Goal: Information Seeking & Learning: Learn about a topic

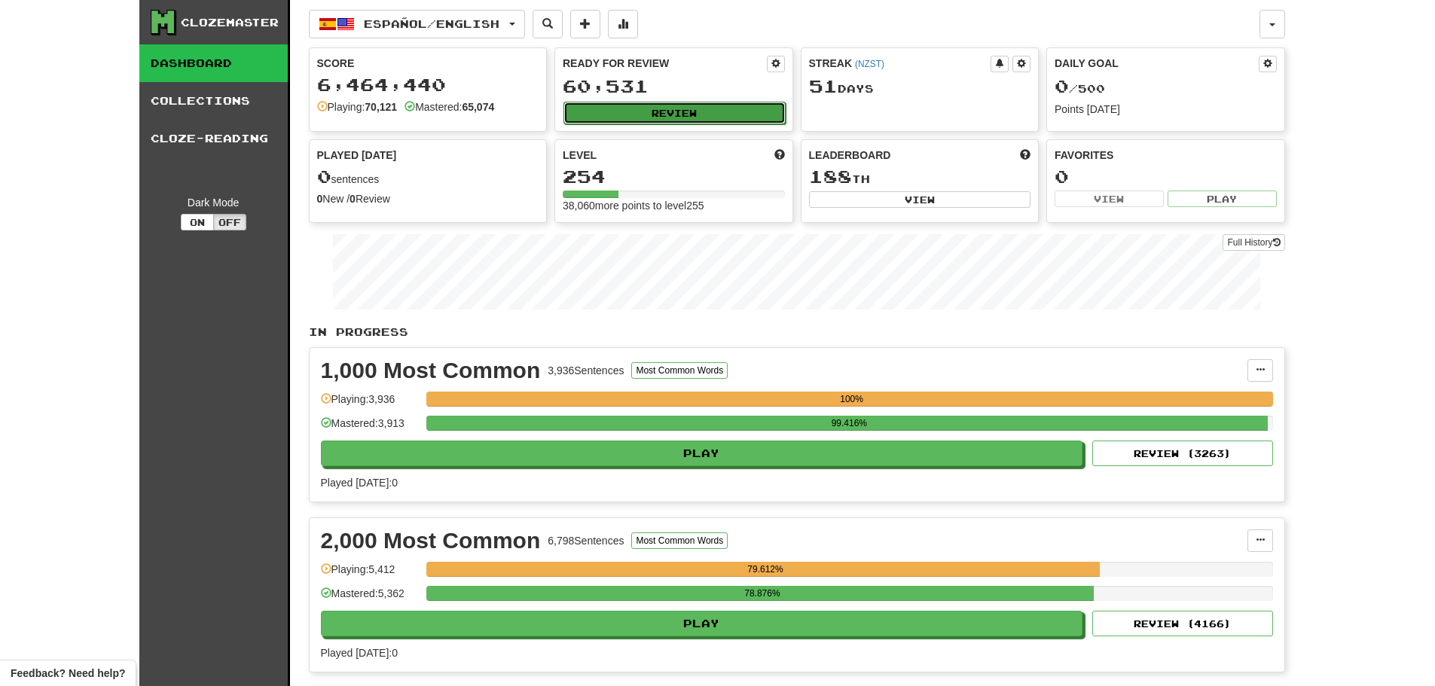
click at [674, 110] on button "Review" at bounding box center [675, 113] width 222 height 23
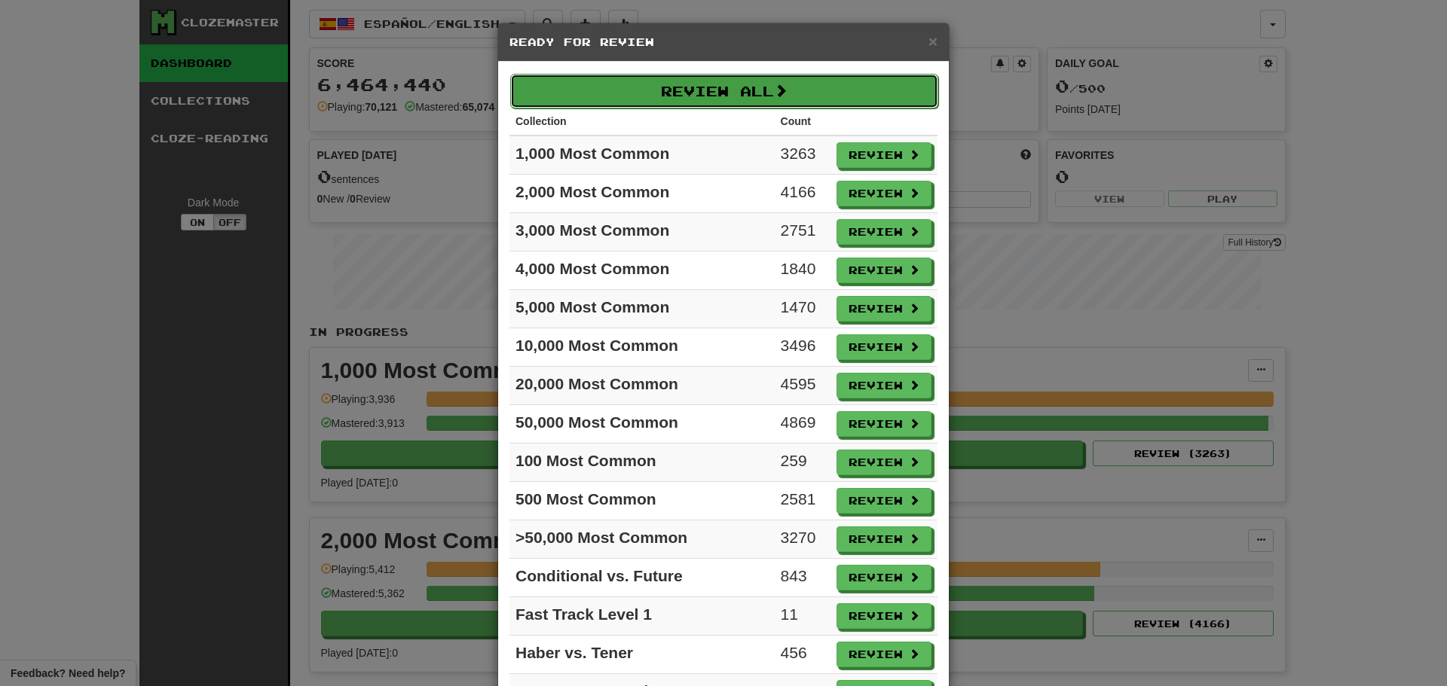
click at [682, 95] on button "Review All" at bounding box center [724, 91] width 428 height 35
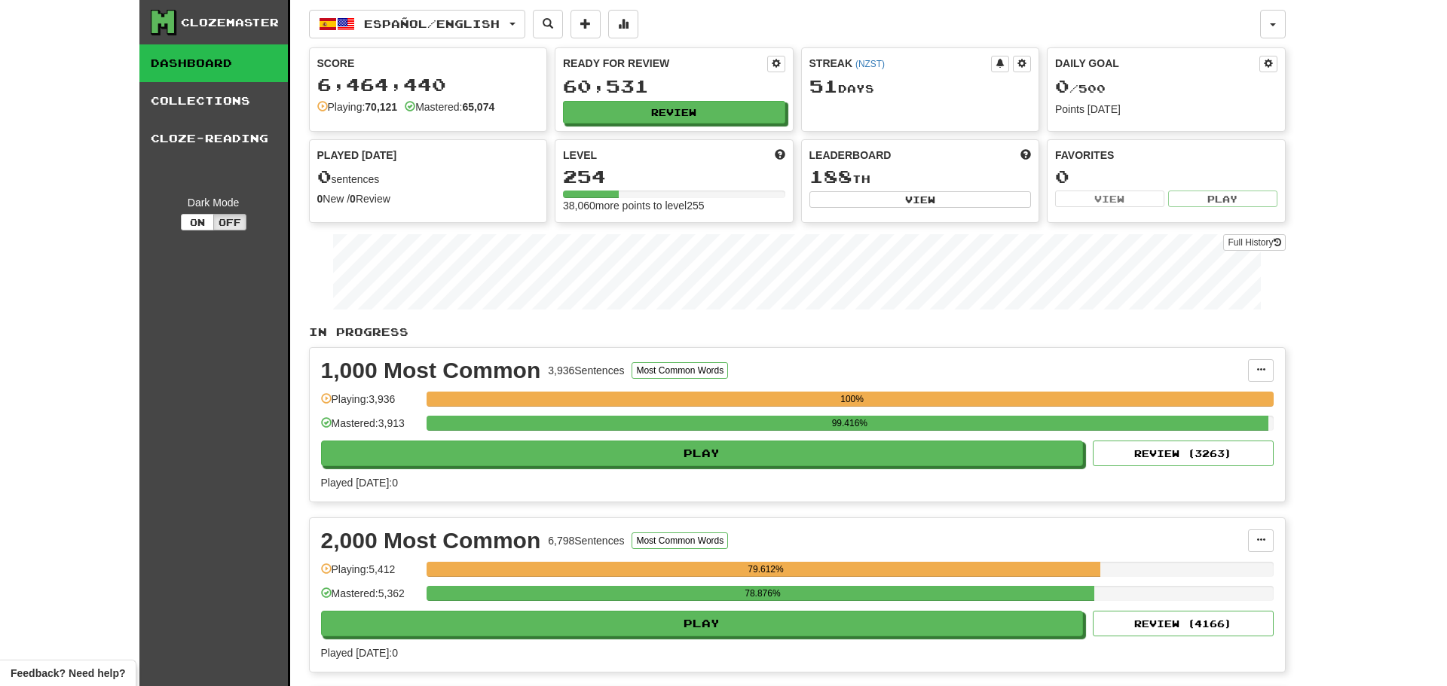
select select "********"
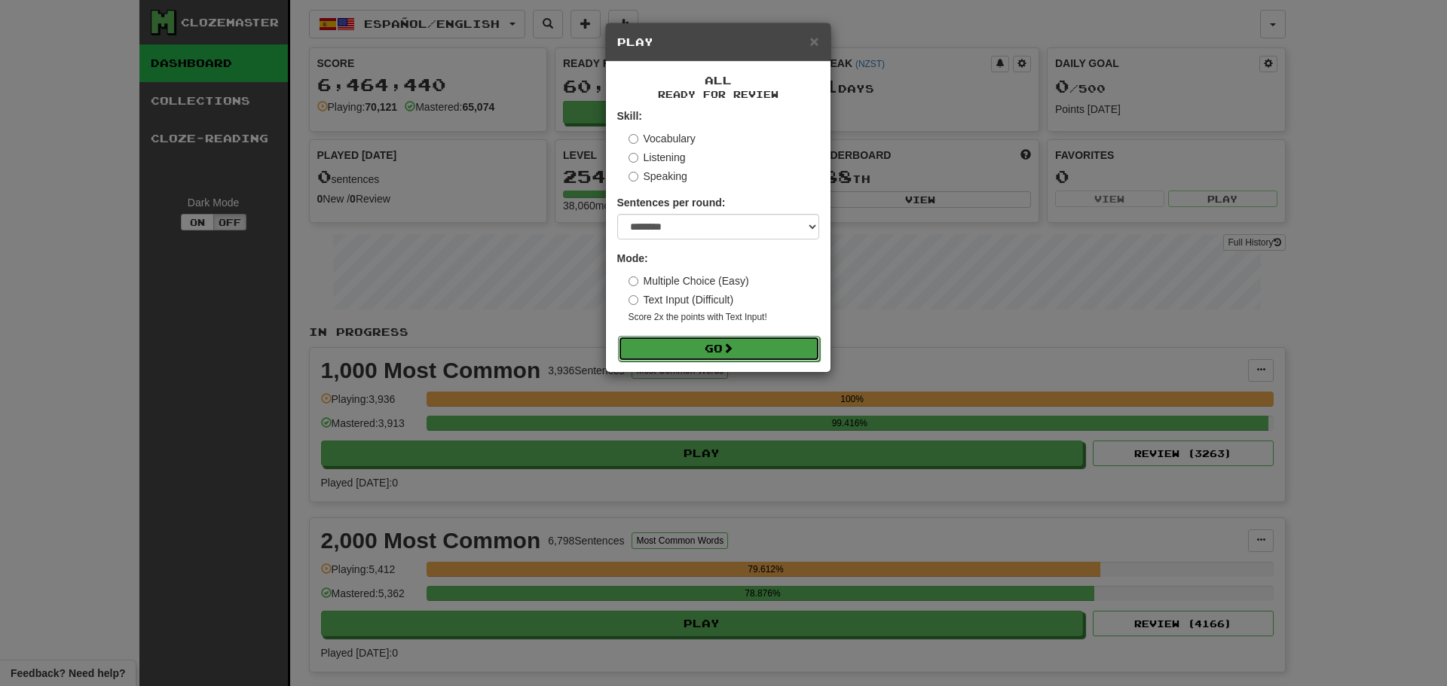
click at [714, 341] on button "Go" at bounding box center [719, 349] width 202 height 26
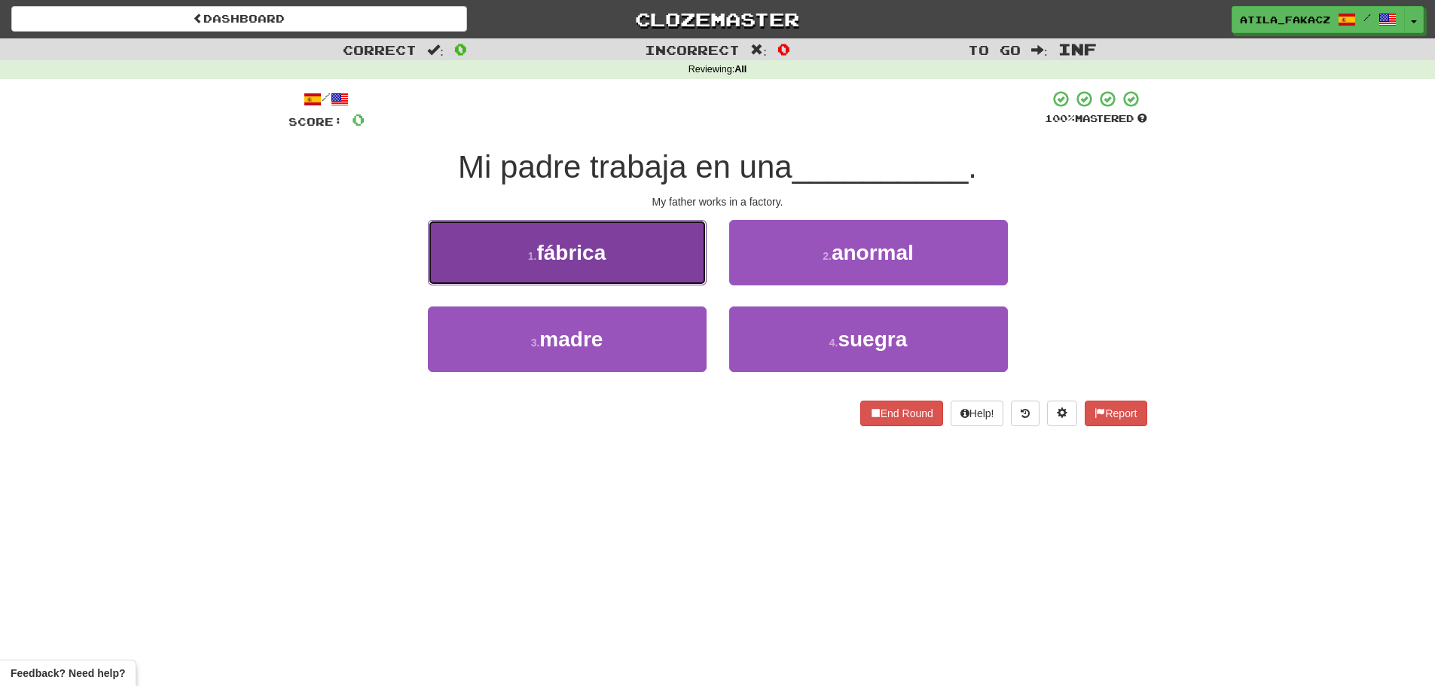
click at [643, 267] on button "1 . fábrica" at bounding box center [567, 253] width 279 height 66
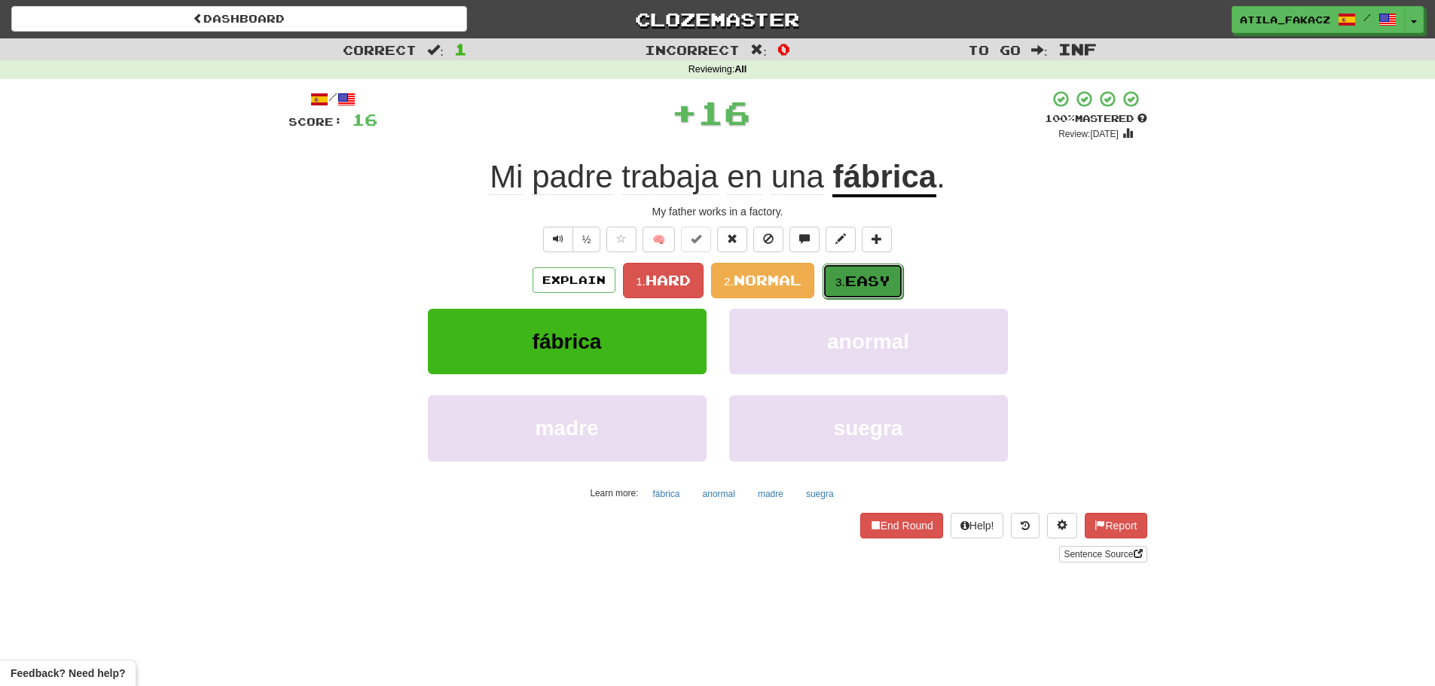
click at [844, 279] on small "3." at bounding box center [841, 282] width 10 height 13
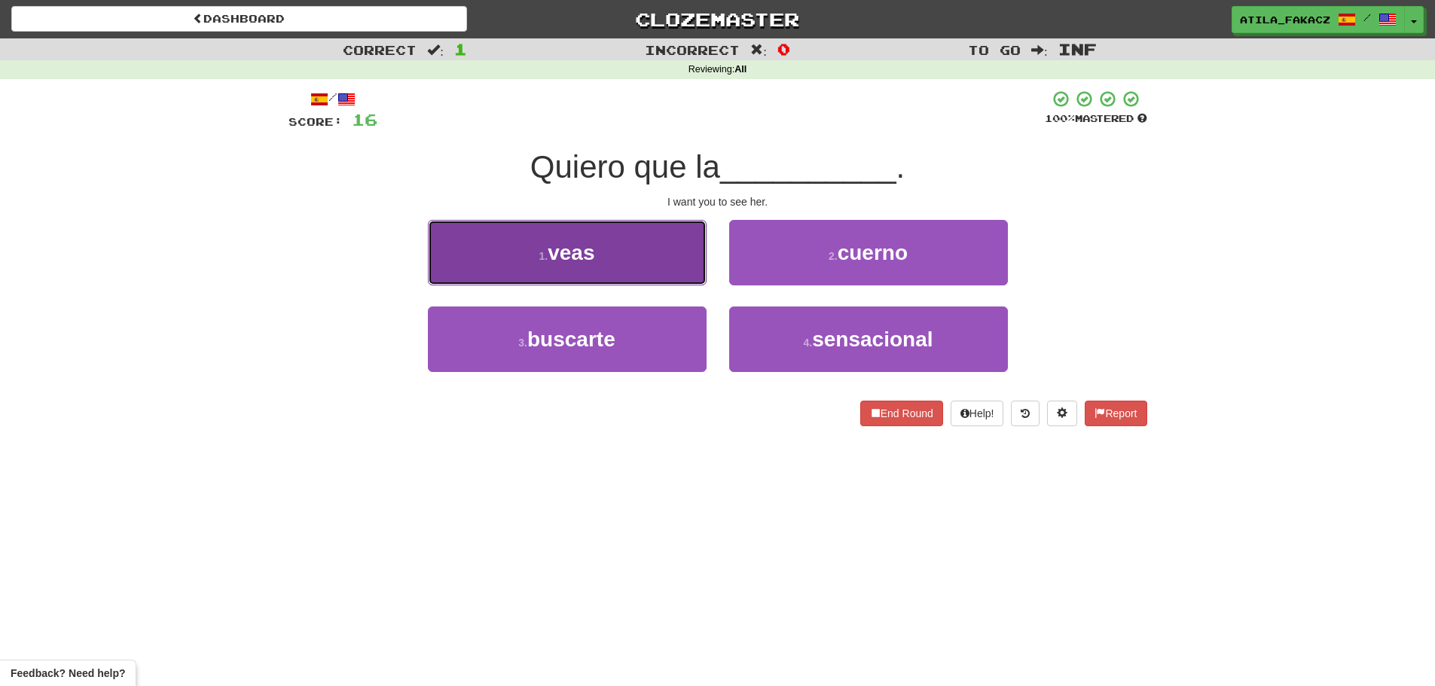
click at [622, 264] on button "1 . veas" at bounding box center [567, 253] width 279 height 66
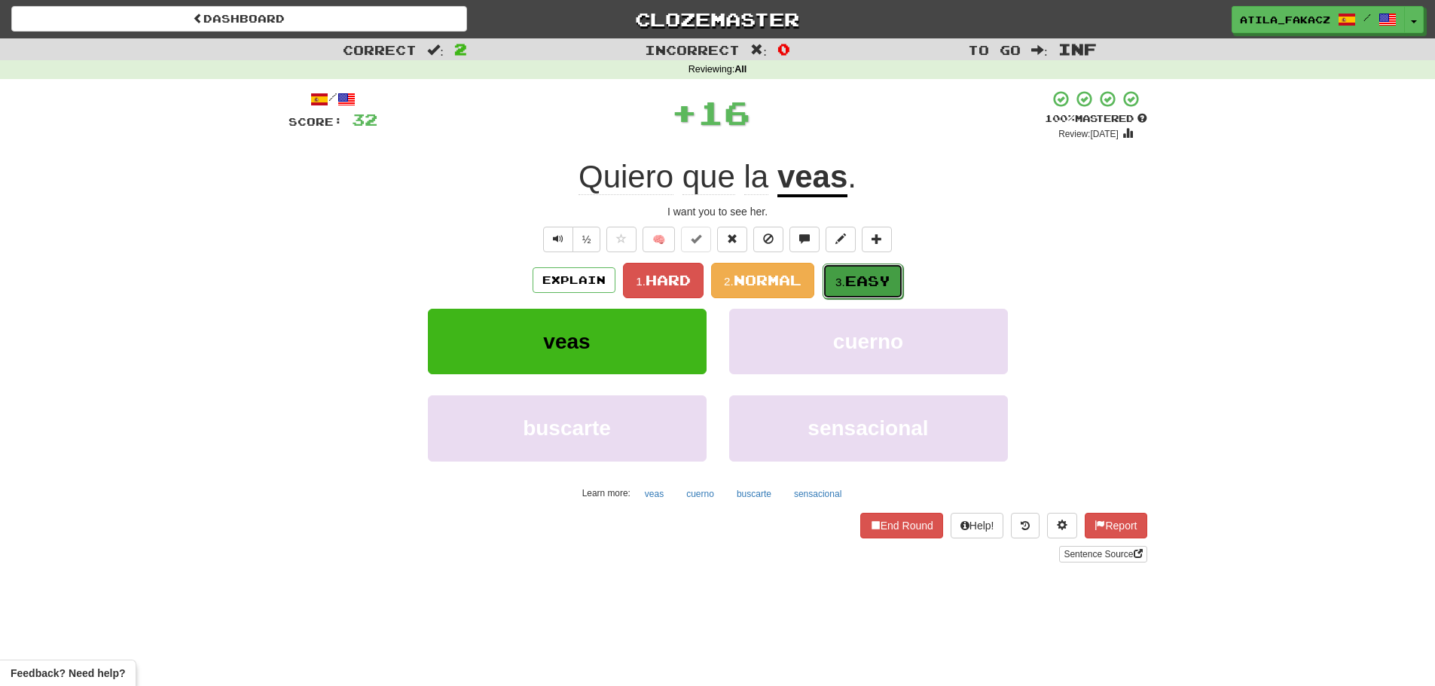
click at [843, 274] on button "3. Easy" at bounding box center [863, 281] width 81 height 35
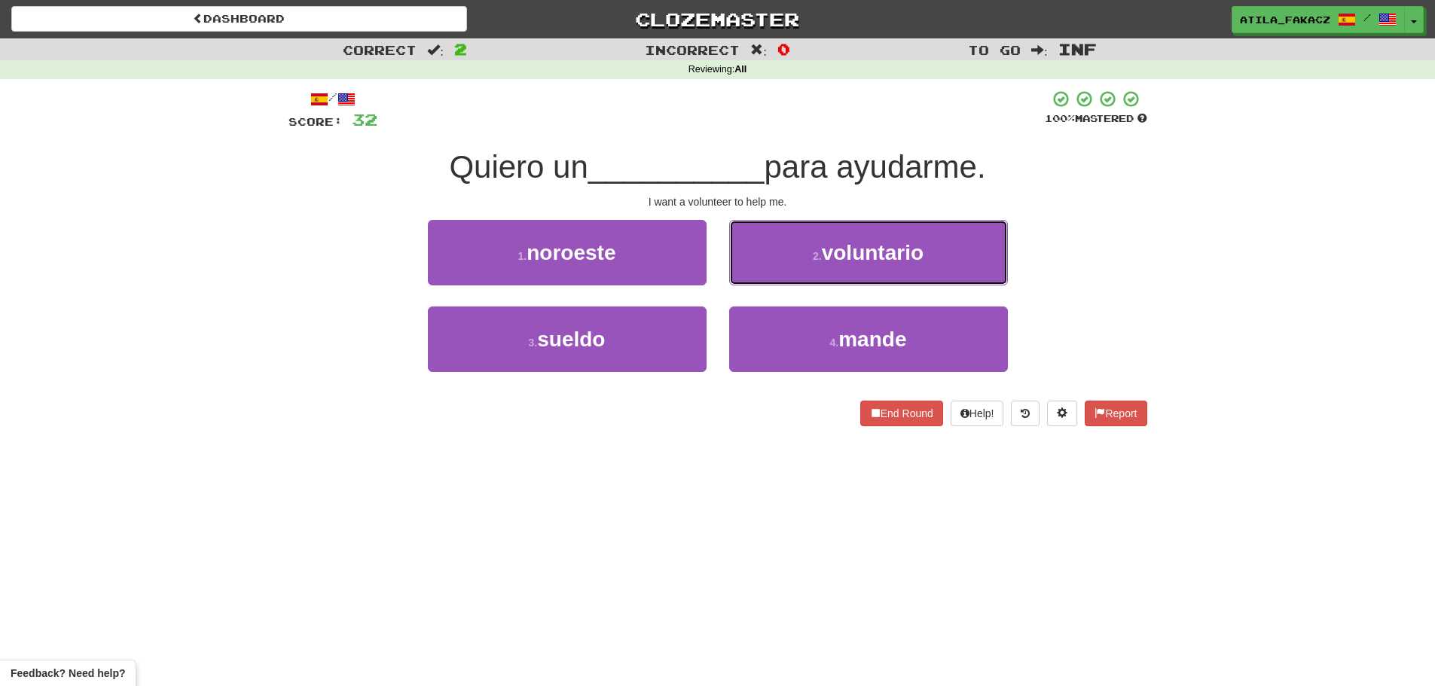
drag, startPoint x: 757, startPoint y: 256, endPoint x: 765, endPoint y: 261, distance: 9.2
click at [758, 255] on button "2 . voluntario" at bounding box center [868, 253] width 279 height 66
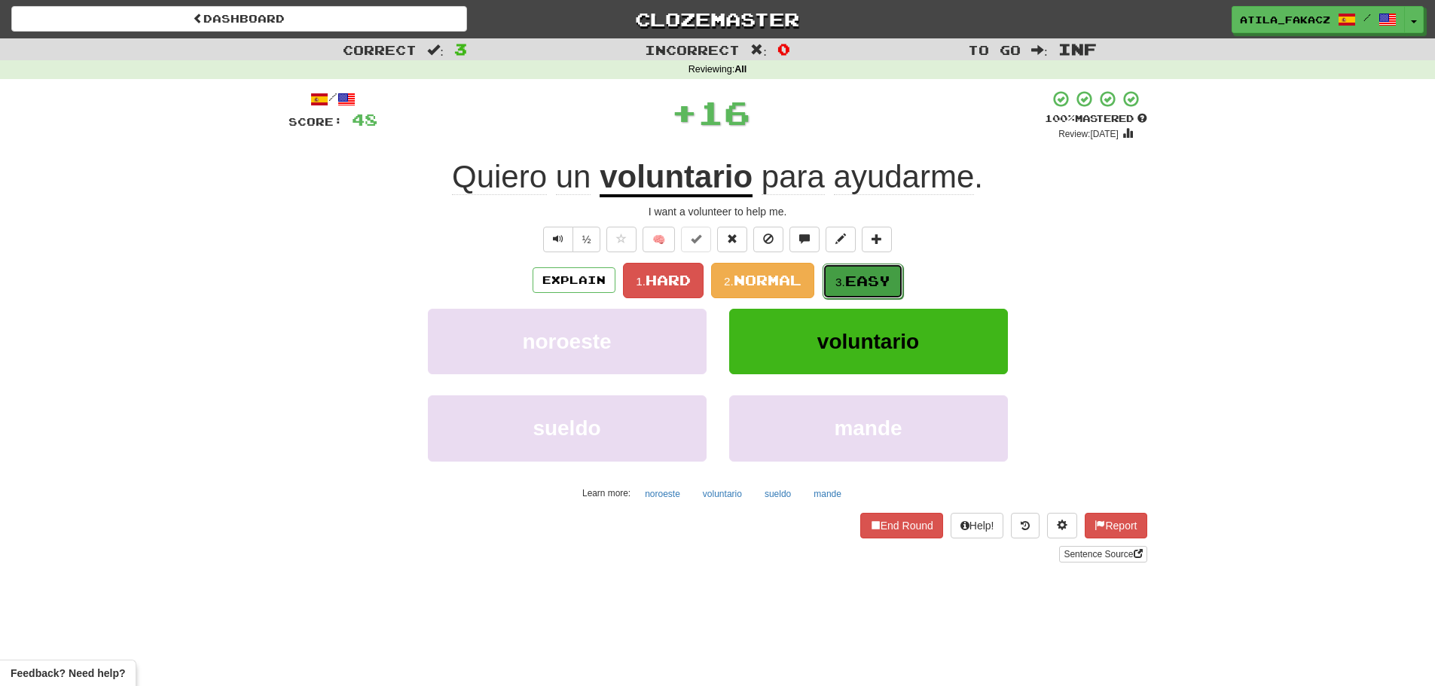
click at [851, 271] on button "3. Easy" at bounding box center [863, 281] width 81 height 35
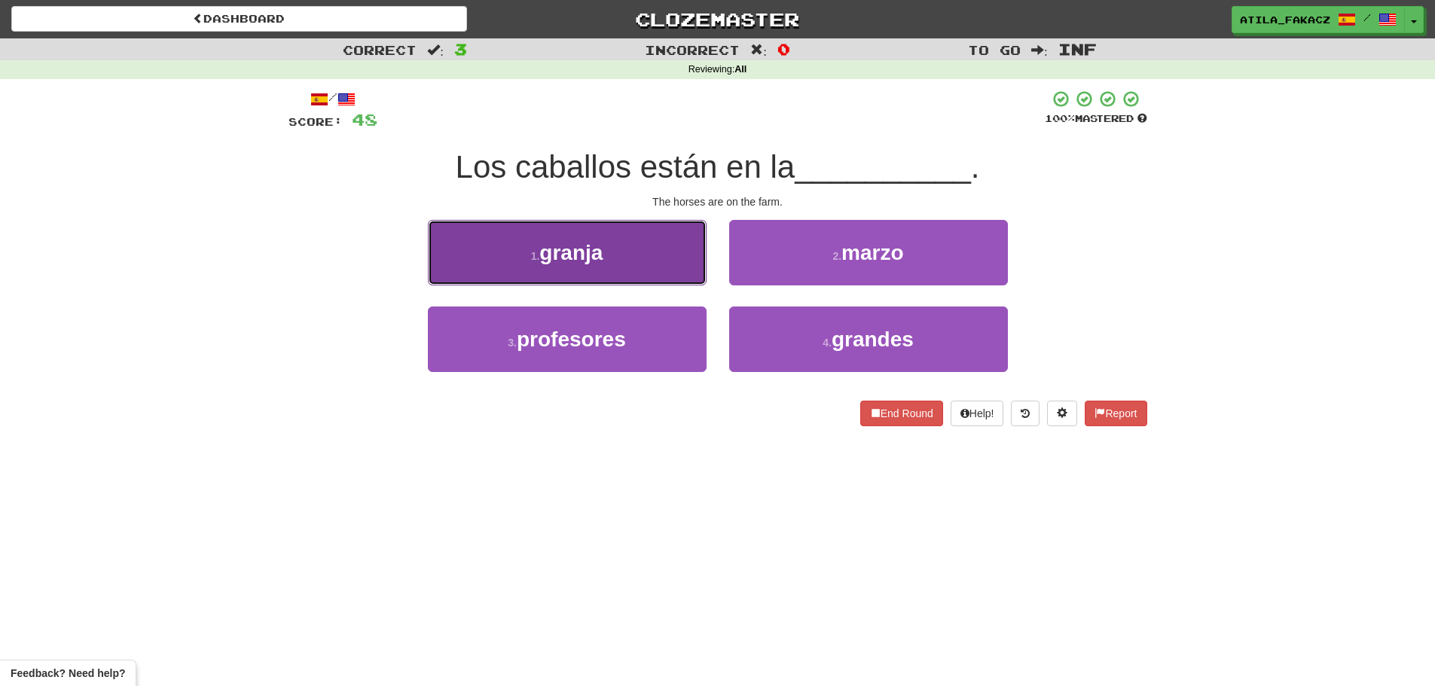
click at [685, 267] on button "1 . granja" at bounding box center [567, 253] width 279 height 66
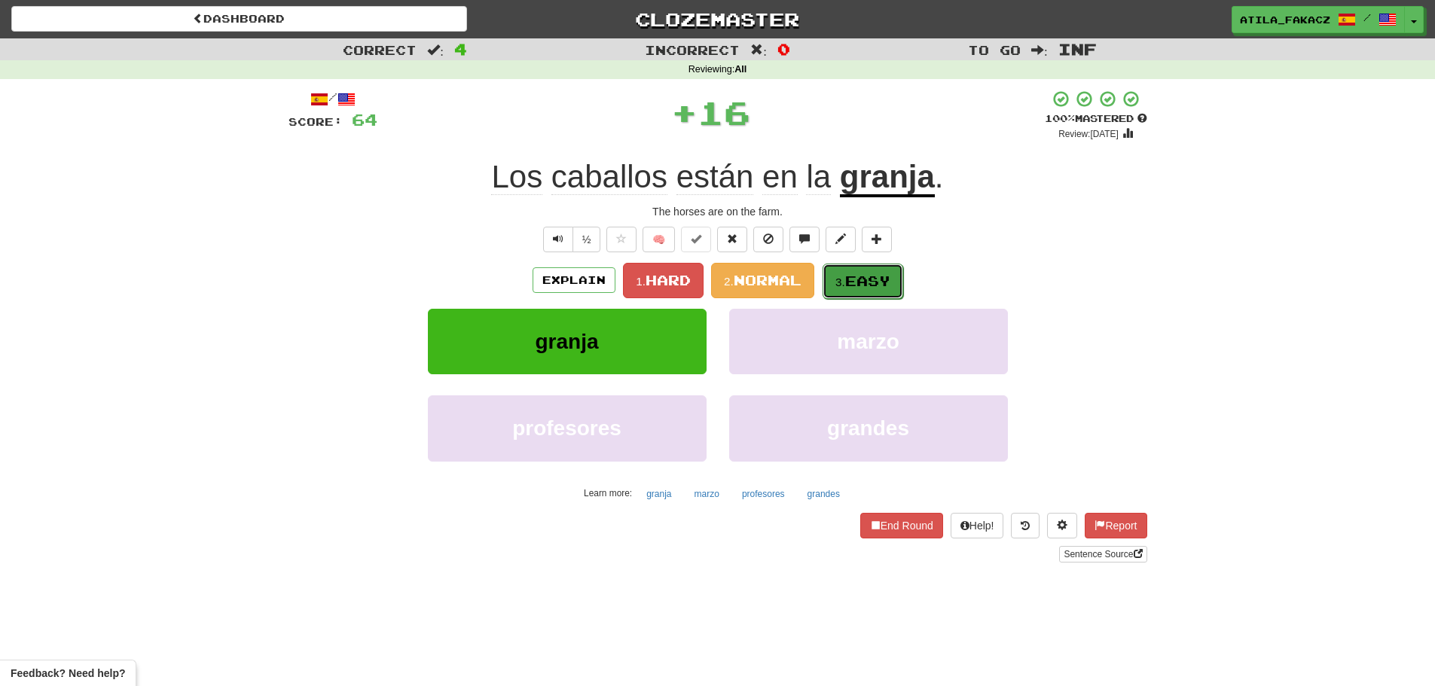
click at [856, 275] on span "Easy" at bounding box center [867, 281] width 45 height 17
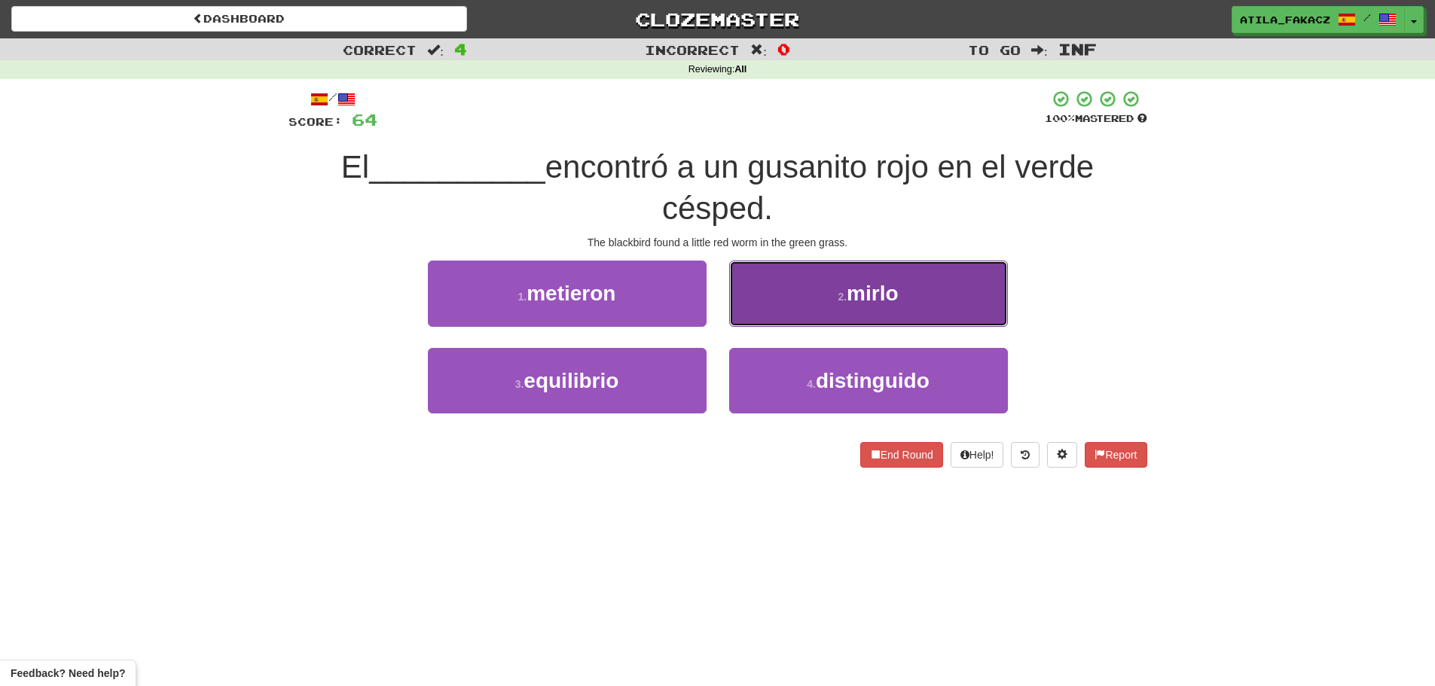
click at [804, 299] on button "2 . mirlo" at bounding box center [868, 294] width 279 height 66
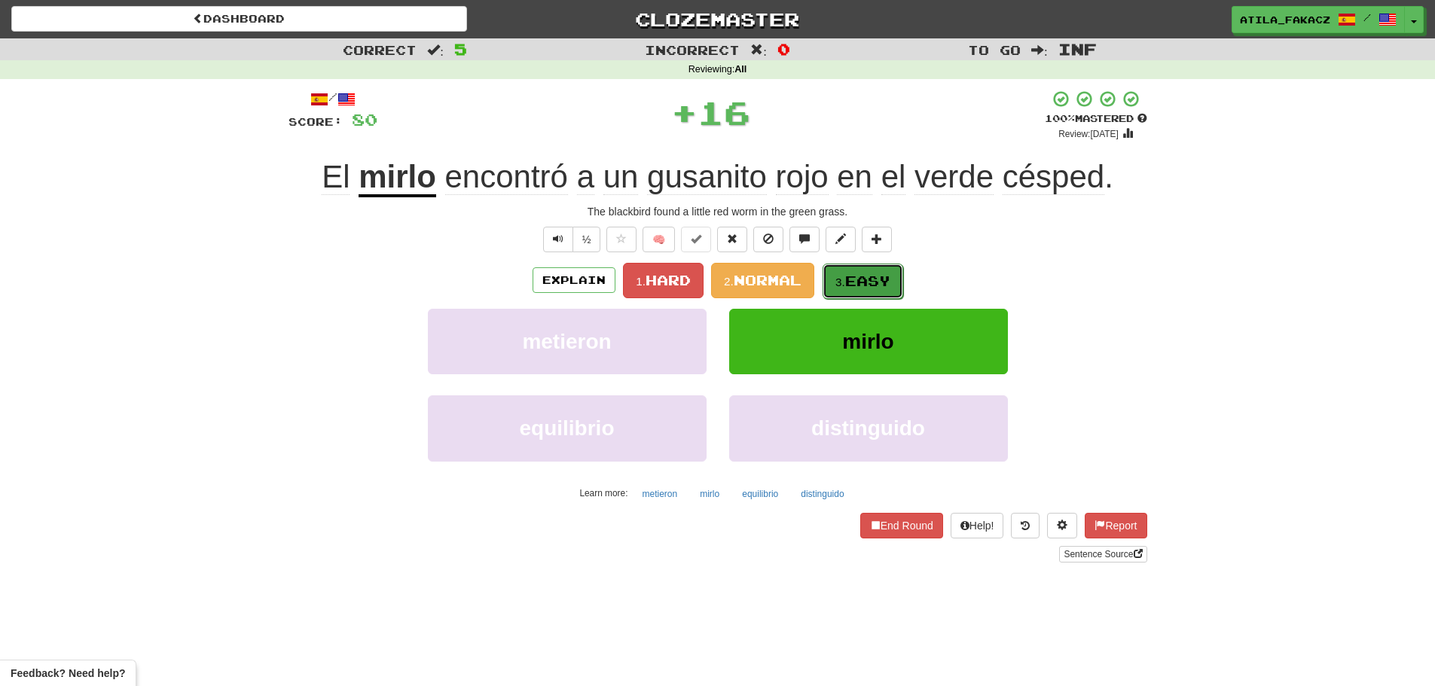
click at [845, 285] on small "3." at bounding box center [841, 282] width 10 height 13
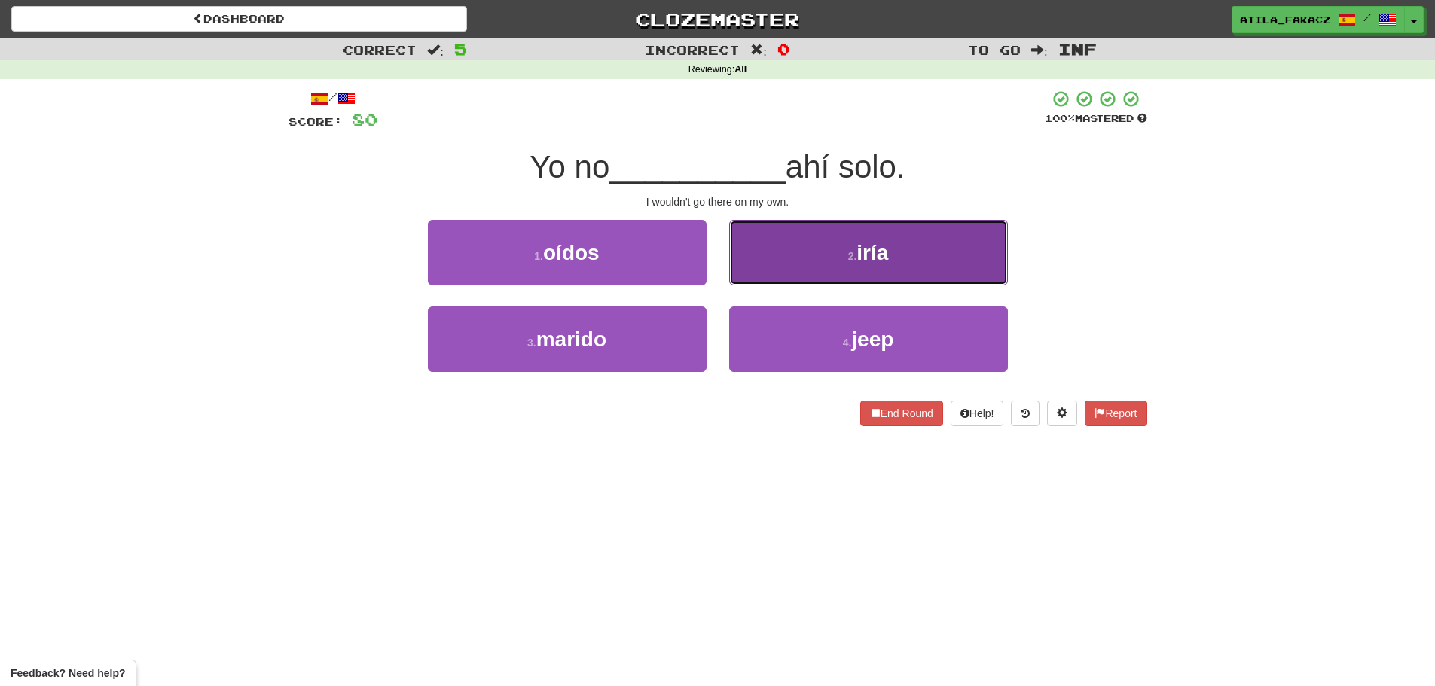
click at [817, 245] on button "2 . iría" at bounding box center [868, 253] width 279 height 66
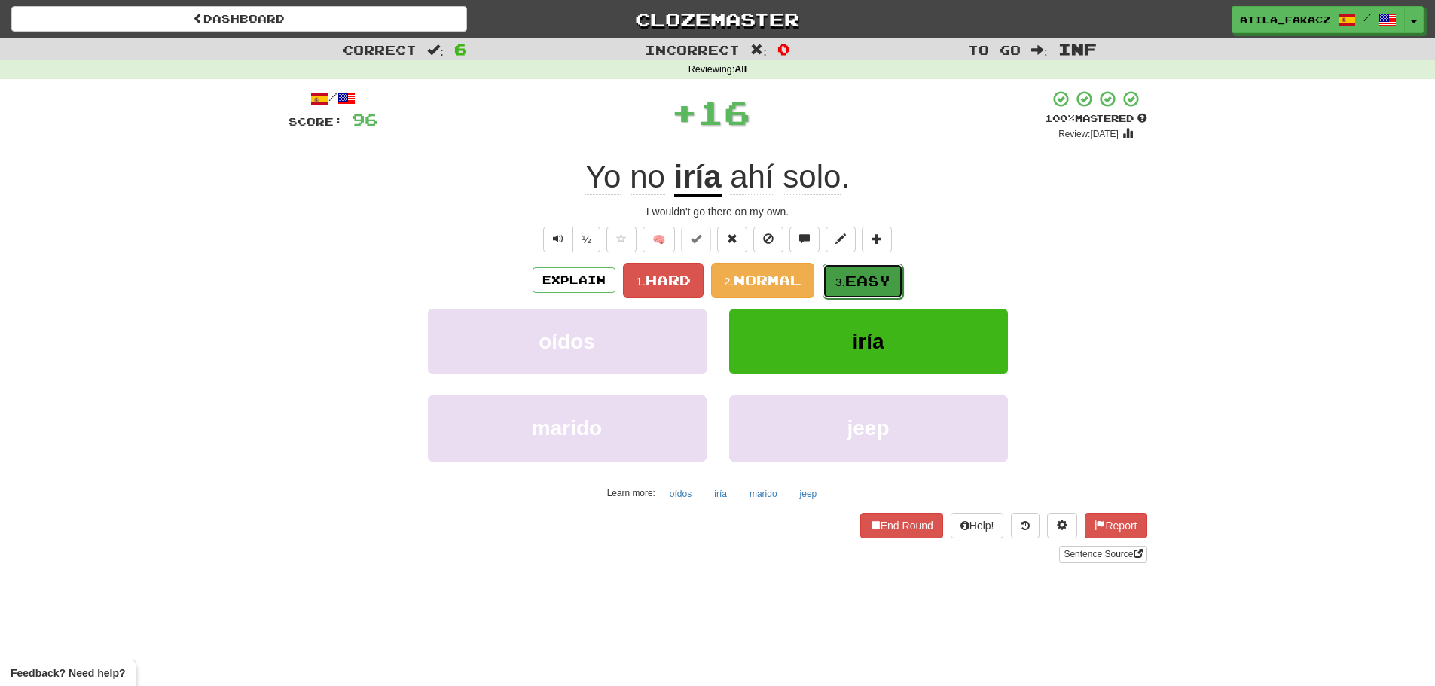
click at [863, 271] on button "3. Easy" at bounding box center [863, 281] width 81 height 35
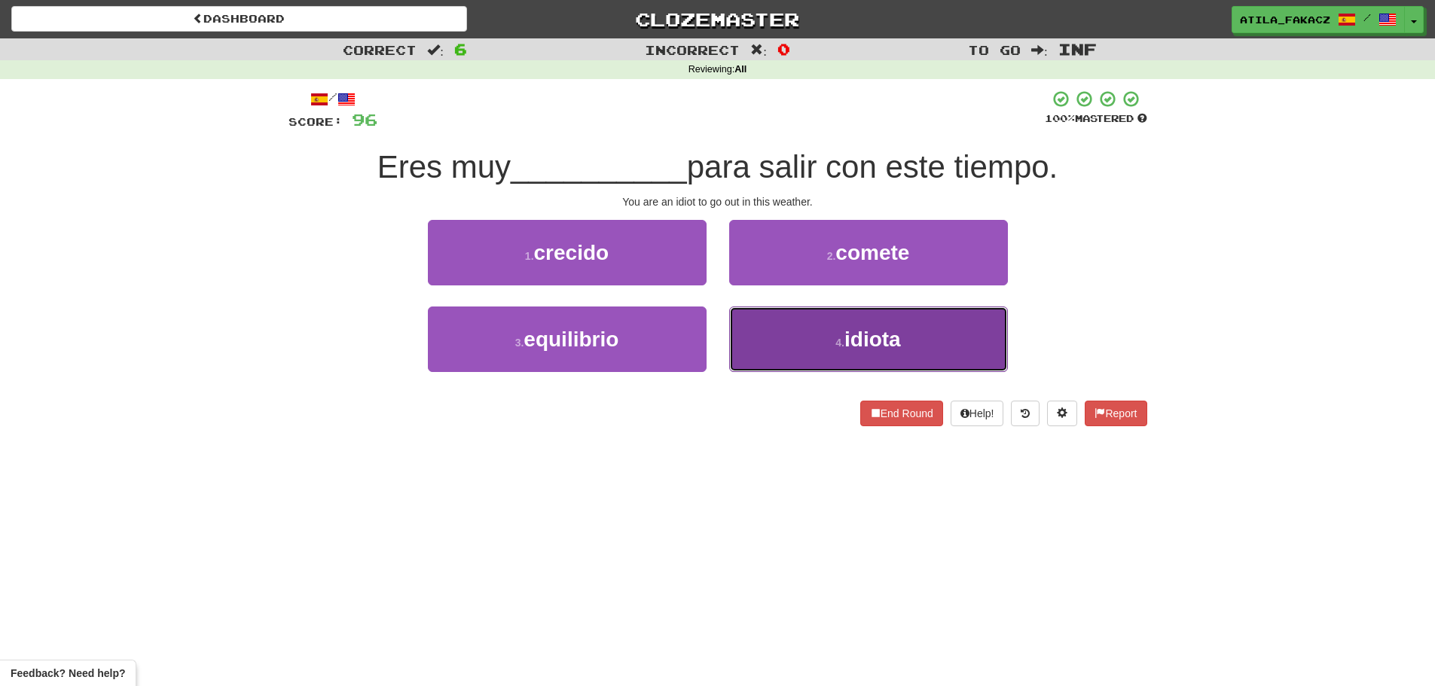
click at [772, 332] on button "4 . idiota" at bounding box center [868, 340] width 279 height 66
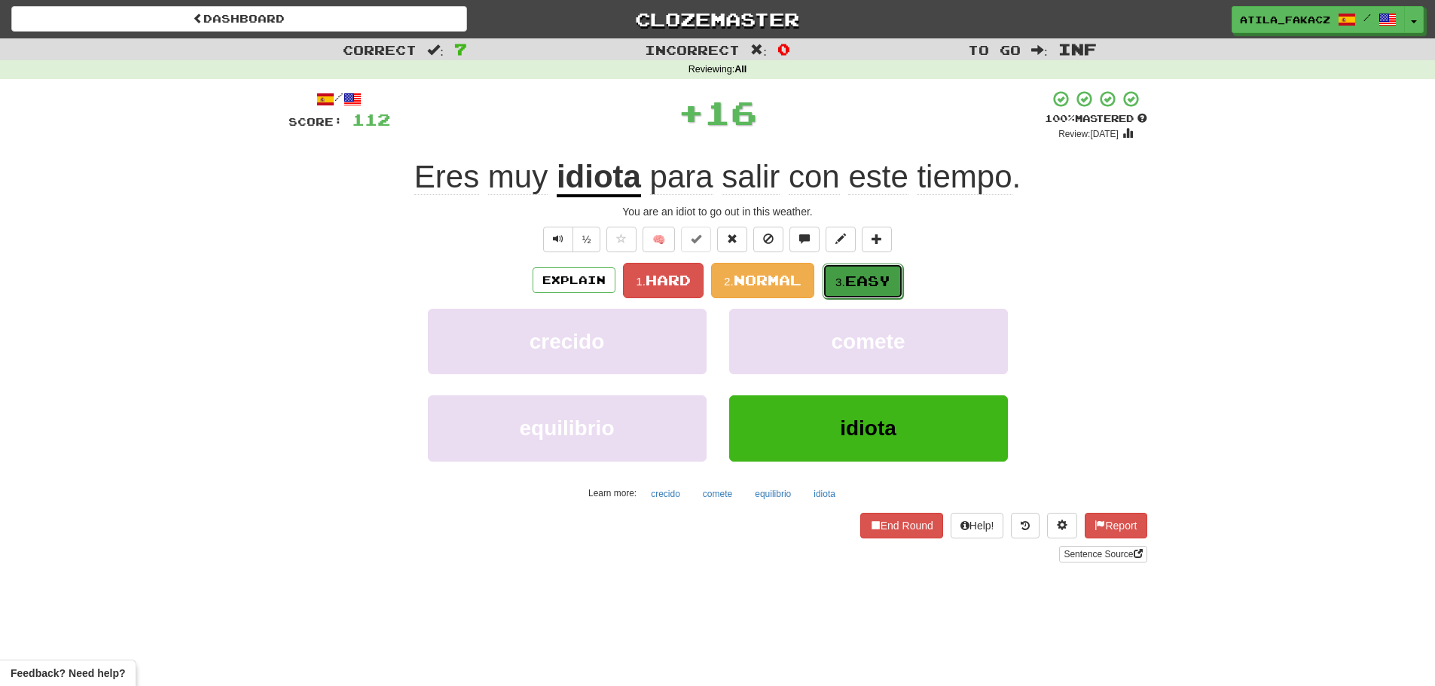
click at [867, 283] on span "Easy" at bounding box center [867, 281] width 45 height 17
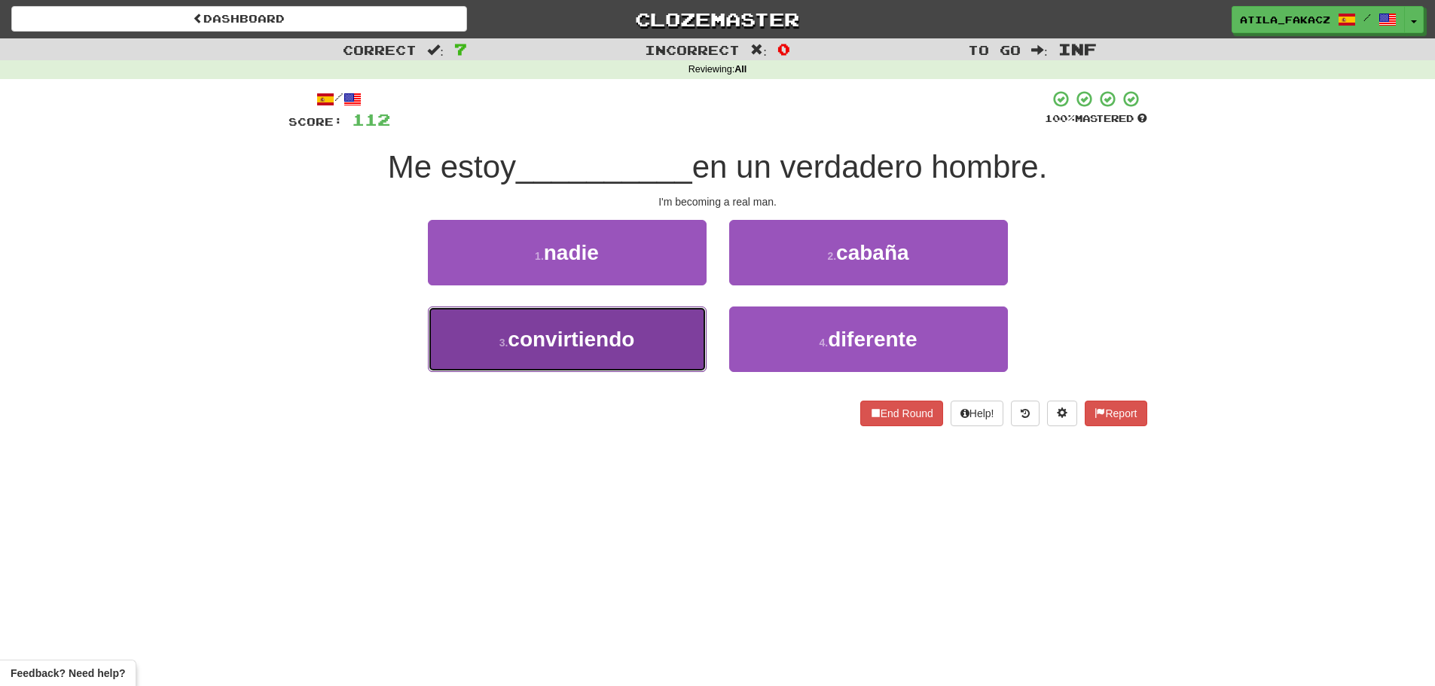
click at [633, 338] on span "convirtiendo" at bounding box center [571, 339] width 127 height 23
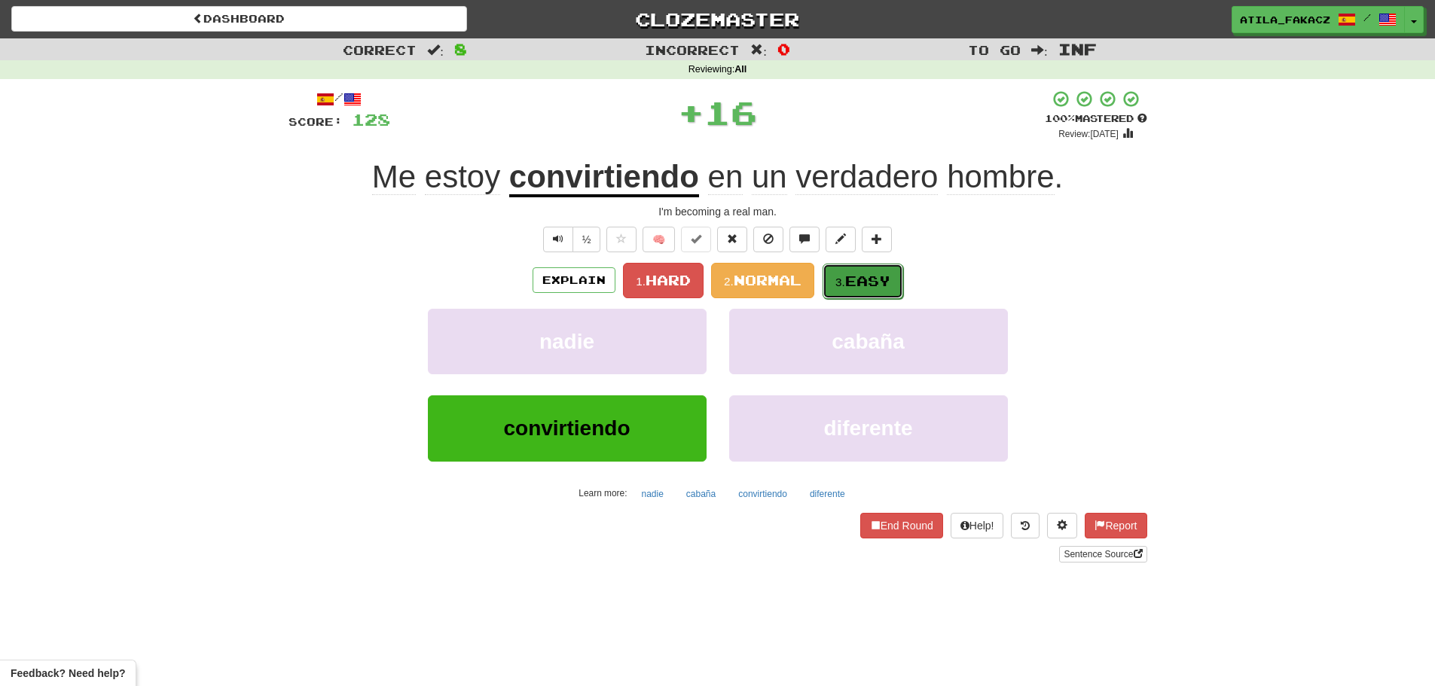
click at [876, 284] on span "Easy" at bounding box center [867, 281] width 45 height 17
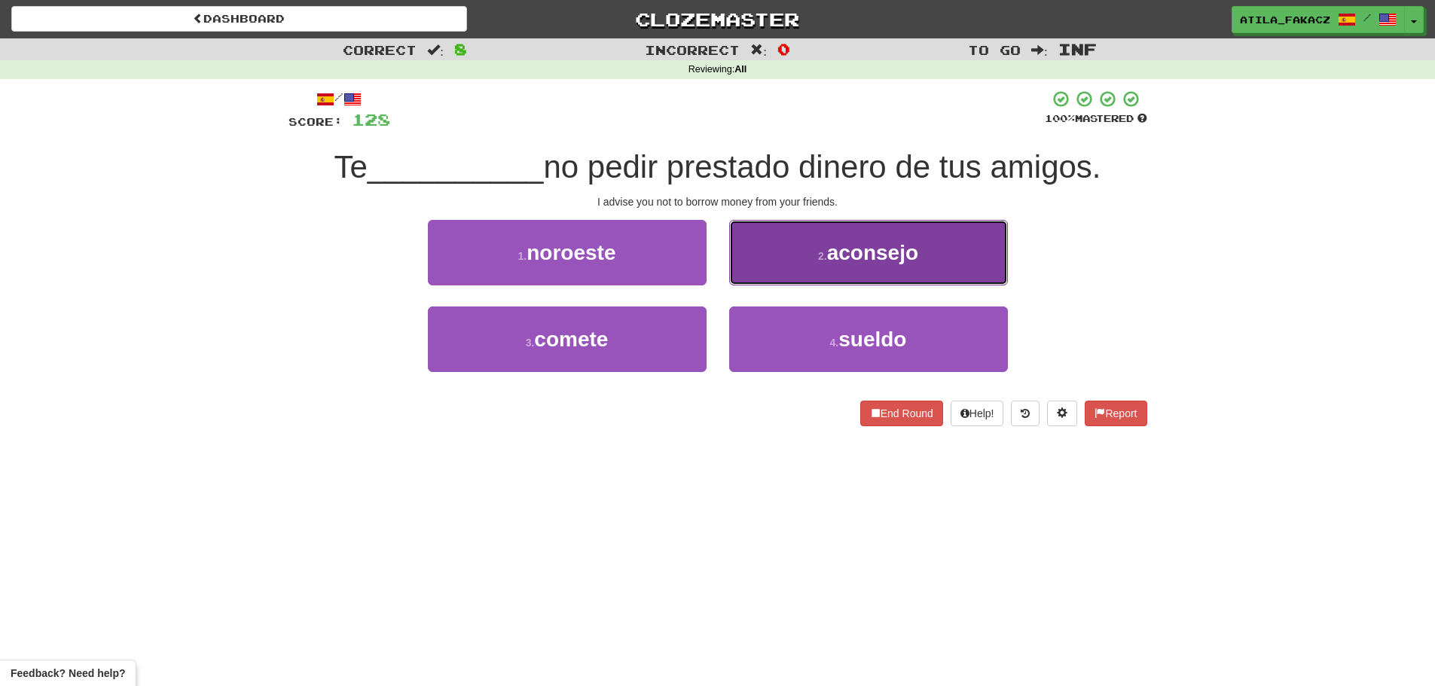
click at [804, 274] on button "2 . aconsejo" at bounding box center [868, 253] width 279 height 66
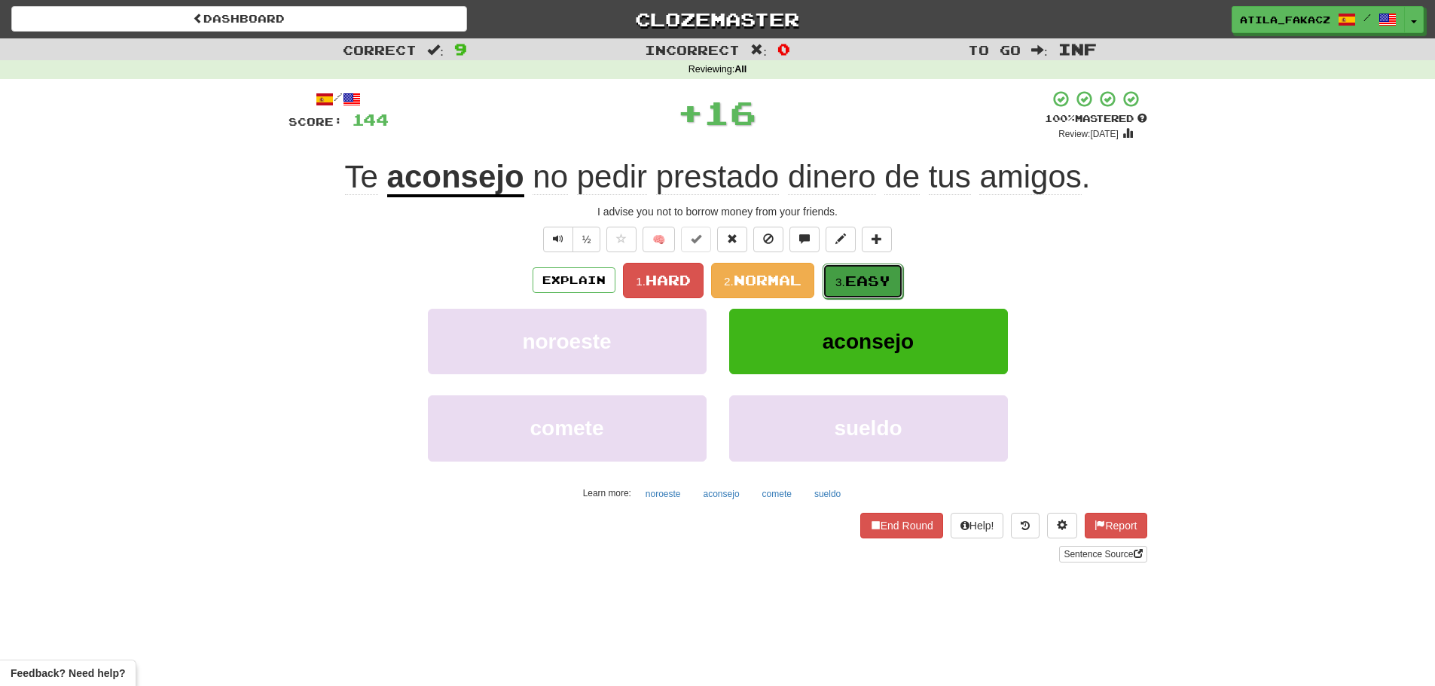
click at [857, 282] on span "Easy" at bounding box center [867, 281] width 45 height 17
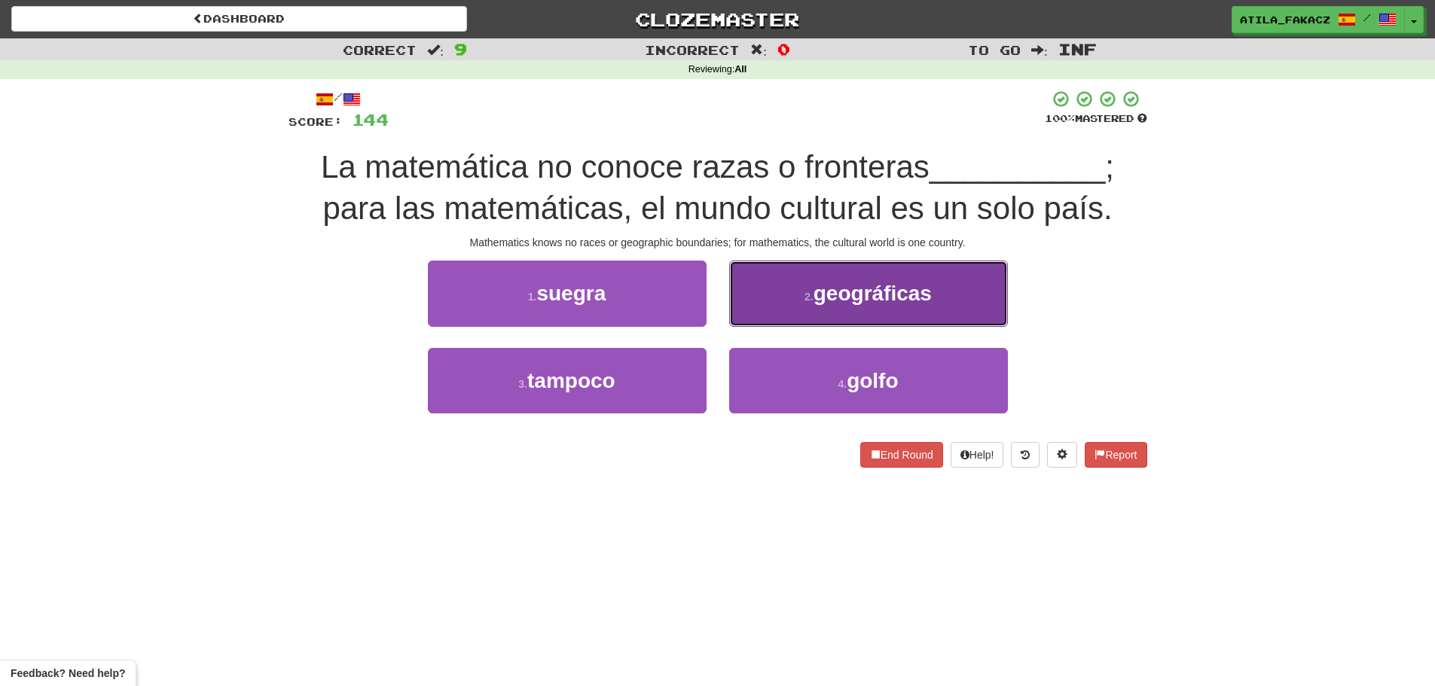
click at [805, 298] on small "2 ." at bounding box center [809, 297] width 9 height 12
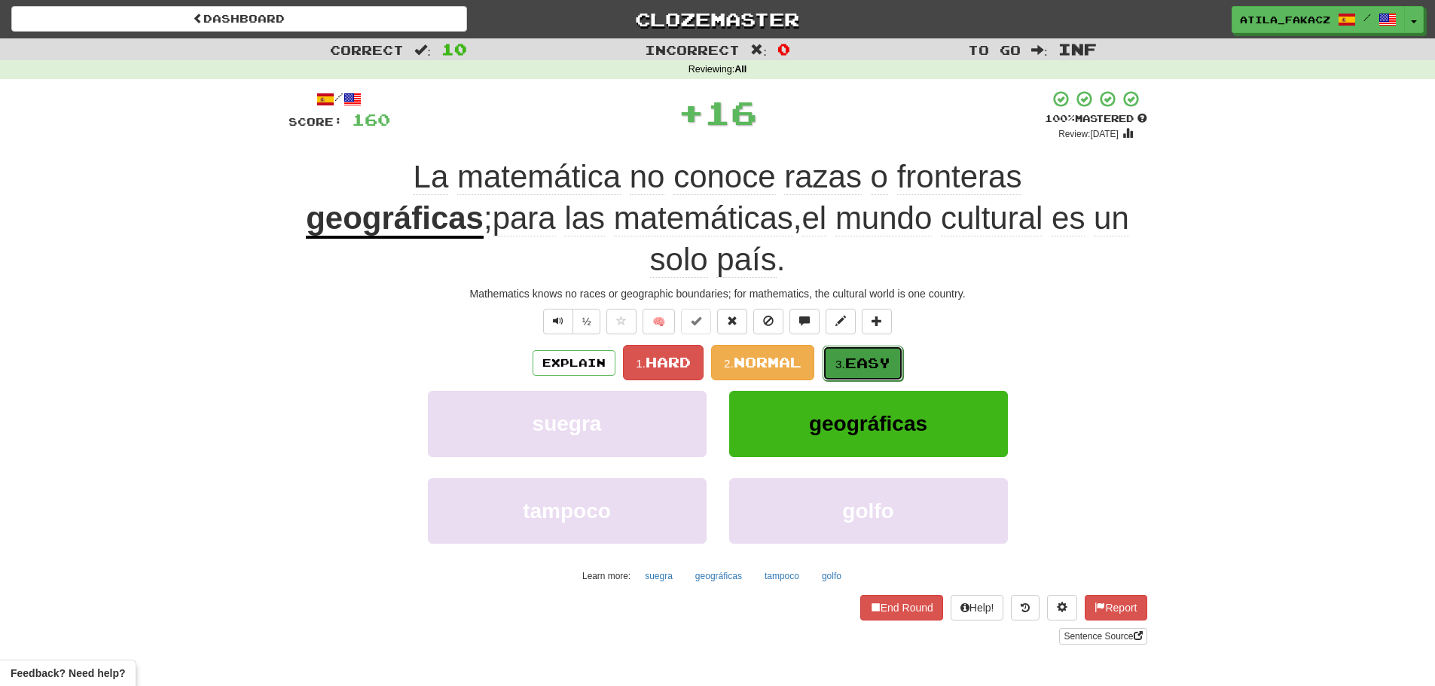
click at [849, 346] on button "3. Easy" at bounding box center [863, 363] width 81 height 35
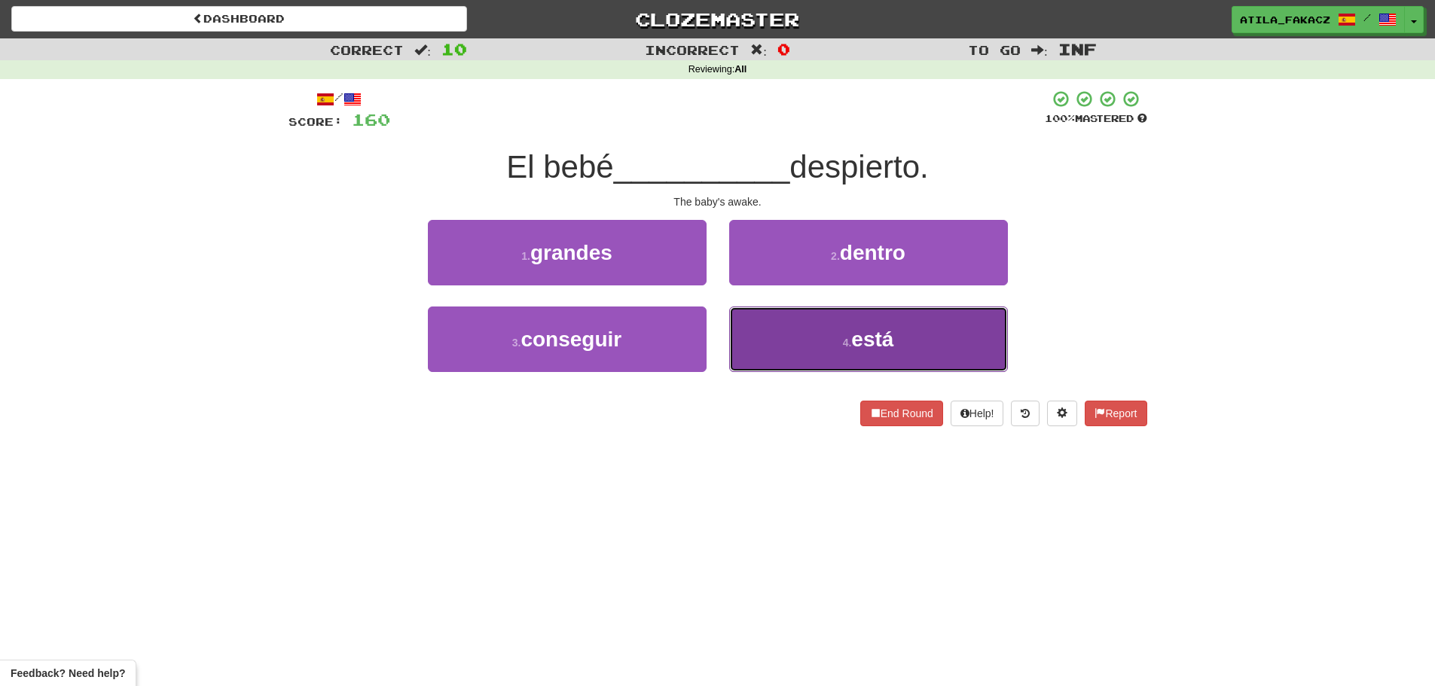
click at [803, 350] on button "4 . está" at bounding box center [868, 340] width 279 height 66
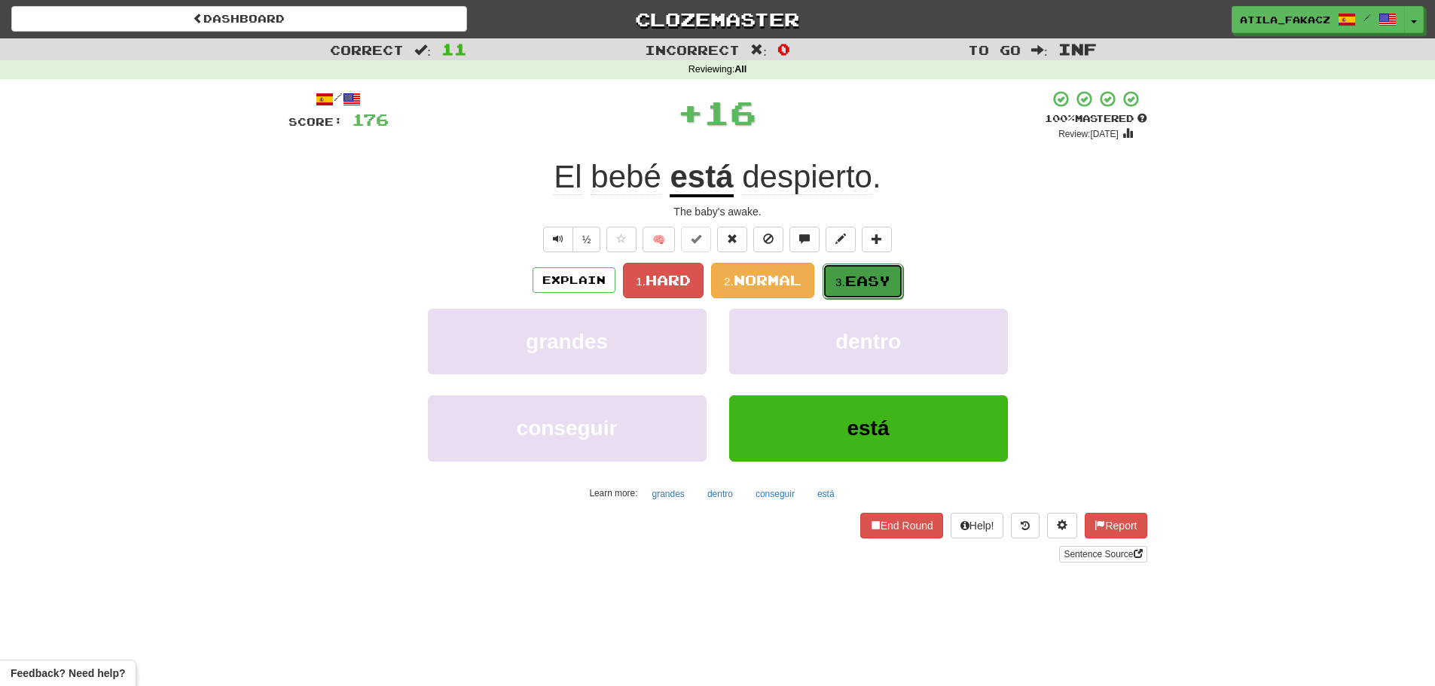
click at [867, 289] on span "Easy" at bounding box center [867, 281] width 45 height 17
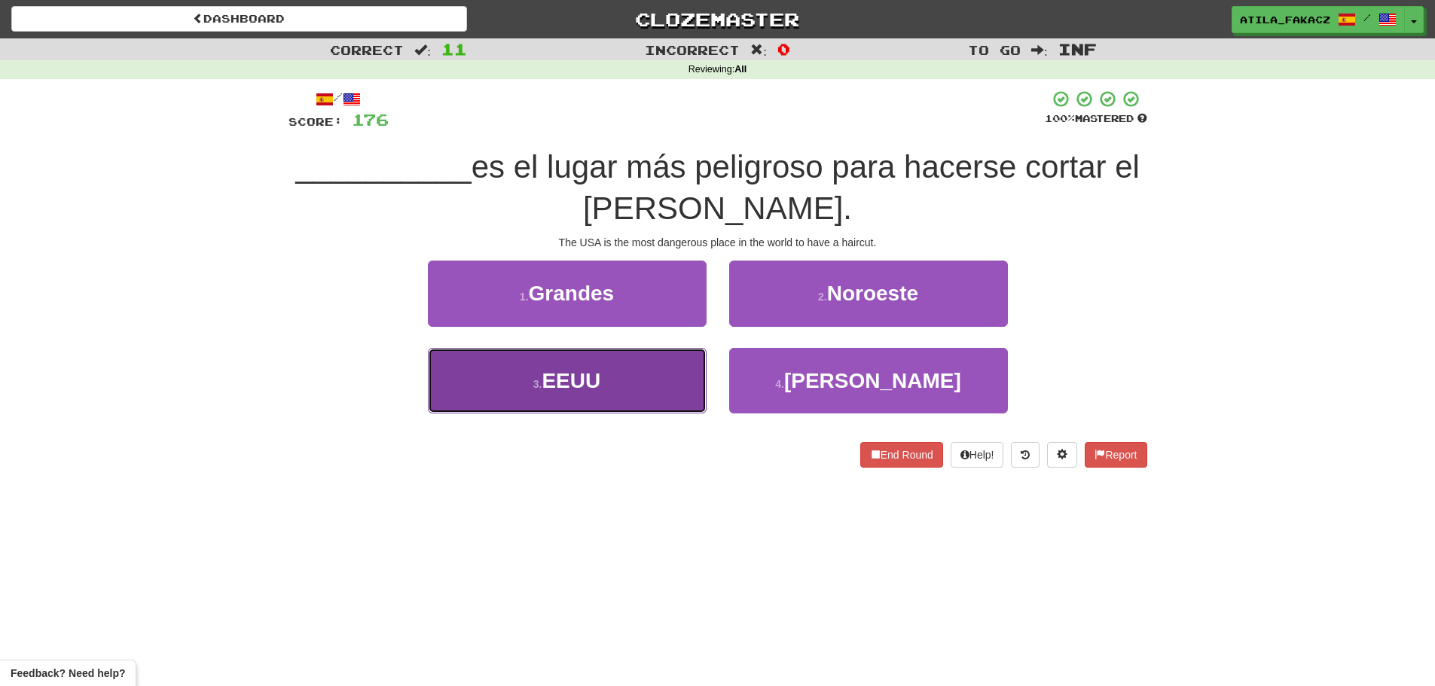
click at [646, 381] on button "3 . EEUU" at bounding box center [567, 381] width 279 height 66
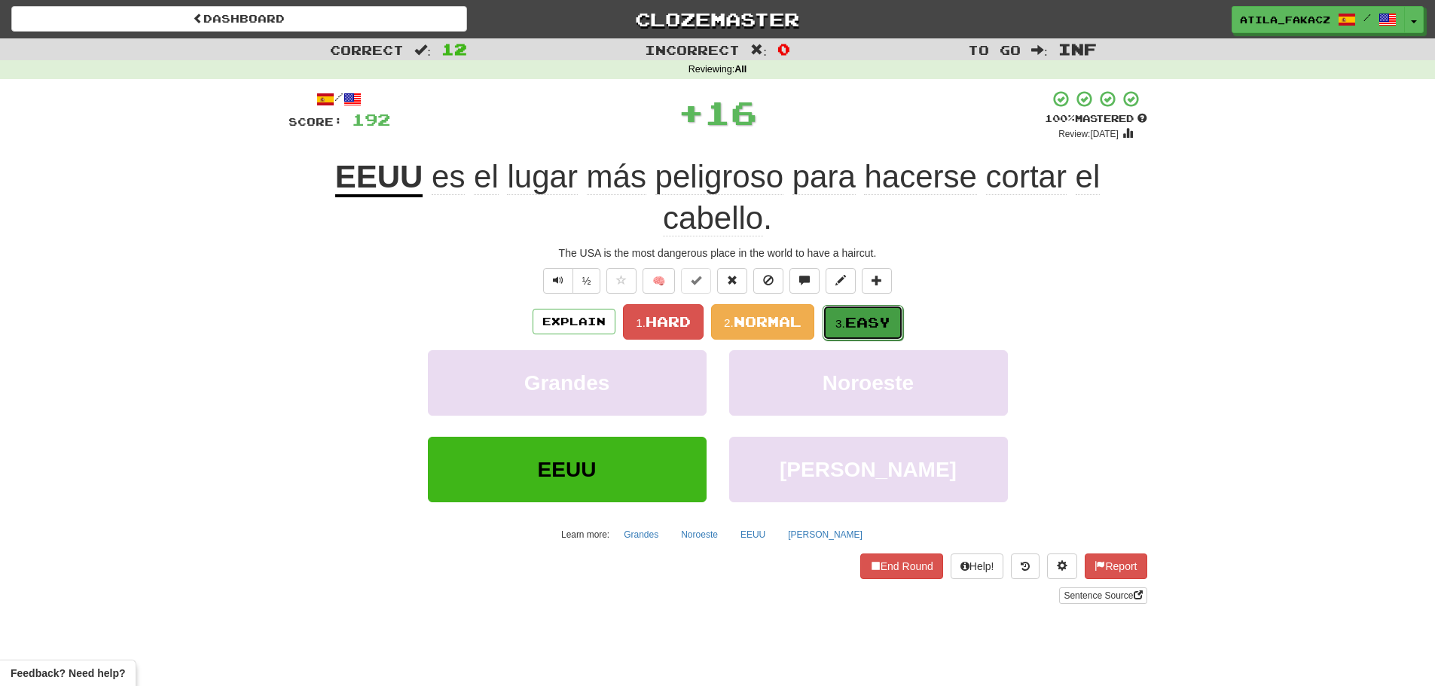
click at [845, 325] on small "3." at bounding box center [841, 323] width 10 height 13
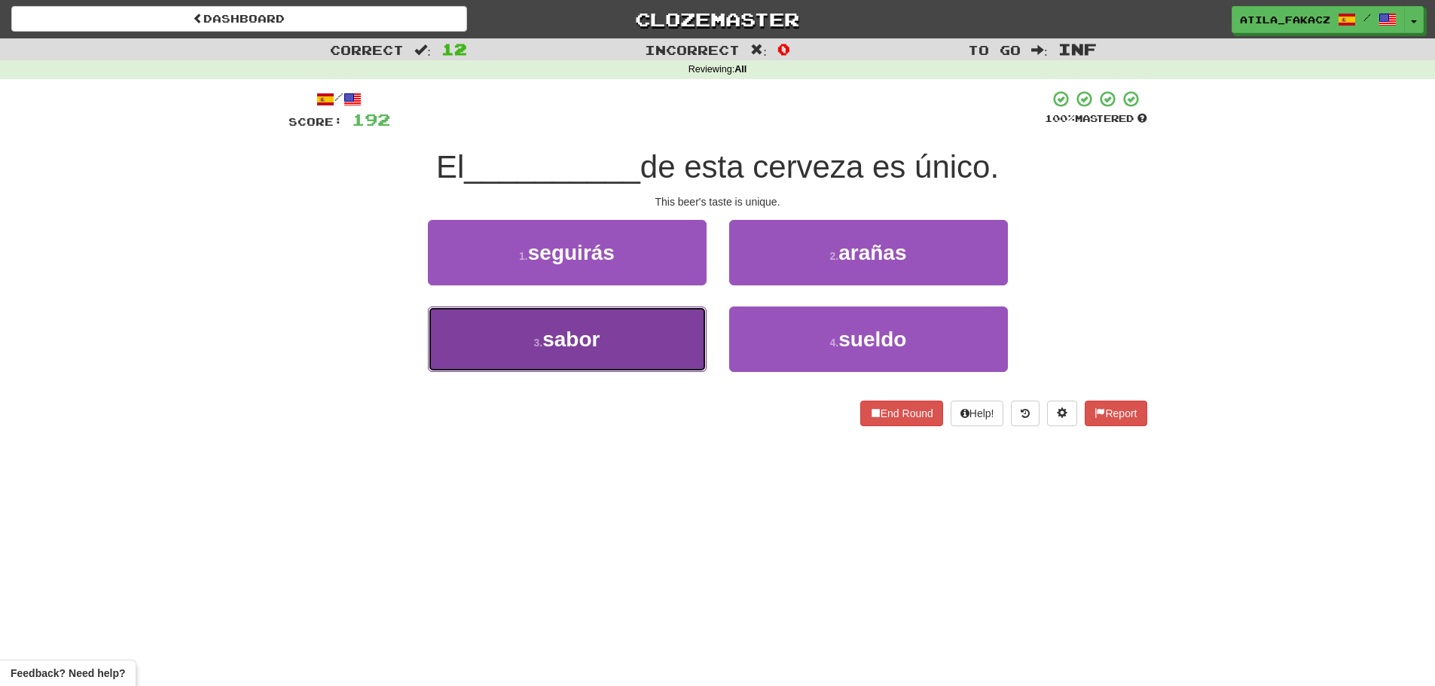
click at [652, 352] on button "3 . sabor" at bounding box center [567, 340] width 279 height 66
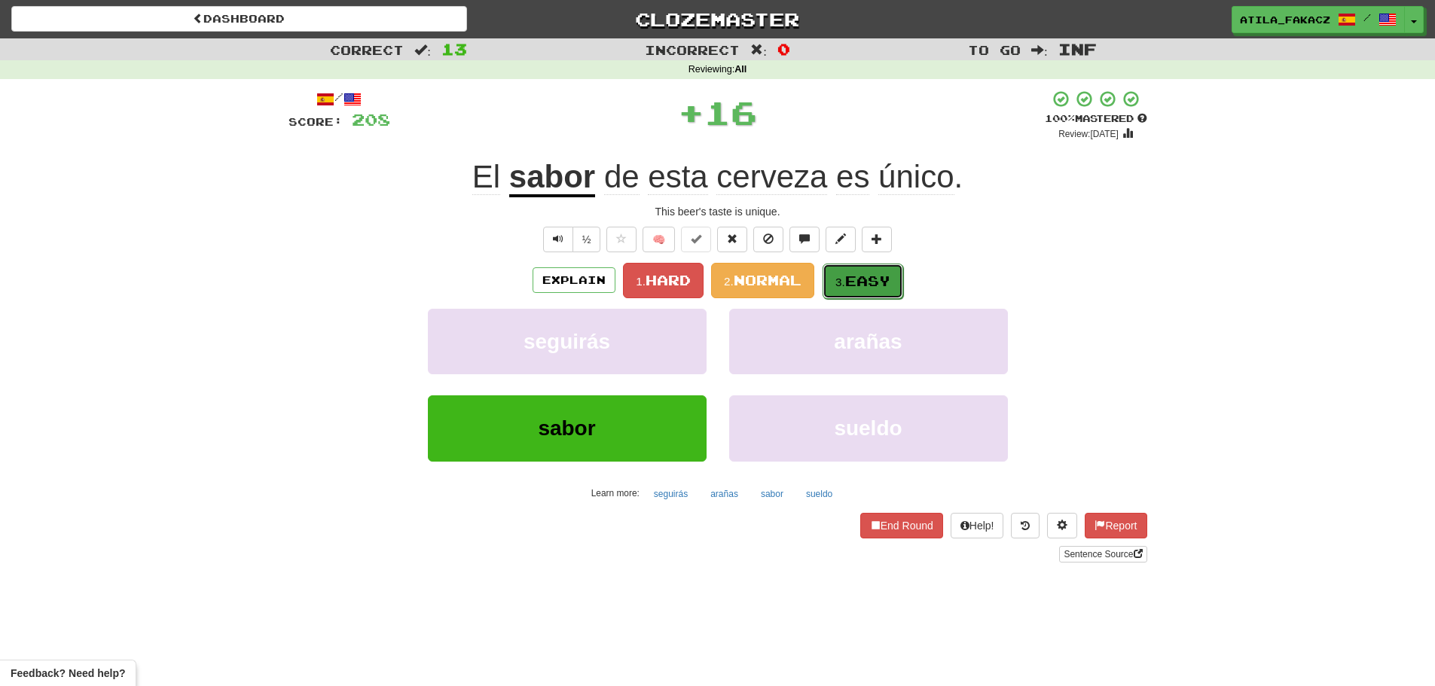
click at [855, 283] on span "Easy" at bounding box center [867, 281] width 45 height 17
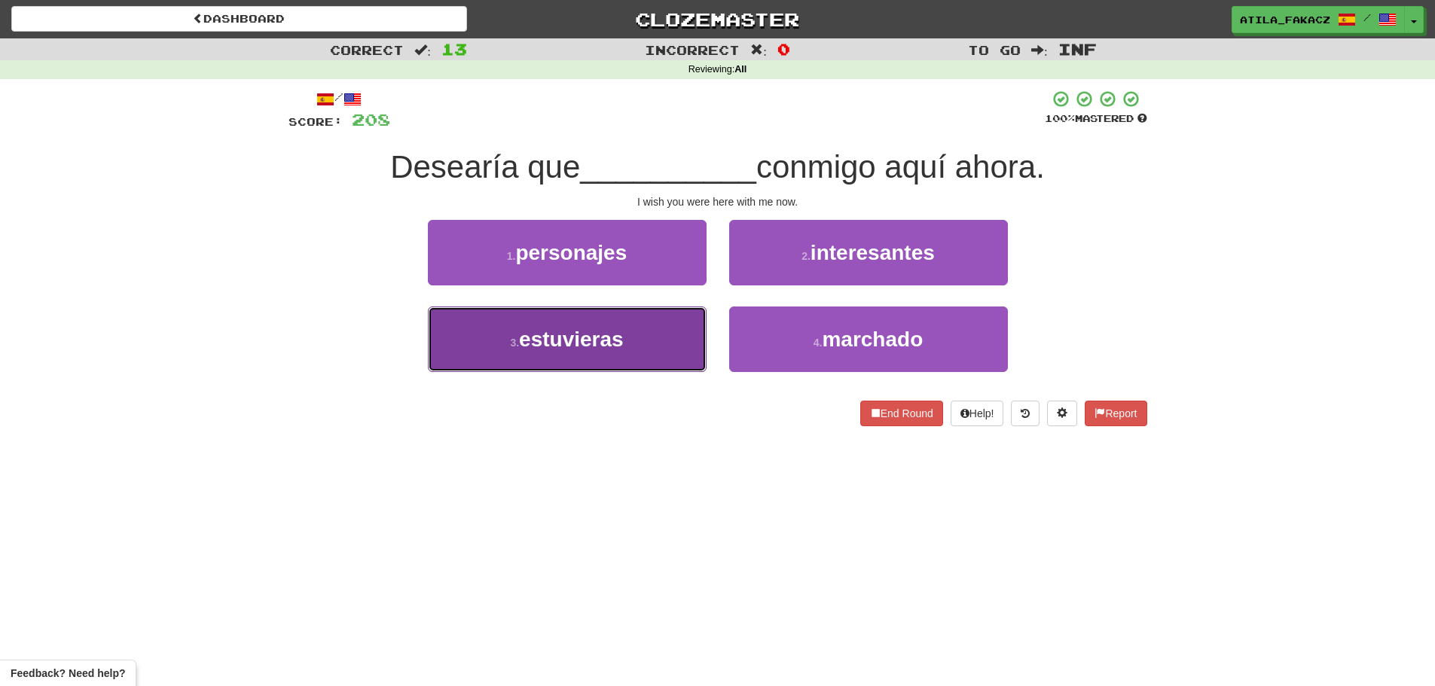
click at [634, 343] on button "3 . estuvieras" at bounding box center [567, 340] width 279 height 66
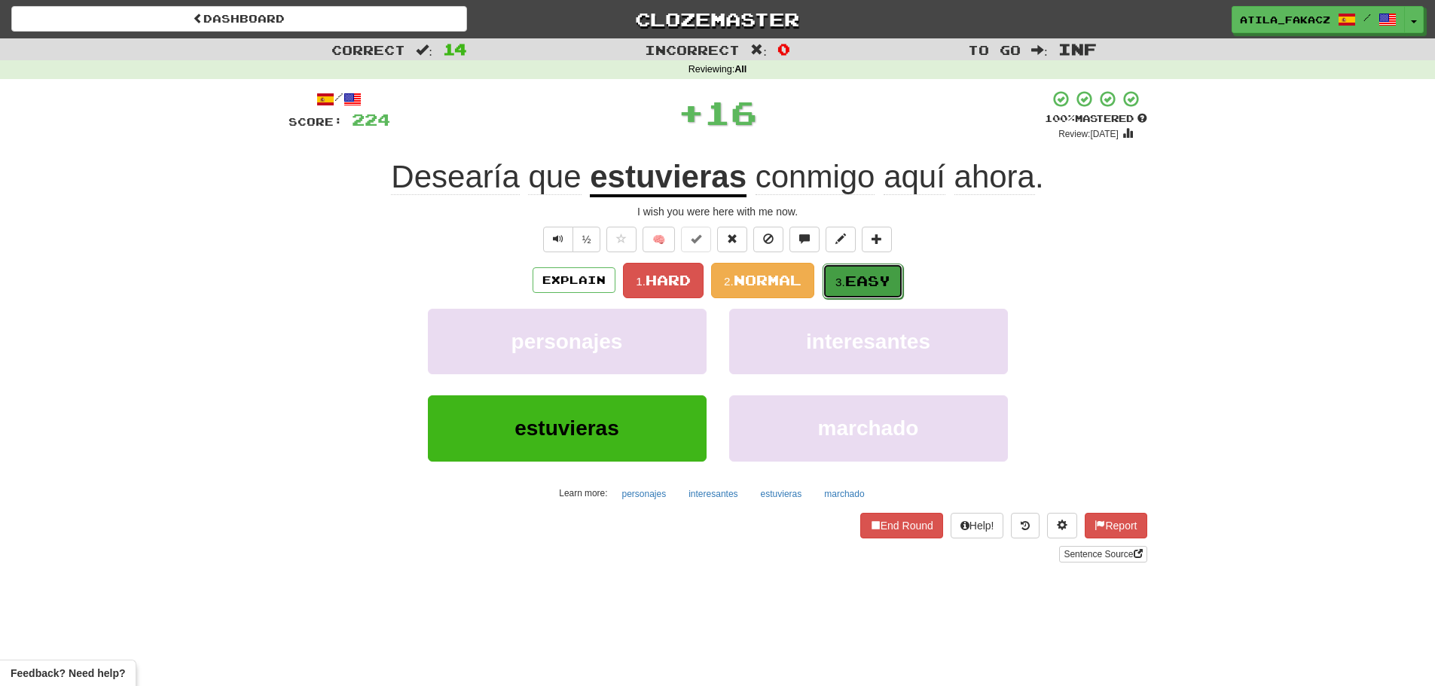
click at [877, 286] on span "Easy" at bounding box center [867, 281] width 45 height 17
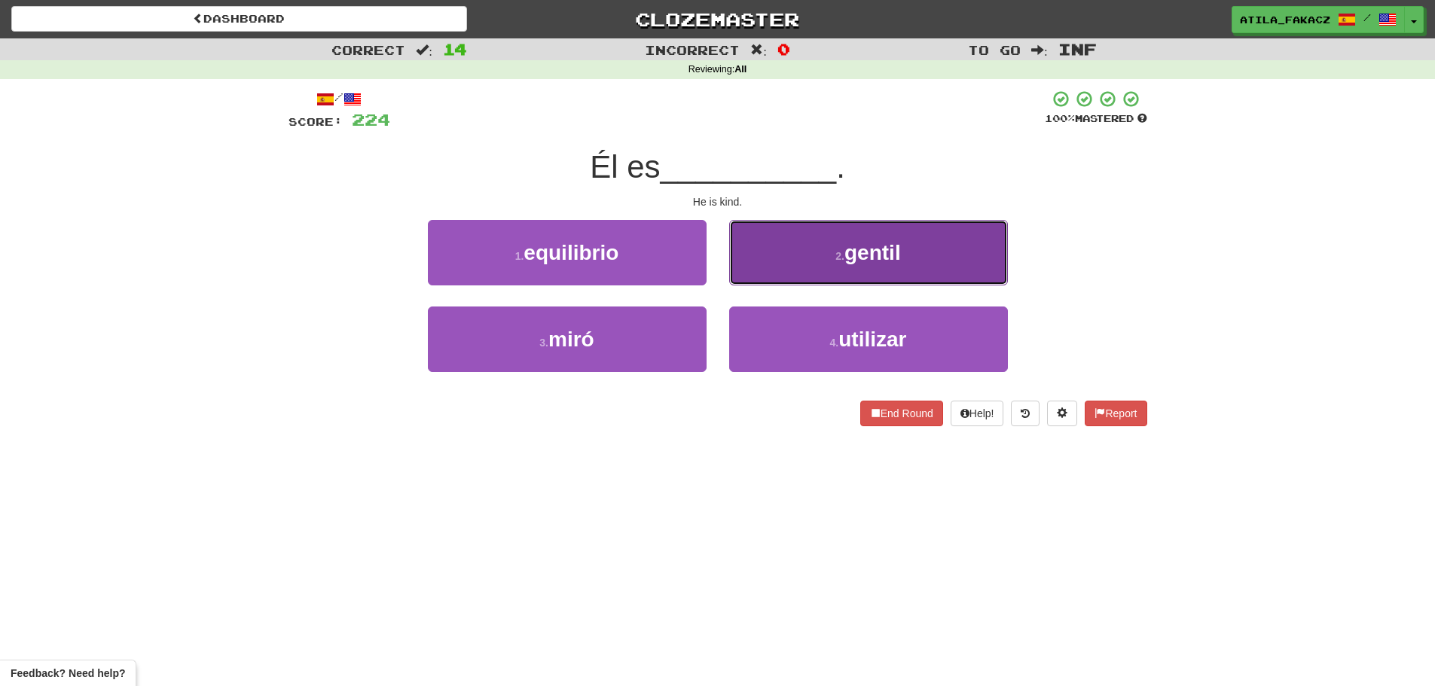
click at [800, 255] on button "2 . gentil" at bounding box center [868, 253] width 279 height 66
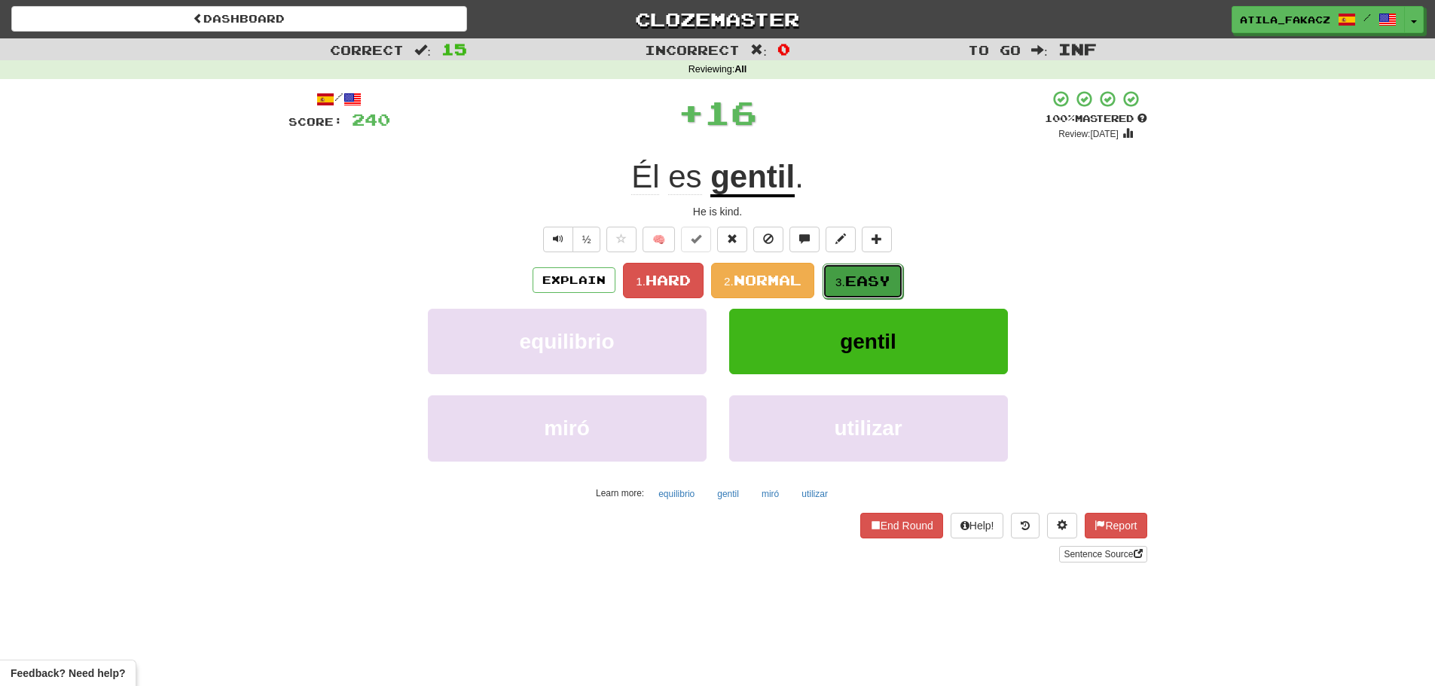
click at [876, 281] on span "Easy" at bounding box center [867, 281] width 45 height 17
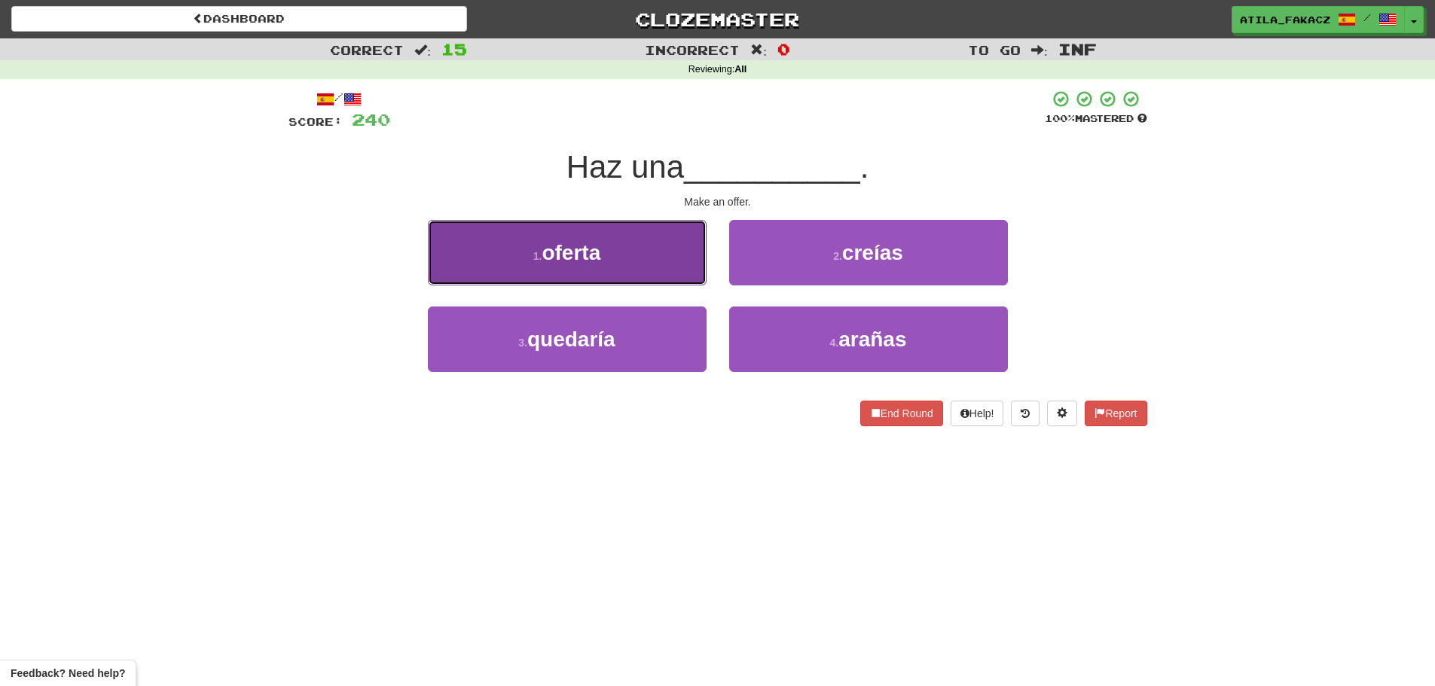
click at [656, 267] on button "1 . oferta" at bounding box center [567, 253] width 279 height 66
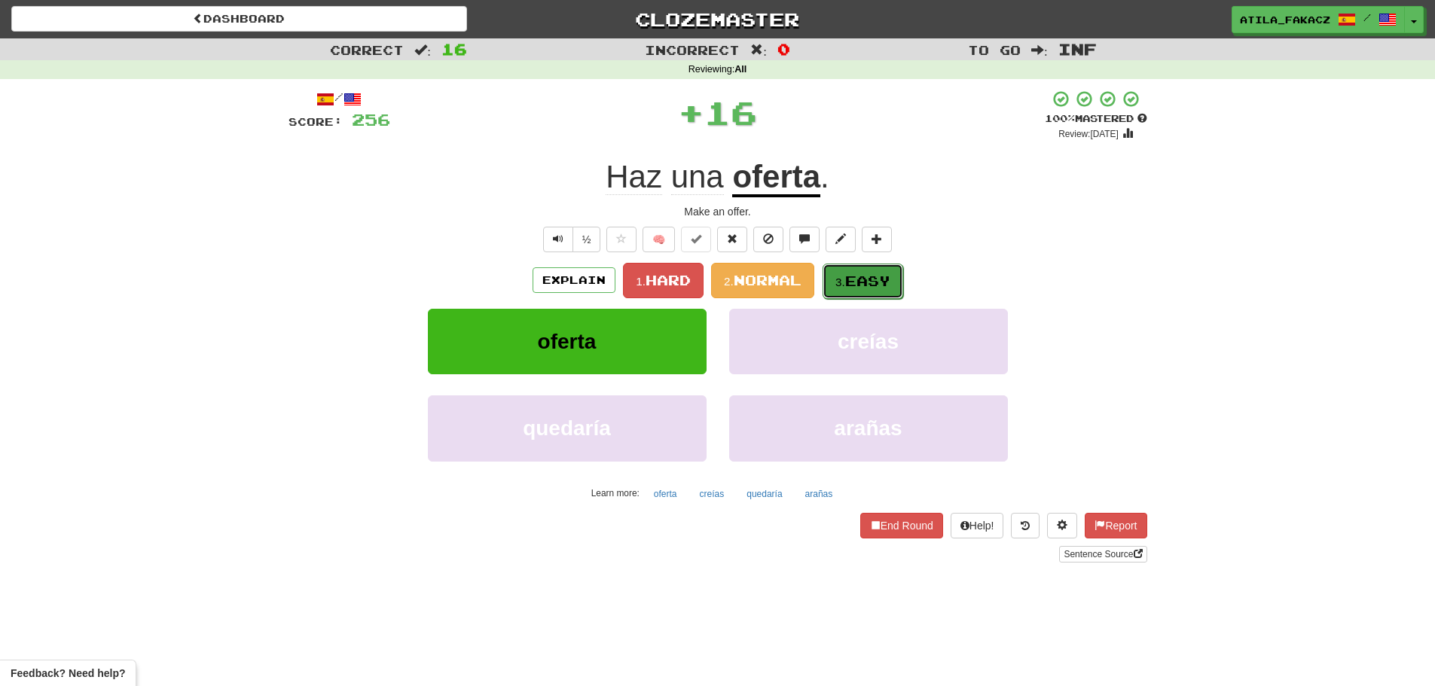
click at [853, 278] on span "Easy" at bounding box center [867, 281] width 45 height 17
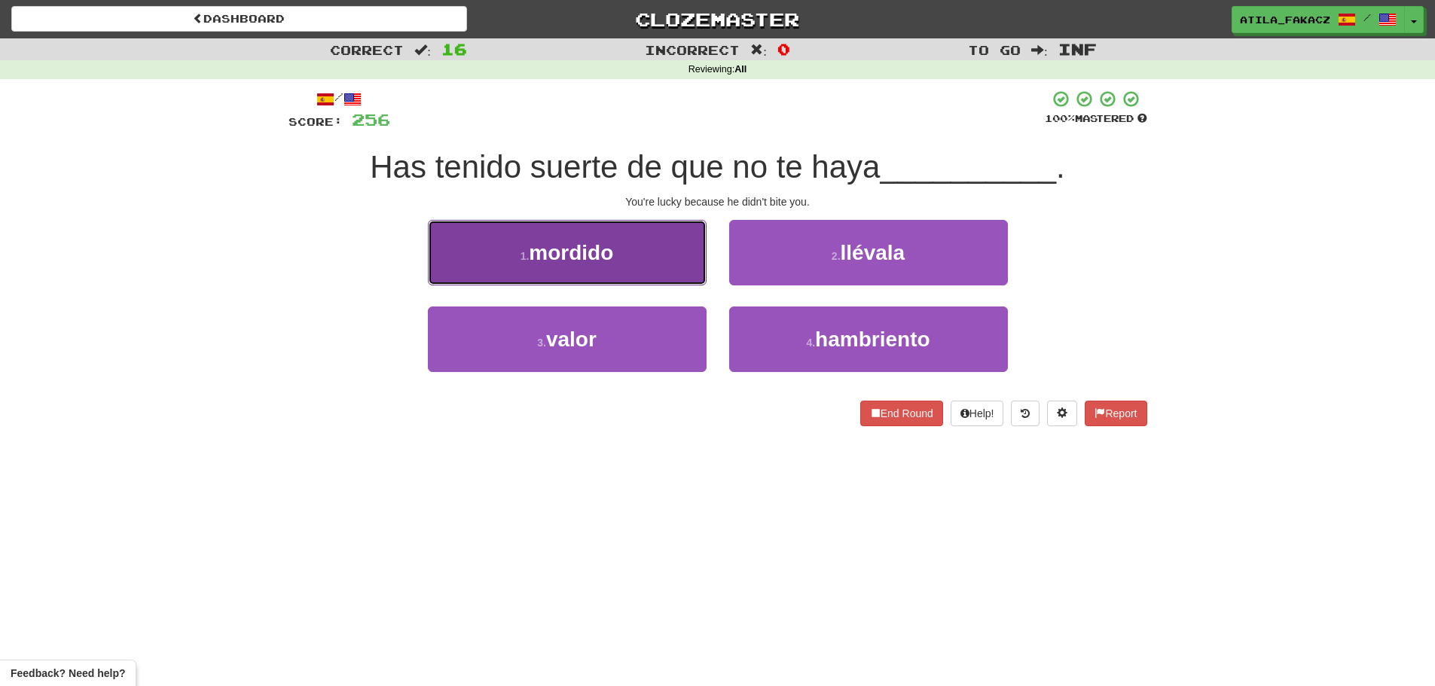
click at [674, 261] on button "1 . mordido" at bounding box center [567, 253] width 279 height 66
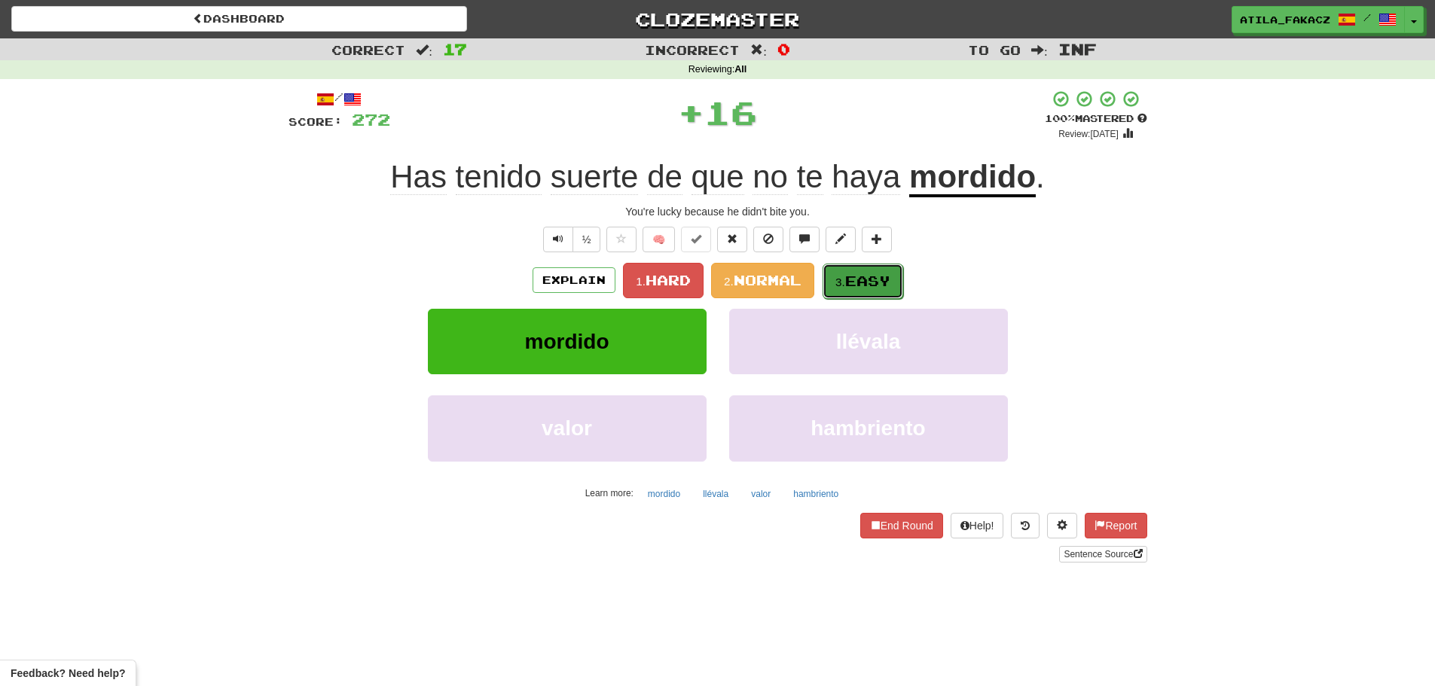
click at [860, 278] on span "Easy" at bounding box center [867, 281] width 45 height 17
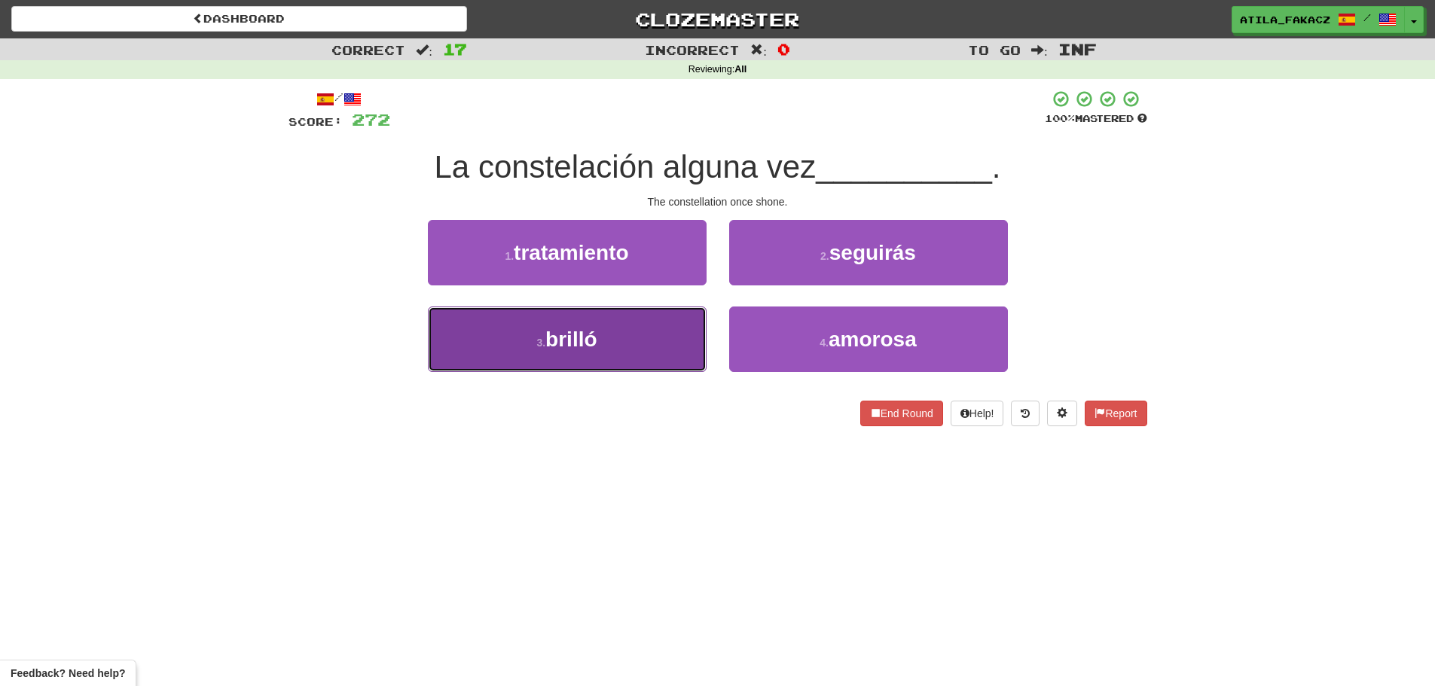
click at [662, 349] on button "3 . brilló" at bounding box center [567, 340] width 279 height 66
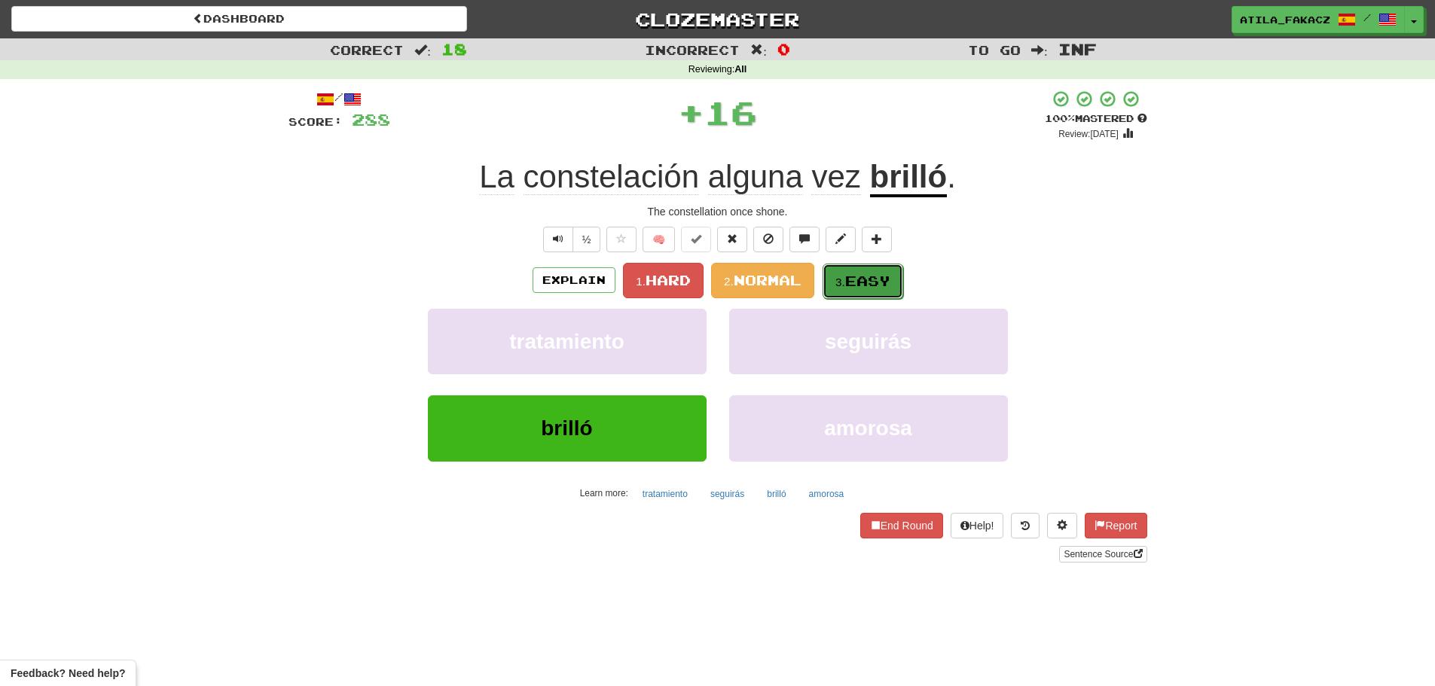
click at [883, 283] on span "Easy" at bounding box center [867, 281] width 45 height 17
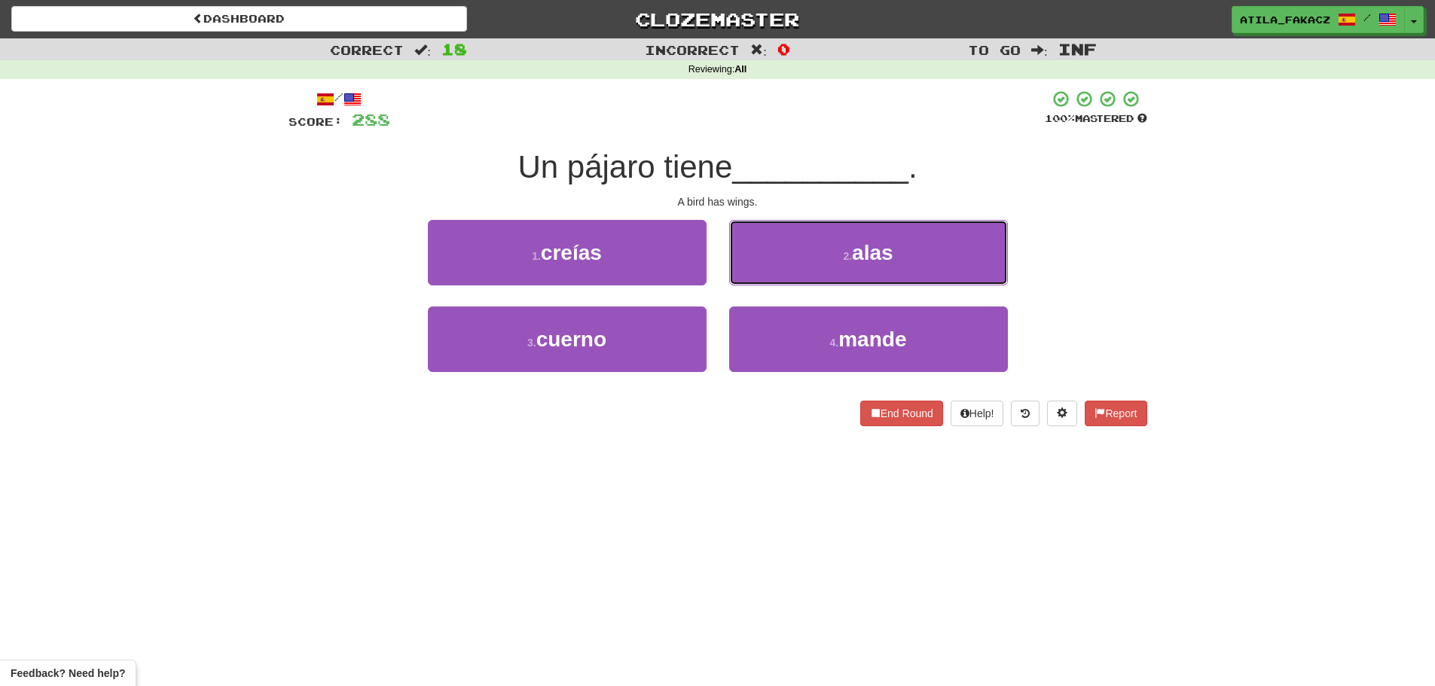
click at [851, 261] on small "2 ." at bounding box center [847, 256] width 9 height 12
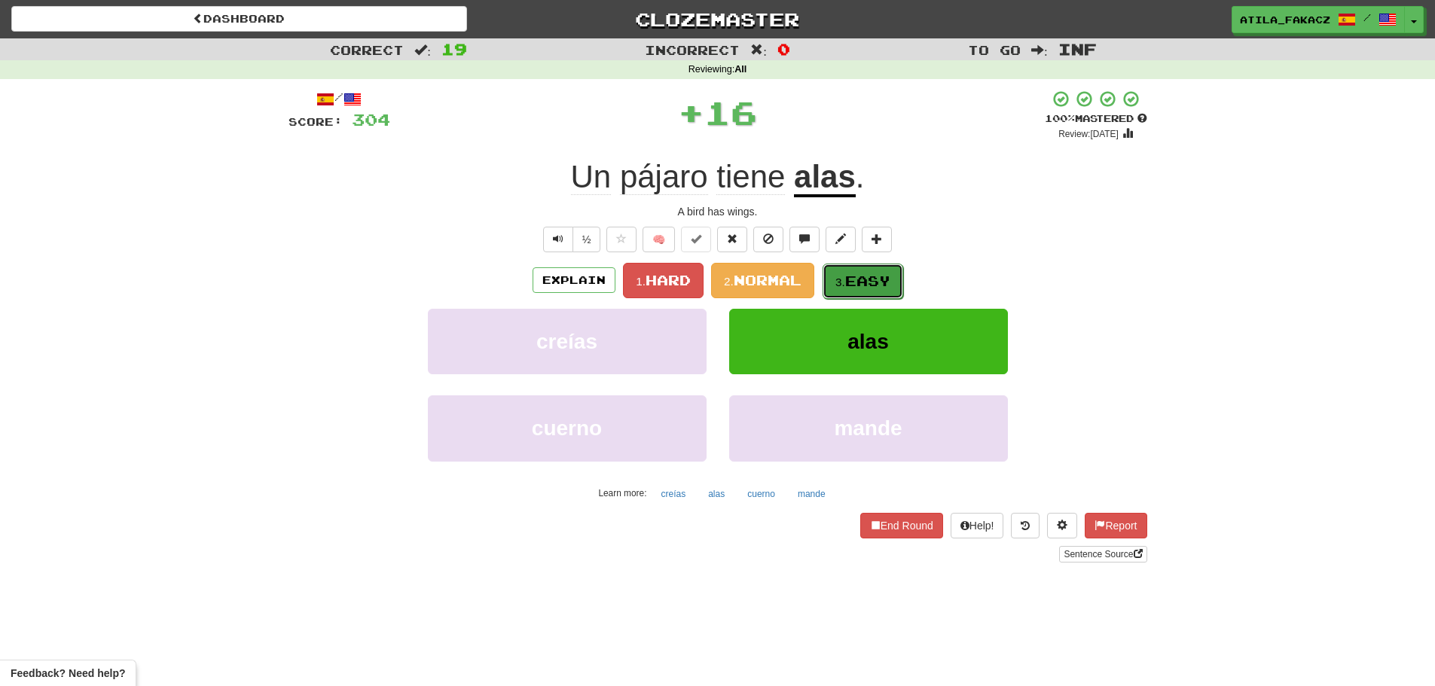
click at [885, 269] on button "3. Easy" at bounding box center [863, 281] width 81 height 35
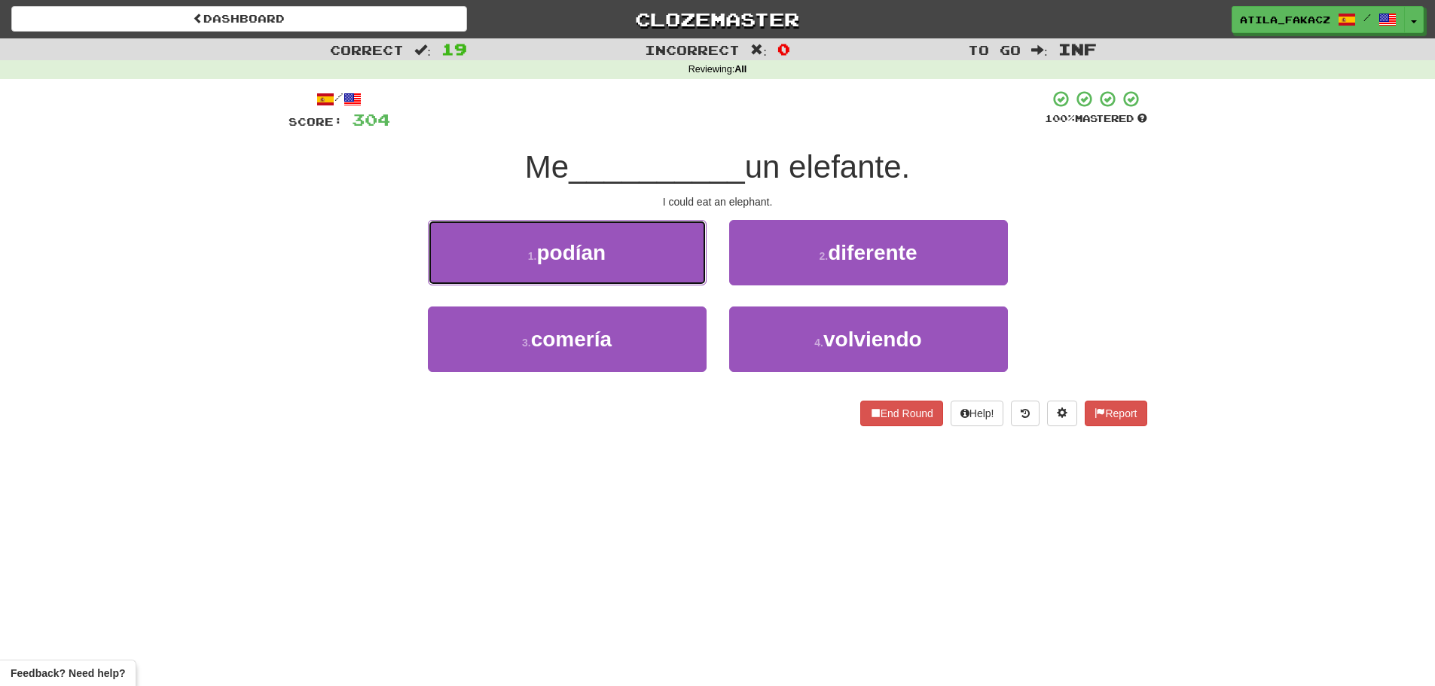
drag, startPoint x: 643, startPoint y: 257, endPoint x: 716, endPoint y: 268, distance: 73.2
click at [643, 258] on button "1 . podían" at bounding box center [567, 253] width 279 height 66
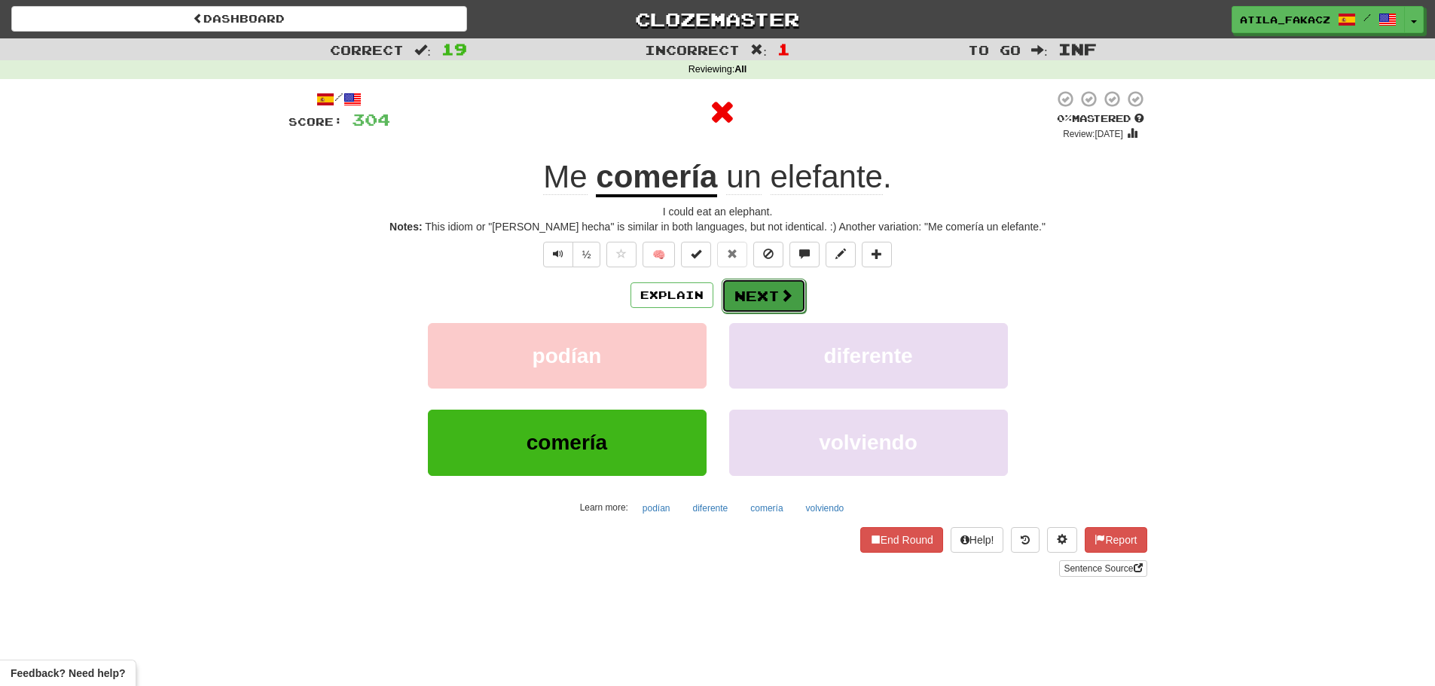
click at [777, 292] on button "Next" at bounding box center [764, 296] width 84 height 35
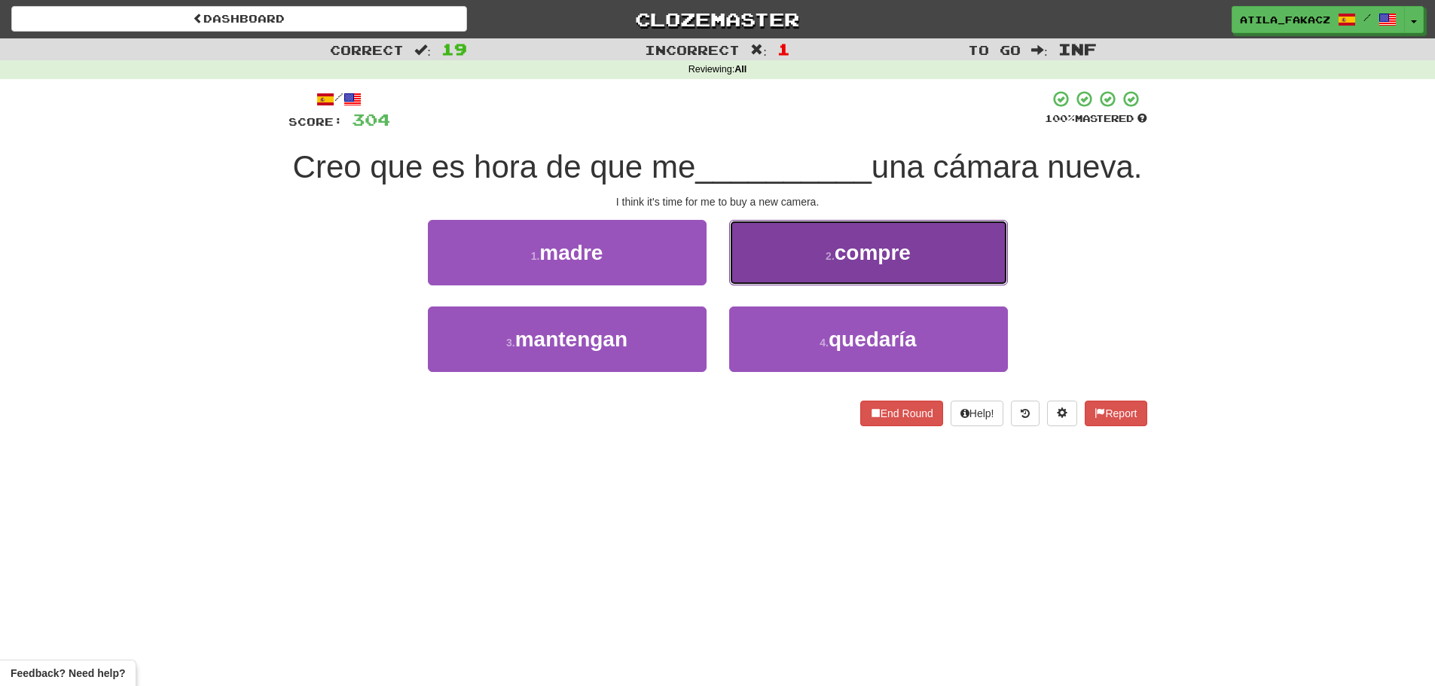
click at [778, 286] on button "2 . compre" at bounding box center [868, 253] width 279 height 66
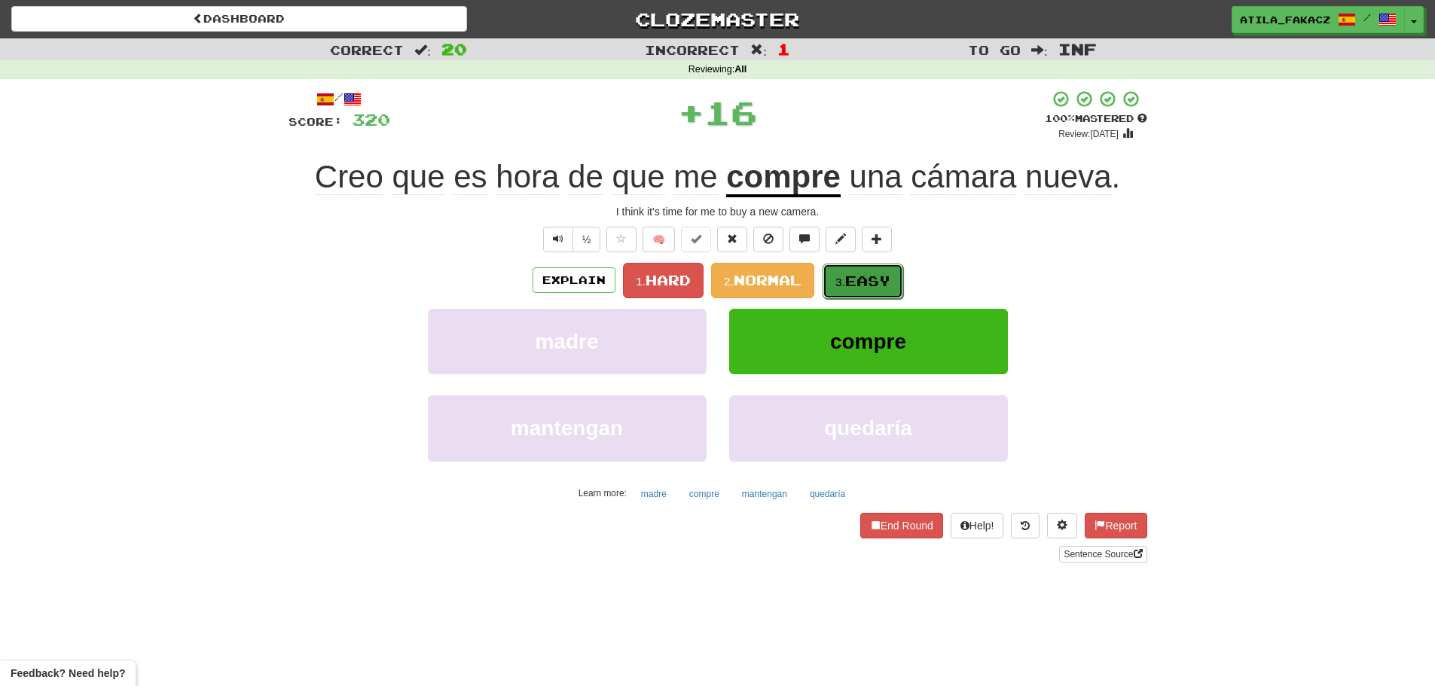
click at [851, 274] on span "Easy" at bounding box center [867, 281] width 45 height 17
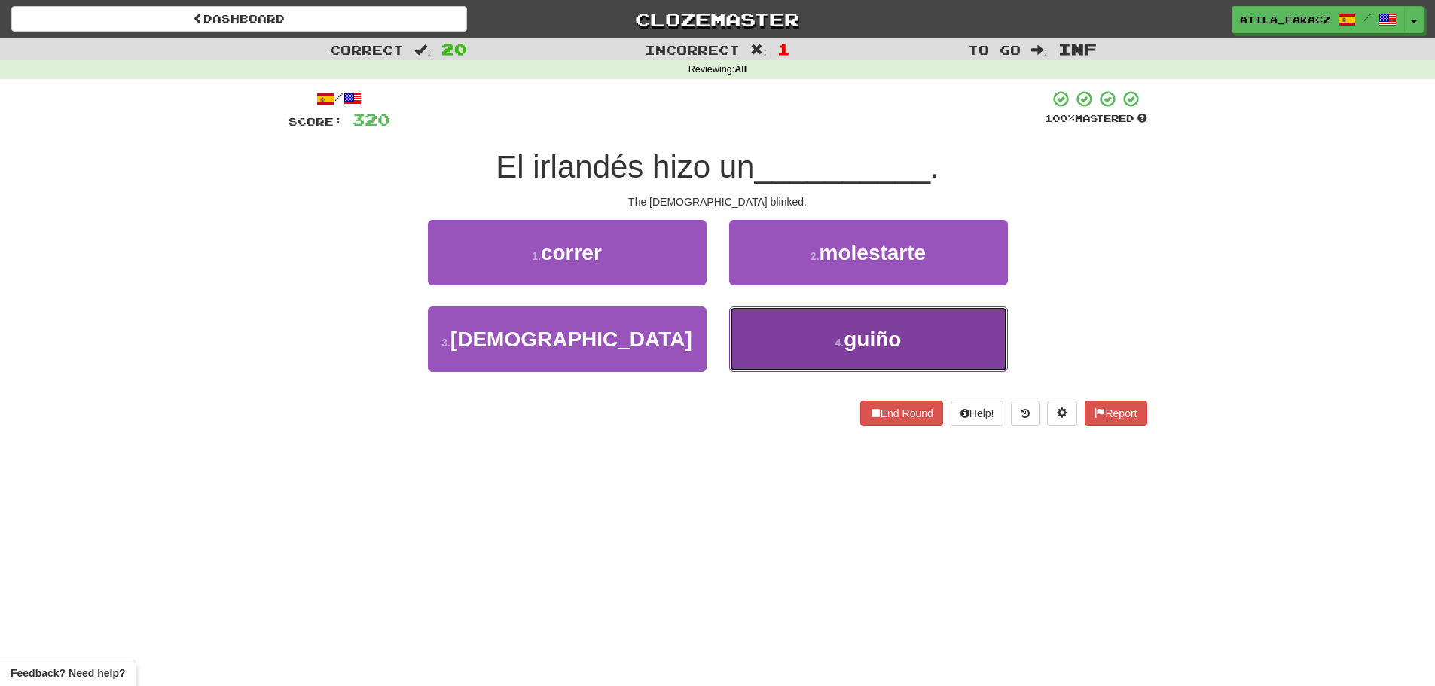
click at [816, 348] on button "4 . guiño" at bounding box center [868, 340] width 279 height 66
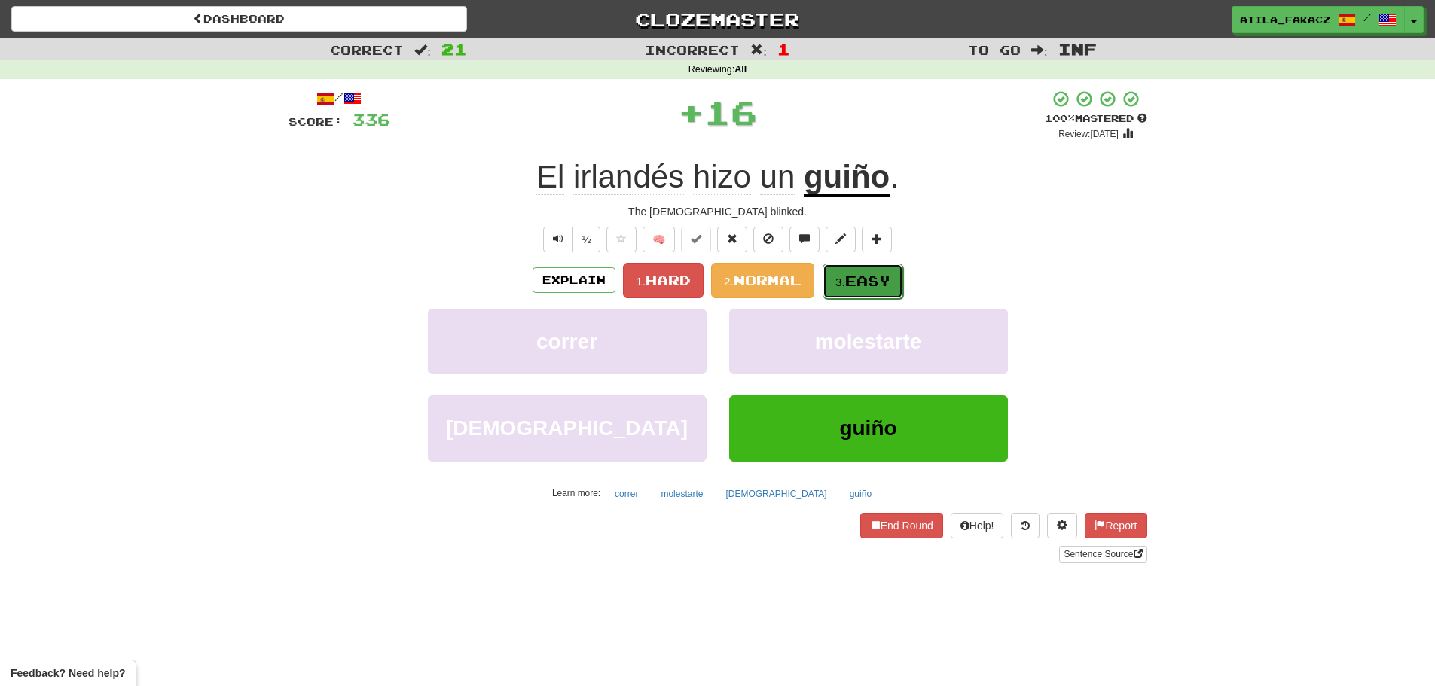
click at [861, 290] on button "3. Easy" at bounding box center [863, 281] width 81 height 35
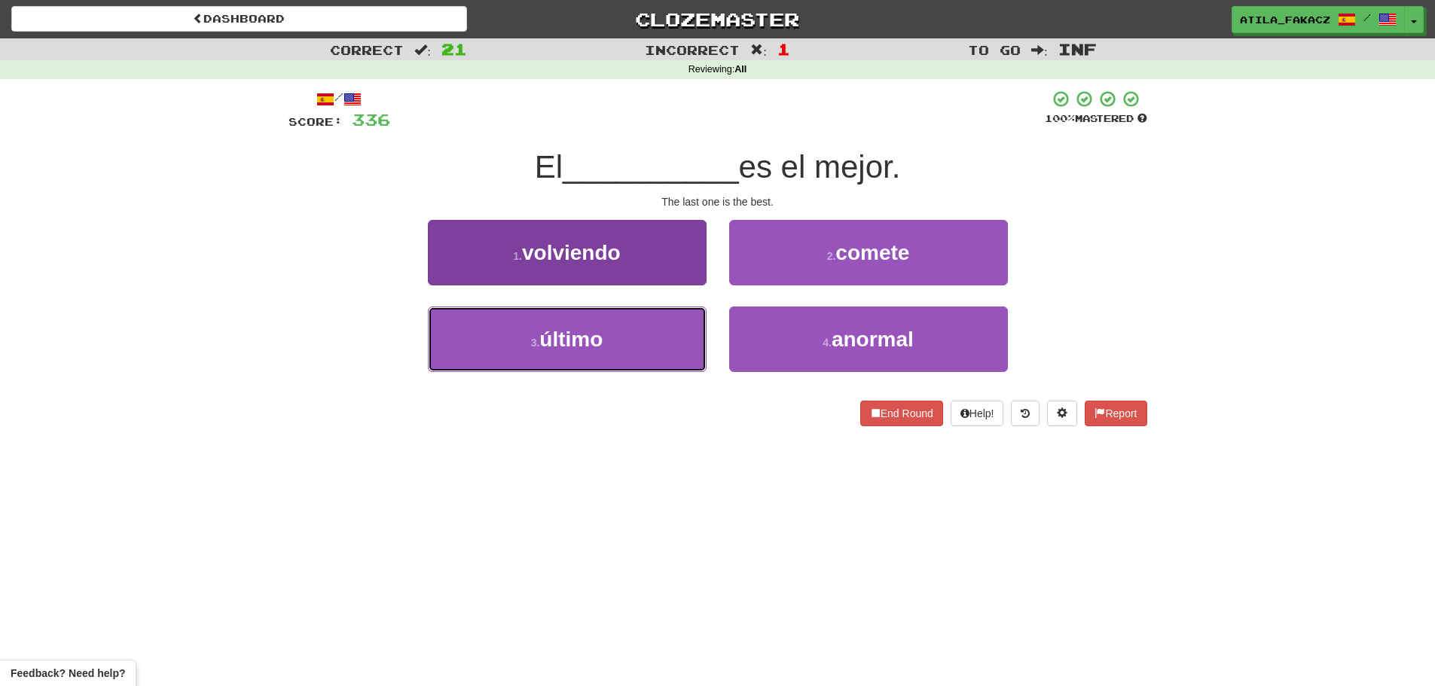
drag, startPoint x: 653, startPoint y: 349, endPoint x: 675, endPoint y: 335, distance: 26.1
click at [653, 350] on button "3 . último" at bounding box center [567, 340] width 279 height 66
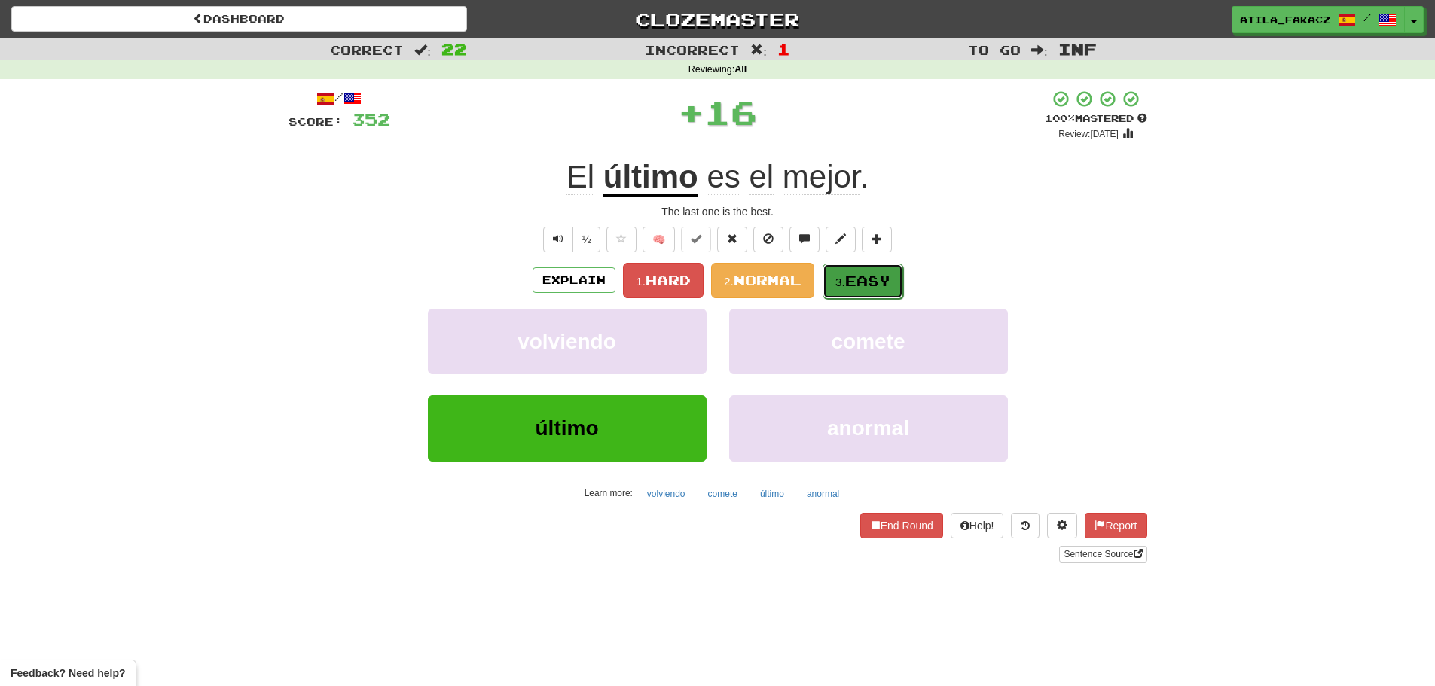
click at [871, 283] on span "Easy" at bounding box center [867, 281] width 45 height 17
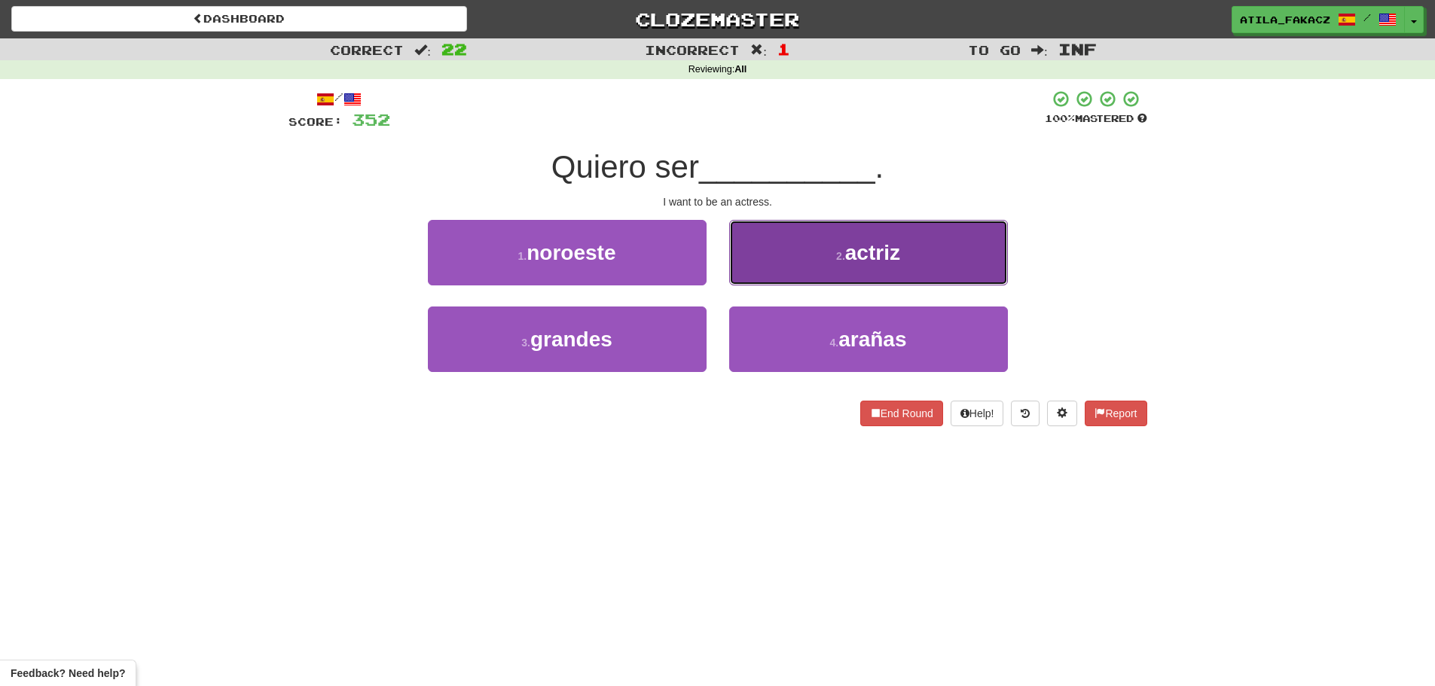
click at [834, 250] on button "2 . actriz" at bounding box center [868, 253] width 279 height 66
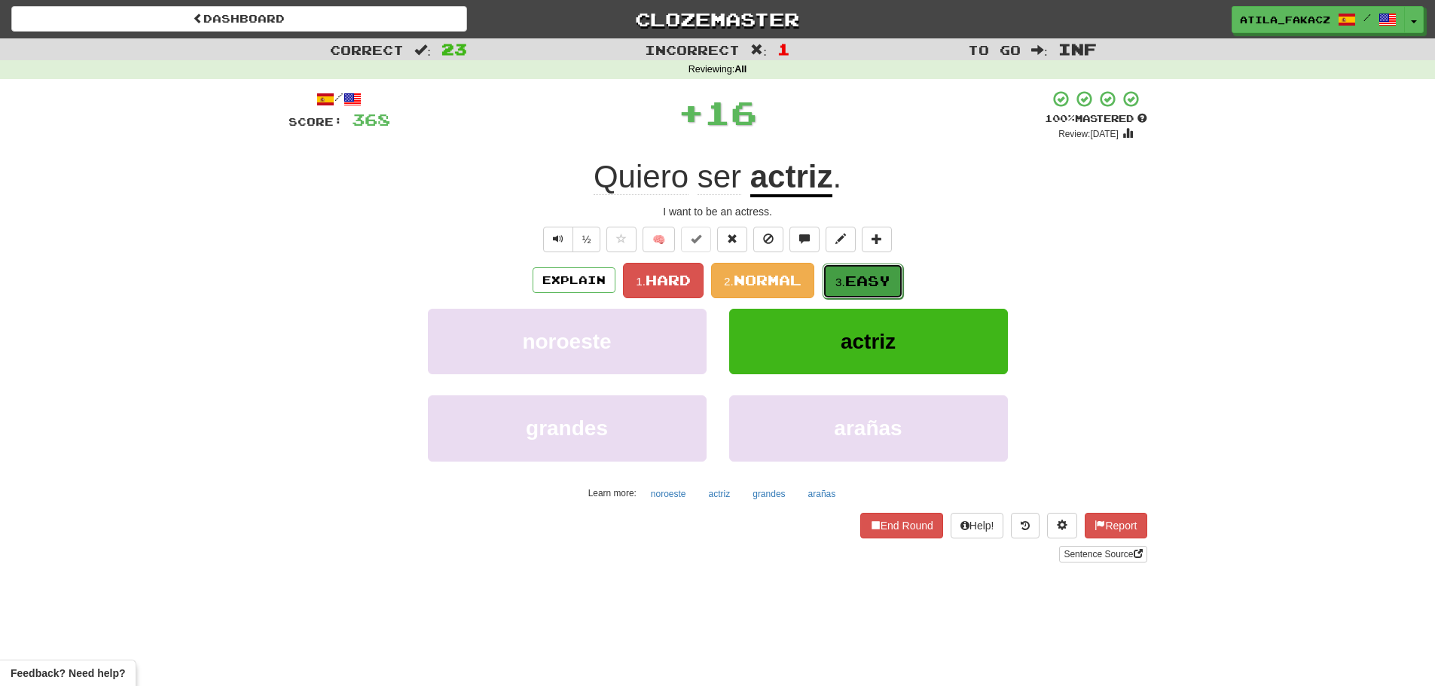
click at [857, 280] on span "Easy" at bounding box center [867, 281] width 45 height 17
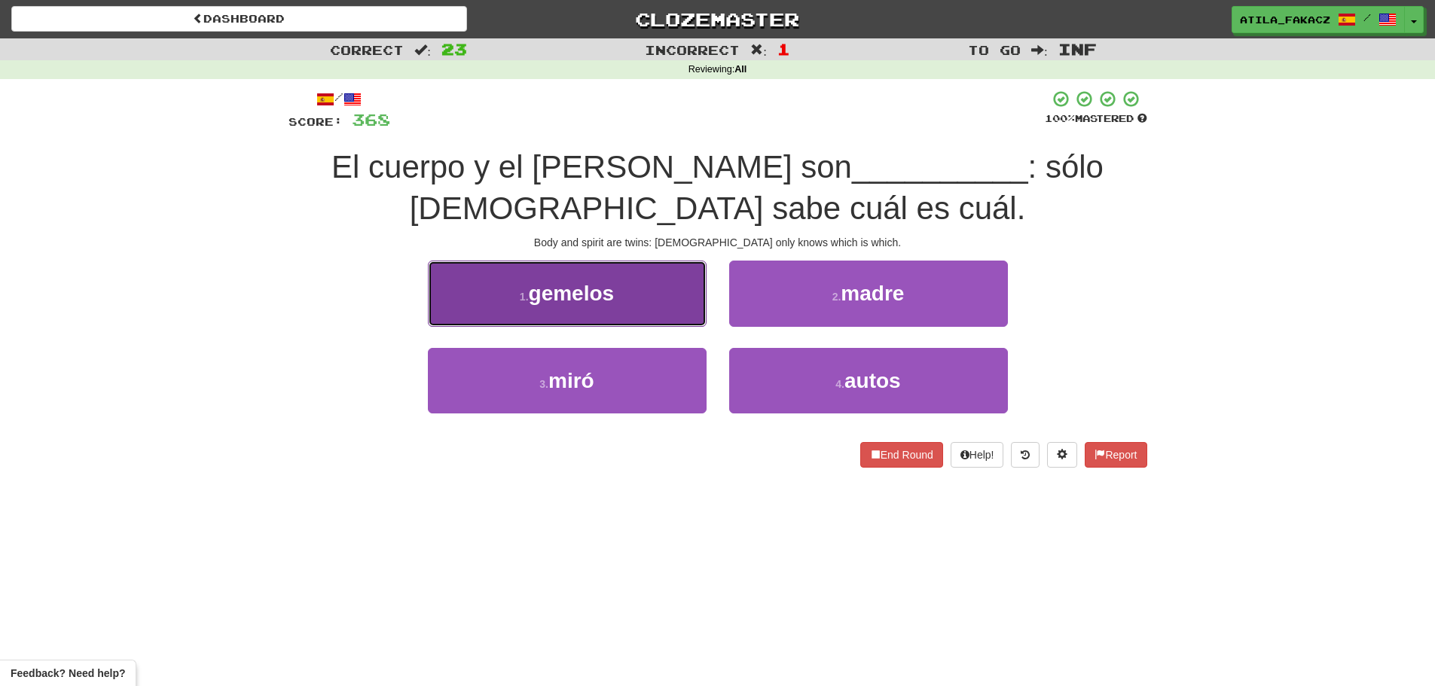
click at [674, 302] on button "1 . gemelos" at bounding box center [567, 294] width 279 height 66
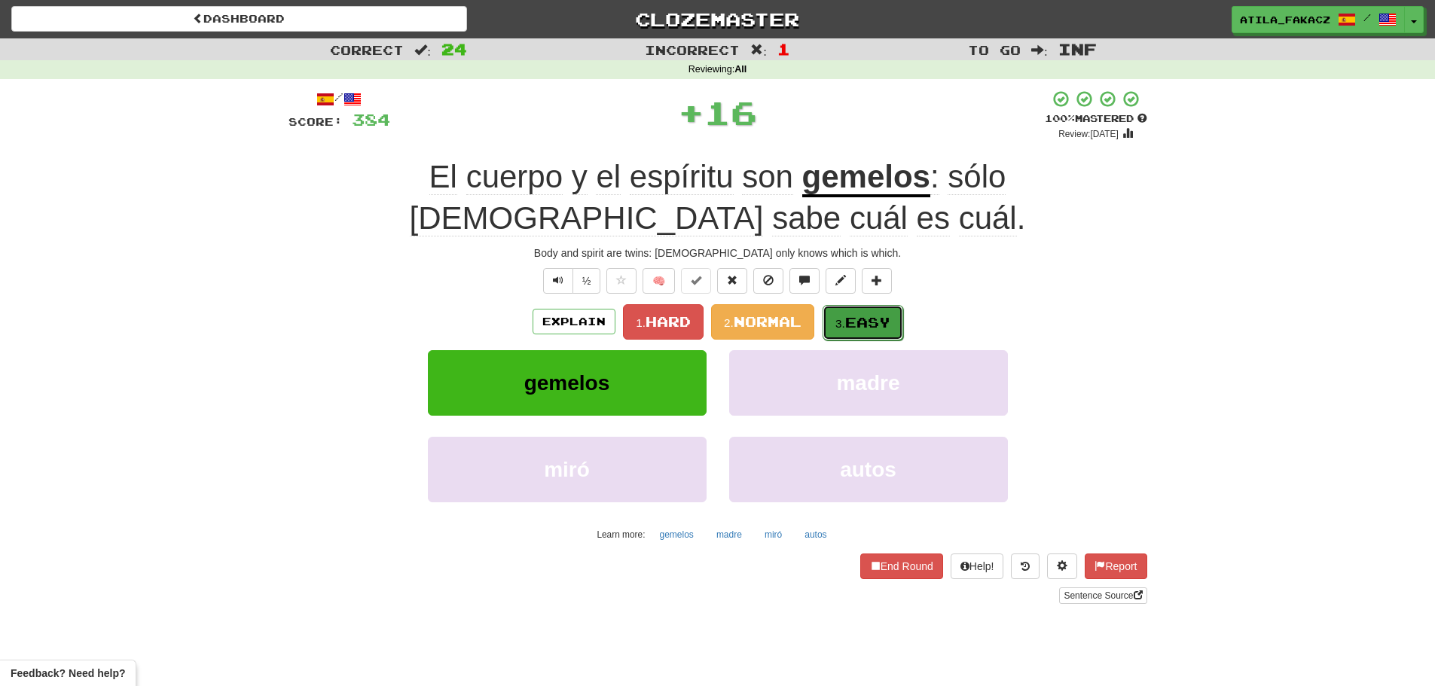
click at [854, 310] on button "3. Easy" at bounding box center [863, 322] width 81 height 35
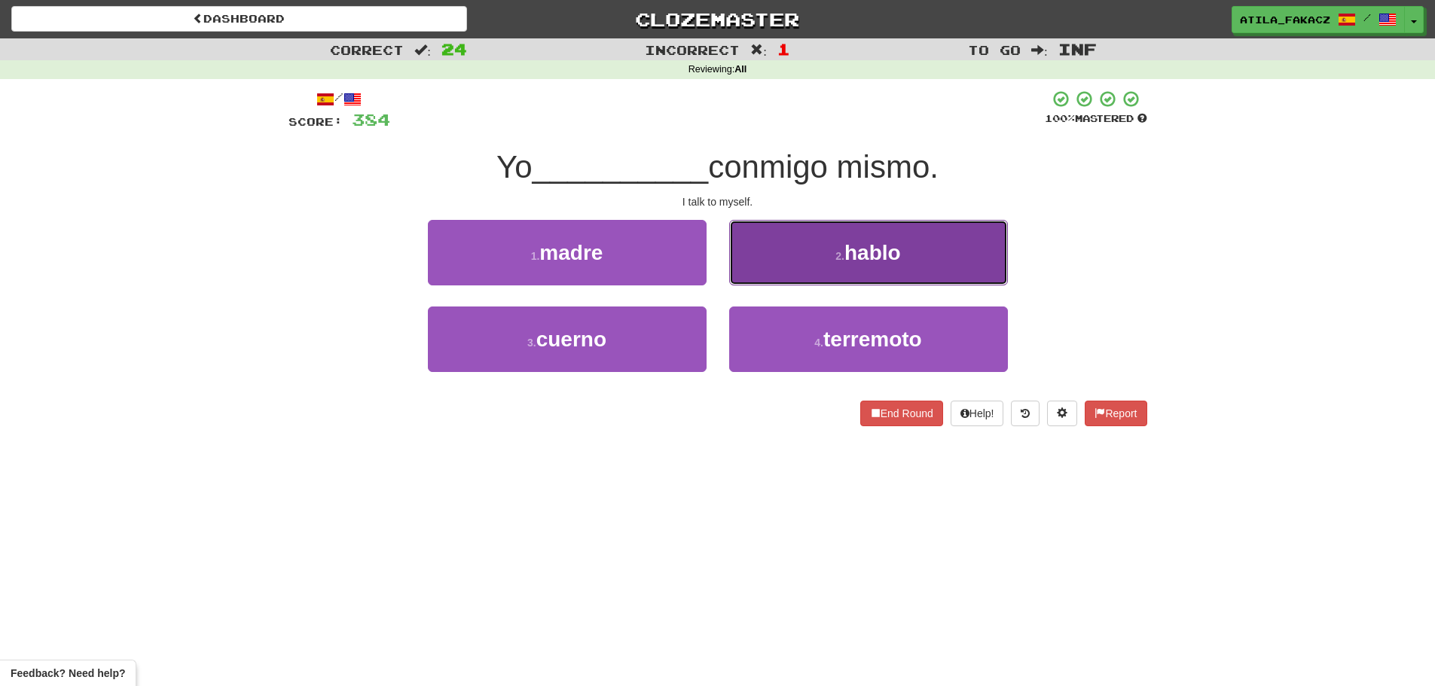
click at [818, 261] on button "2 . hablo" at bounding box center [868, 253] width 279 height 66
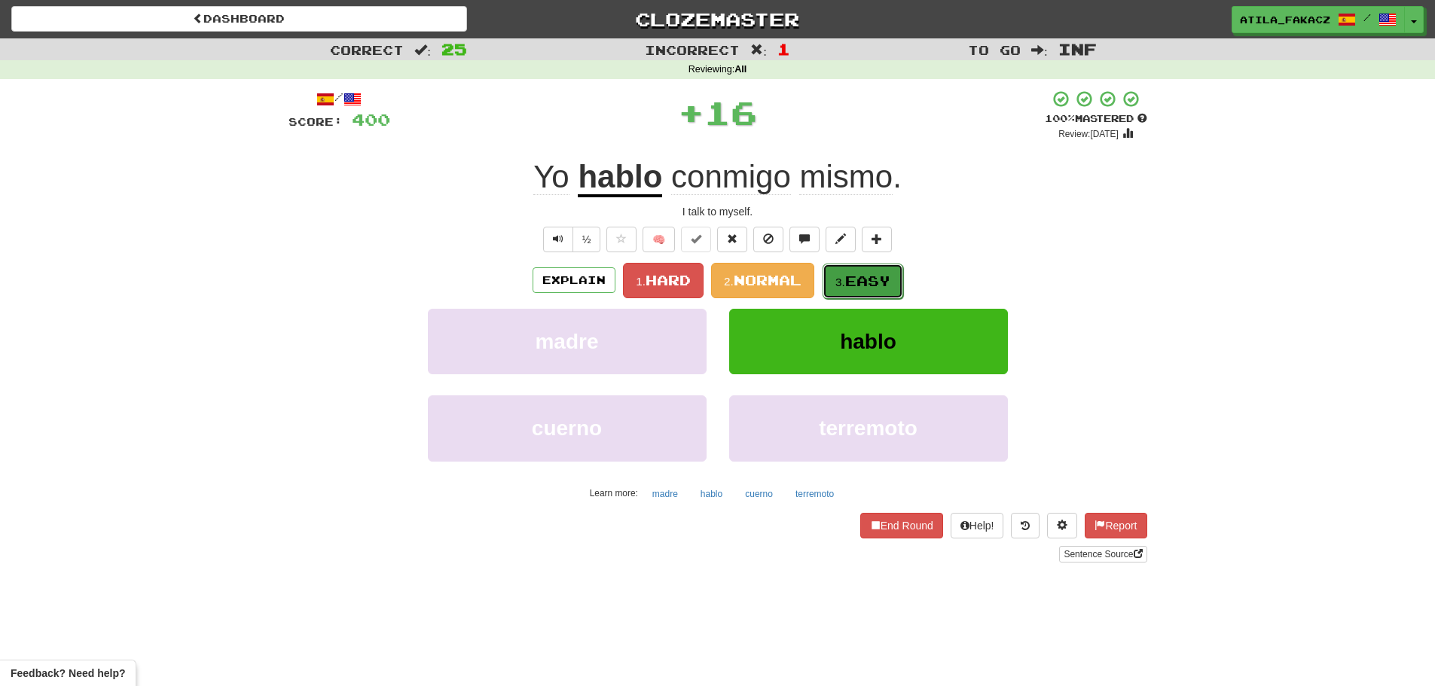
click at [863, 277] on span "Easy" at bounding box center [867, 281] width 45 height 17
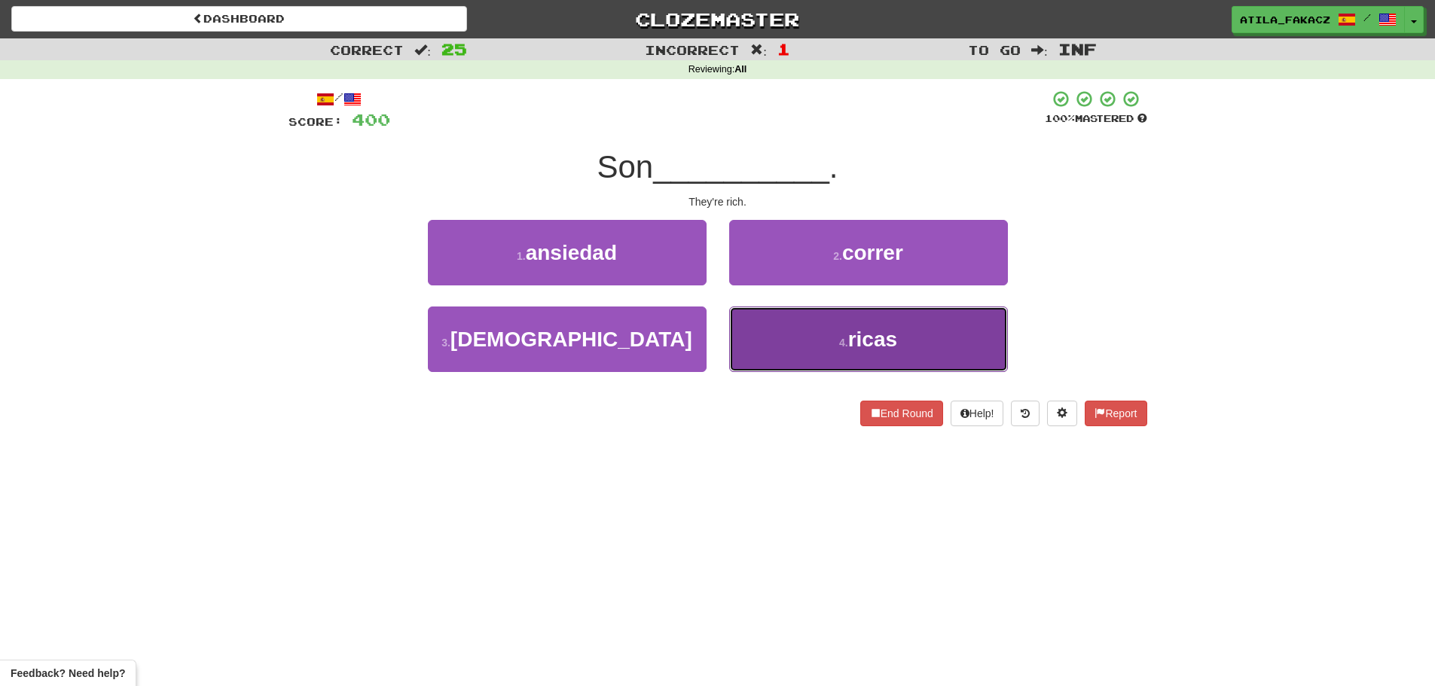
click at [809, 341] on button "4 . ricas" at bounding box center [868, 340] width 279 height 66
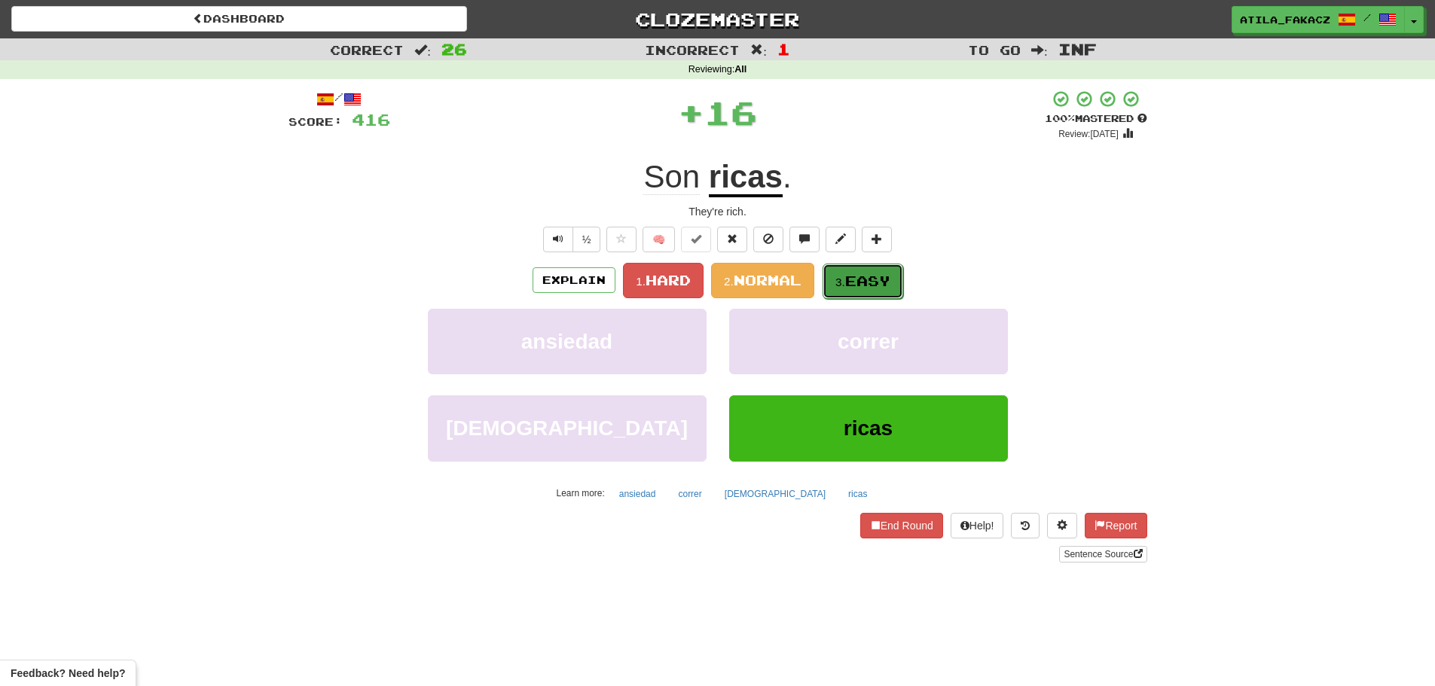
click at [853, 284] on span "Easy" at bounding box center [867, 281] width 45 height 17
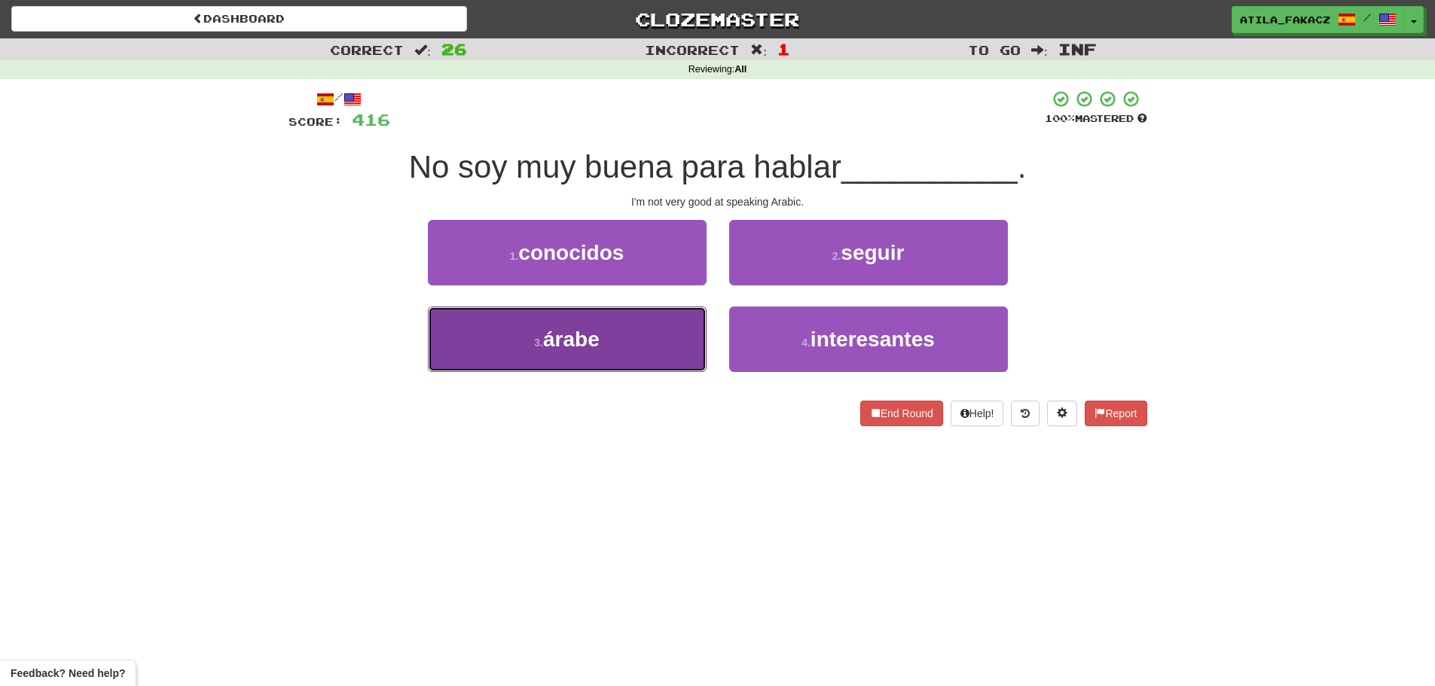
click at [666, 330] on button "3 . árabe" at bounding box center [567, 340] width 279 height 66
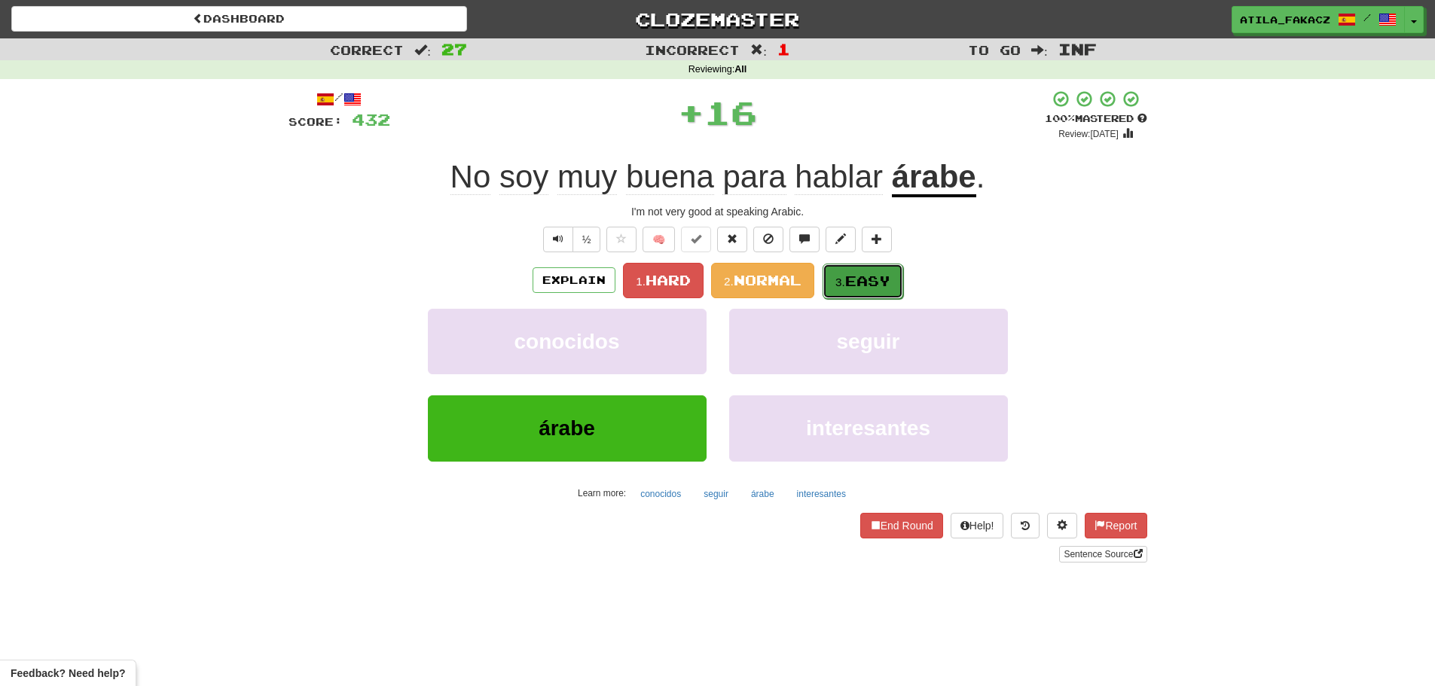
click at [868, 295] on button "3. Easy" at bounding box center [863, 281] width 81 height 35
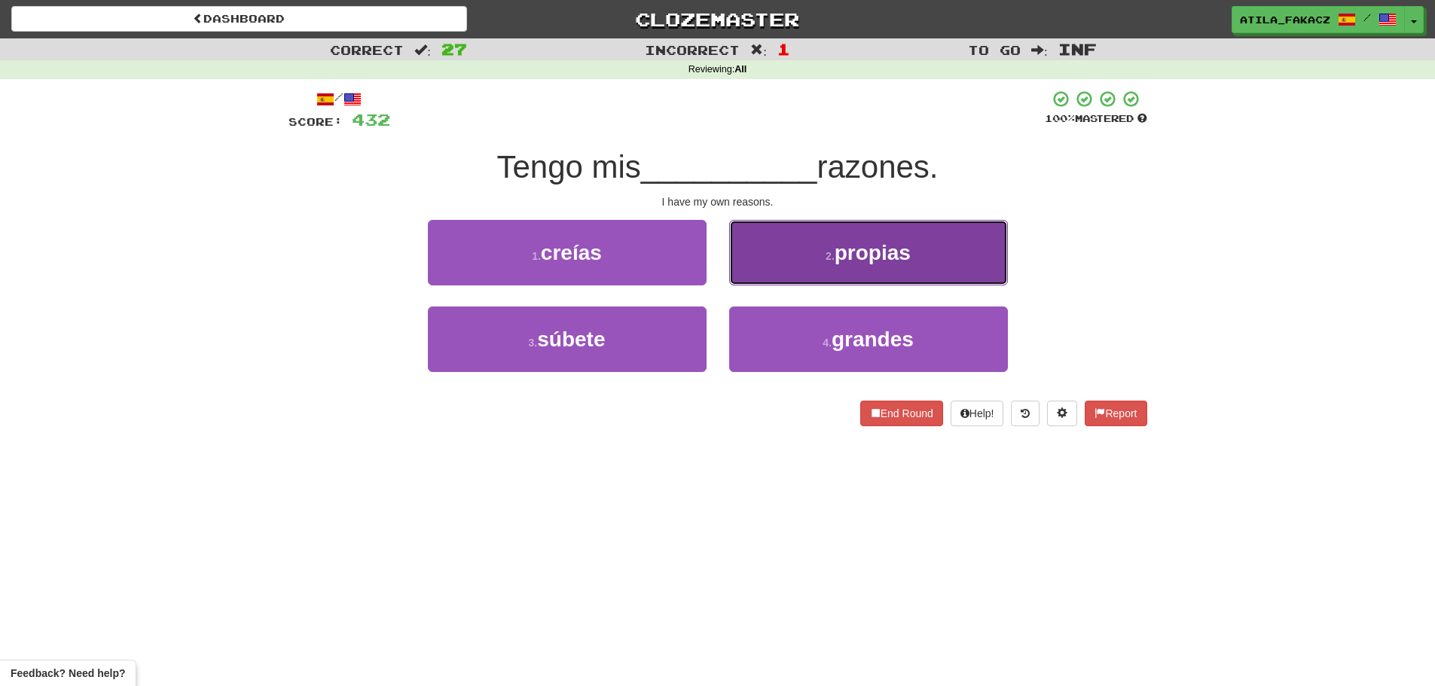
click at [802, 258] on button "2 . propias" at bounding box center [868, 253] width 279 height 66
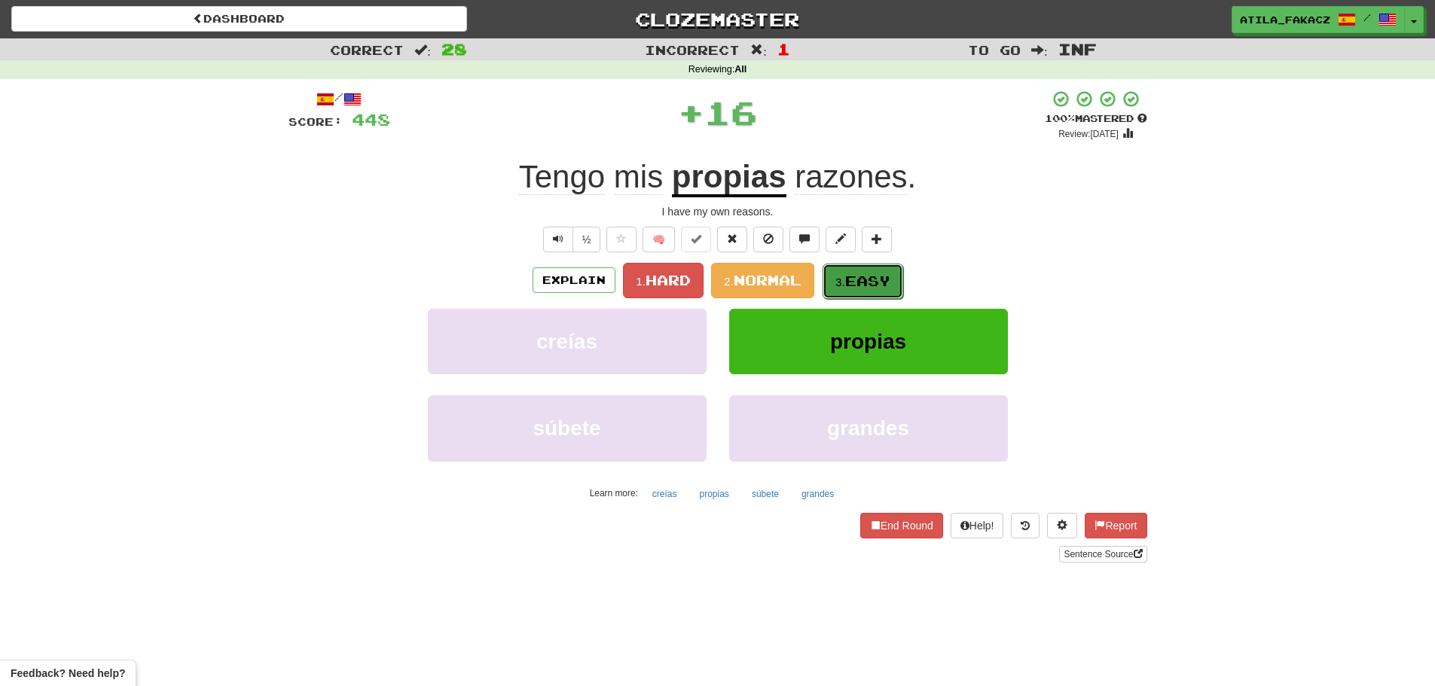
click at [858, 280] on span "Easy" at bounding box center [867, 281] width 45 height 17
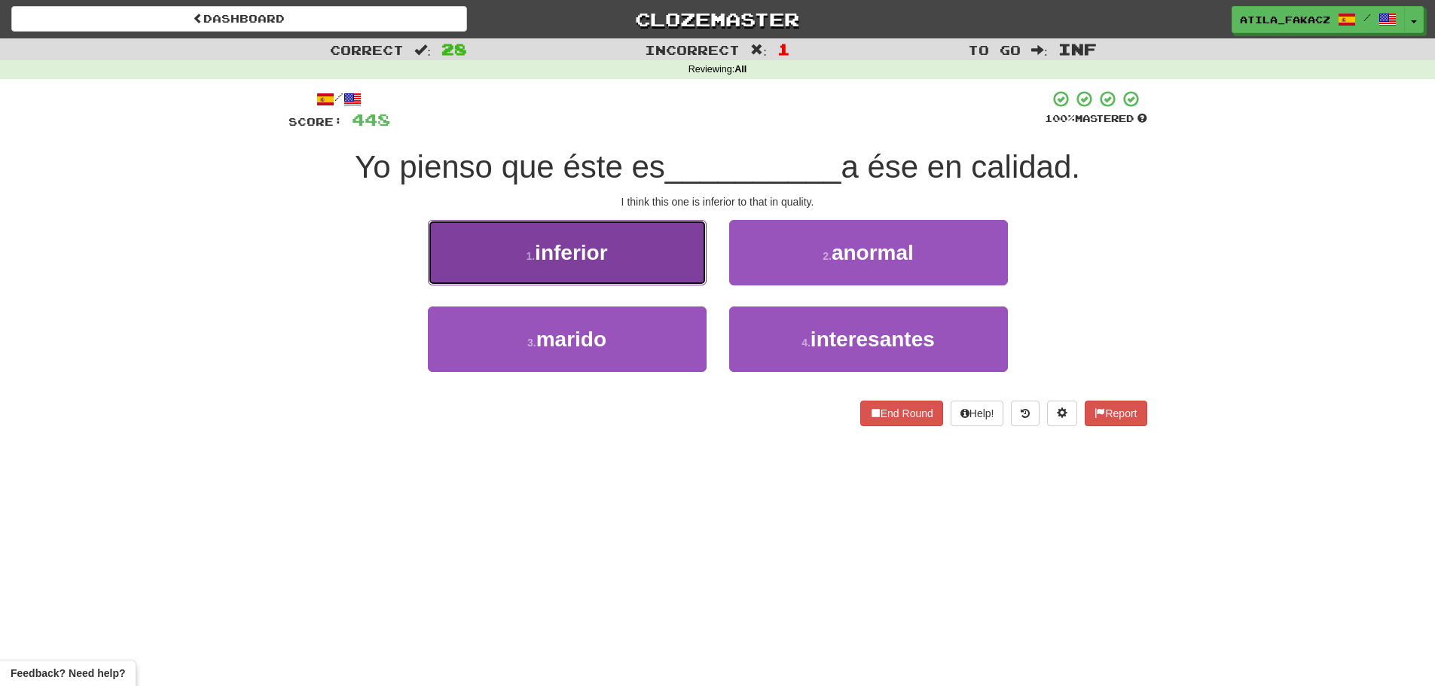
click at [646, 249] on button "1 . inferior" at bounding box center [567, 253] width 279 height 66
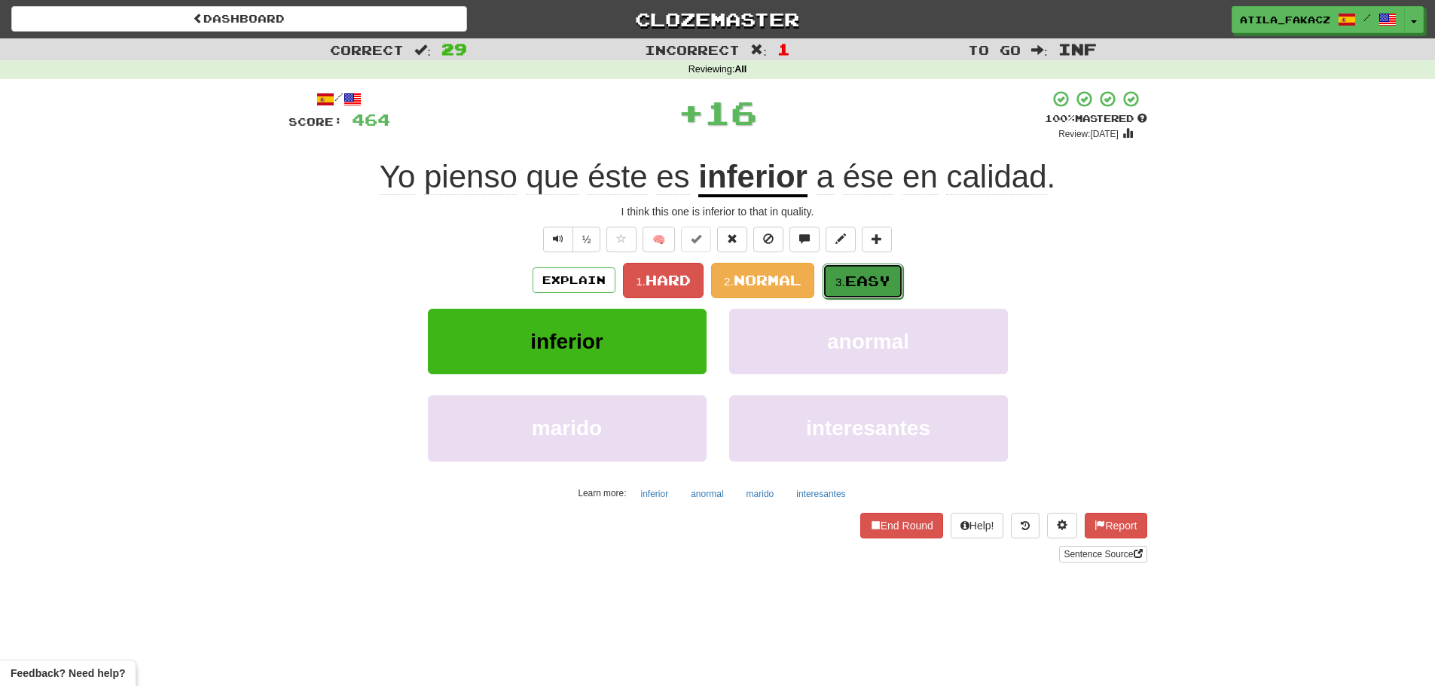
click at [857, 276] on span "Easy" at bounding box center [867, 281] width 45 height 17
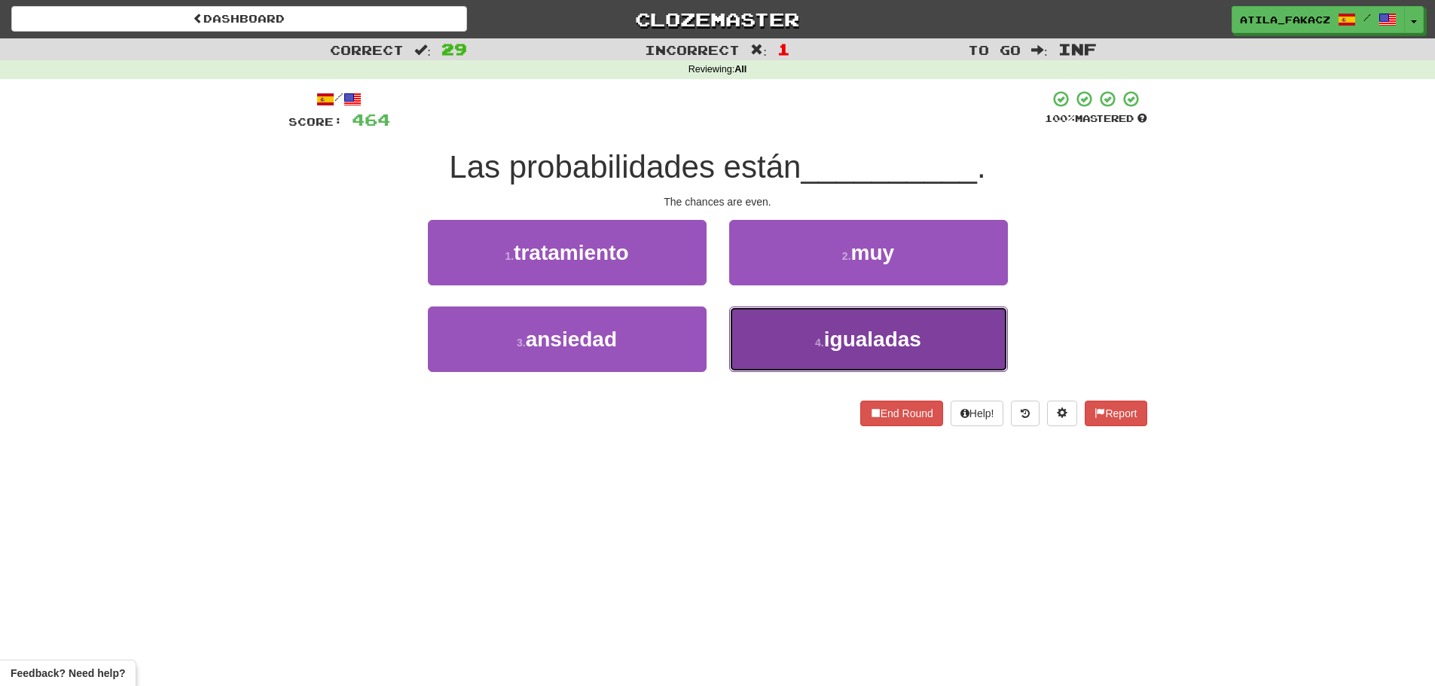
click at [771, 337] on button "4 . igualadas" at bounding box center [868, 340] width 279 height 66
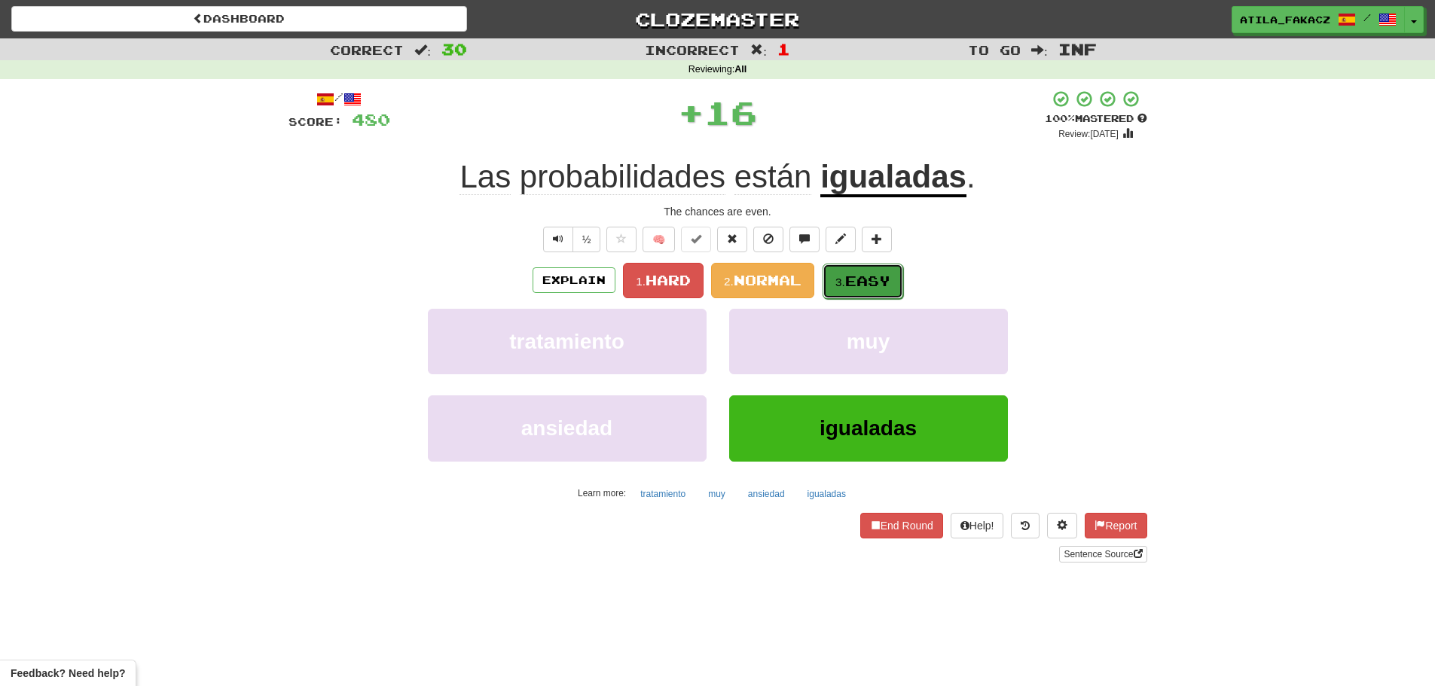
click at [839, 271] on button "3. Easy" at bounding box center [863, 281] width 81 height 35
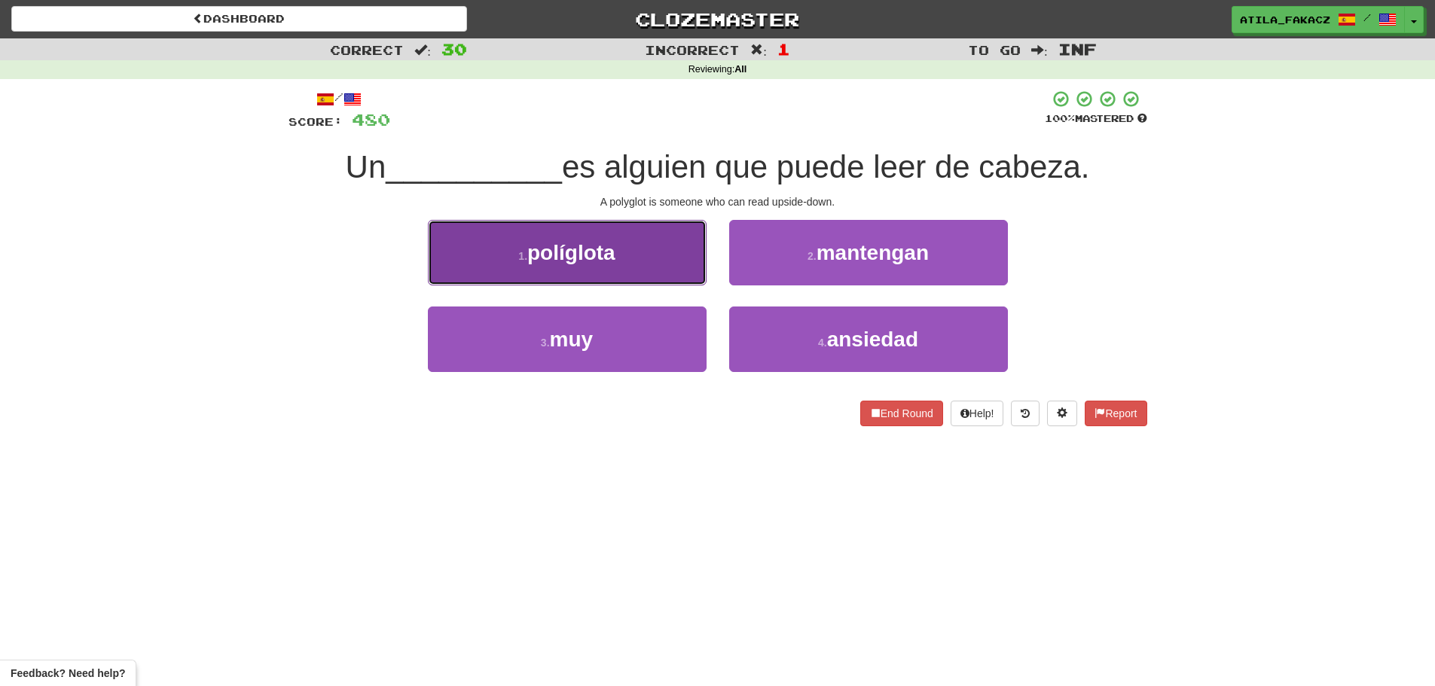
click at [691, 260] on button "1 . políglota" at bounding box center [567, 253] width 279 height 66
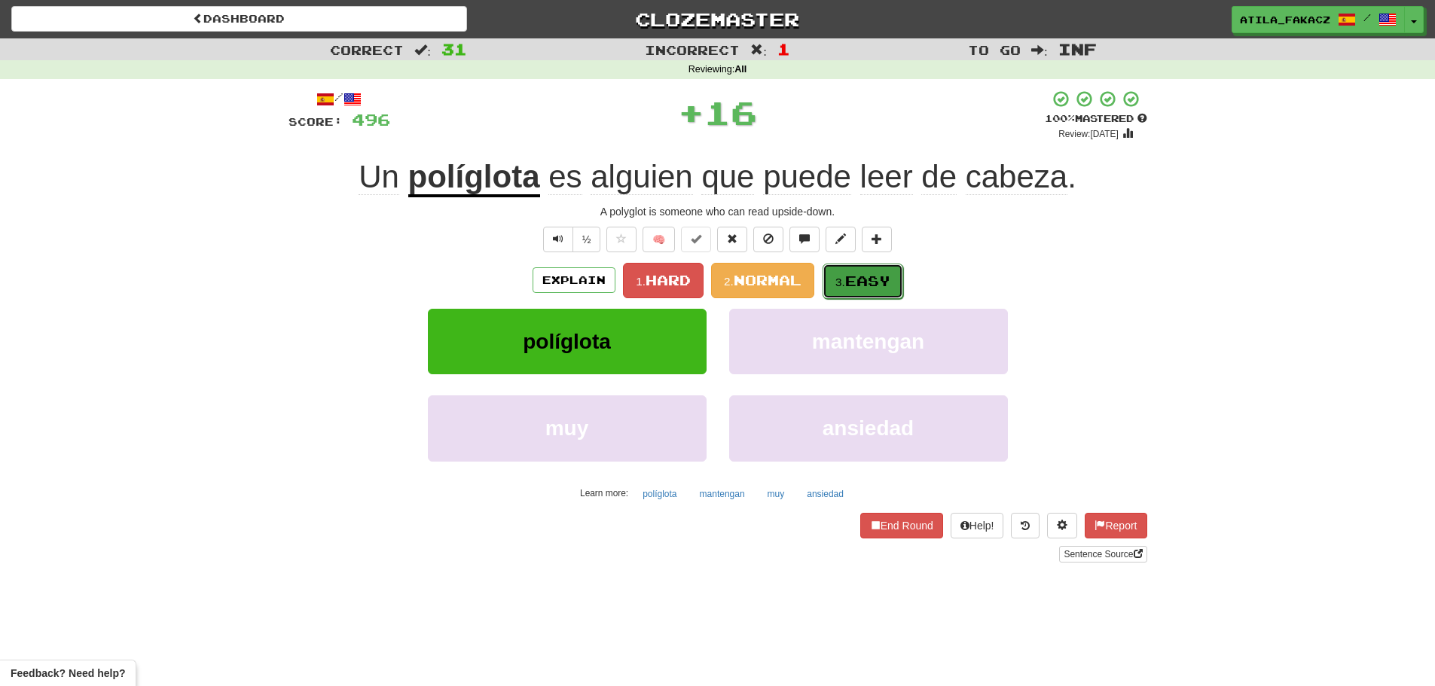
click at [839, 276] on small "3." at bounding box center [841, 282] width 10 height 13
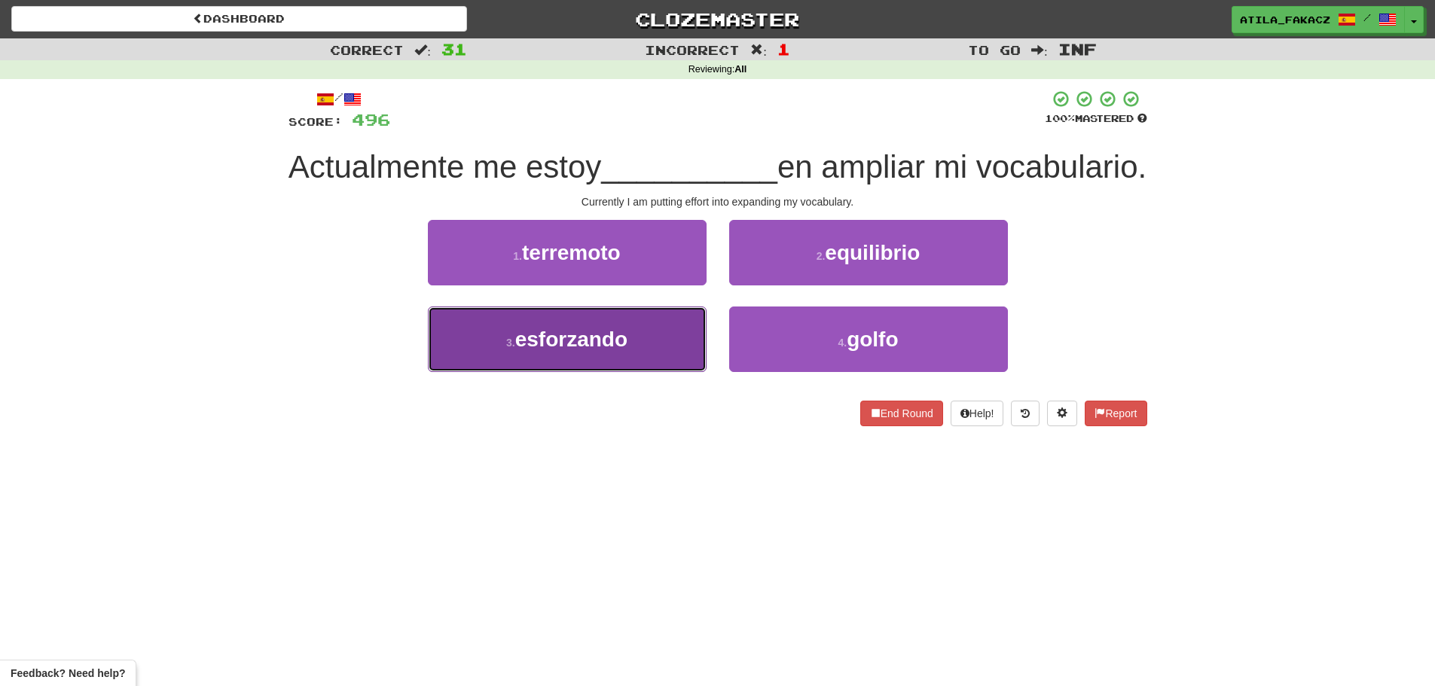
click at [683, 372] on button "3 . esforzando" at bounding box center [567, 340] width 279 height 66
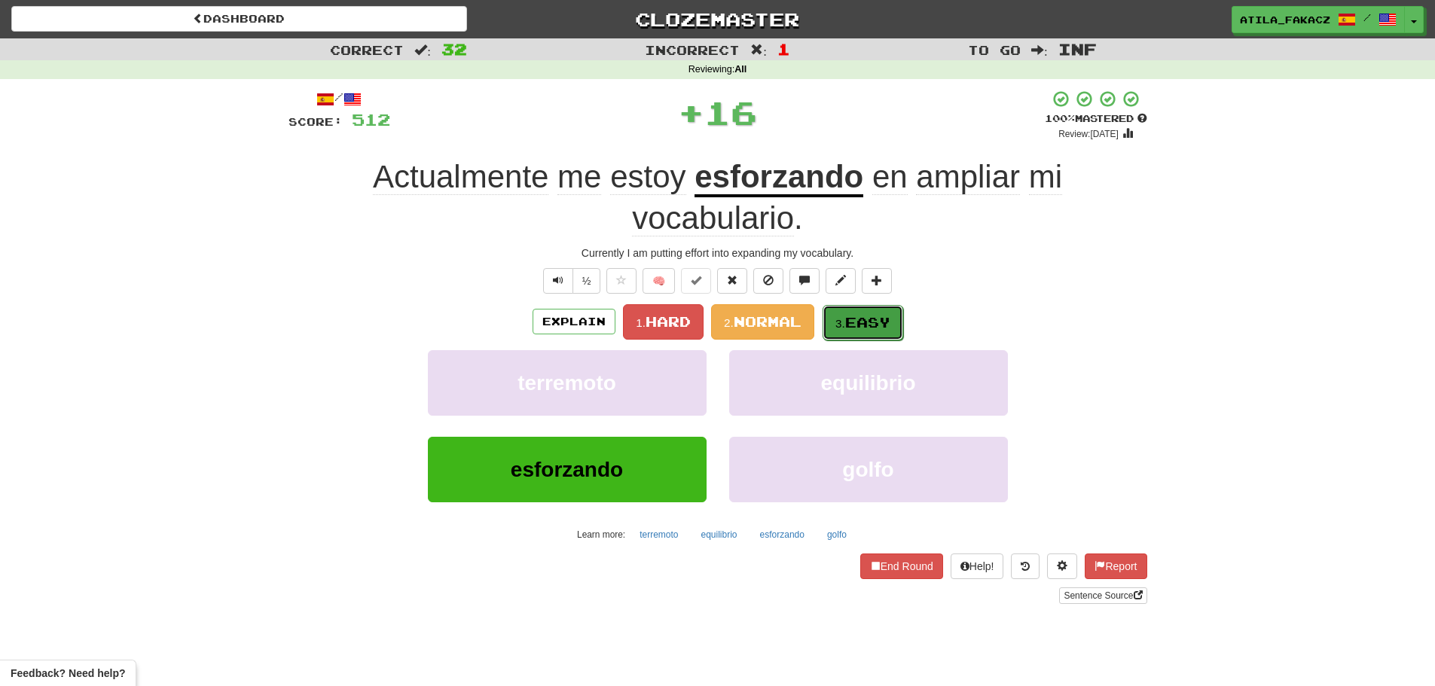
click at [842, 319] on small "3." at bounding box center [841, 323] width 10 height 13
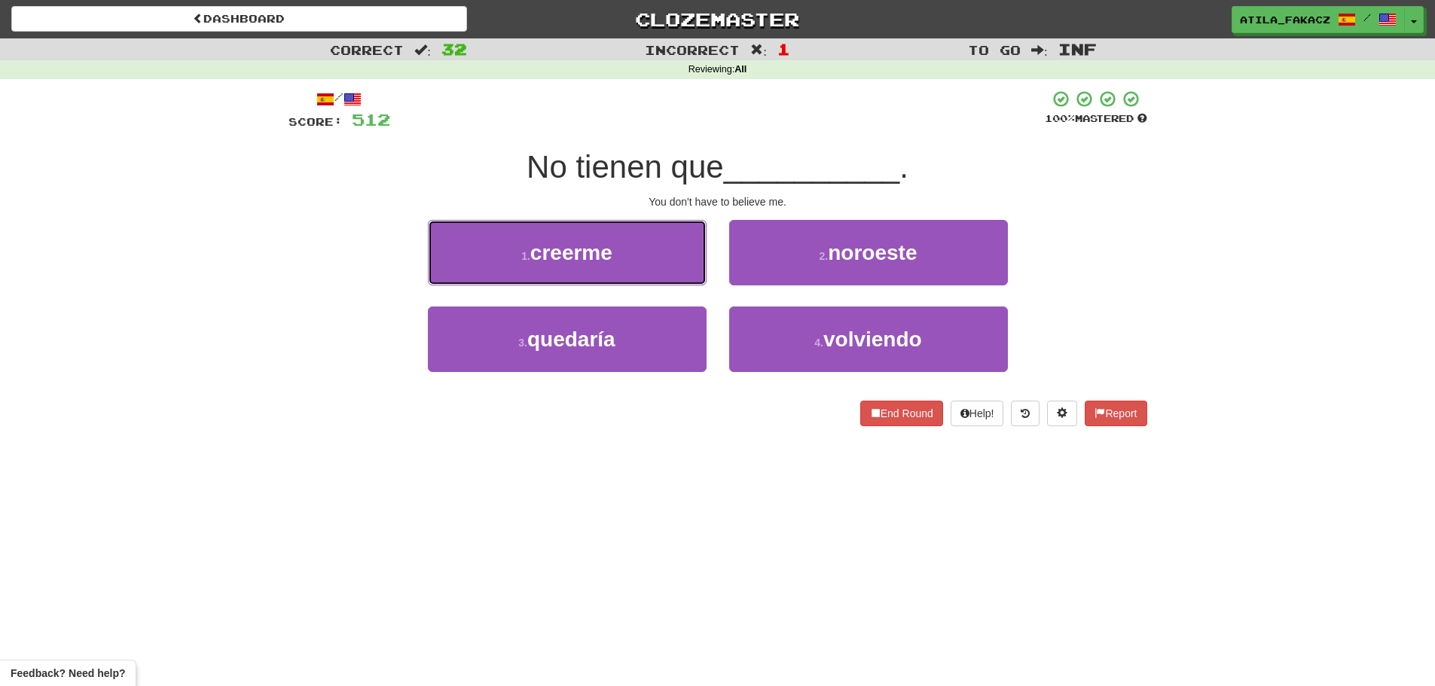
drag, startPoint x: 652, startPoint y: 240, endPoint x: 711, endPoint y: 255, distance: 61.4
click at [653, 240] on button "1 . creerme" at bounding box center [567, 253] width 279 height 66
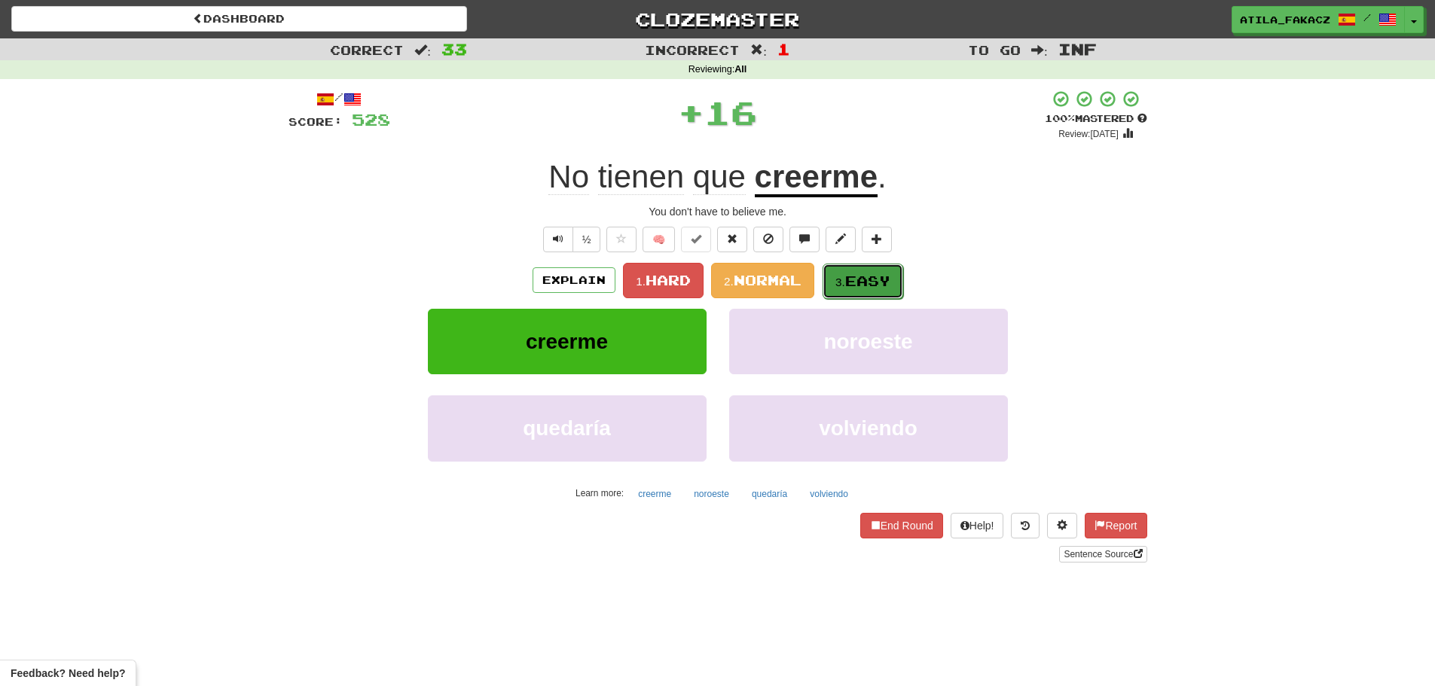
click at [863, 279] on span "Easy" at bounding box center [867, 281] width 45 height 17
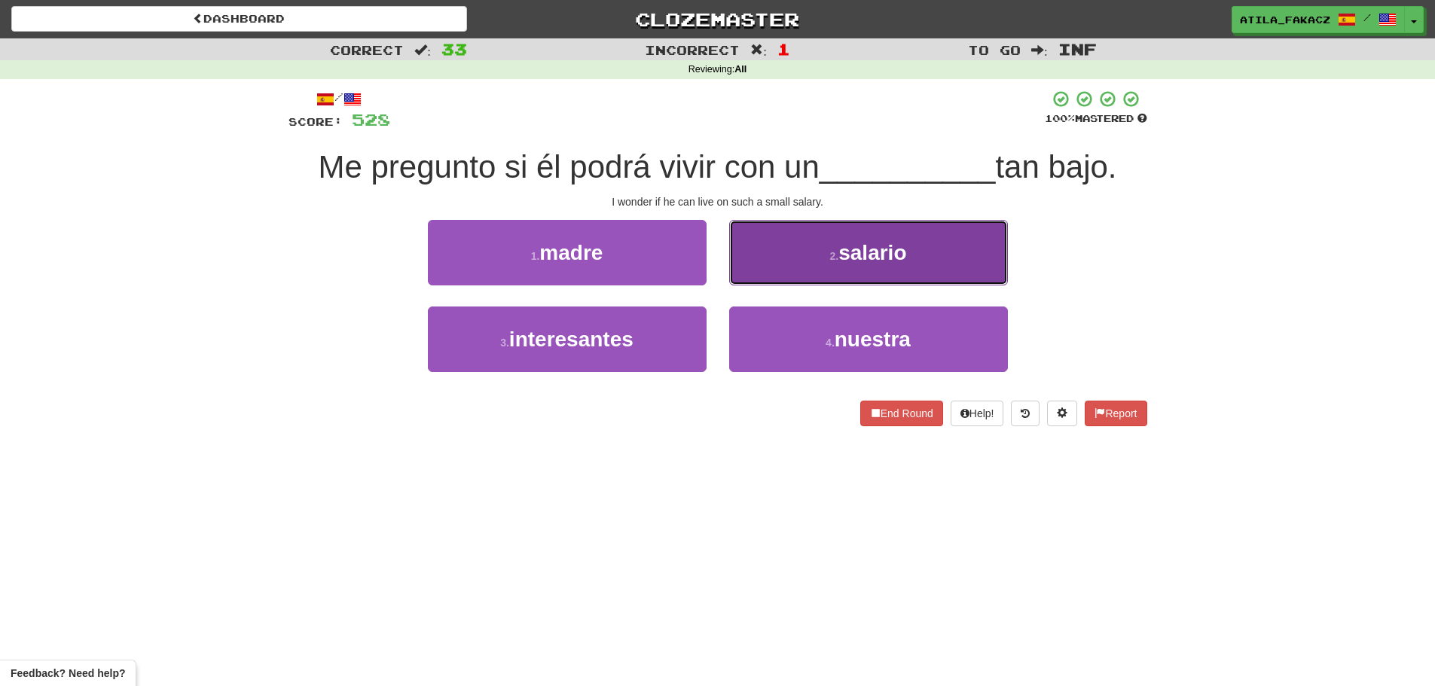
click at [806, 267] on button "2 . salario" at bounding box center [868, 253] width 279 height 66
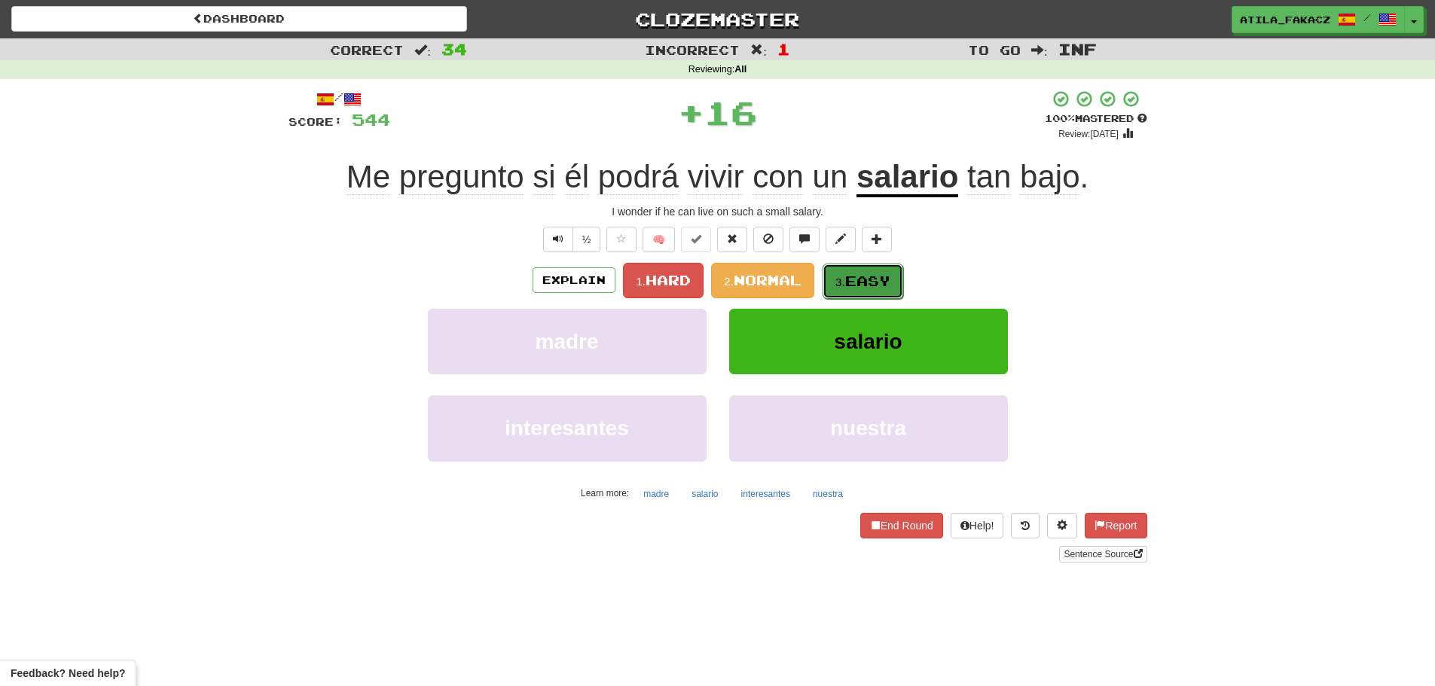
click at [866, 267] on button "3. Easy" at bounding box center [863, 281] width 81 height 35
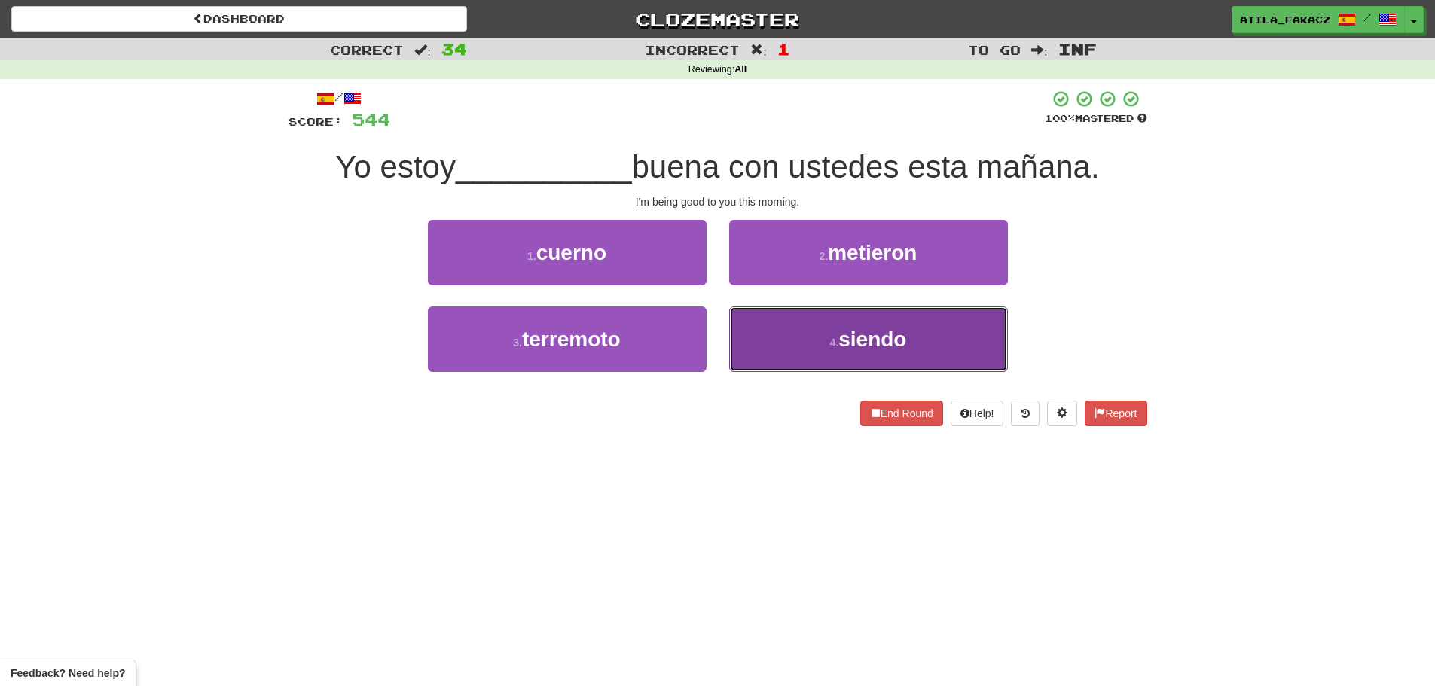
click at [777, 333] on button "4 . siendo" at bounding box center [868, 340] width 279 height 66
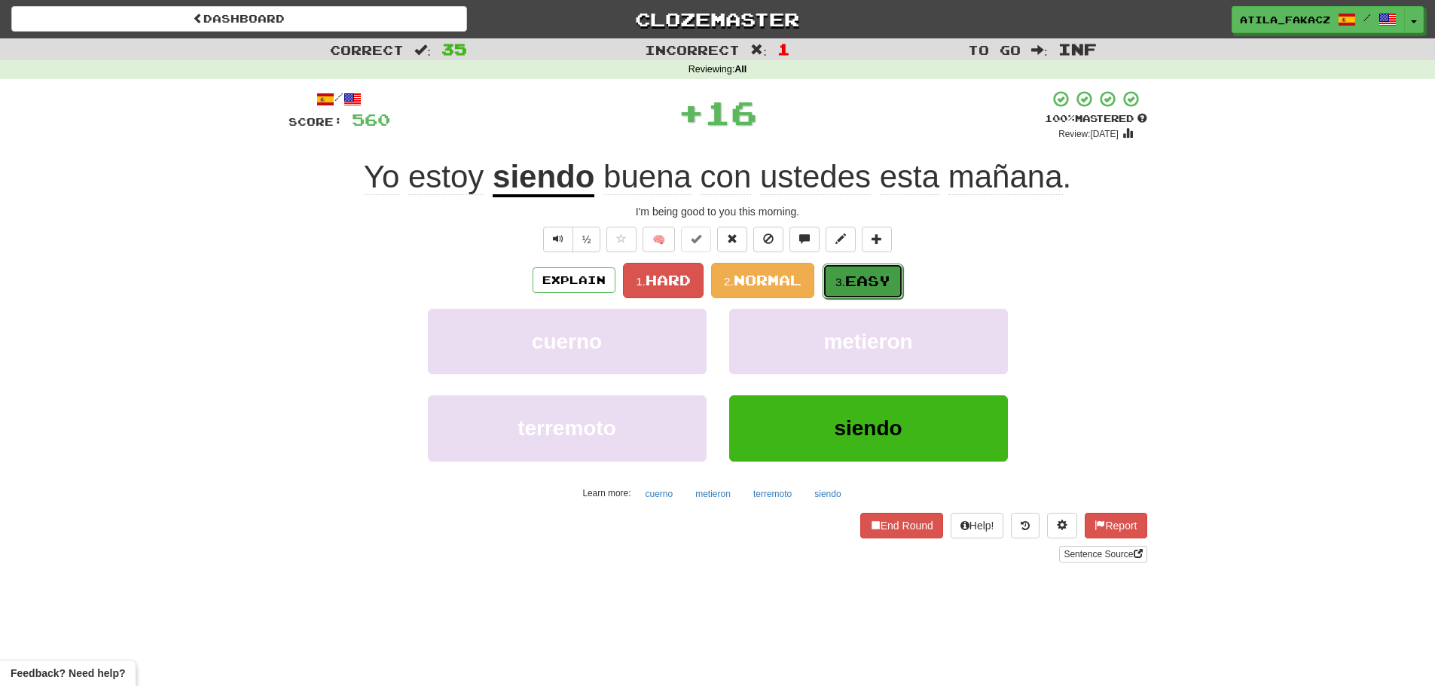
click at [863, 271] on button "3. Easy" at bounding box center [863, 281] width 81 height 35
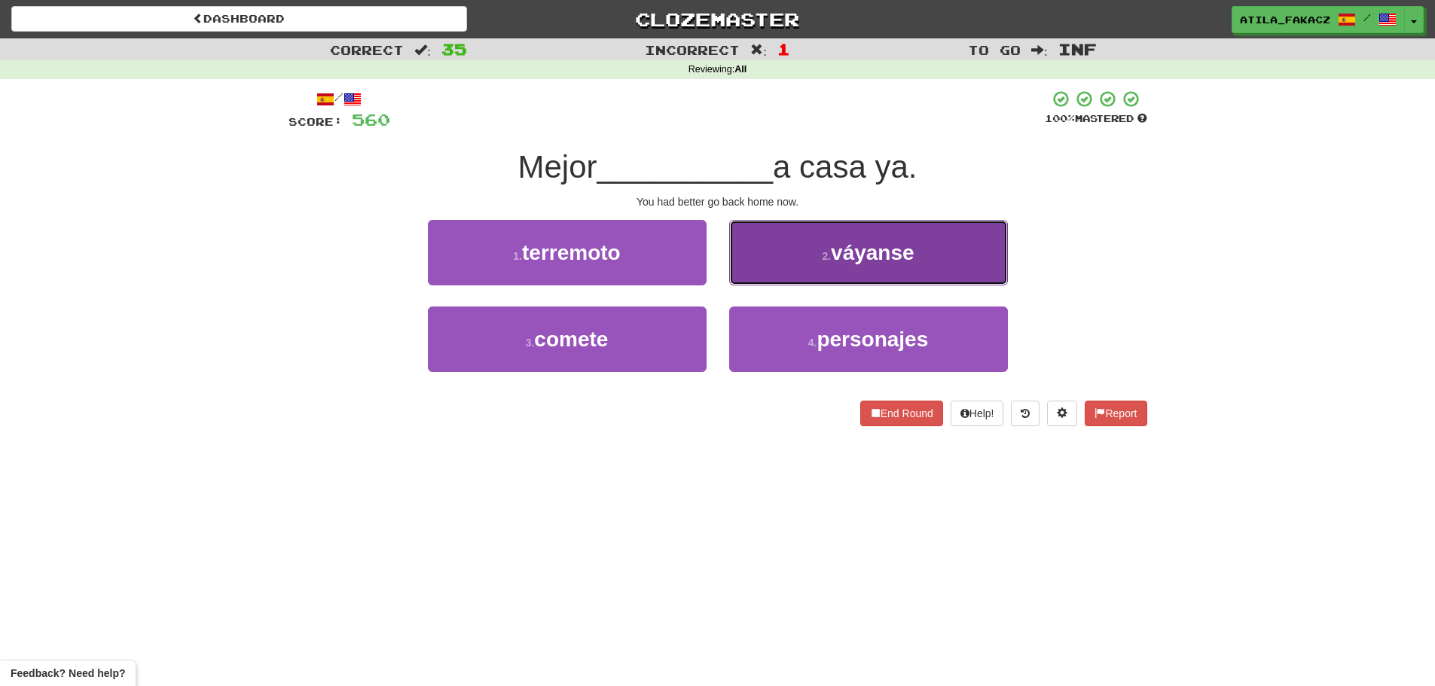
click at [807, 261] on button "2 . váyanse" at bounding box center [868, 253] width 279 height 66
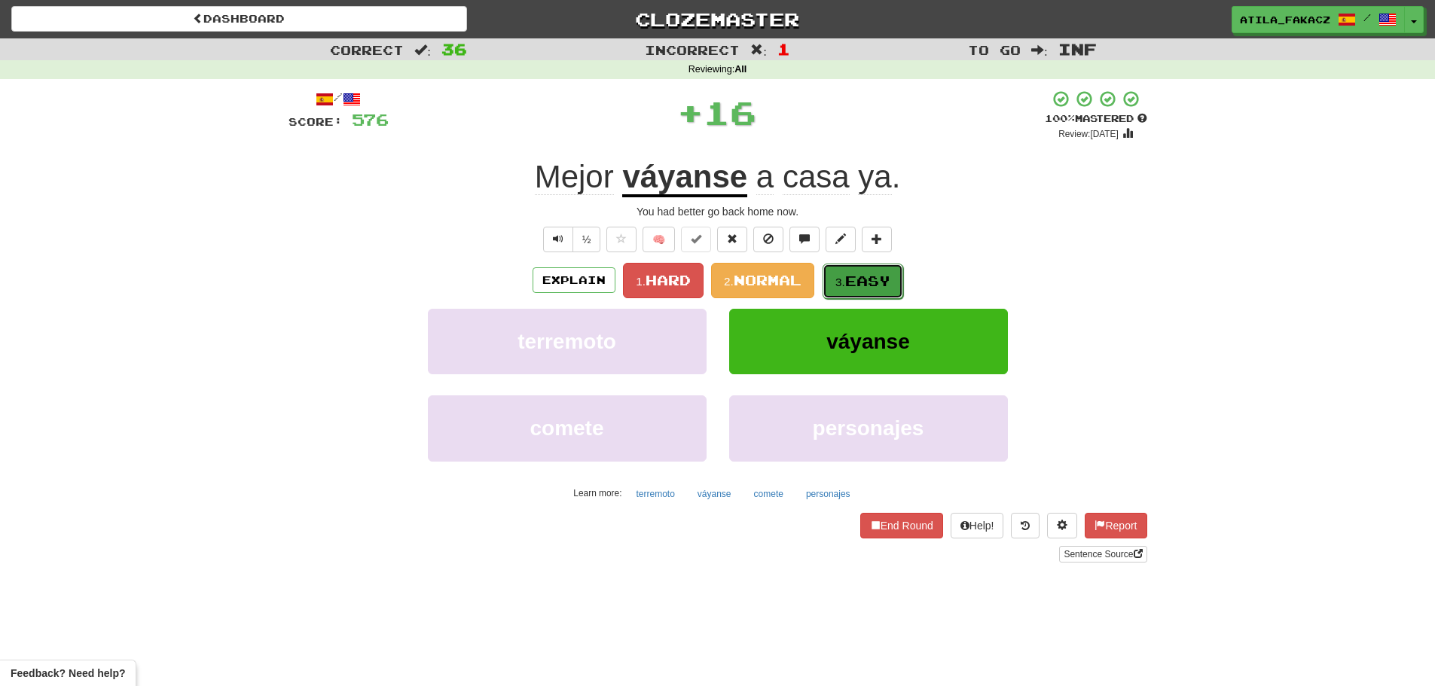
click at [852, 274] on span "Easy" at bounding box center [867, 281] width 45 height 17
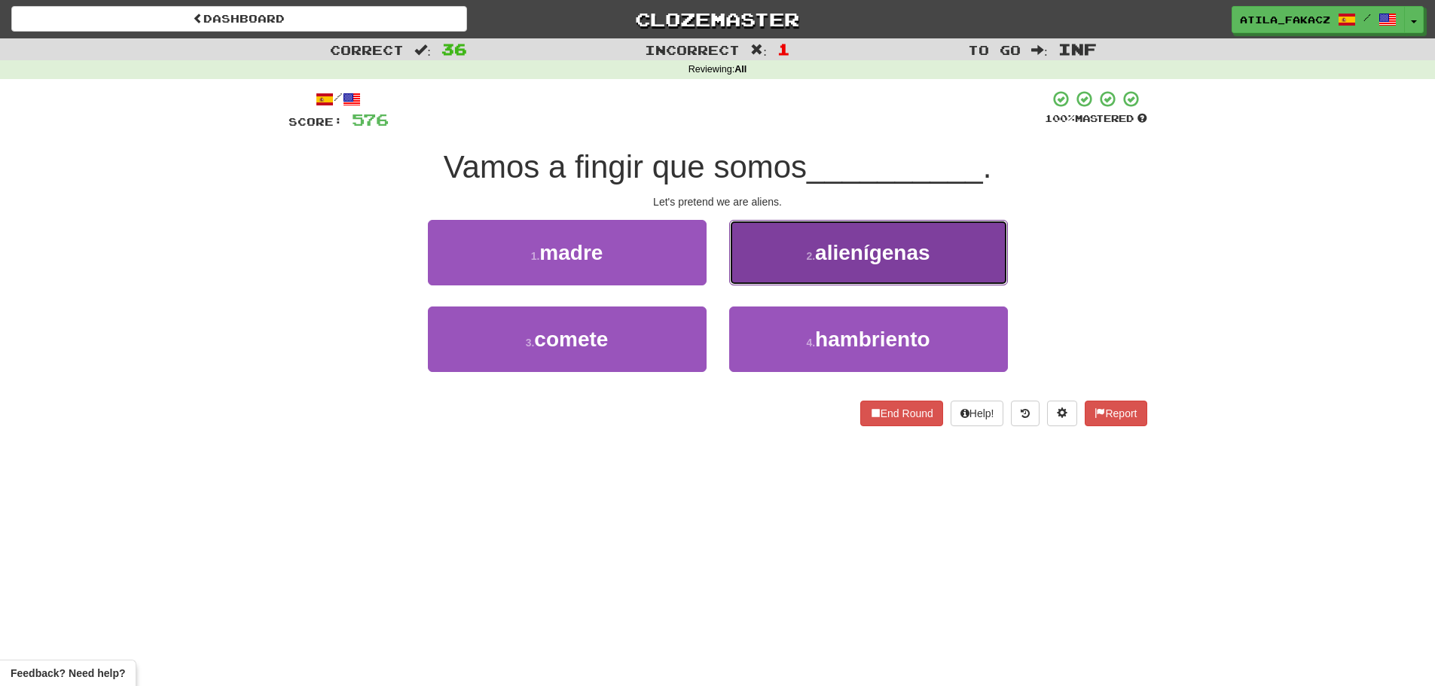
click at [790, 252] on button "2 . alienígenas" at bounding box center [868, 253] width 279 height 66
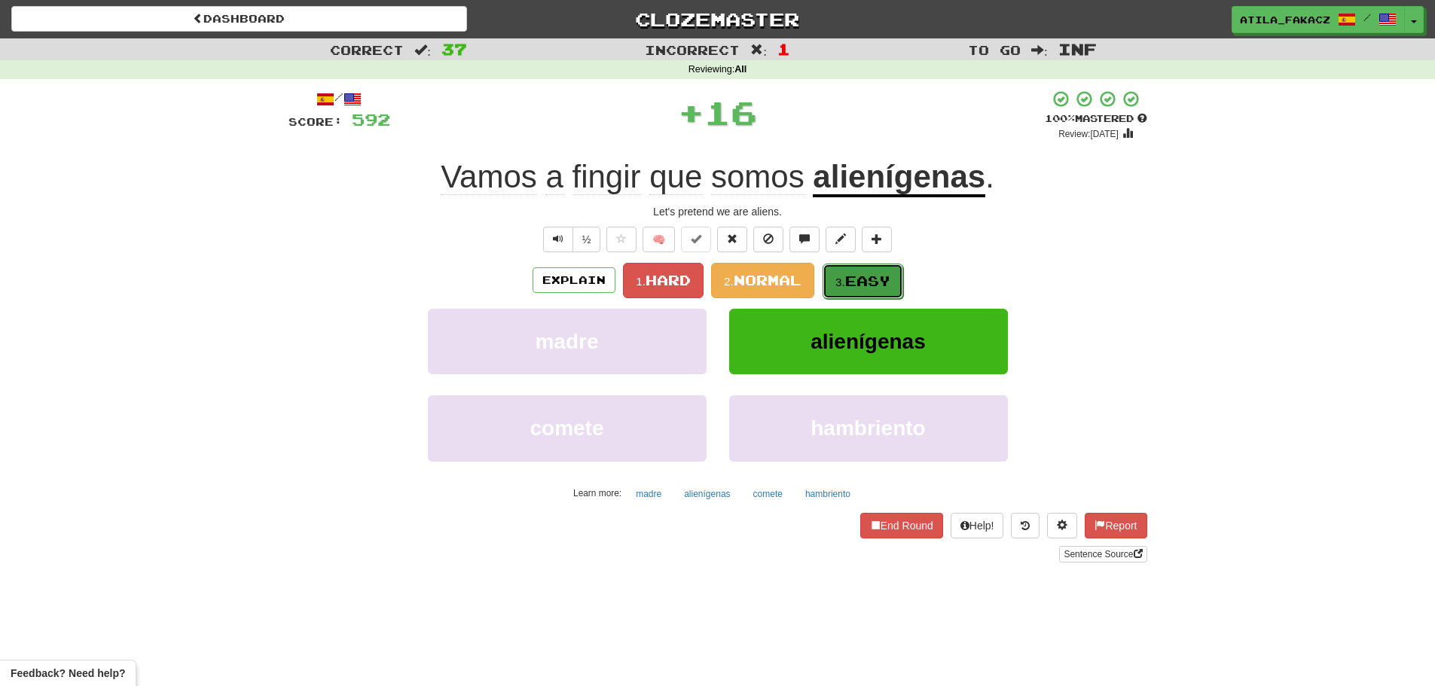
click at [849, 271] on button "3. Easy" at bounding box center [863, 281] width 81 height 35
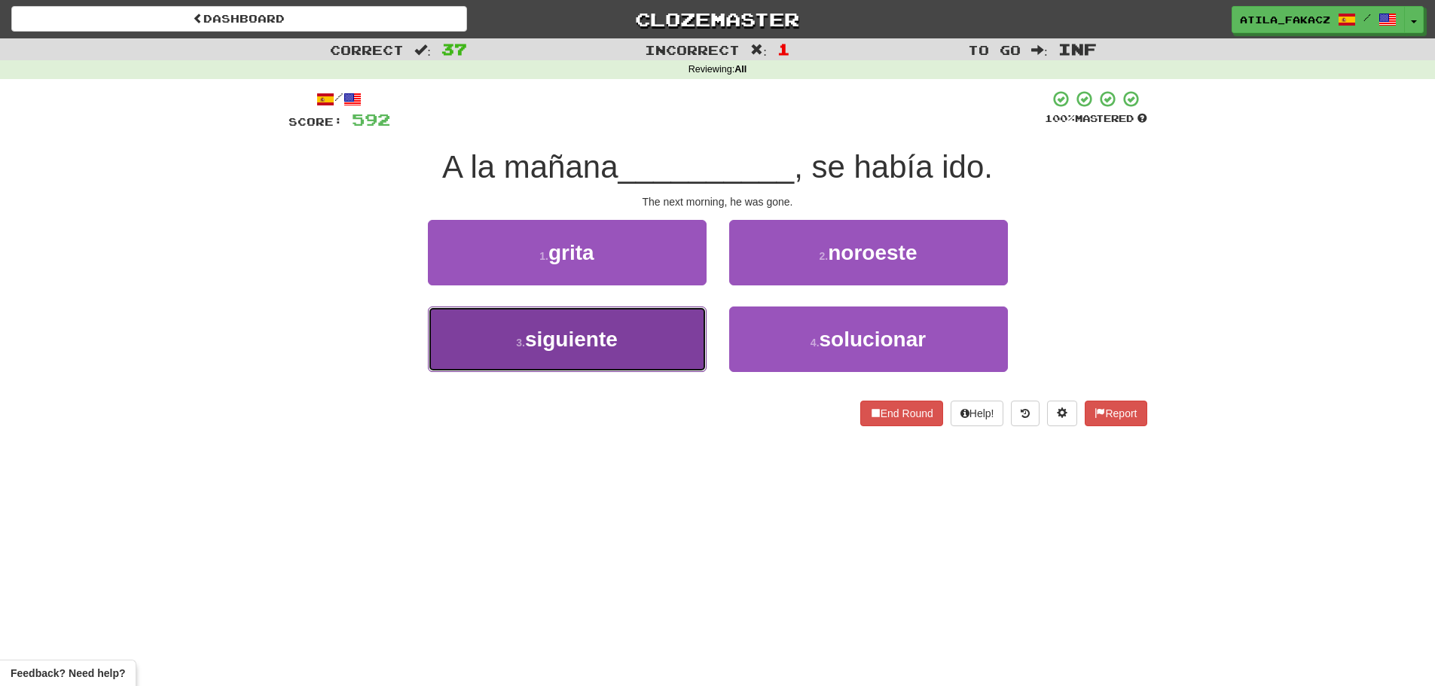
click at [656, 340] on button "3 . siguiente" at bounding box center [567, 340] width 279 height 66
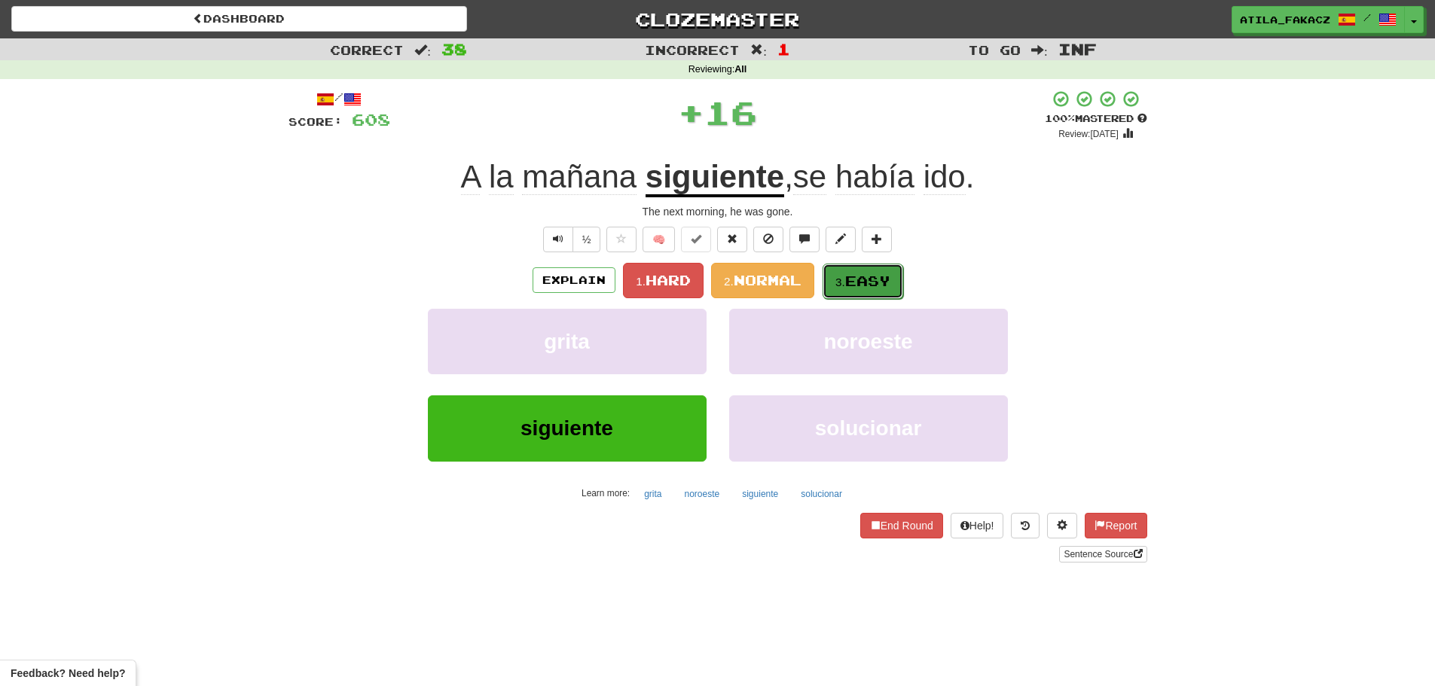
click at [886, 283] on span "Easy" at bounding box center [867, 281] width 45 height 17
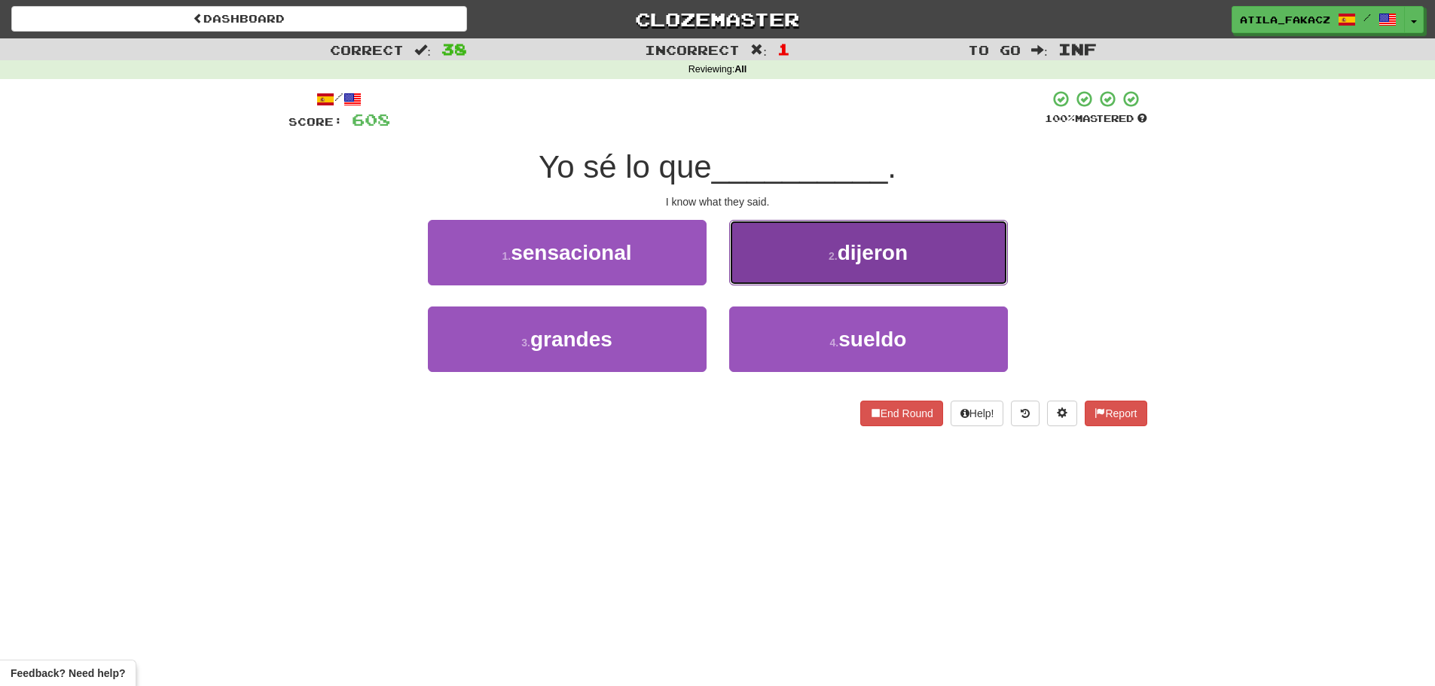
click at [827, 249] on button "2 . dijeron" at bounding box center [868, 253] width 279 height 66
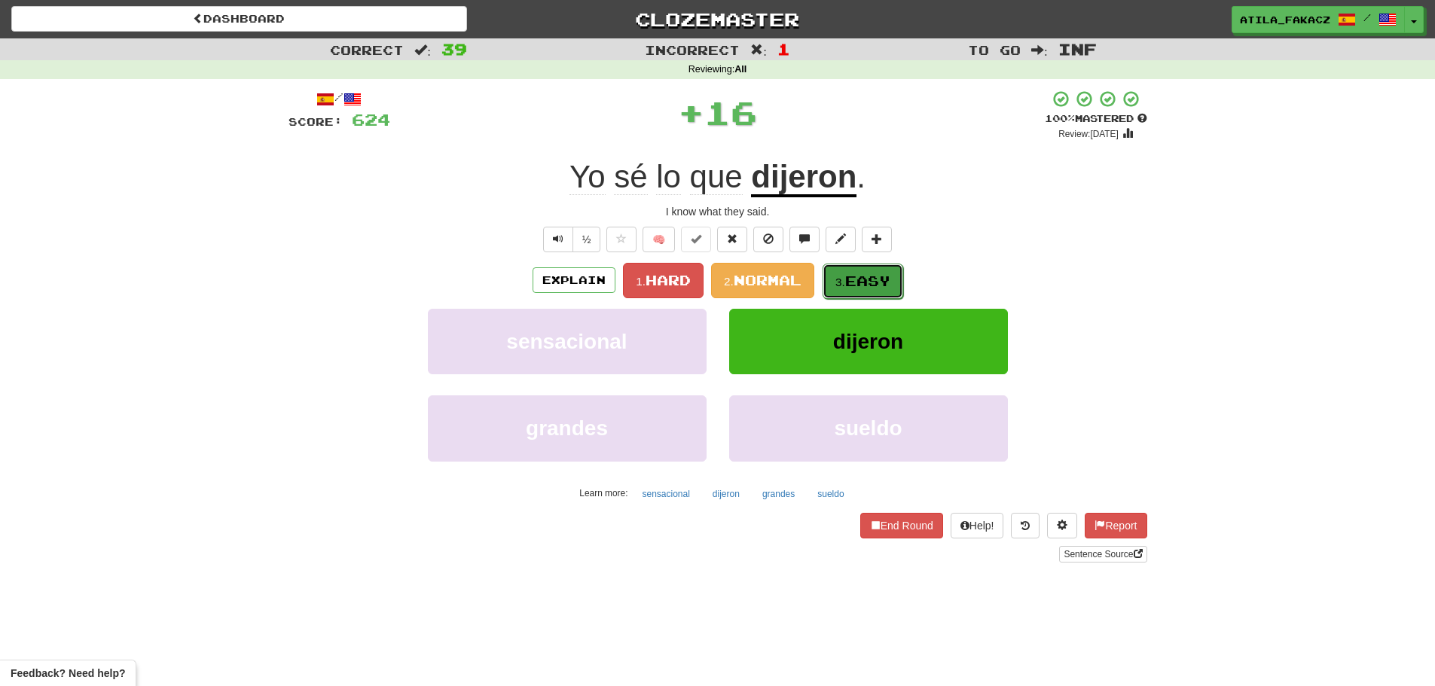
click at [851, 282] on span "Easy" at bounding box center [867, 281] width 45 height 17
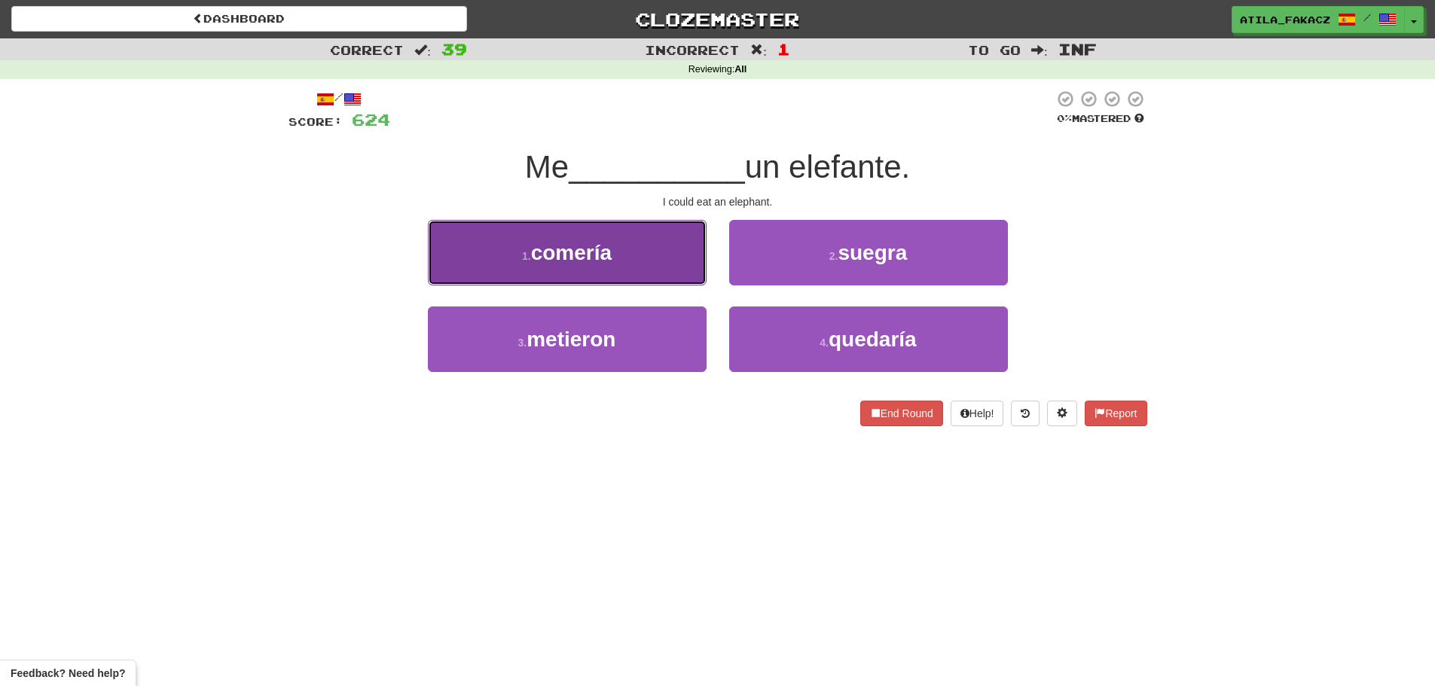
drag, startPoint x: 665, startPoint y: 255, endPoint x: 741, endPoint y: 275, distance: 78.6
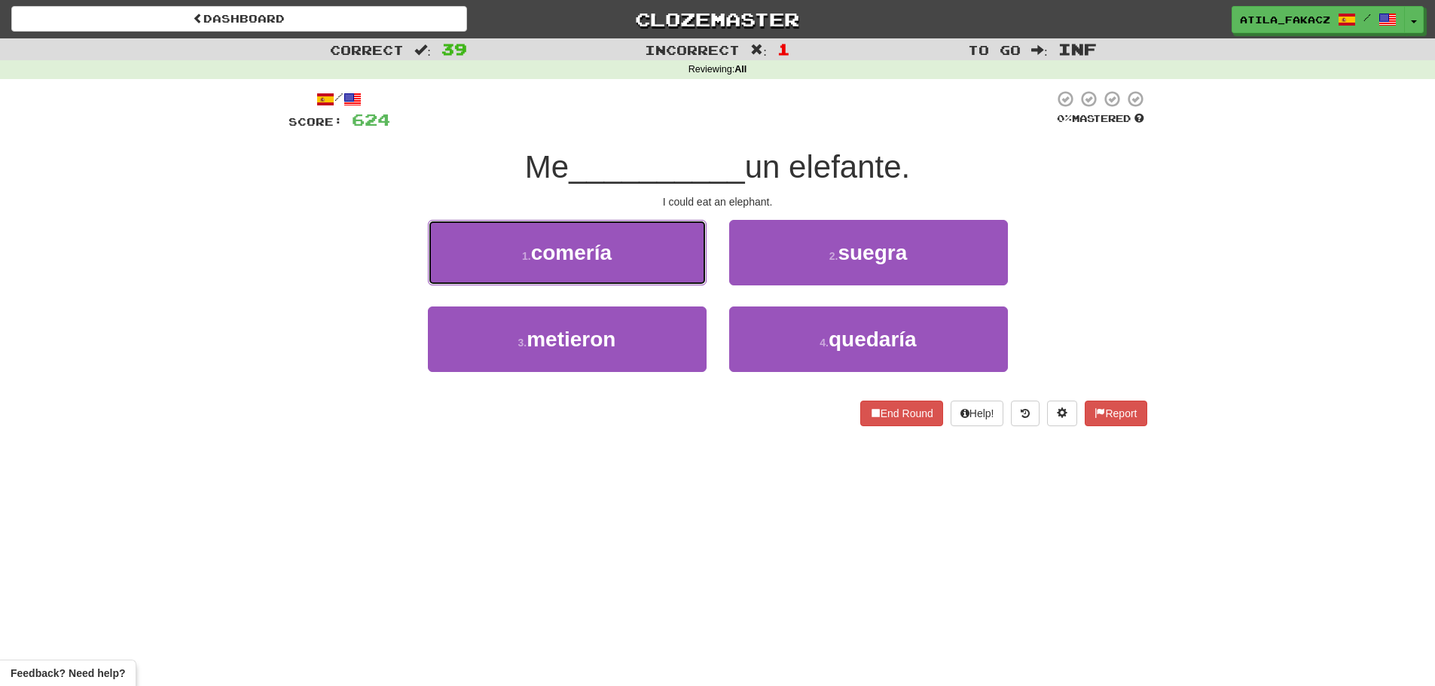
click at [666, 255] on button "1 . comería" at bounding box center [567, 253] width 279 height 66
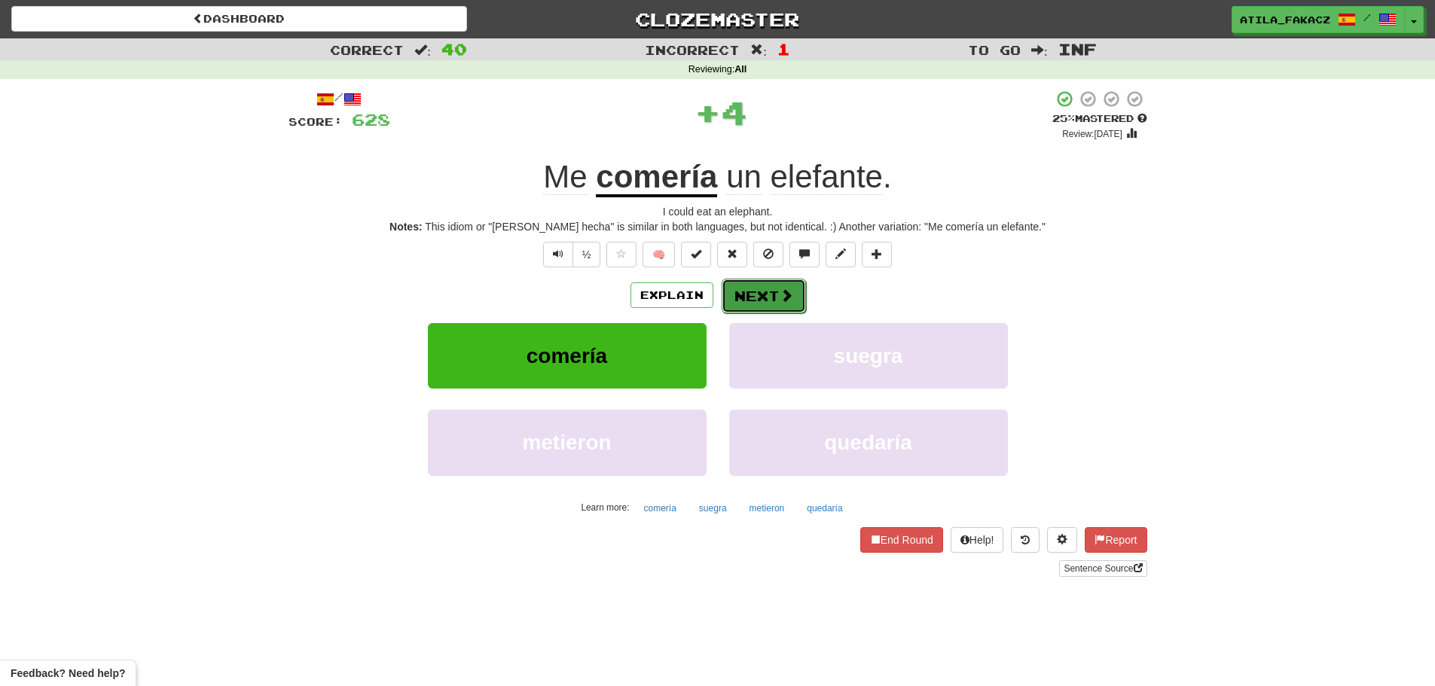
click at [780, 296] on span at bounding box center [787, 296] width 14 height 14
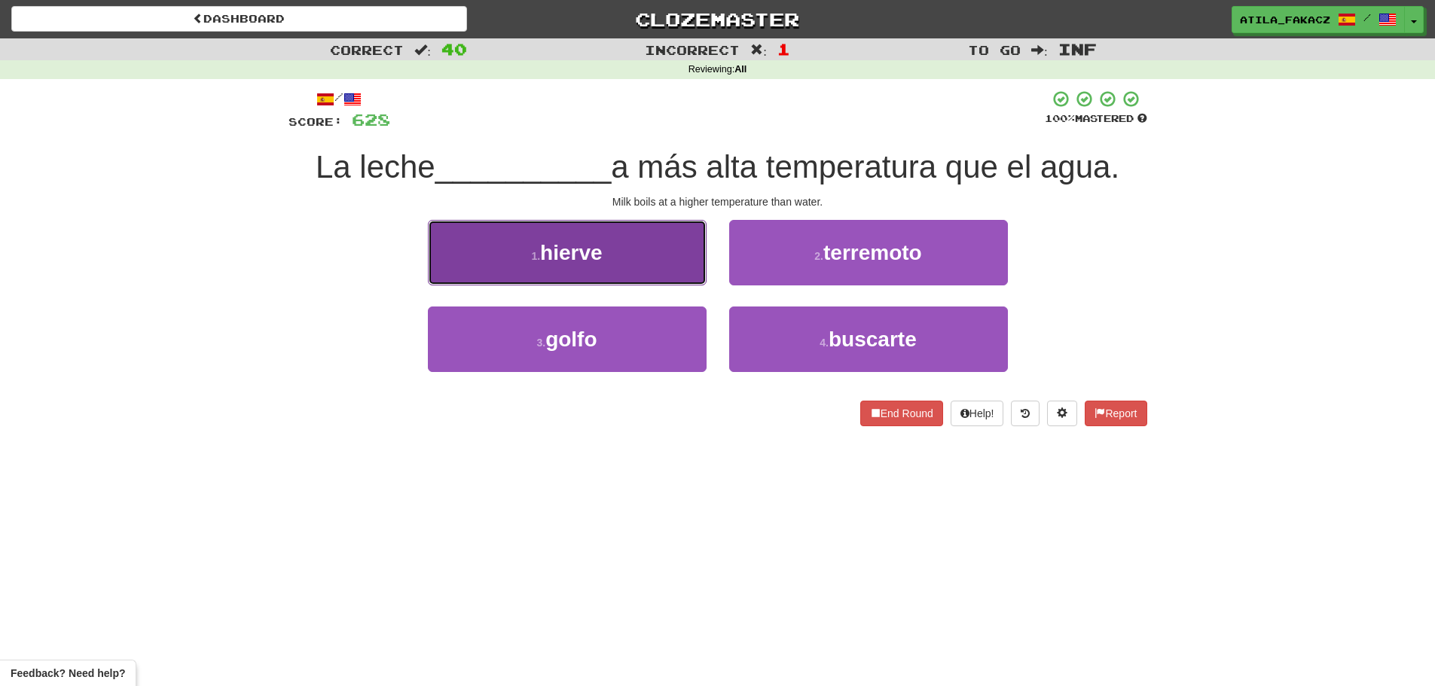
click at [695, 255] on button "1 . hierve" at bounding box center [567, 253] width 279 height 66
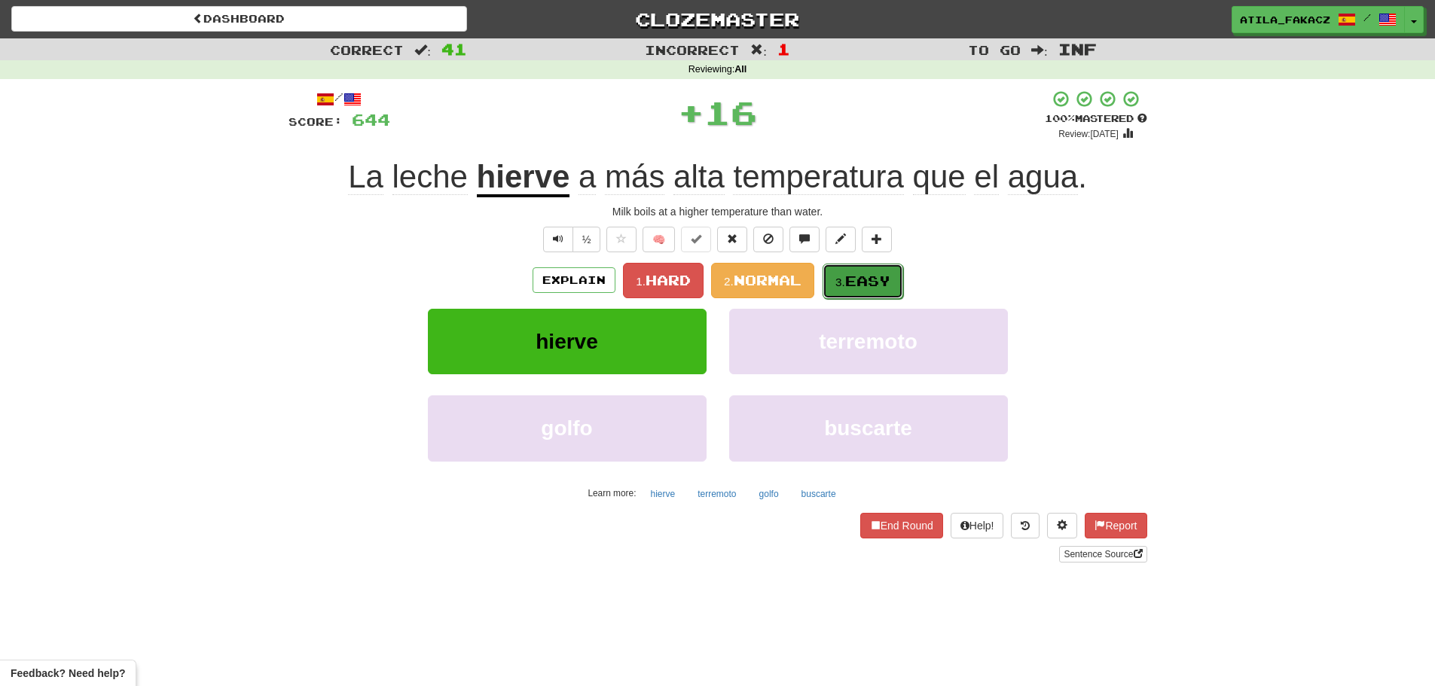
click at [854, 287] on span "Easy" at bounding box center [867, 281] width 45 height 17
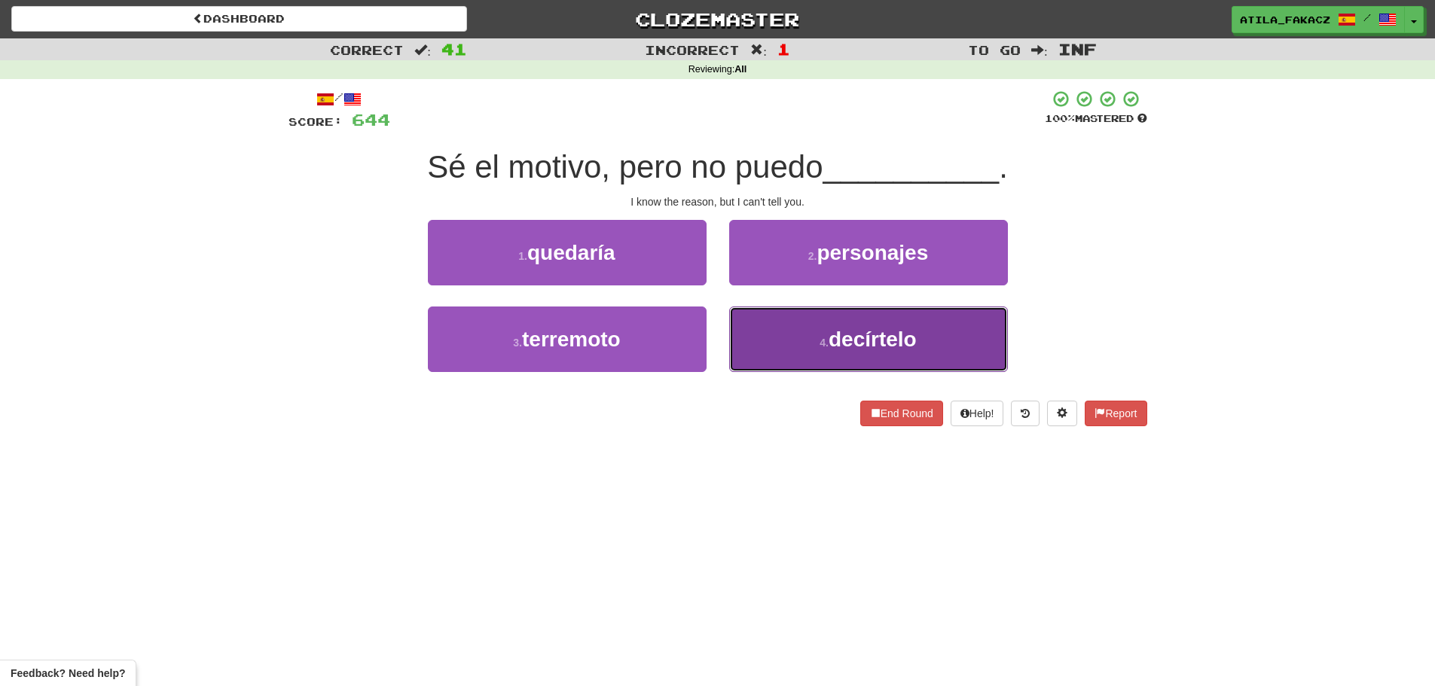
click at [782, 335] on button "4 . decírtelo" at bounding box center [868, 340] width 279 height 66
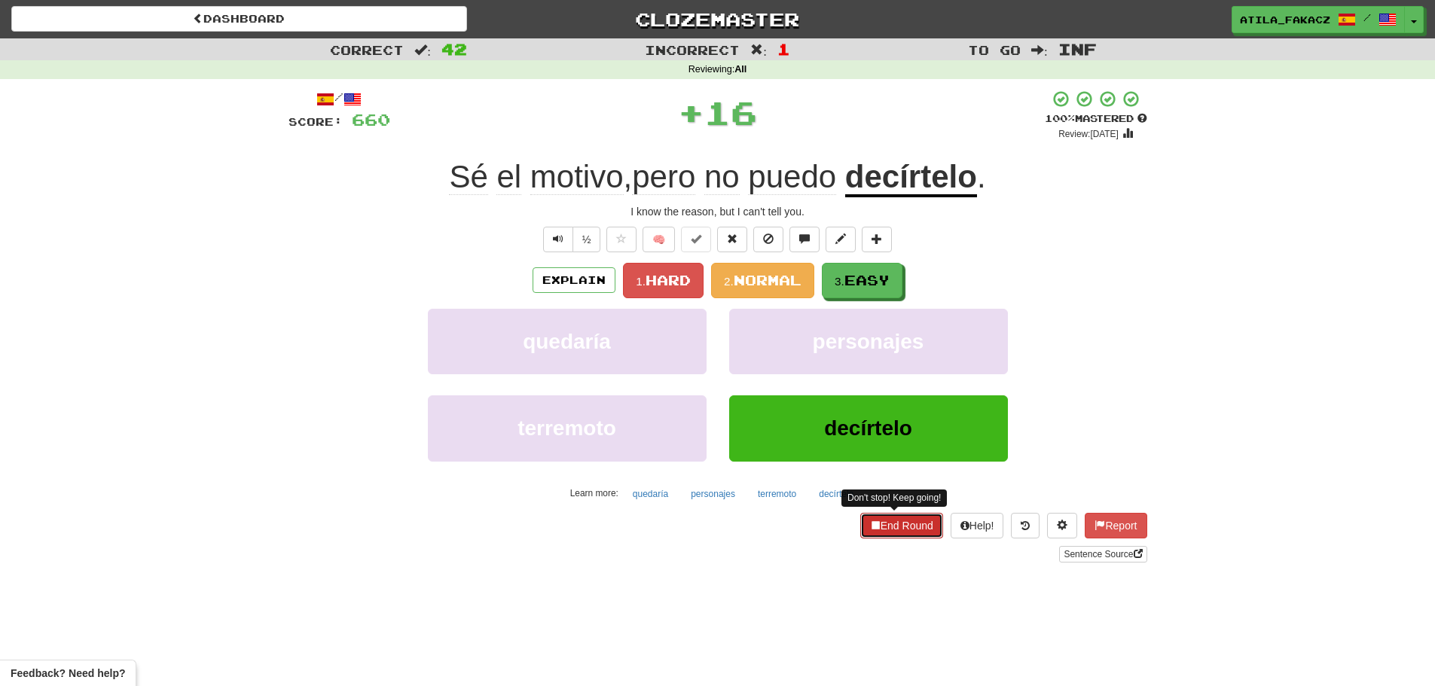
click at [884, 523] on button "End Round" at bounding box center [901, 526] width 83 height 26
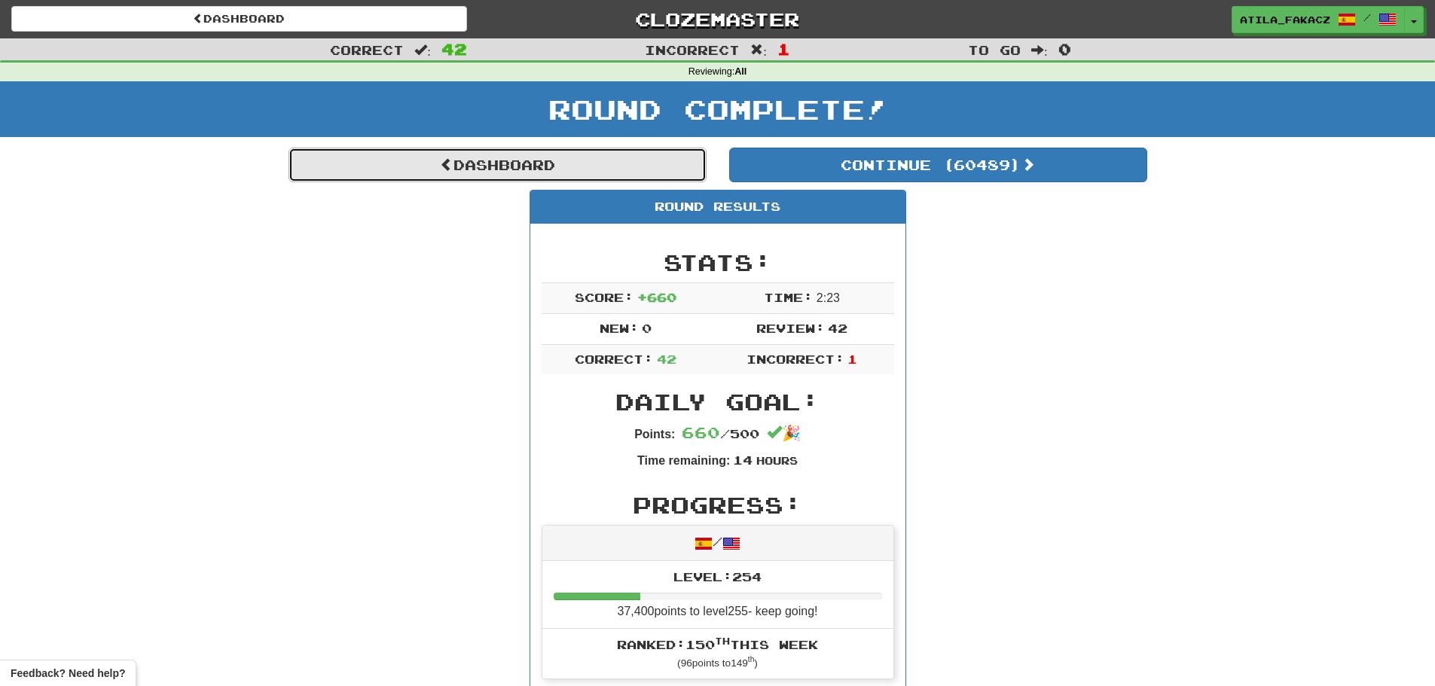
click at [505, 166] on link "Dashboard" at bounding box center [498, 165] width 418 height 35
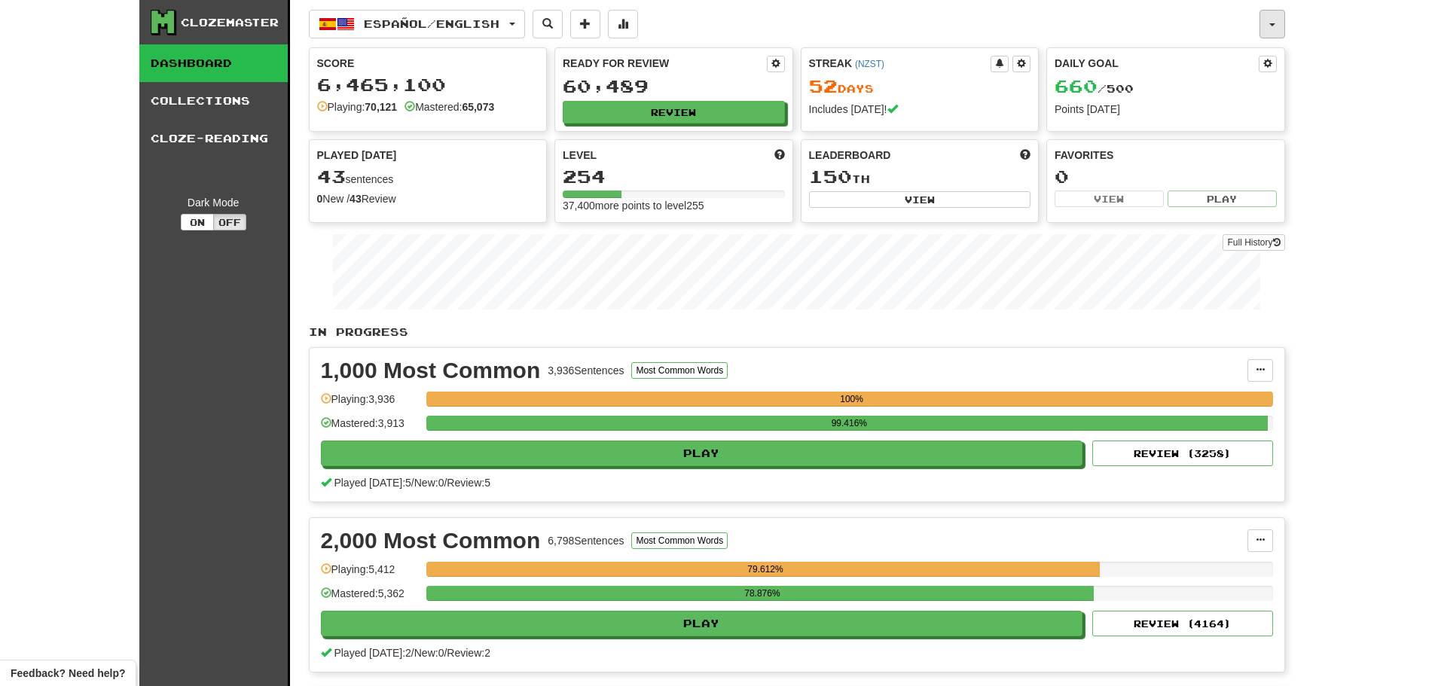
click at [1279, 26] on button "button" at bounding box center [1273, 24] width 26 height 29
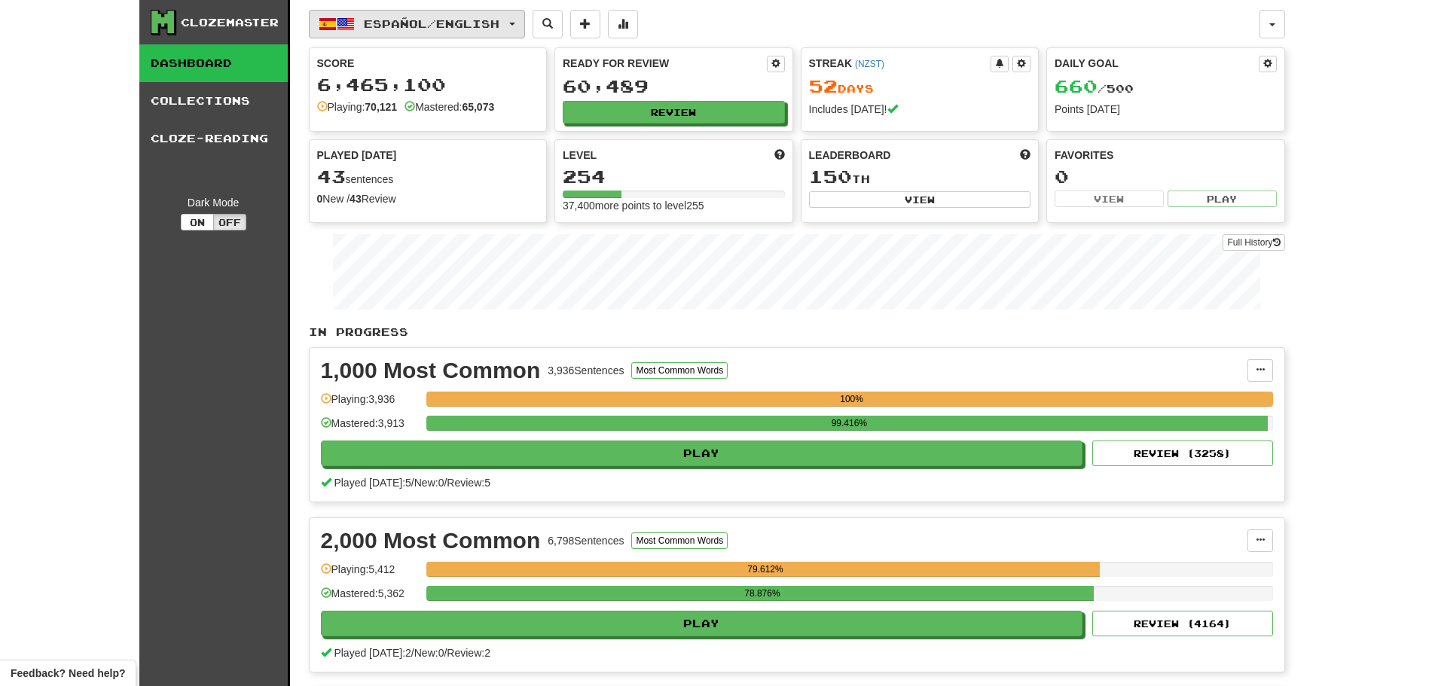
click at [423, 21] on span "Español / English" at bounding box center [432, 23] width 136 height 13
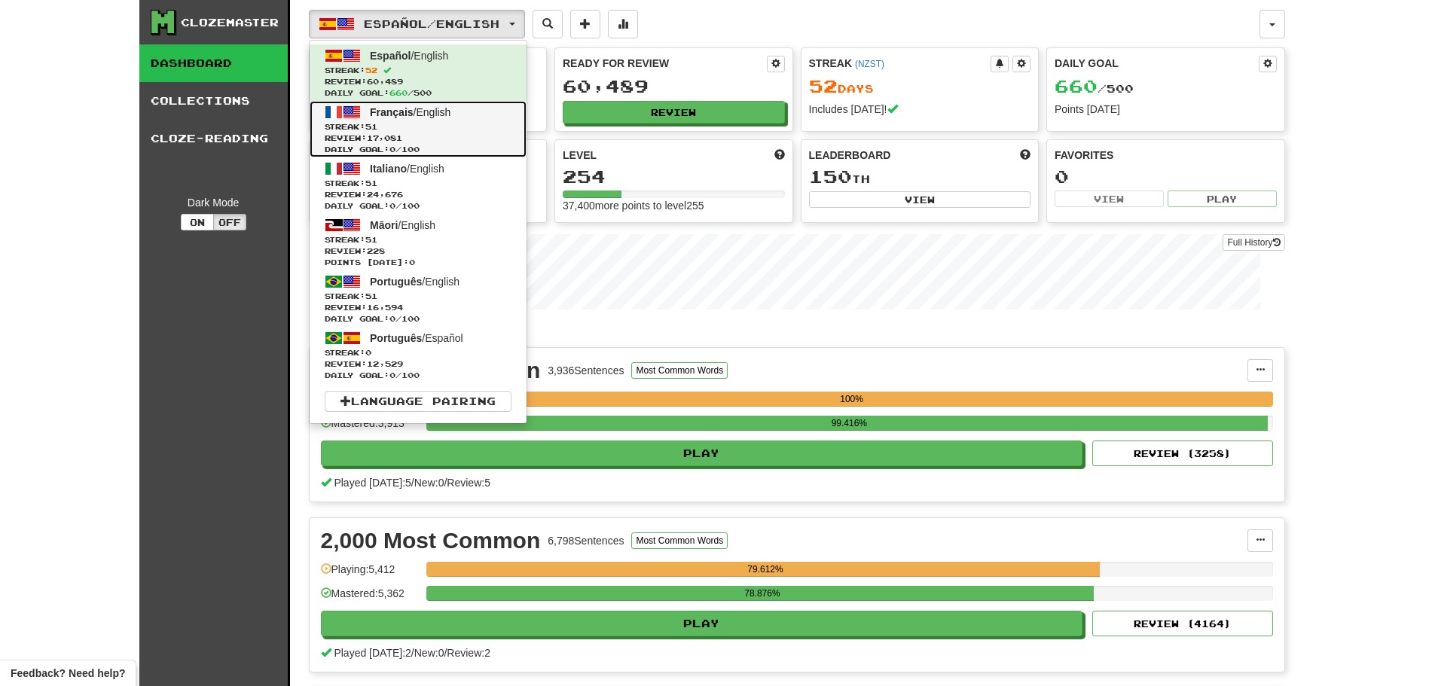
click at [390, 124] on span "Streak: 51" at bounding box center [418, 126] width 187 height 11
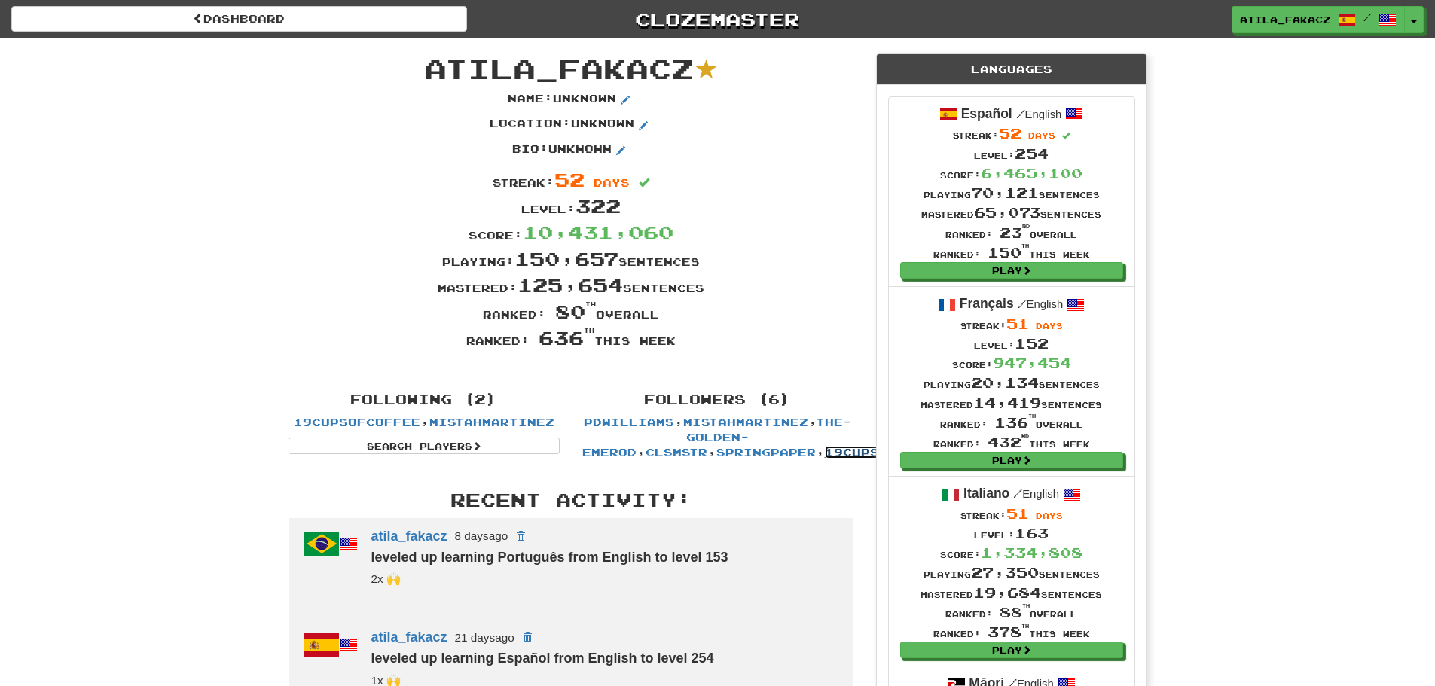
click at [825, 458] on link "19cupsofcoffee" at bounding box center [888, 452] width 127 height 13
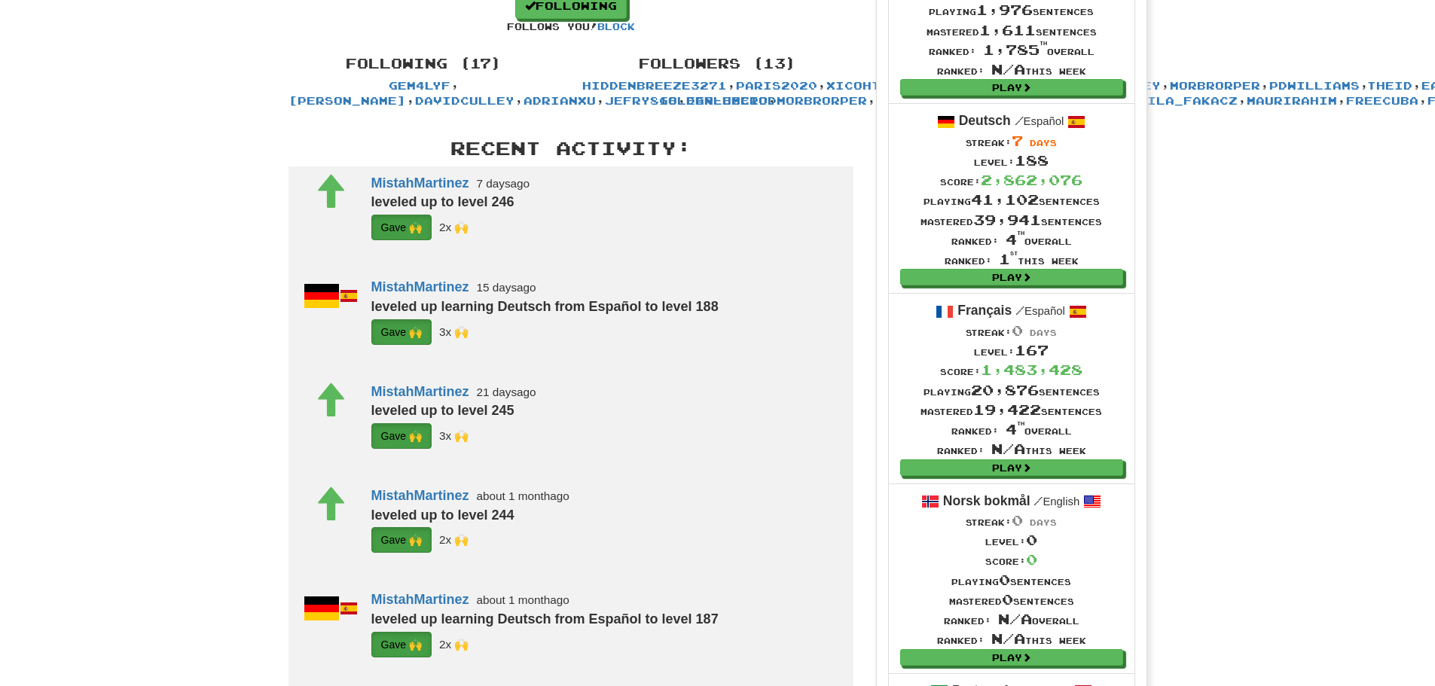
scroll to position [377, 0]
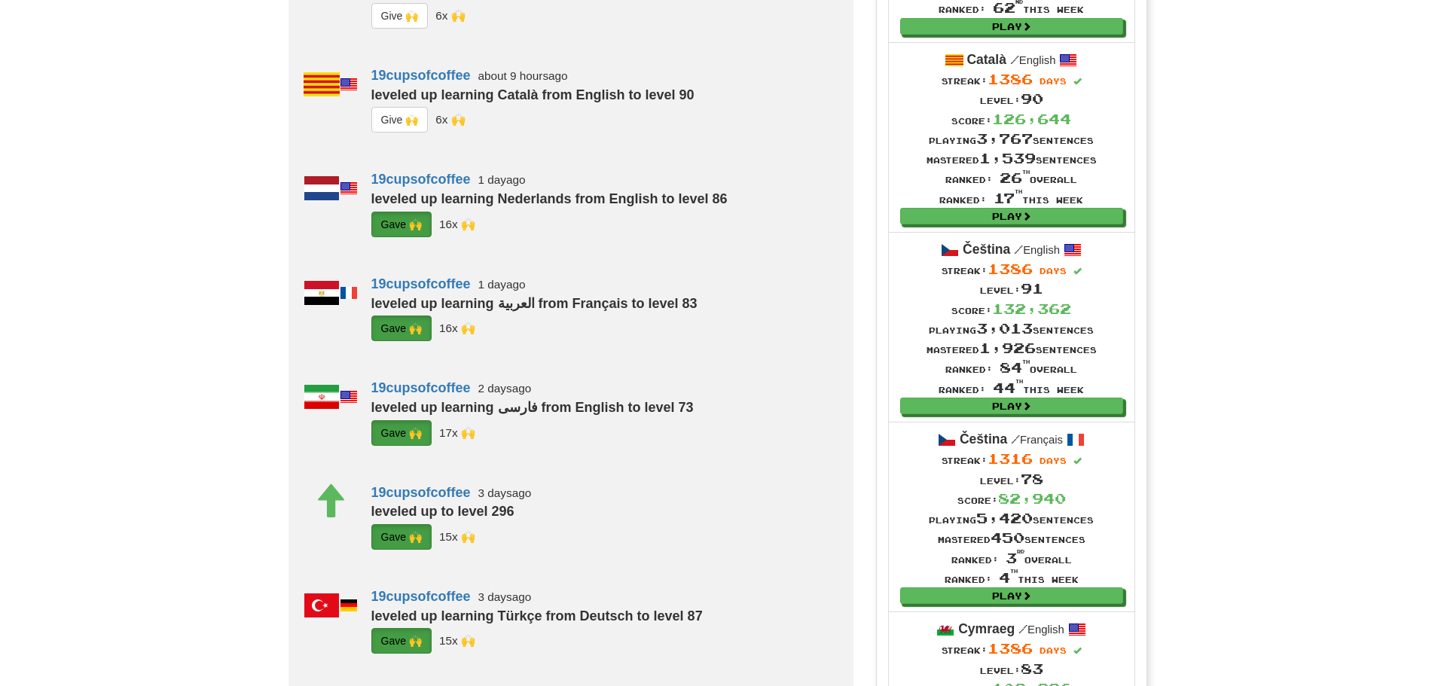
scroll to position [1130, 0]
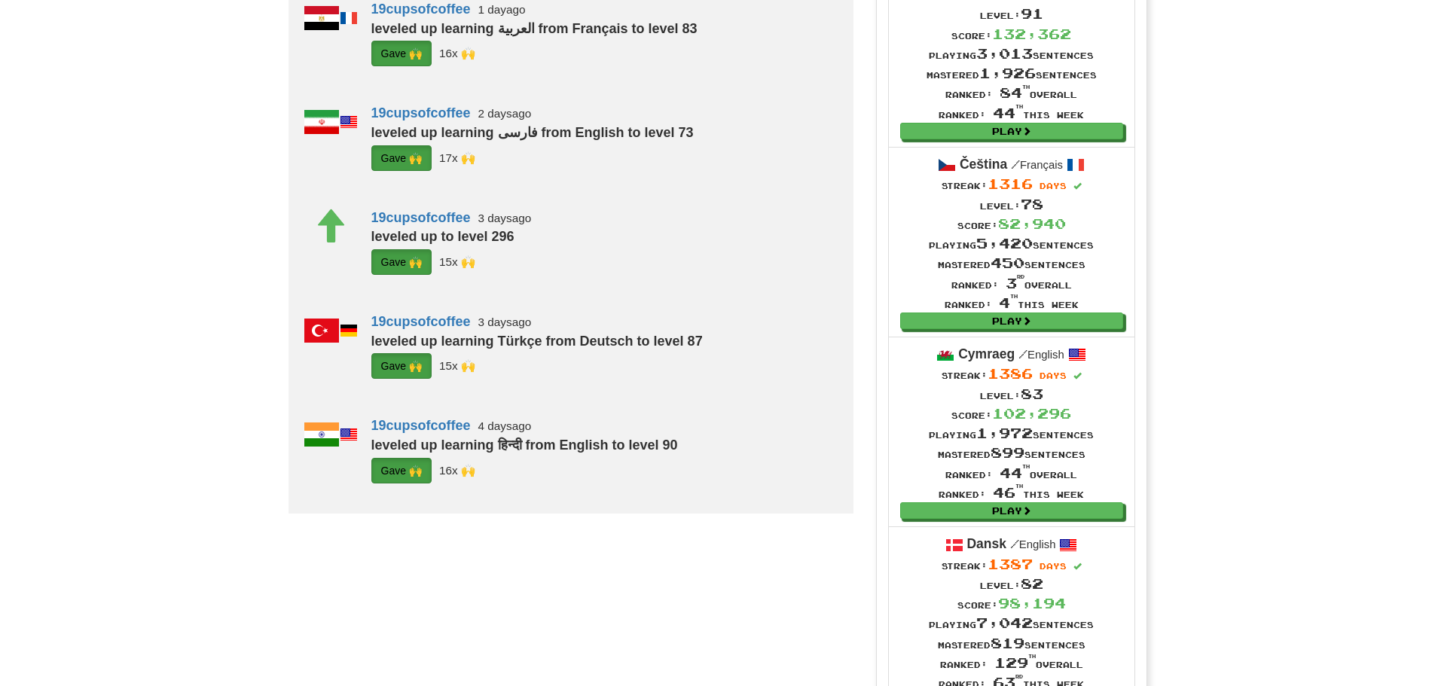
scroll to position [1055, 0]
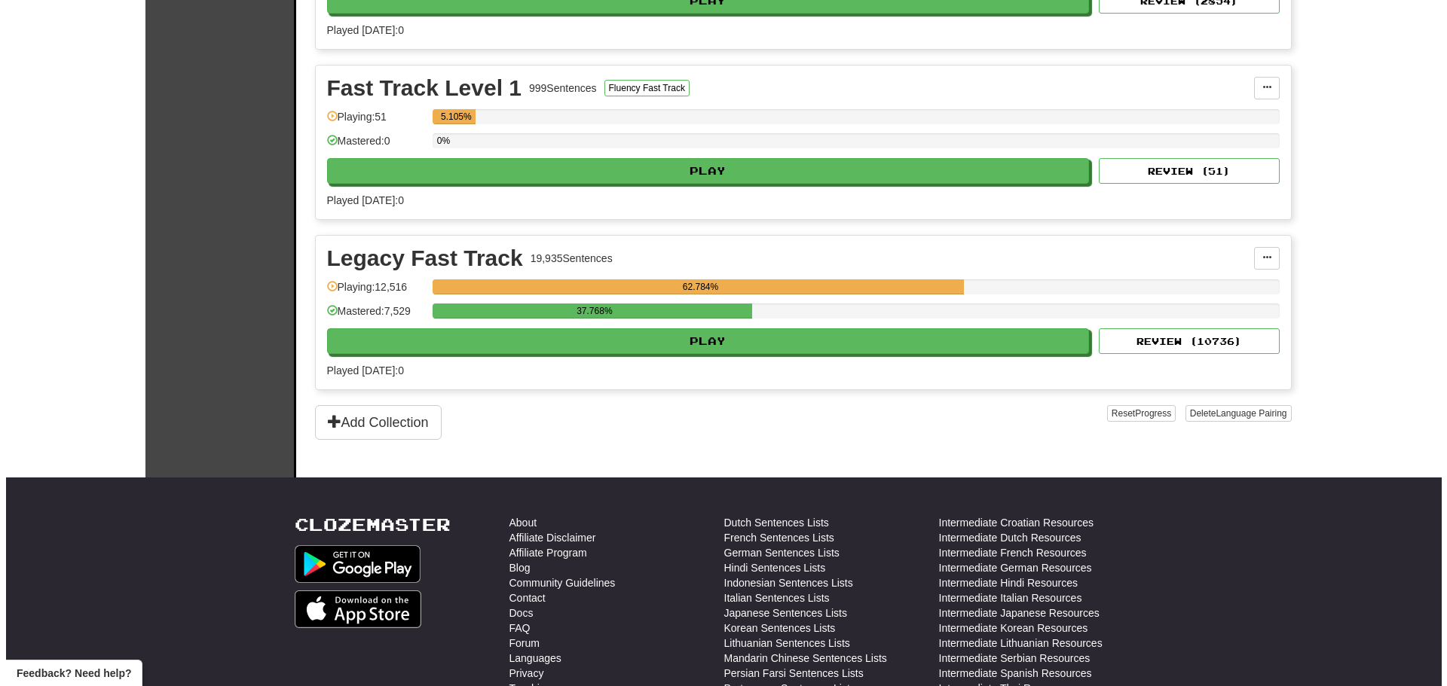
scroll to position [678, 0]
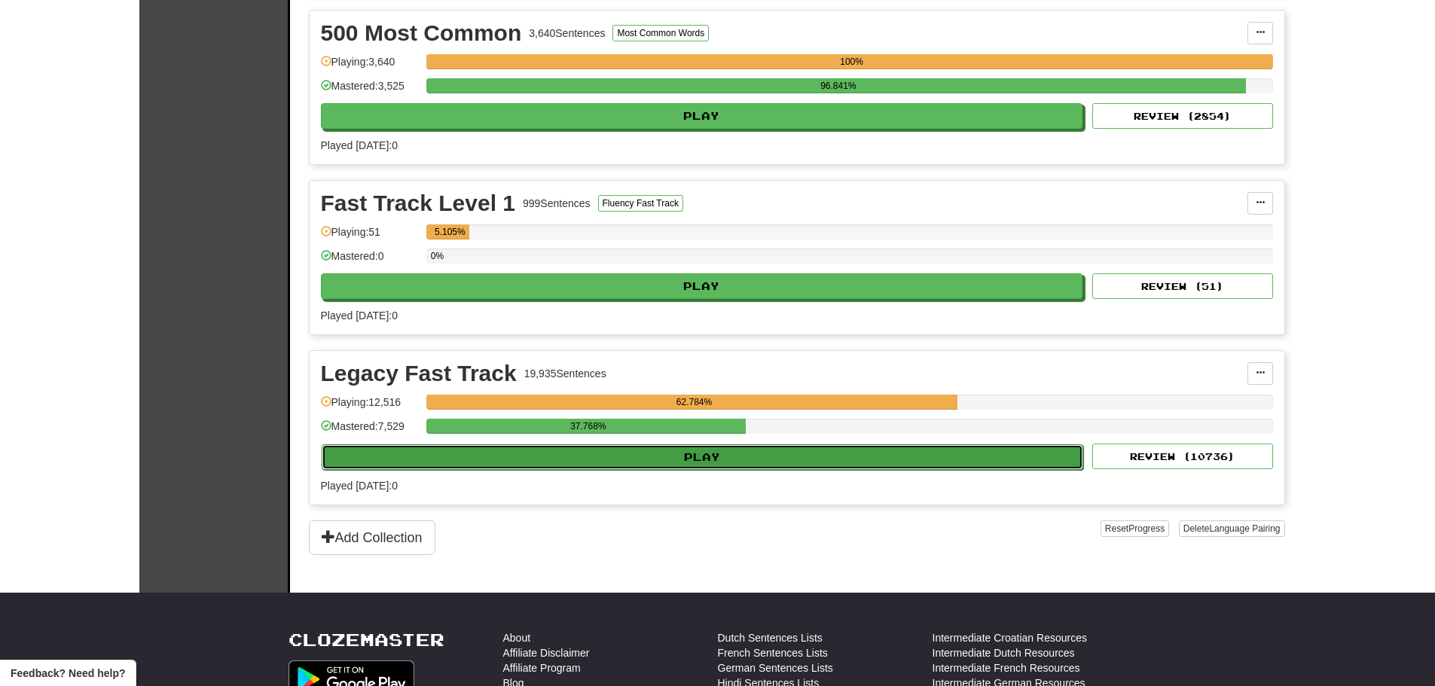
click at [682, 460] on button "Play" at bounding box center [703, 458] width 763 height 26
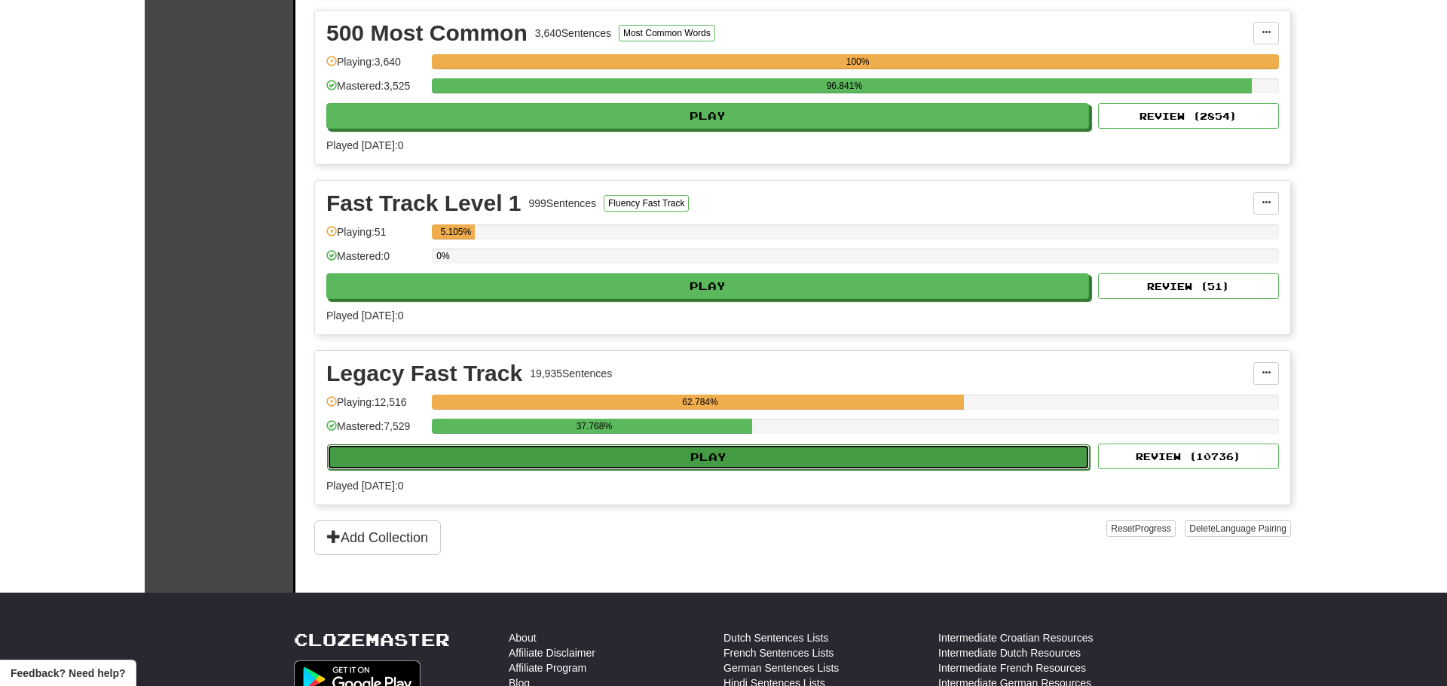
select select "********"
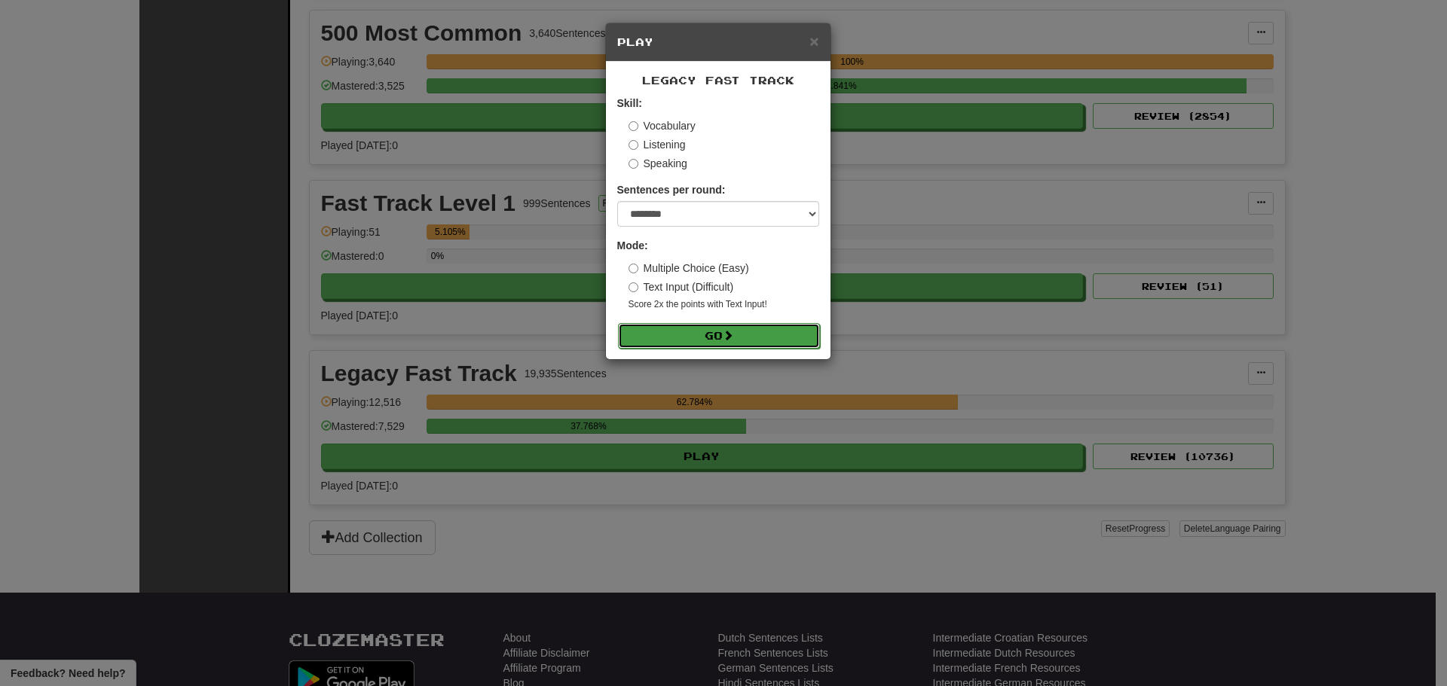
click at [724, 339] on button "Go" at bounding box center [719, 336] width 202 height 26
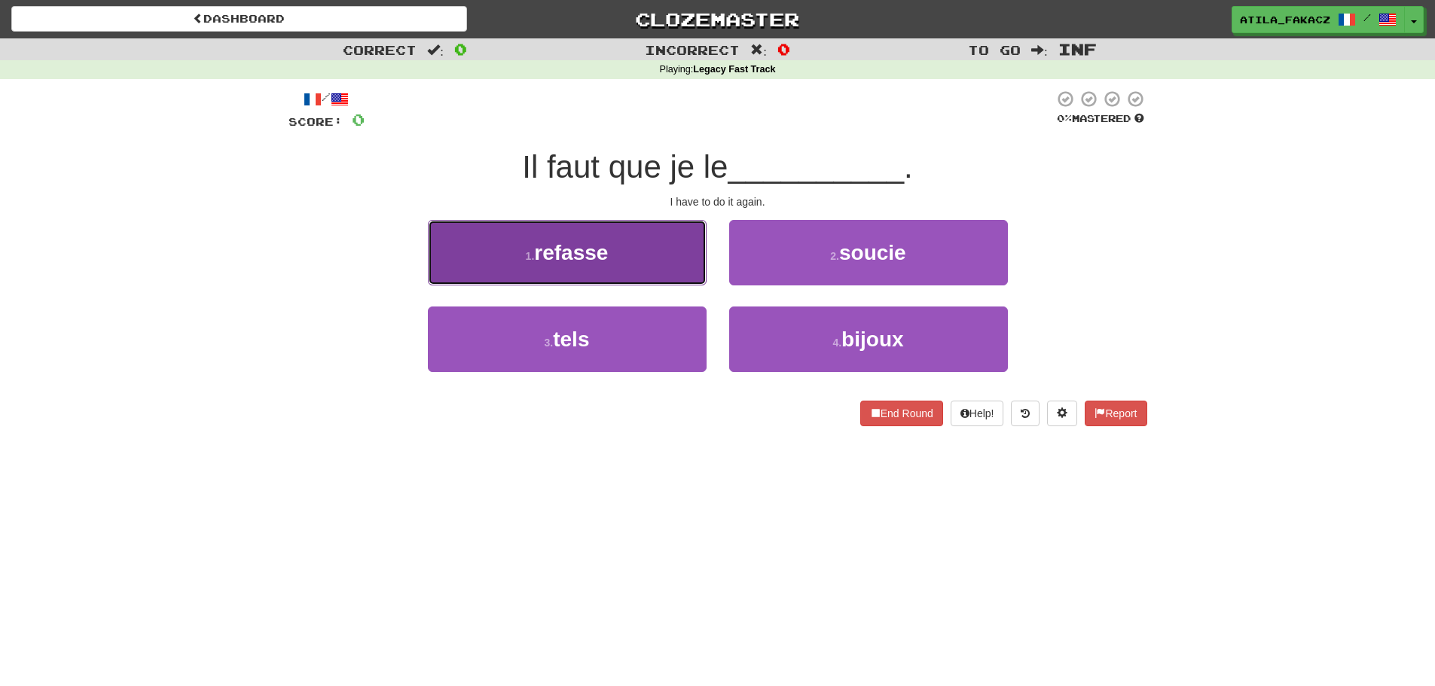
click at [600, 251] on span "refasse" at bounding box center [571, 252] width 74 height 23
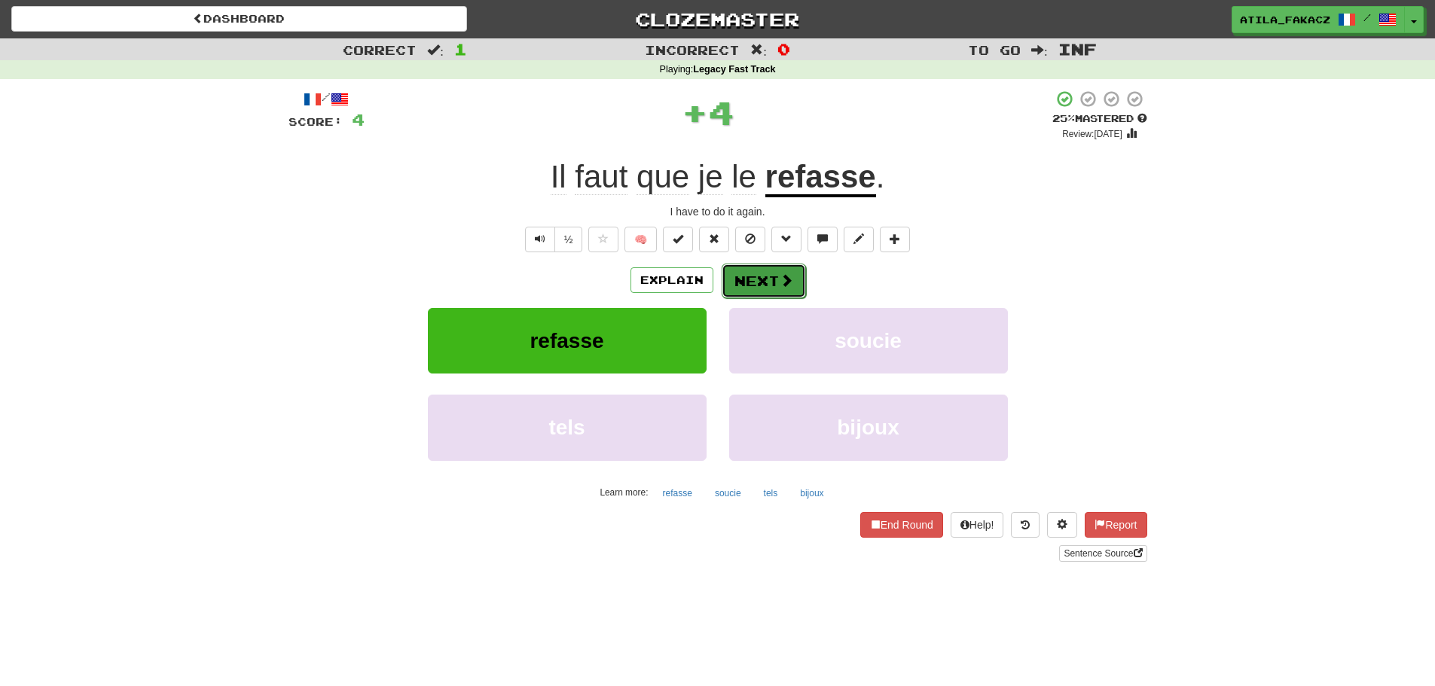
click at [791, 283] on button "Next" at bounding box center [764, 281] width 84 height 35
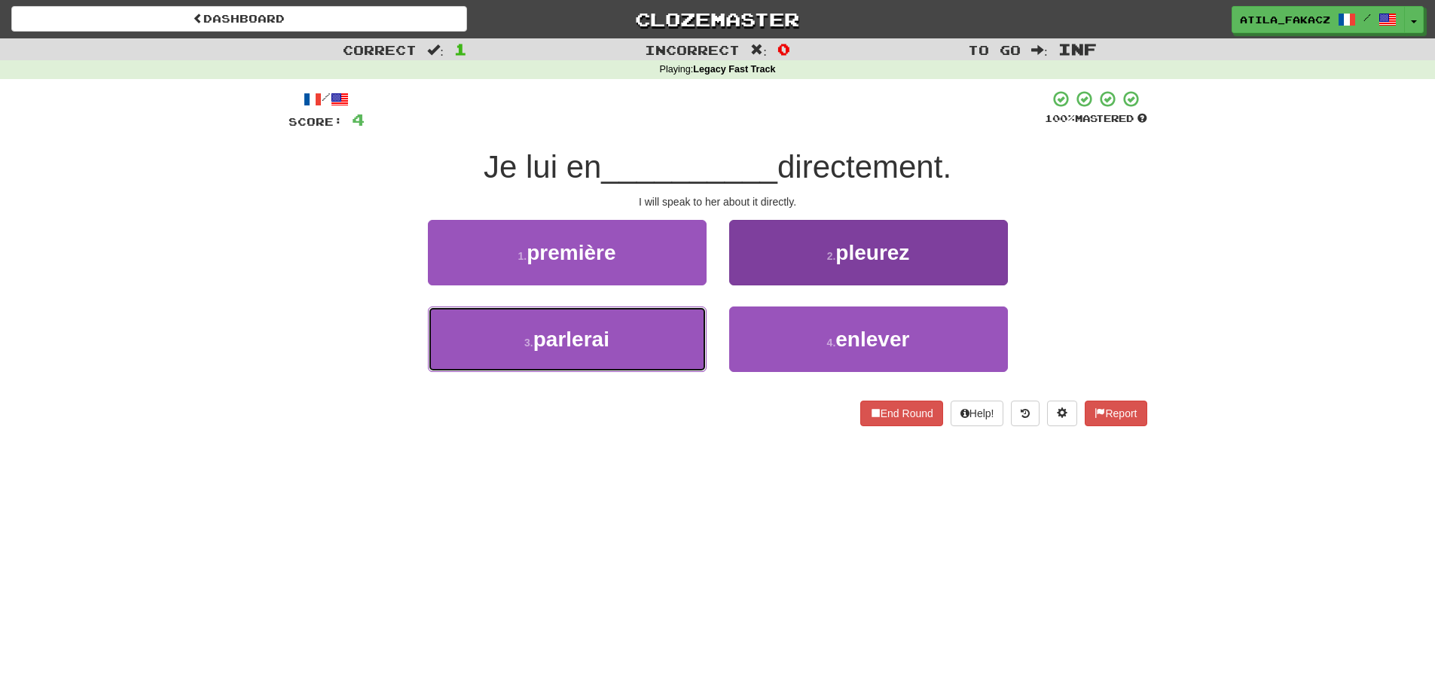
drag, startPoint x: 659, startPoint y: 350, endPoint x: 764, endPoint y: 310, distance: 113.1
click at [661, 350] on button "3 . parlerai" at bounding box center [567, 340] width 279 height 66
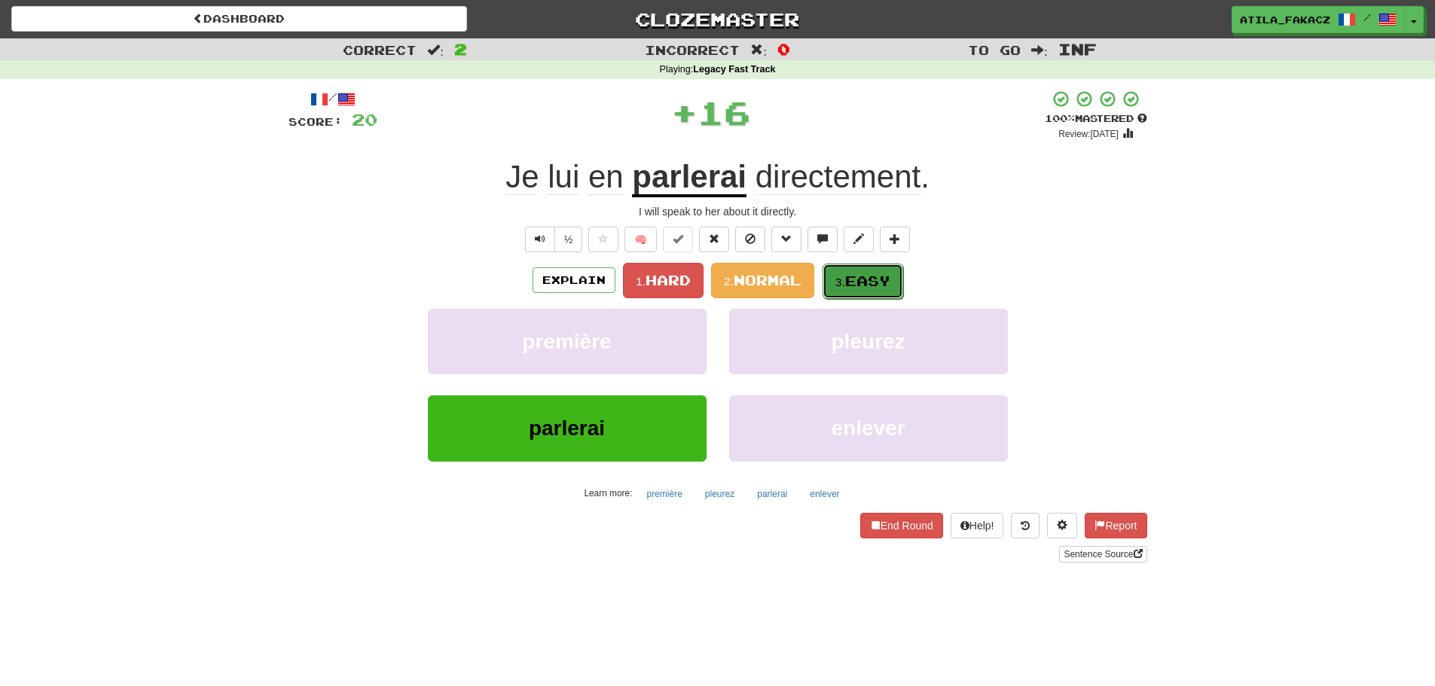
click at [881, 273] on span "Easy" at bounding box center [867, 281] width 45 height 17
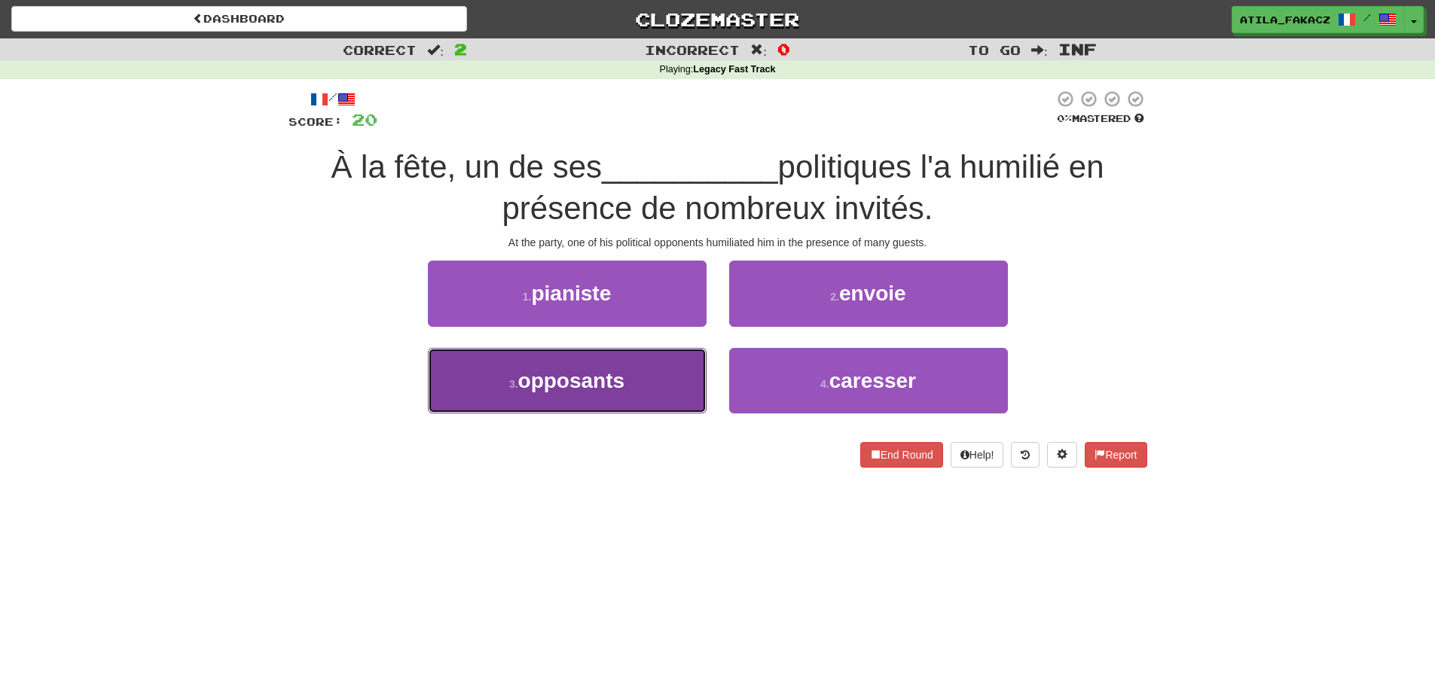
click at [643, 381] on button "3 . opposants" at bounding box center [567, 381] width 279 height 66
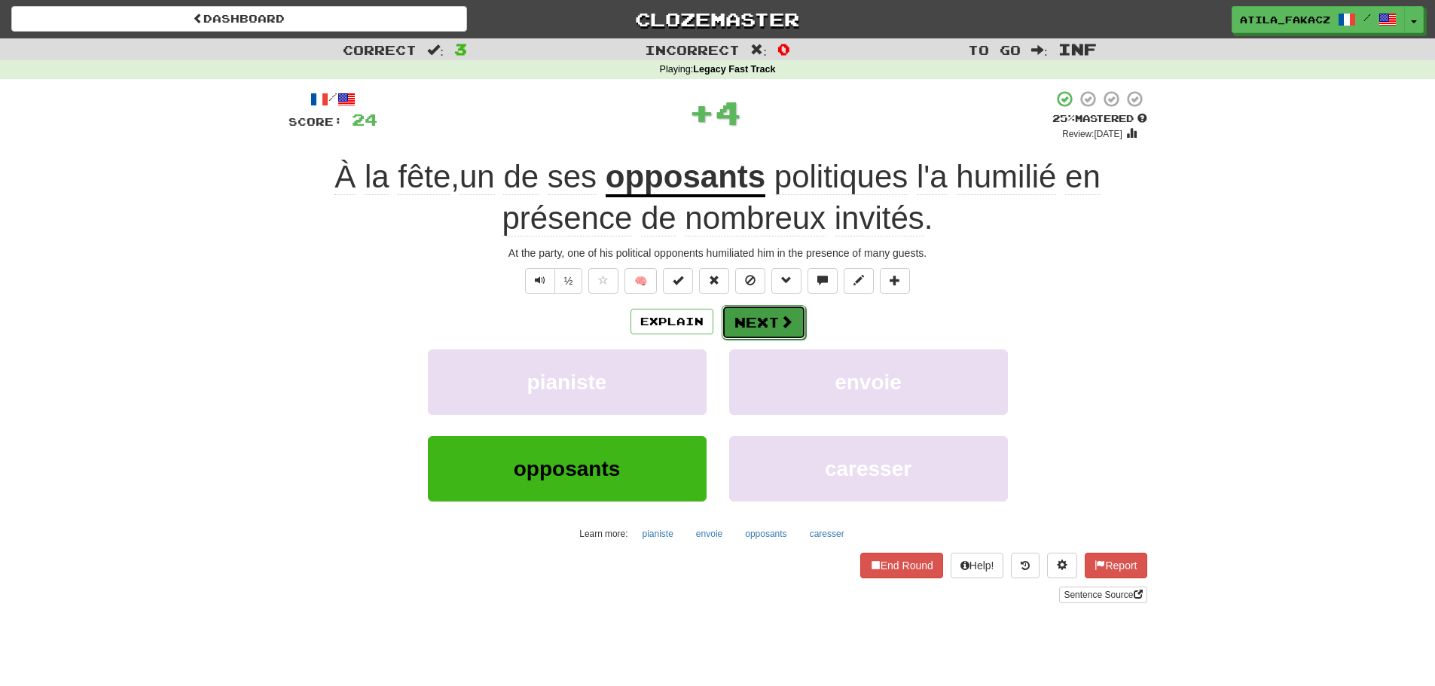
click at [760, 329] on button "Next" at bounding box center [764, 322] width 84 height 35
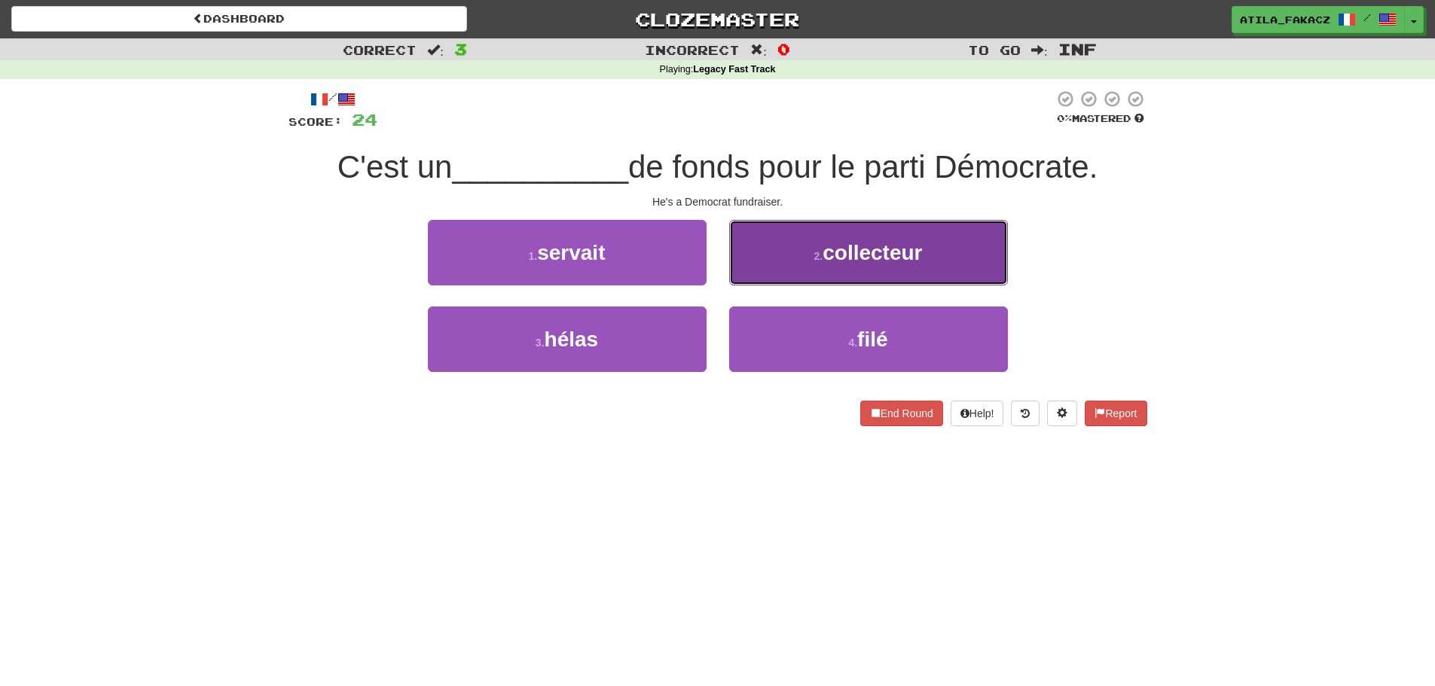
click at [830, 243] on span "collecteur" at bounding box center [872, 252] width 99 height 23
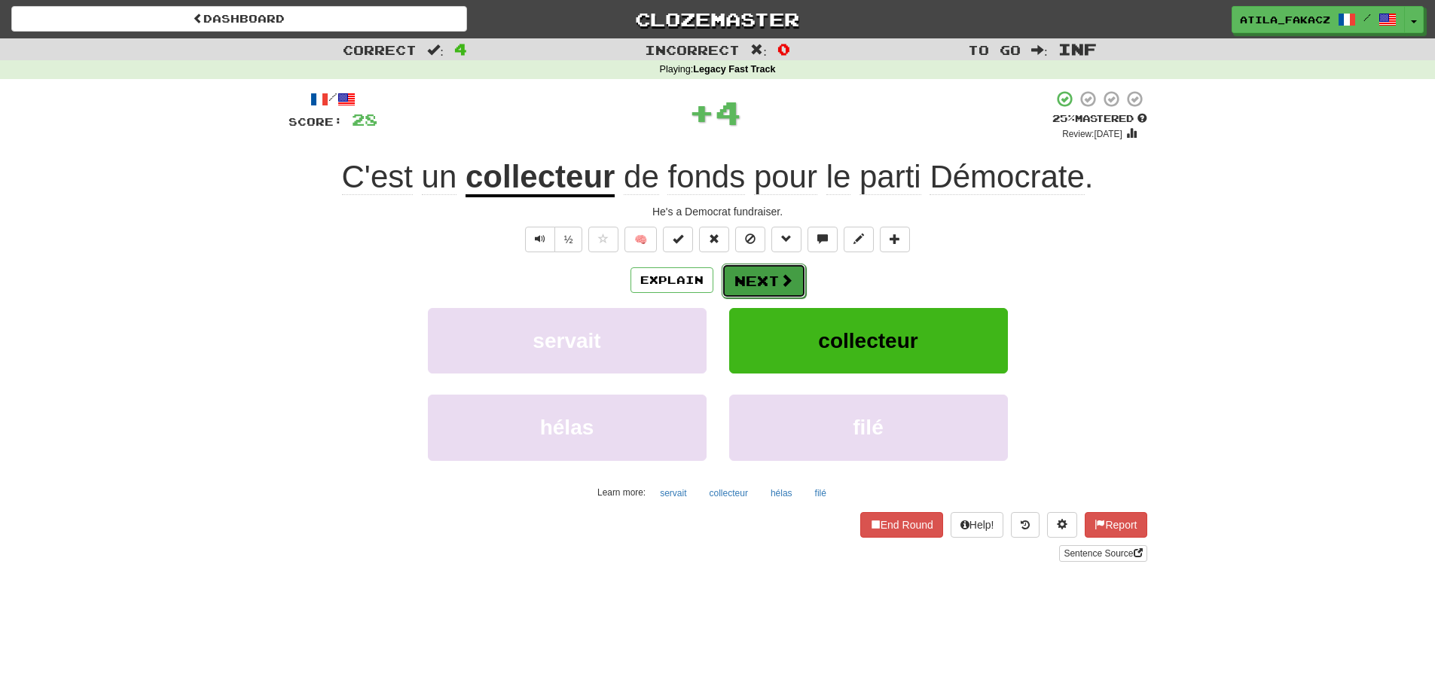
click at [787, 286] on span at bounding box center [787, 281] width 14 height 14
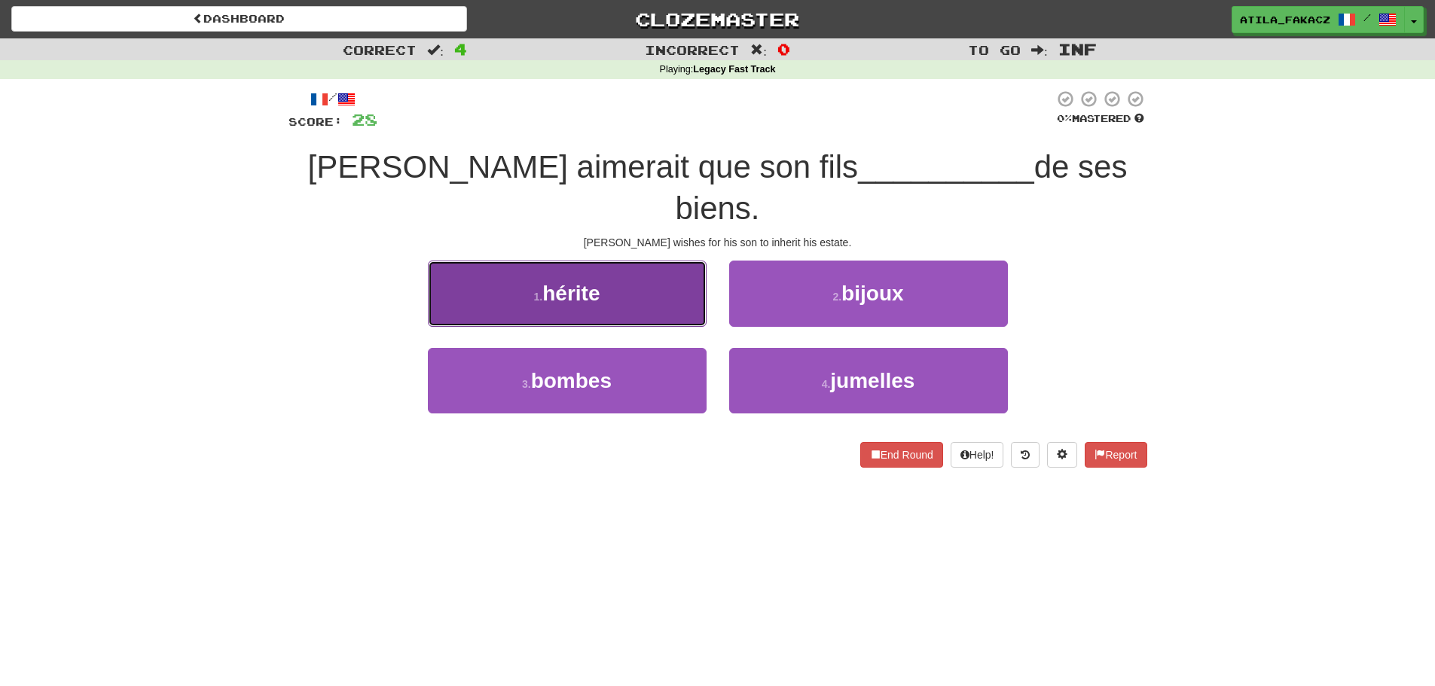
click at [629, 261] on button "1 . hérite" at bounding box center [567, 294] width 279 height 66
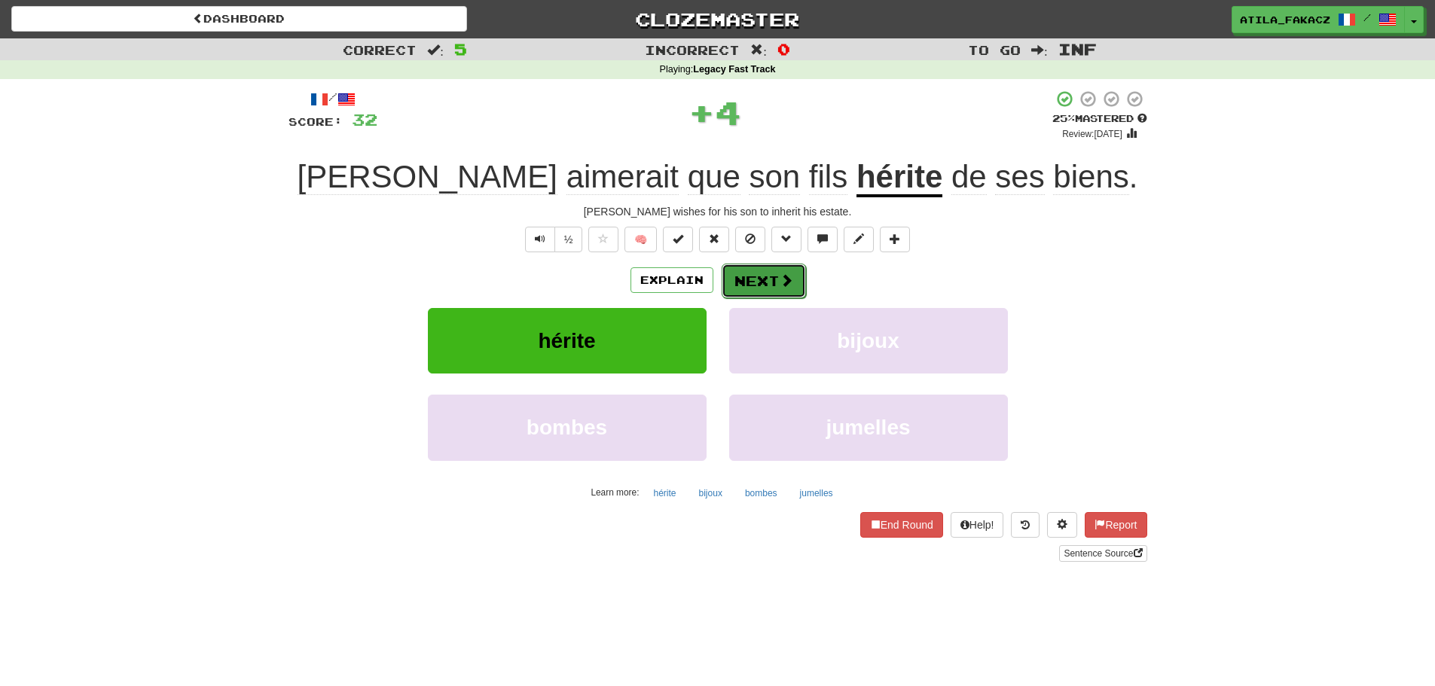
click at [781, 286] on span at bounding box center [787, 281] width 14 height 14
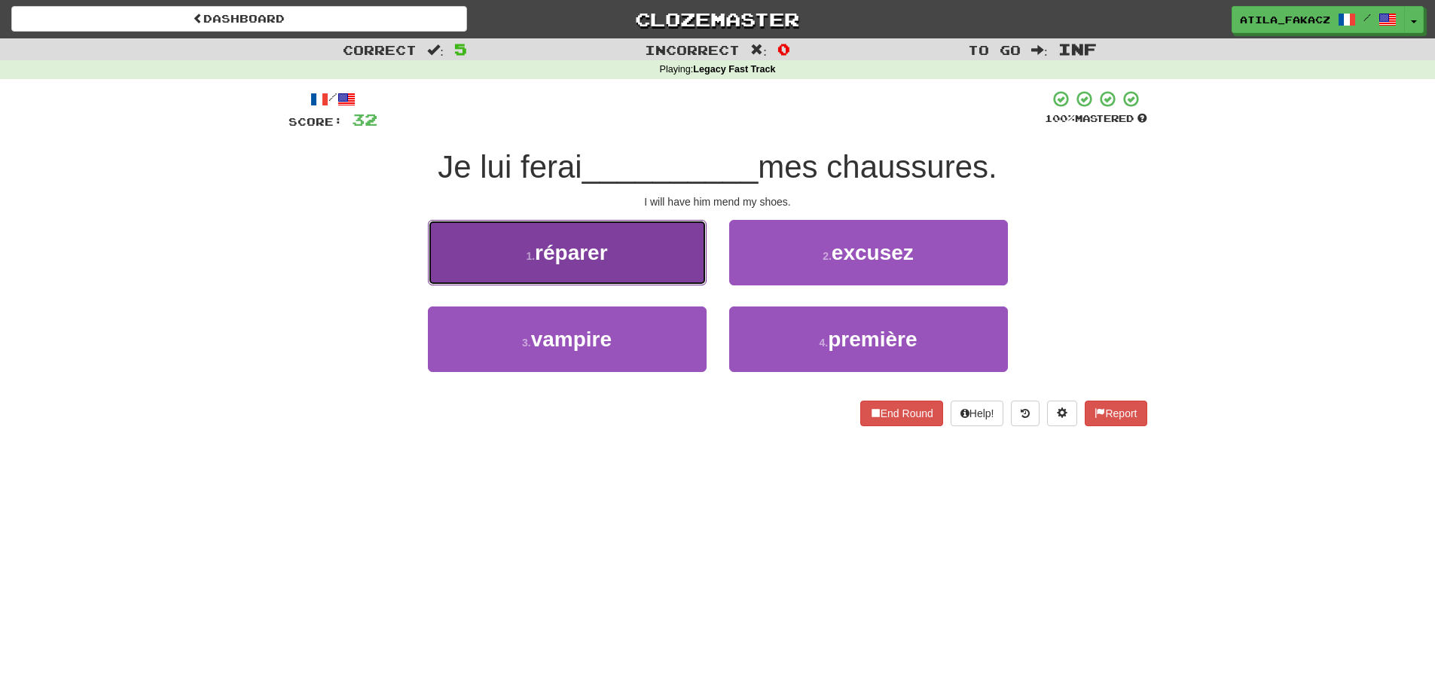
click at [659, 260] on button "1 . réparer" at bounding box center [567, 253] width 279 height 66
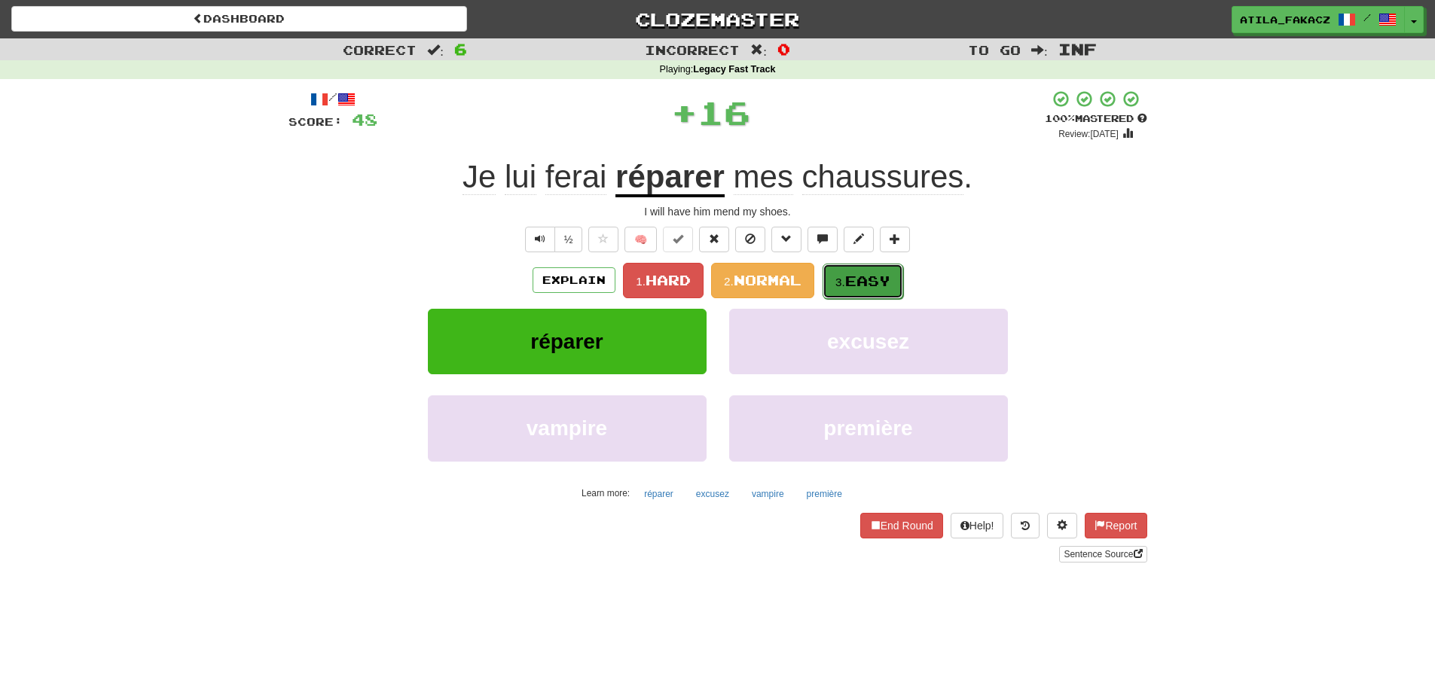
click at [881, 281] on span "Easy" at bounding box center [867, 281] width 45 height 17
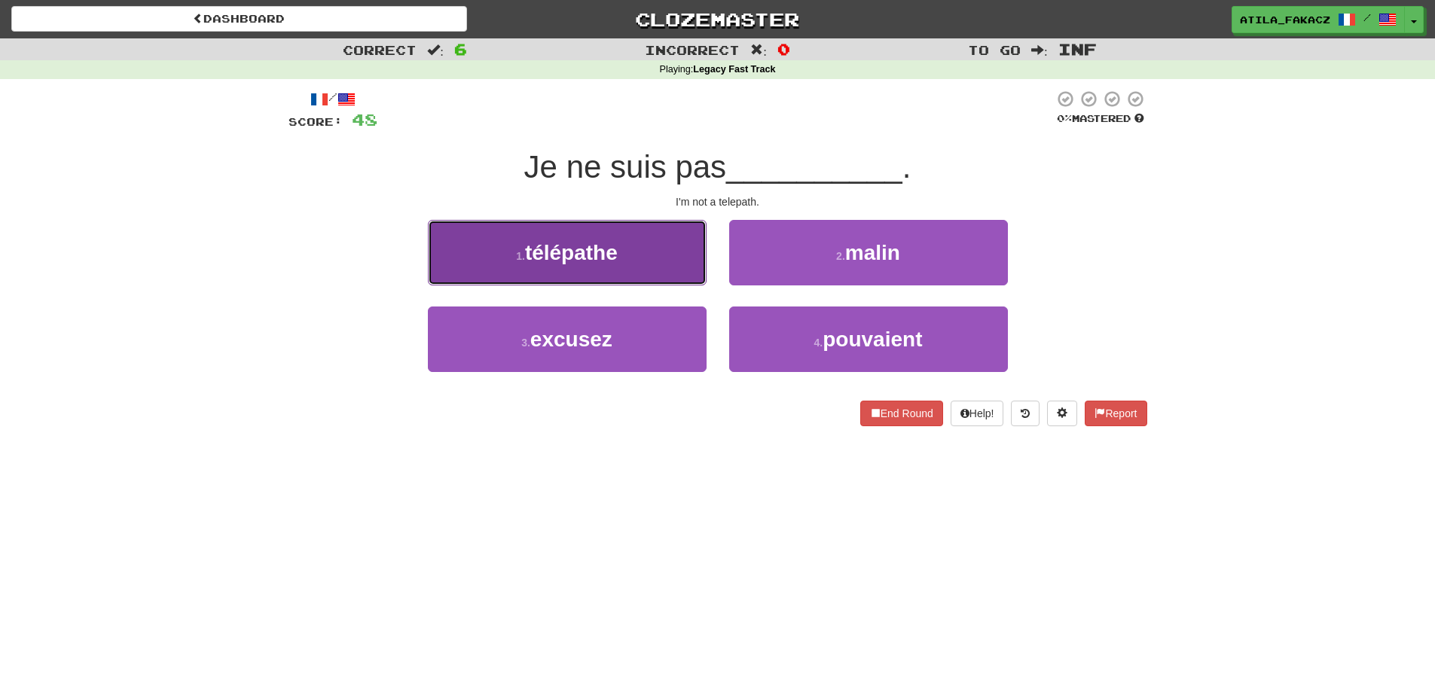
click at [637, 261] on button "1 . télépathe" at bounding box center [567, 253] width 279 height 66
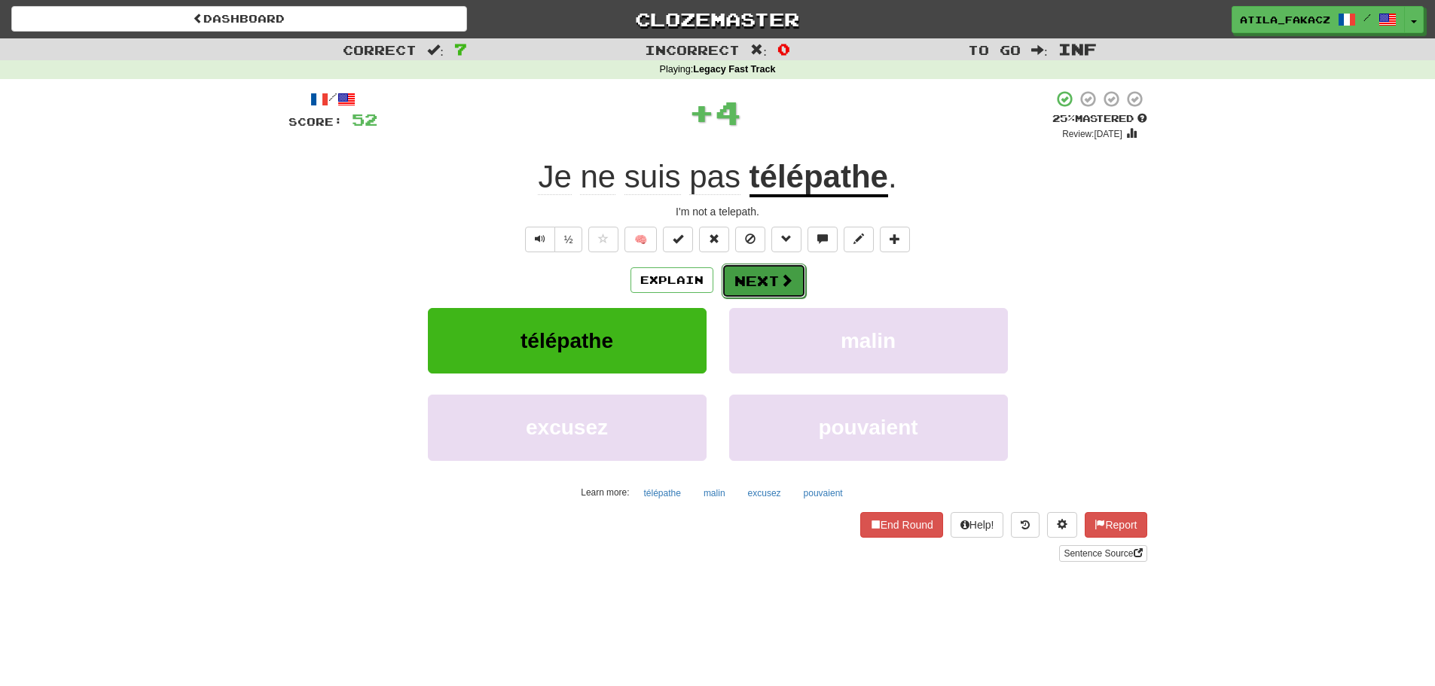
click at [763, 264] on button "Next" at bounding box center [764, 281] width 84 height 35
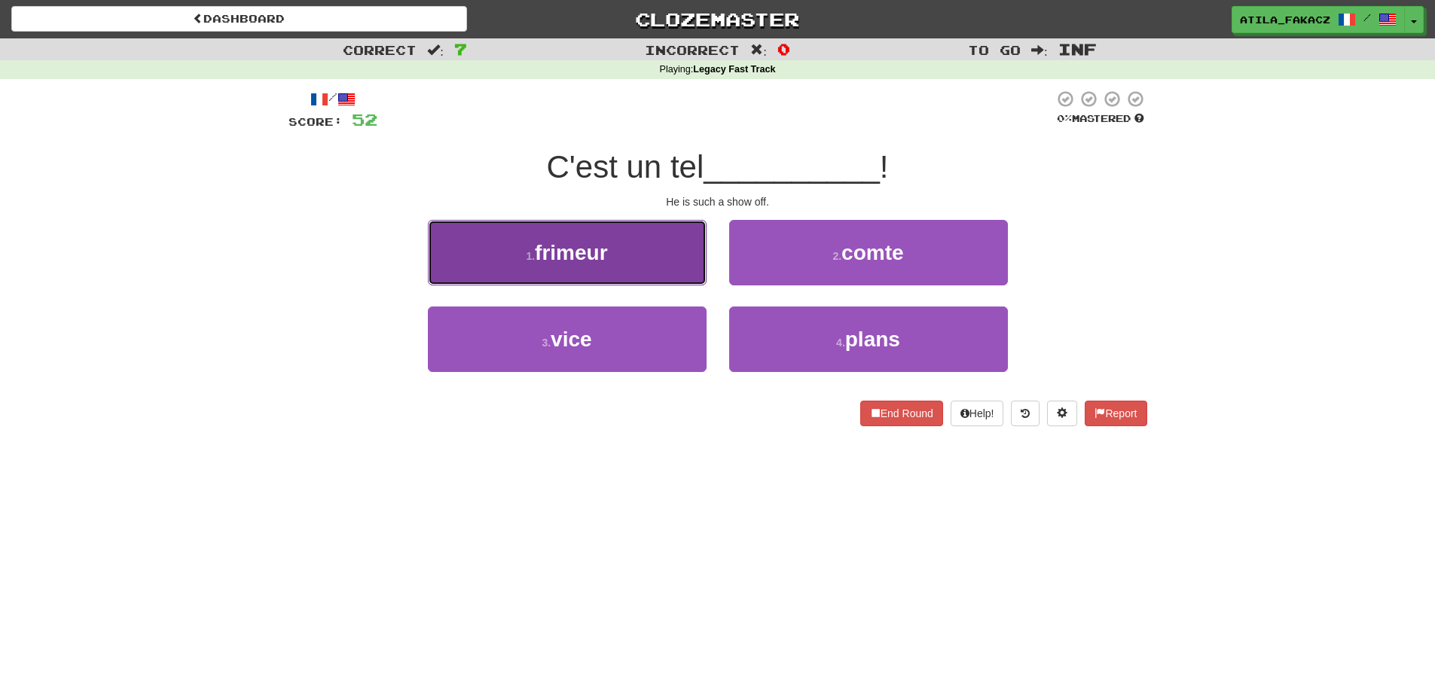
click at [643, 273] on button "1 . frimeur" at bounding box center [567, 253] width 279 height 66
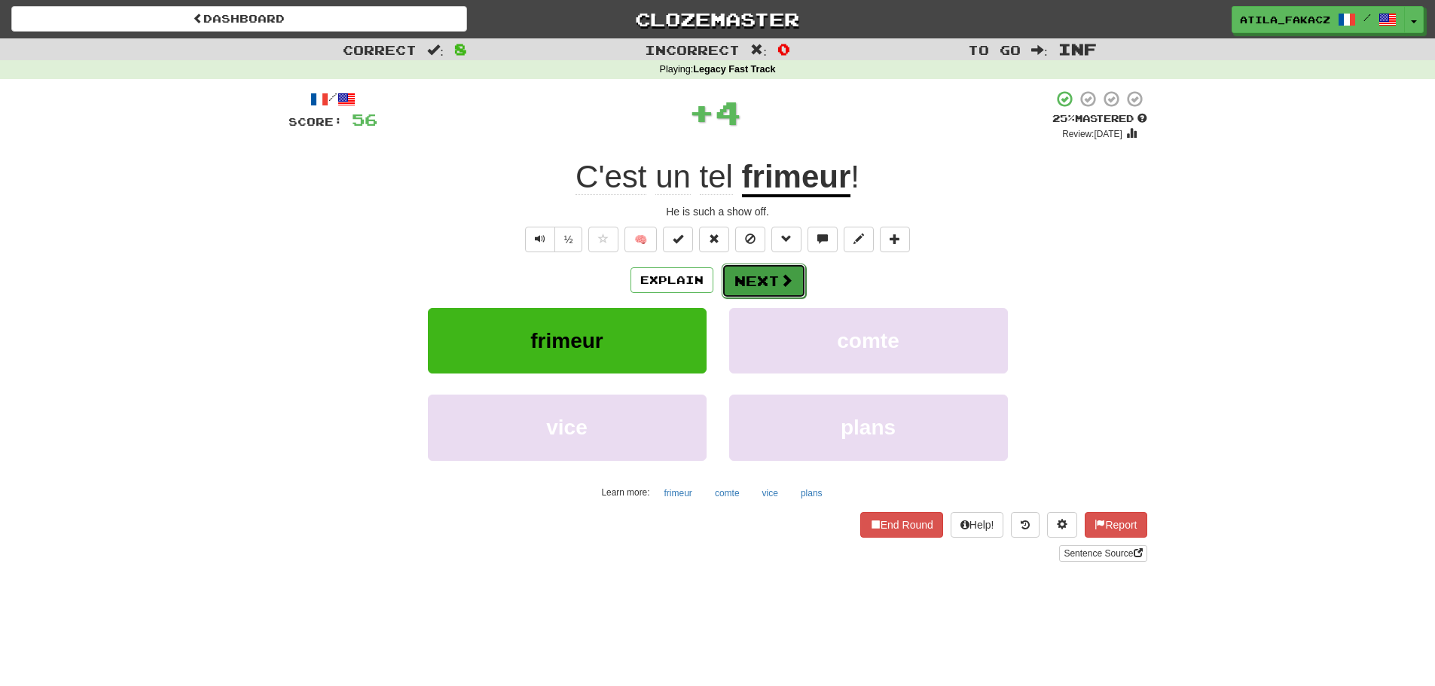
click at [756, 274] on button "Next" at bounding box center [764, 281] width 84 height 35
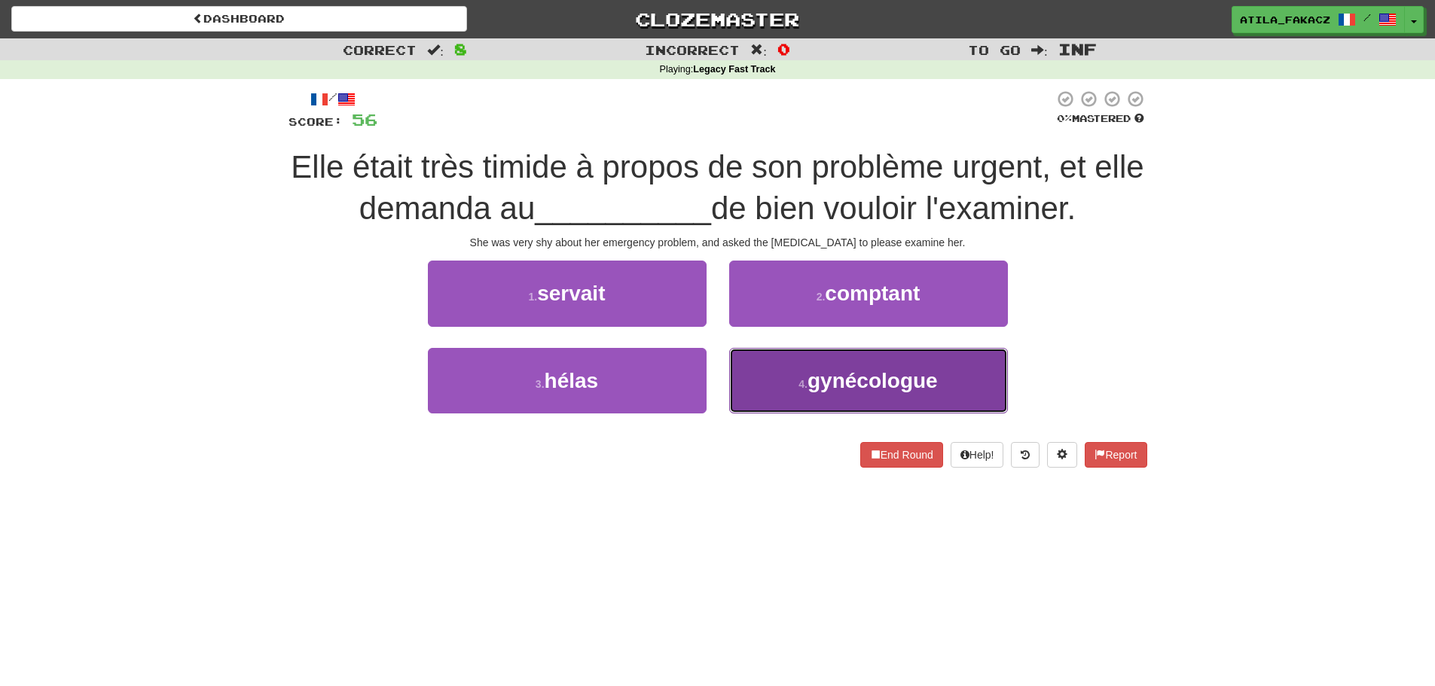
click at [812, 375] on span "gynécologue" at bounding box center [873, 380] width 130 height 23
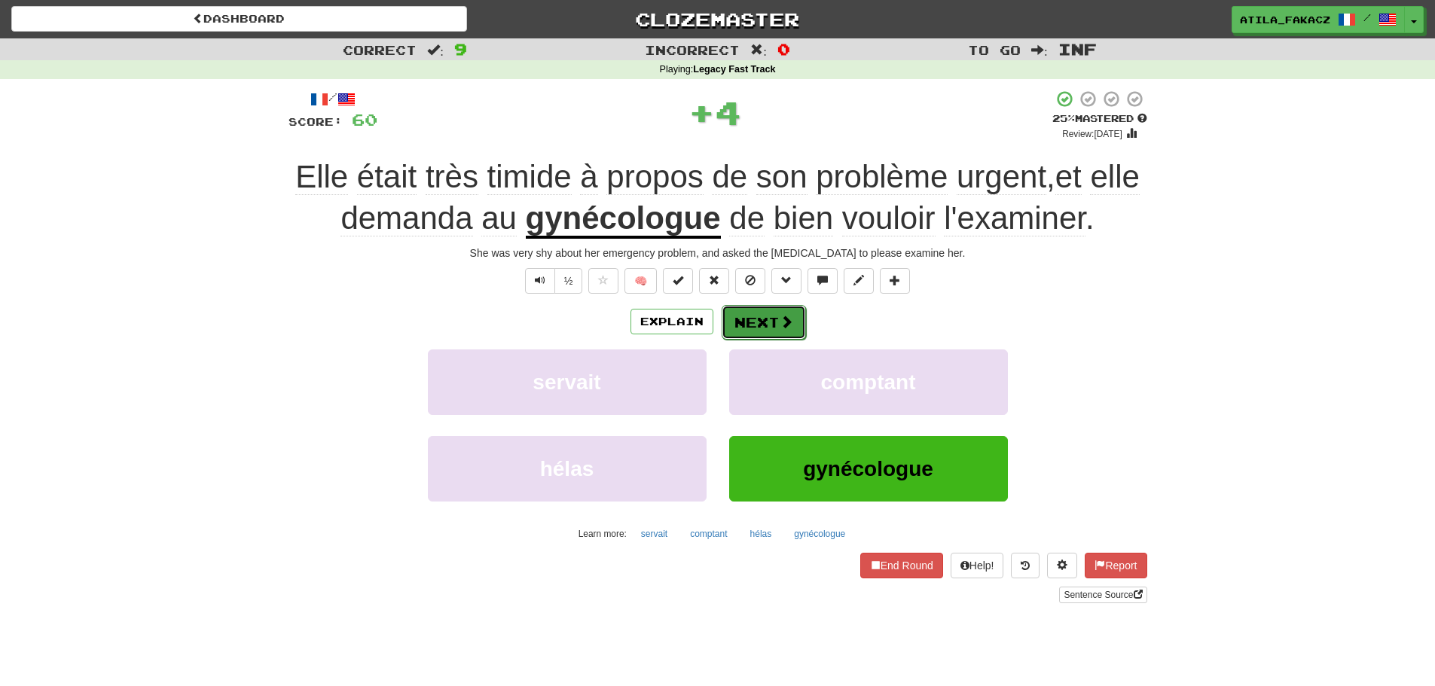
click at [774, 324] on button "Next" at bounding box center [764, 322] width 84 height 35
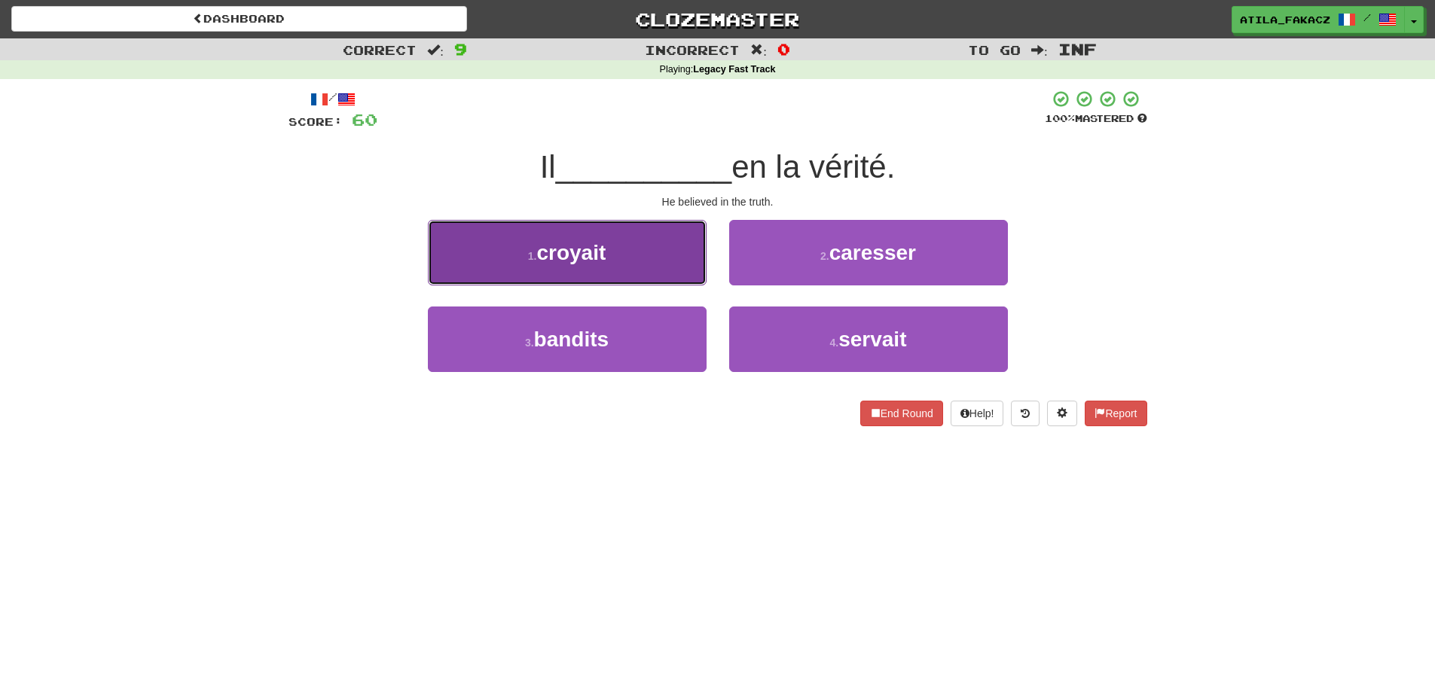
click at [655, 261] on button "1 . croyait" at bounding box center [567, 253] width 279 height 66
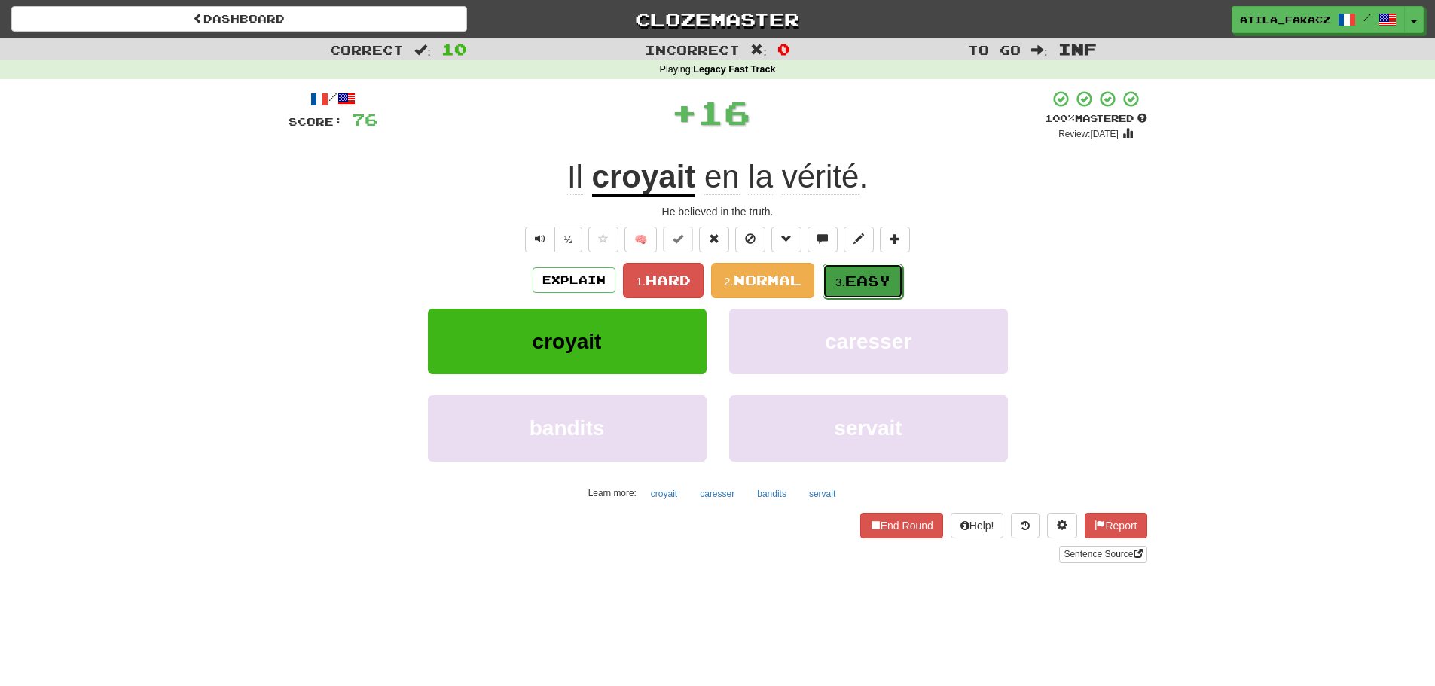
click at [854, 289] on span "Easy" at bounding box center [867, 281] width 45 height 17
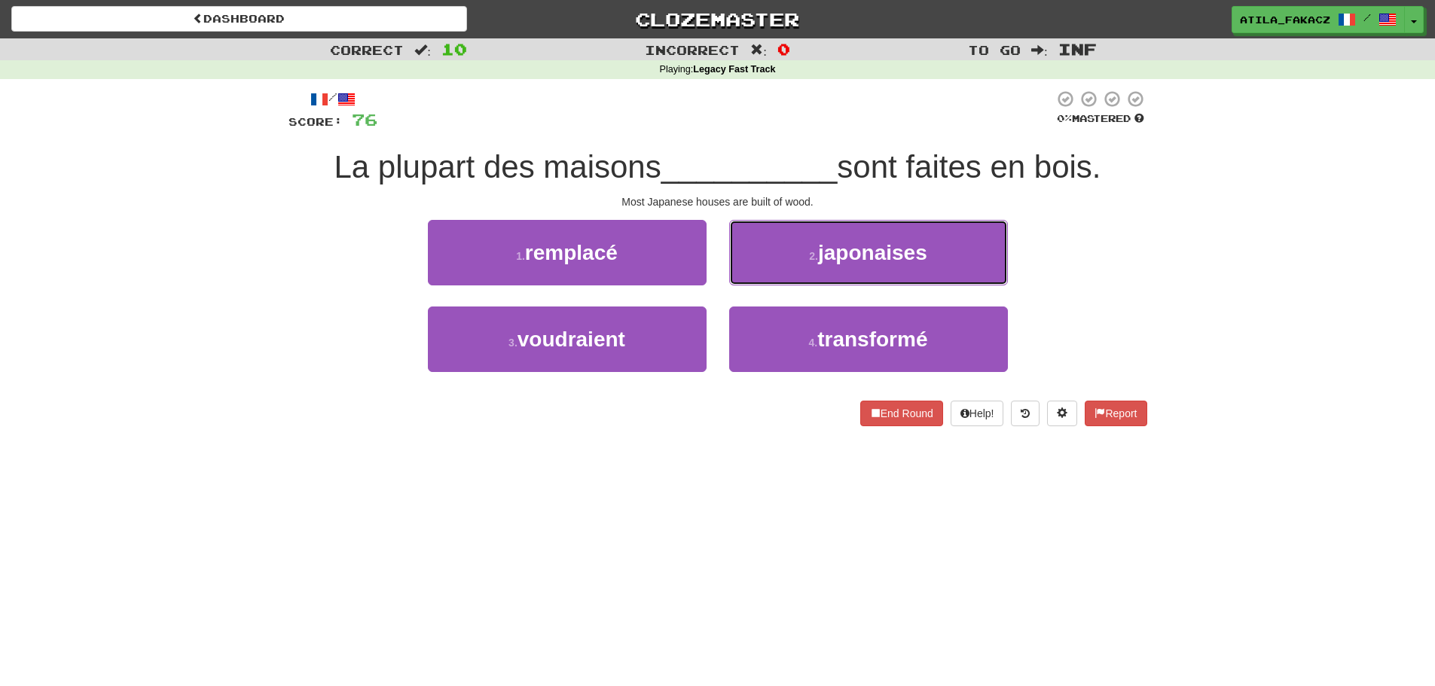
drag, startPoint x: 781, startPoint y: 247, endPoint x: 827, endPoint y: 256, distance: 46.8
click at [782, 247] on button "2 . japonaises" at bounding box center [868, 253] width 279 height 66
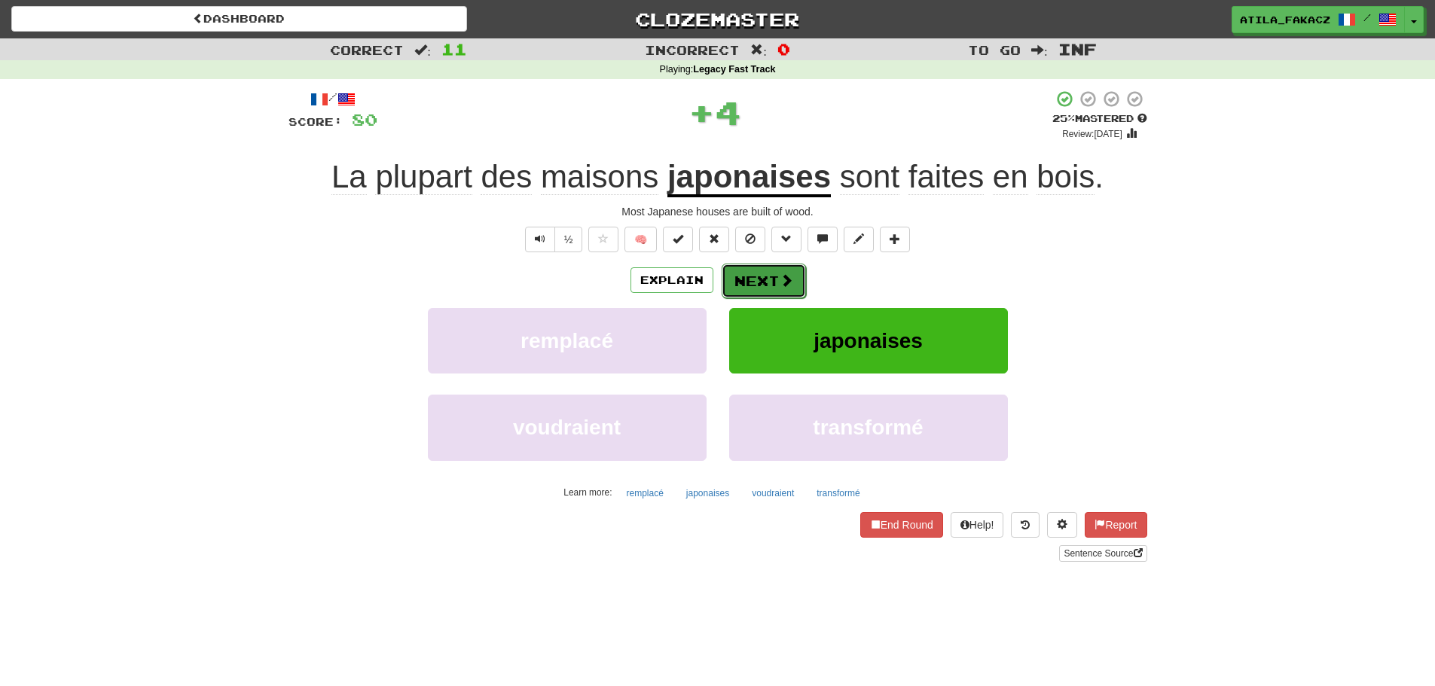
click at [796, 287] on button "Next" at bounding box center [764, 281] width 84 height 35
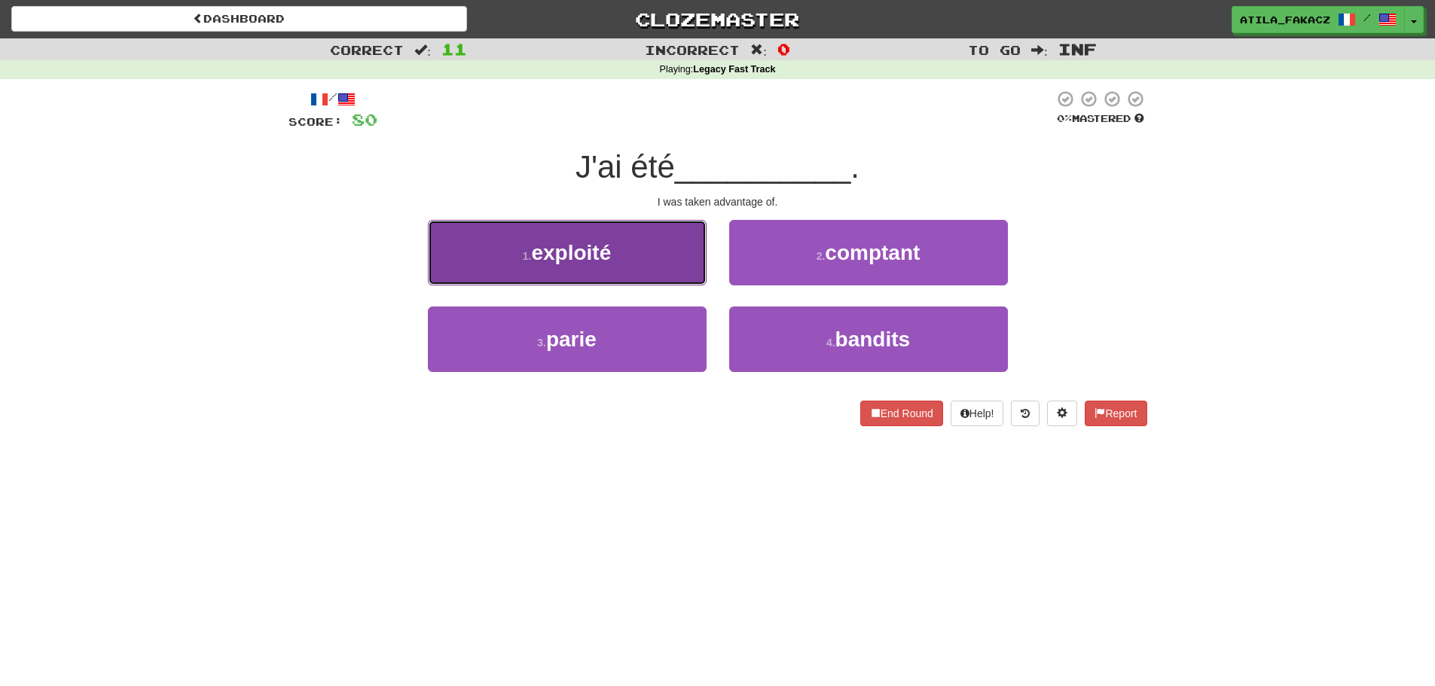
click at [650, 262] on button "1 . exploité" at bounding box center [567, 253] width 279 height 66
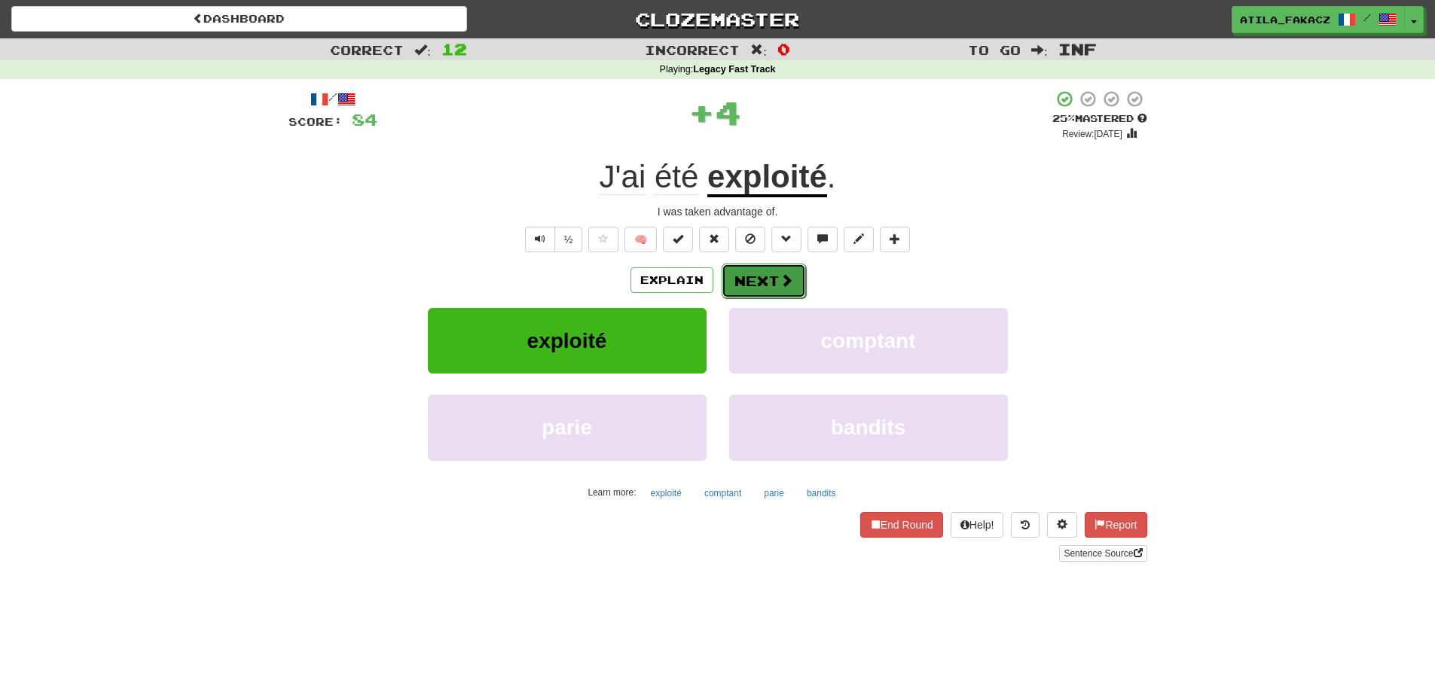
click at [786, 277] on span at bounding box center [787, 281] width 14 height 14
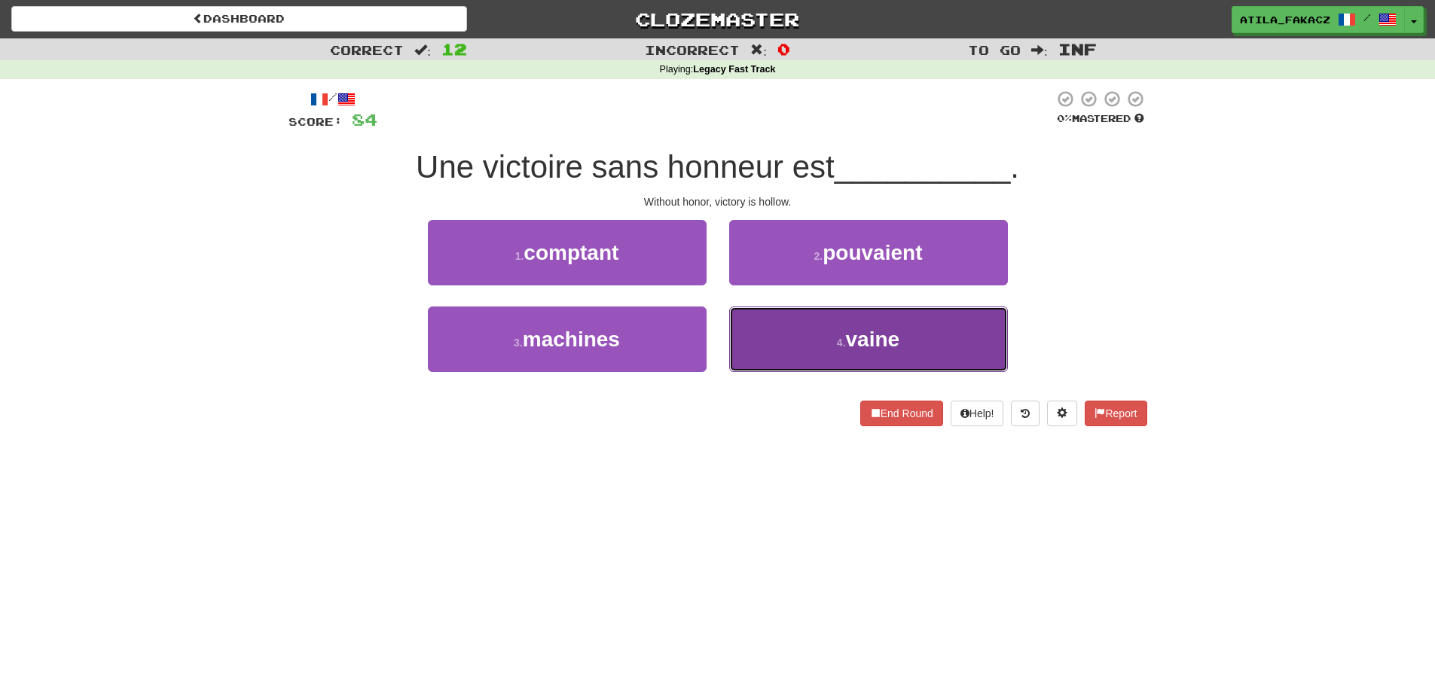
click at [781, 336] on button "4 . vaine" at bounding box center [868, 340] width 279 height 66
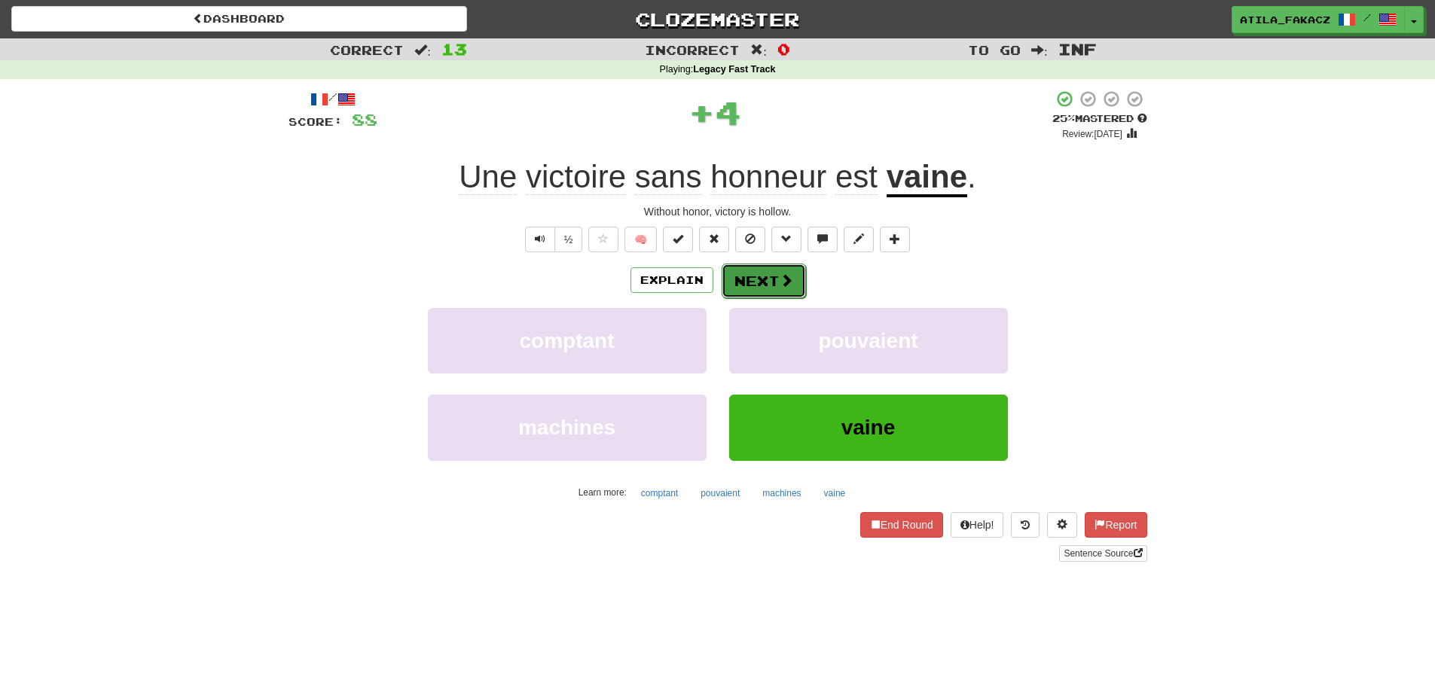
click at [788, 274] on span at bounding box center [787, 281] width 14 height 14
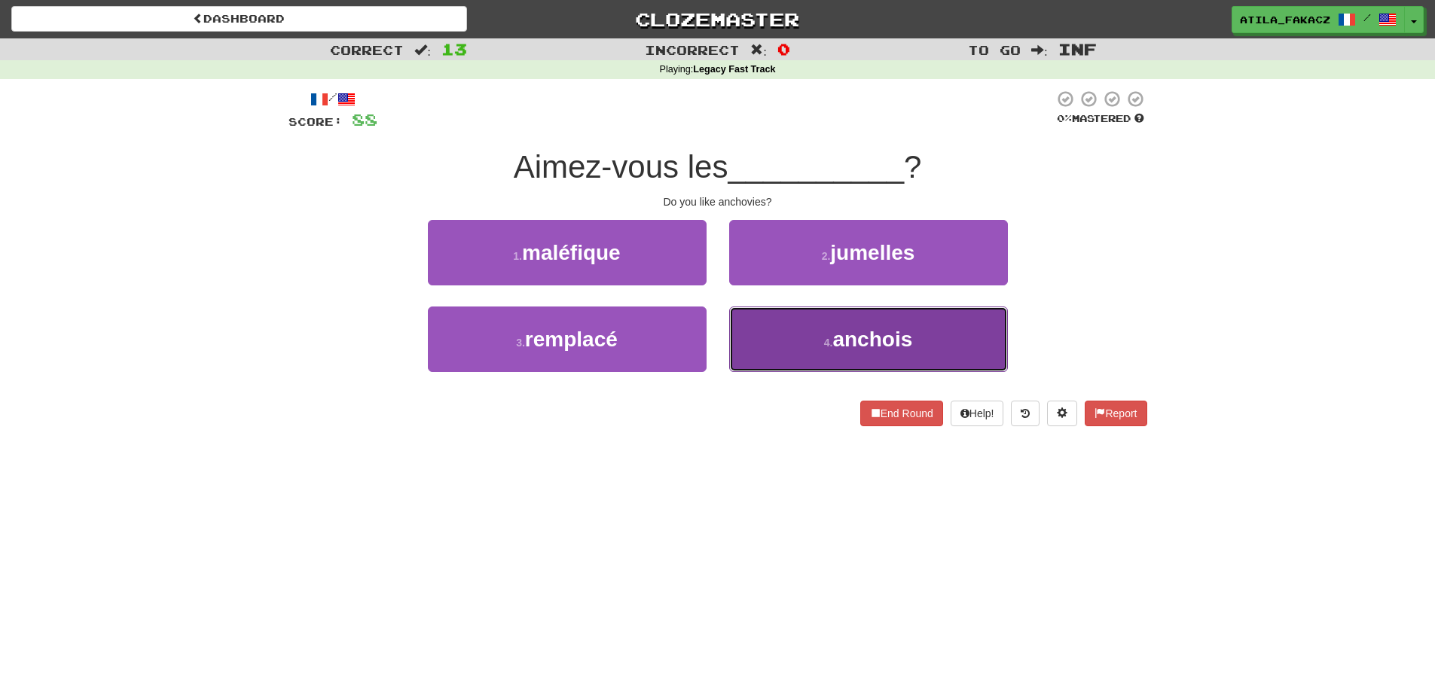
click at [762, 339] on button "4 . anchois" at bounding box center [868, 340] width 279 height 66
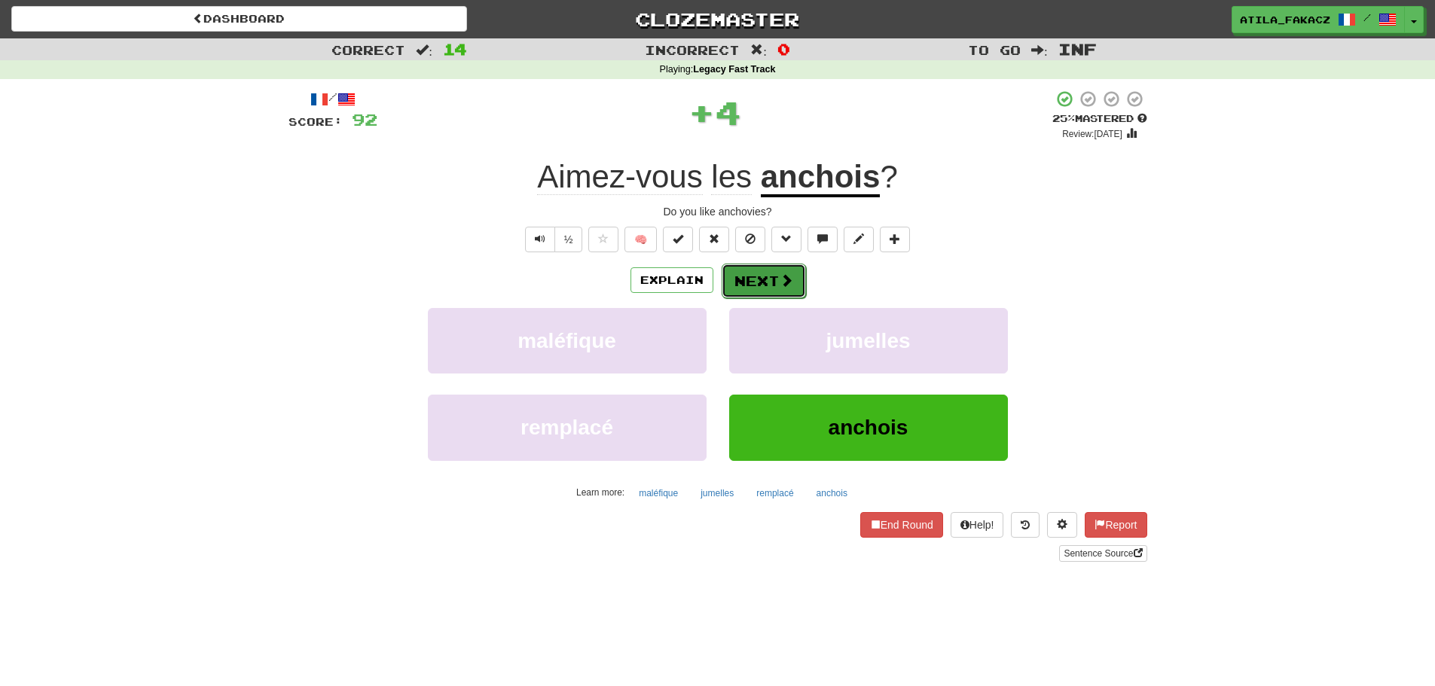
click at [773, 282] on button "Next" at bounding box center [764, 281] width 84 height 35
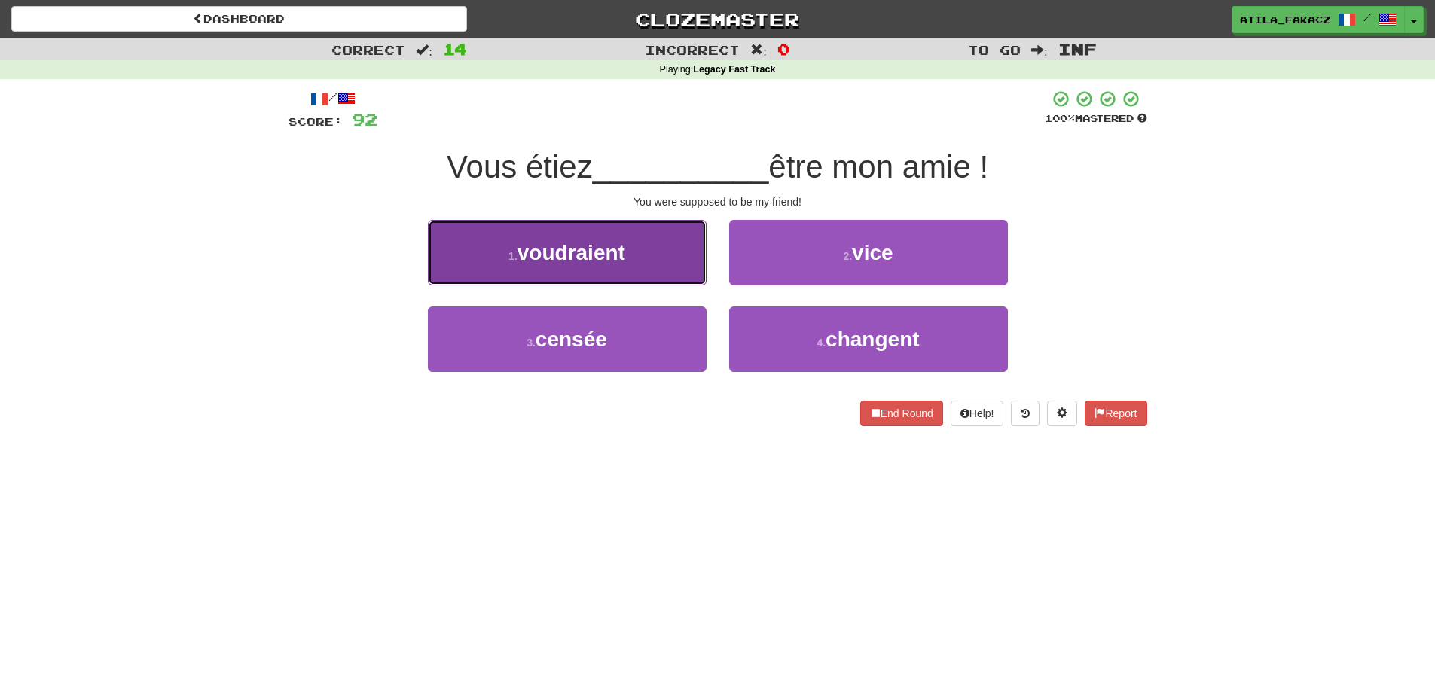
click at [631, 266] on button "1 . voudraient" at bounding box center [567, 253] width 279 height 66
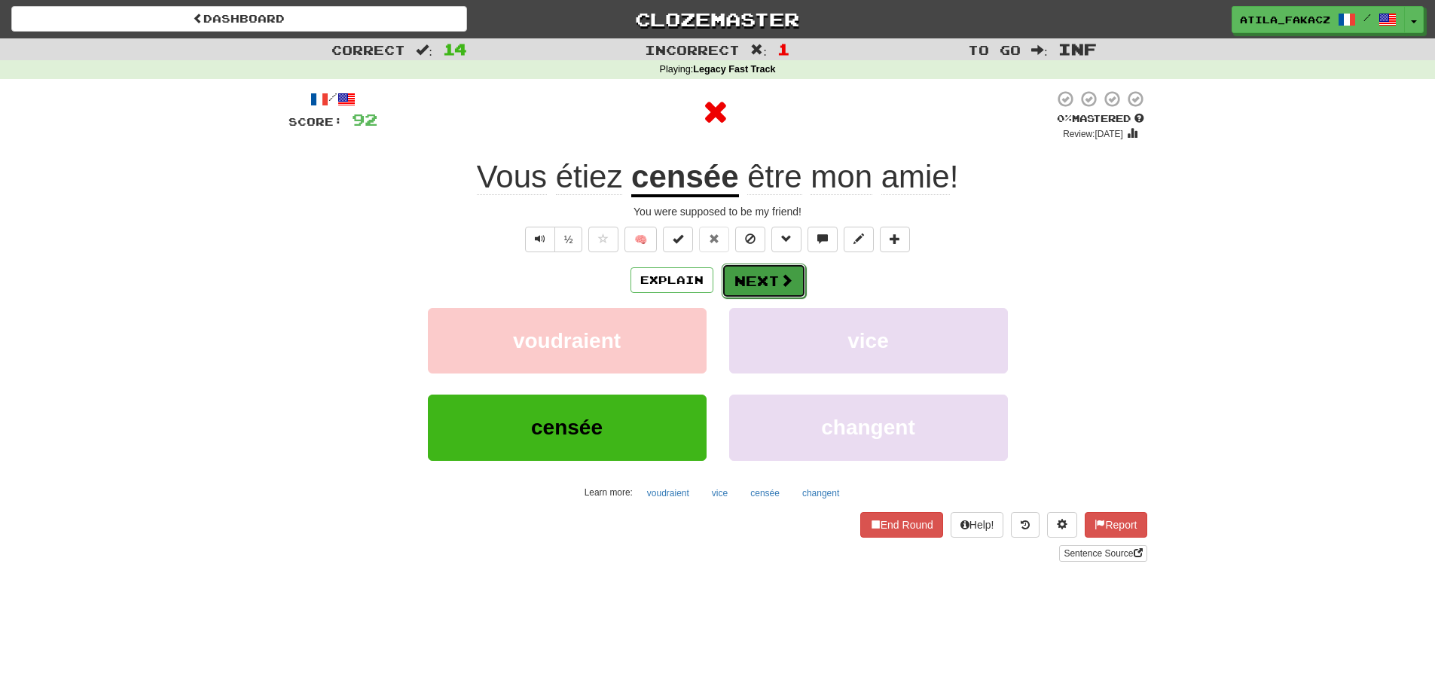
click at [772, 278] on button "Next" at bounding box center [764, 281] width 84 height 35
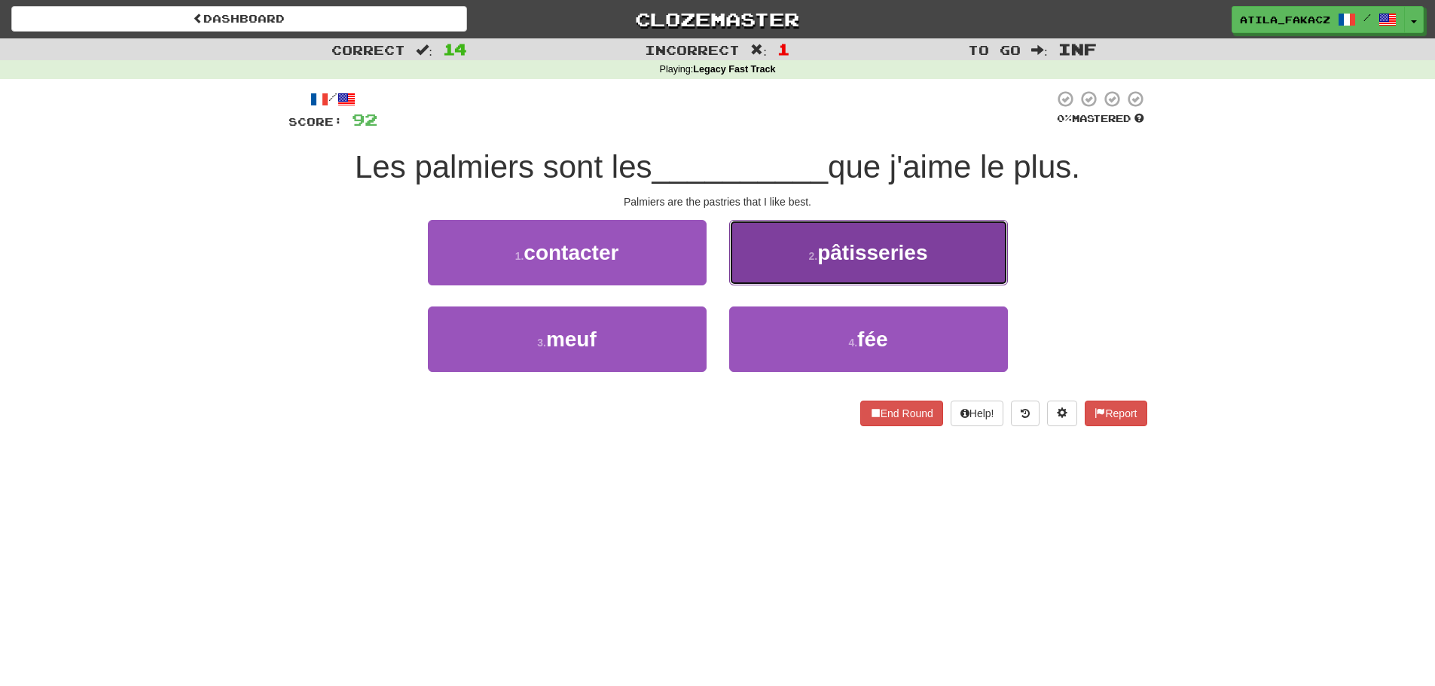
click at [787, 261] on button "2 . pâtisseries" at bounding box center [868, 253] width 279 height 66
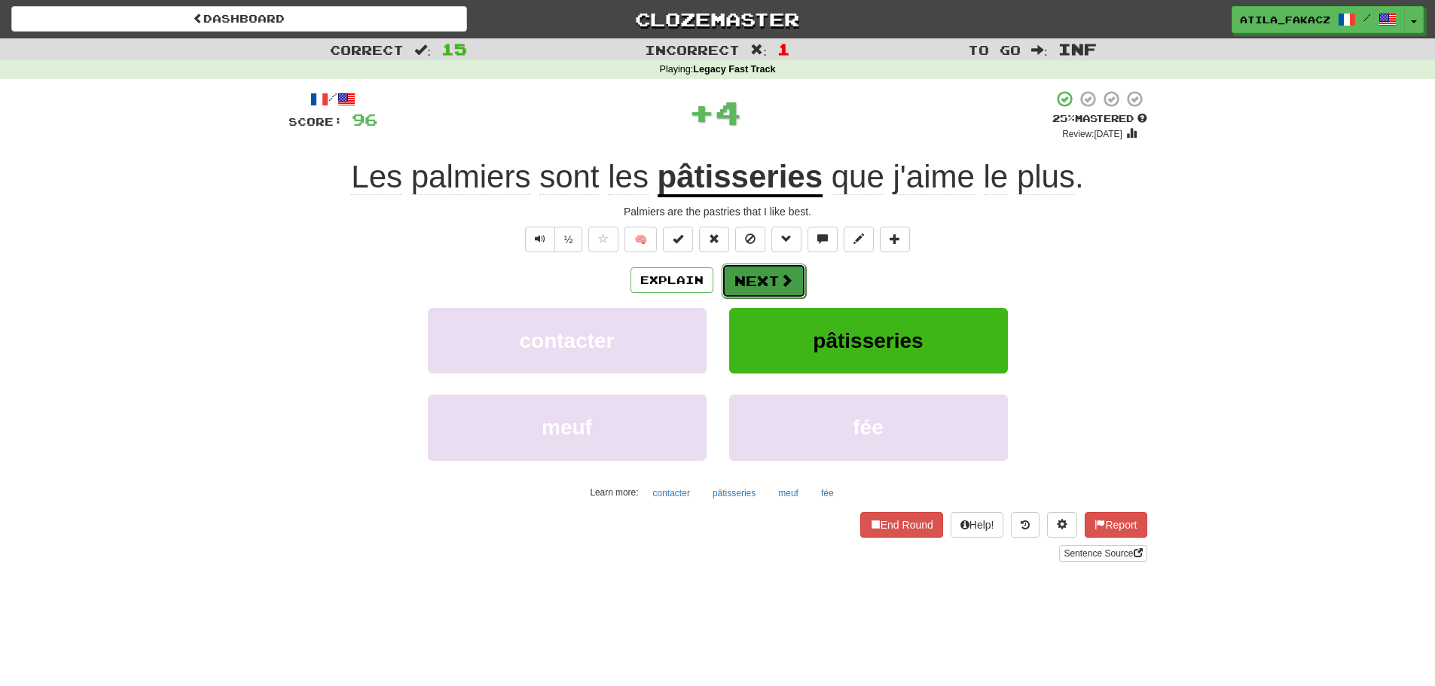
click at [789, 275] on span at bounding box center [787, 281] width 14 height 14
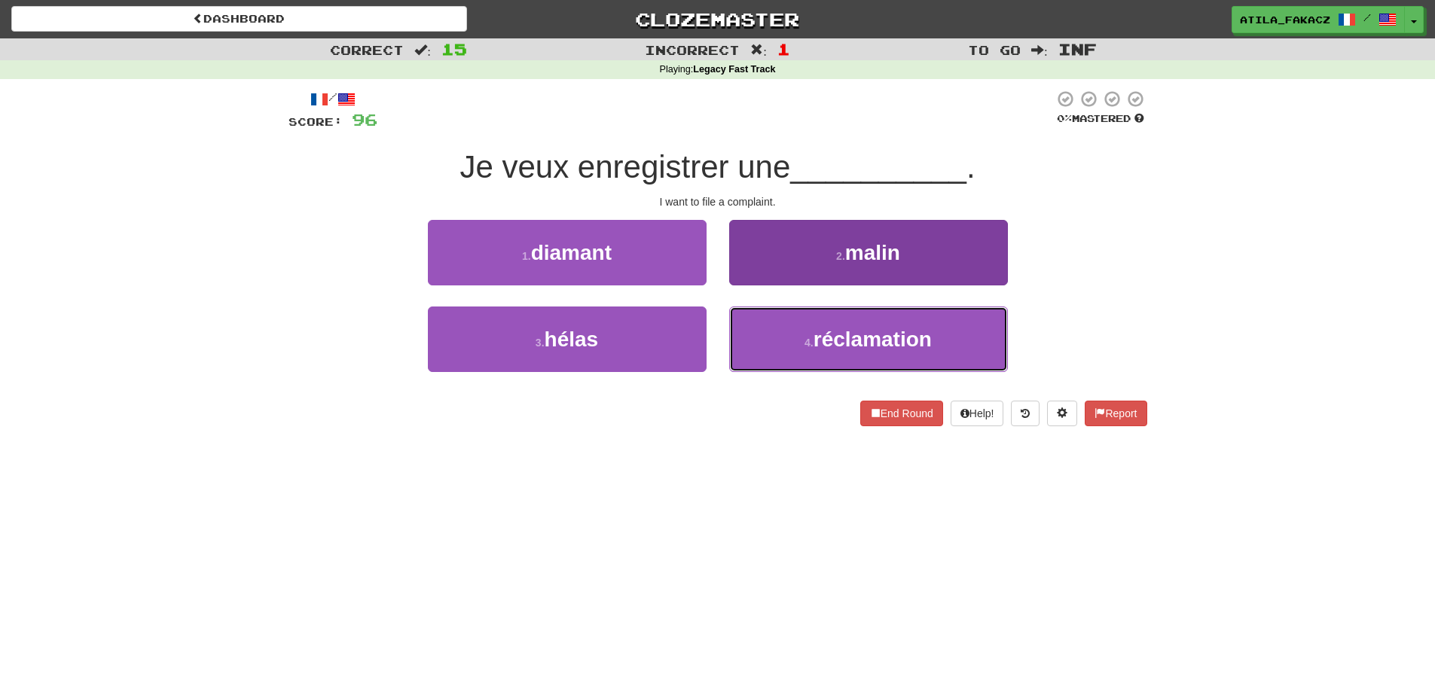
click at [768, 329] on button "4 . réclamation" at bounding box center [868, 340] width 279 height 66
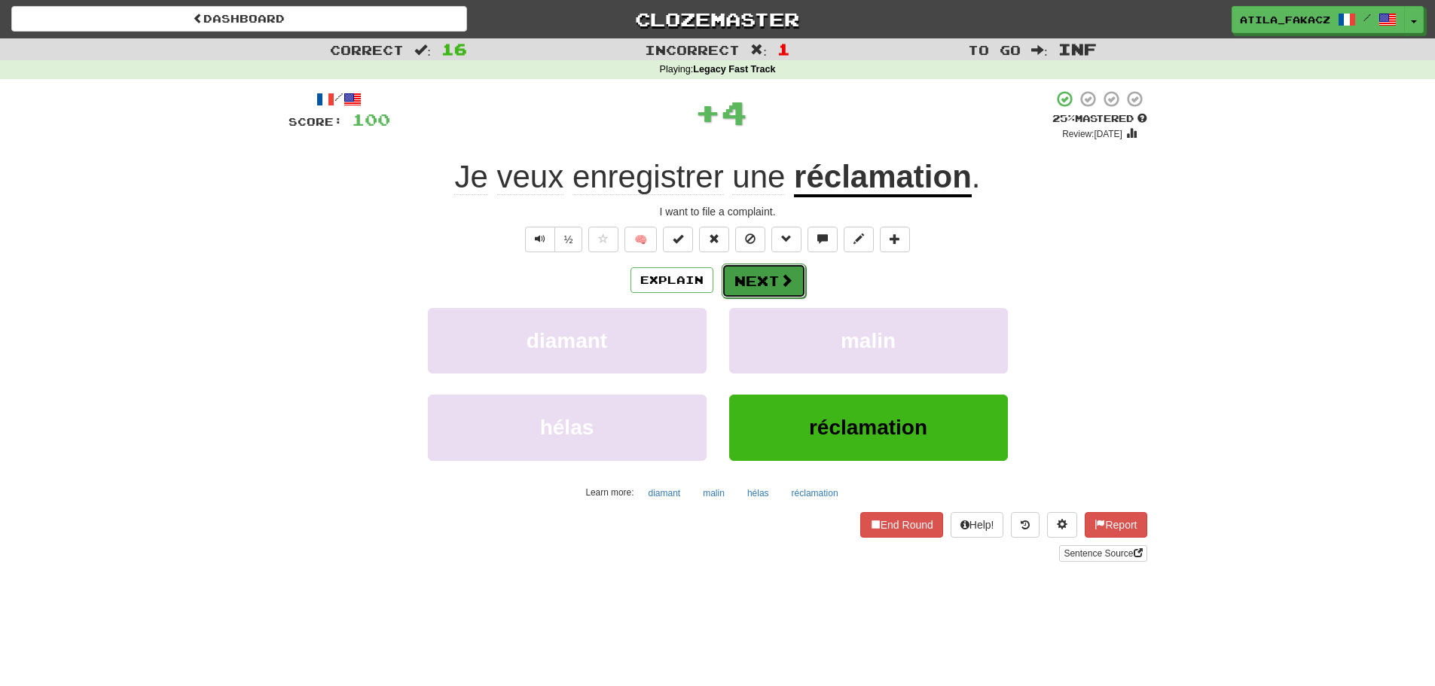
click at [763, 273] on button "Next" at bounding box center [764, 281] width 84 height 35
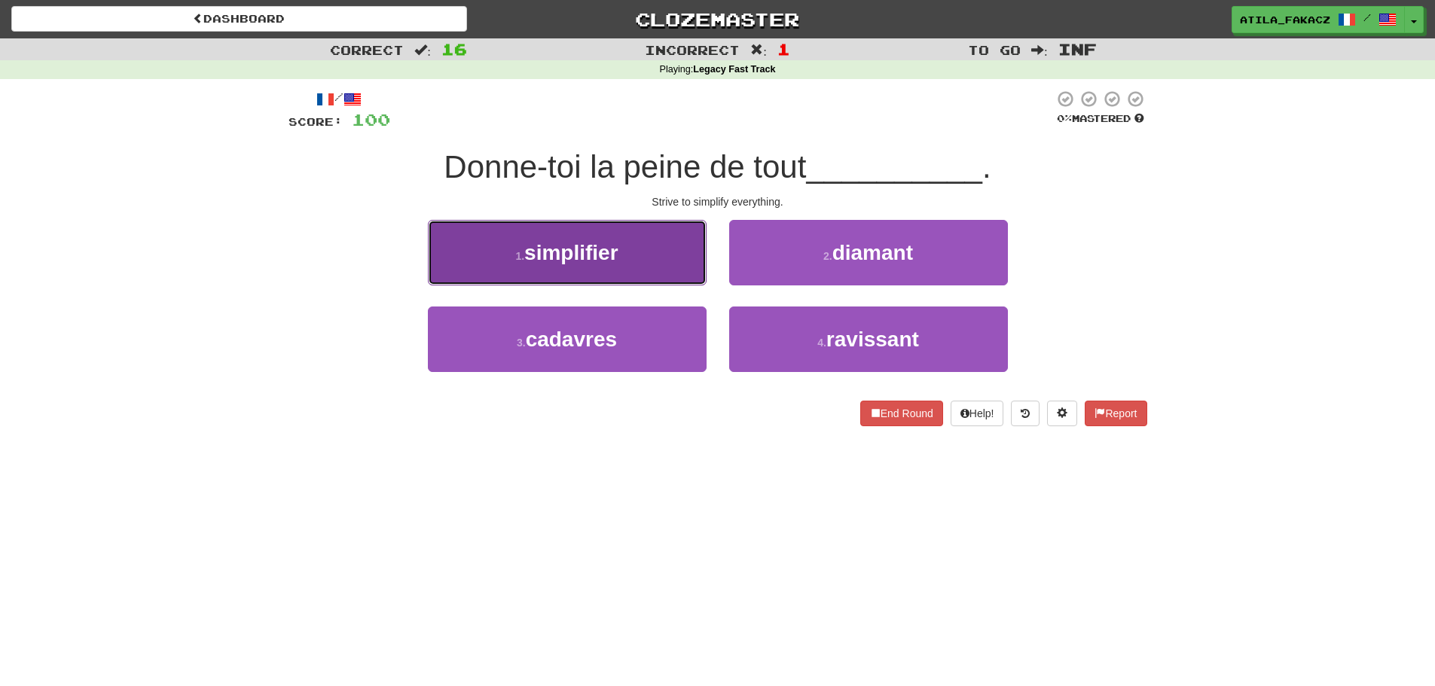
click at [646, 252] on button "1 . simplifier" at bounding box center [567, 253] width 279 height 66
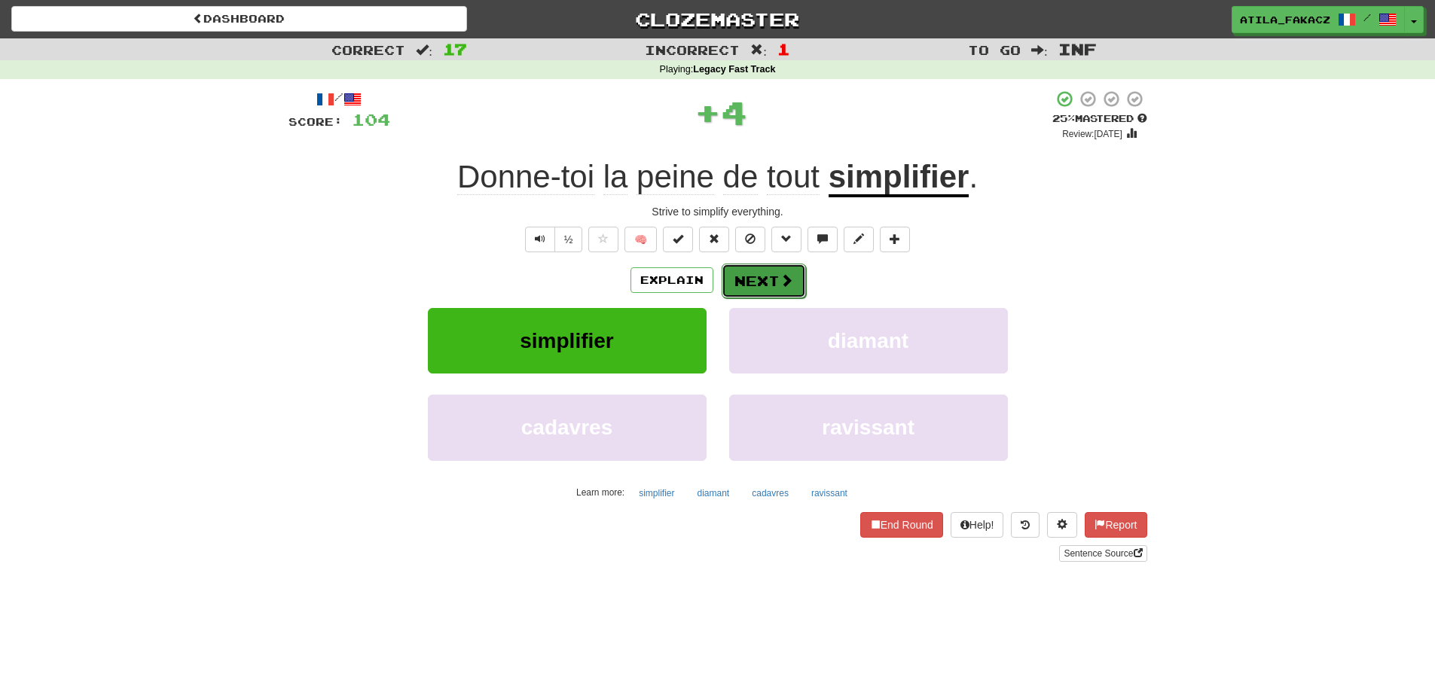
click at [776, 273] on button "Next" at bounding box center [764, 281] width 84 height 35
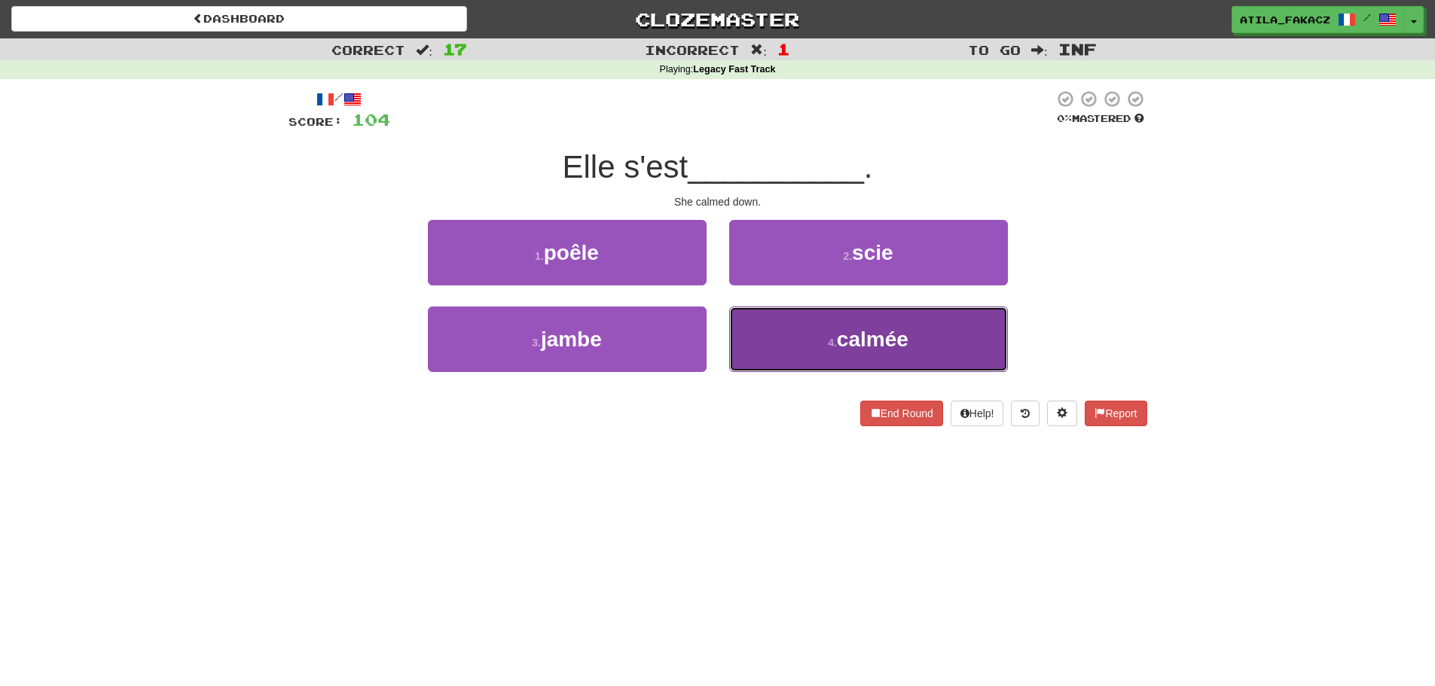
click at [784, 316] on button "4 . calmée" at bounding box center [868, 340] width 279 height 66
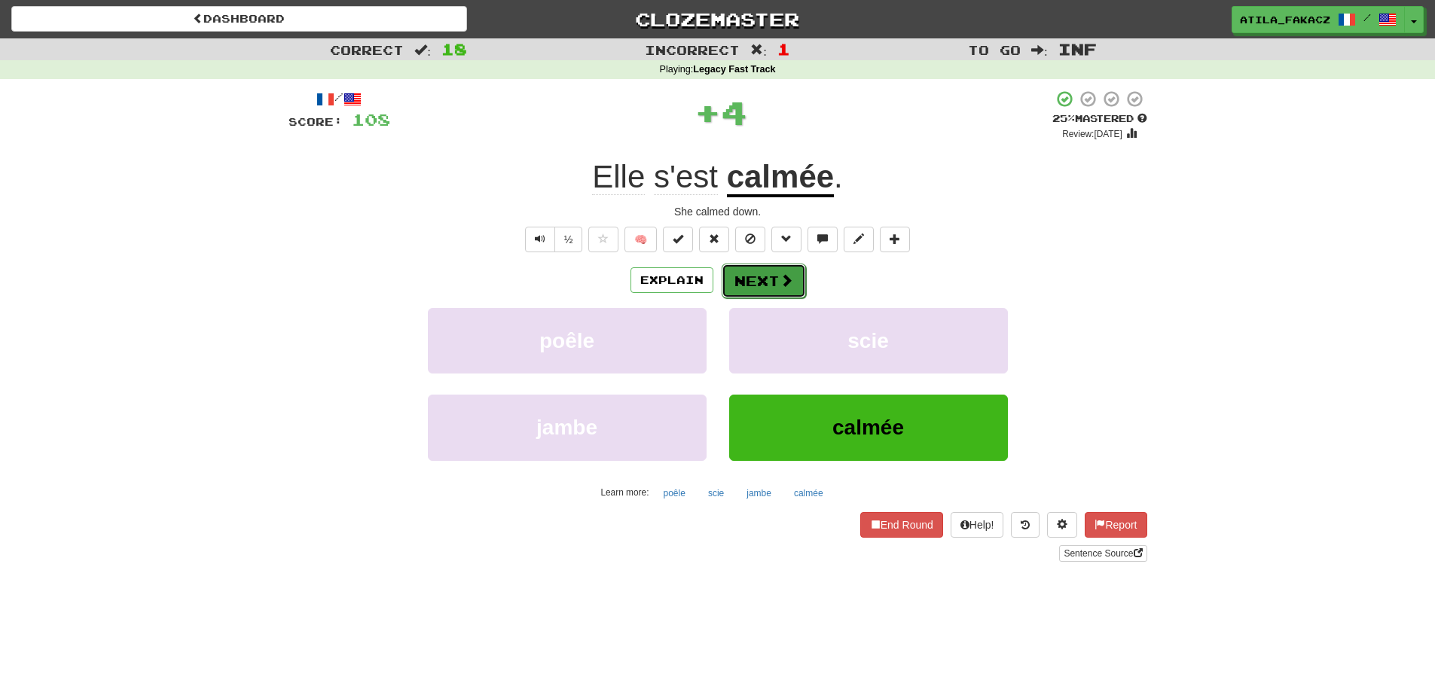
click at [796, 278] on button "Next" at bounding box center [764, 281] width 84 height 35
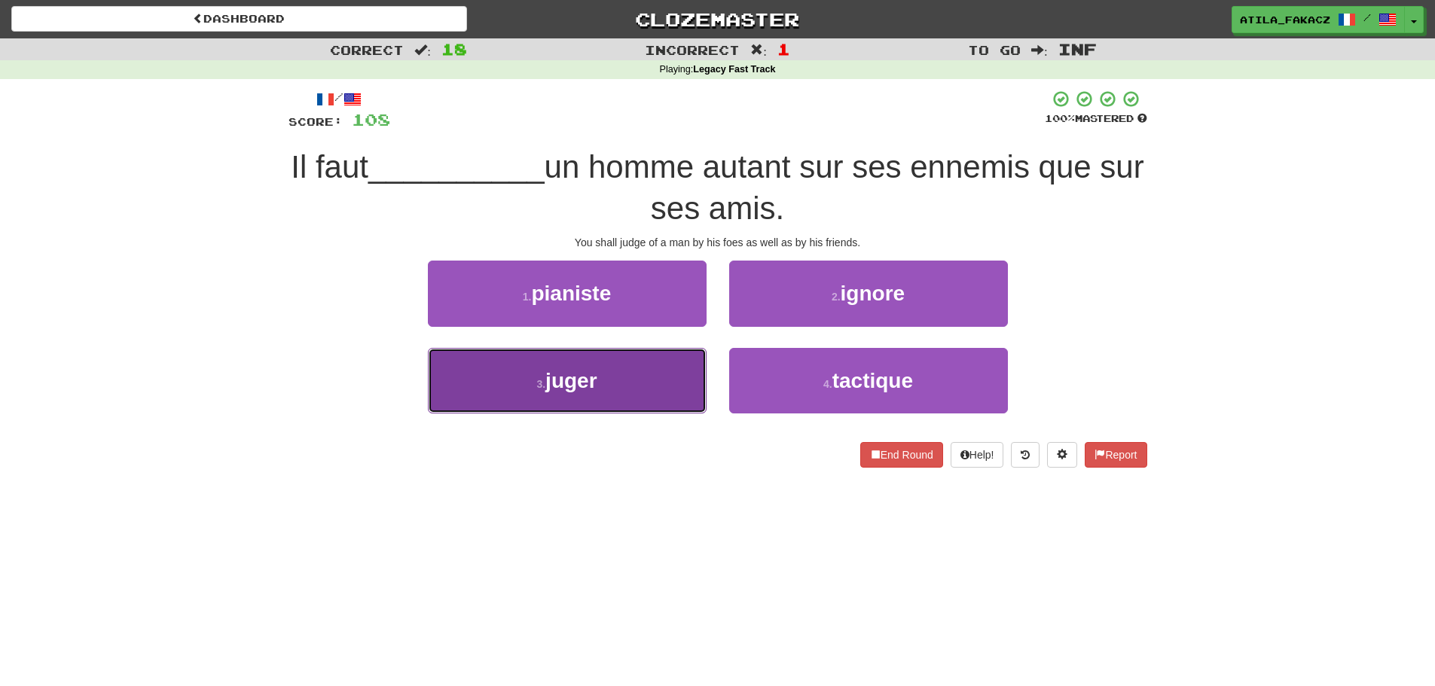
click at [655, 371] on button "3 . juger" at bounding box center [567, 381] width 279 height 66
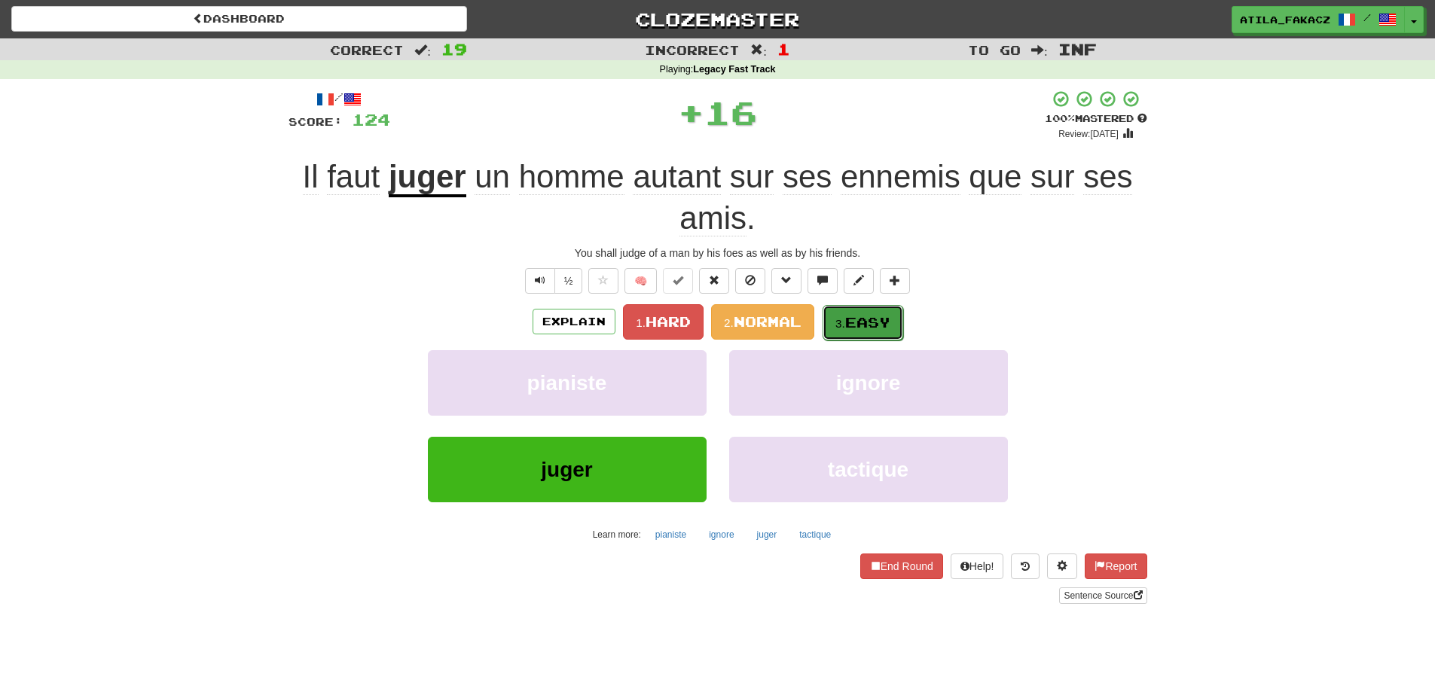
click at [857, 321] on span "Easy" at bounding box center [867, 322] width 45 height 17
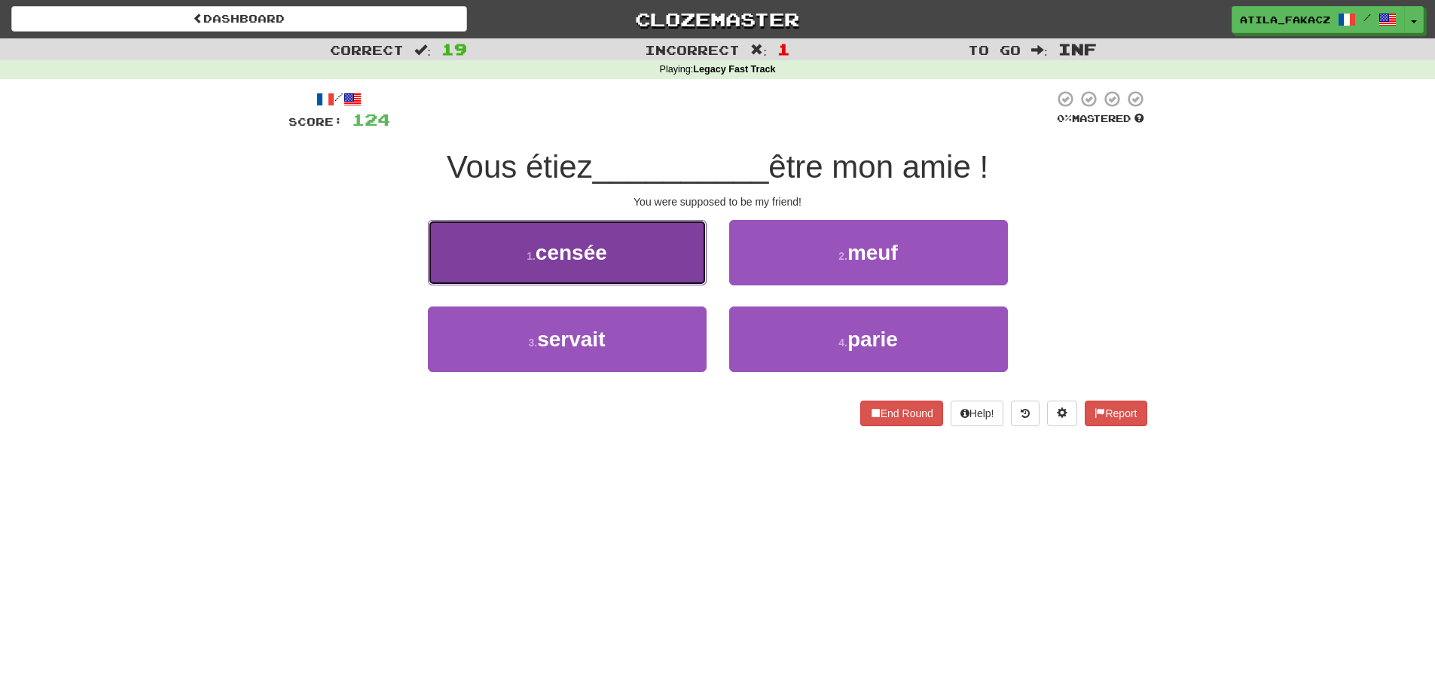
click at [656, 280] on button "1 . censée" at bounding box center [567, 253] width 279 height 66
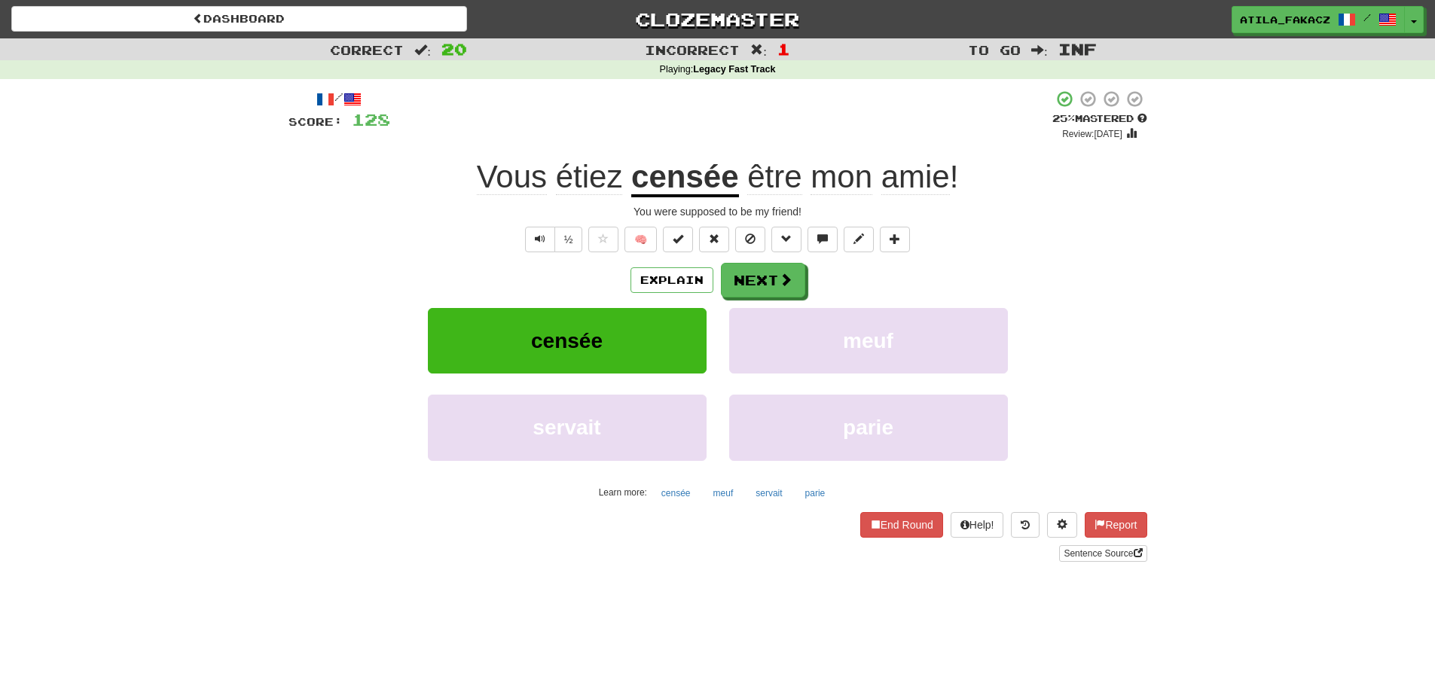
click at [698, 179] on u "censée" at bounding box center [684, 178] width 107 height 38
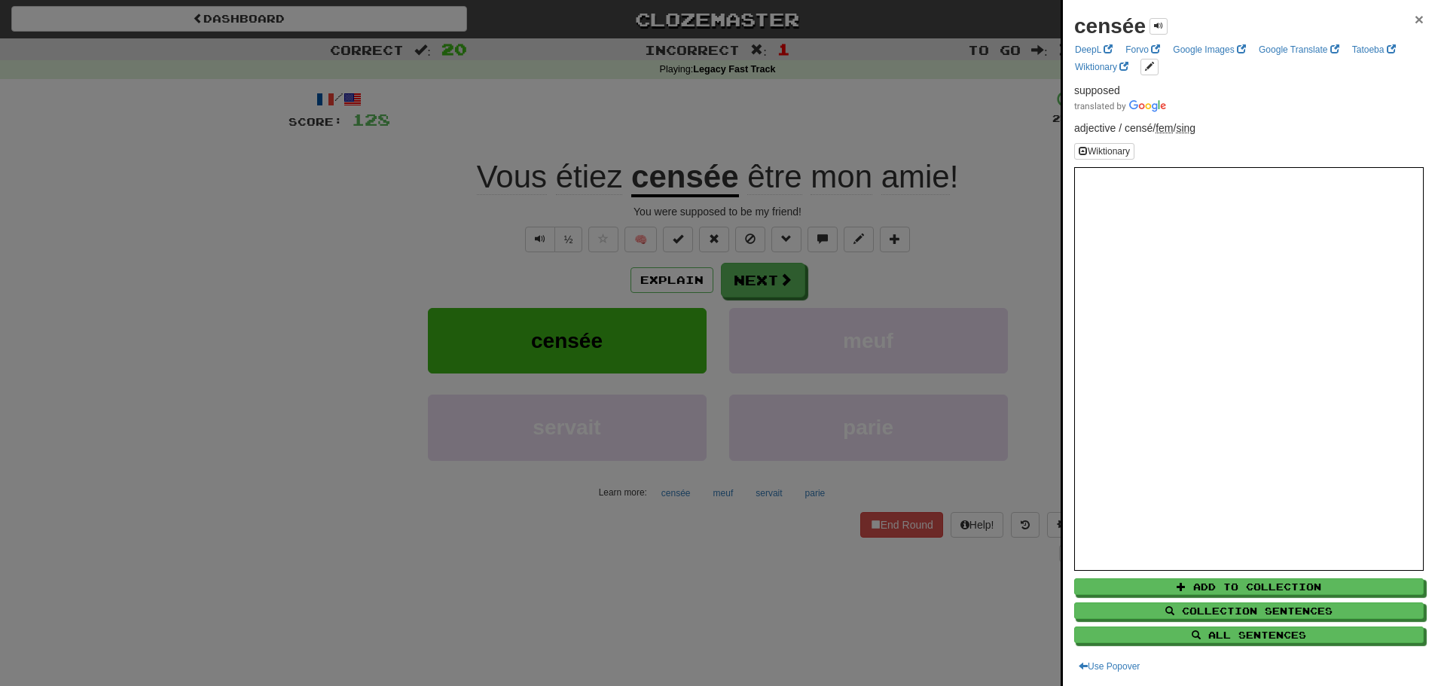
drag, startPoint x: 1408, startPoint y: 23, endPoint x: 1368, endPoint y: 26, distance: 40.1
click at [1415, 22] on span "×" at bounding box center [1419, 19] width 9 height 17
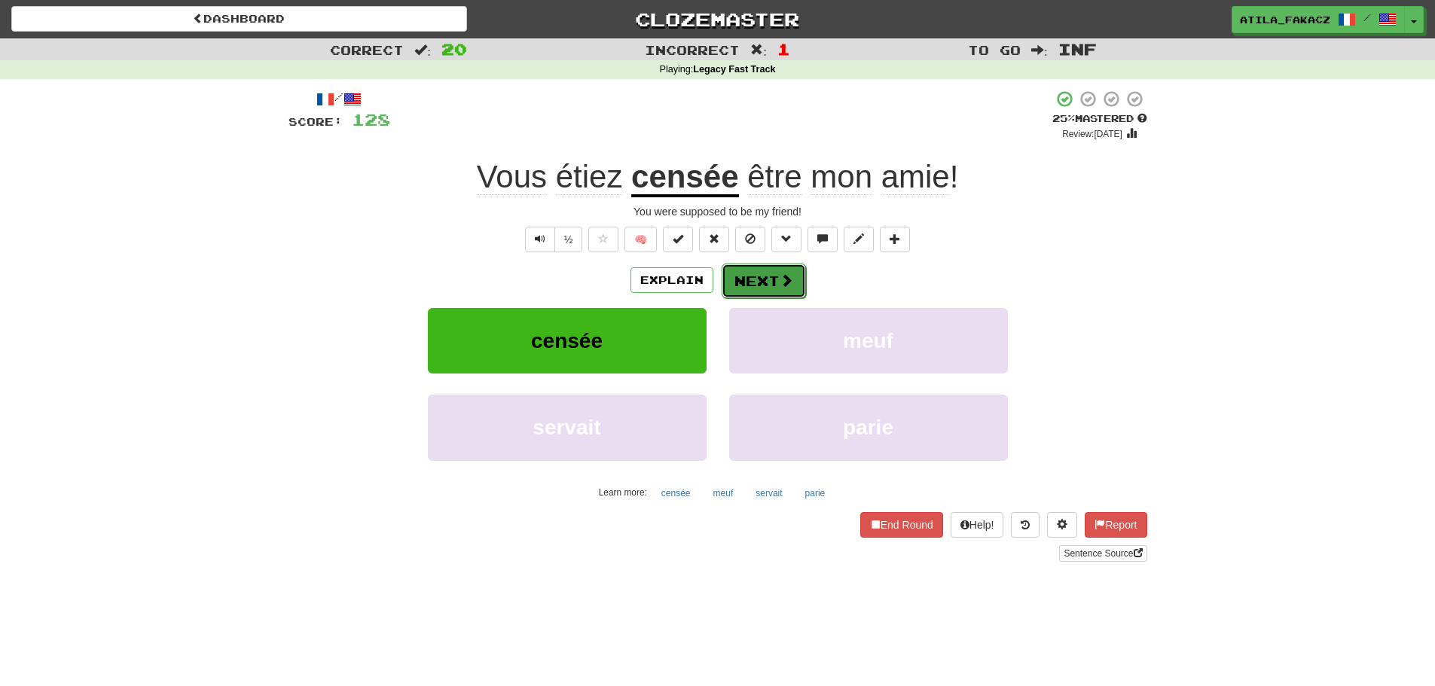
click at [772, 276] on button "Next" at bounding box center [764, 281] width 84 height 35
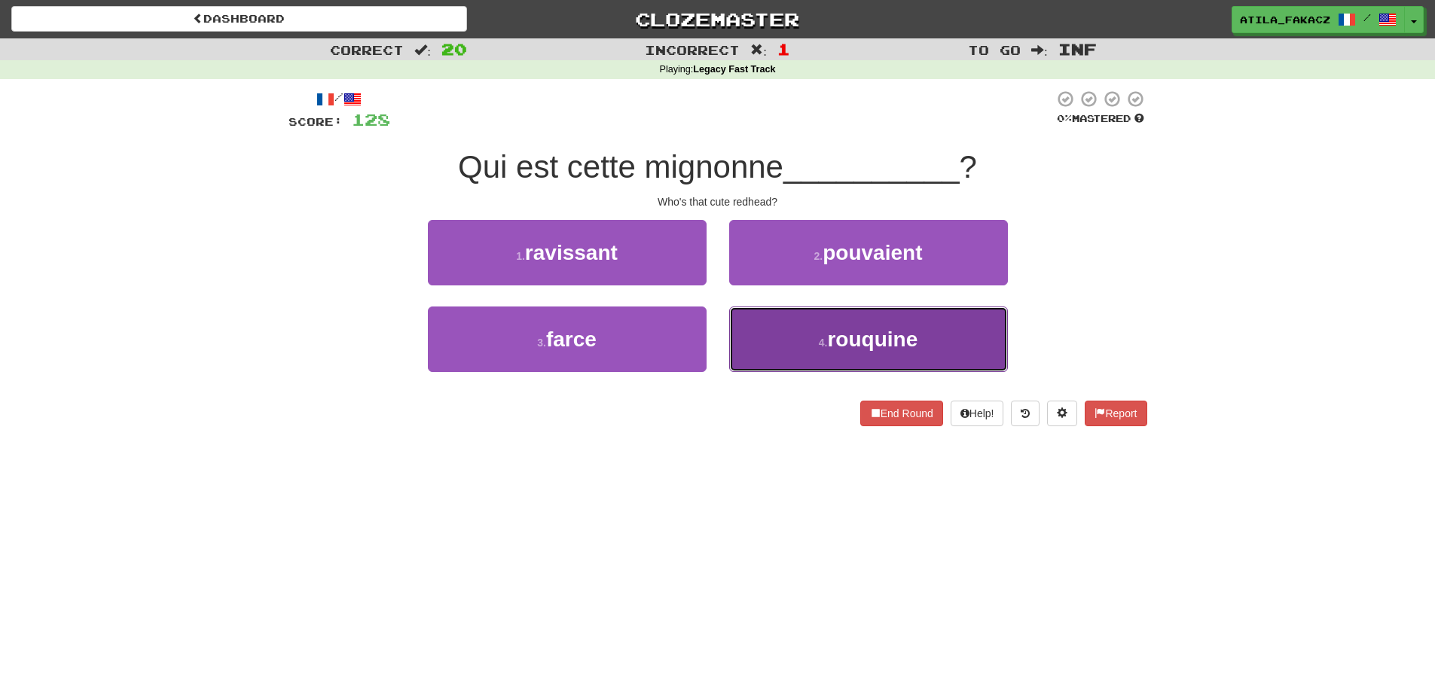
click at [811, 341] on button "4 . rouquine" at bounding box center [868, 340] width 279 height 66
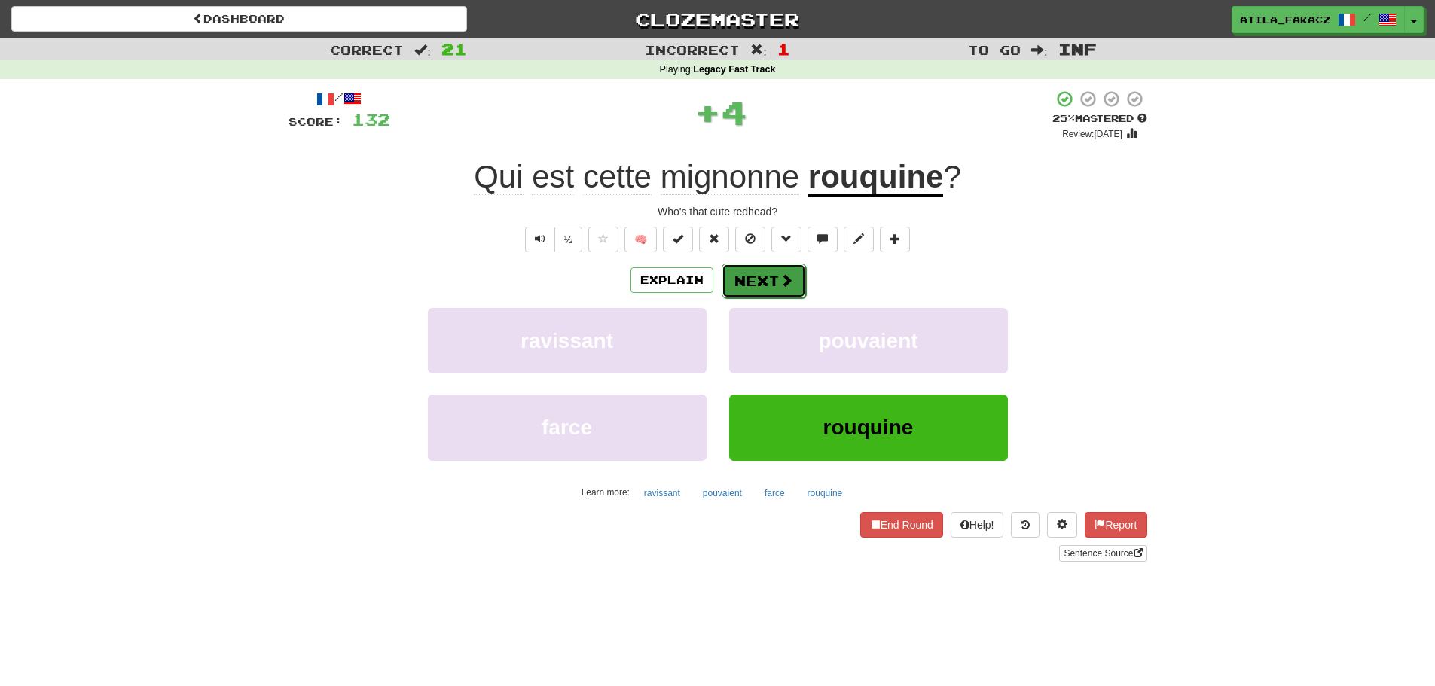
click at [775, 277] on button "Next" at bounding box center [764, 281] width 84 height 35
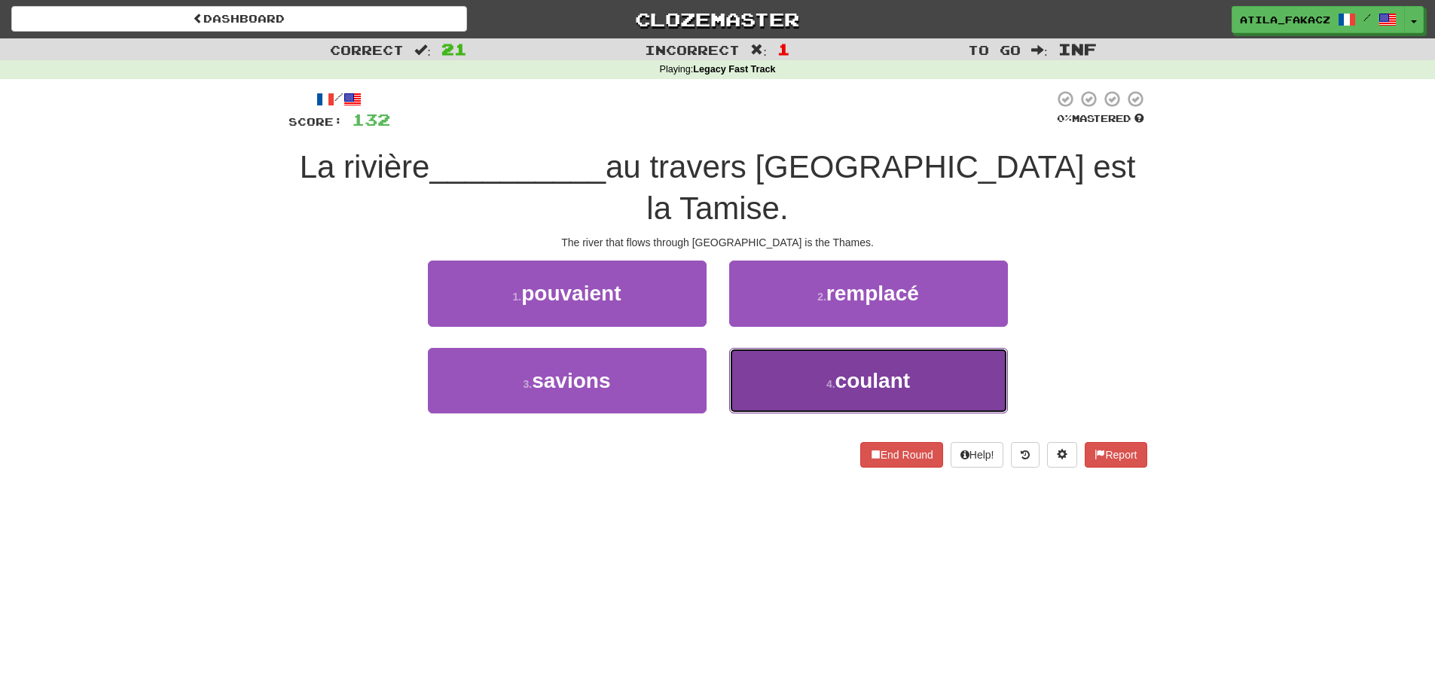
click at [805, 348] on button "4 . coulant" at bounding box center [868, 381] width 279 height 66
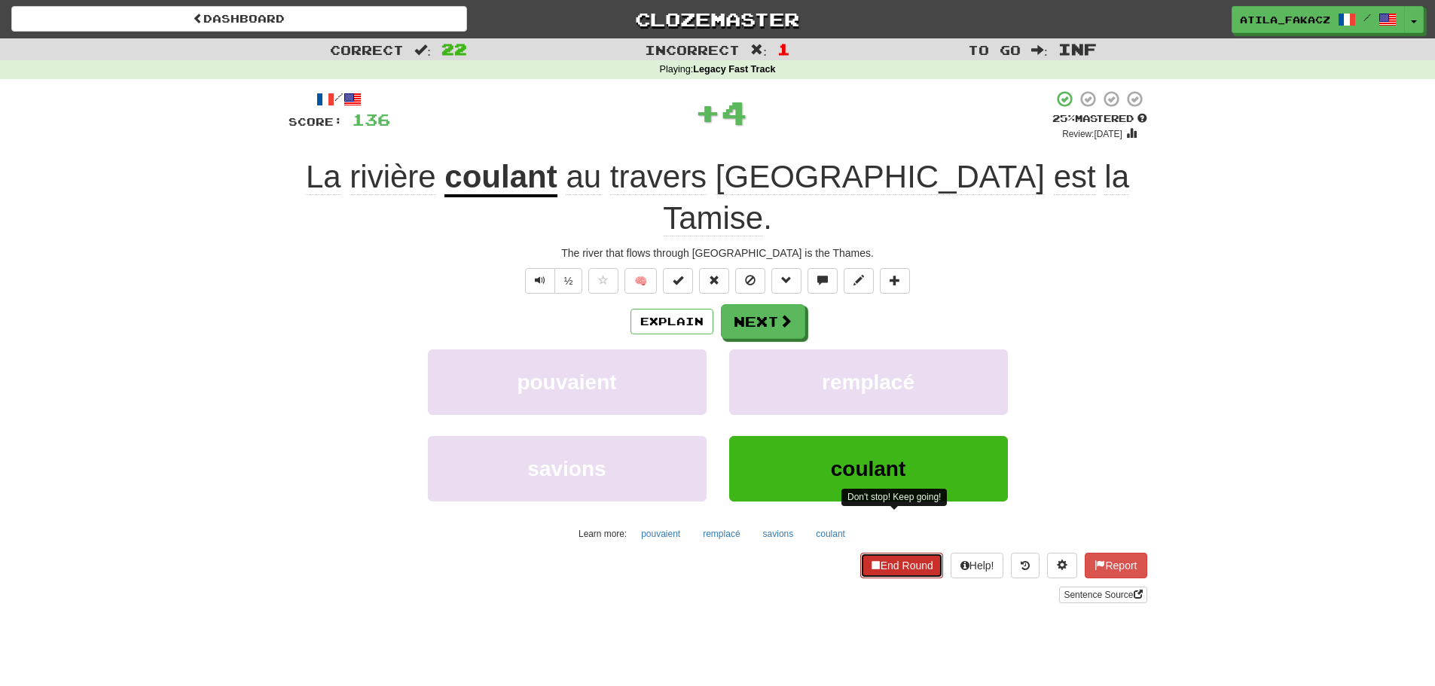
click at [903, 553] on button "End Round" at bounding box center [901, 566] width 83 height 26
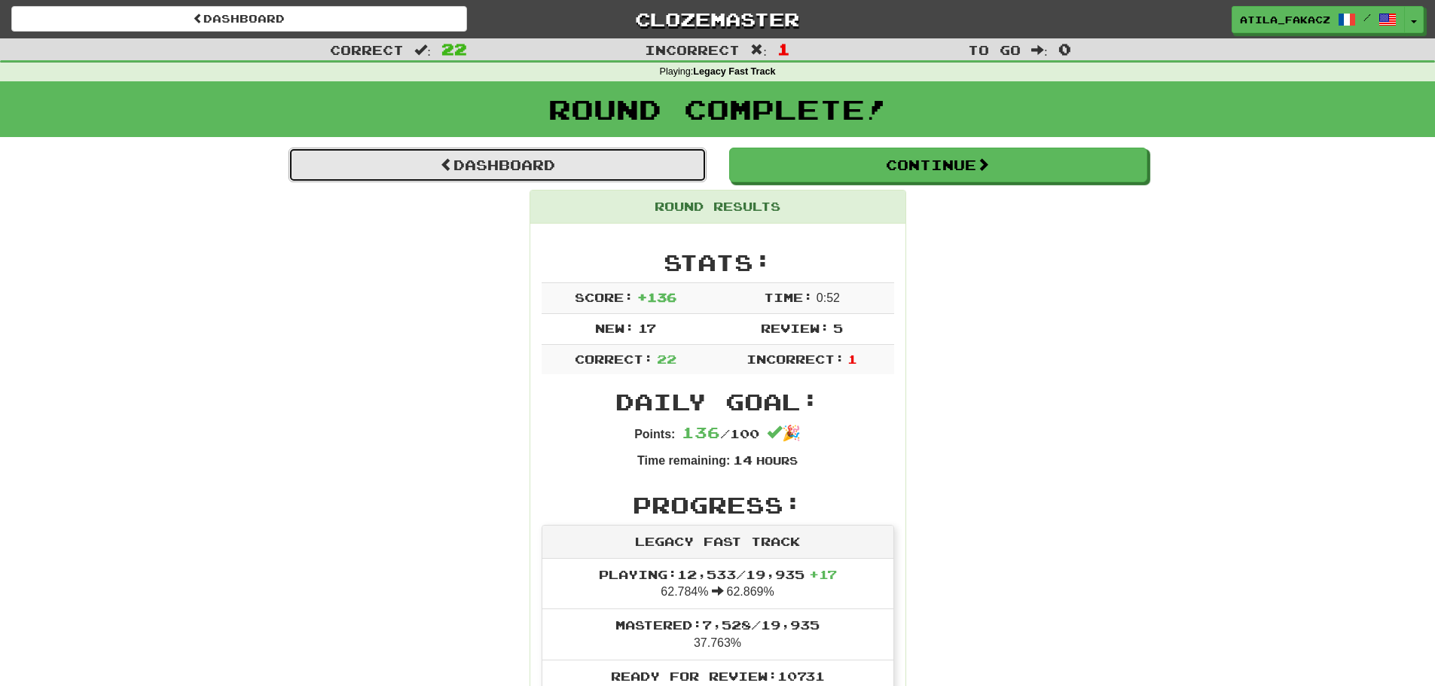
click at [518, 170] on link "Dashboard" at bounding box center [498, 165] width 418 height 35
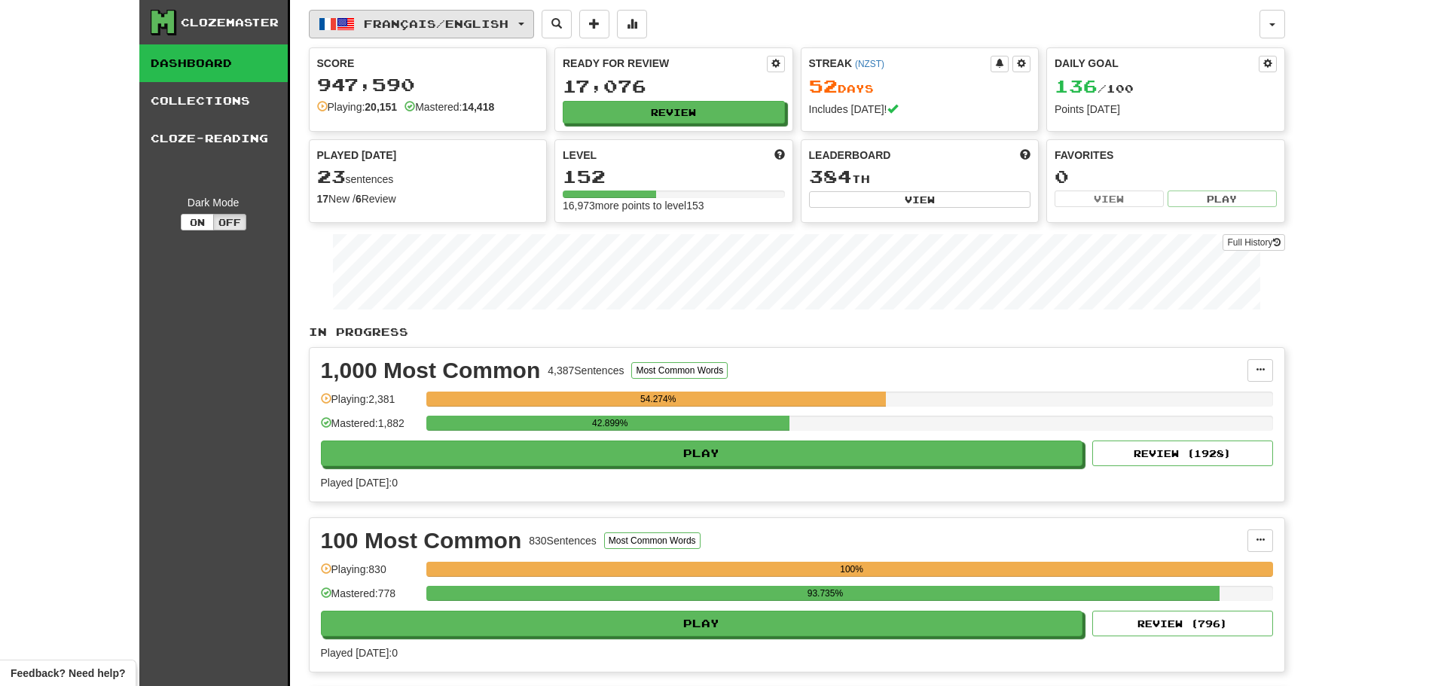
click at [449, 29] on span "Français / English" at bounding box center [436, 23] width 145 height 13
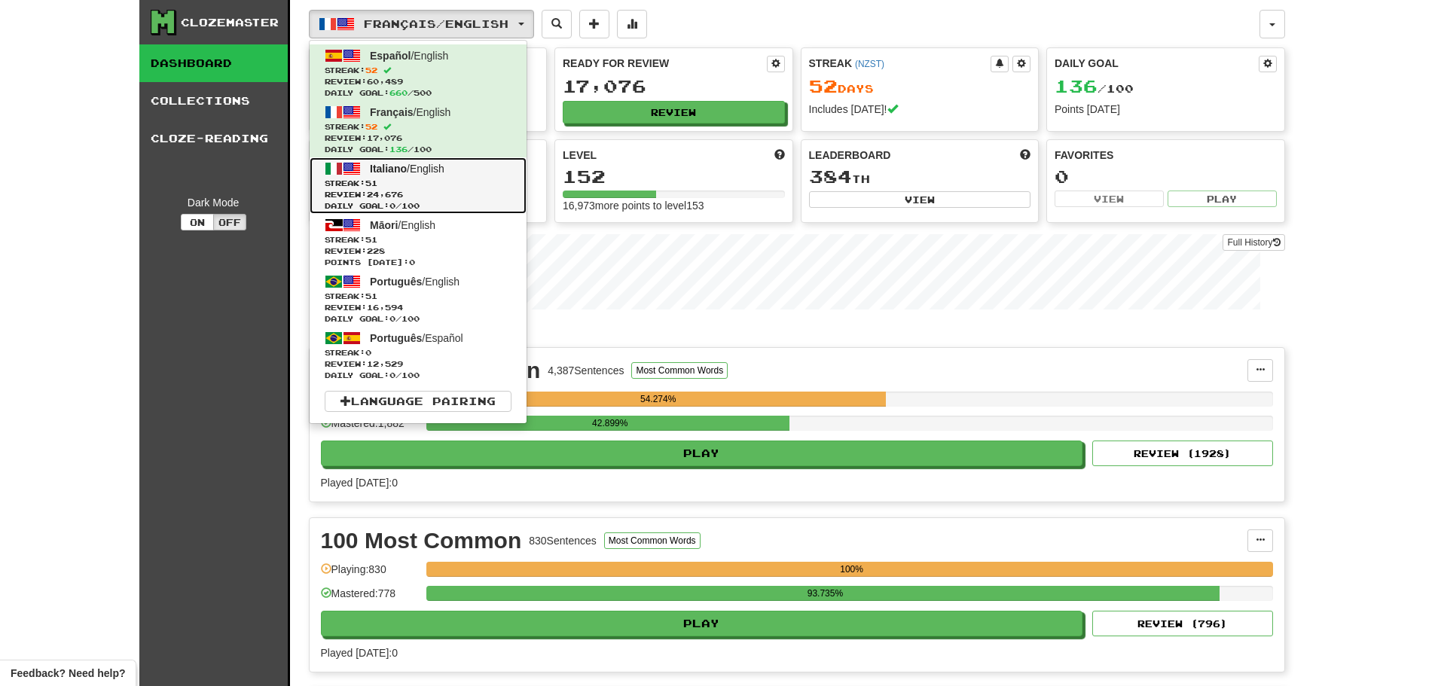
click at [396, 173] on span "Italiano" at bounding box center [388, 169] width 37 height 12
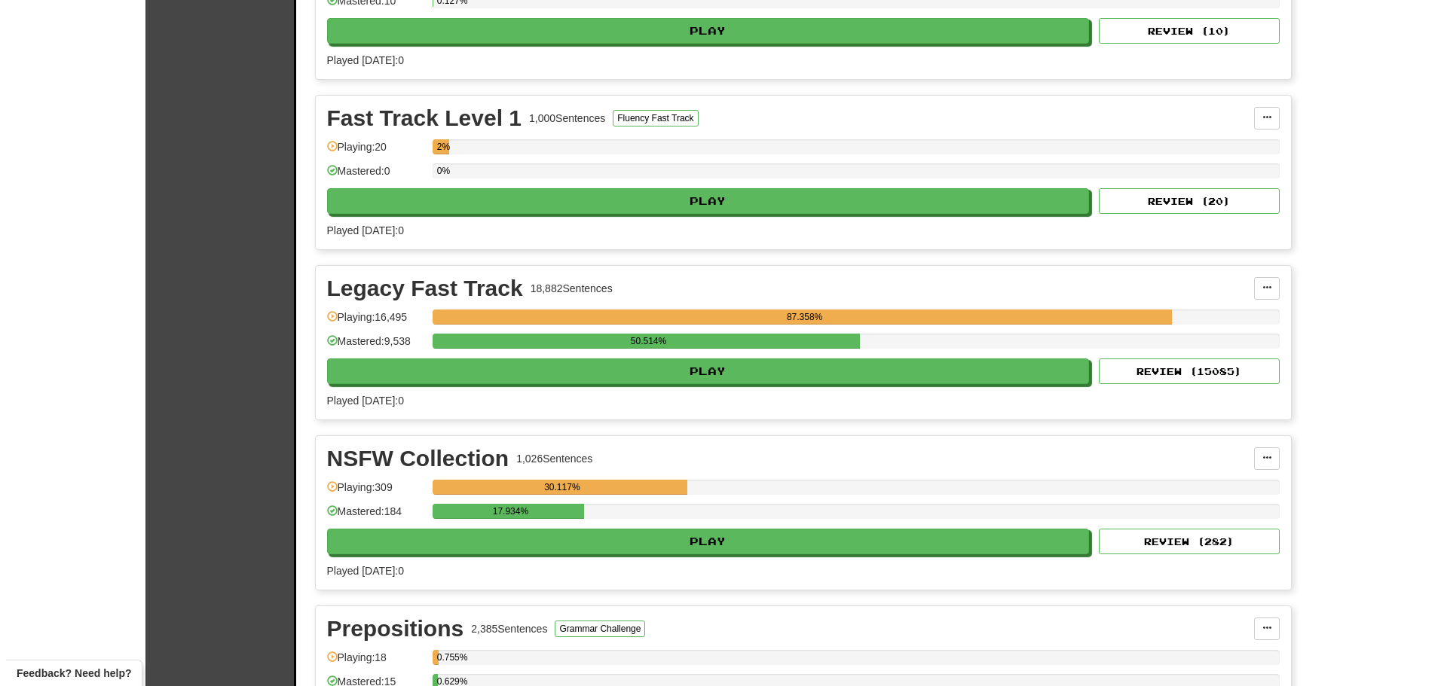
scroll to position [1130, 0]
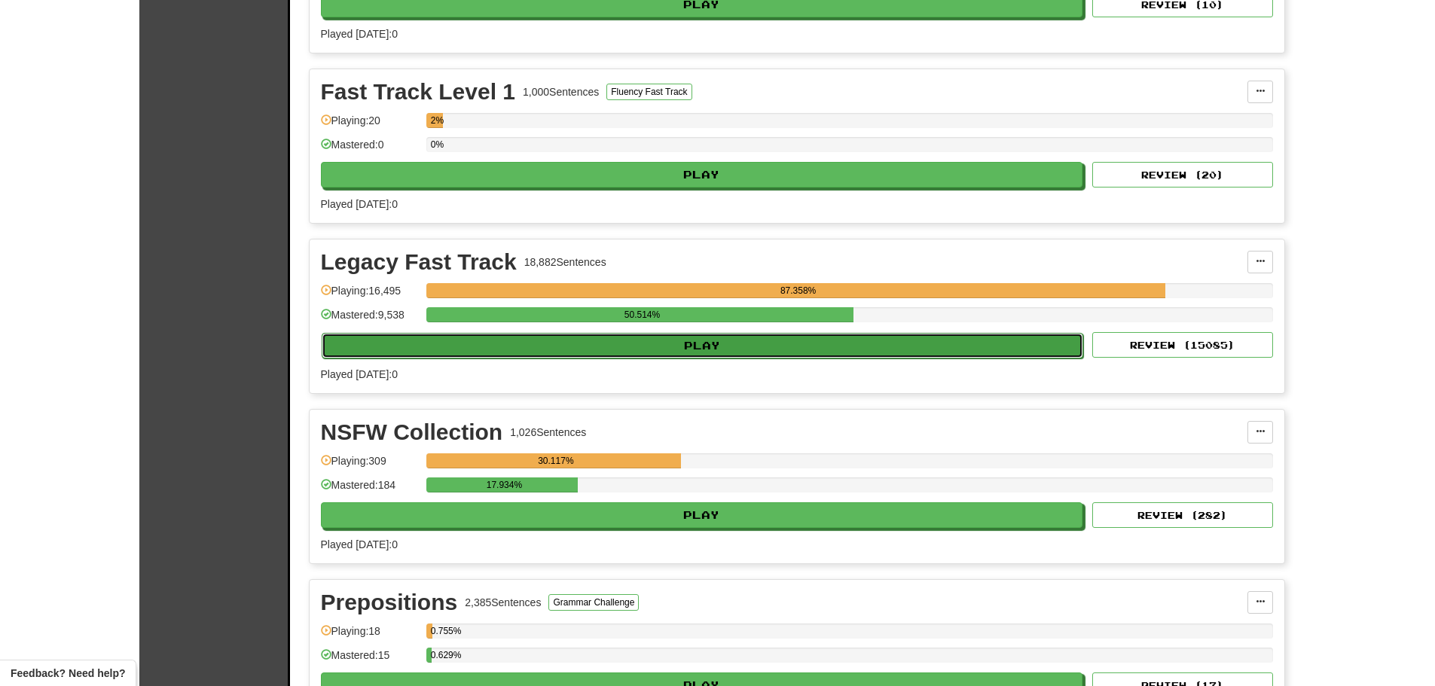
click at [680, 346] on button "Play" at bounding box center [703, 346] width 763 height 26
select select "********"
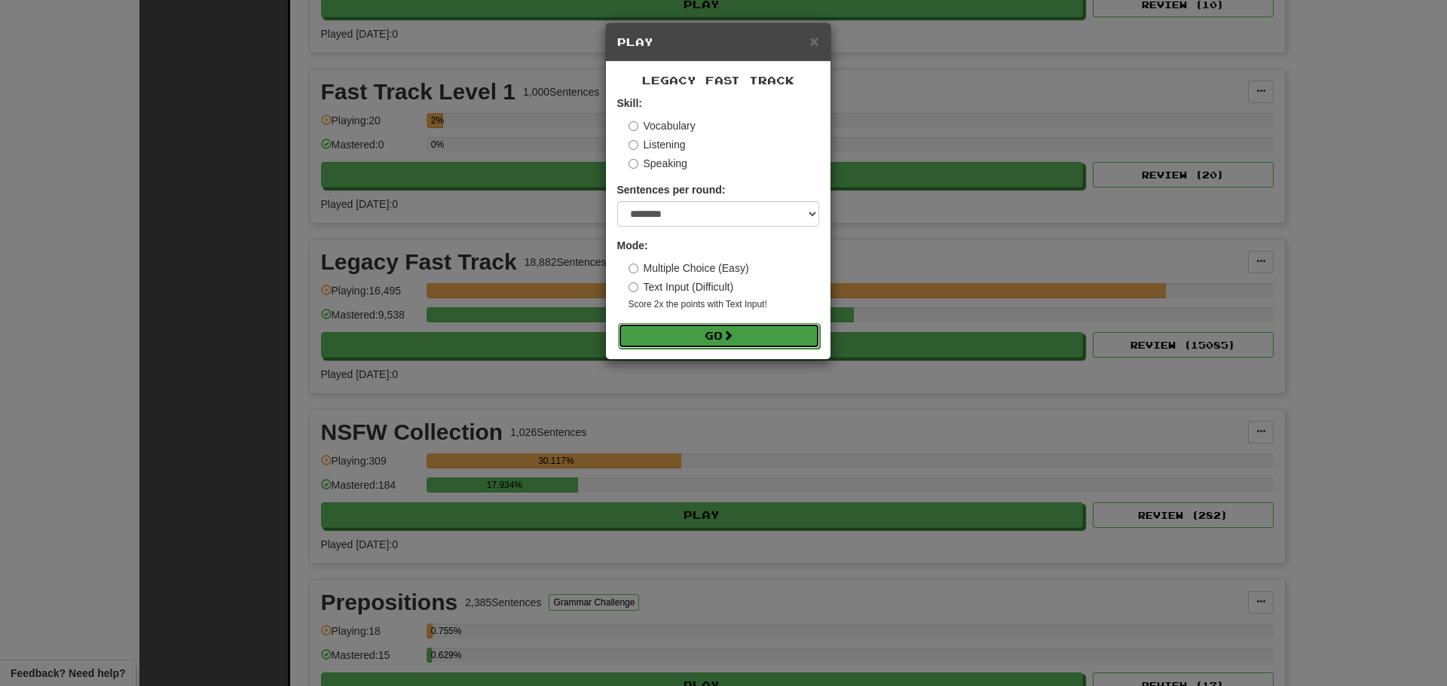
click at [717, 335] on button "Go" at bounding box center [719, 336] width 202 height 26
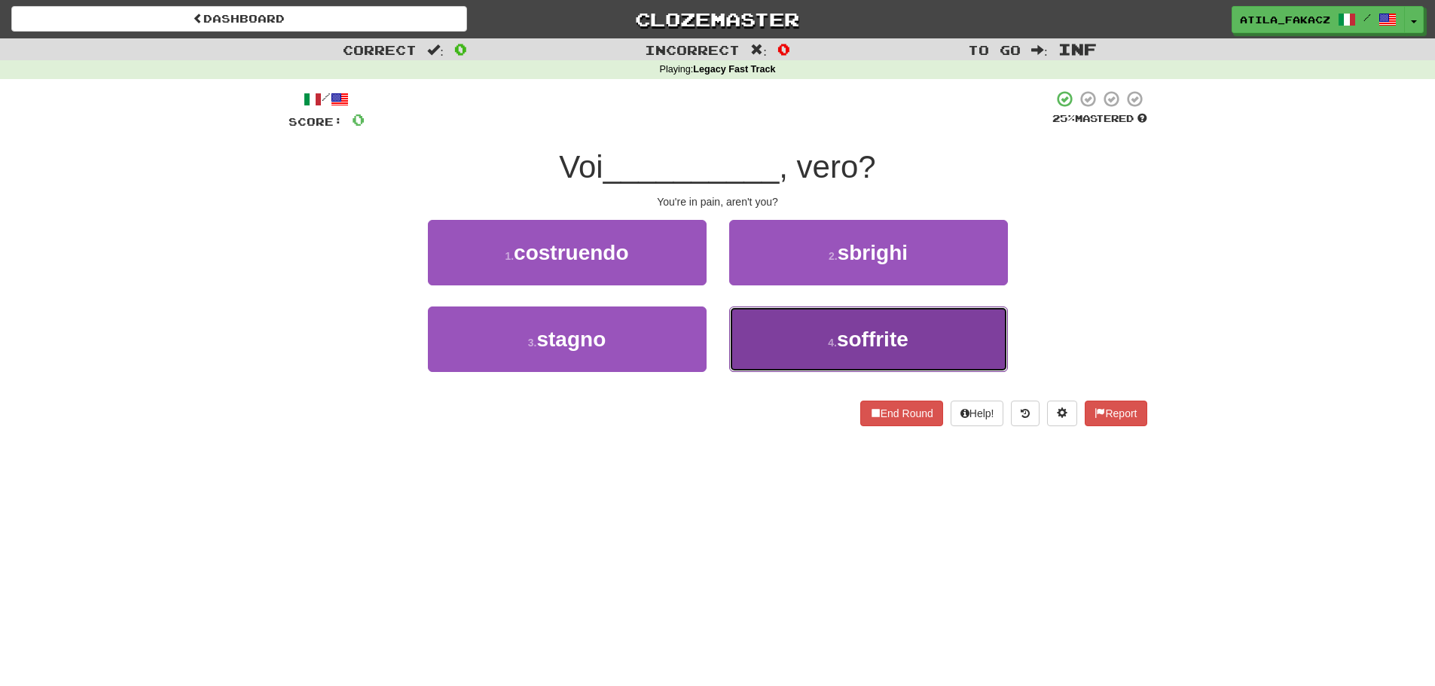
click at [818, 350] on button "4 . soffrite" at bounding box center [868, 340] width 279 height 66
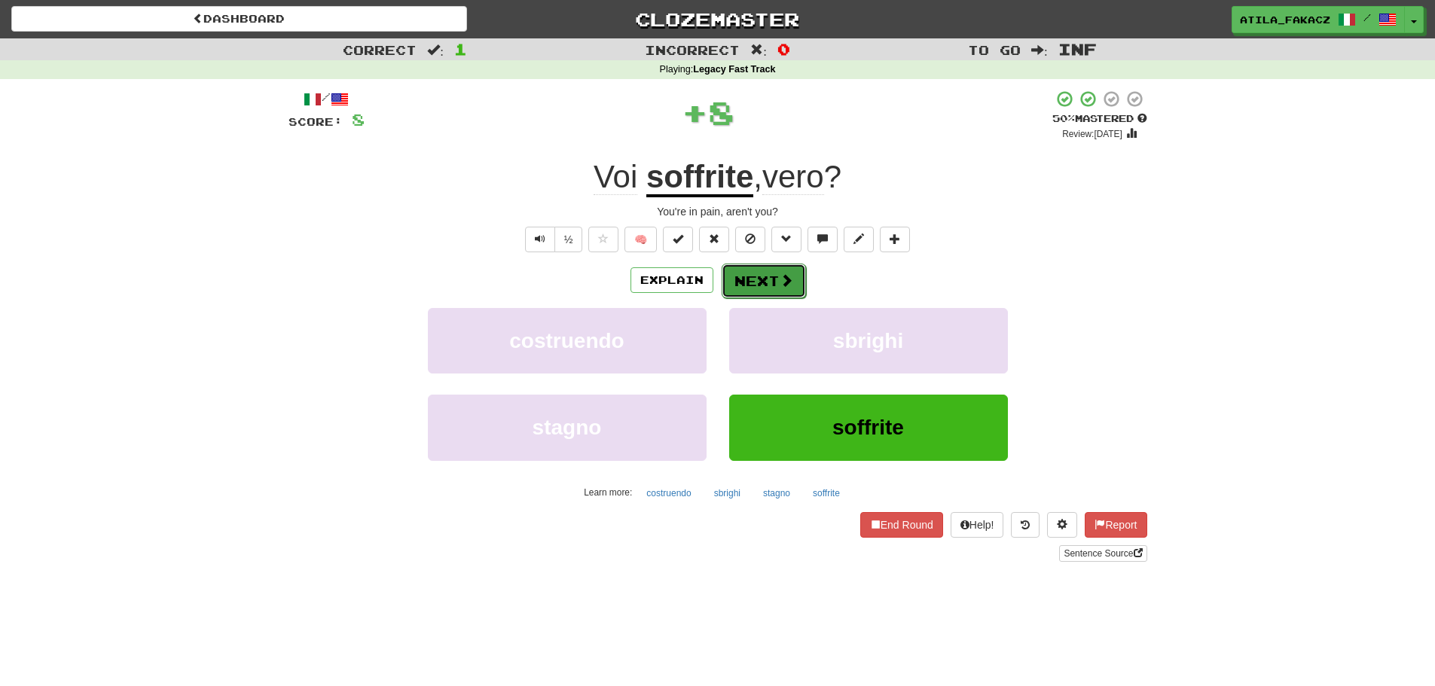
click at [735, 286] on button "Next" at bounding box center [764, 281] width 84 height 35
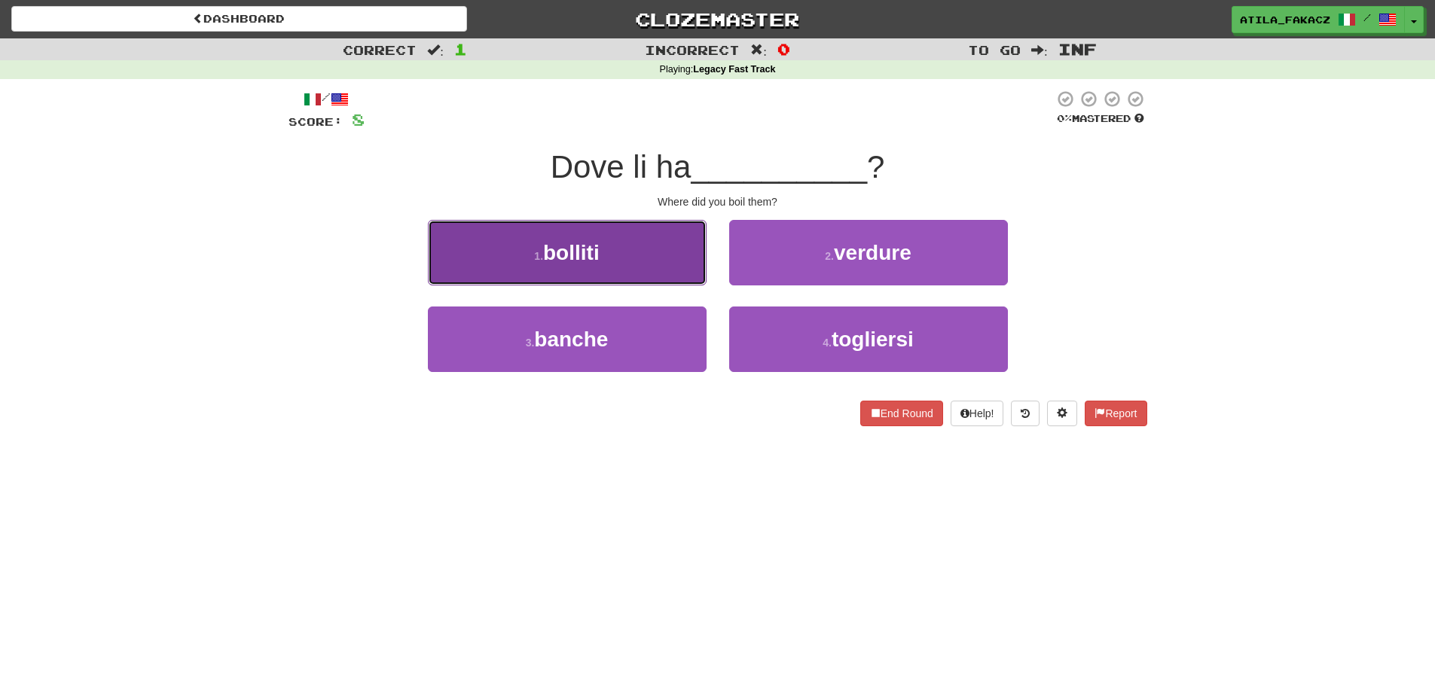
click at [634, 254] on button "1 . bolliti" at bounding box center [567, 253] width 279 height 66
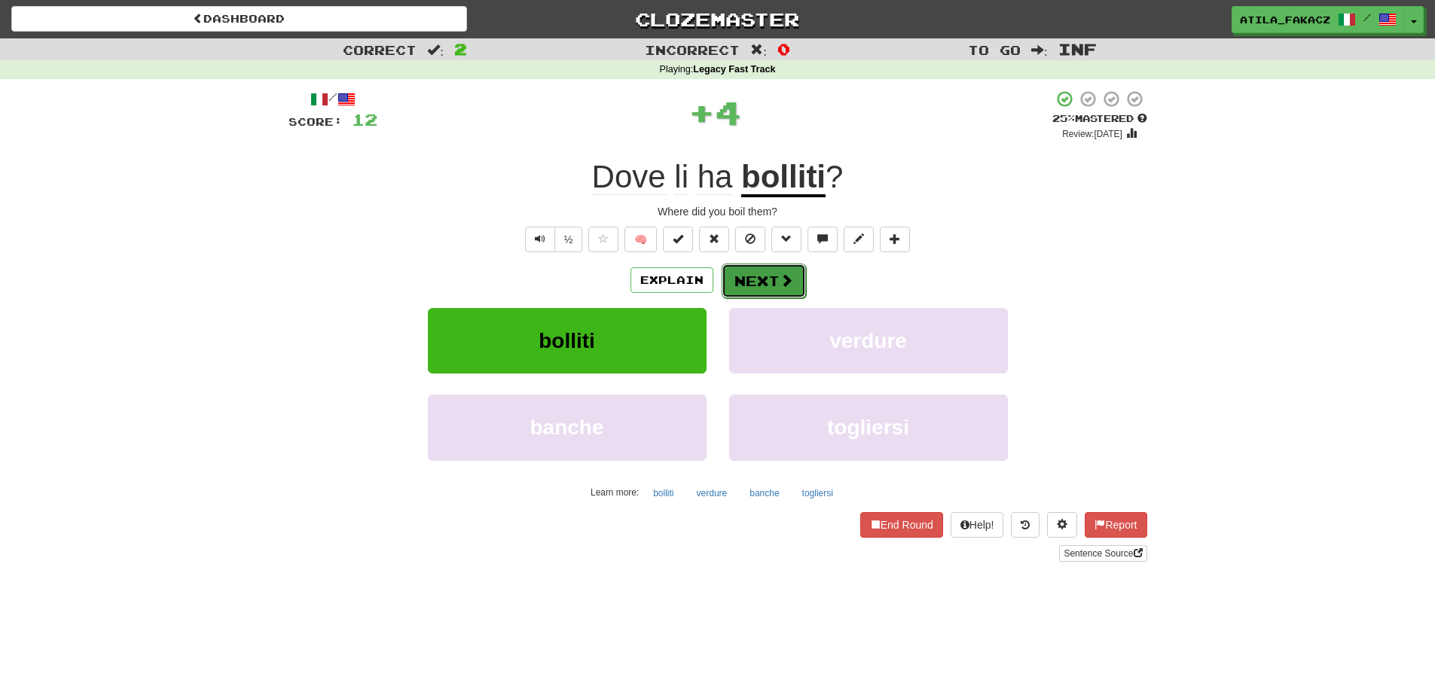
click at [757, 278] on button "Next" at bounding box center [764, 281] width 84 height 35
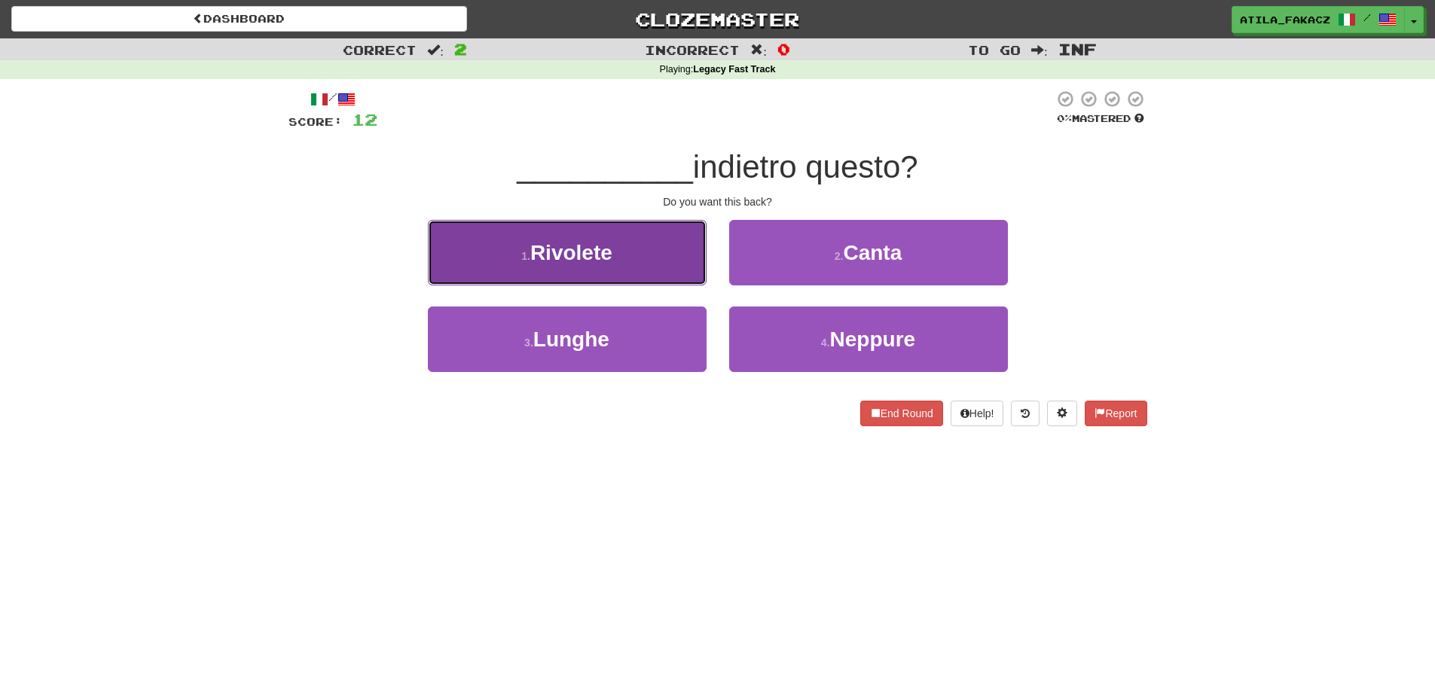
click at [688, 255] on button "1 . [GEOGRAPHIC_DATA]" at bounding box center [567, 253] width 279 height 66
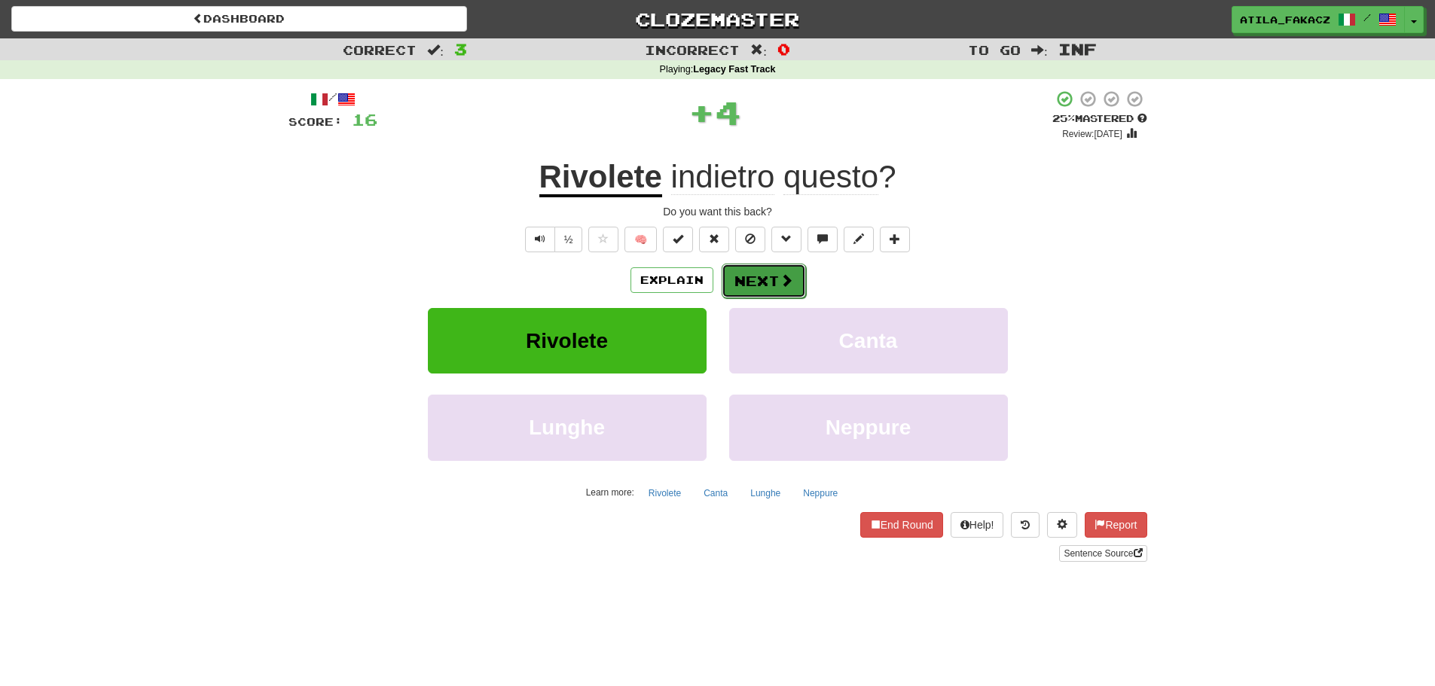
click at [774, 264] on button "Next" at bounding box center [764, 281] width 84 height 35
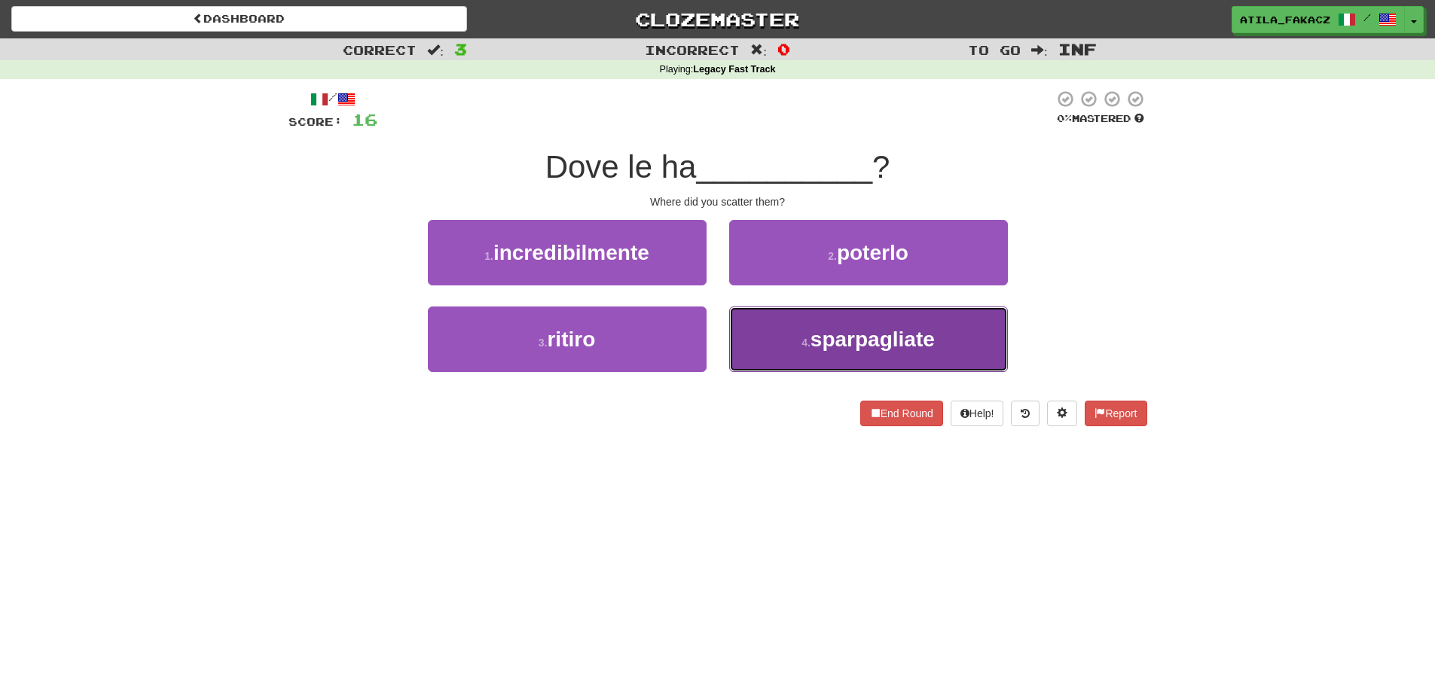
click at [756, 343] on button "4 . sparpagliate" at bounding box center [868, 340] width 279 height 66
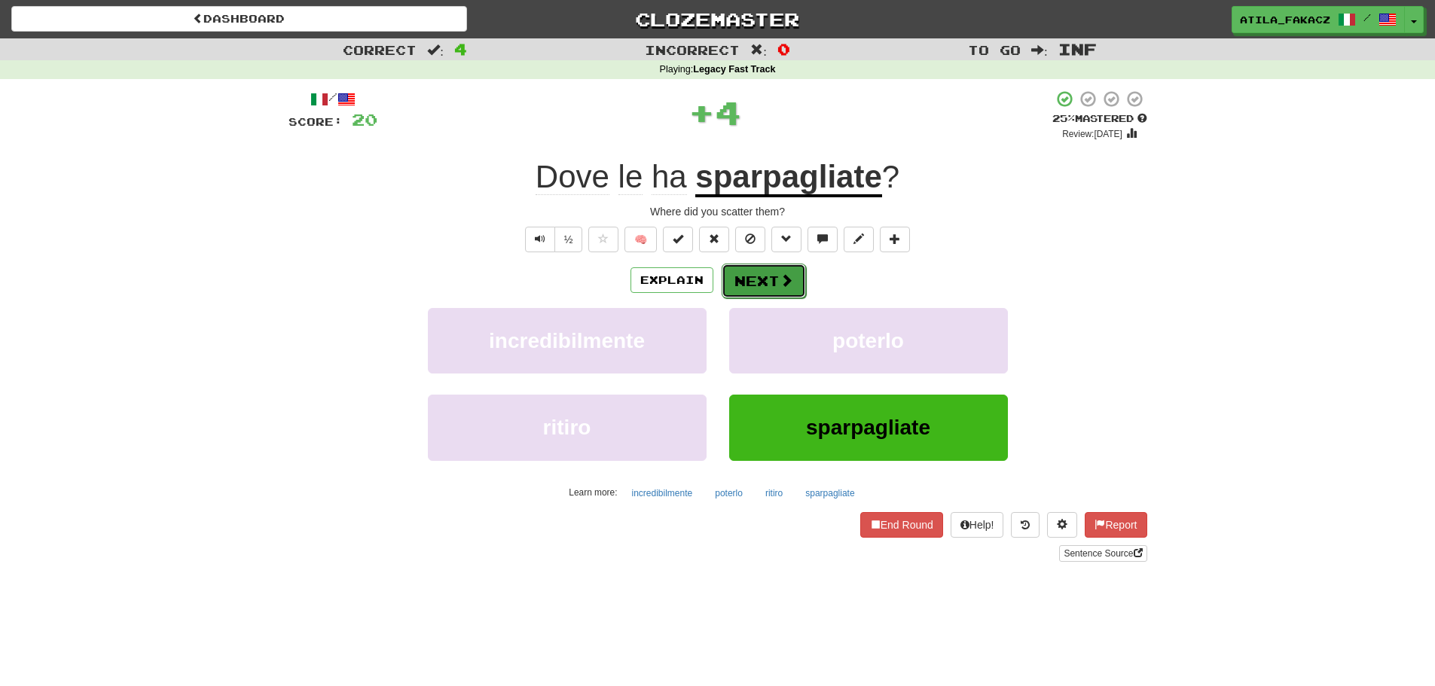
click at [777, 285] on button "Next" at bounding box center [764, 281] width 84 height 35
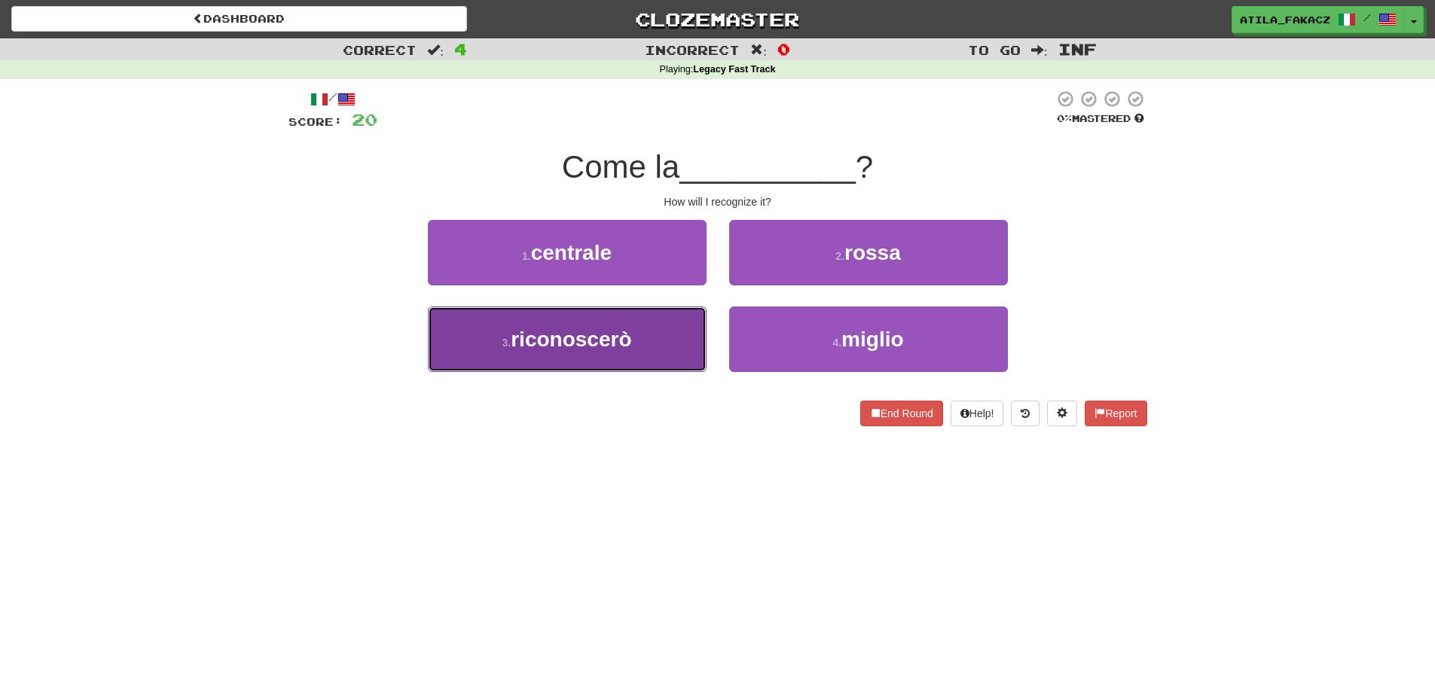
click at [645, 343] on button "3 . riconoscerò" at bounding box center [567, 340] width 279 height 66
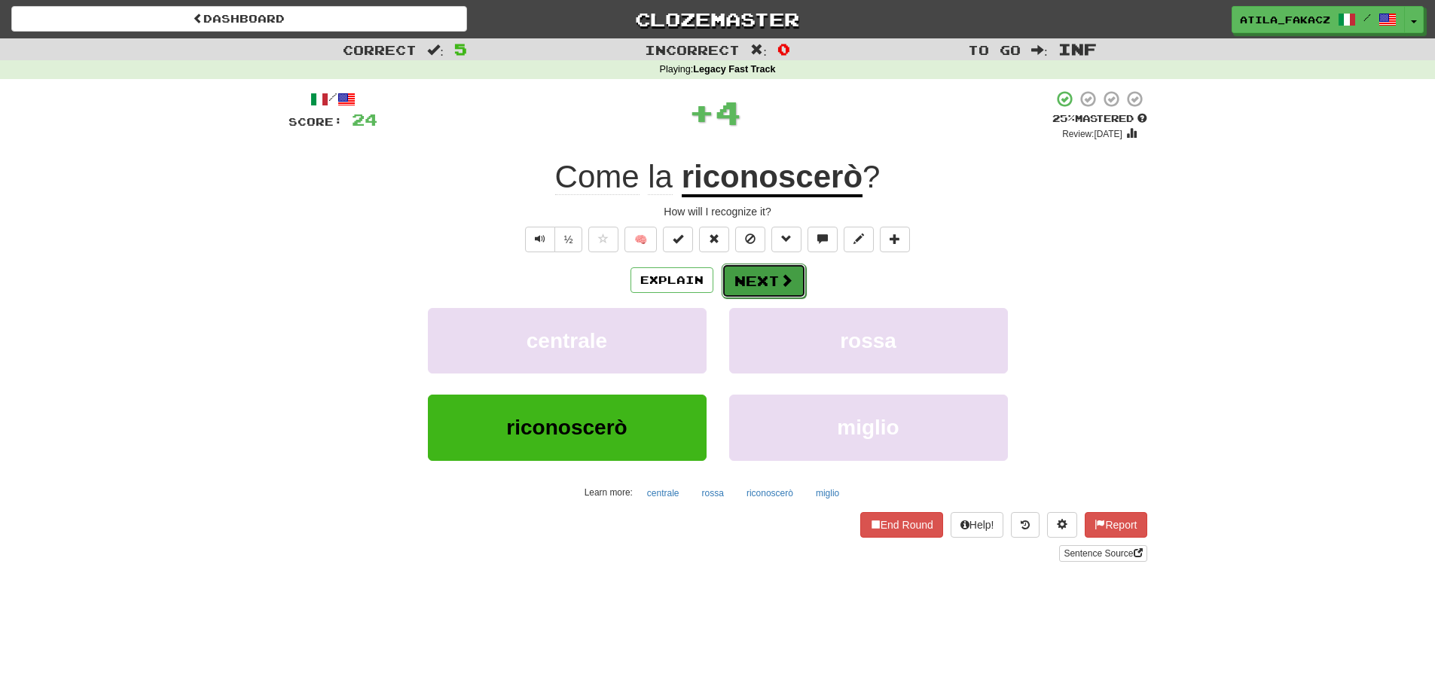
click at [744, 284] on button "Next" at bounding box center [764, 281] width 84 height 35
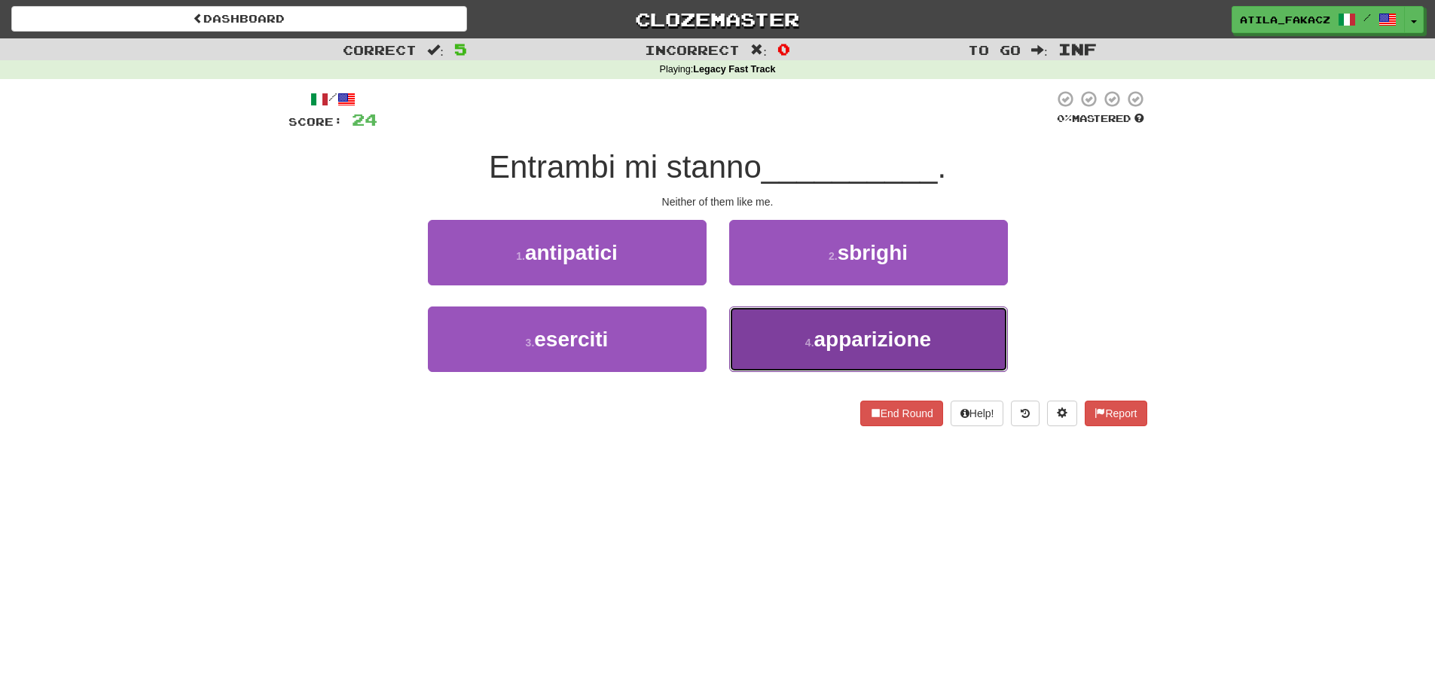
click at [761, 346] on button "4 . apparizione" at bounding box center [868, 340] width 279 height 66
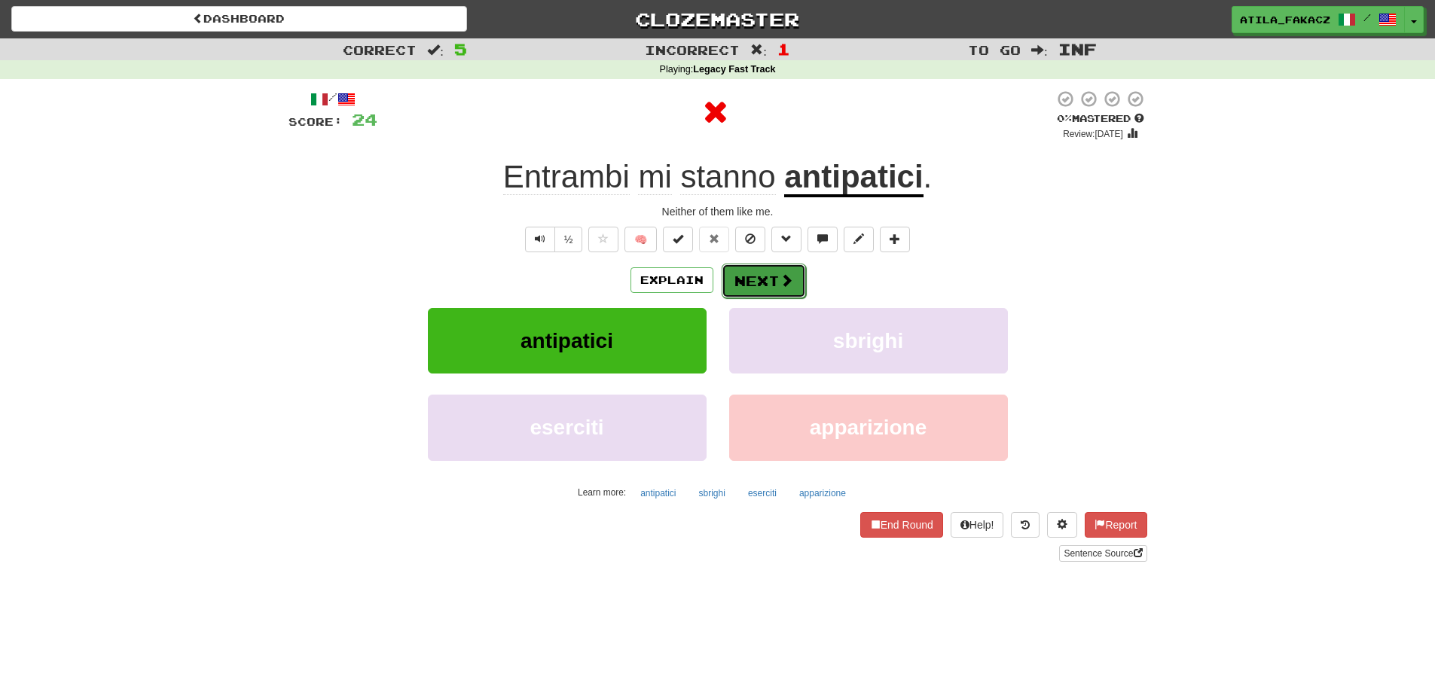
click at [763, 292] on button "Next" at bounding box center [764, 281] width 84 height 35
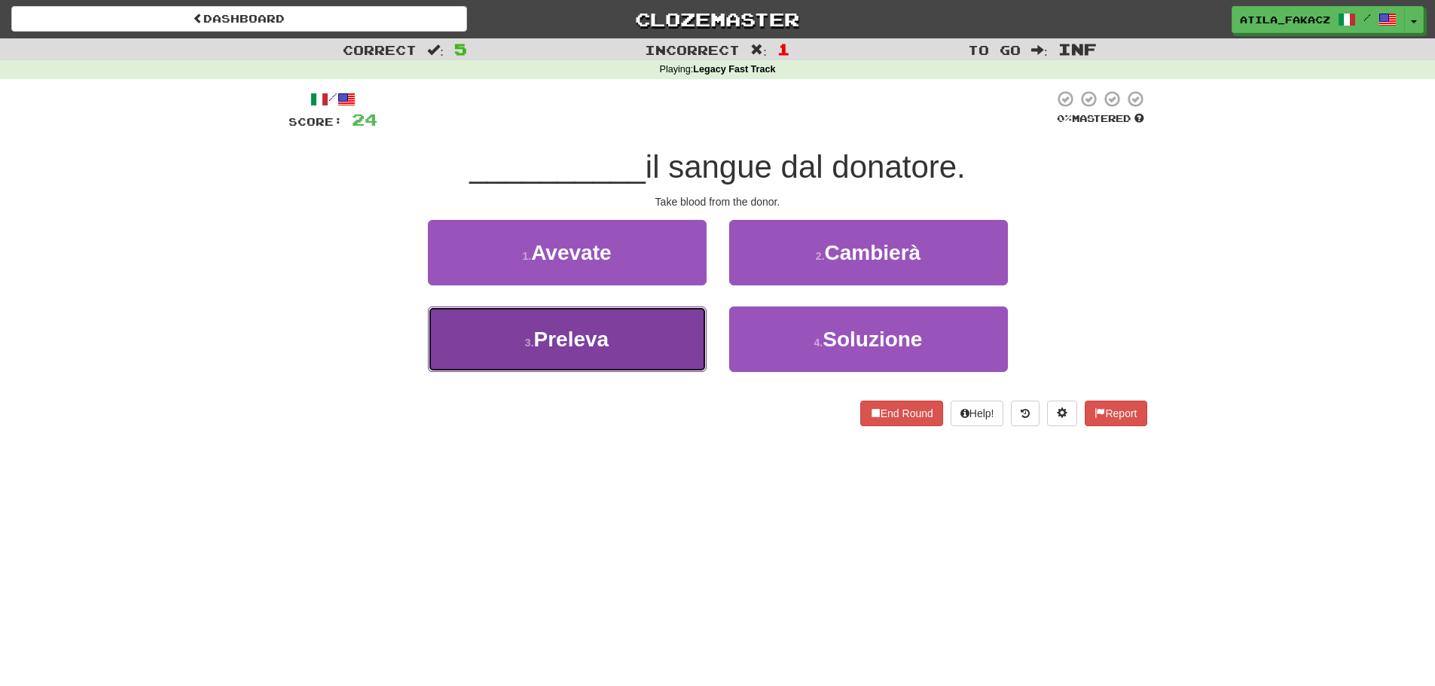
click at [646, 339] on button "3 . Preleva" at bounding box center [567, 340] width 279 height 66
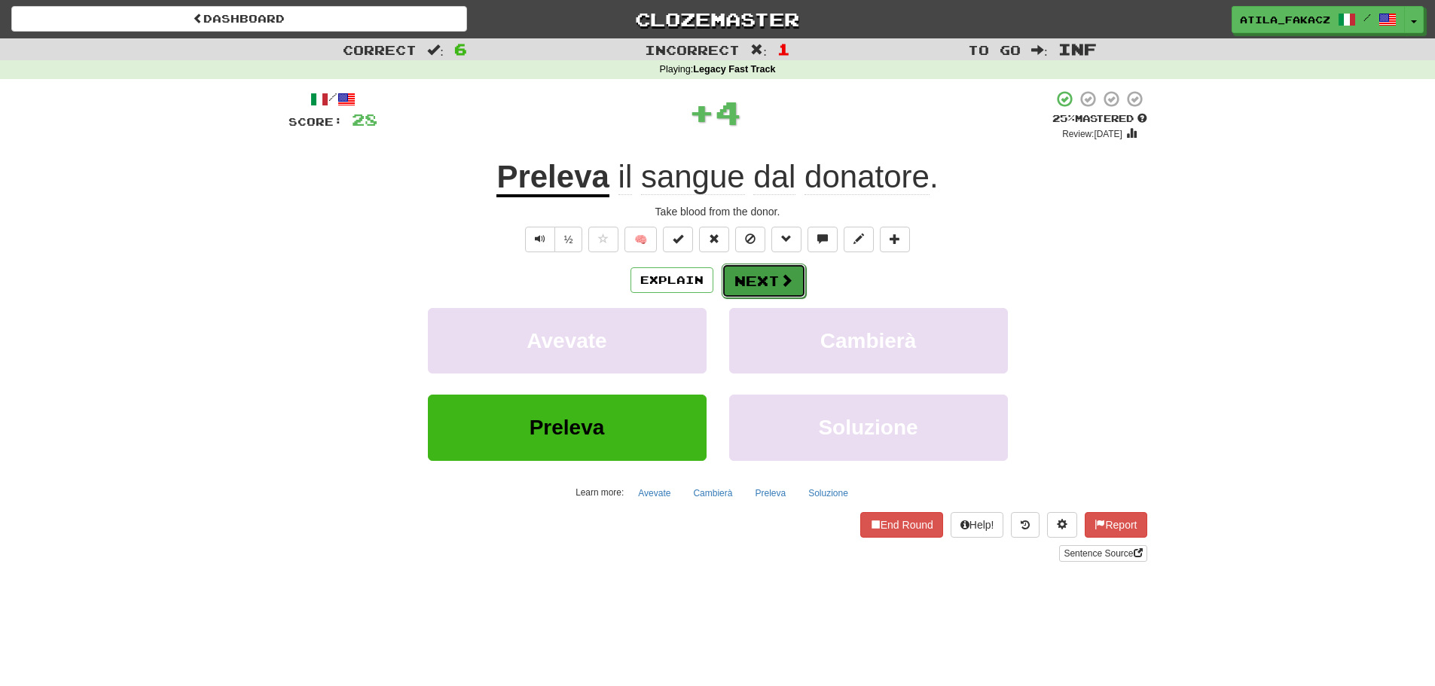
click at [750, 280] on button "Next" at bounding box center [764, 281] width 84 height 35
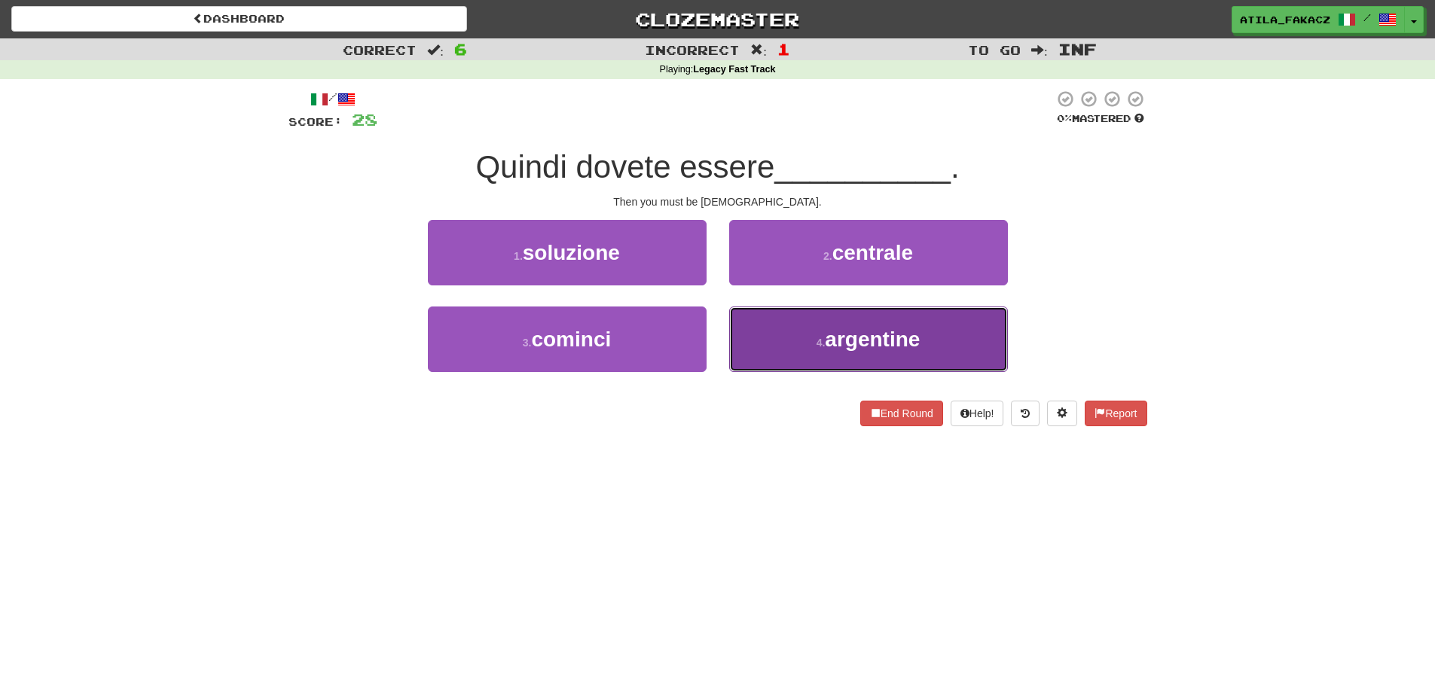
click at [799, 322] on button "4 . [DEMOGRAPHIC_DATA]" at bounding box center [868, 340] width 279 height 66
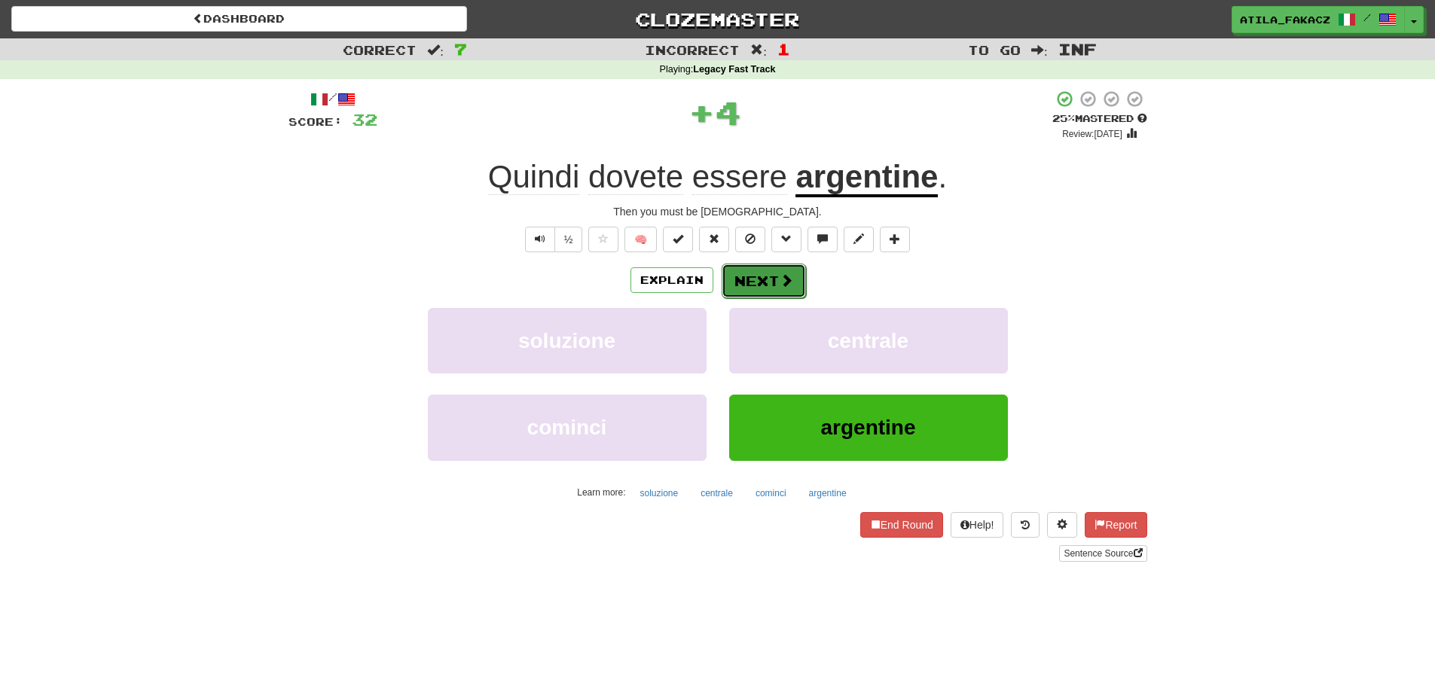
click at [778, 287] on button "Next" at bounding box center [764, 281] width 84 height 35
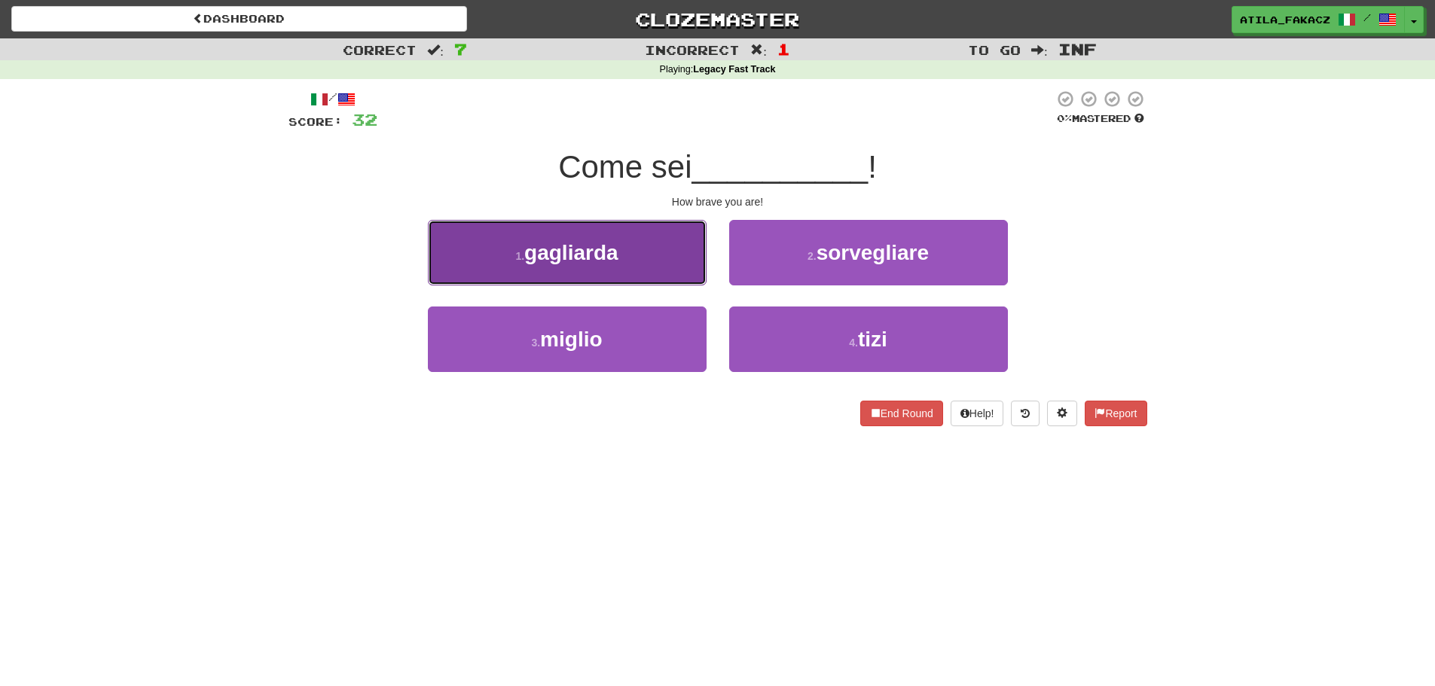
click at [642, 265] on button "1 . [GEOGRAPHIC_DATA]" at bounding box center [567, 253] width 279 height 66
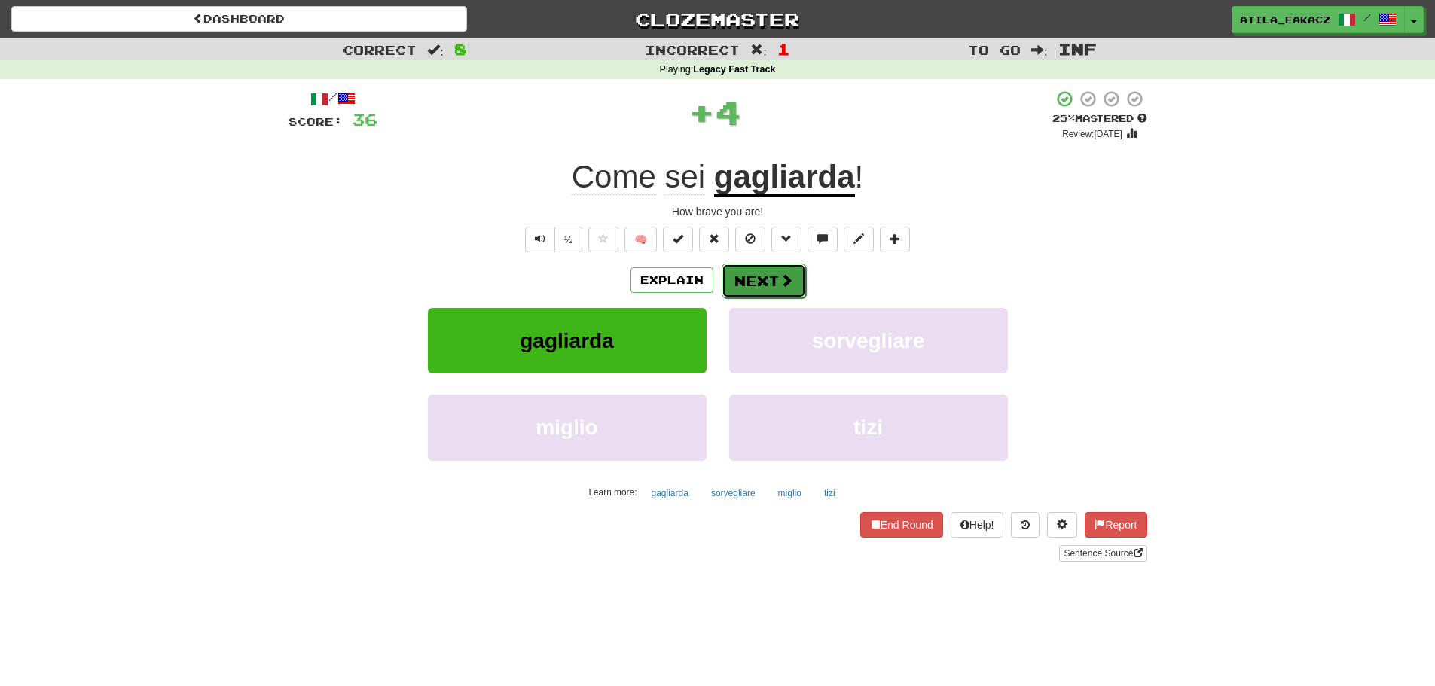
click at [752, 272] on button "Next" at bounding box center [764, 281] width 84 height 35
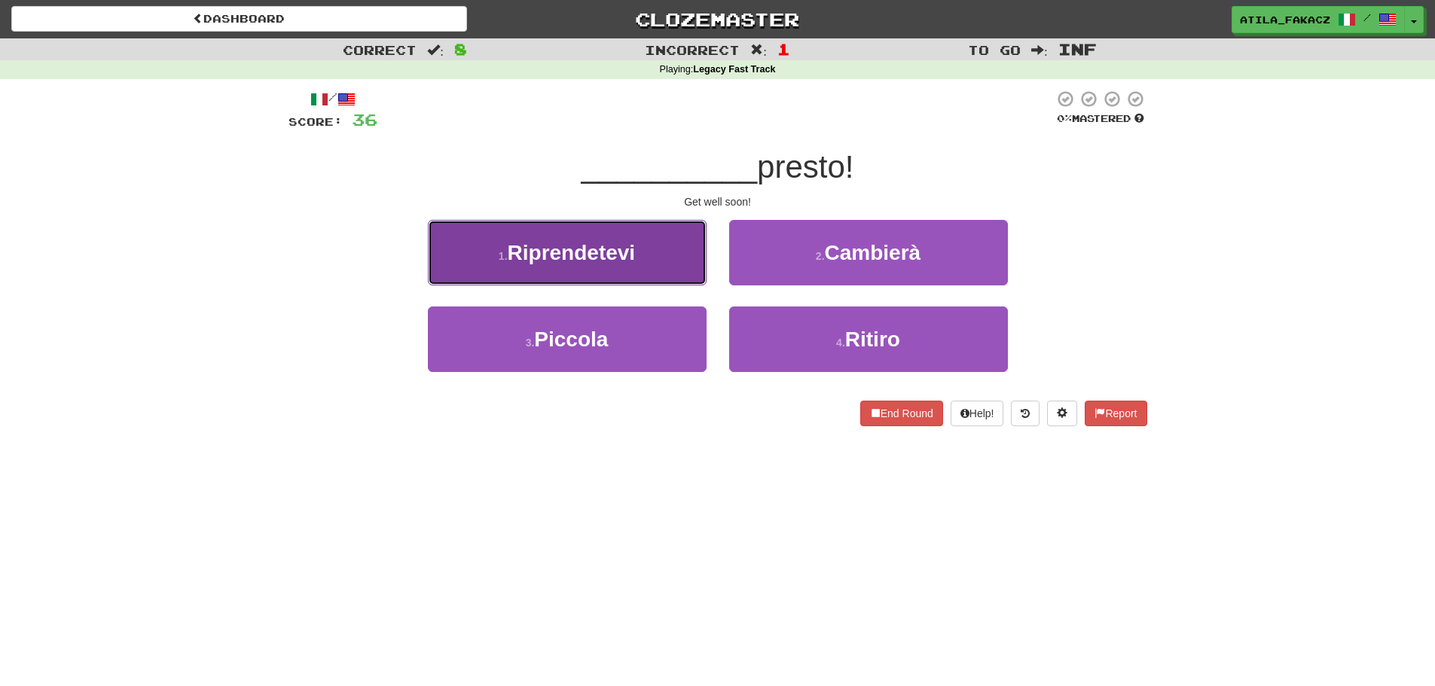
click at [645, 260] on button "1 . Riprendetevi" at bounding box center [567, 253] width 279 height 66
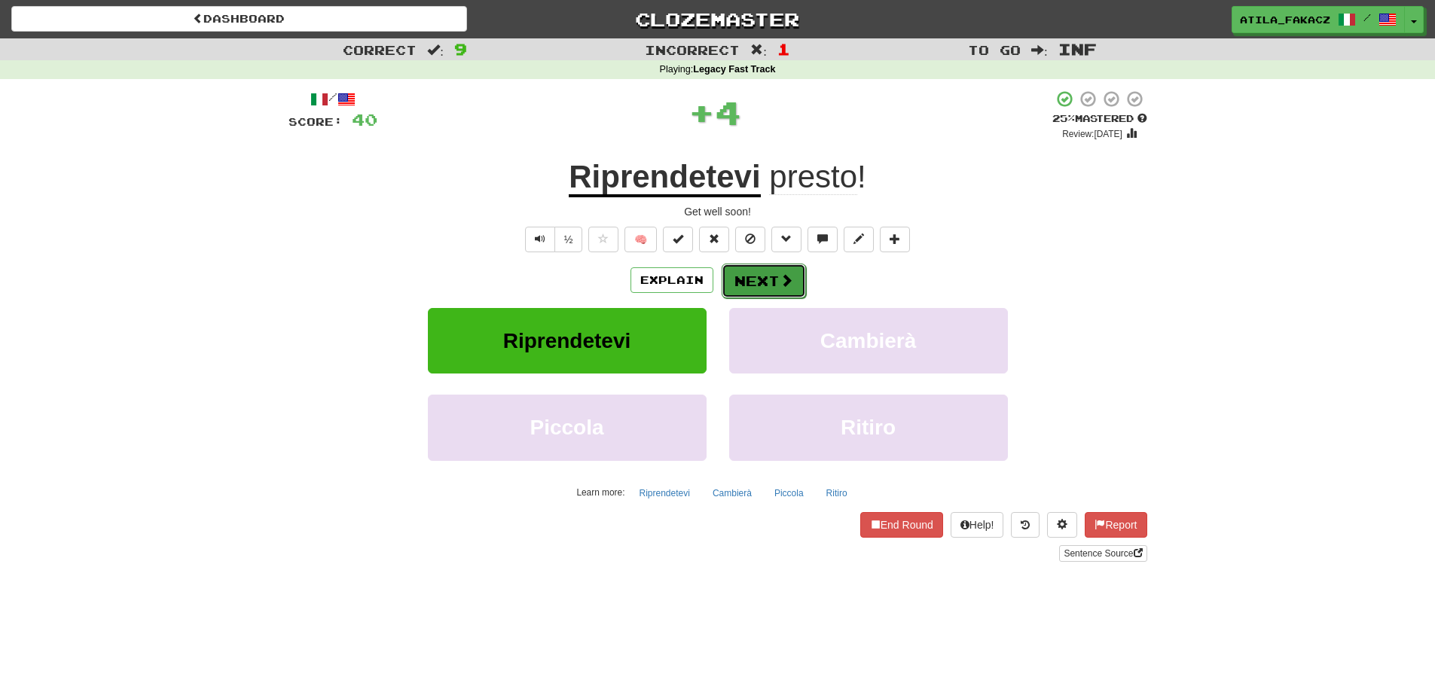
click at [772, 278] on button "Next" at bounding box center [764, 281] width 84 height 35
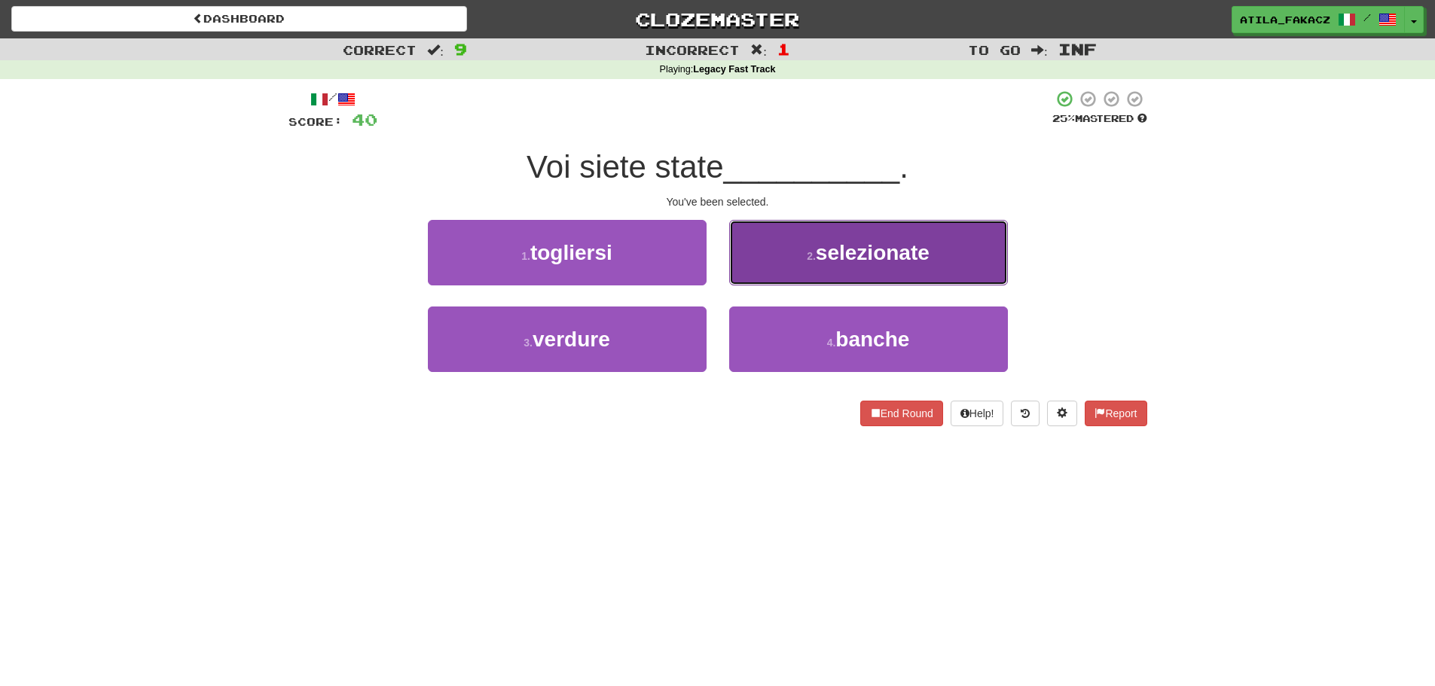
click at [821, 271] on button "2 . selezionate" at bounding box center [868, 253] width 279 height 66
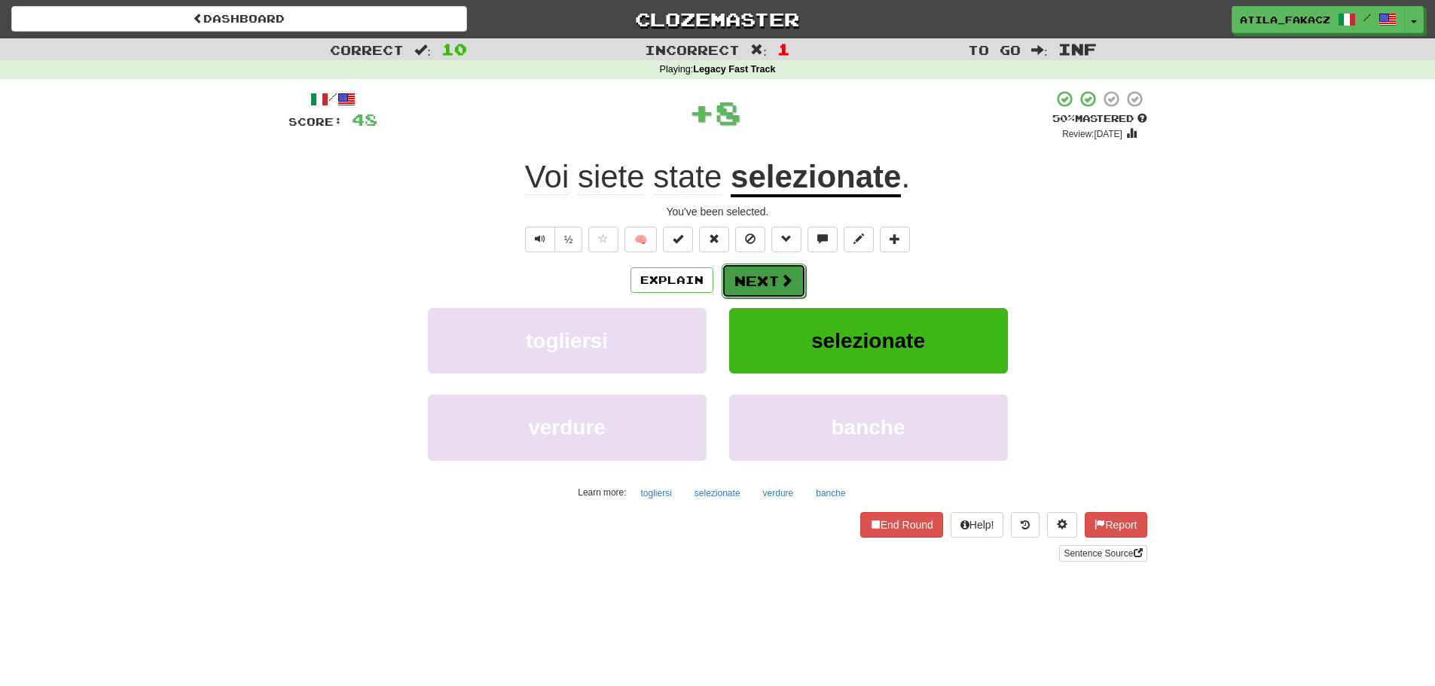
click at [781, 281] on span at bounding box center [787, 281] width 14 height 14
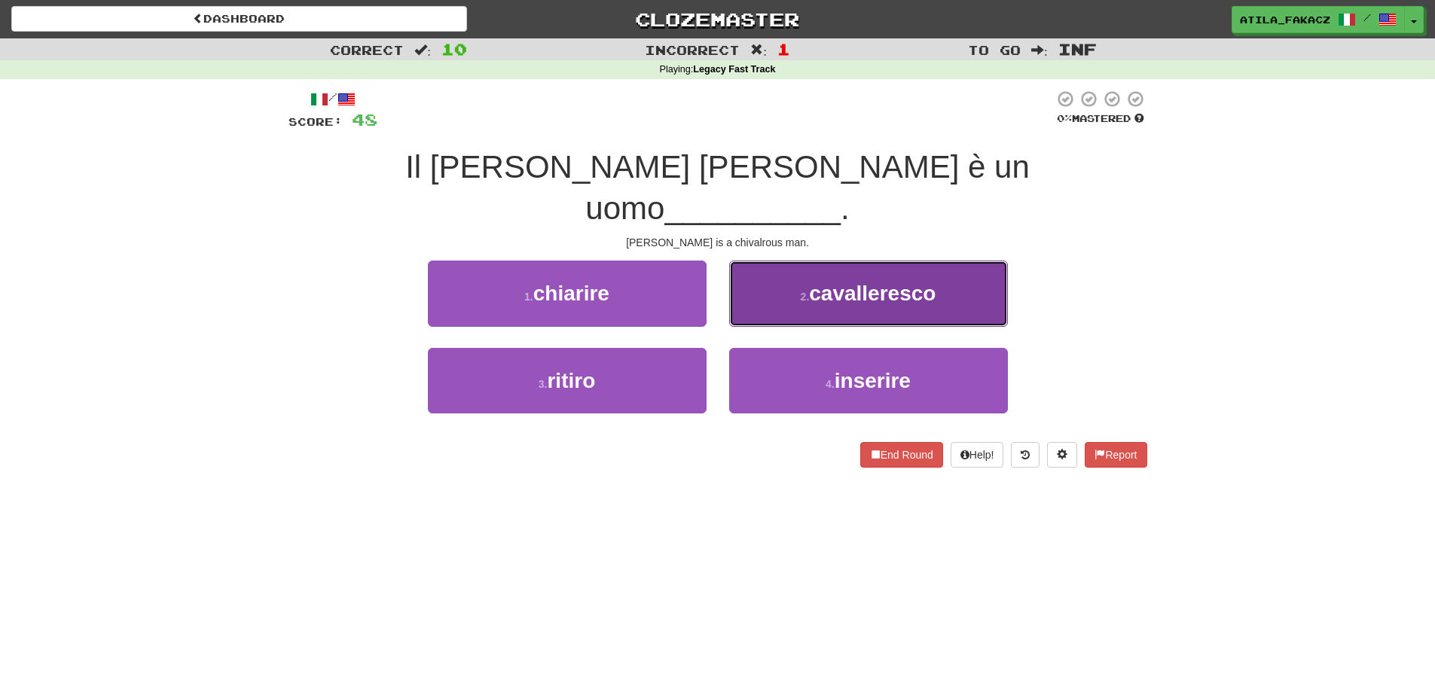
click at [810, 262] on button "2 . cavalleresco" at bounding box center [868, 294] width 279 height 66
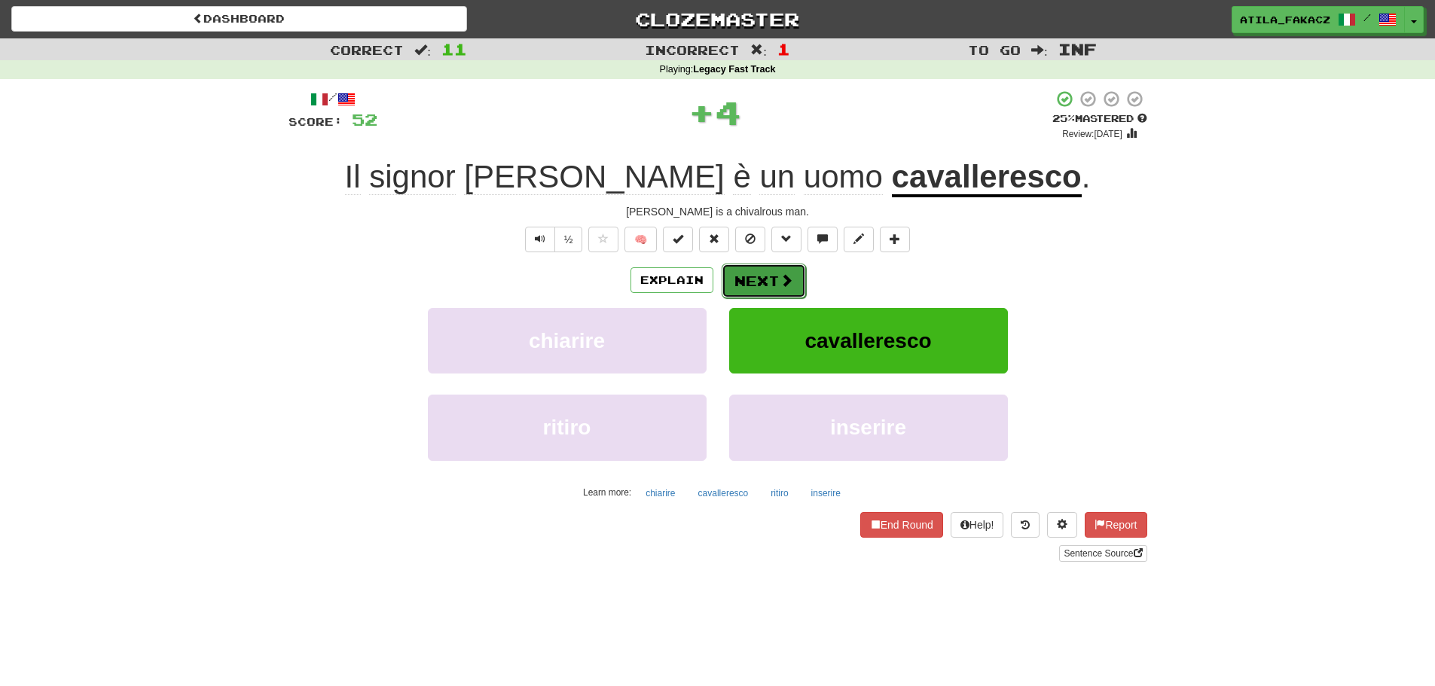
click at [781, 276] on span at bounding box center [787, 281] width 14 height 14
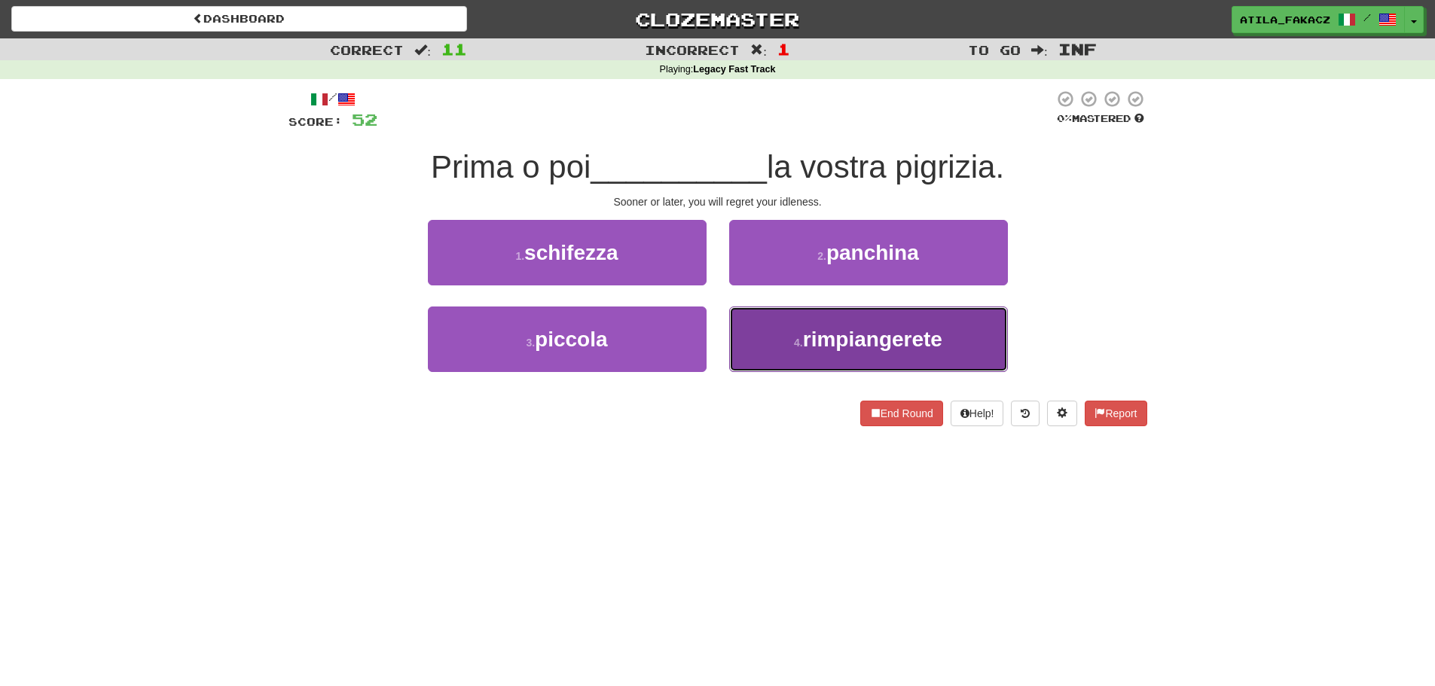
click at [771, 344] on button "4 . rimpiangerete" at bounding box center [868, 340] width 279 height 66
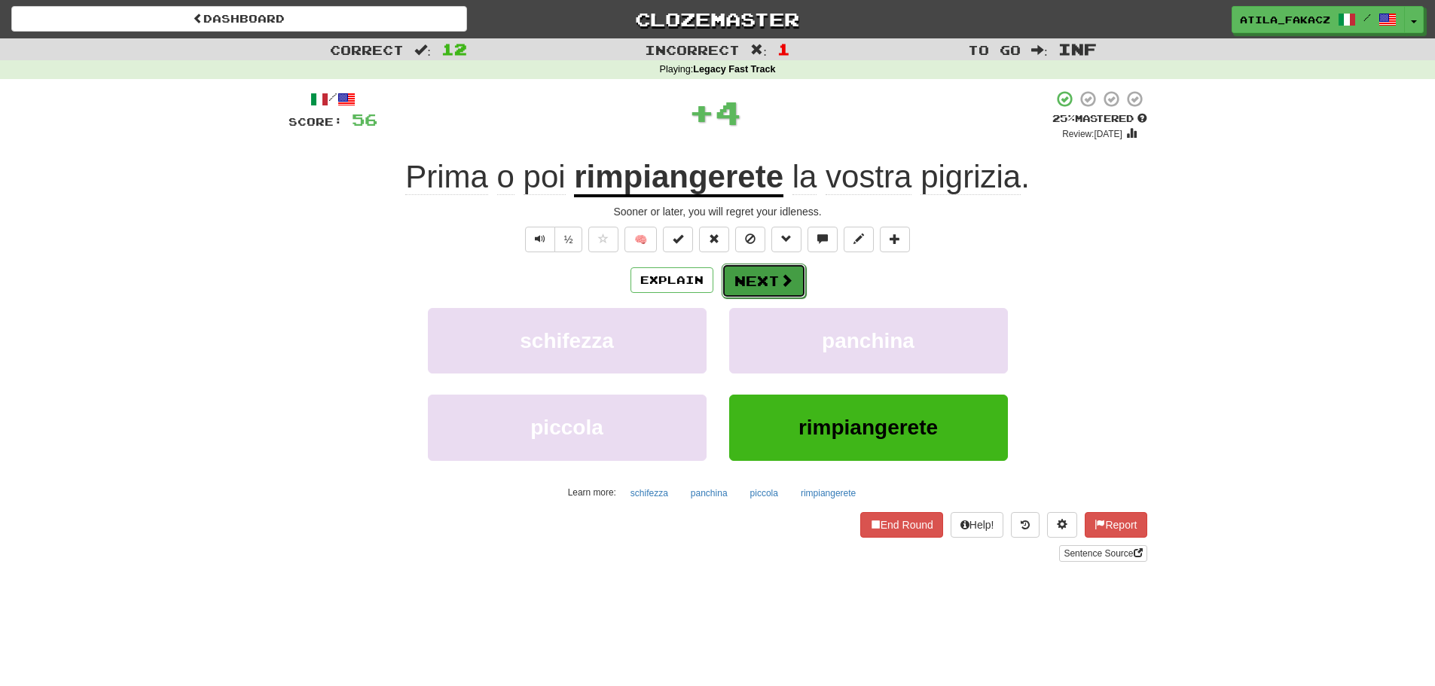
click at [757, 284] on button "Next" at bounding box center [764, 281] width 84 height 35
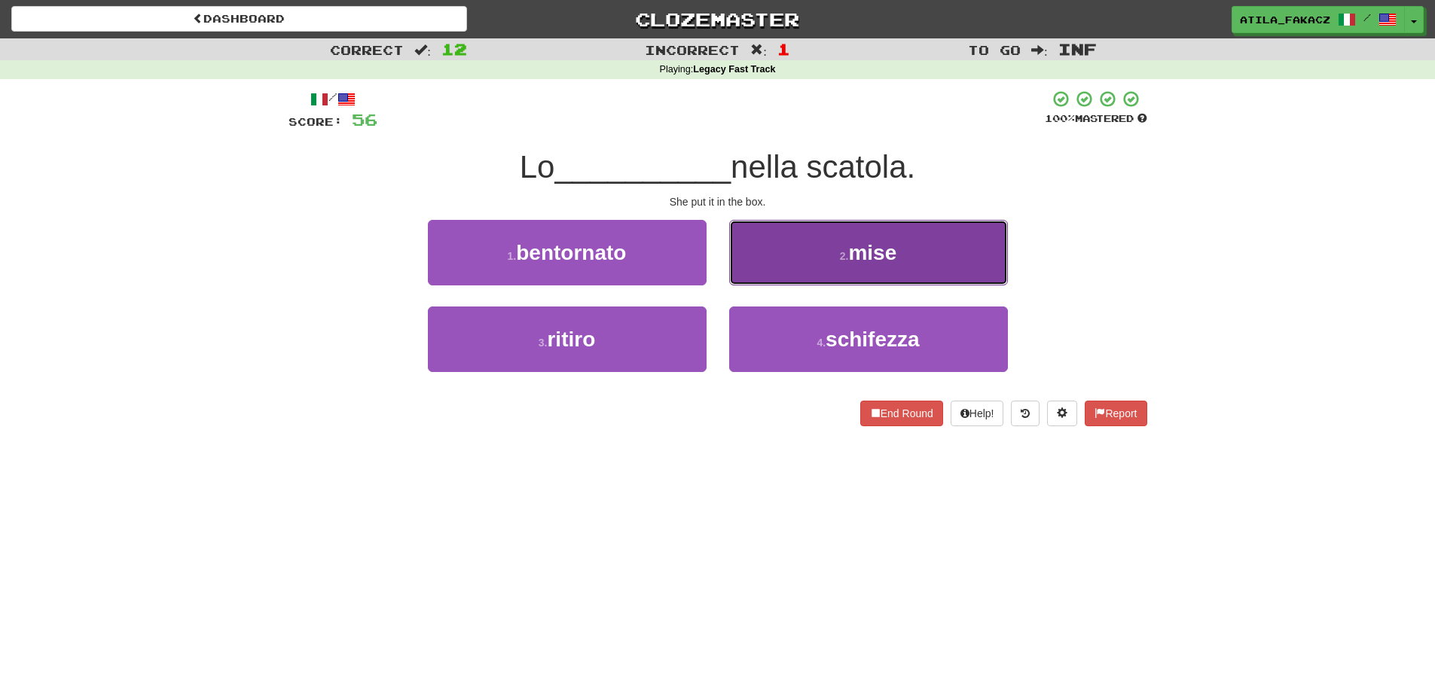
click at [776, 250] on button "2 . mise" at bounding box center [868, 253] width 279 height 66
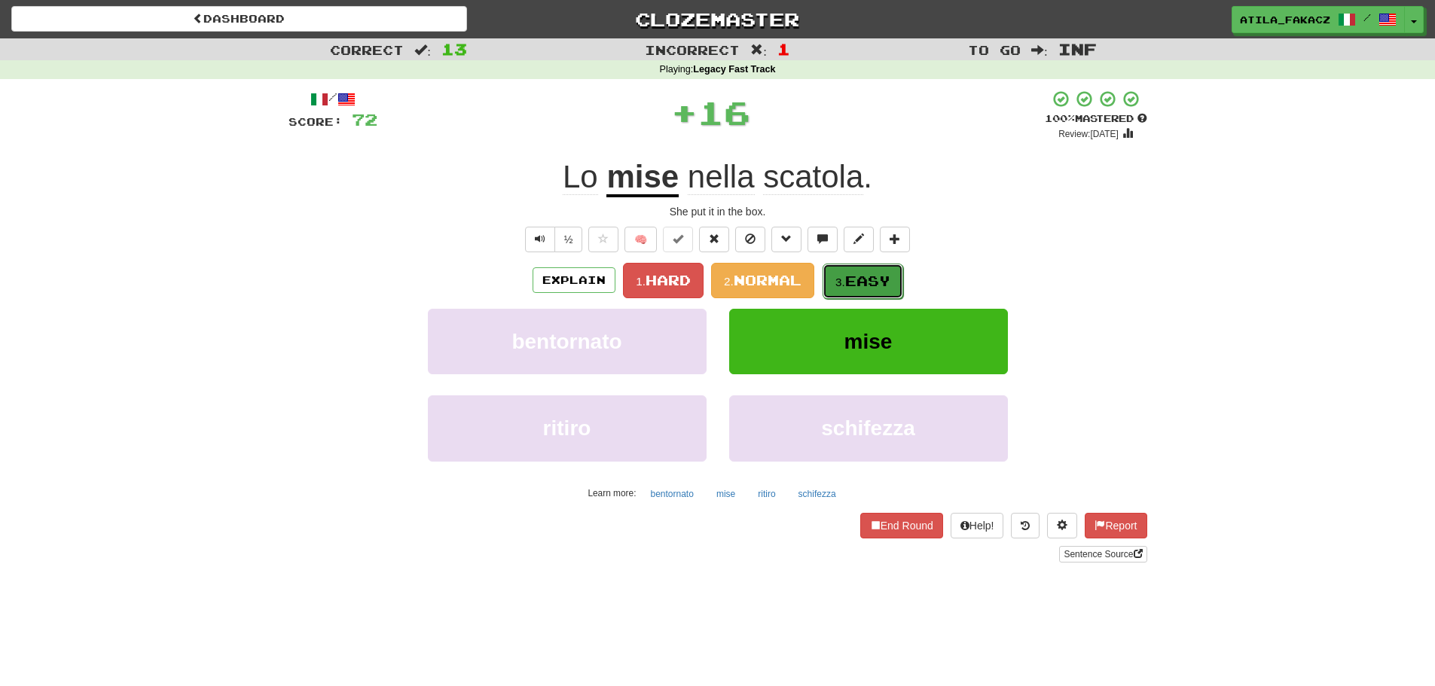
click at [849, 269] on button "3. Easy" at bounding box center [863, 281] width 81 height 35
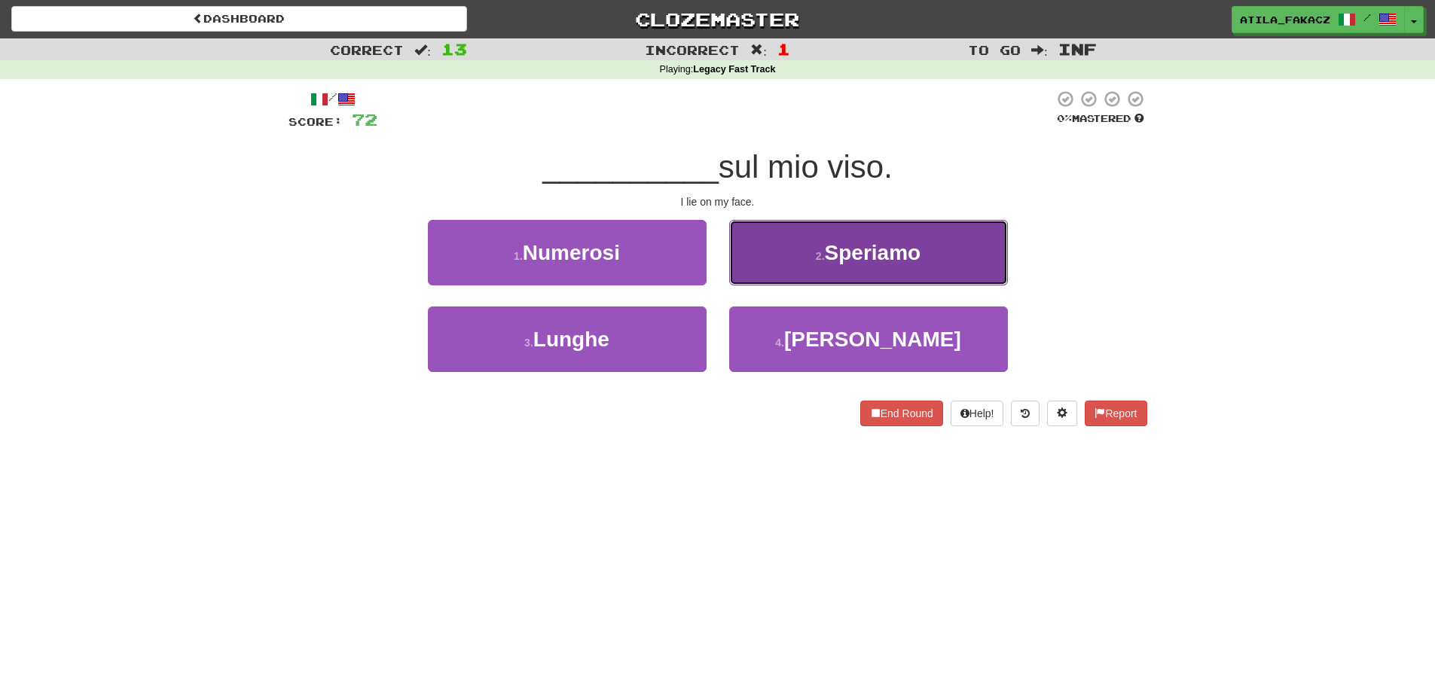
click at [799, 265] on button "2 . Speriamo" at bounding box center [868, 253] width 279 height 66
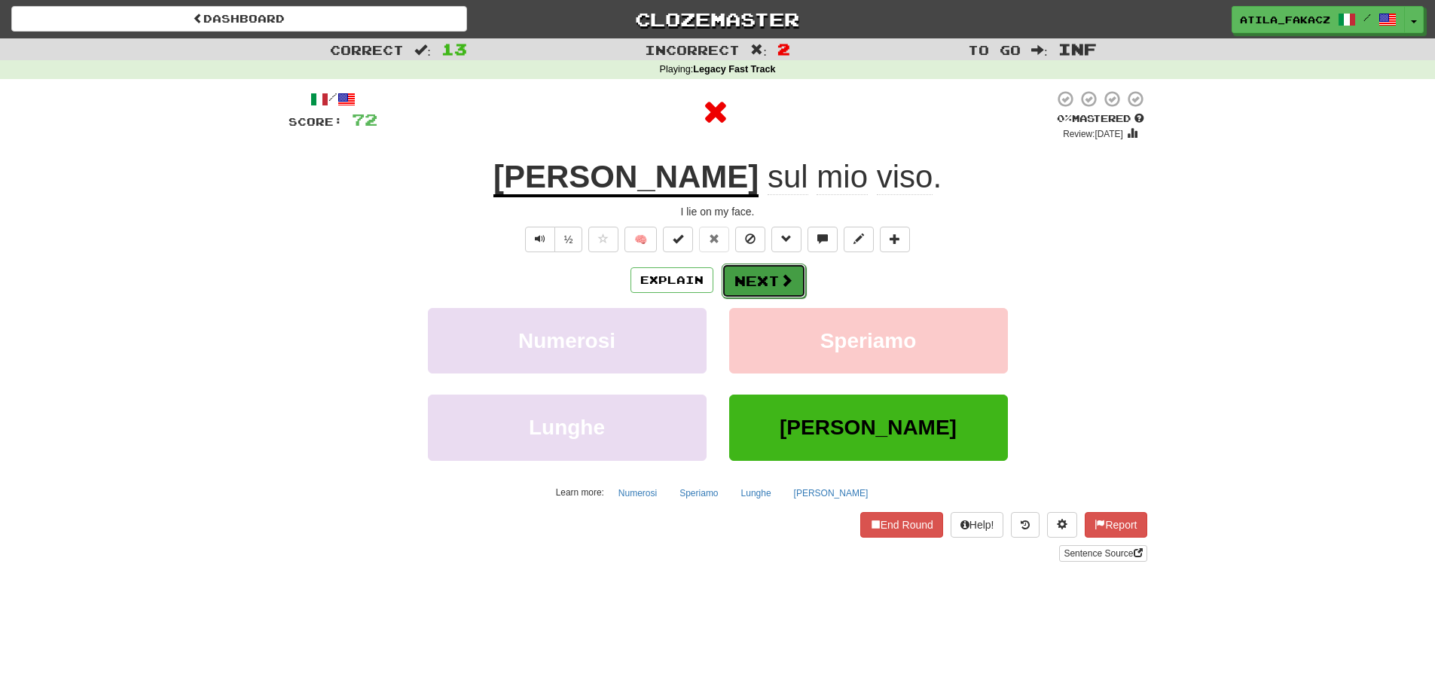
click at [766, 283] on button "Next" at bounding box center [764, 281] width 84 height 35
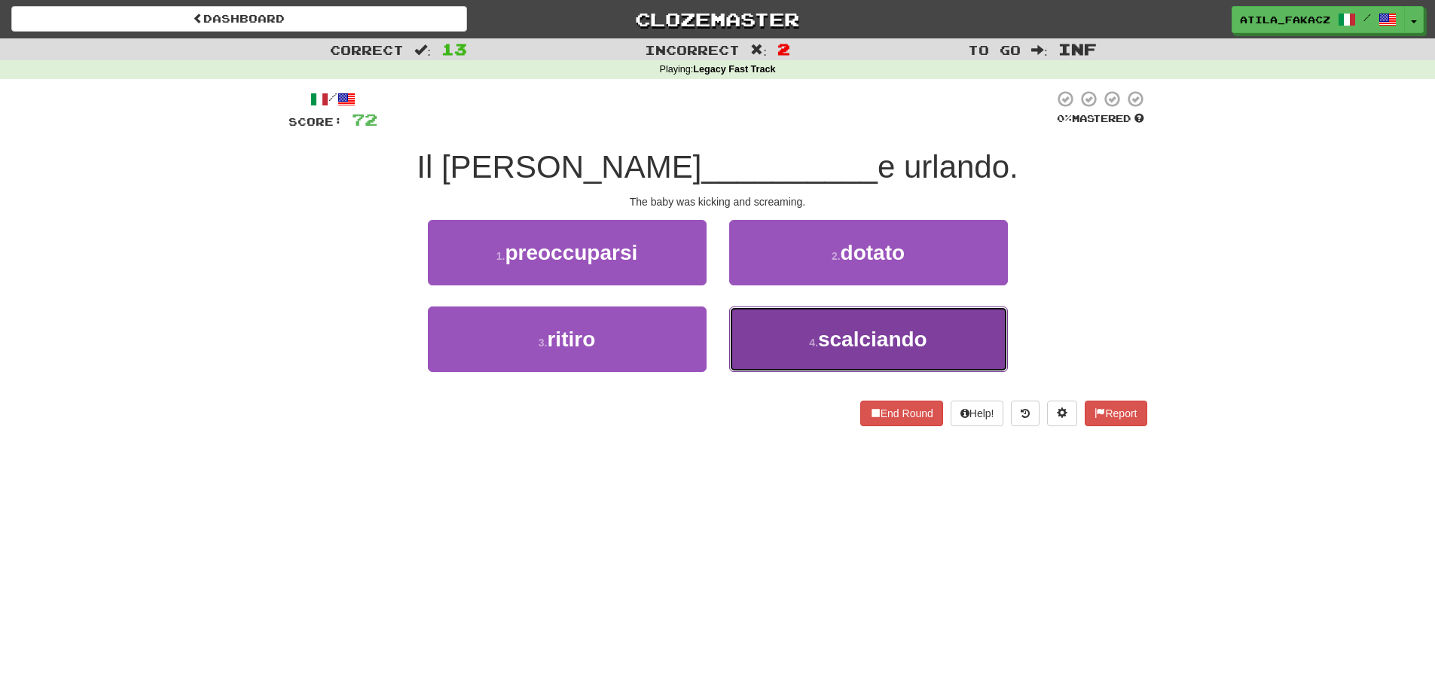
click at [786, 333] on button "4 . scalciando" at bounding box center [868, 340] width 279 height 66
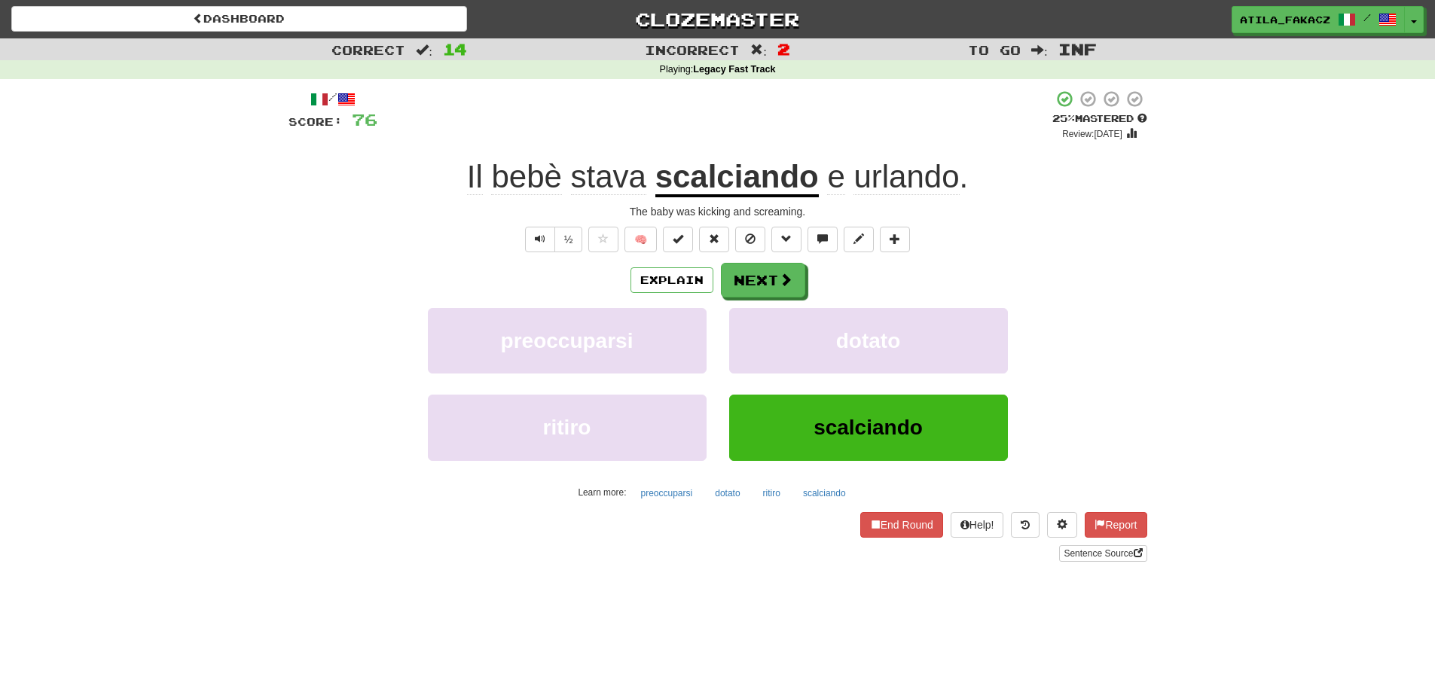
click at [753, 188] on u "scalciando" at bounding box center [738, 178] width 164 height 38
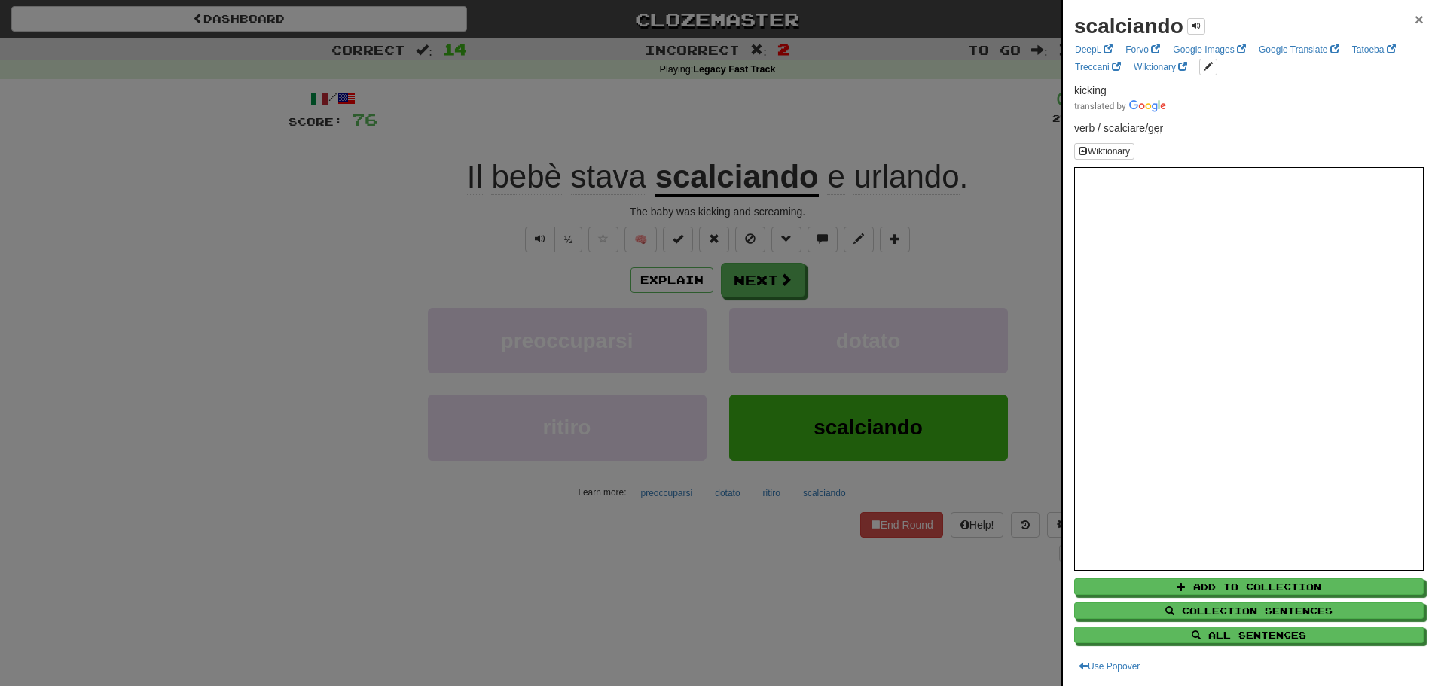
click at [1415, 20] on span "×" at bounding box center [1419, 19] width 9 height 17
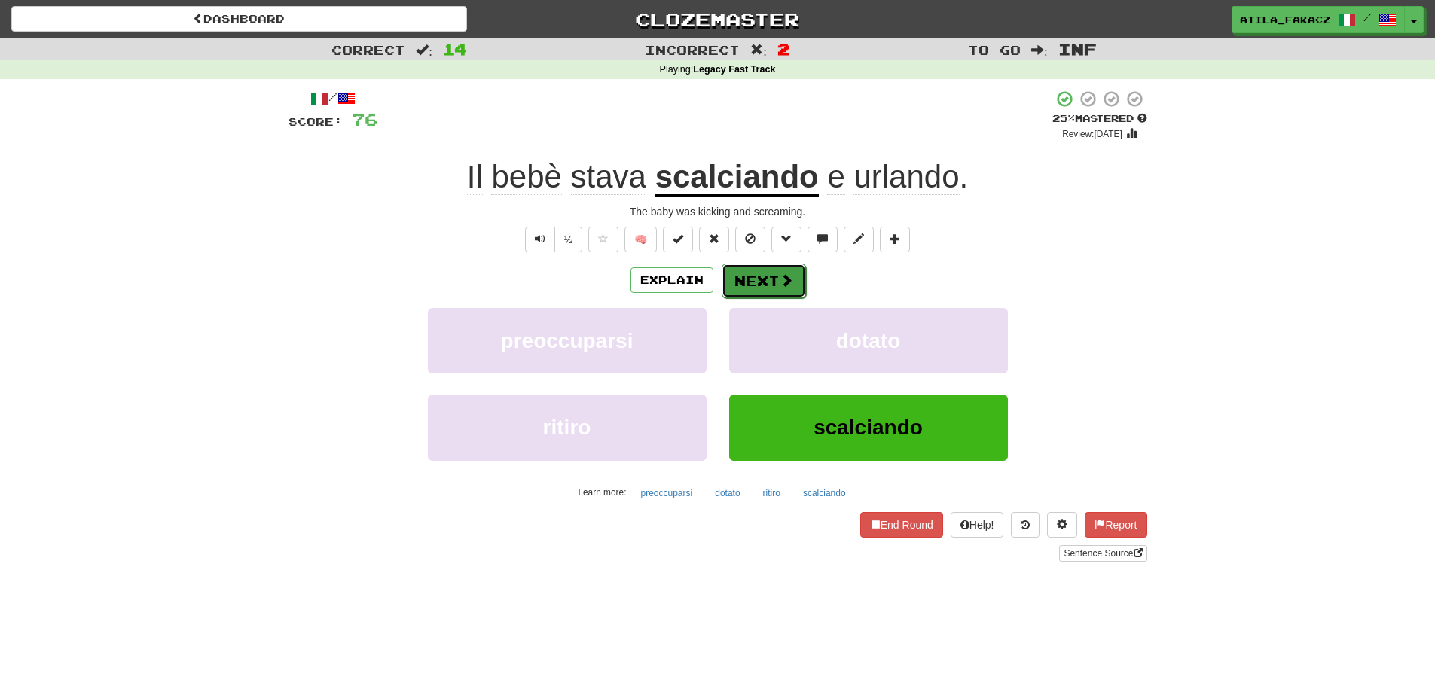
click at [775, 274] on button "Next" at bounding box center [764, 281] width 84 height 35
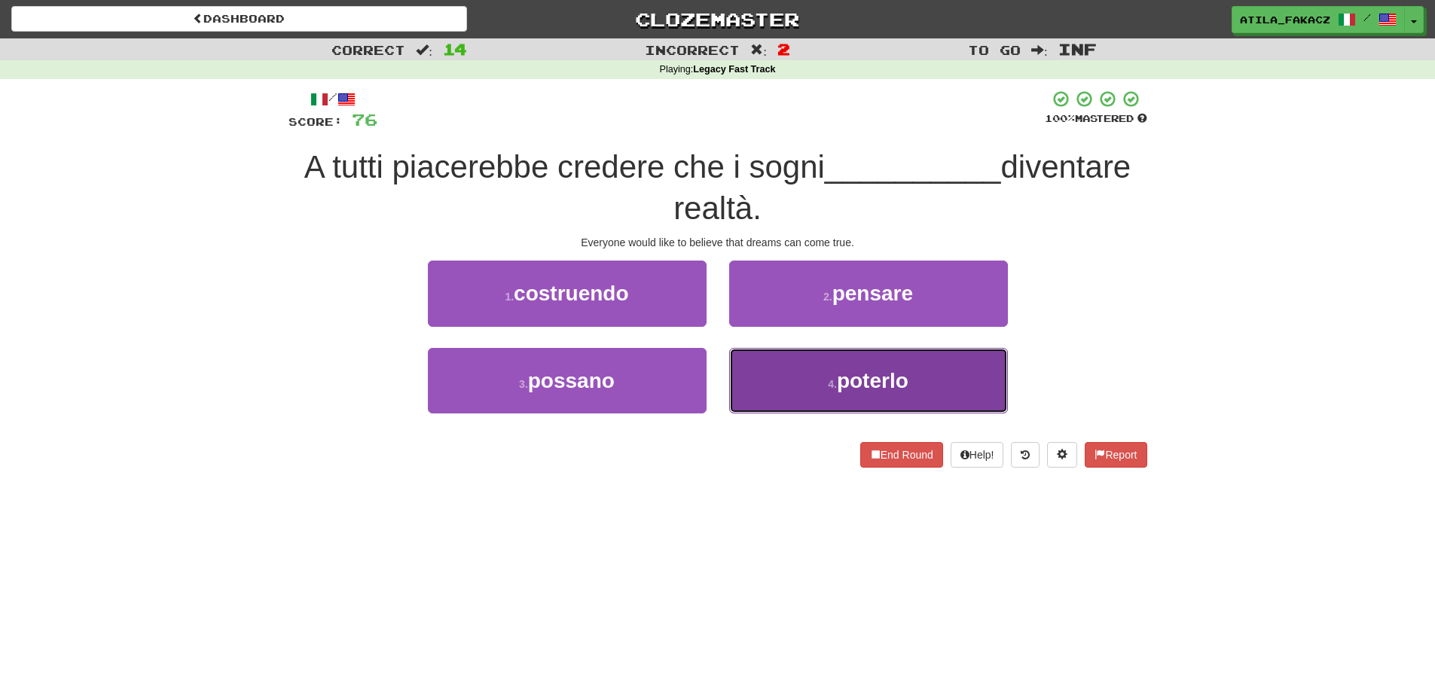
click at [790, 381] on button "4 . poterlo" at bounding box center [868, 381] width 279 height 66
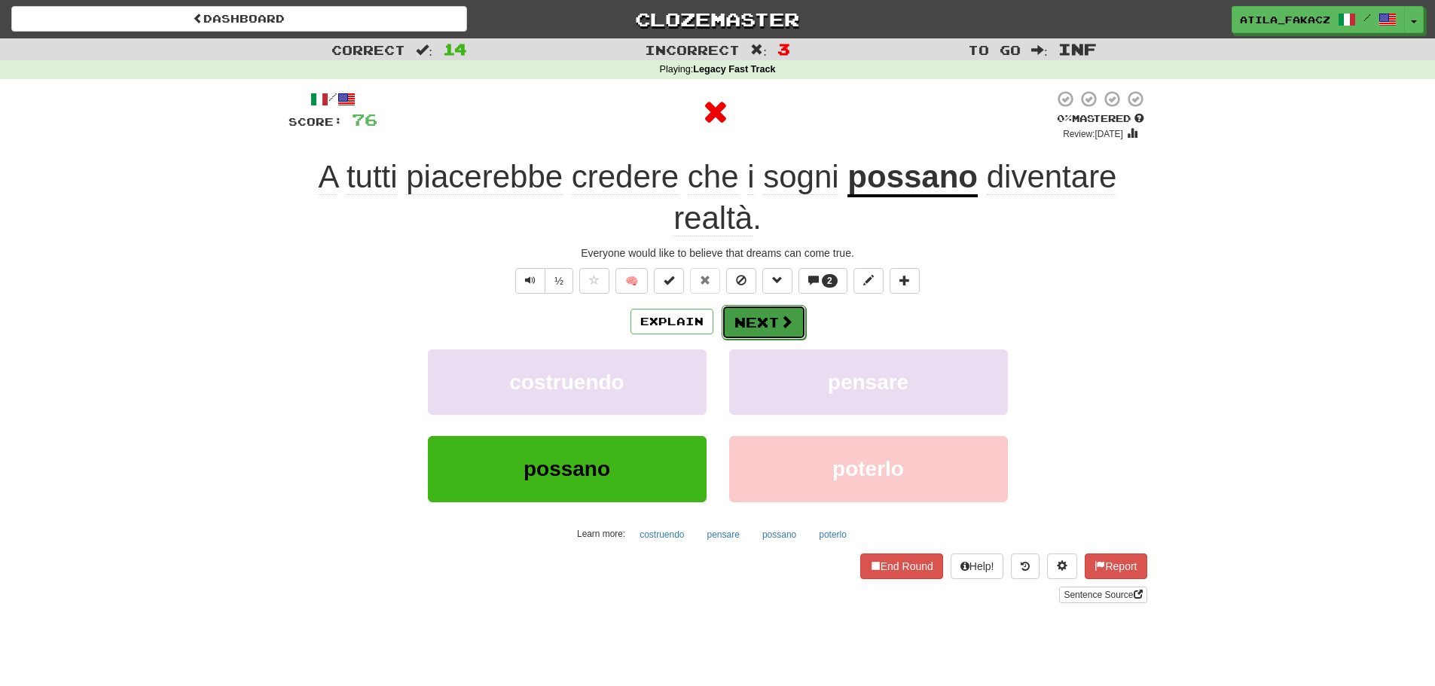
click at [778, 310] on button "Next" at bounding box center [764, 322] width 84 height 35
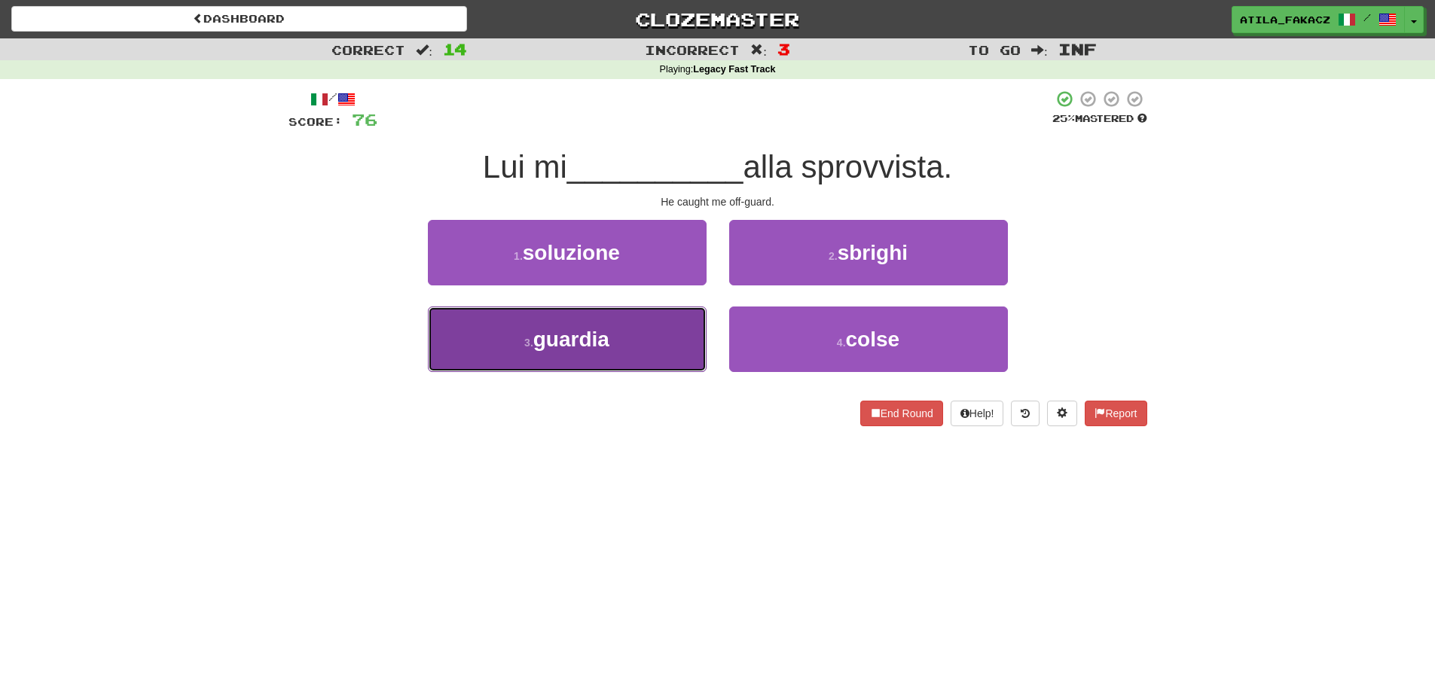
click at [638, 344] on button "3 . guardia" at bounding box center [567, 340] width 279 height 66
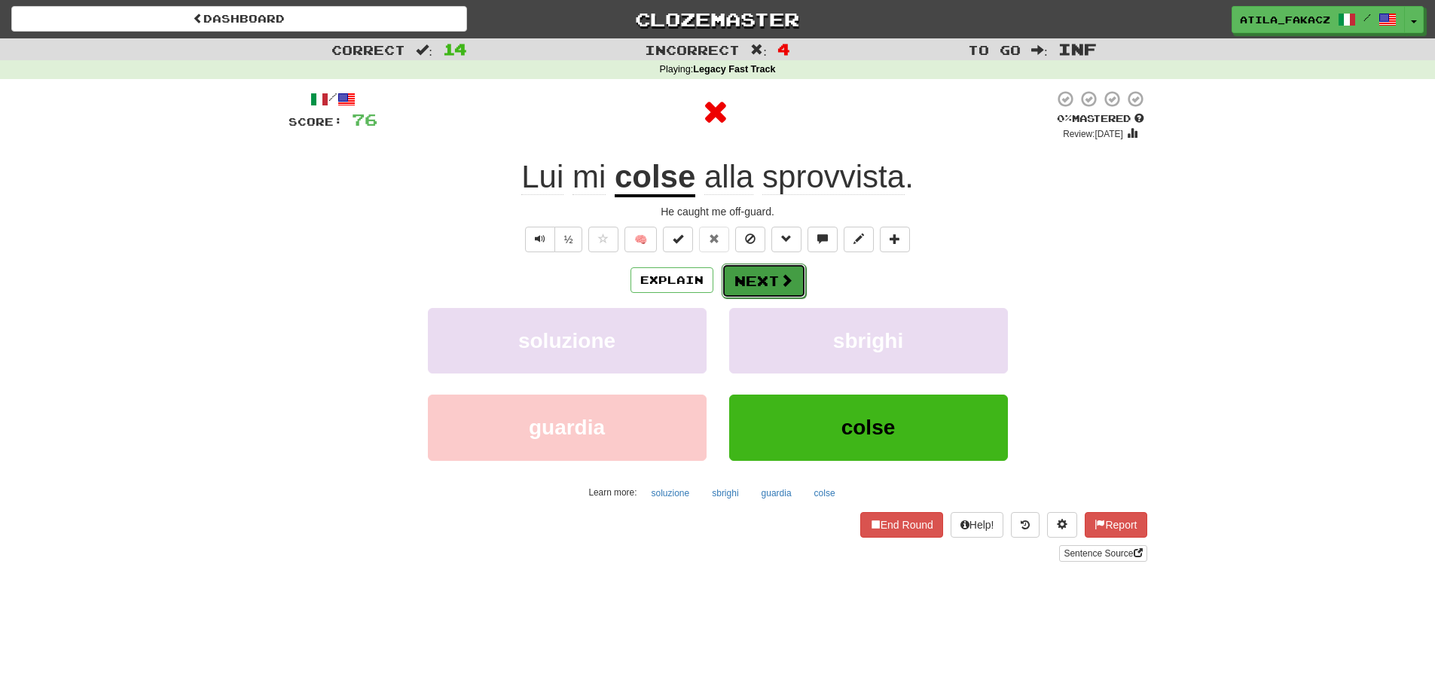
click at [766, 295] on button "Next" at bounding box center [764, 281] width 84 height 35
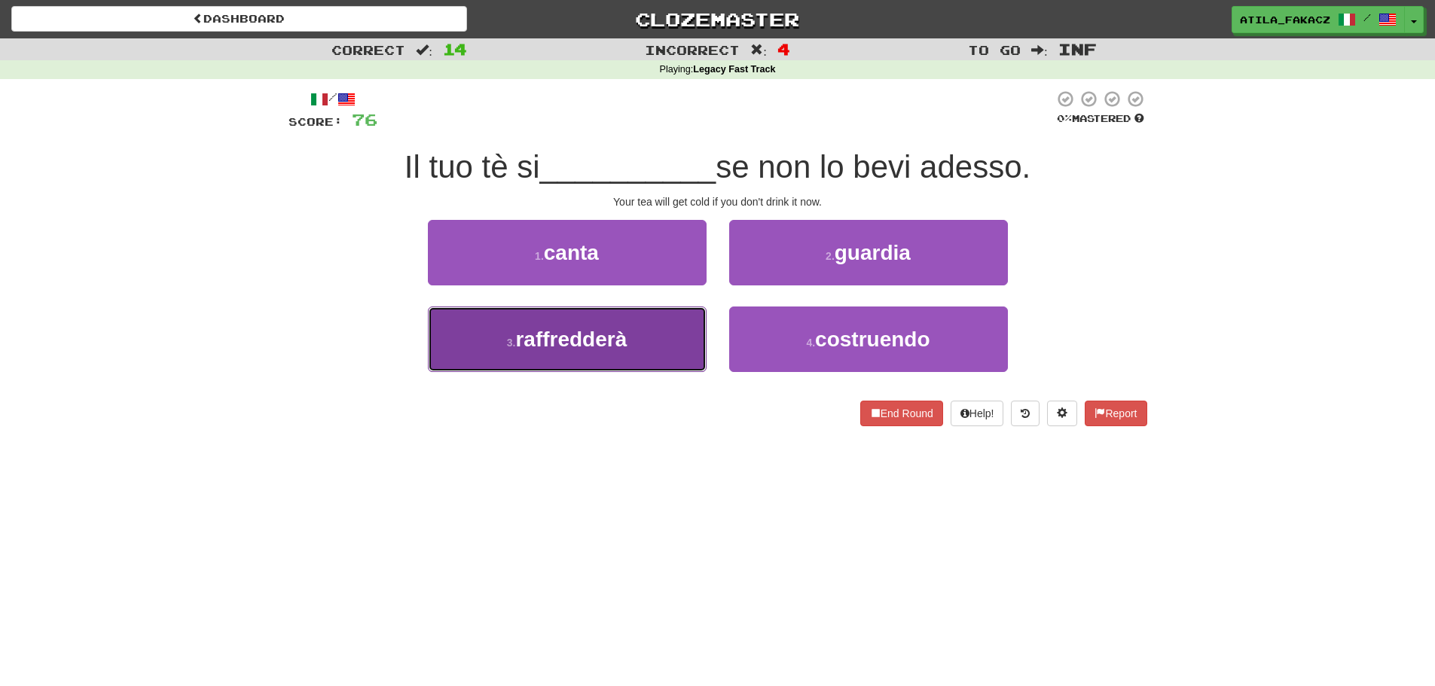
click at [678, 354] on button "3 . raffredderà" at bounding box center [567, 340] width 279 height 66
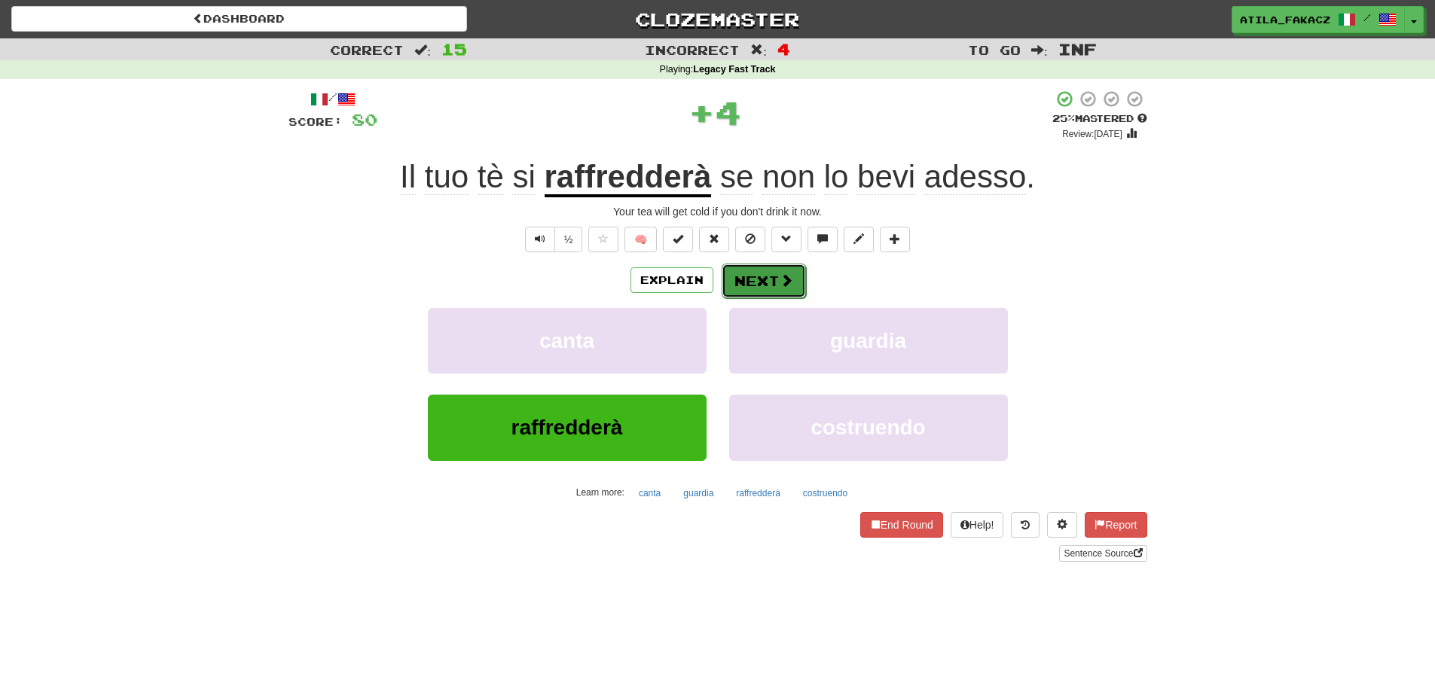
click at [791, 283] on span at bounding box center [787, 281] width 14 height 14
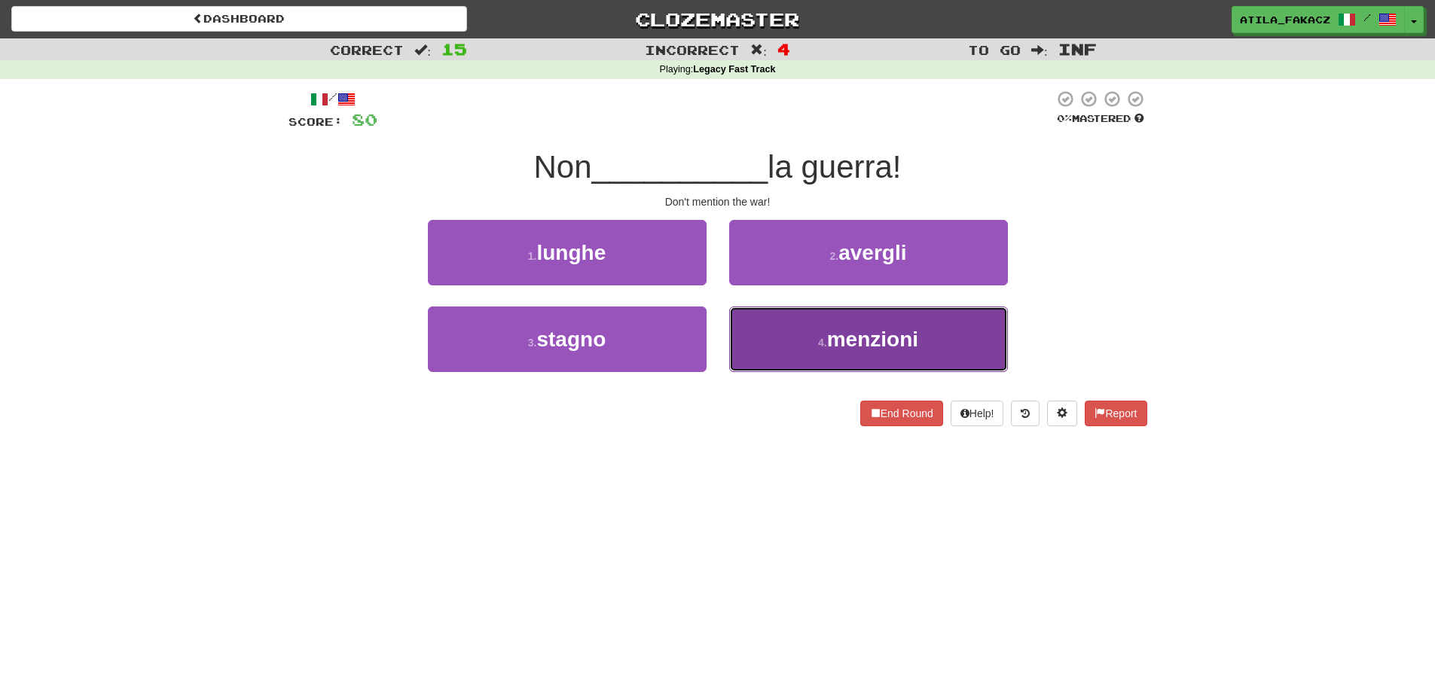
click at [785, 340] on button "4 . menzioni" at bounding box center [868, 340] width 279 height 66
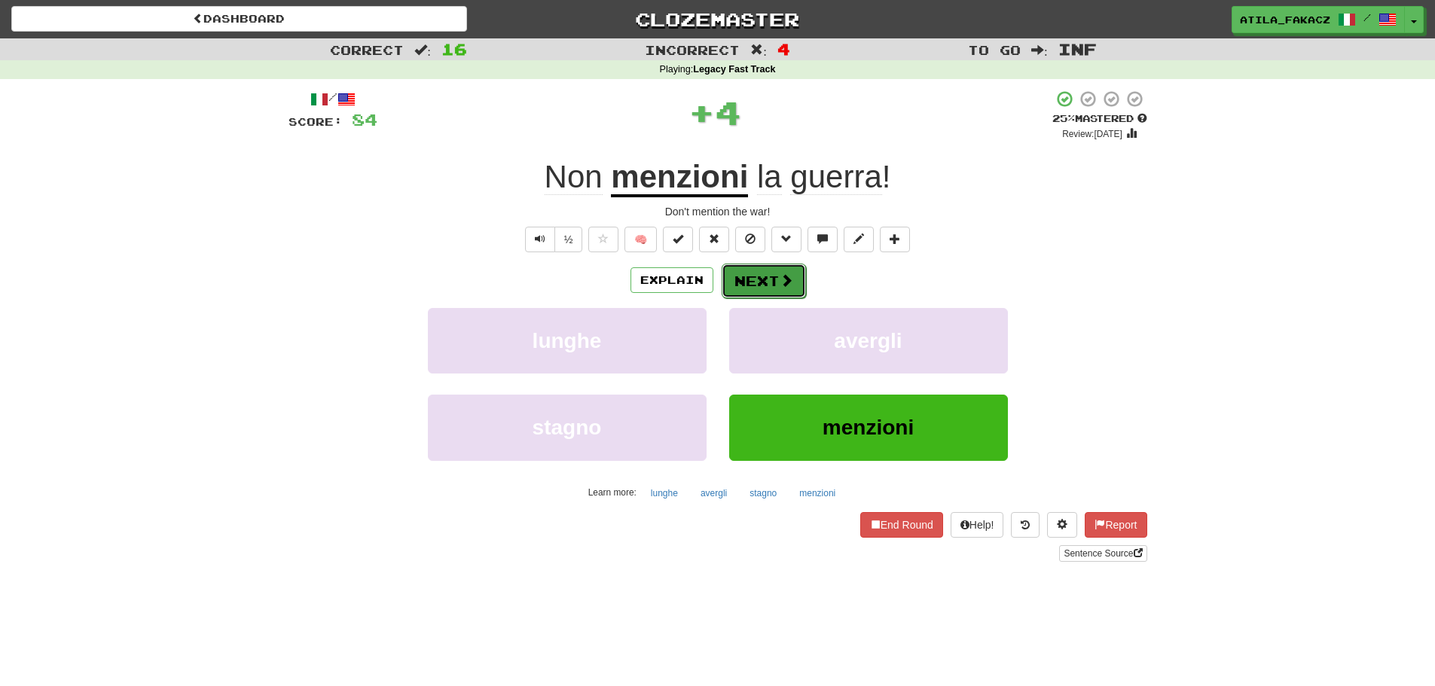
click at [787, 282] on span at bounding box center [787, 281] width 14 height 14
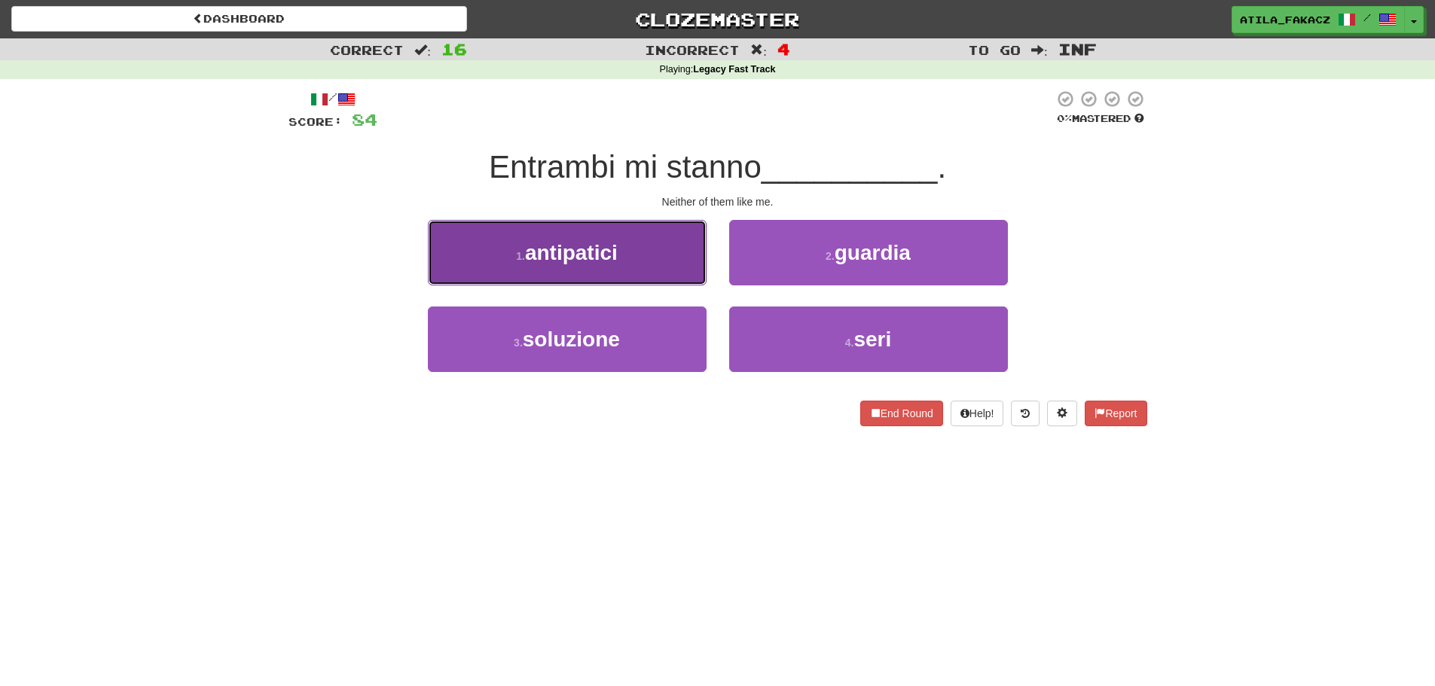
click at [657, 261] on button "1 . antipatici" at bounding box center [567, 253] width 279 height 66
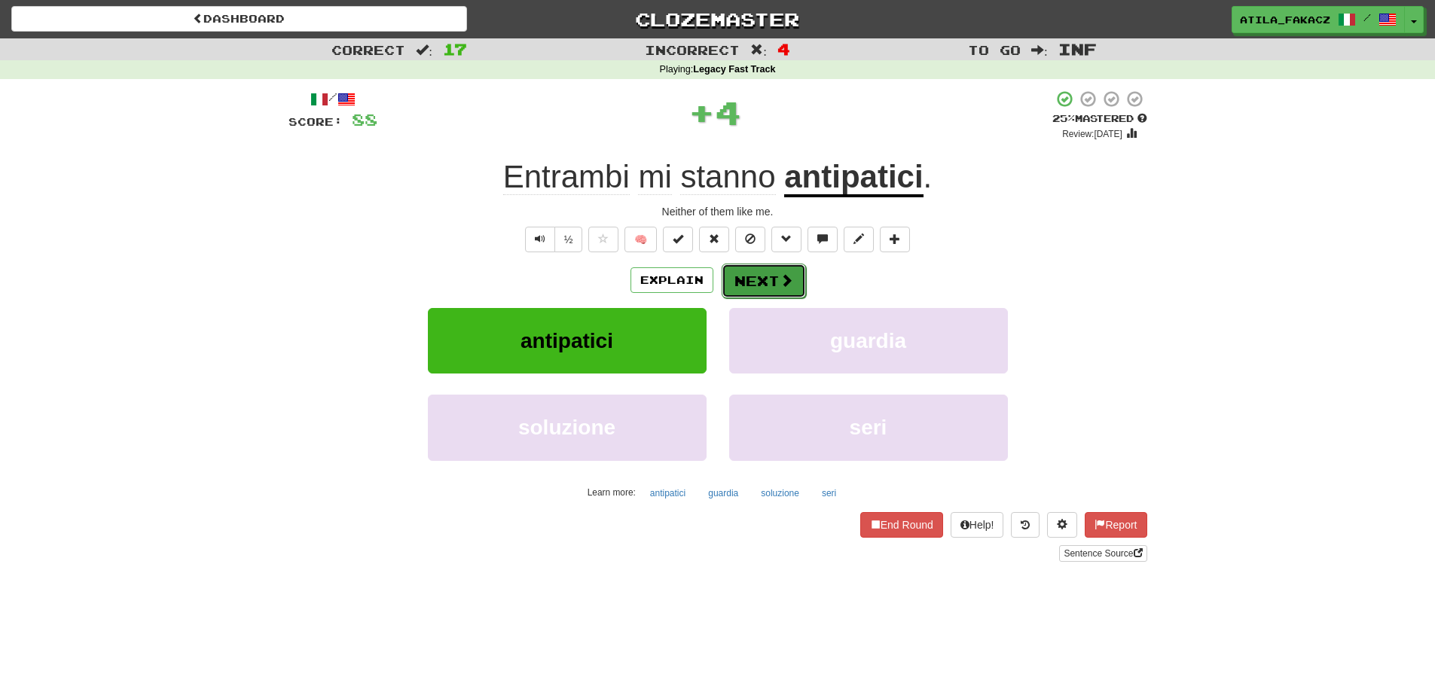
click at [780, 280] on span at bounding box center [787, 281] width 14 height 14
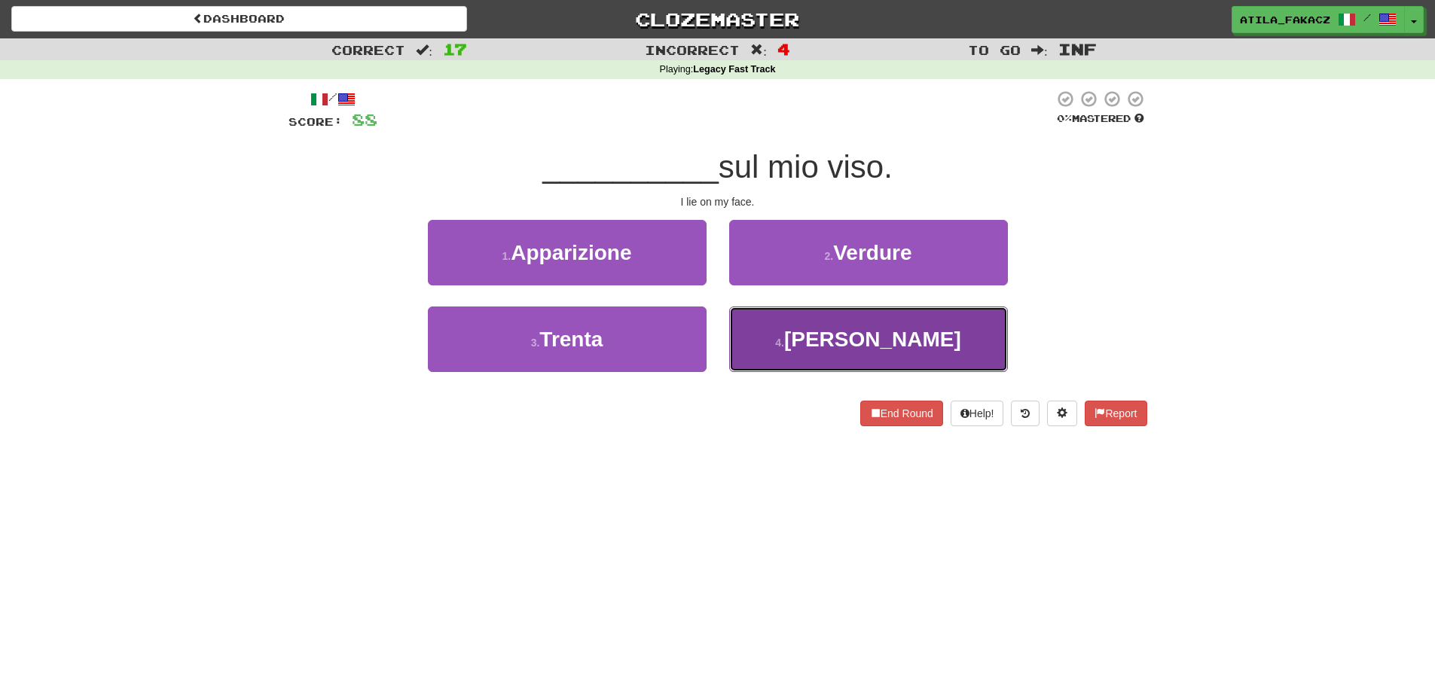
click at [789, 346] on button "4 . Giaccio" at bounding box center [868, 340] width 279 height 66
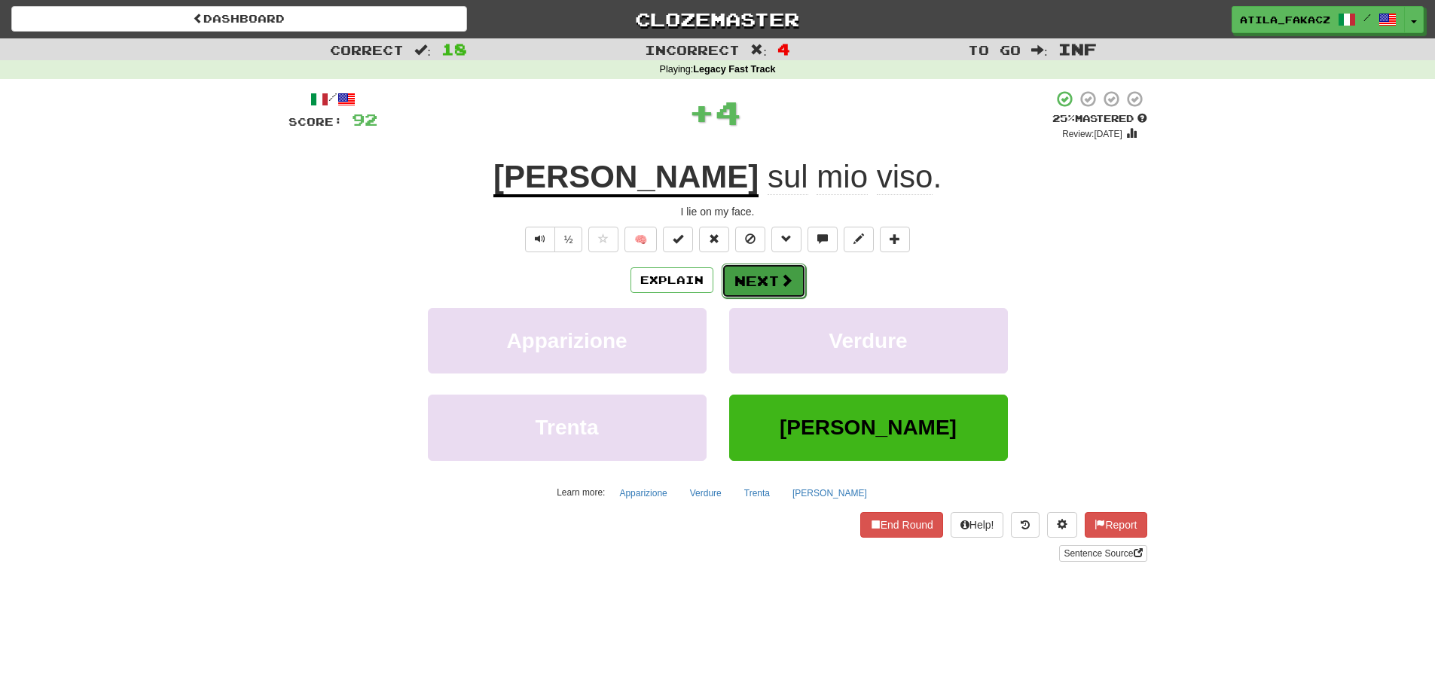
click at [776, 286] on button "Next" at bounding box center [764, 281] width 84 height 35
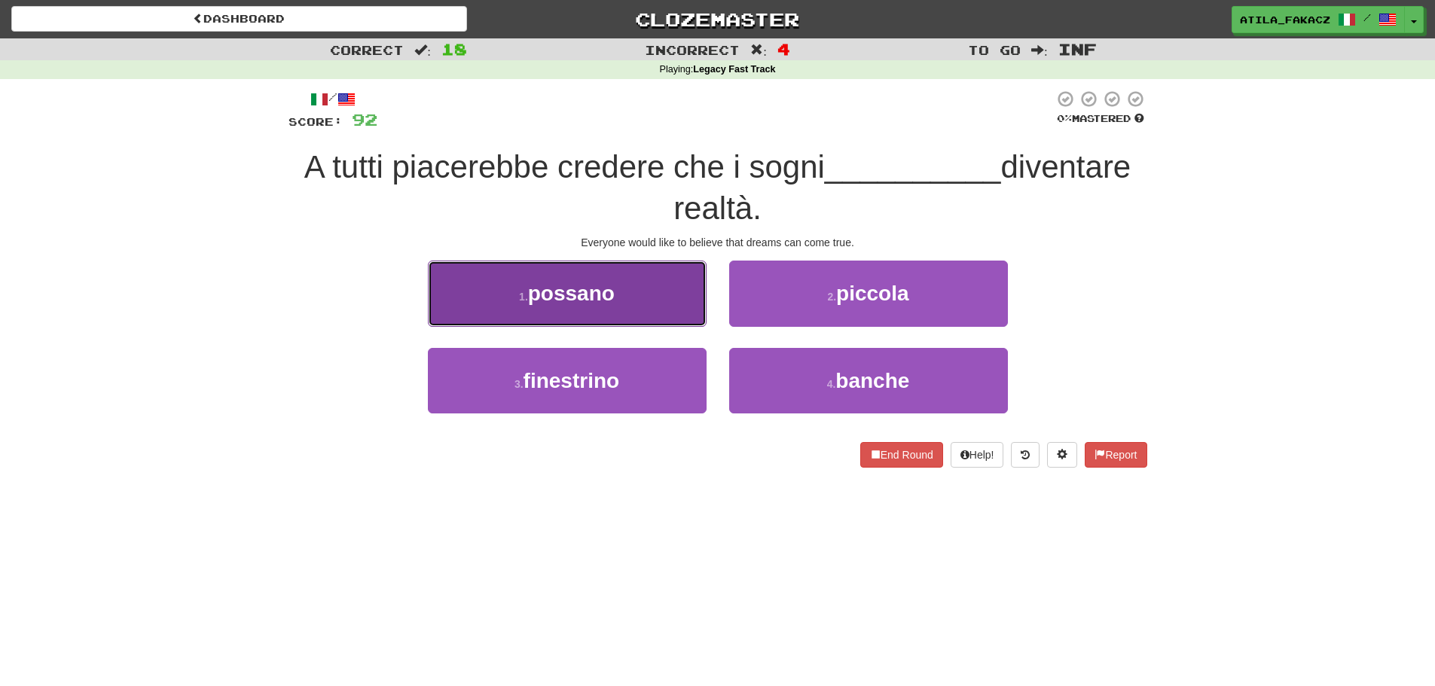
click at [646, 301] on button "1 . possano" at bounding box center [567, 294] width 279 height 66
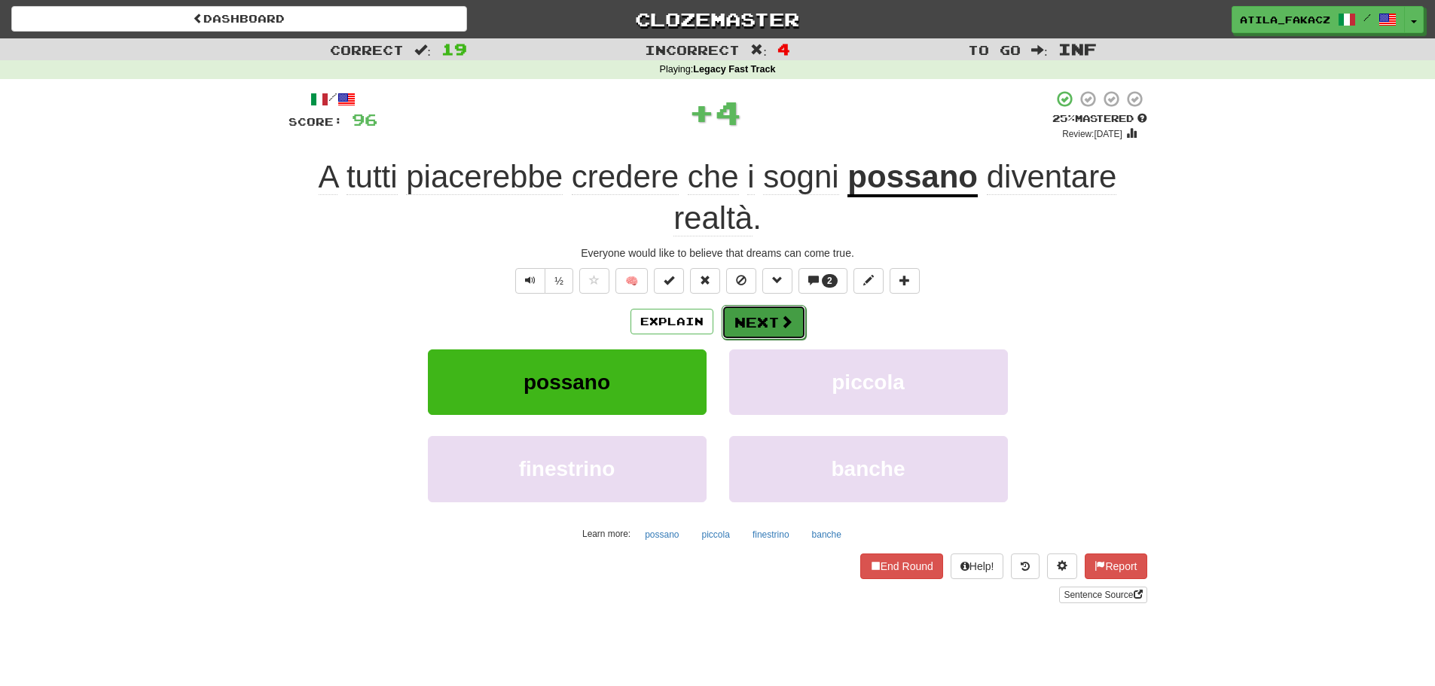
click at [760, 322] on button "Next" at bounding box center [764, 322] width 84 height 35
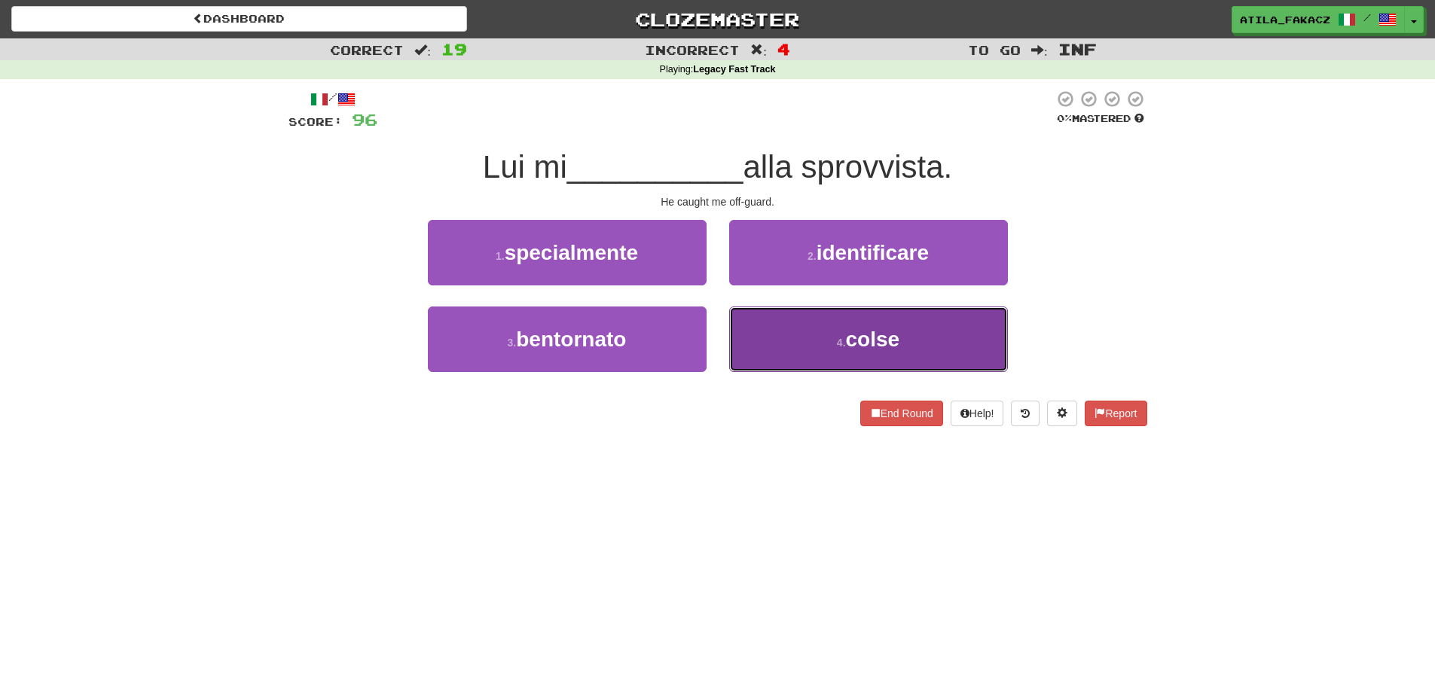
click at [782, 341] on button "4 . colse" at bounding box center [868, 340] width 279 height 66
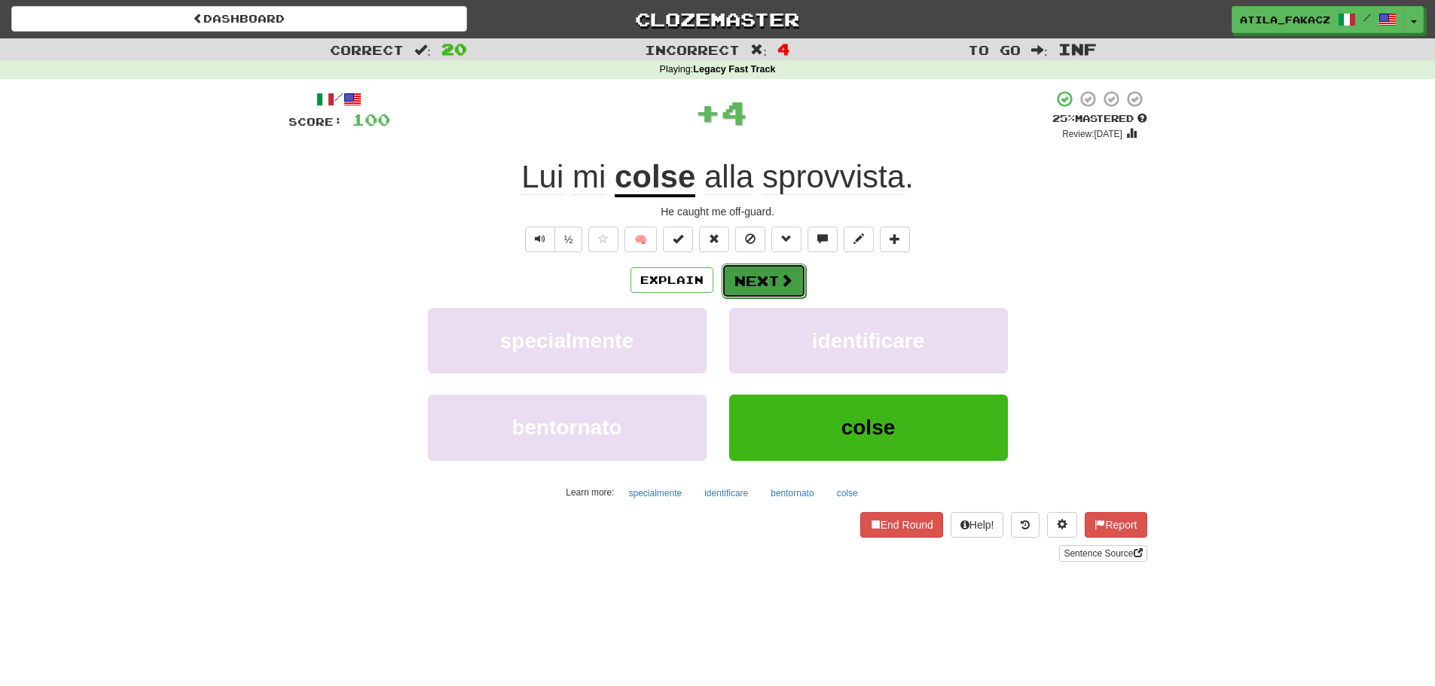
click at [779, 293] on button "Next" at bounding box center [764, 281] width 84 height 35
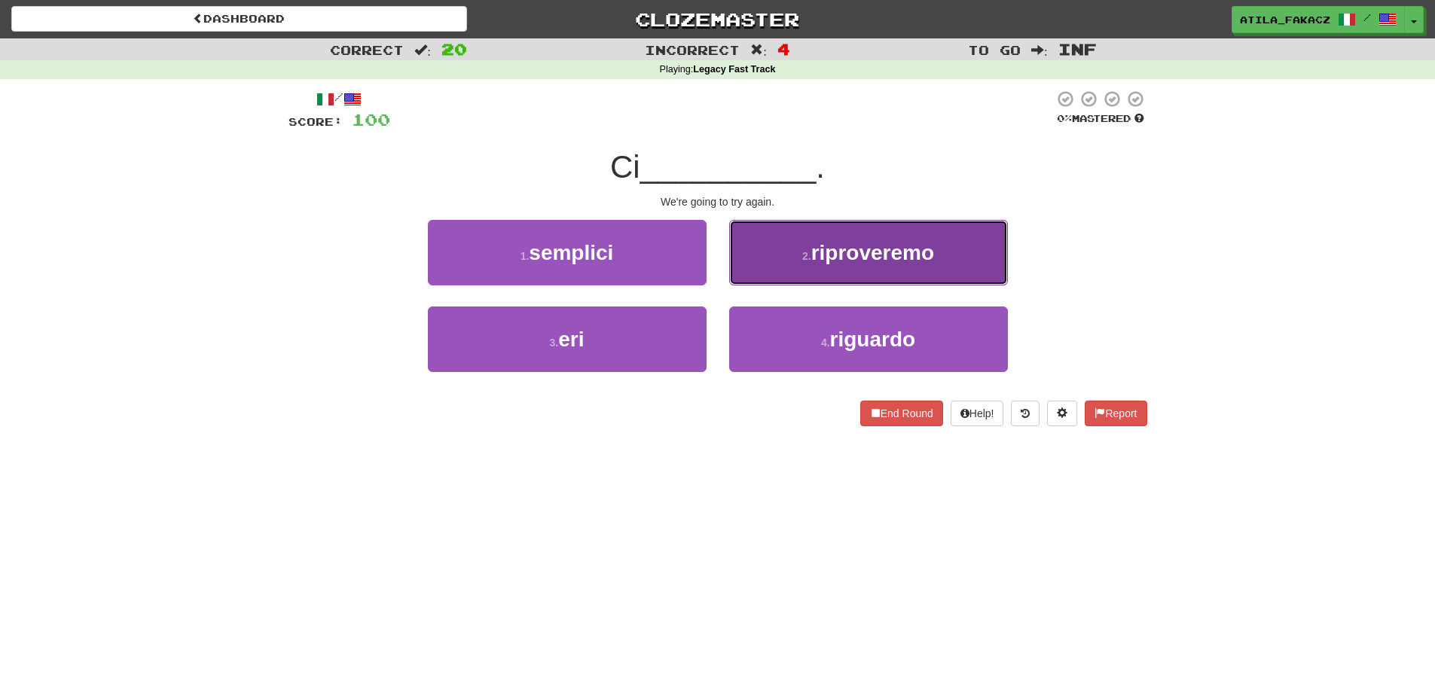
click at [822, 261] on span "riproveremo" at bounding box center [873, 252] width 123 height 23
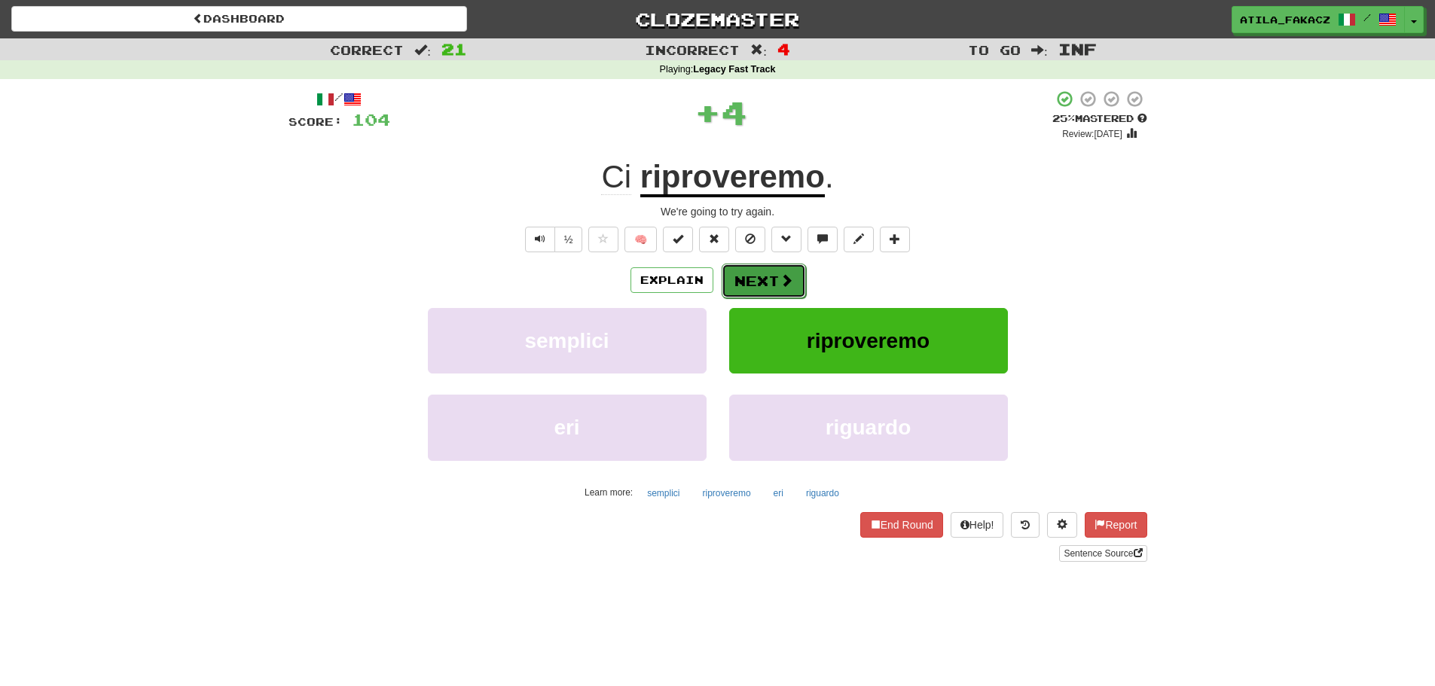
click at [775, 280] on button "Next" at bounding box center [764, 281] width 84 height 35
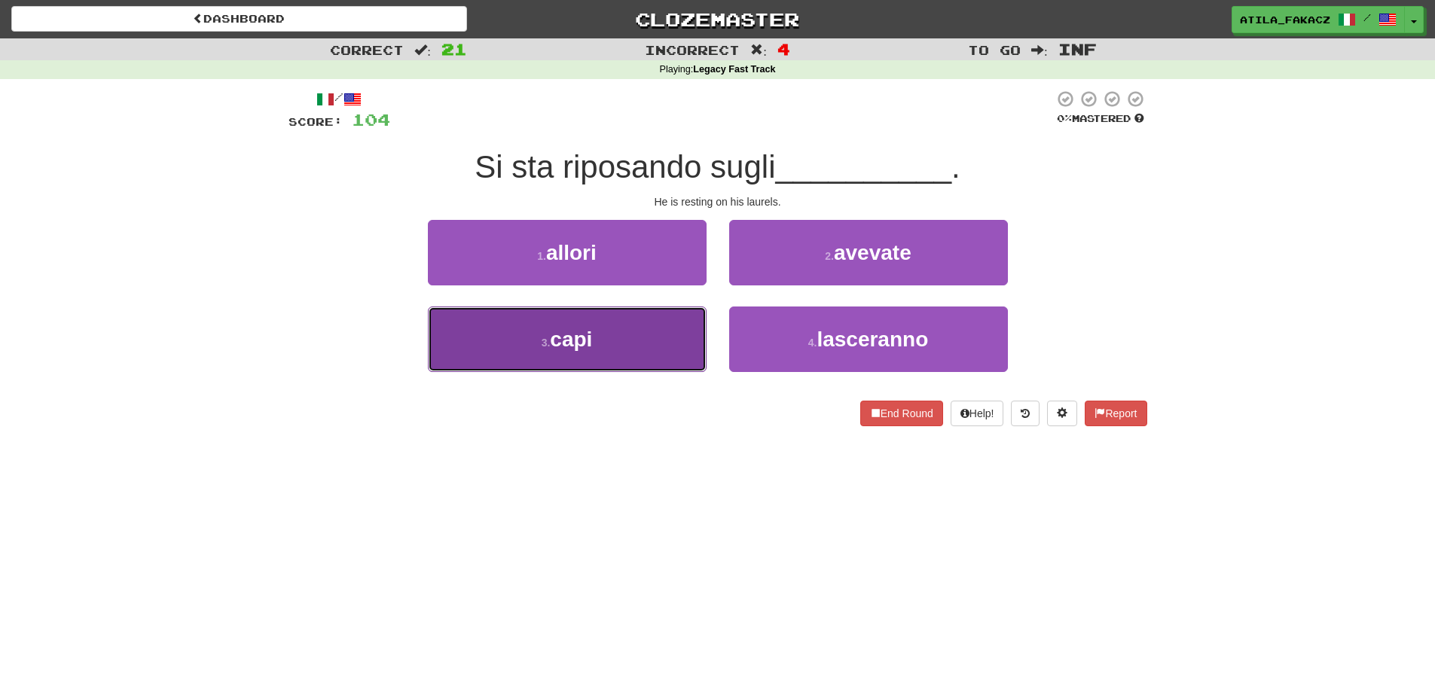
click at [634, 342] on button "3 . capi" at bounding box center [567, 340] width 279 height 66
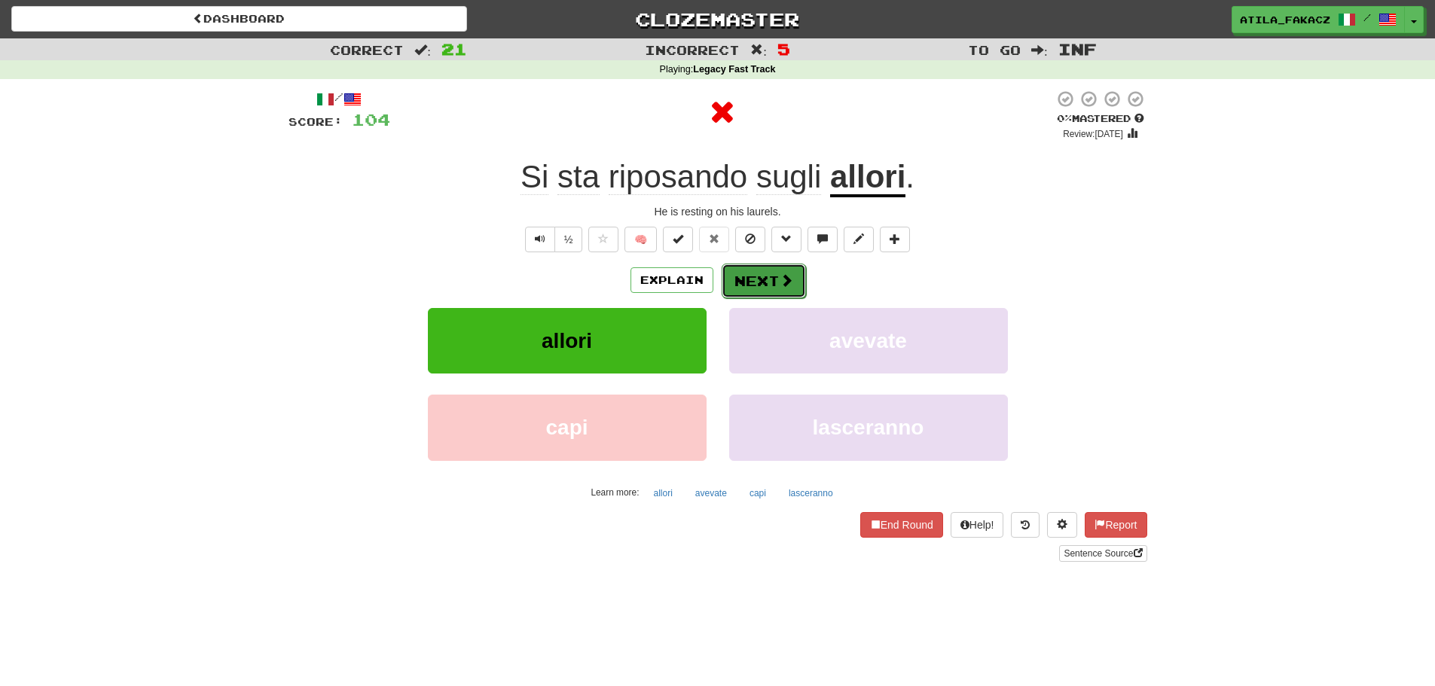
click at [772, 276] on button "Next" at bounding box center [764, 281] width 84 height 35
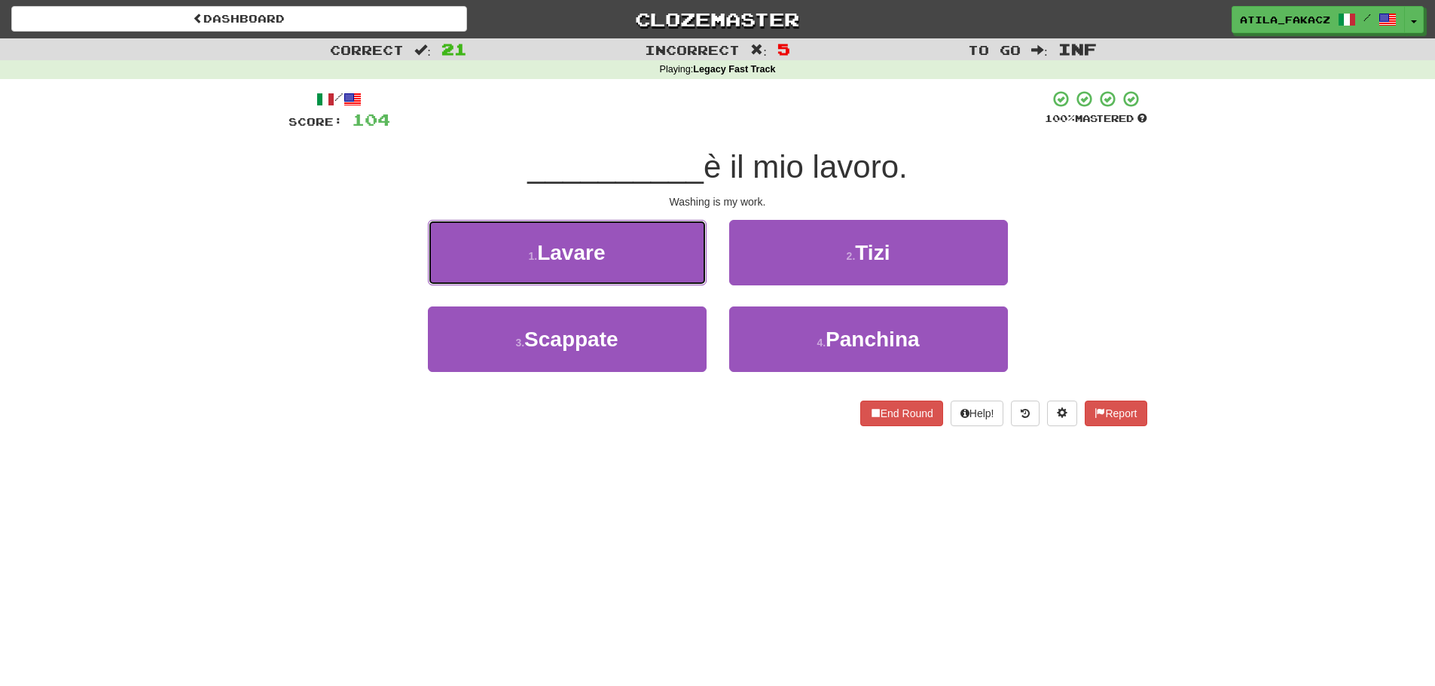
drag, startPoint x: 601, startPoint y: 255, endPoint x: 642, endPoint y: 260, distance: 41.0
click at [602, 255] on span "Lavare" at bounding box center [571, 252] width 68 height 23
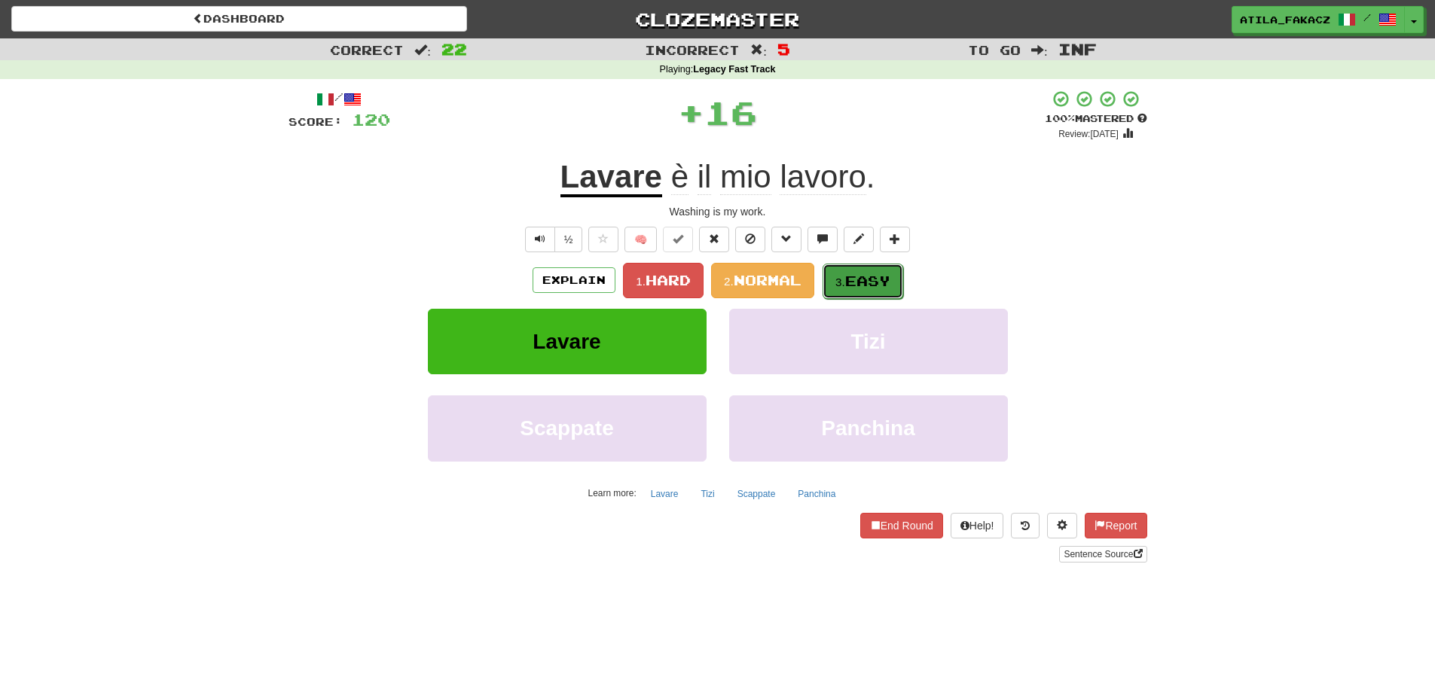
click at [854, 273] on span "Easy" at bounding box center [867, 281] width 45 height 17
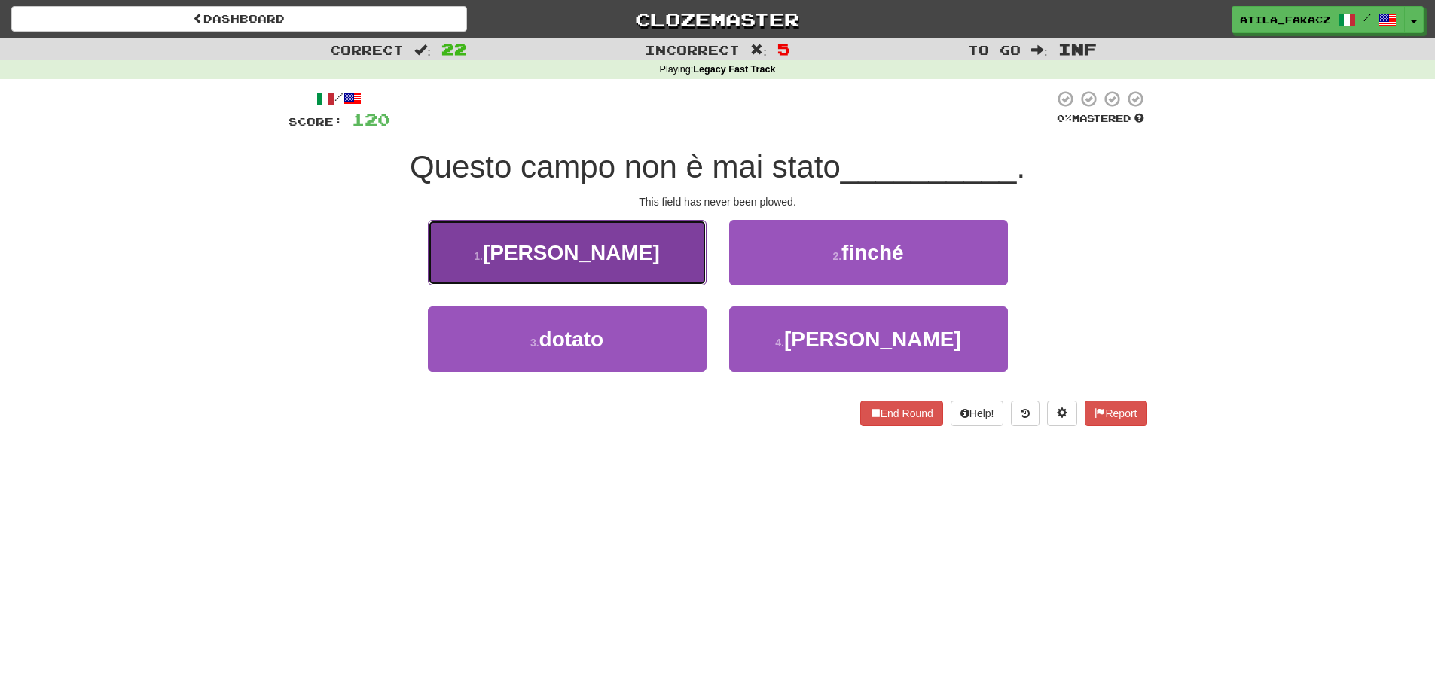
click at [657, 241] on button "1 . arato" at bounding box center [567, 253] width 279 height 66
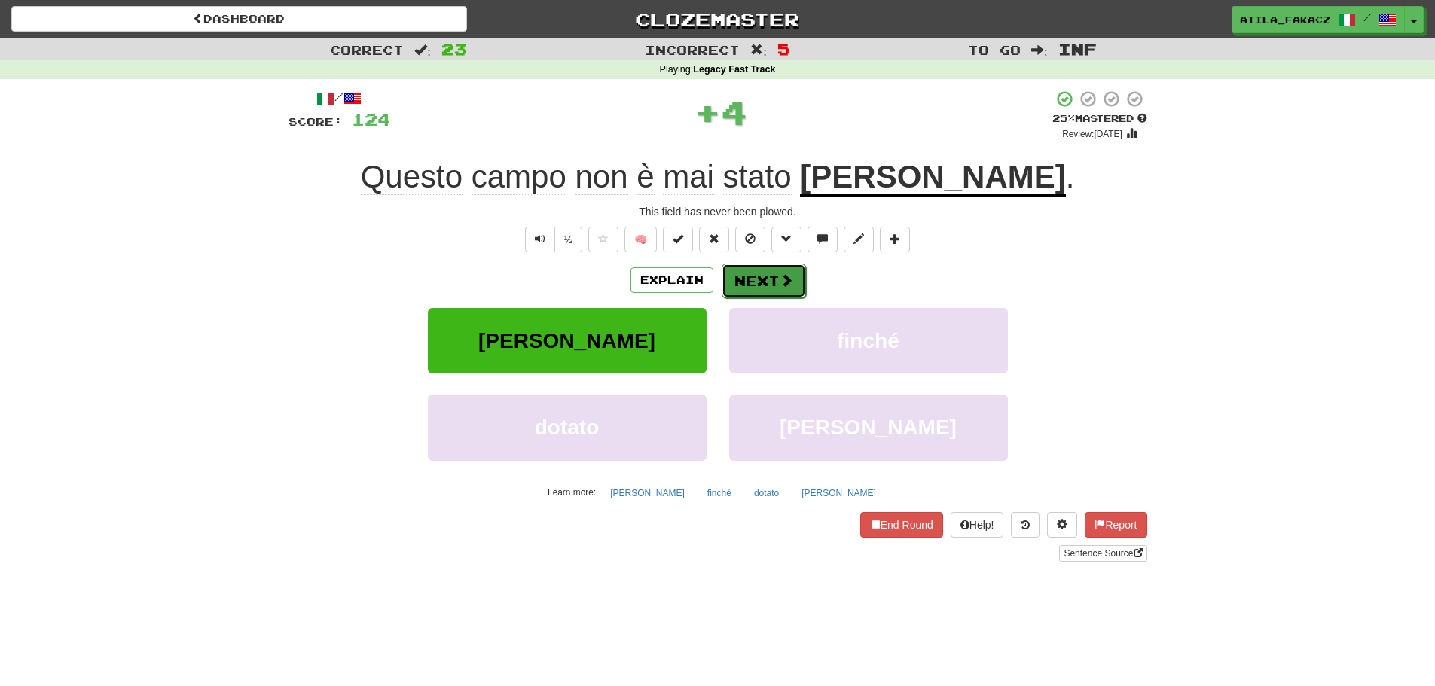
click at [772, 274] on button "Next" at bounding box center [764, 281] width 84 height 35
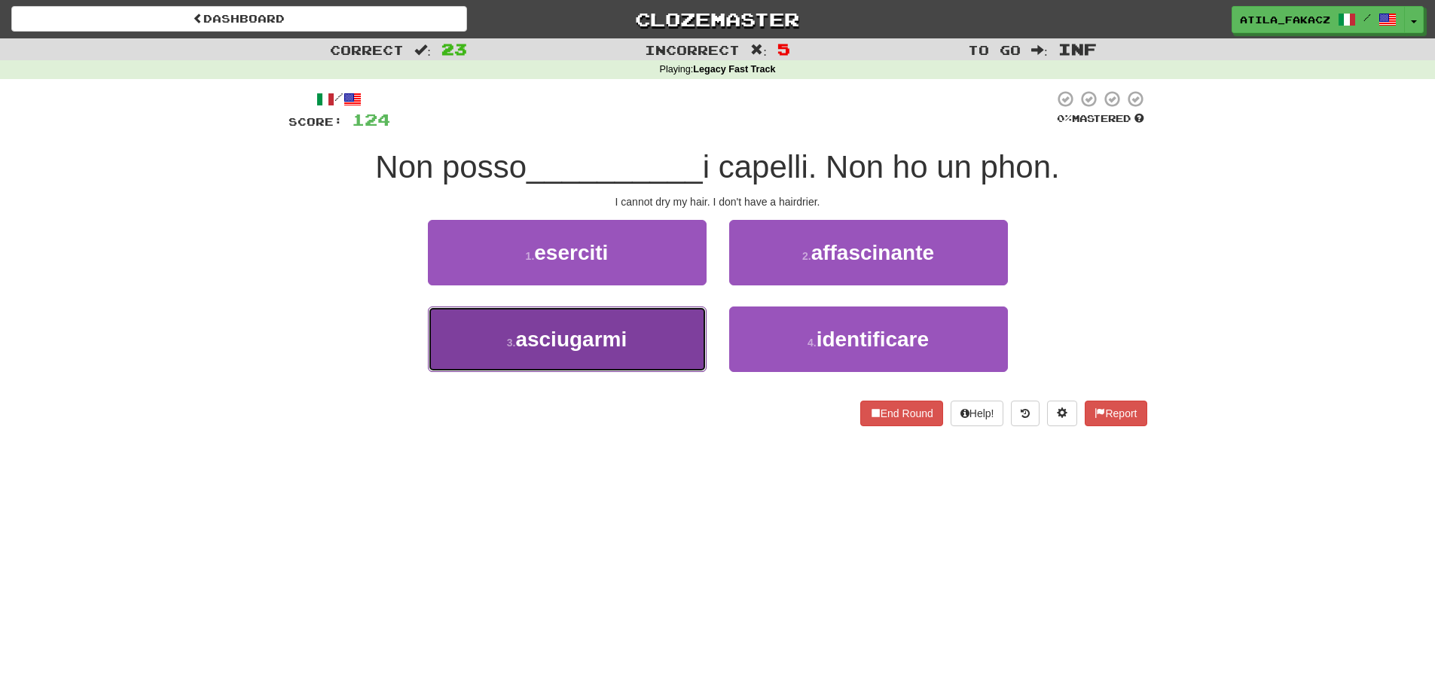
click at [634, 341] on button "3 . asciugarmi" at bounding box center [567, 340] width 279 height 66
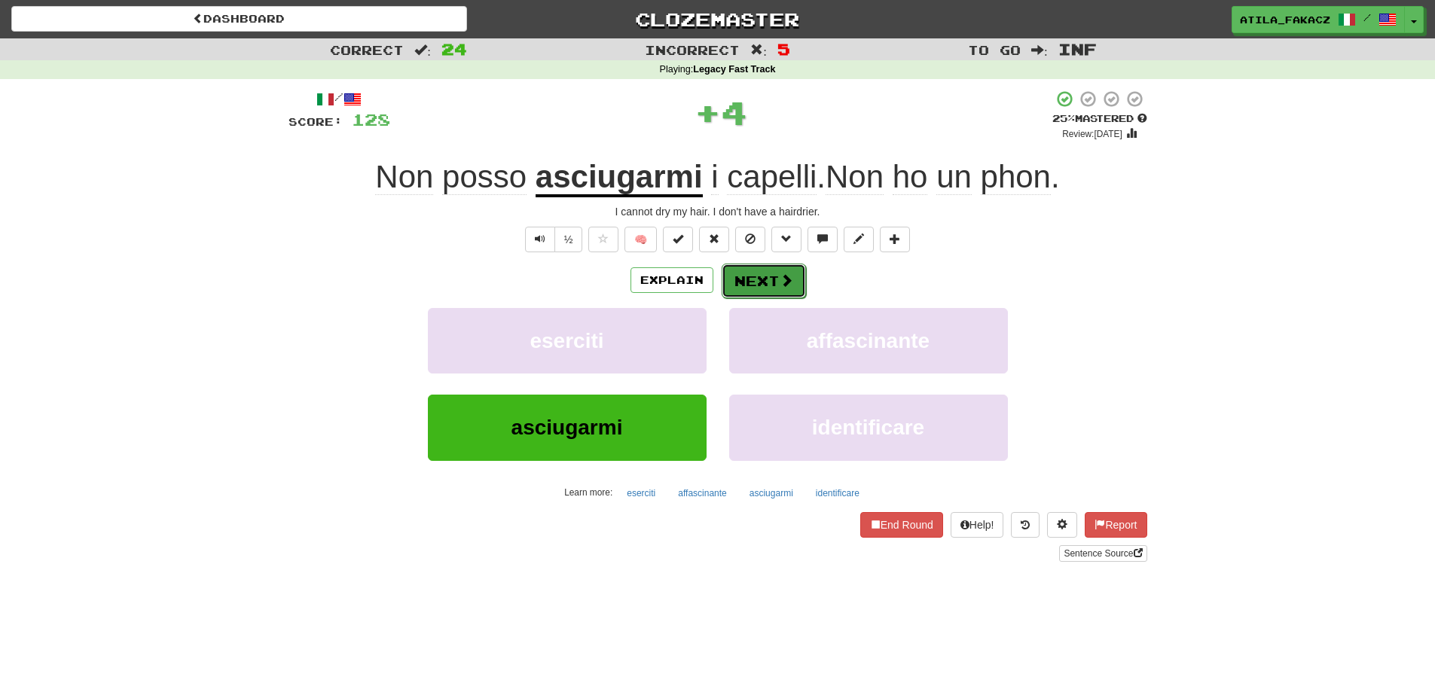
click at [778, 289] on button "Next" at bounding box center [764, 281] width 84 height 35
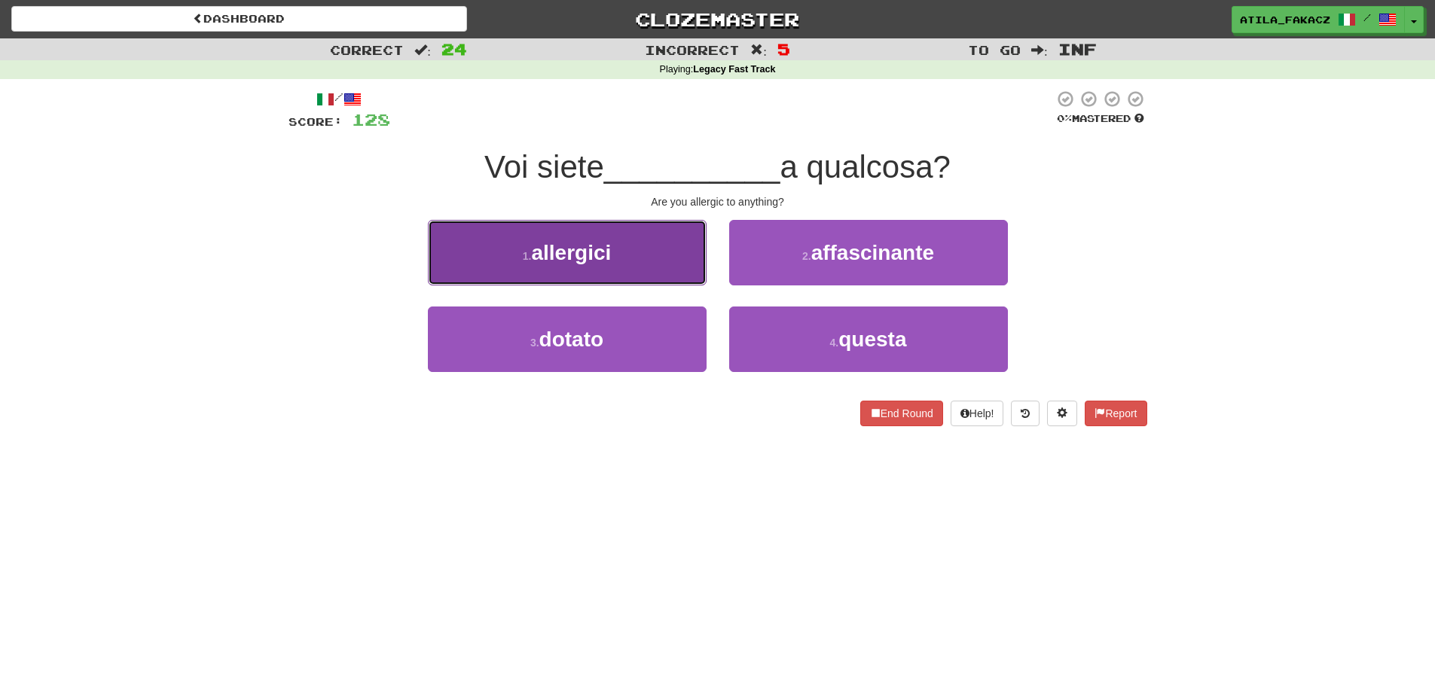
click at [649, 252] on button "1 . allergici" at bounding box center [567, 253] width 279 height 66
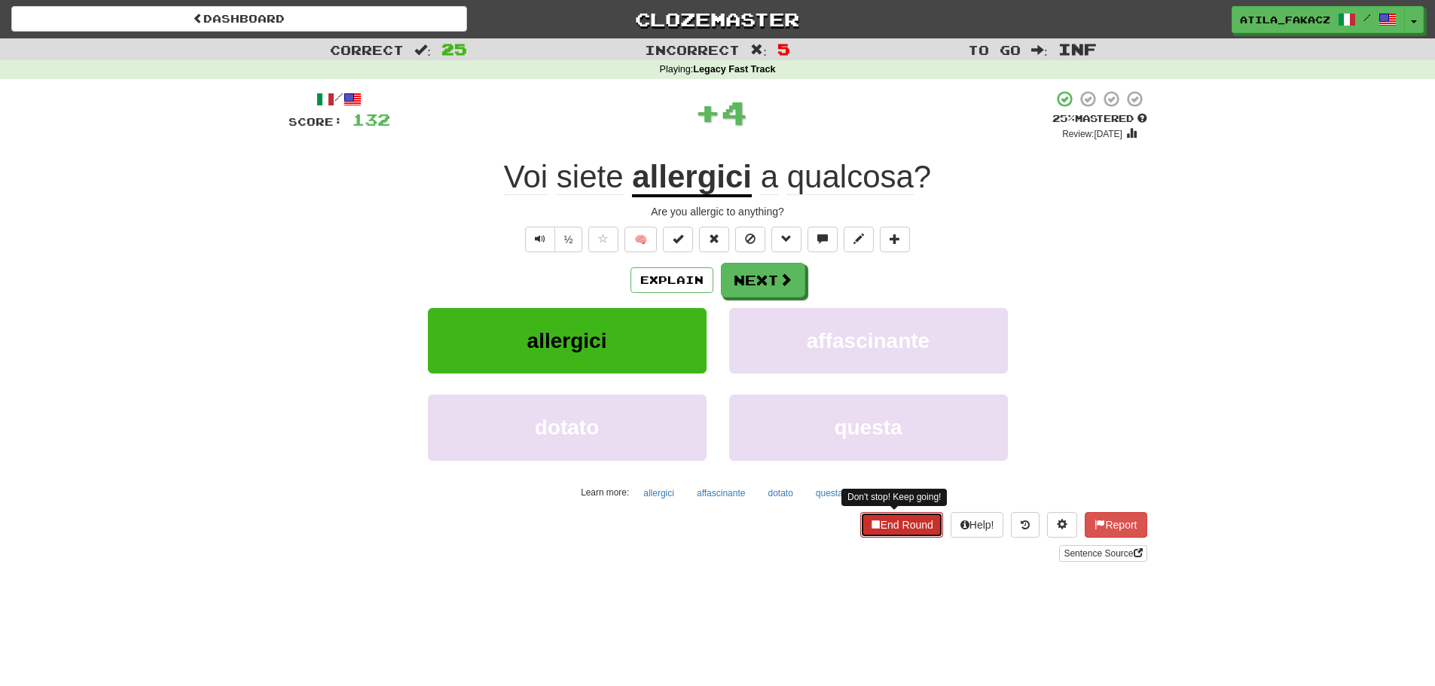
click at [891, 524] on button "End Round" at bounding box center [901, 525] width 83 height 26
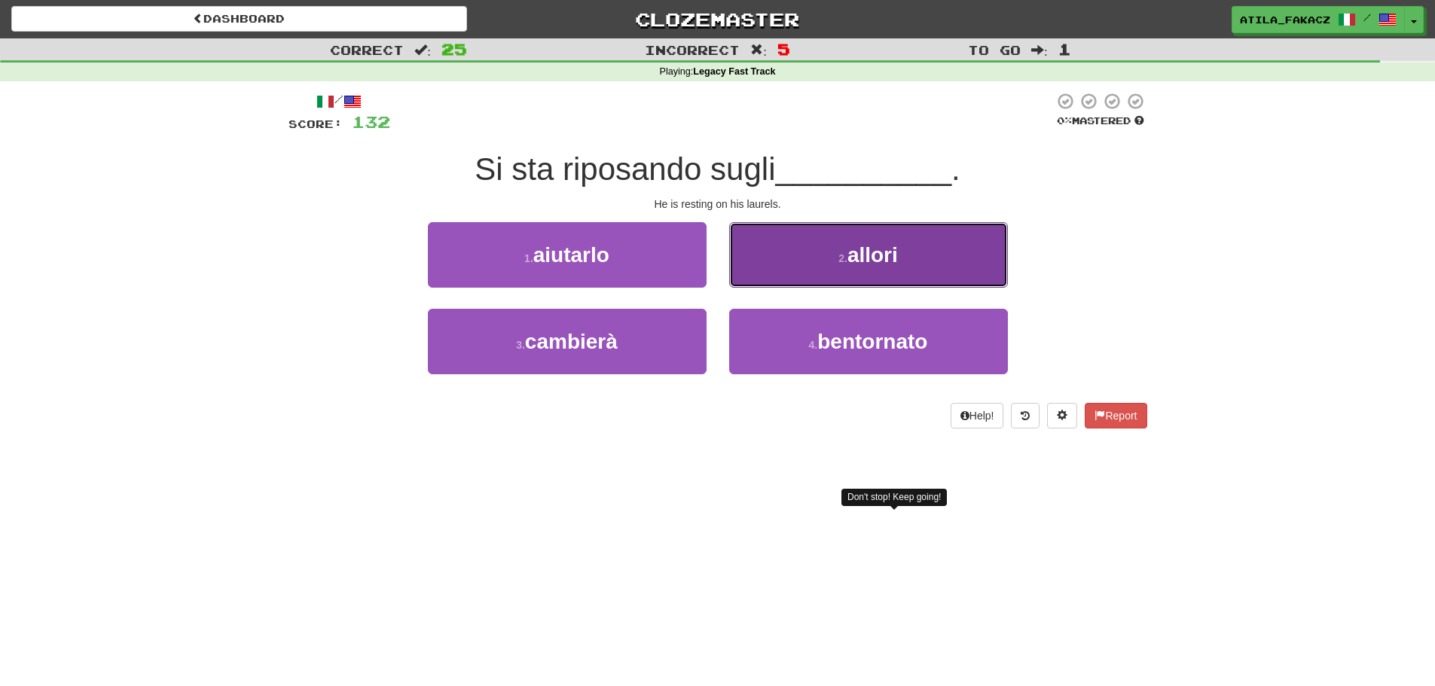
click at [753, 260] on button "2 . allori" at bounding box center [868, 255] width 279 height 66
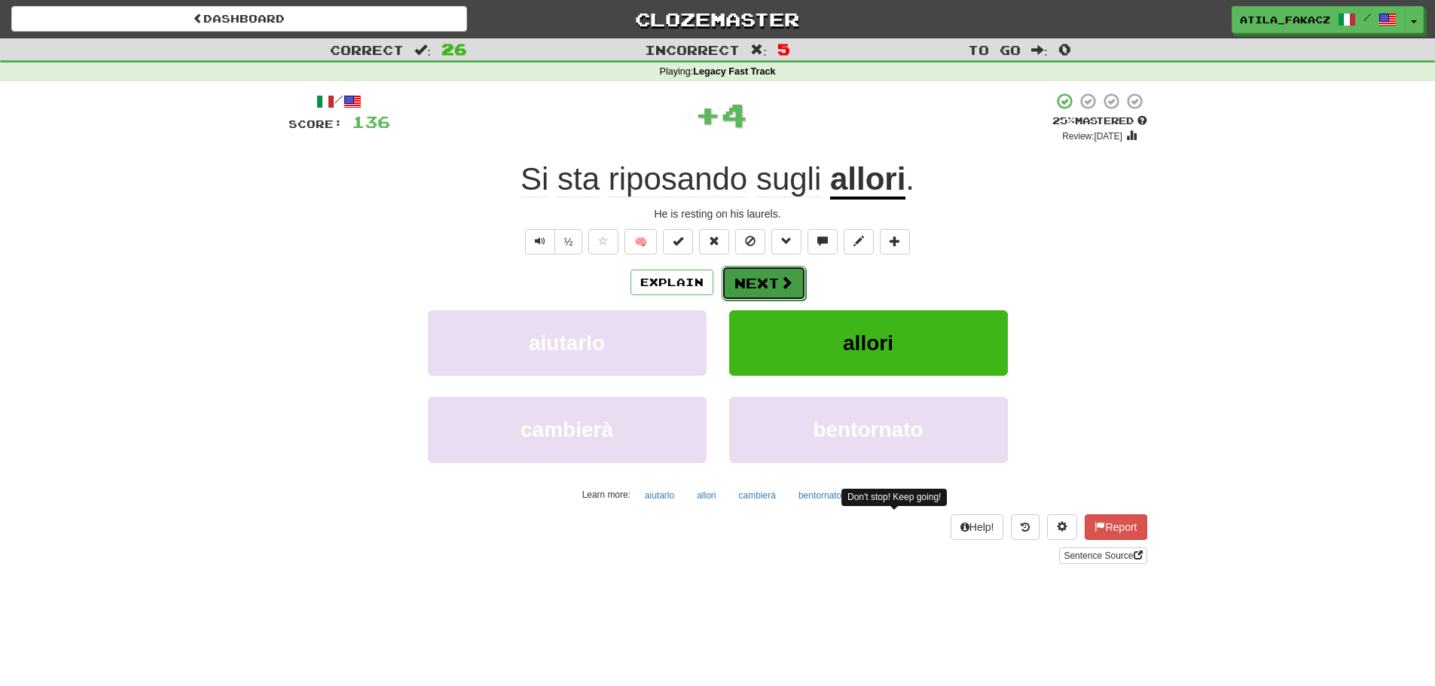
click at [757, 270] on button "Next" at bounding box center [764, 283] width 84 height 35
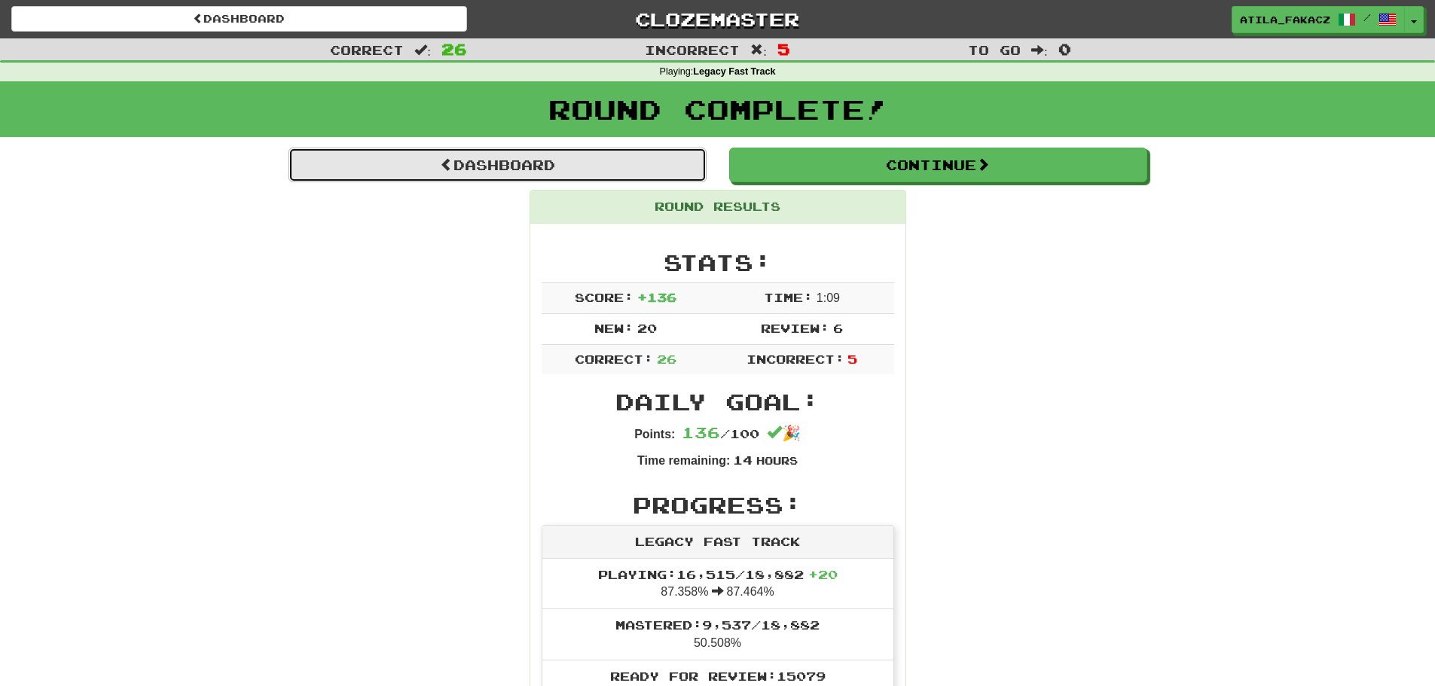
click at [512, 172] on link "Dashboard" at bounding box center [498, 165] width 418 height 35
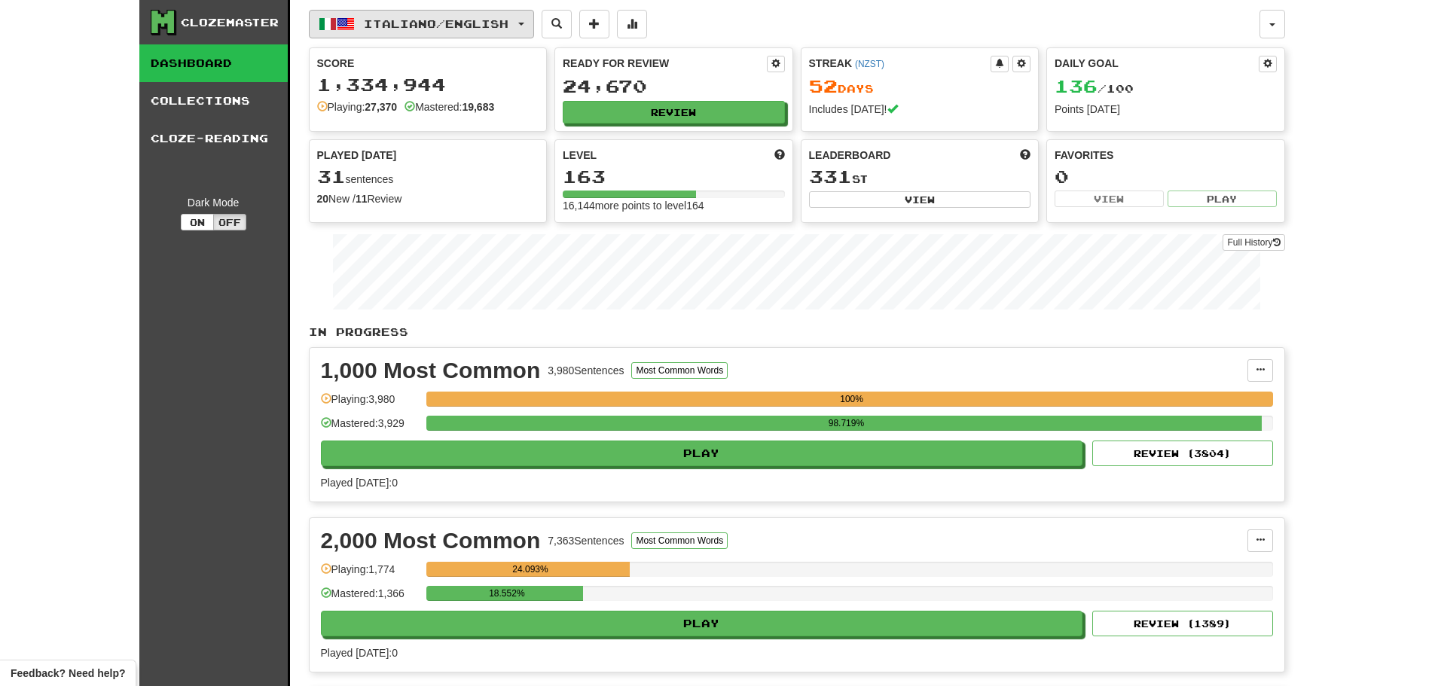
click at [475, 25] on span "Italiano / English" at bounding box center [436, 23] width 145 height 13
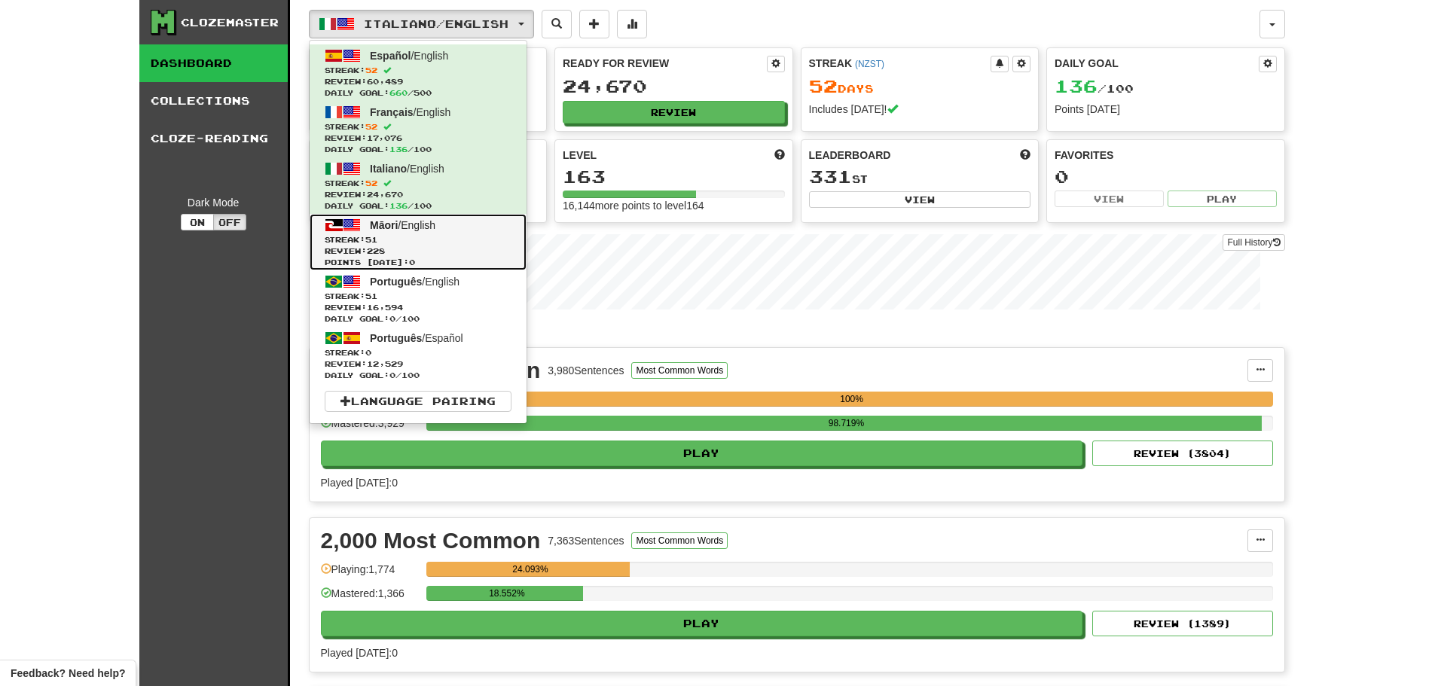
click at [417, 232] on link "Māori / English Streak: 51 Review: 228 Points [DATE]: 0" at bounding box center [418, 242] width 217 height 57
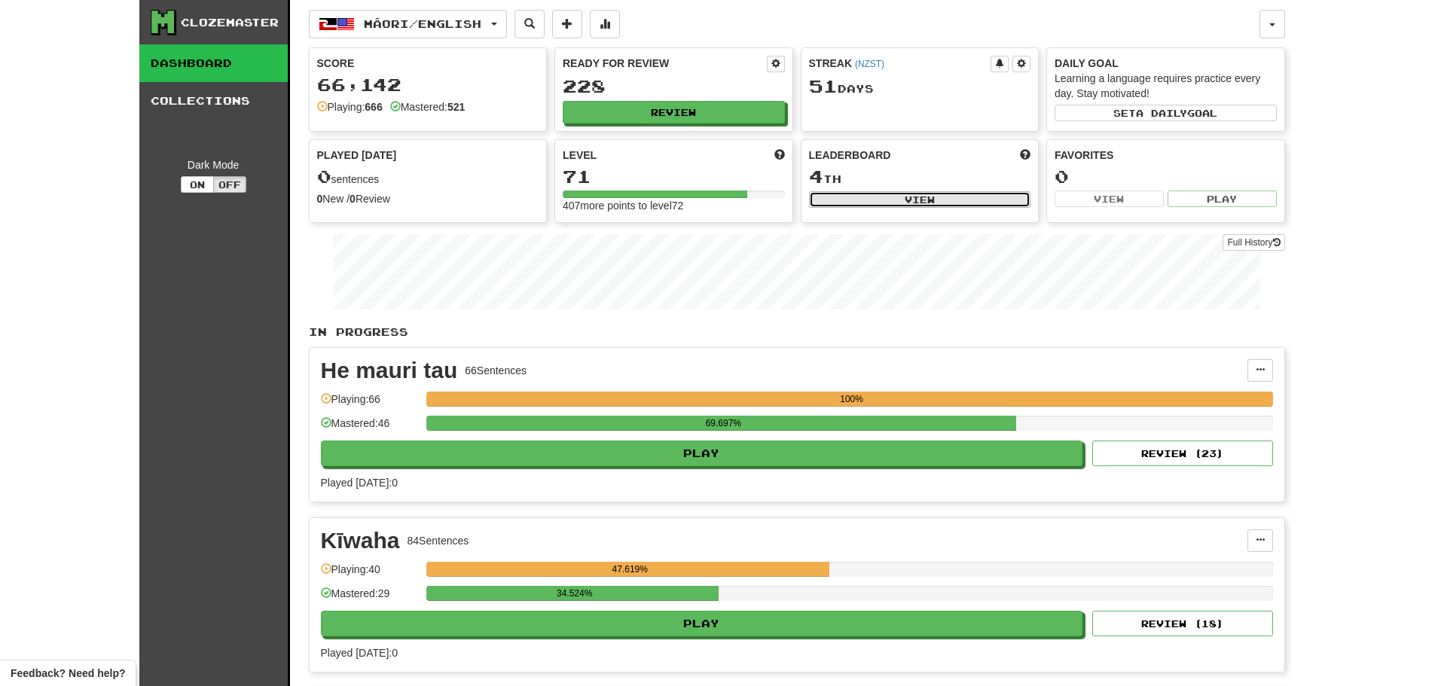
click at [914, 204] on button "View" at bounding box center [920, 199] width 222 height 17
select select "**********"
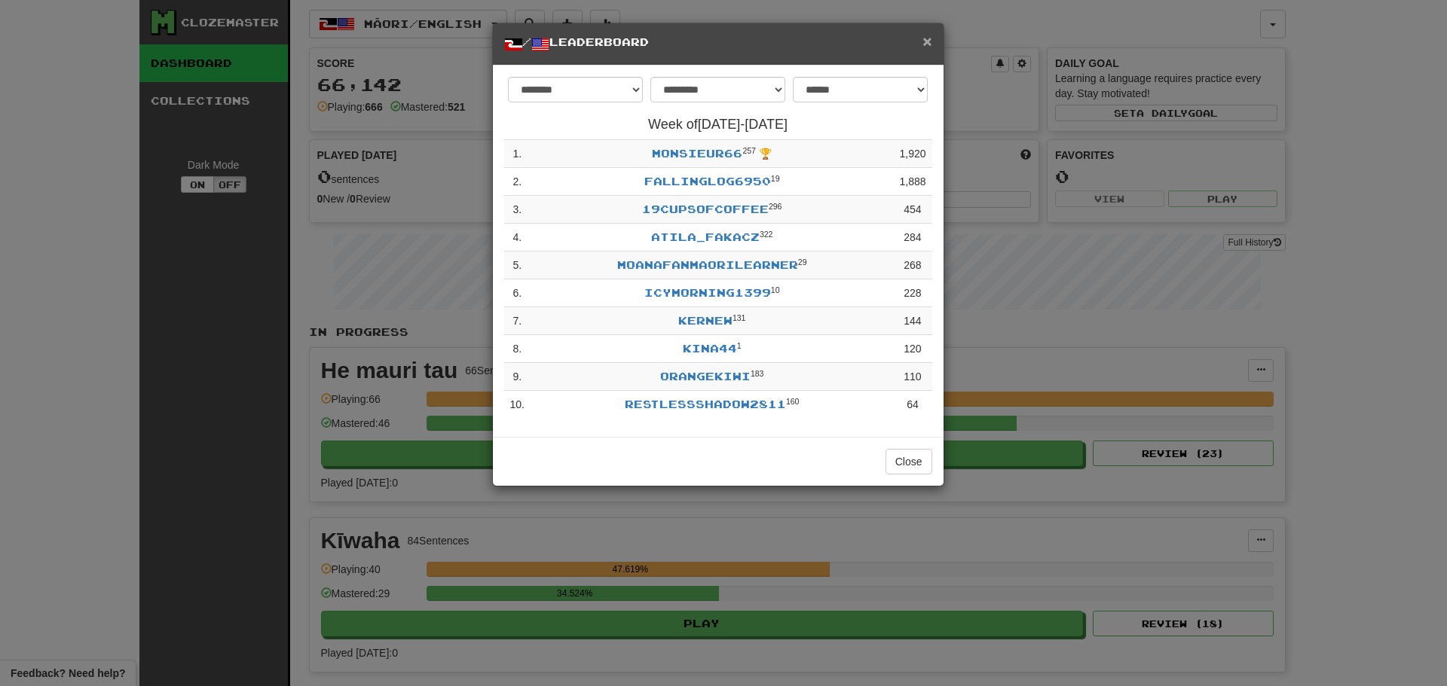
click at [925, 45] on span "×" at bounding box center [926, 40] width 9 height 17
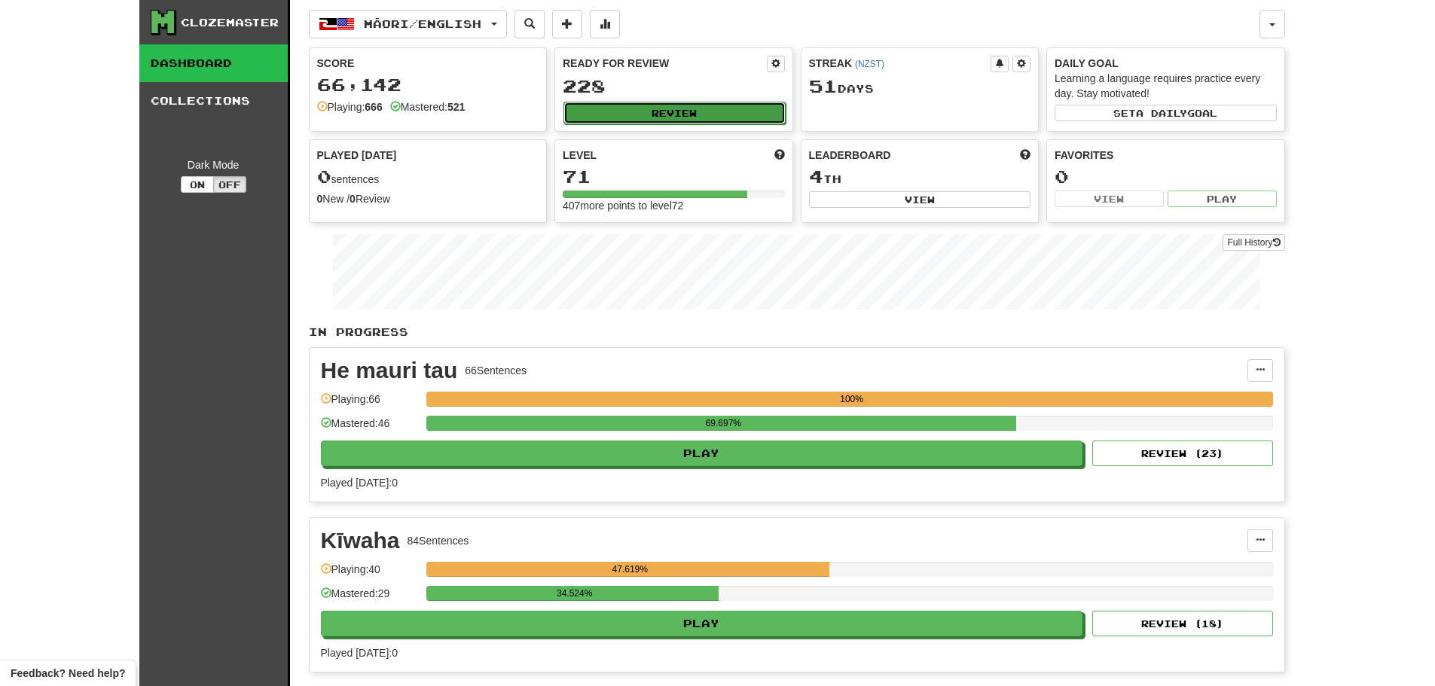
click at [680, 115] on button "Review" at bounding box center [675, 113] width 222 height 23
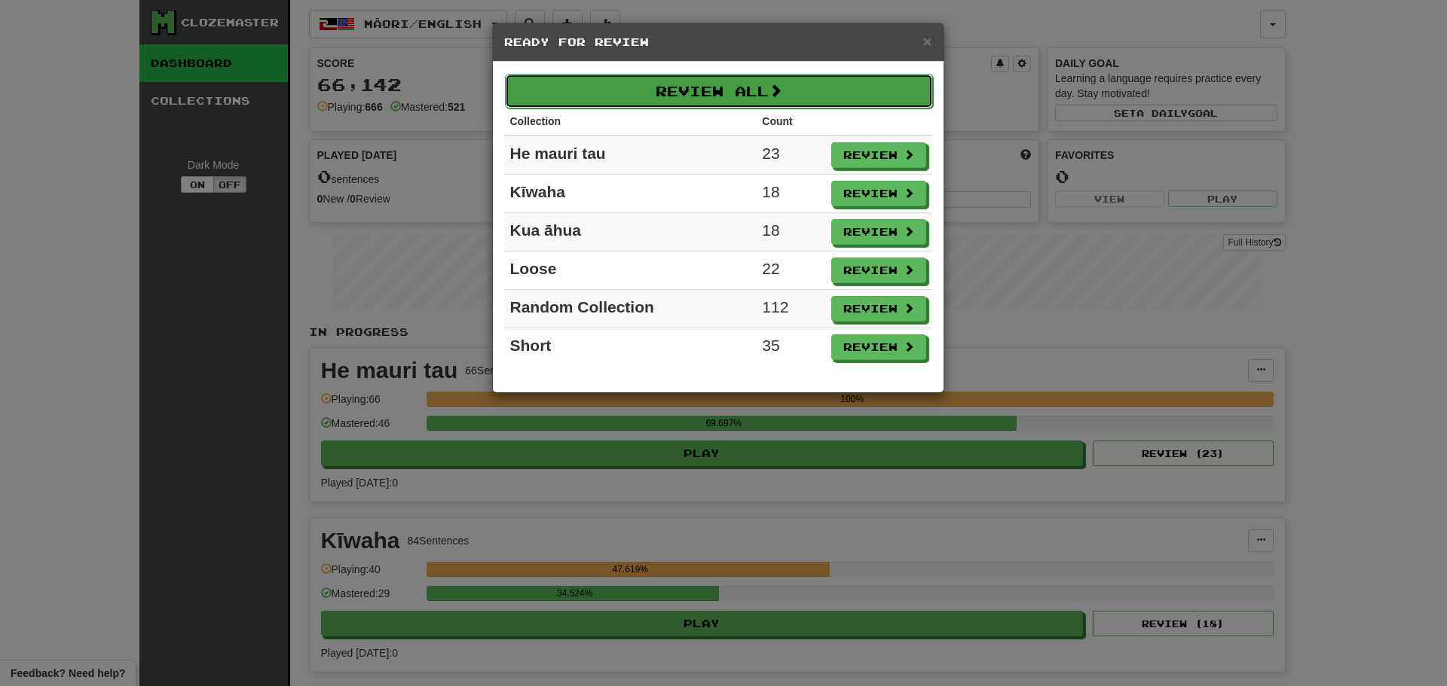
click at [724, 98] on button "Review All" at bounding box center [719, 91] width 428 height 35
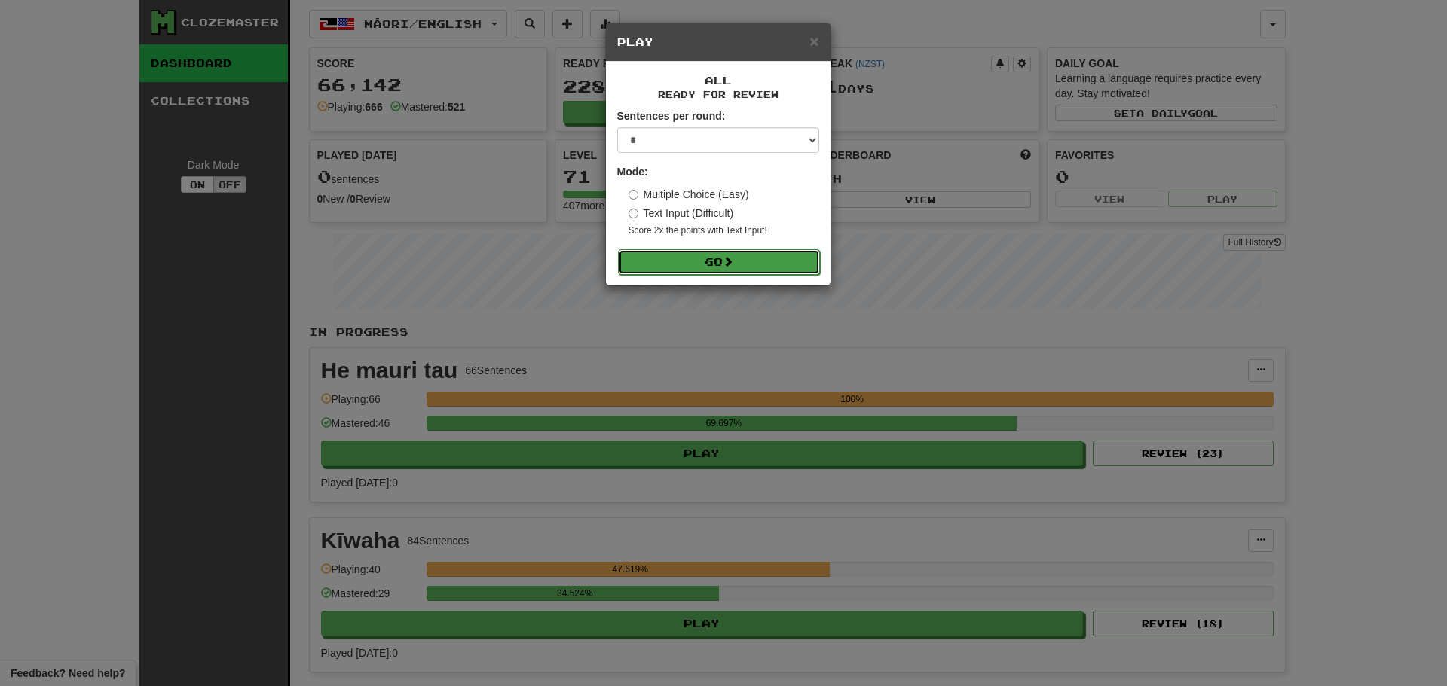
click at [726, 261] on span at bounding box center [728, 261] width 11 height 11
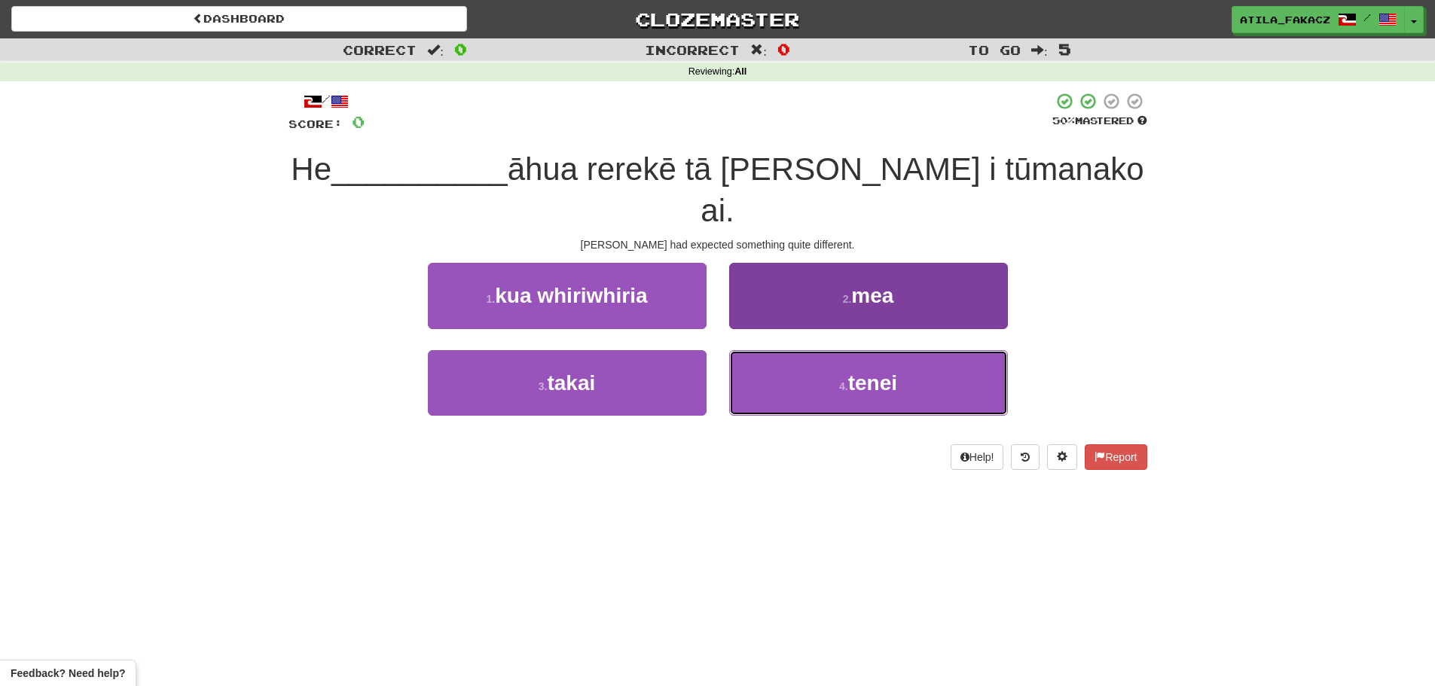
click at [821, 350] on button "4 . tenei" at bounding box center [868, 383] width 279 height 66
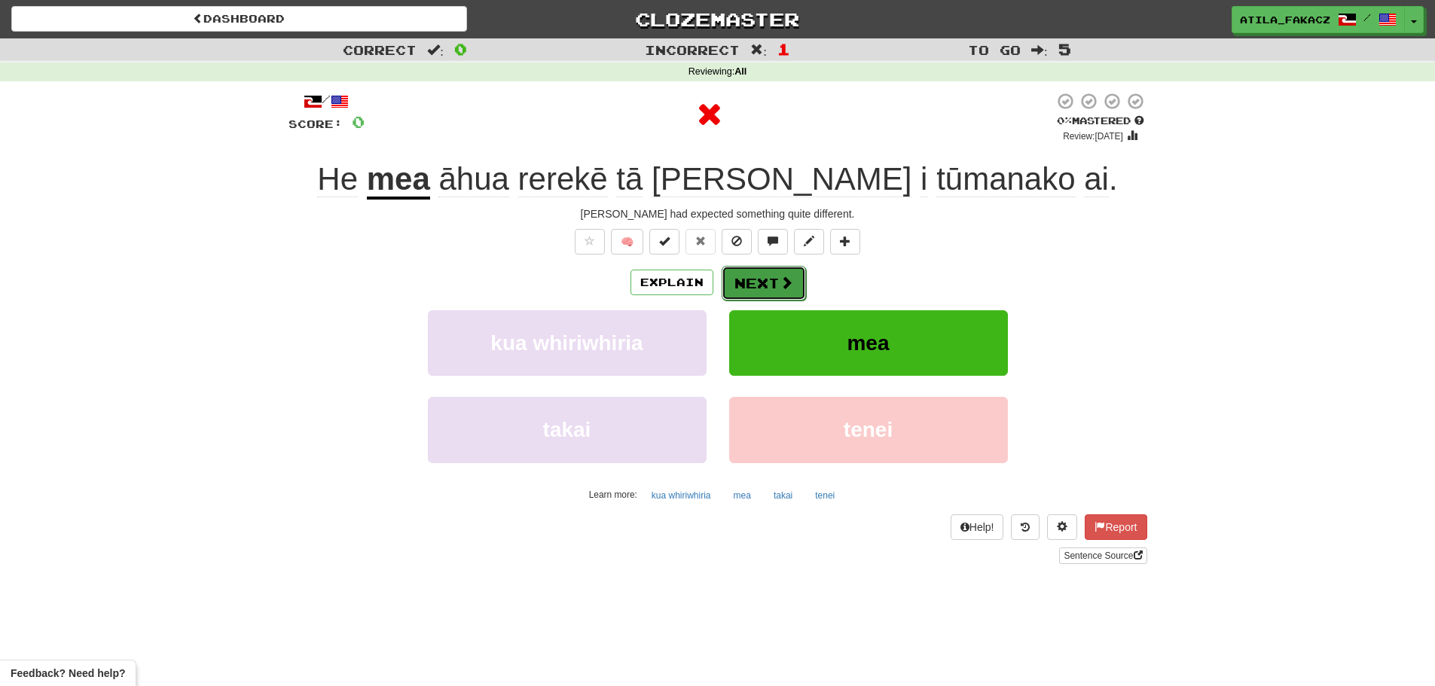
click at [770, 287] on button "Next" at bounding box center [764, 283] width 84 height 35
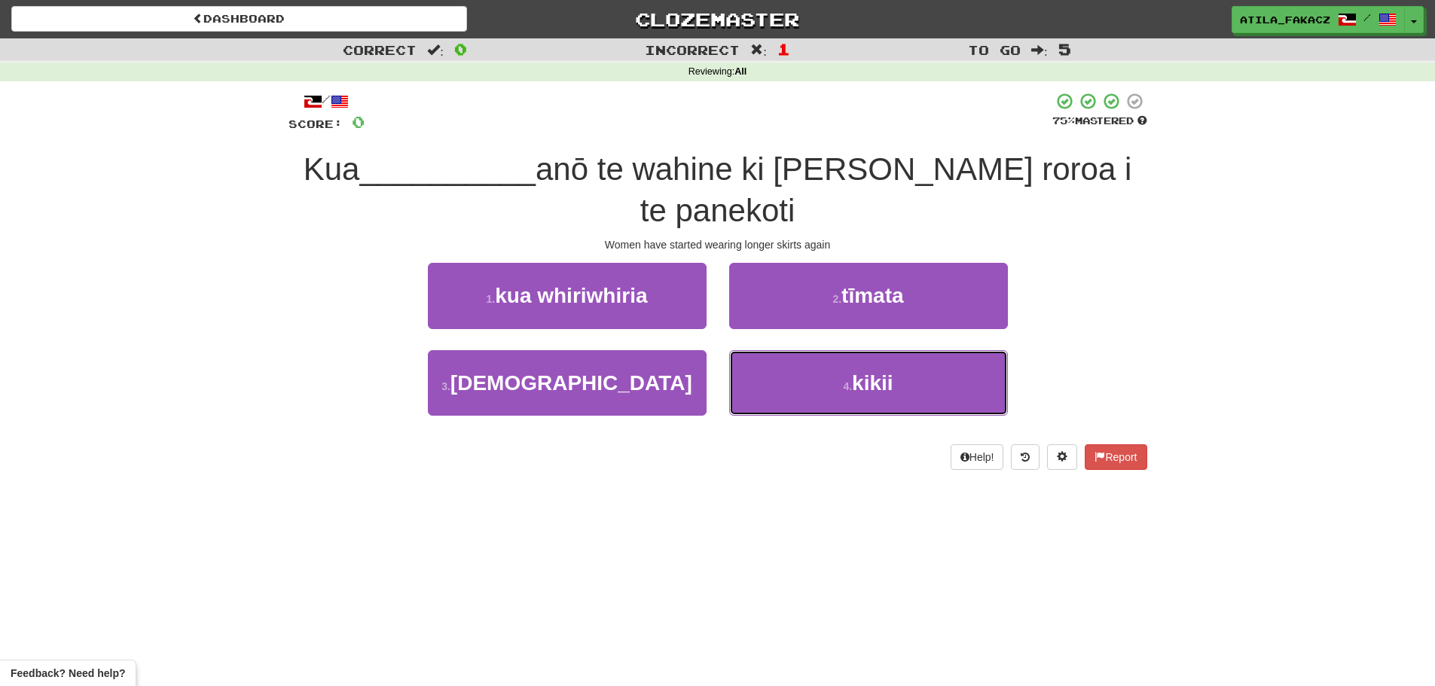
drag, startPoint x: 798, startPoint y: 343, endPoint x: 761, endPoint y: 302, distance: 54.9
click at [799, 350] on button "4 . kikii" at bounding box center [868, 383] width 279 height 66
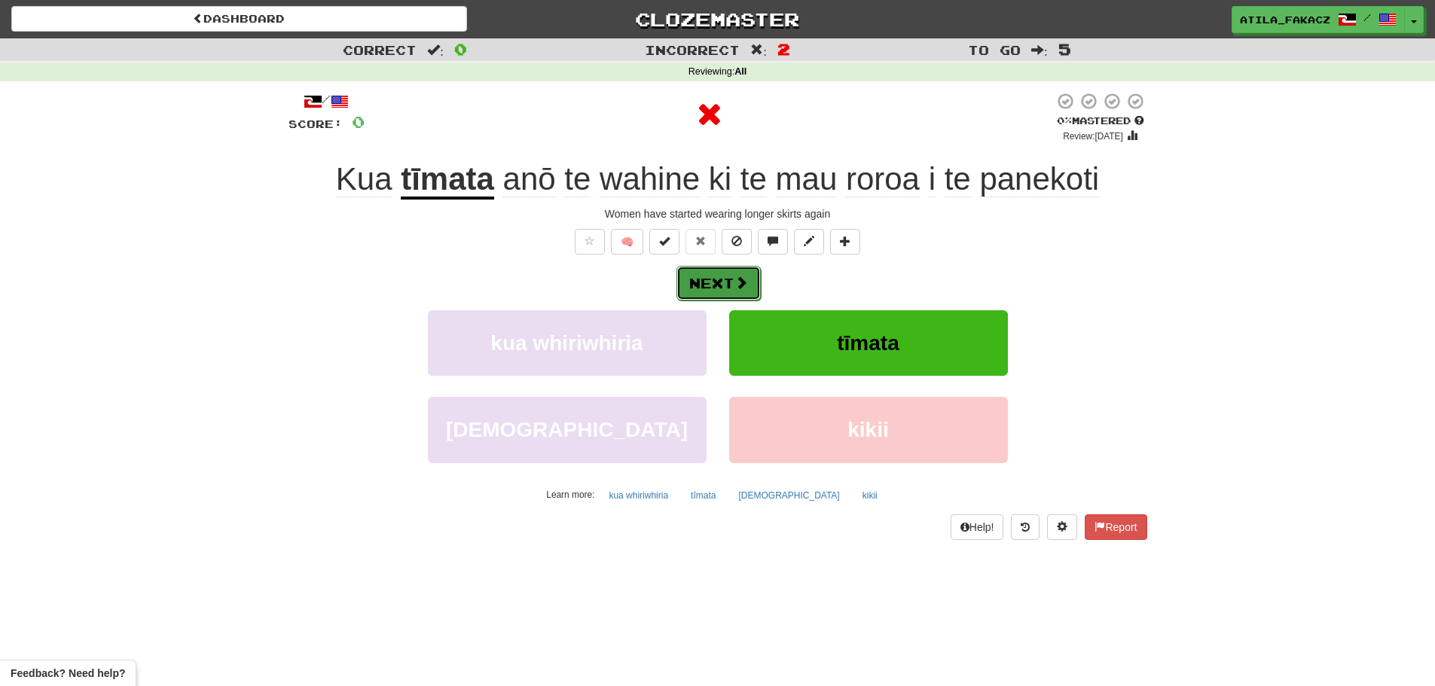
click at [729, 281] on button "Next" at bounding box center [719, 283] width 84 height 35
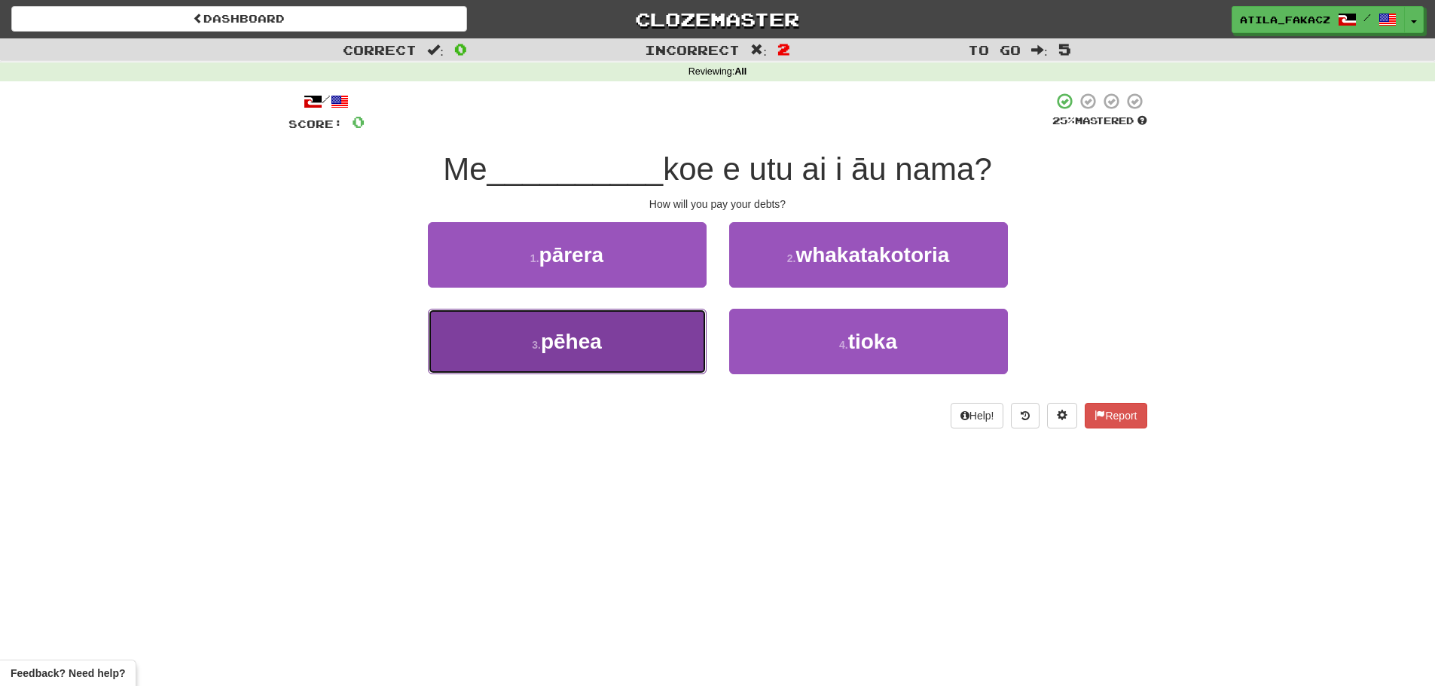
click at [598, 346] on span "pēhea" at bounding box center [571, 341] width 61 height 23
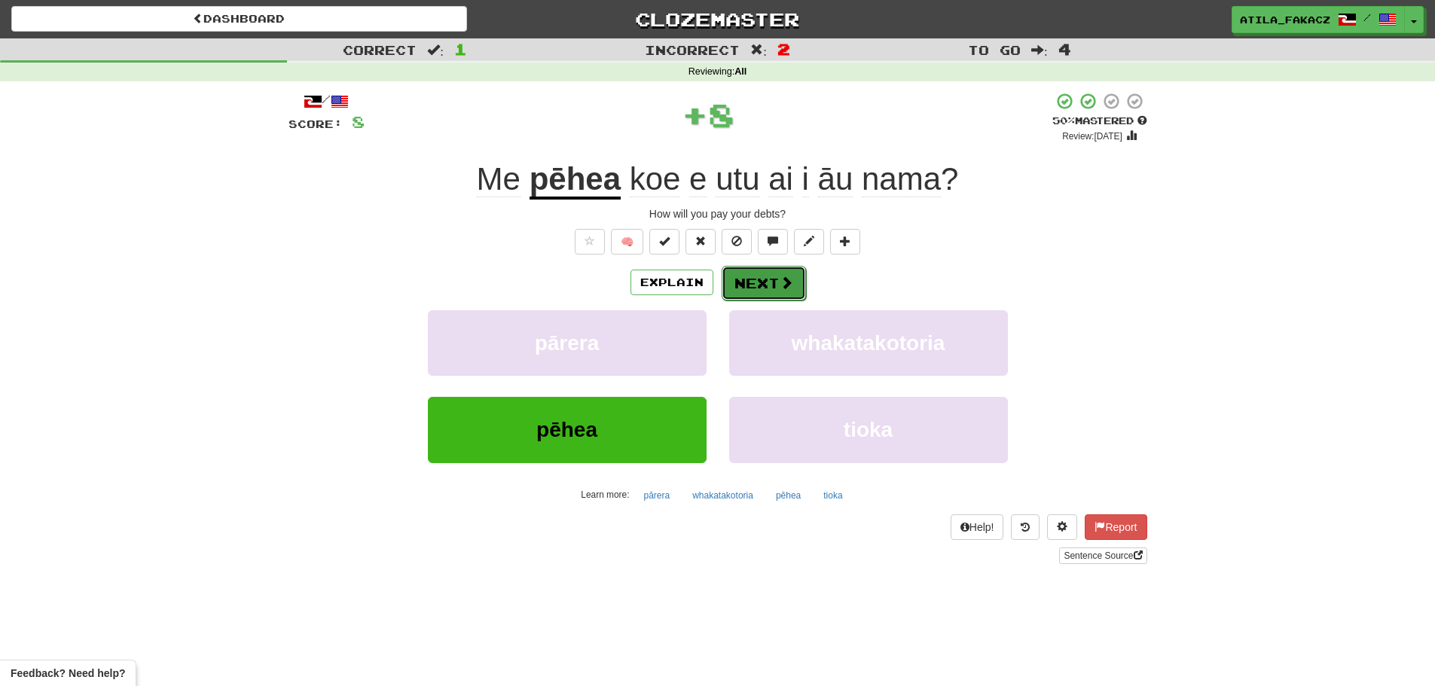
click at [773, 277] on button "Next" at bounding box center [764, 283] width 84 height 35
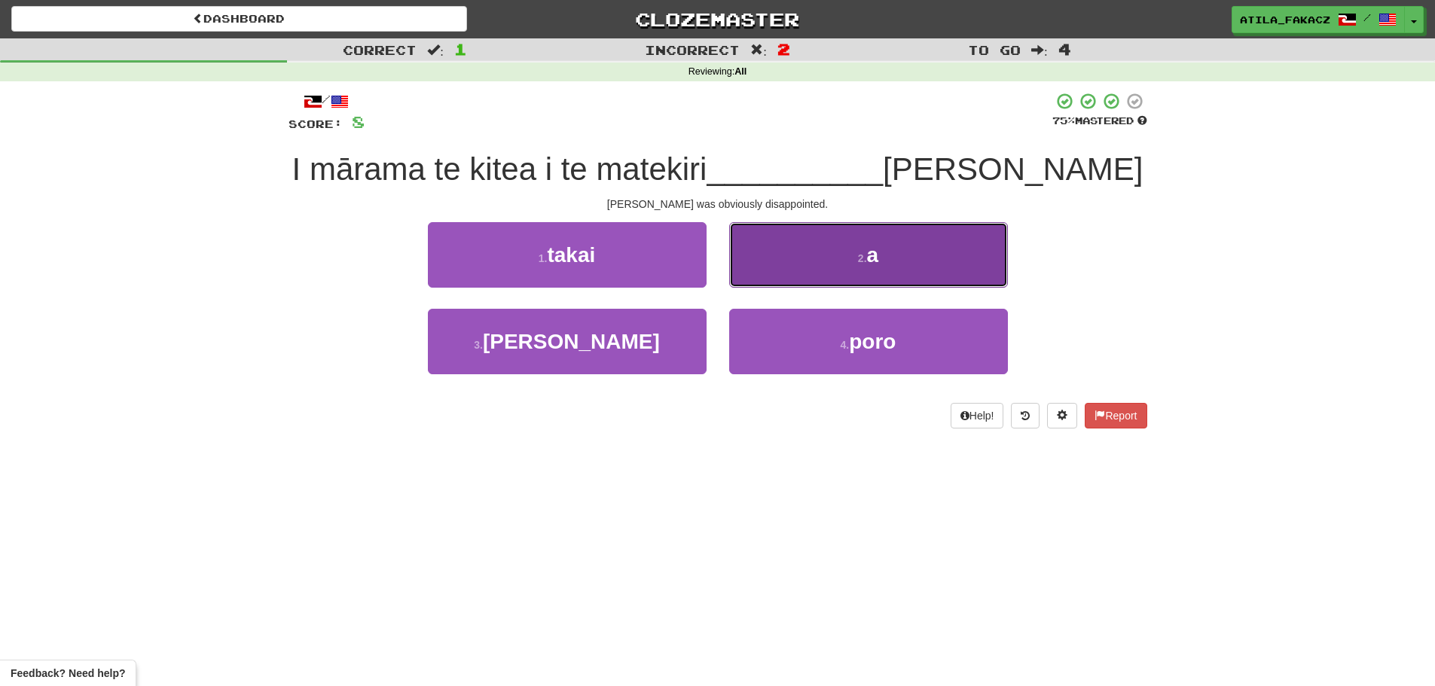
click at [785, 271] on button "2 . a" at bounding box center [868, 255] width 279 height 66
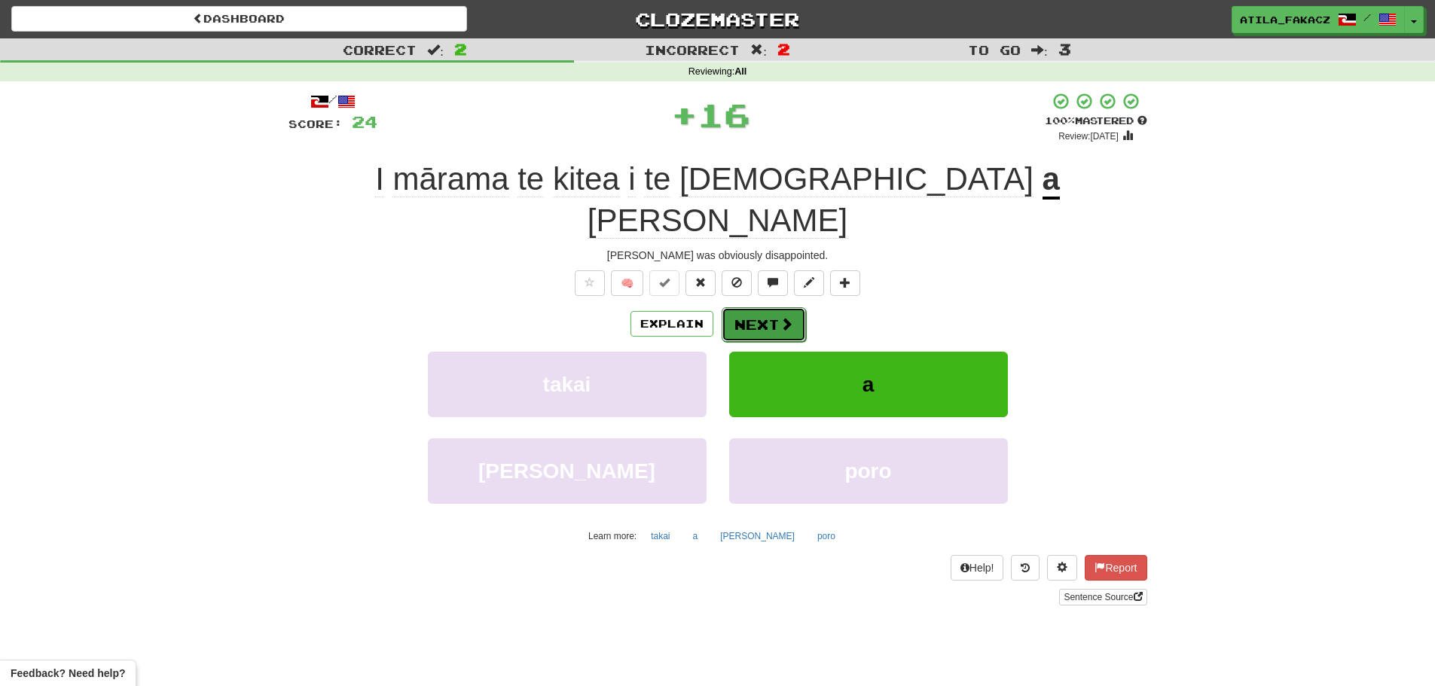
click at [784, 317] on span at bounding box center [787, 324] width 14 height 14
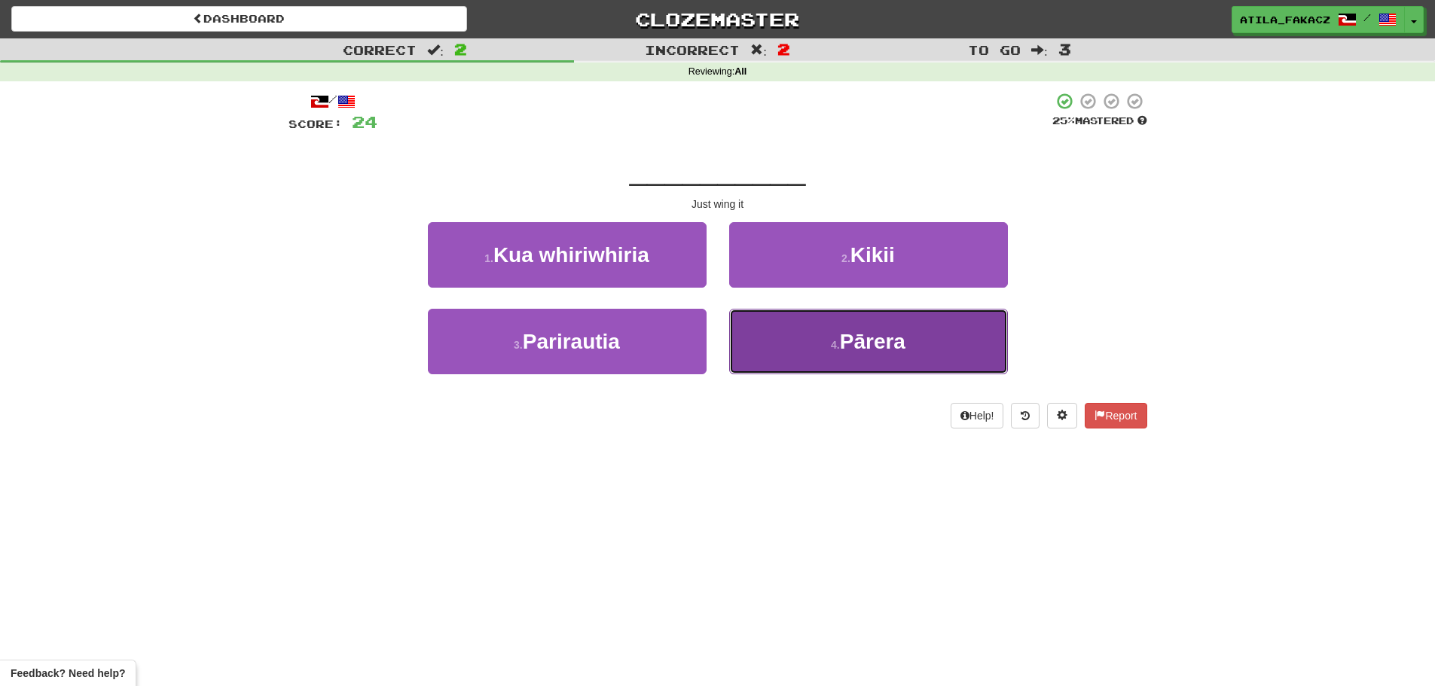
click at [804, 336] on button "4 . [GEOGRAPHIC_DATA]" at bounding box center [868, 342] width 279 height 66
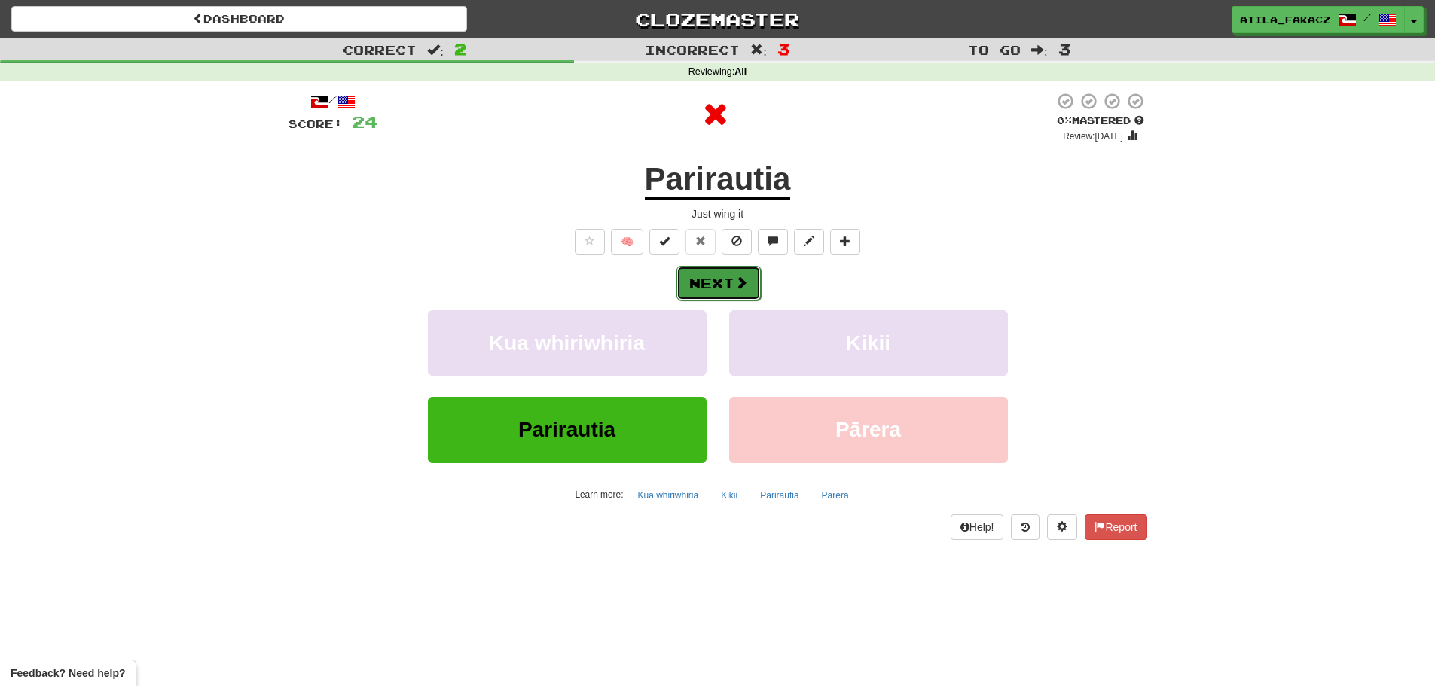
click at [733, 283] on button "Next" at bounding box center [719, 283] width 84 height 35
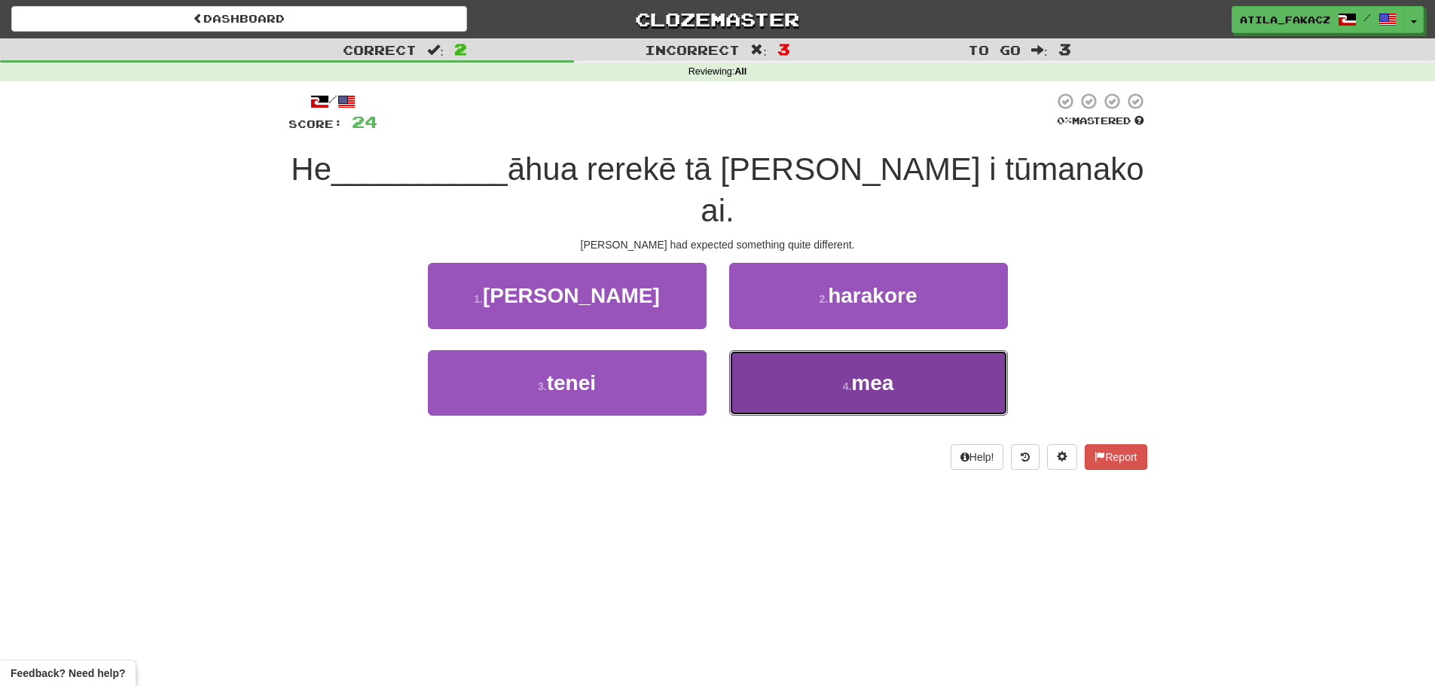
click at [808, 350] on button "4 . mea" at bounding box center [868, 383] width 279 height 66
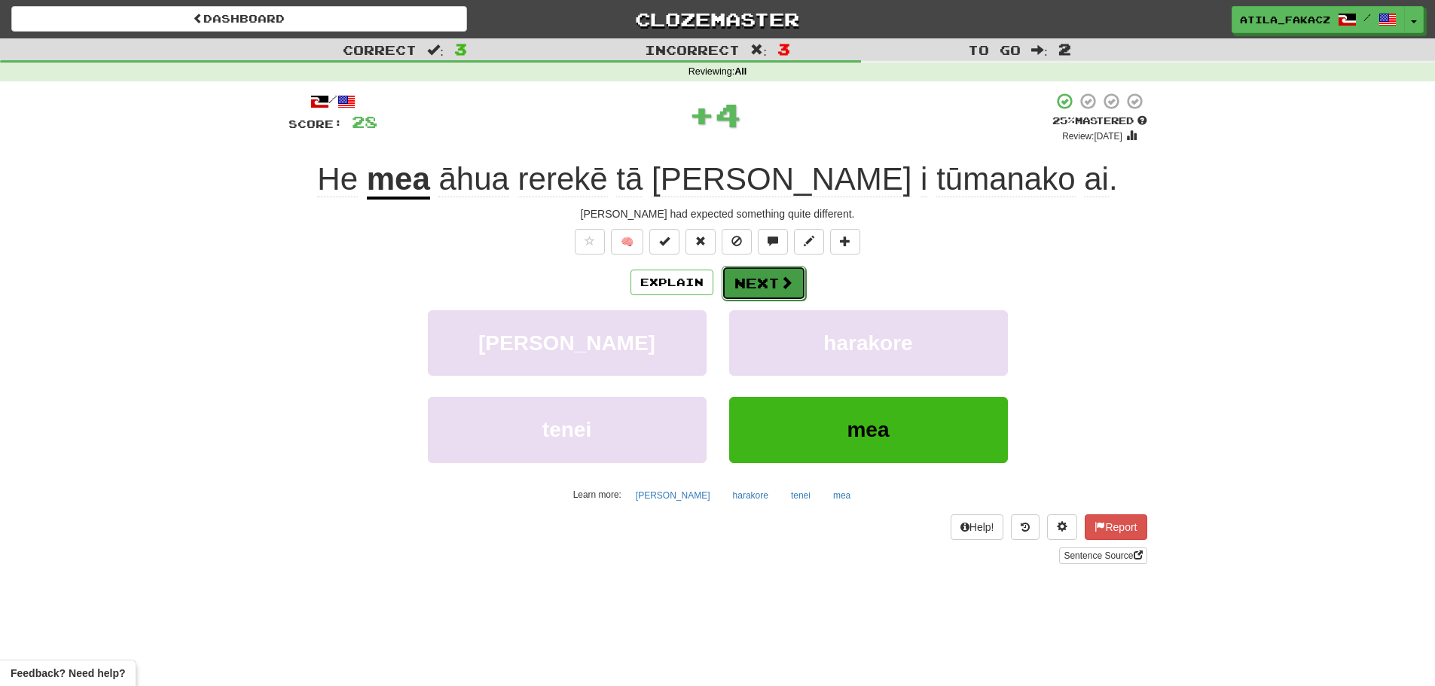
click at [774, 284] on button "Next" at bounding box center [764, 283] width 84 height 35
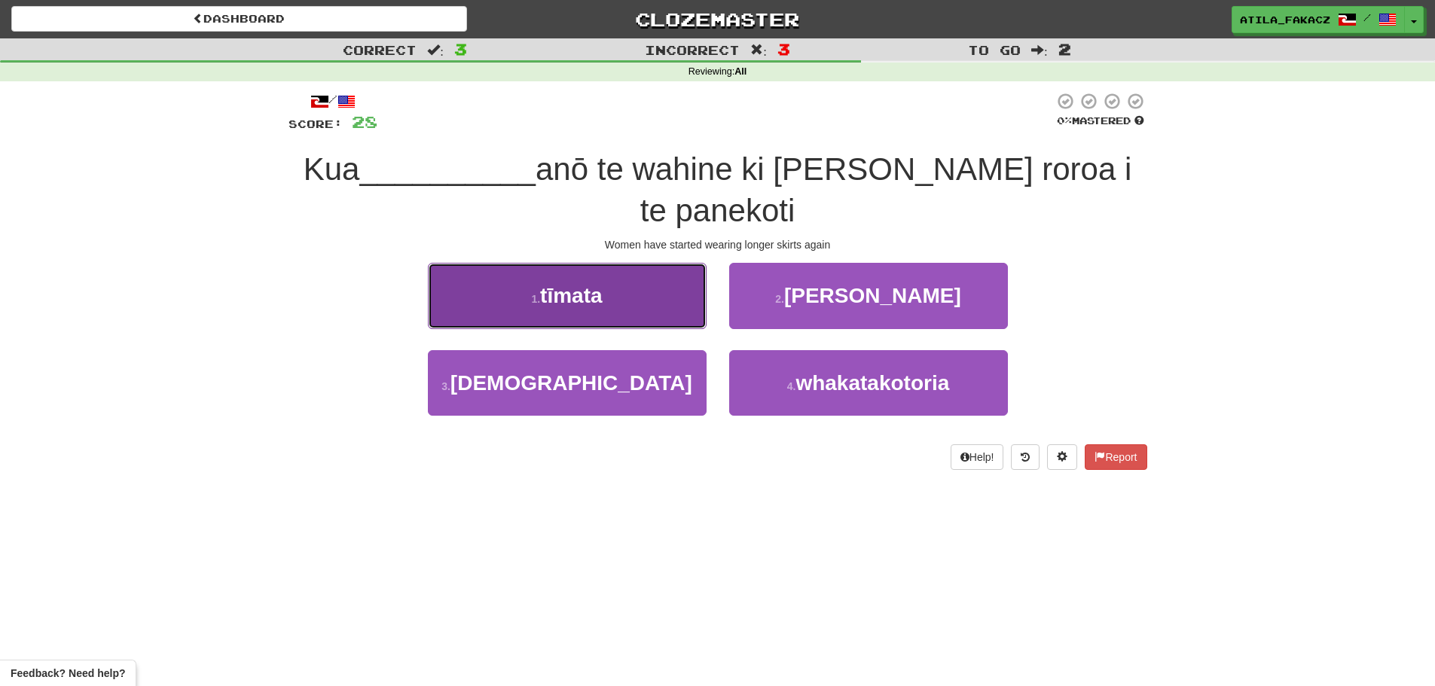
click at [682, 263] on button "1 . tīmata" at bounding box center [567, 296] width 279 height 66
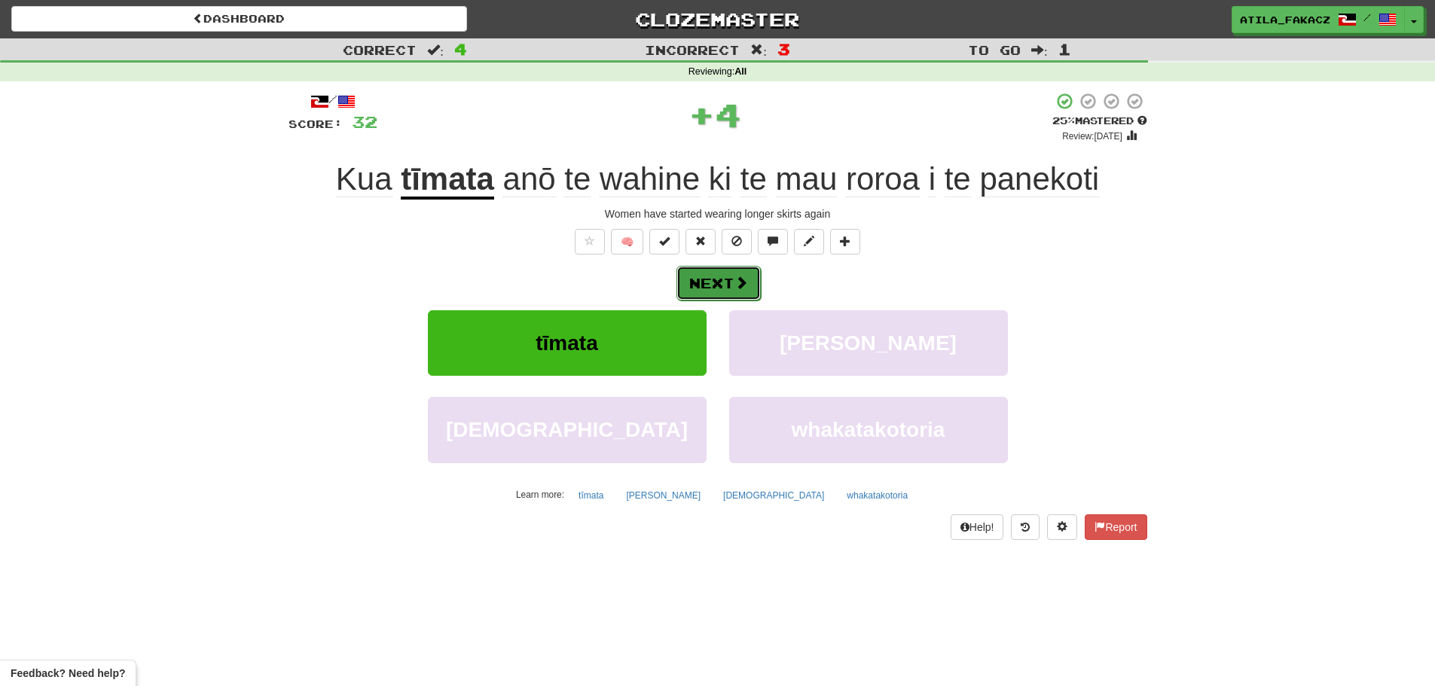
click at [746, 283] on span at bounding box center [742, 283] width 14 height 14
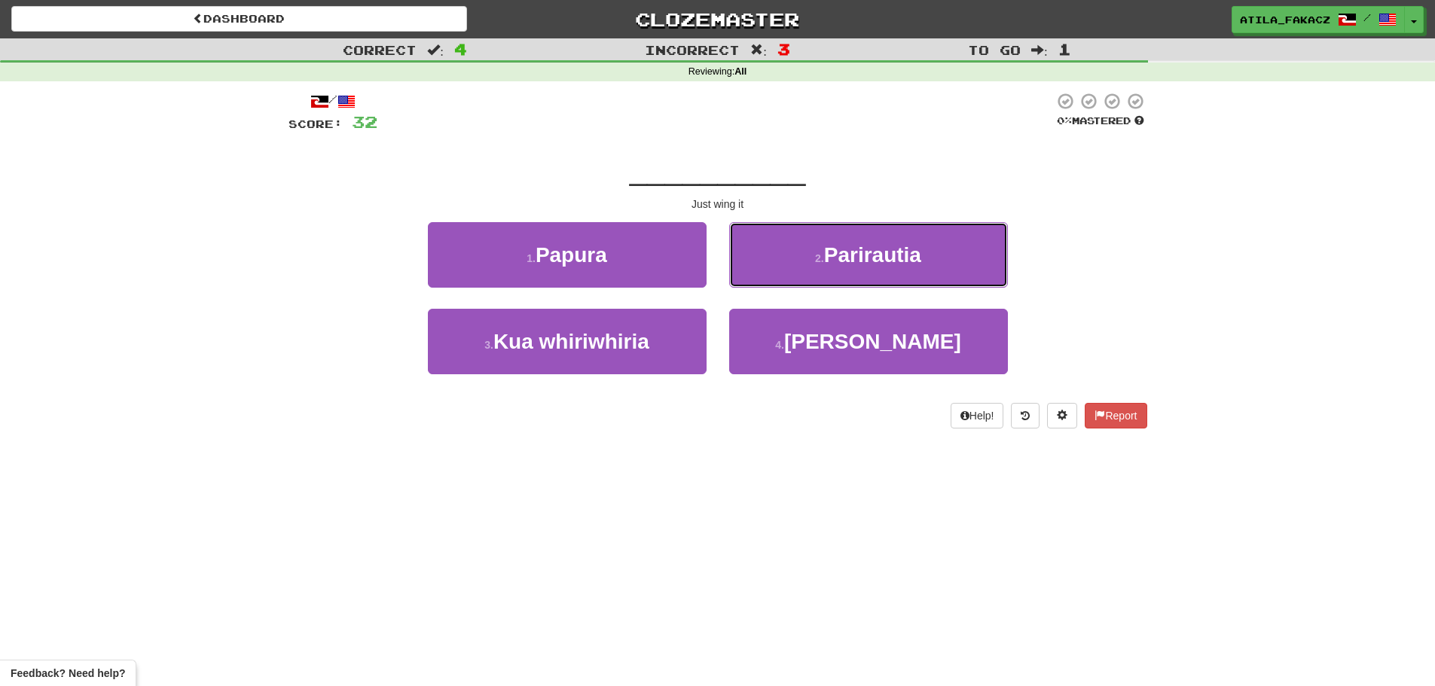
click at [815, 261] on small "2 ." at bounding box center [819, 258] width 9 height 12
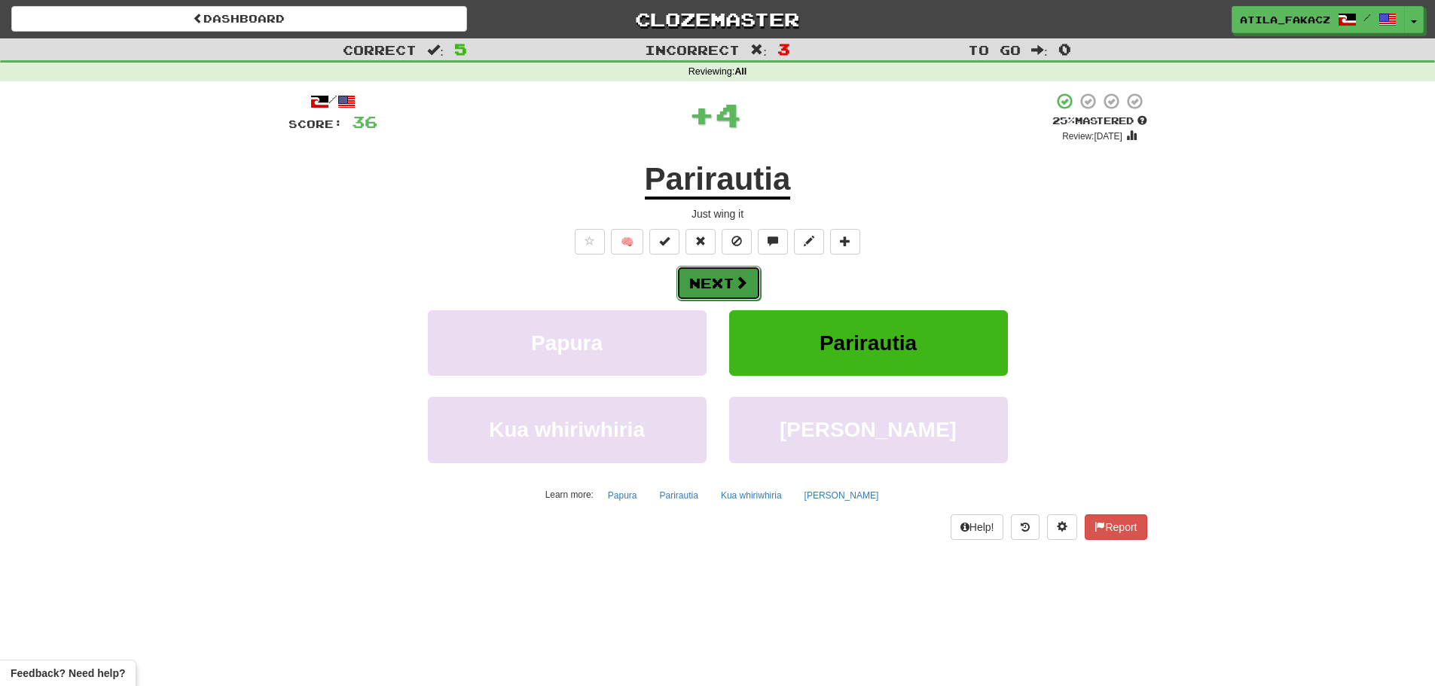
click at [744, 286] on span at bounding box center [742, 283] width 14 height 14
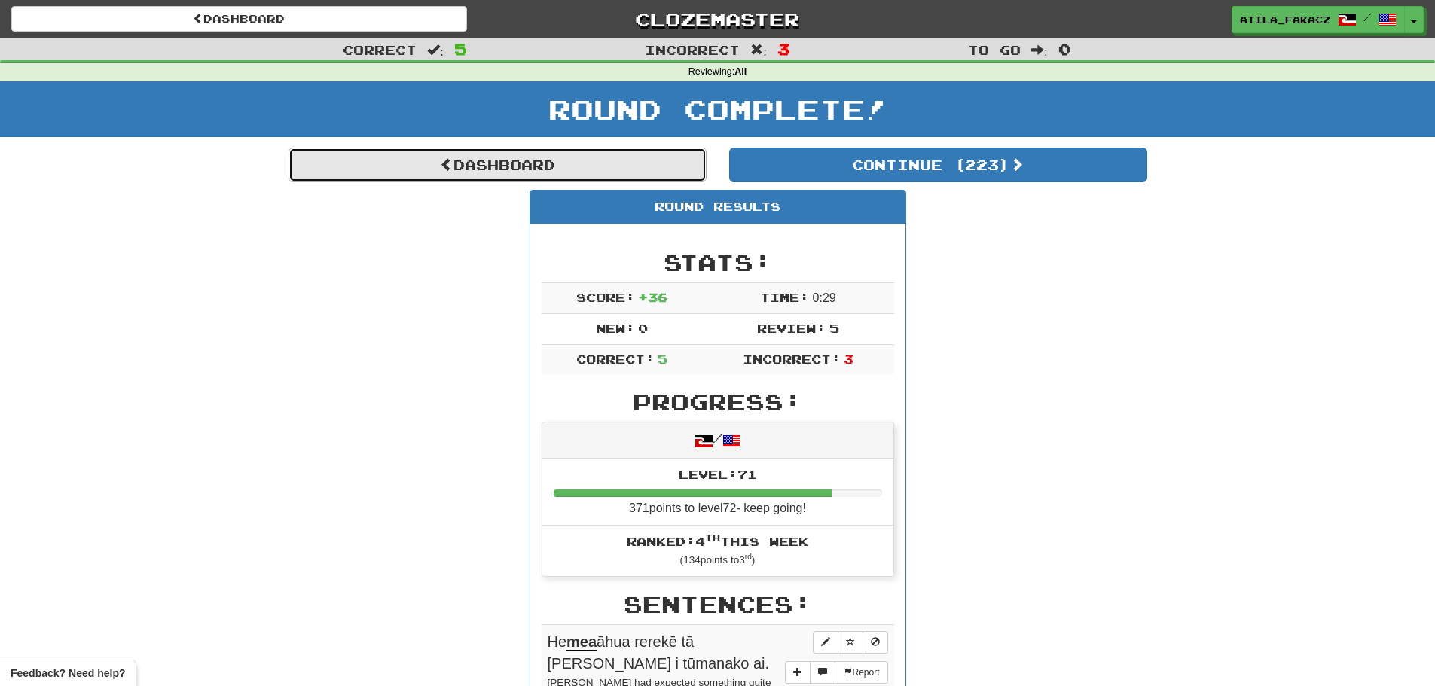
click at [532, 167] on link "Dashboard" at bounding box center [498, 165] width 418 height 35
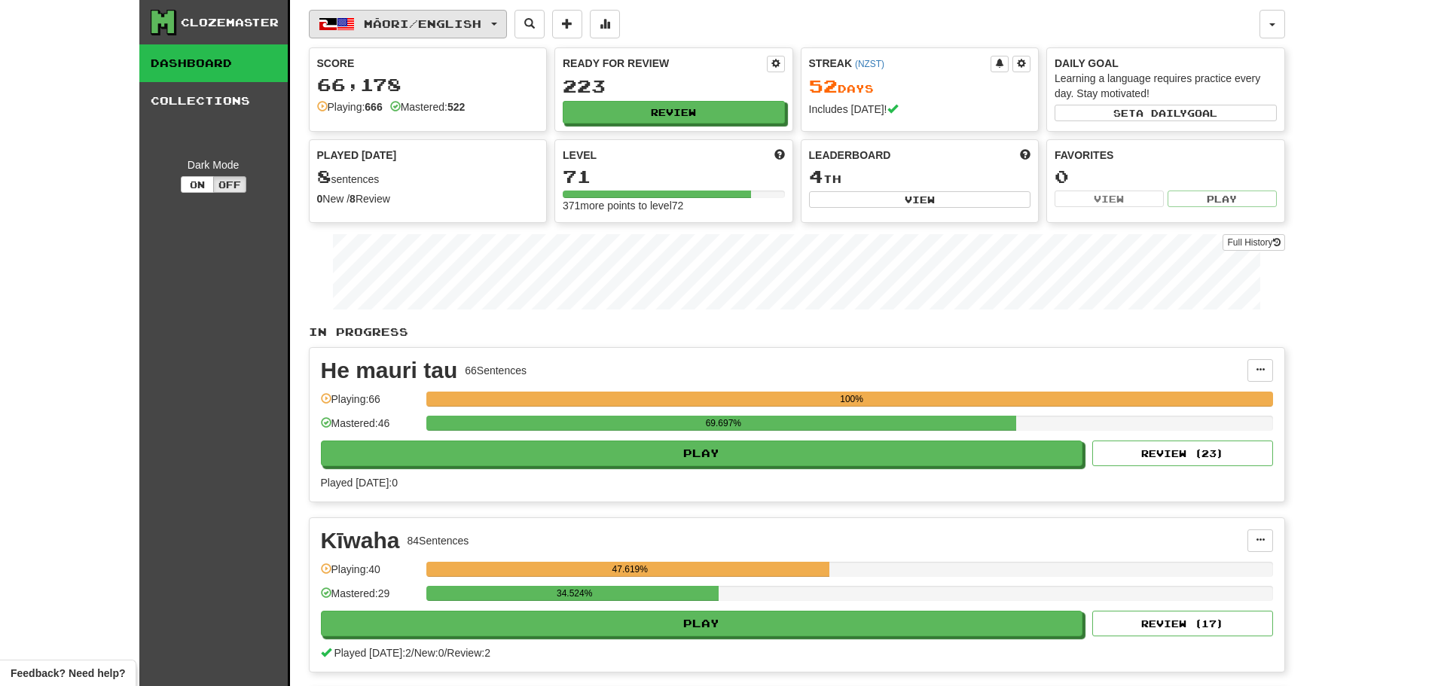
click at [407, 17] on span "Māori / English" at bounding box center [423, 23] width 118 height 13
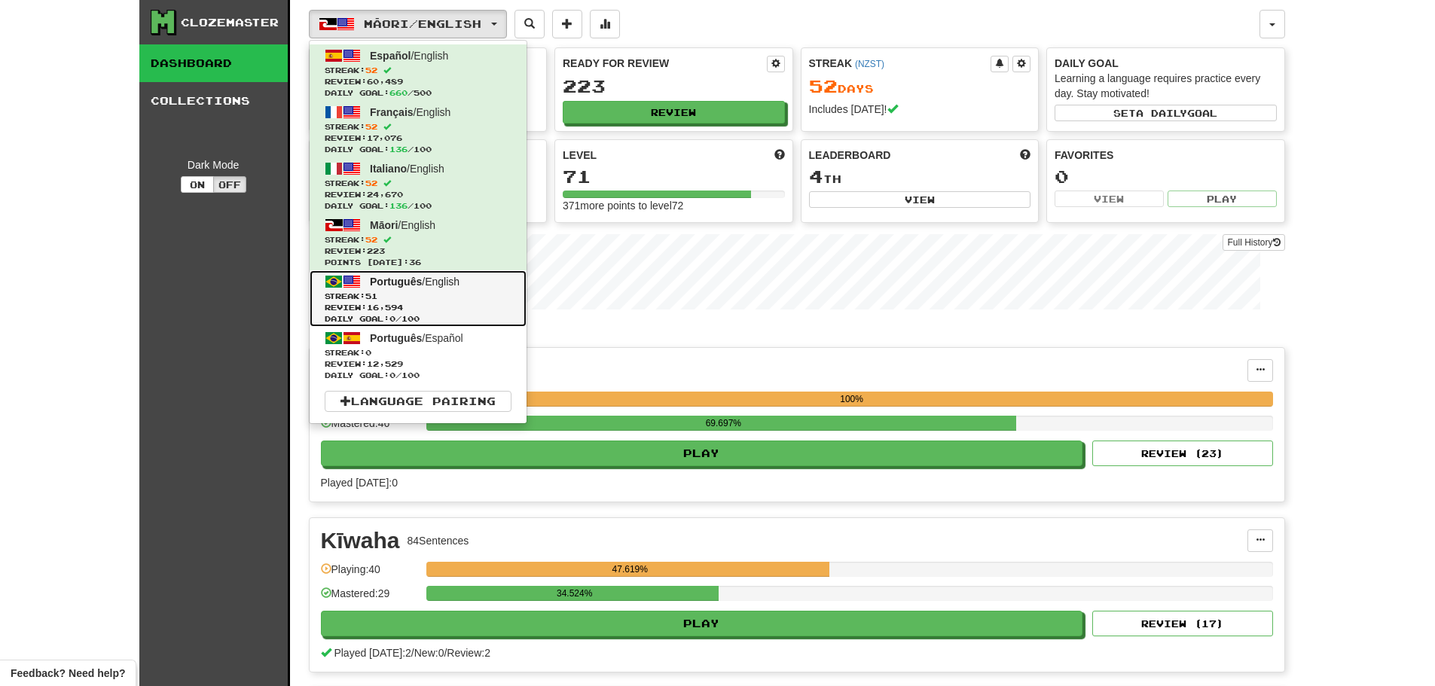
click at [405, 291] on span "Streak: 51" at bounding box center [418, 296] width 187 height 11
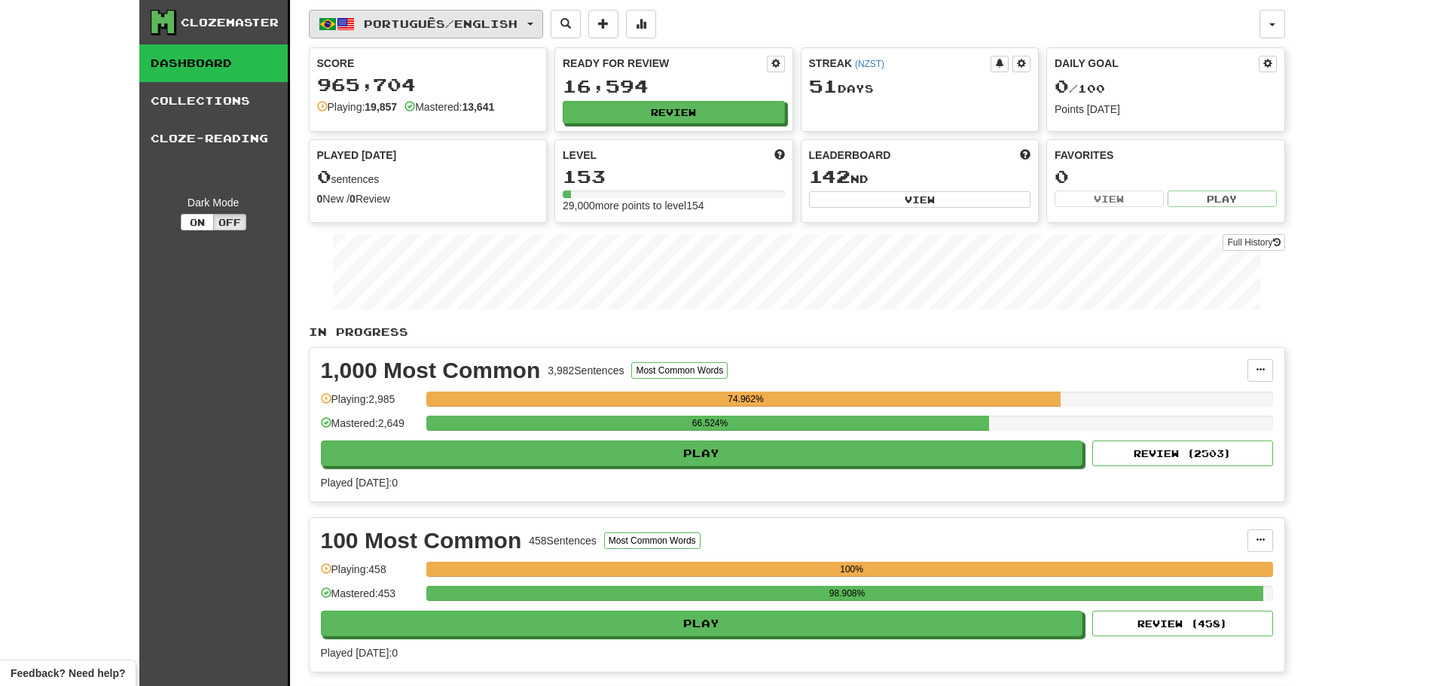
click at [439, 23] on span "Português / English" at bounding box center [441, 23] width 154 height 13
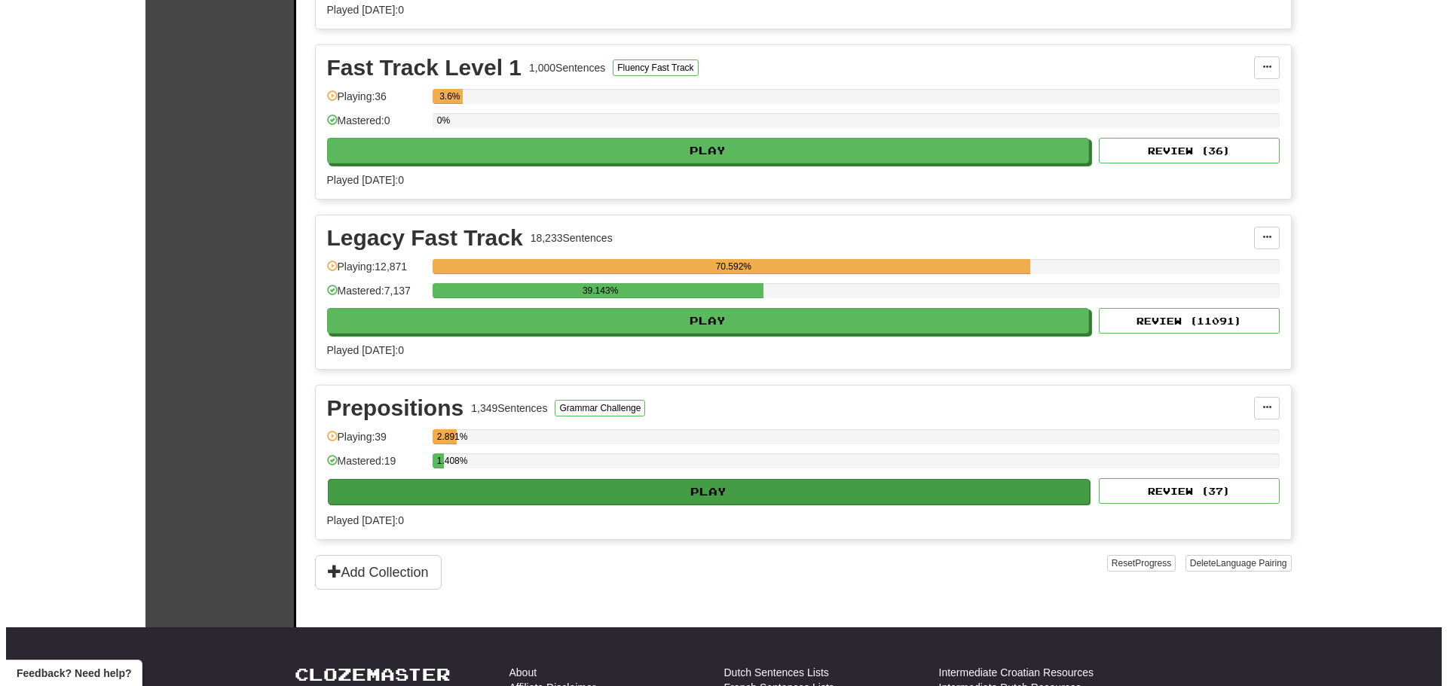
scroll to position [829, 0]
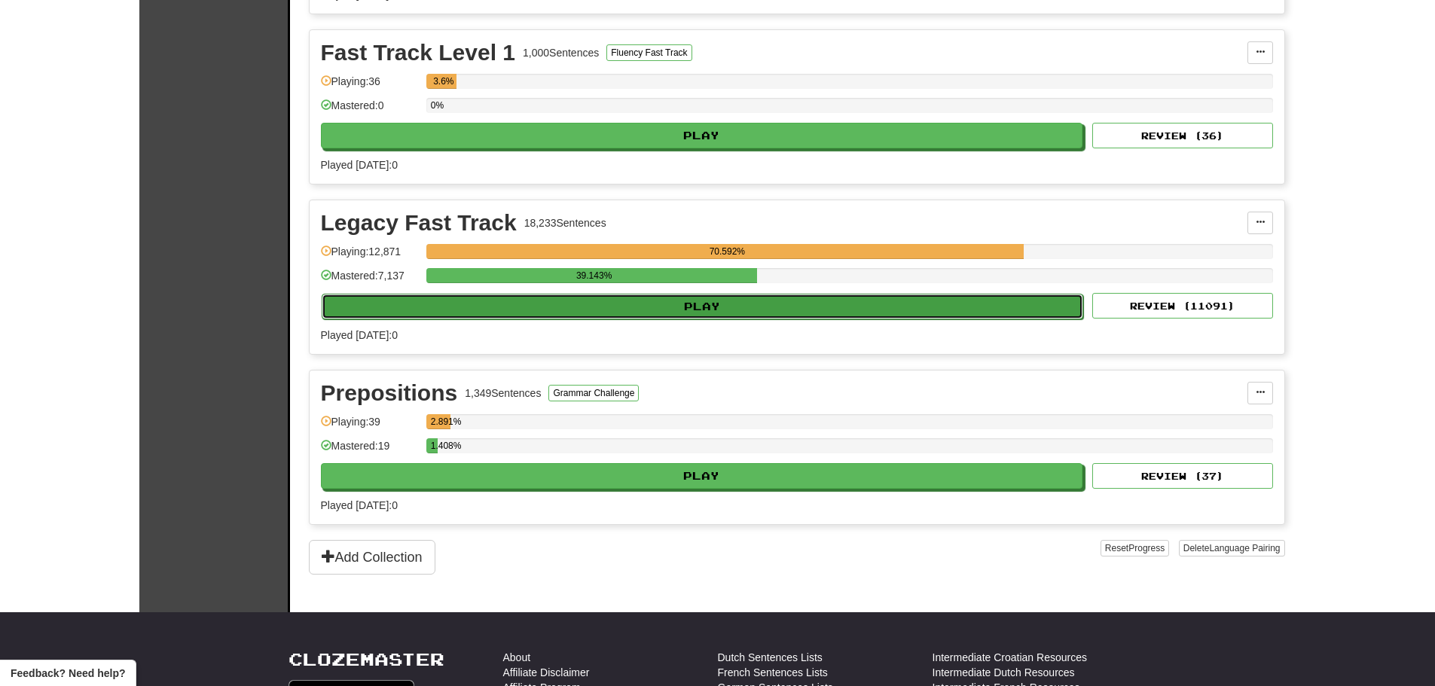
click at [684, 304] on button "Play" at bounding box center [703, 307] width 763 height 26
select select "********"
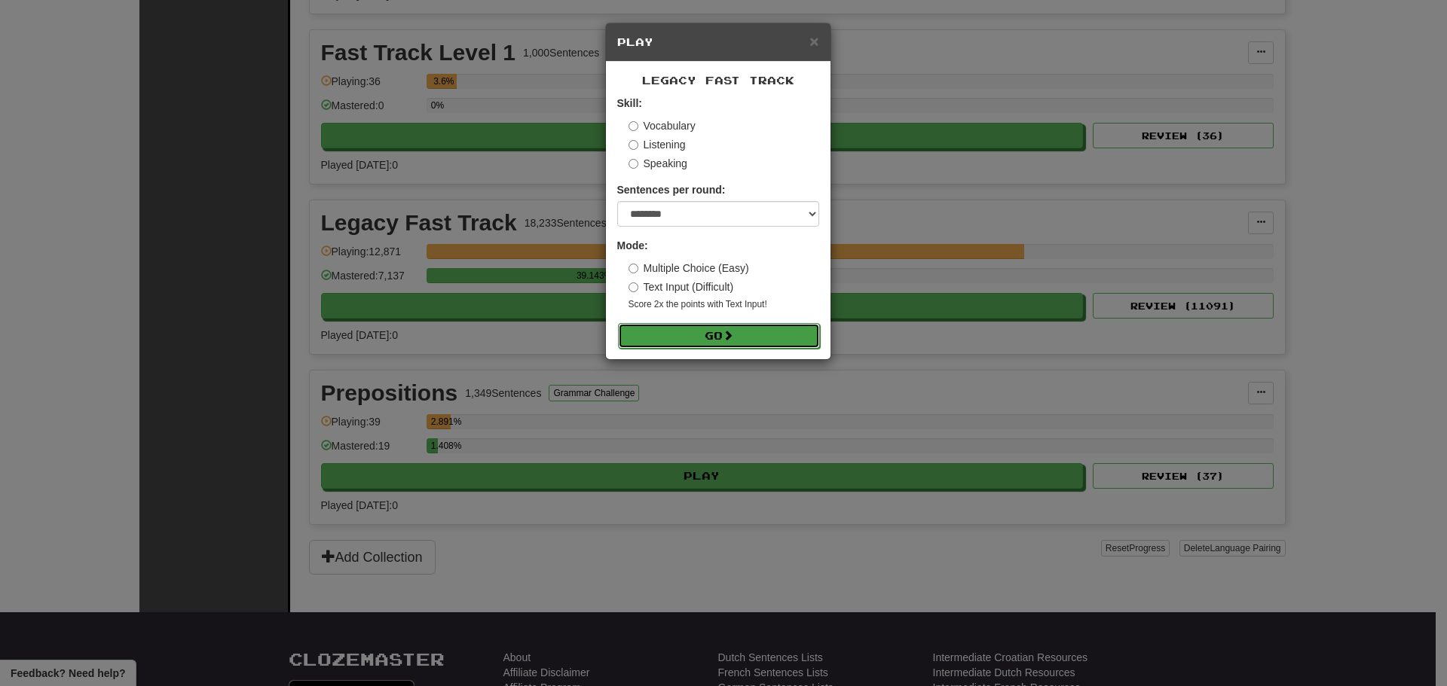
click at [708, 336] on button "Go" at bounding box center [719, 336] width 202 height 26
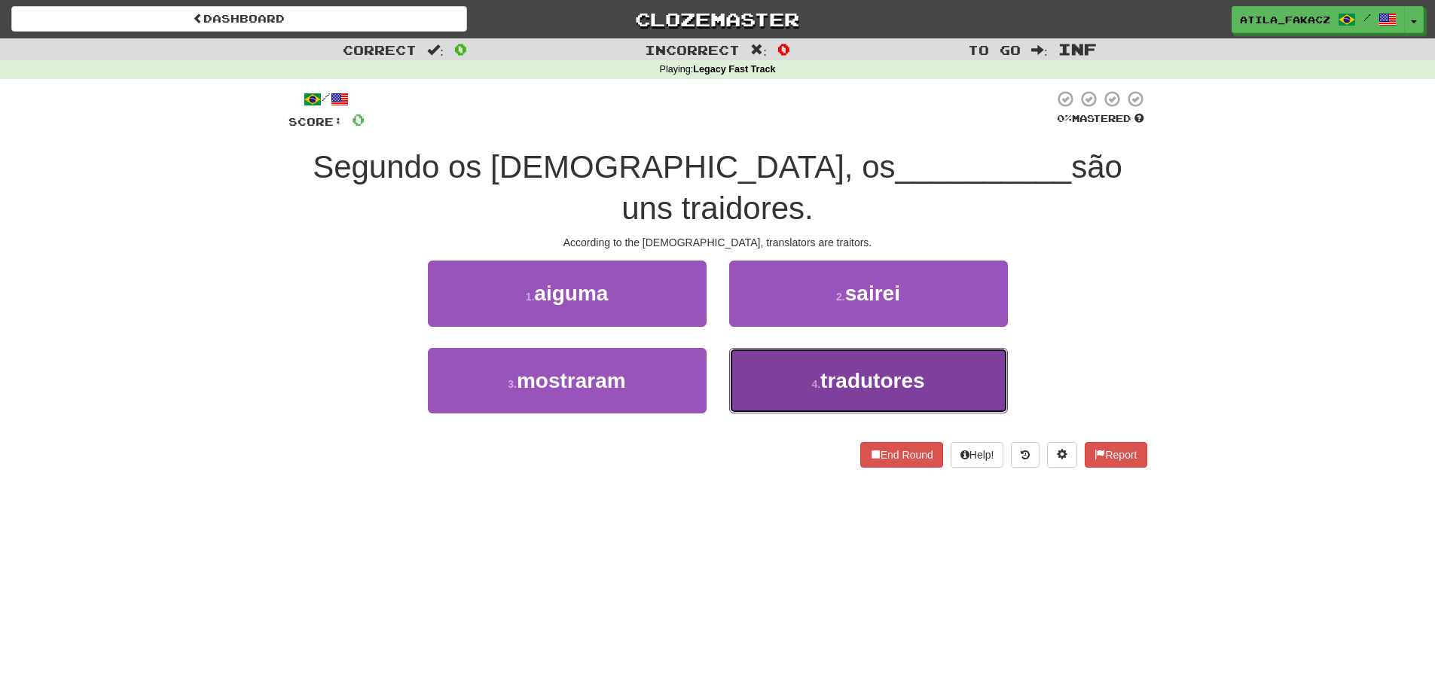
click at [791, 348] on button "4 . tradutores" at bounding box center [868, 381] width 279 height 66
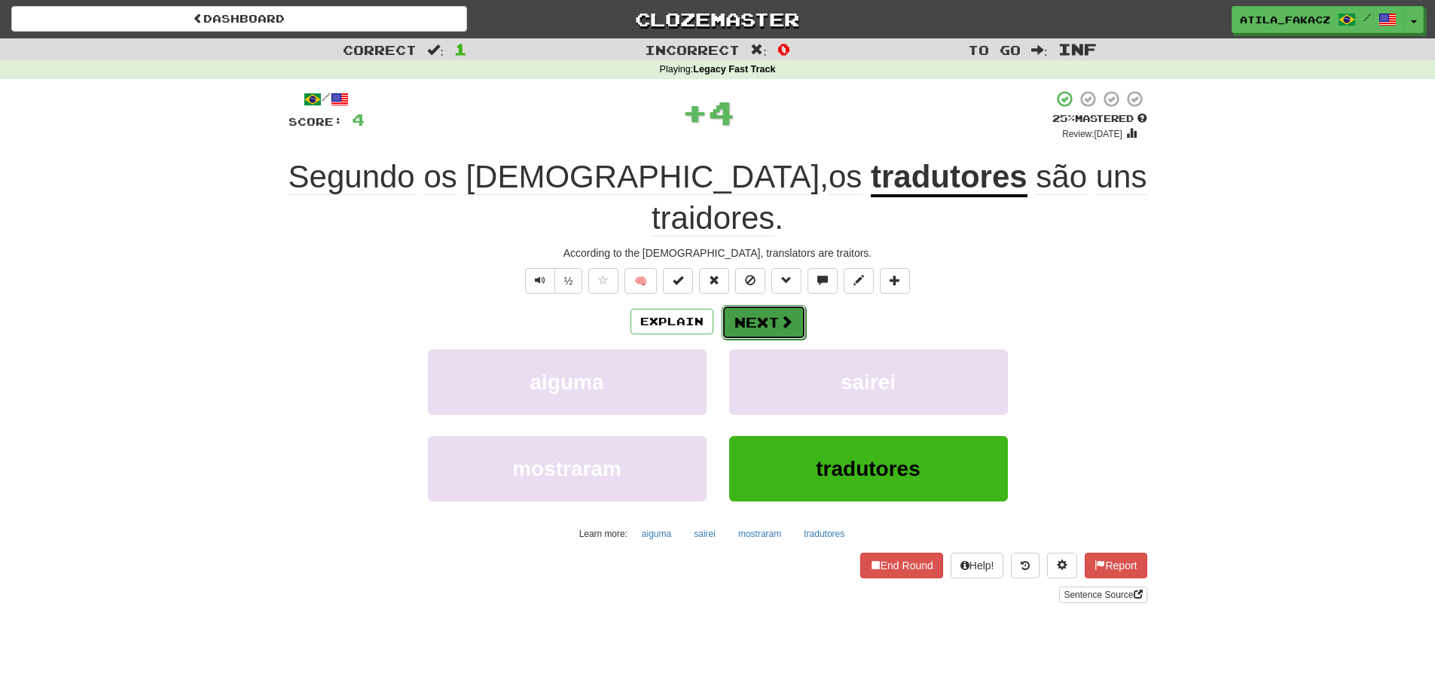
click at [783, 315] on span at bounding box center [787, 322] width 14 height 14
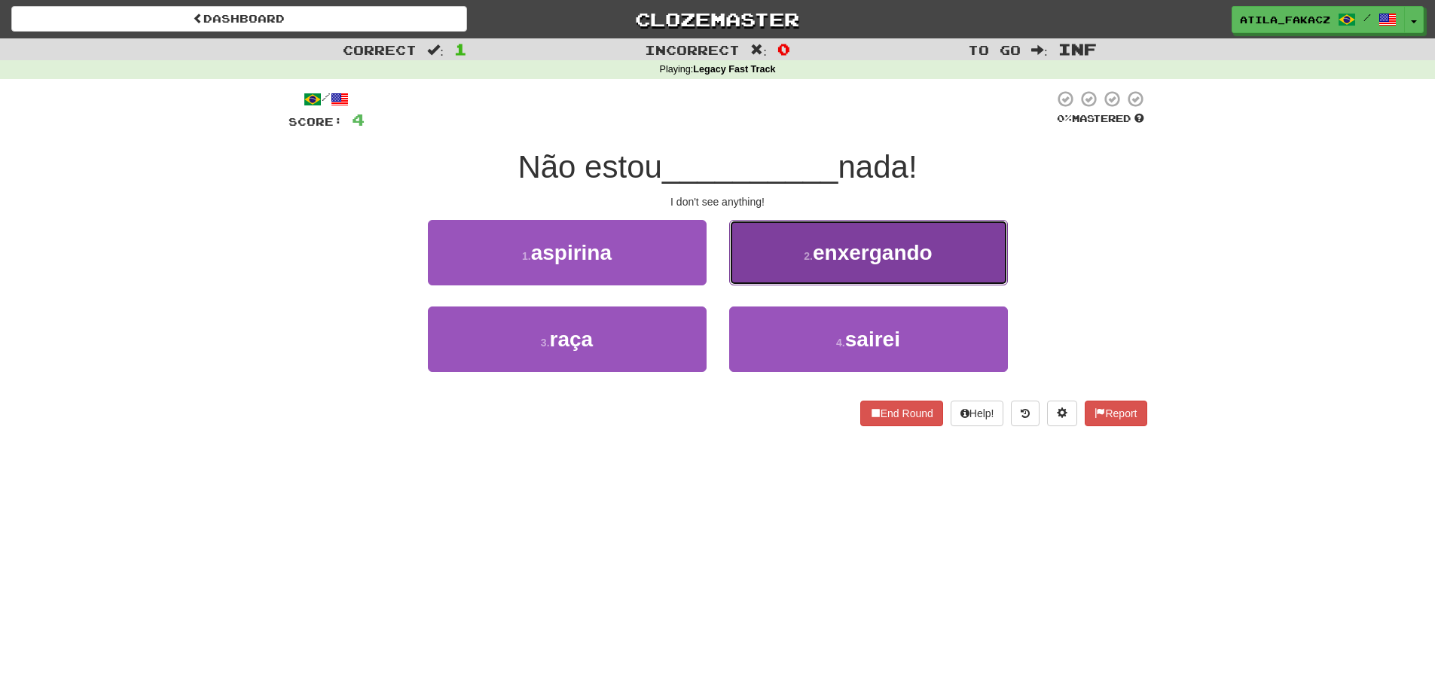
click at [773, 266] on button "2 . enxergando" at bounding box center [868, 253] width 279 height 66
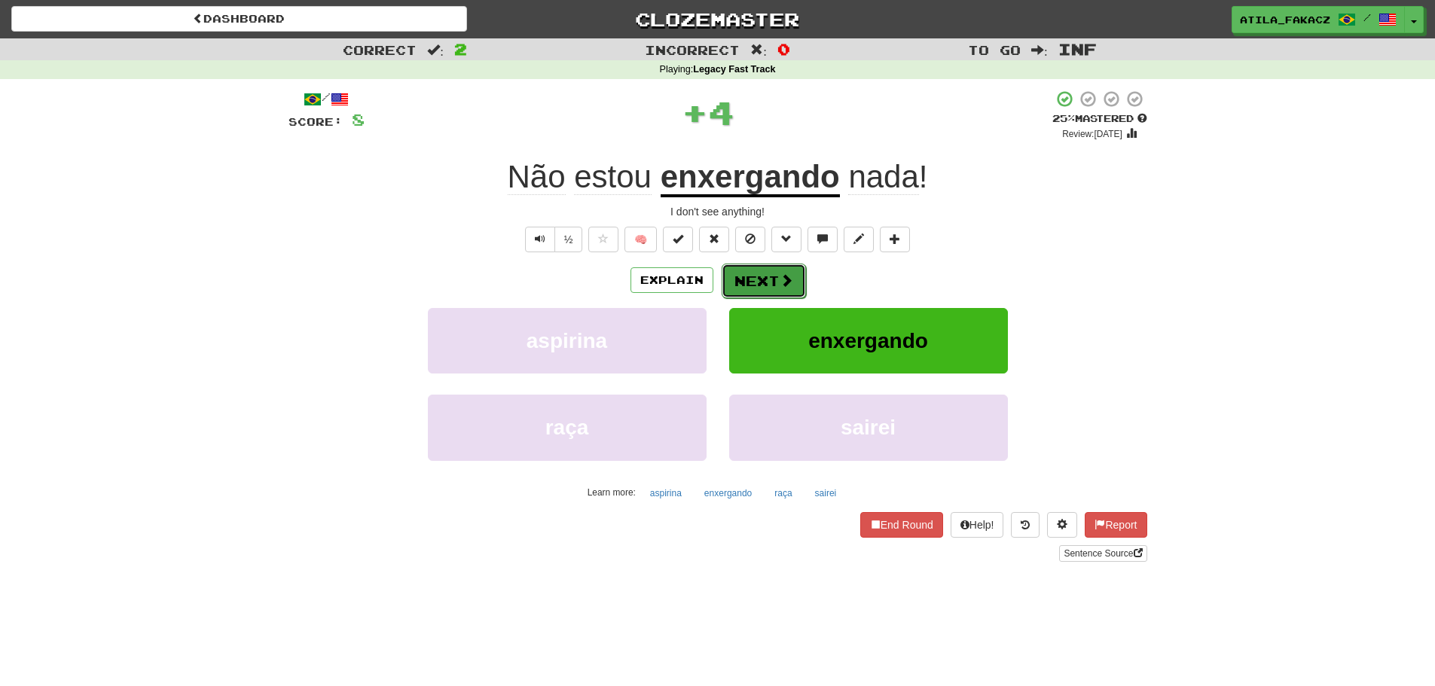
click at [753, 286] on button "Next" at bounding box center [764, 281] width 84 height 35
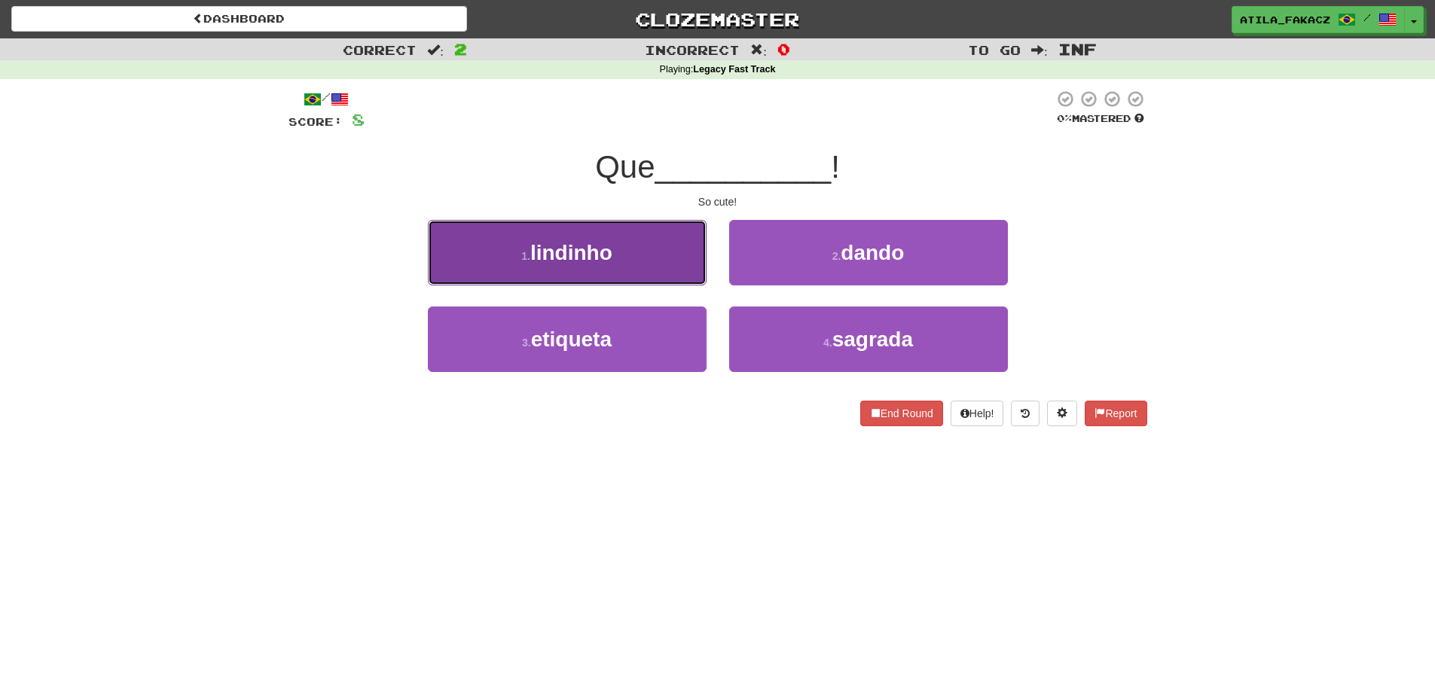
click at [621, 249] on button "1 . lindinho" at bounding box center [567, 253] width 279 height 66
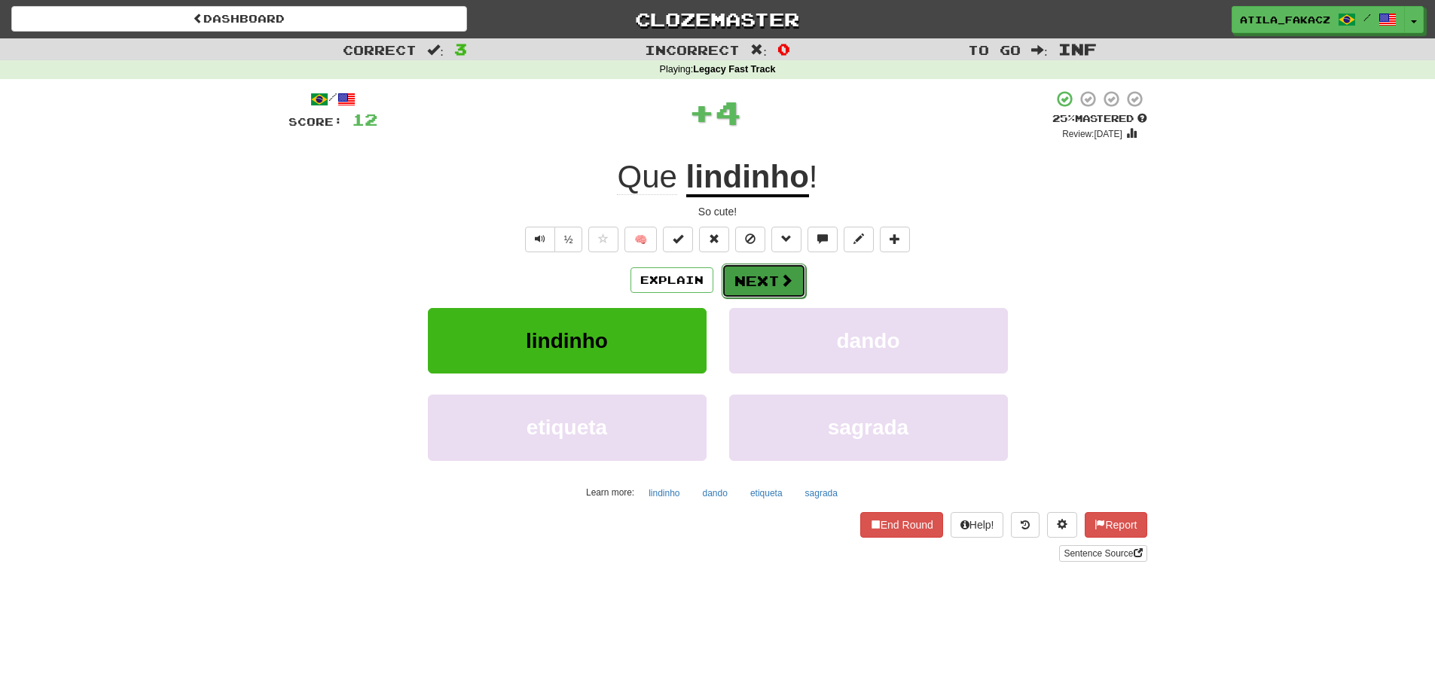
click at [751, 279] on button "Next" at bounding box center [764, 281] width 84 height 35
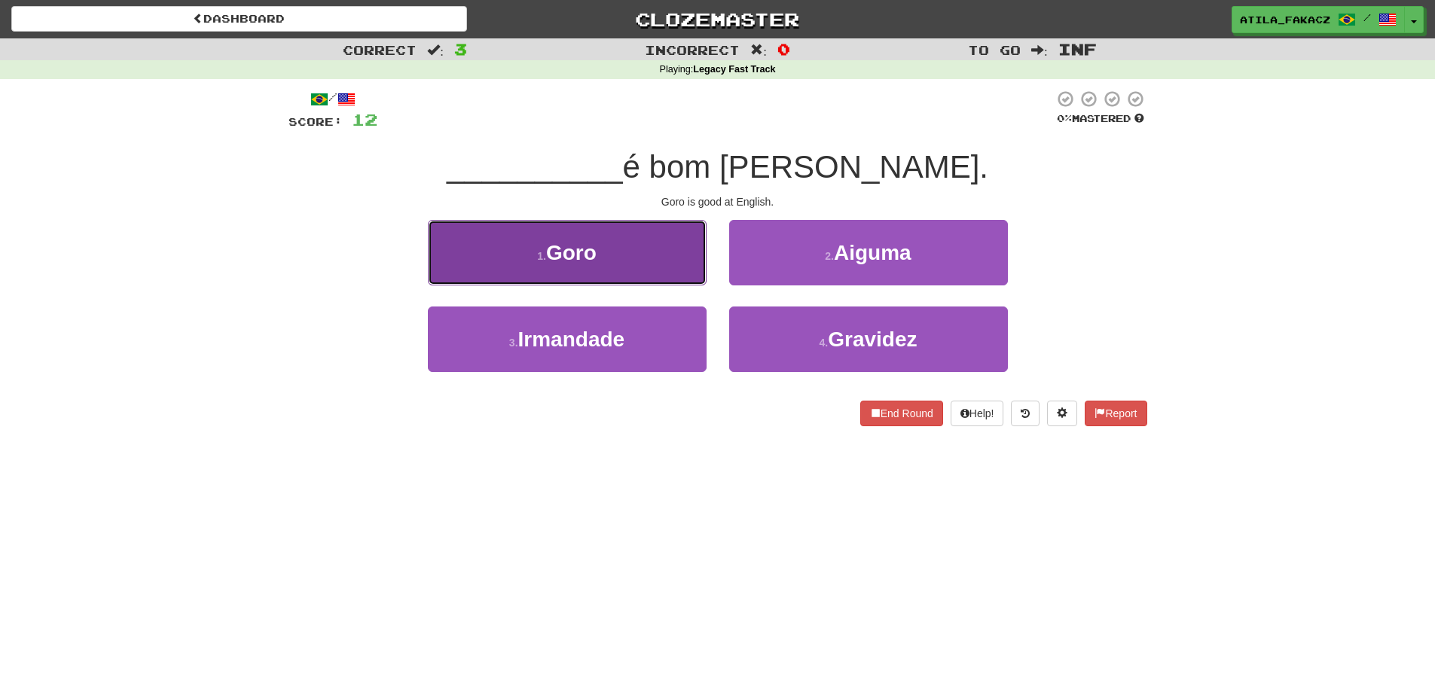
click at [640, 271] on button "1 . Goro" at bounding box center [567, 253] width 279 height 66
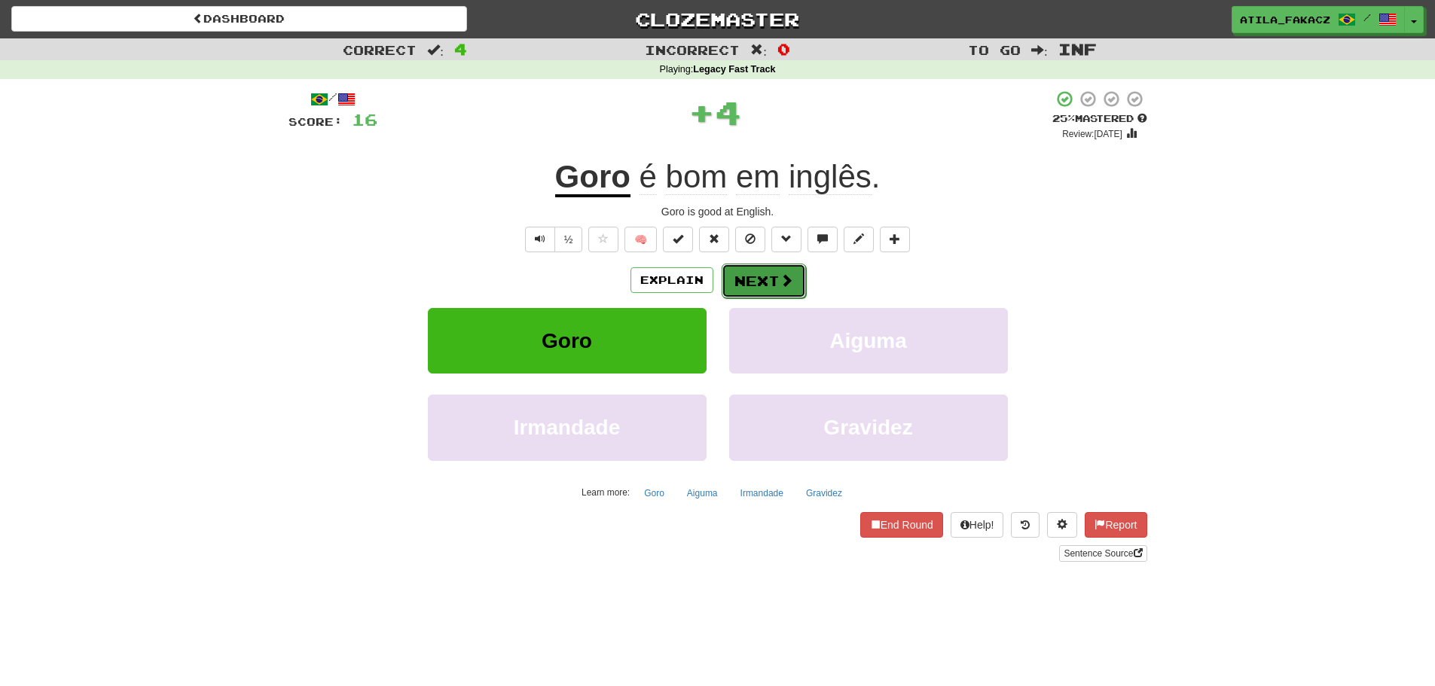
click at [756, 277] on button "Next" at bounding box center [764, 281] width 84 height 35
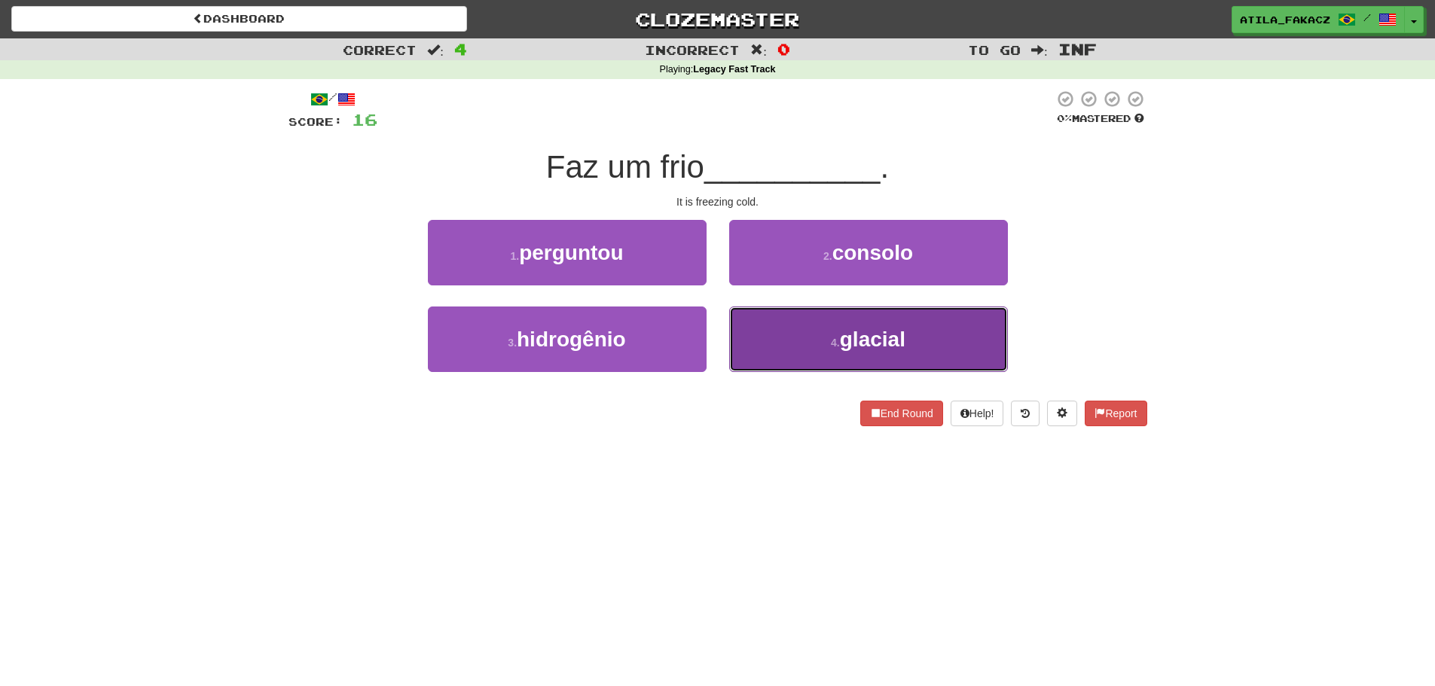
click at [753, 340] on button "4 . glacial" at bounding box center [868, 340] width 279 height 66
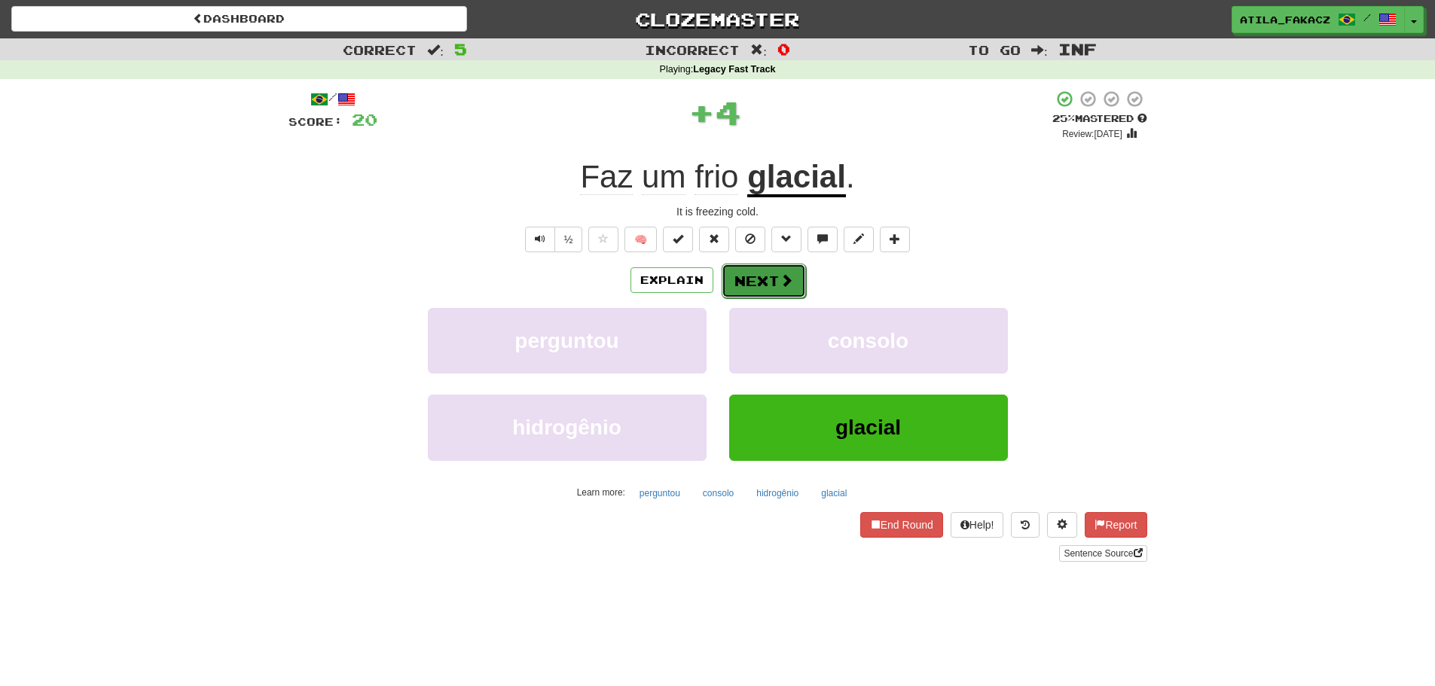
click at [770, 281] on button "Next" at bounding box center [764, 281] width 84 height 35
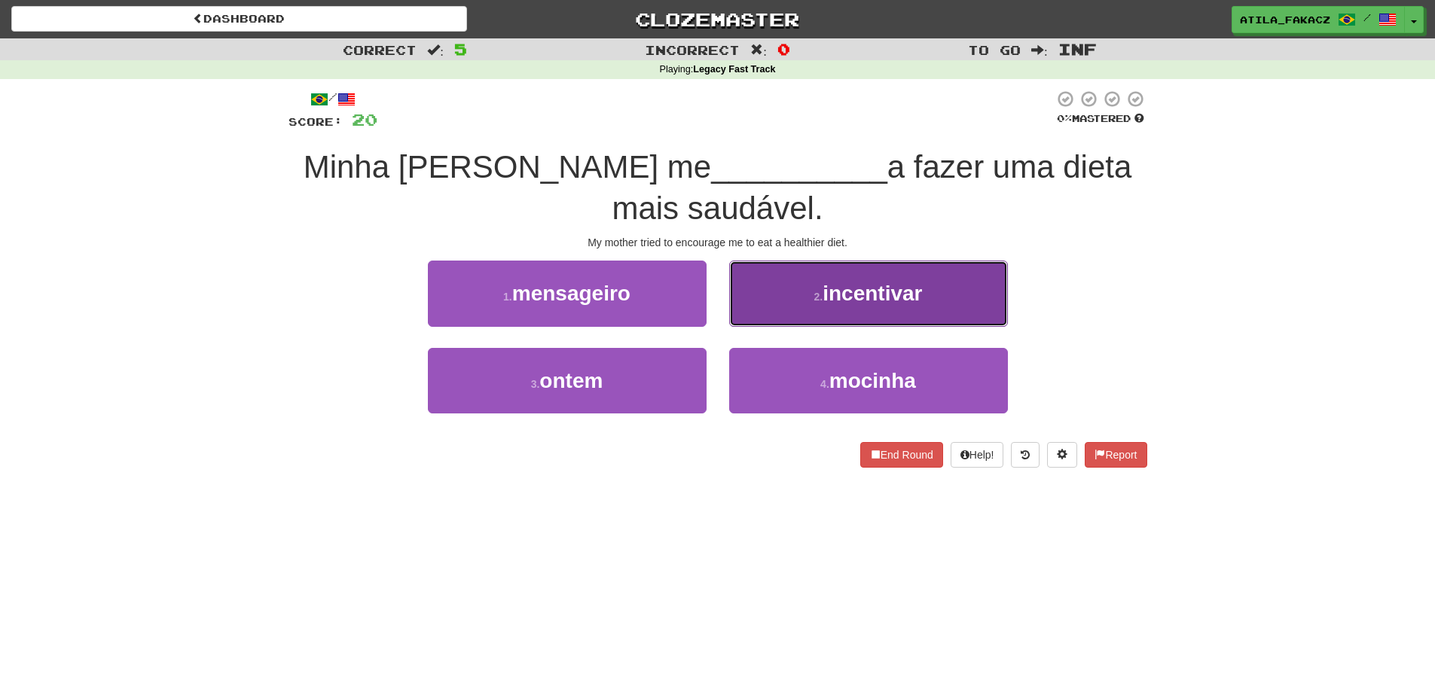
click at [798, 310] on button "2 . incentivar" at bounding box center [868, 294] width 279 height 66
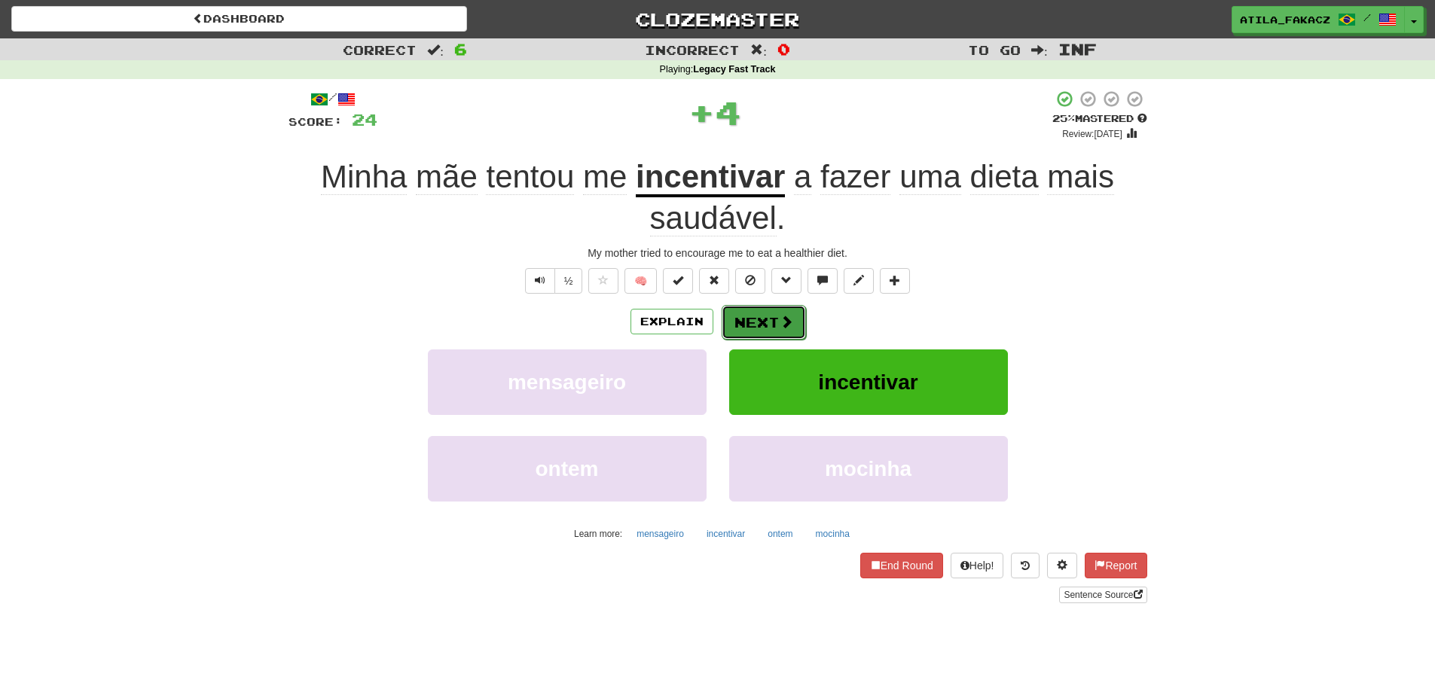
click at [780, 317] on span at bounding box center [787, 322] width 14 height 14
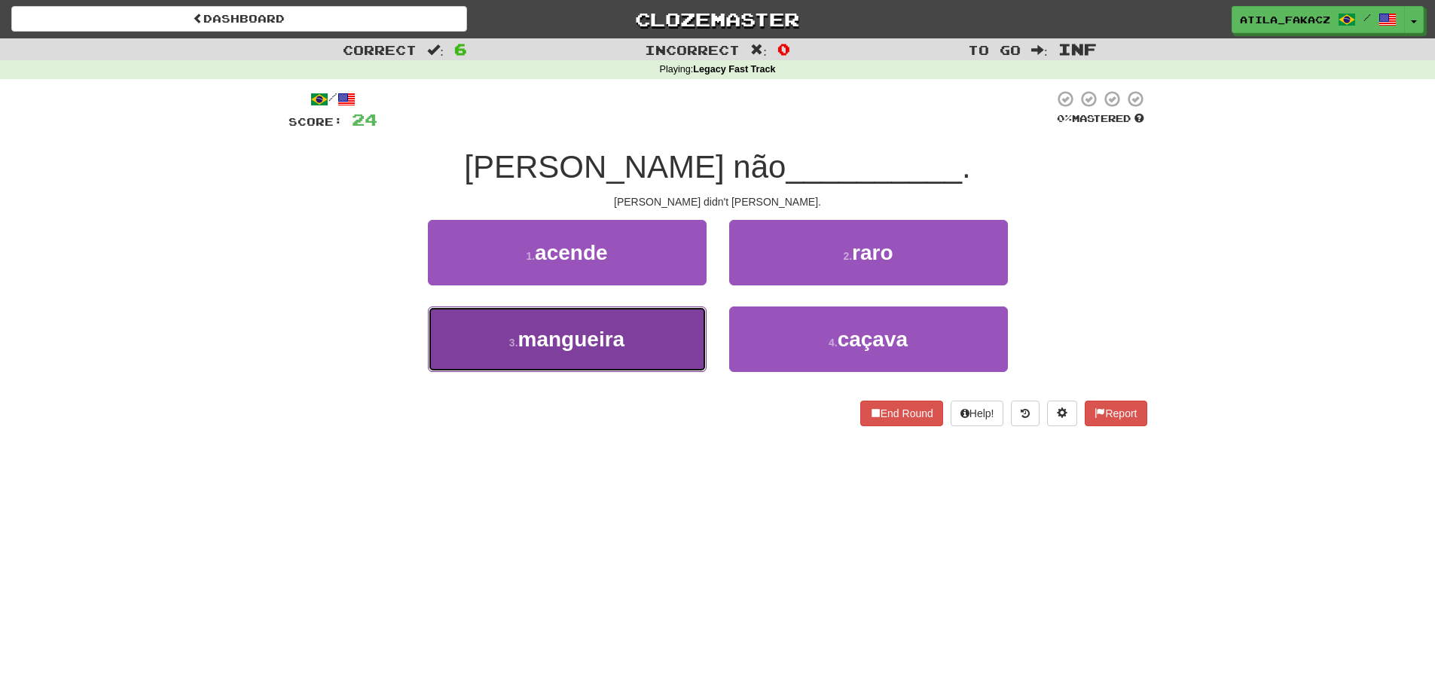
click at [630, 351] on button "3 . mangueira" at bounding box center [567, 340] width 279 height 66
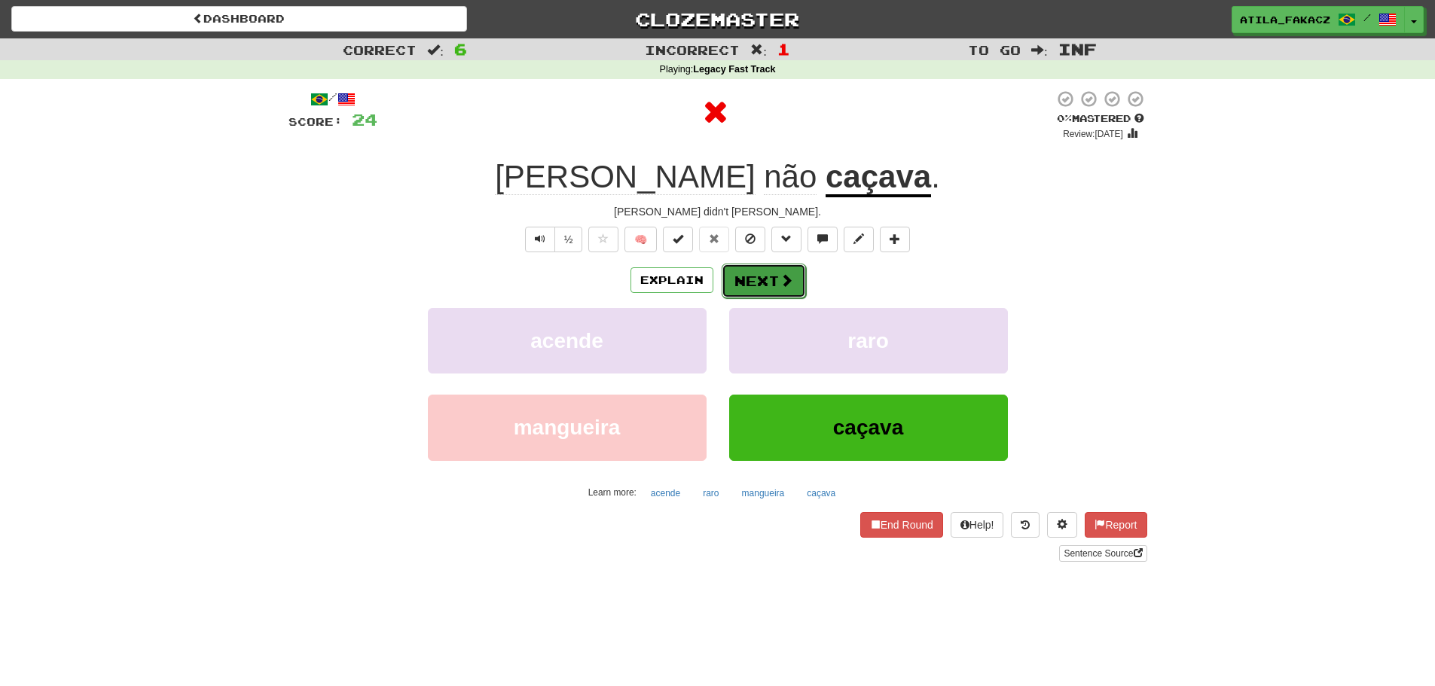
click at [766, 276] on button "Next" at bounding box center [764, 281] width 84 height 35
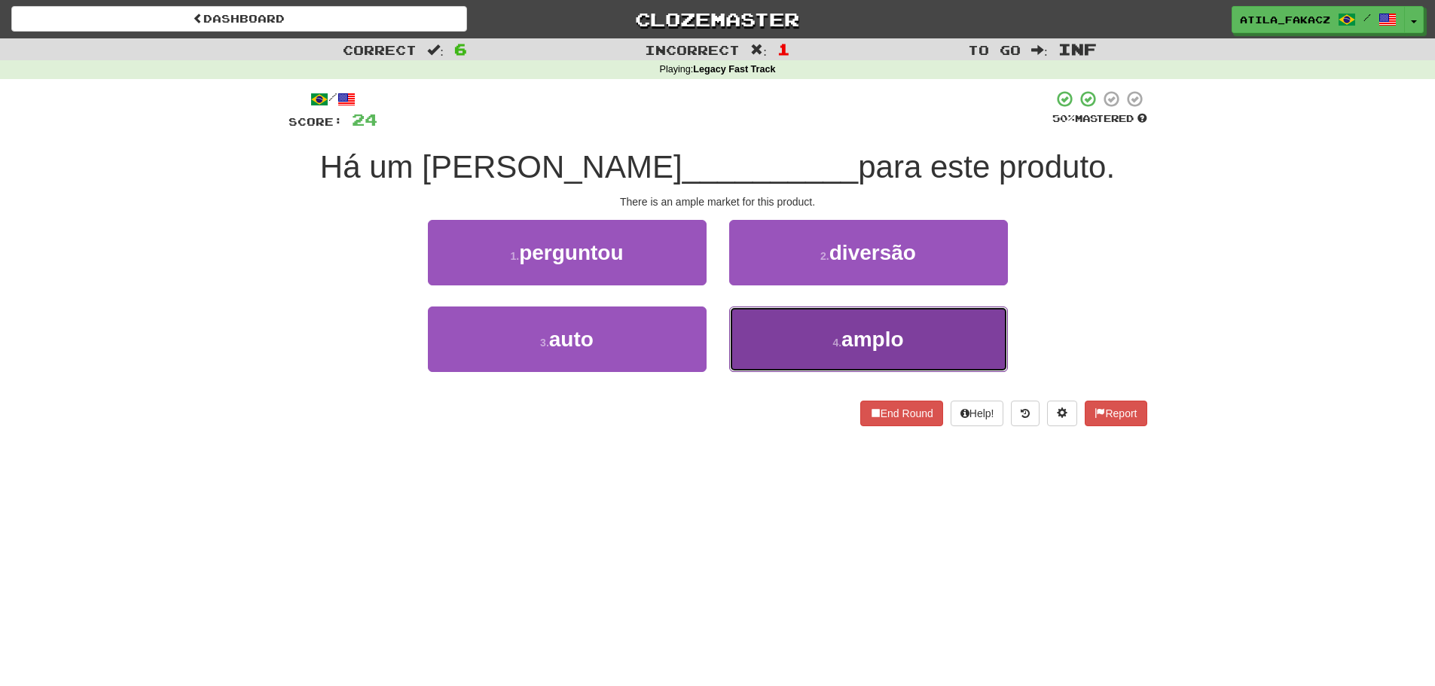
click at [778, 322] on button "4 . amplo" at bounding box center [868, 340] width 279 height 66
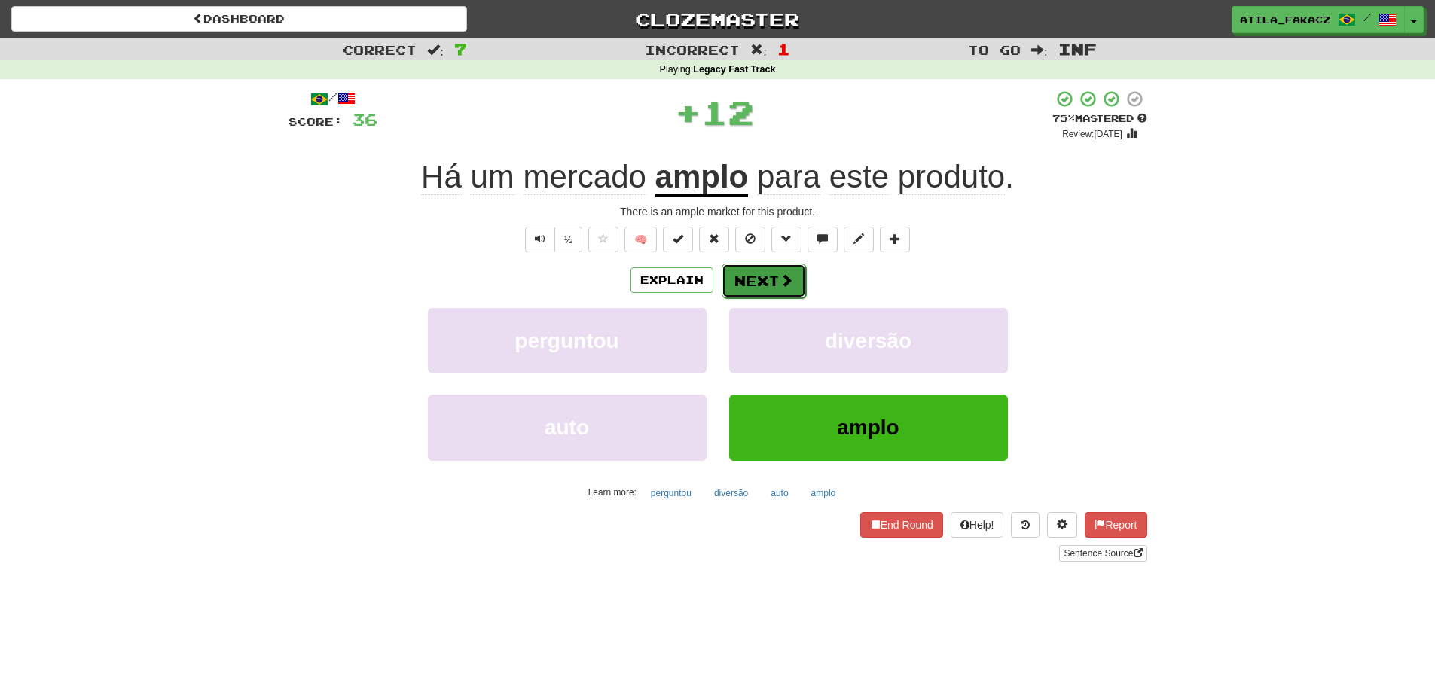
click at [787, 271] on button "Next" at bounding box center [764, 281] width 84 height 35
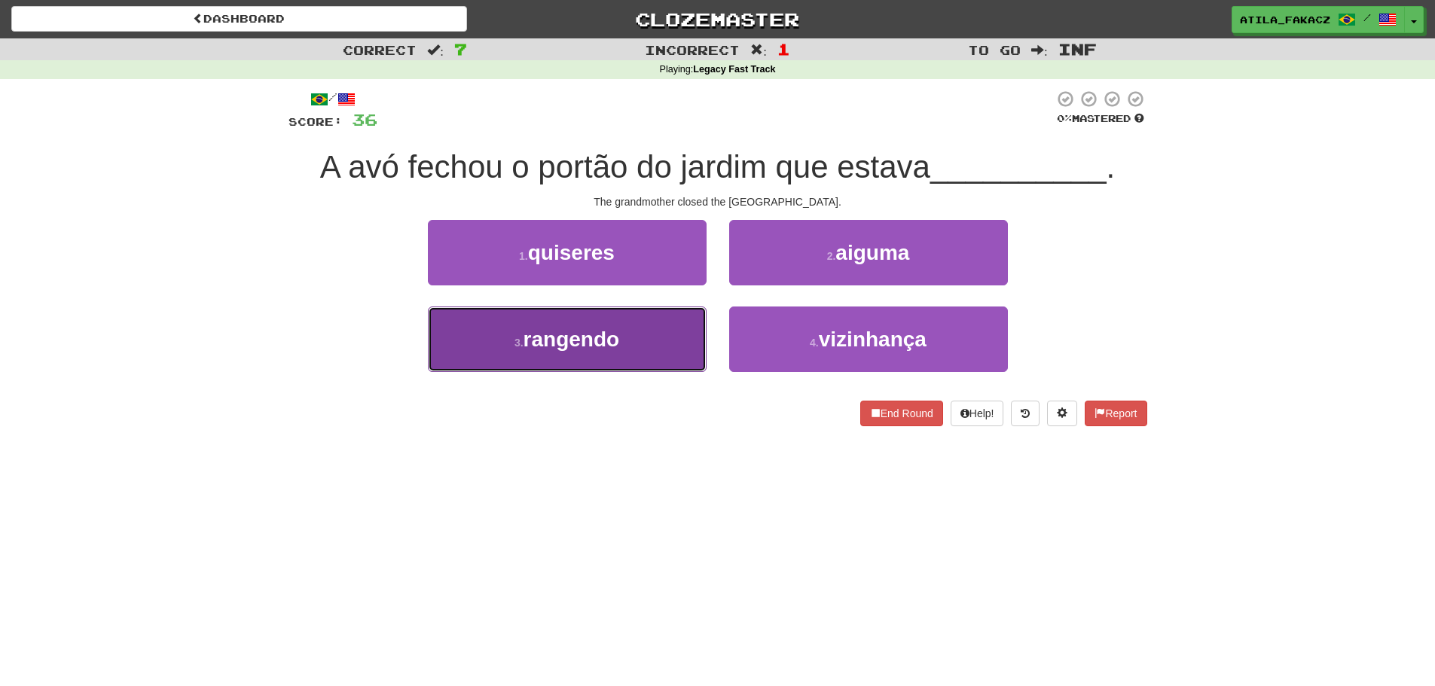
click at [604, 340] on span "rangendo" at bounding box center [572, 339] width 96 height 23
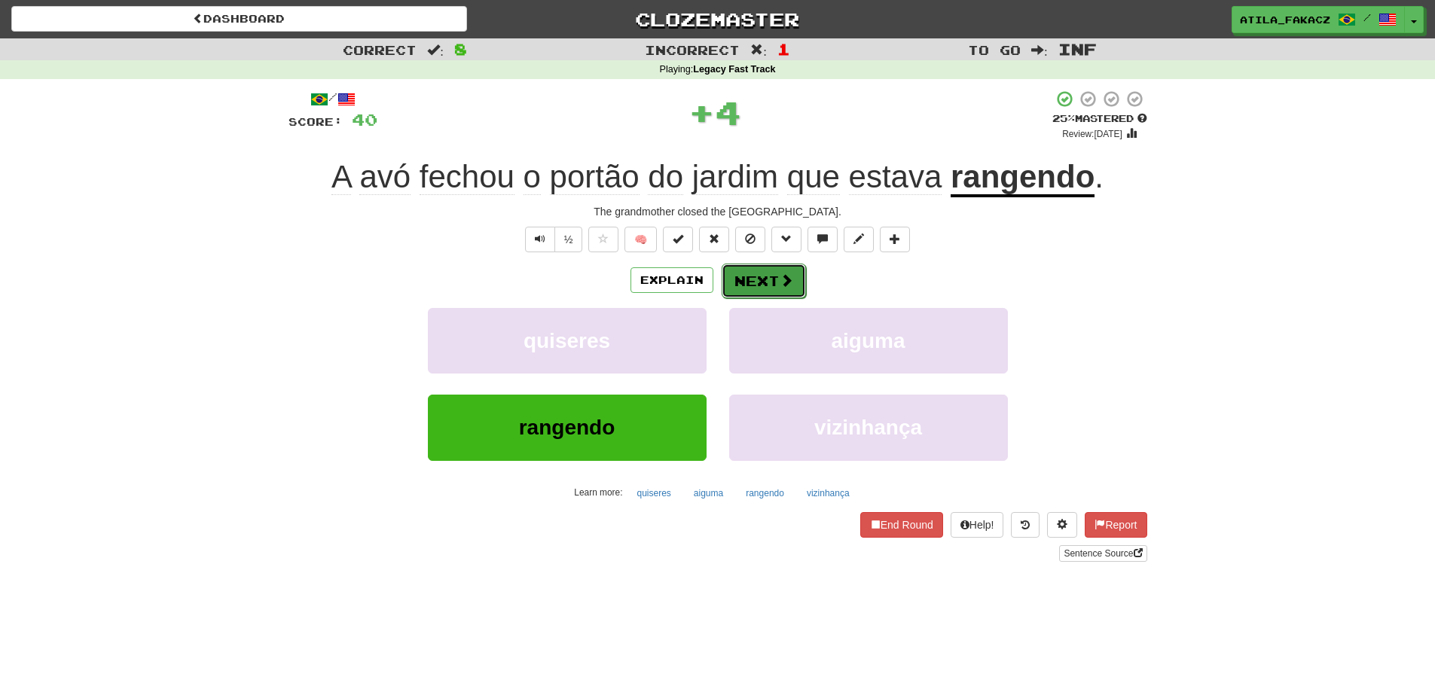
click at [774, 267] on button "Next" at bounding box center [764, 281] width 84 height 35
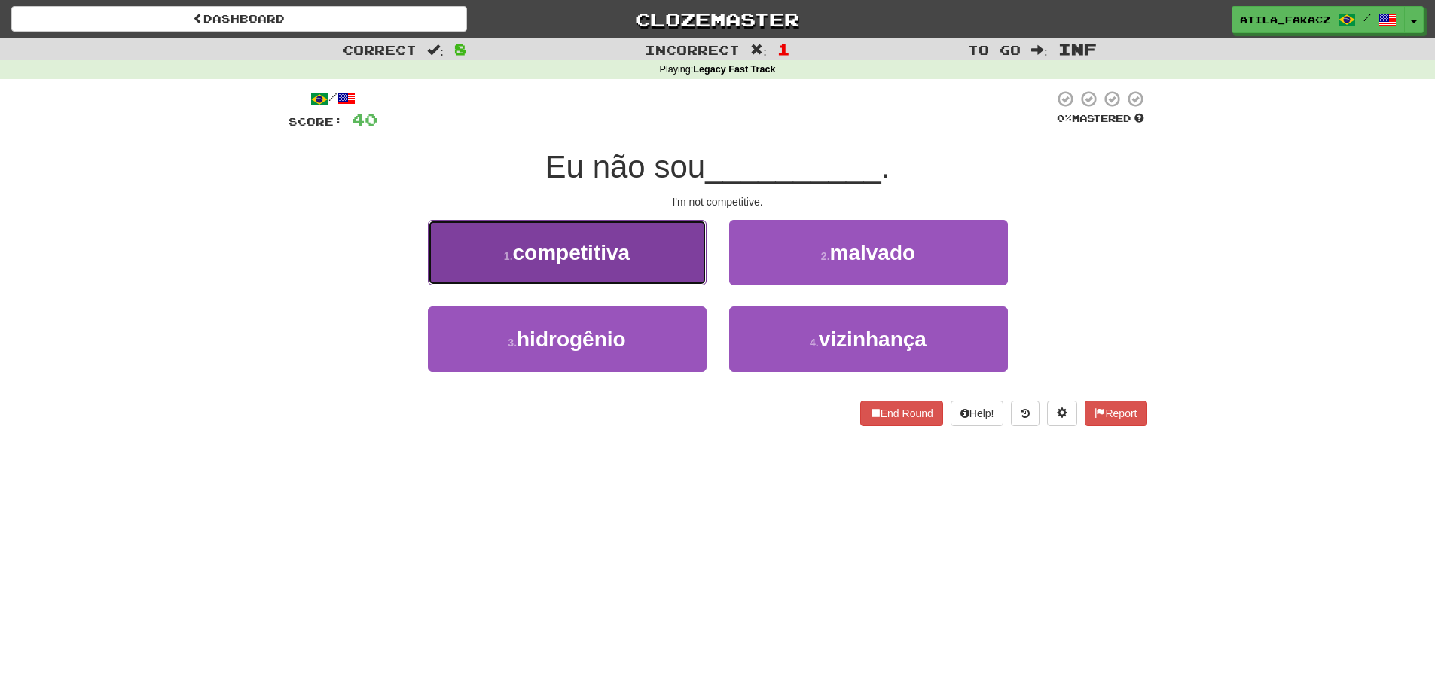
click at [633, 235] on button "1 . competitiva" at bounding box center [567, 253] width 279 height 66
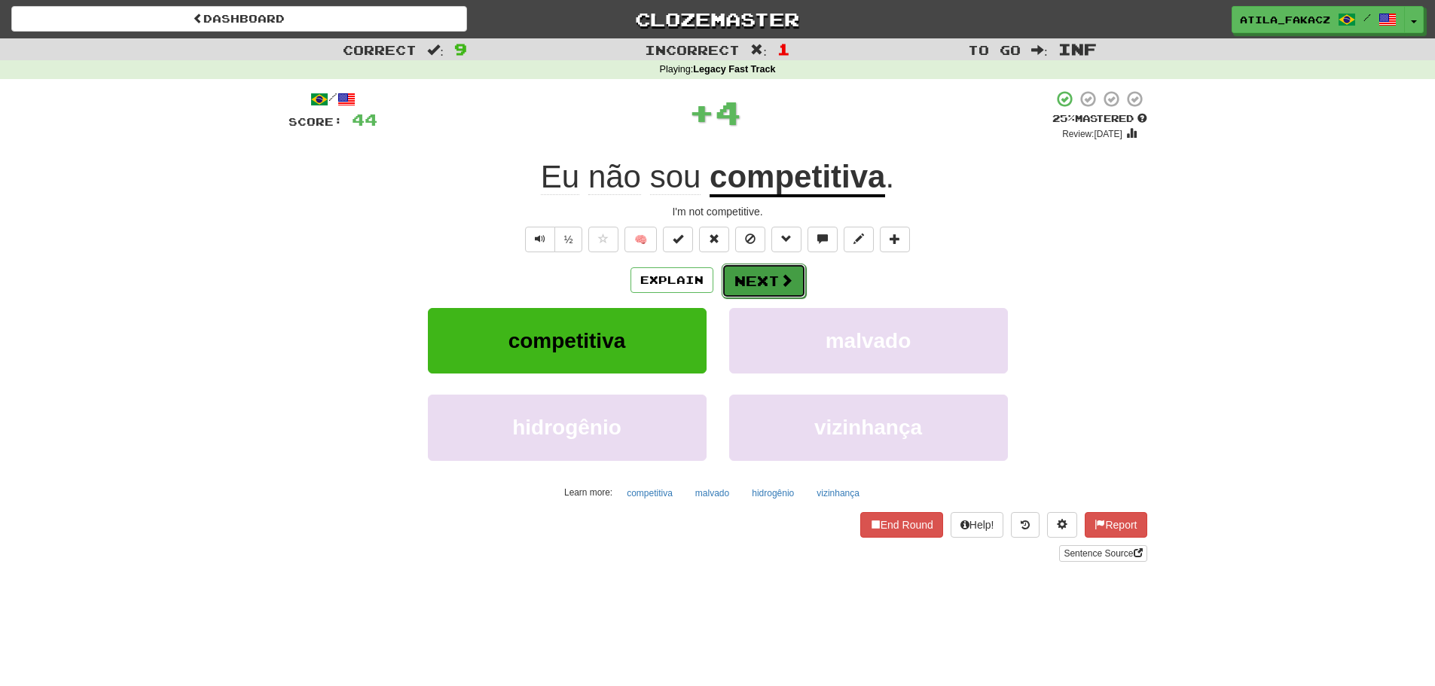
click at [776, 274] on button "Next" at bounding box center [764, 281] width 84 height 35
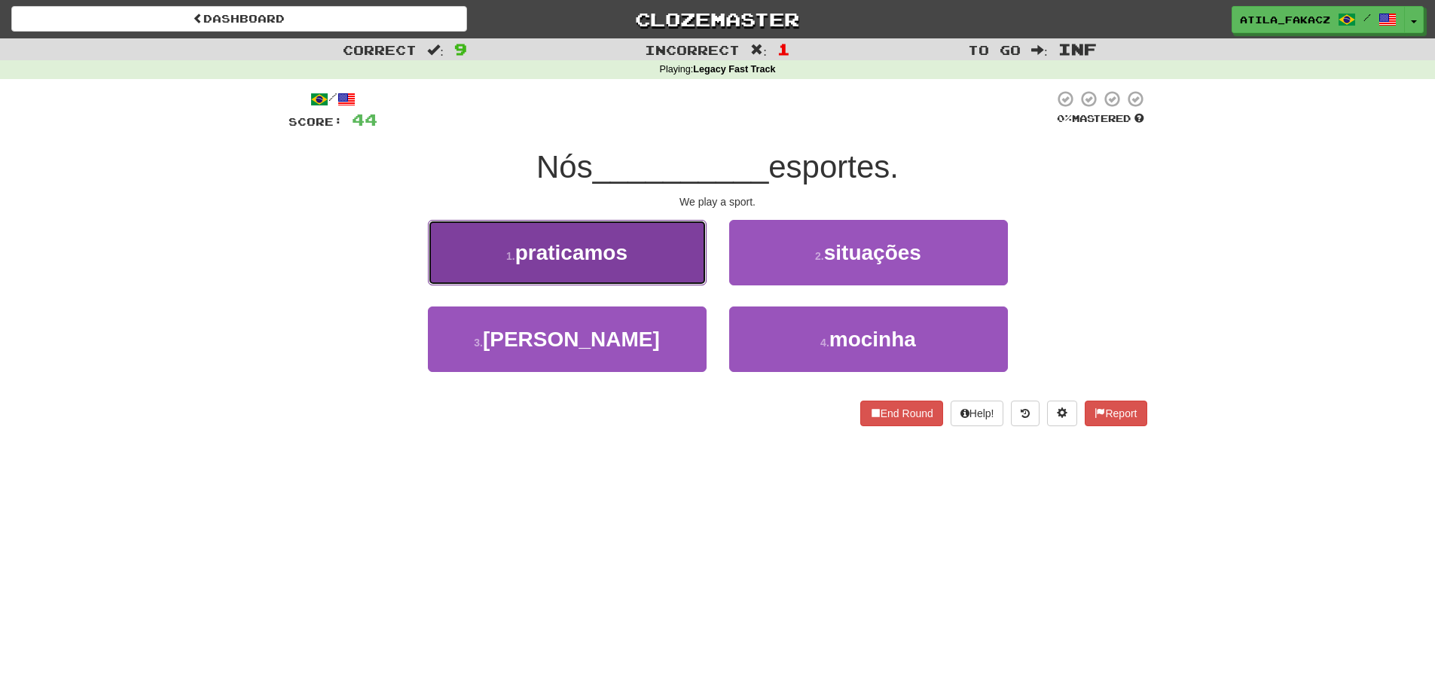
click at [650, 252] on button "1 . praticamos" at bounding box center [567, 253] width 279 height 66
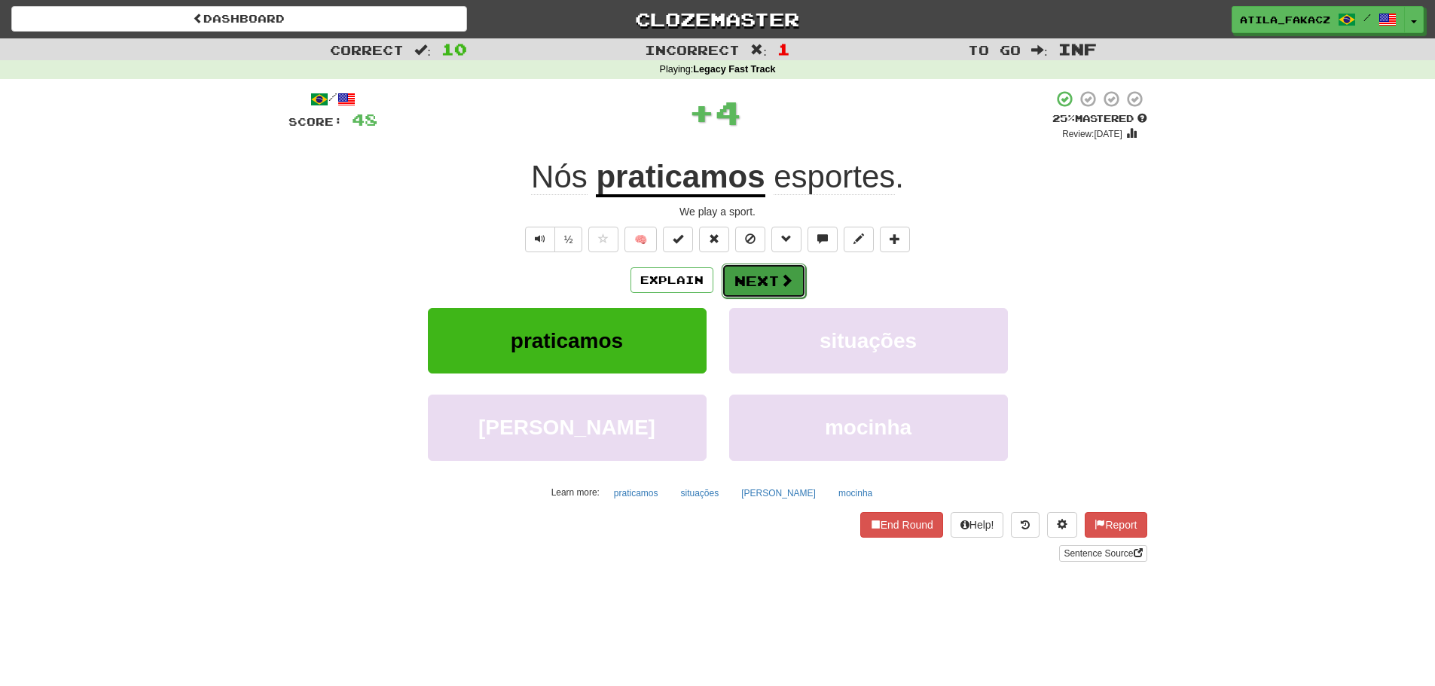
click at [780, 287] on span at bounding box center [787, 281] width 14 height 14
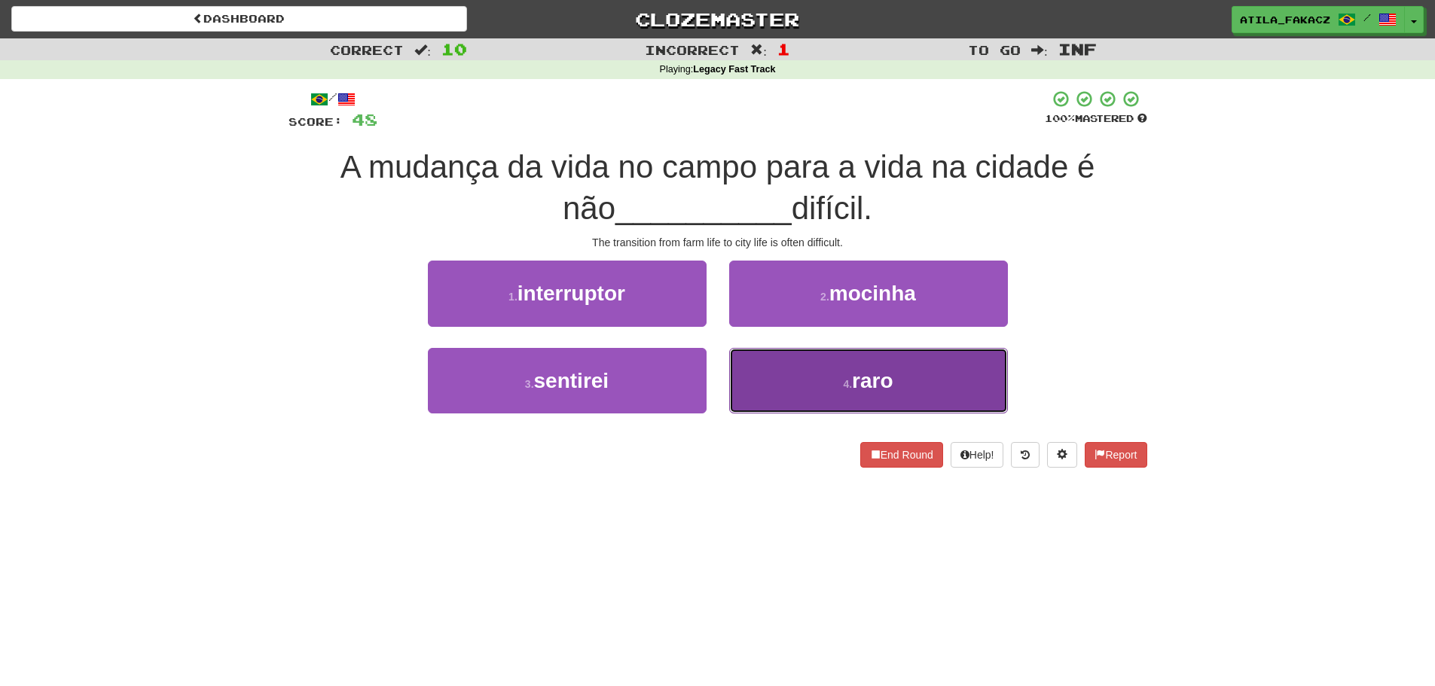
click at [784, 379] on button "4 . raro" at bounding box center [868, 381] width 279 height 66
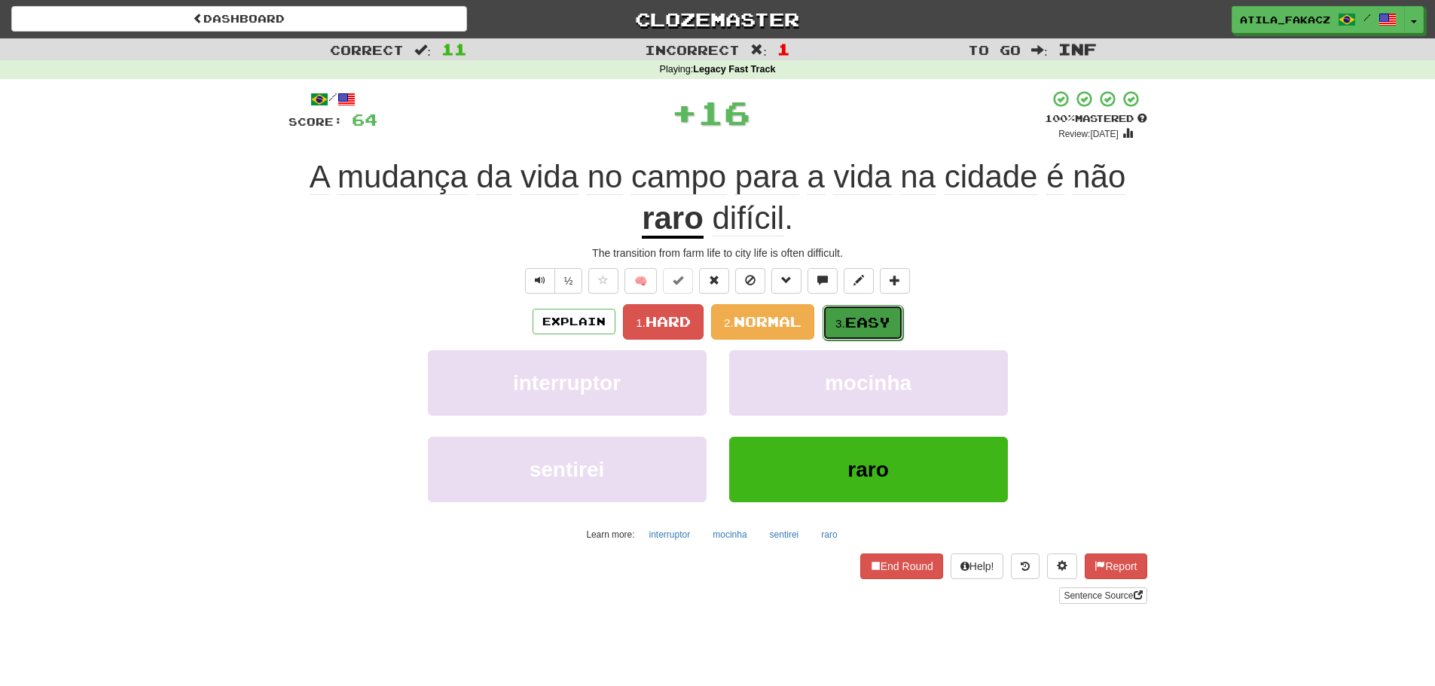
click at [862, 330] on span "Easy" at bounding box center [867, 322] width 45 height 17
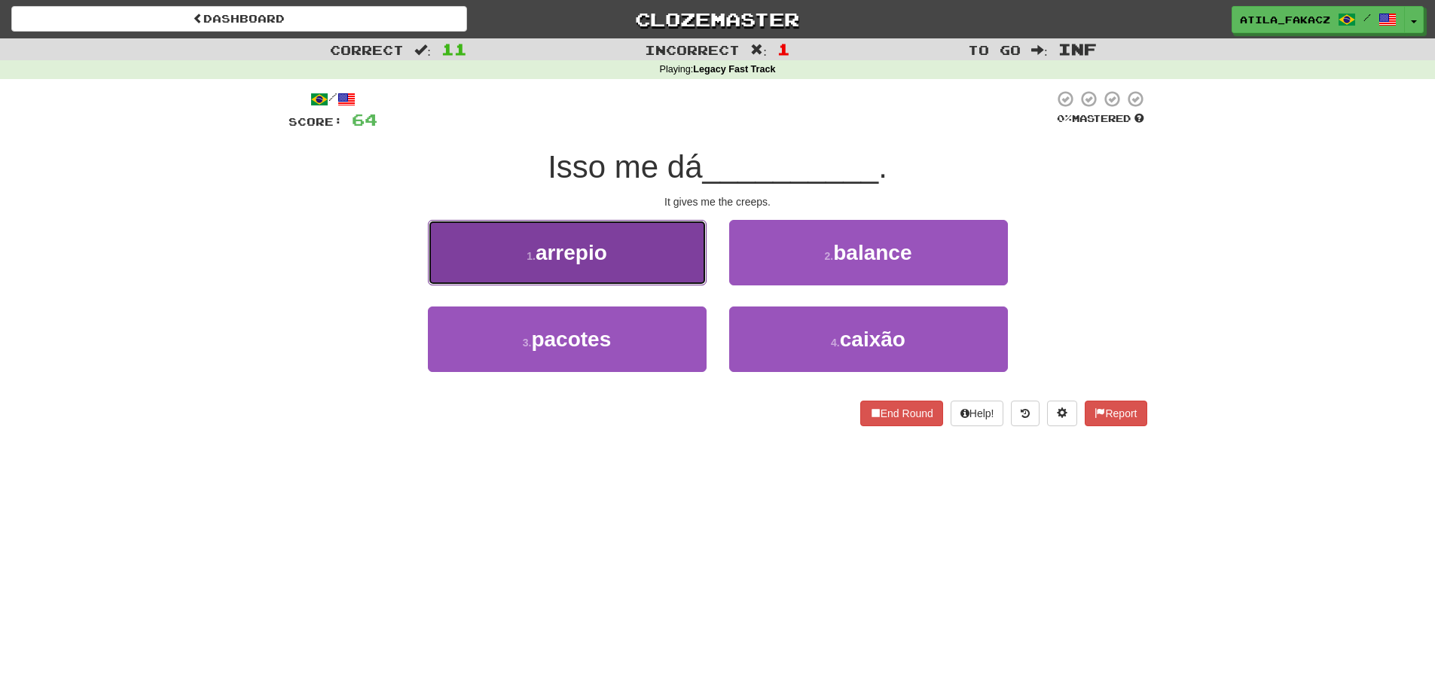
click at [619, 263] on button "1 . arrepio" at bounding box center [567, 253] width 279 height 66
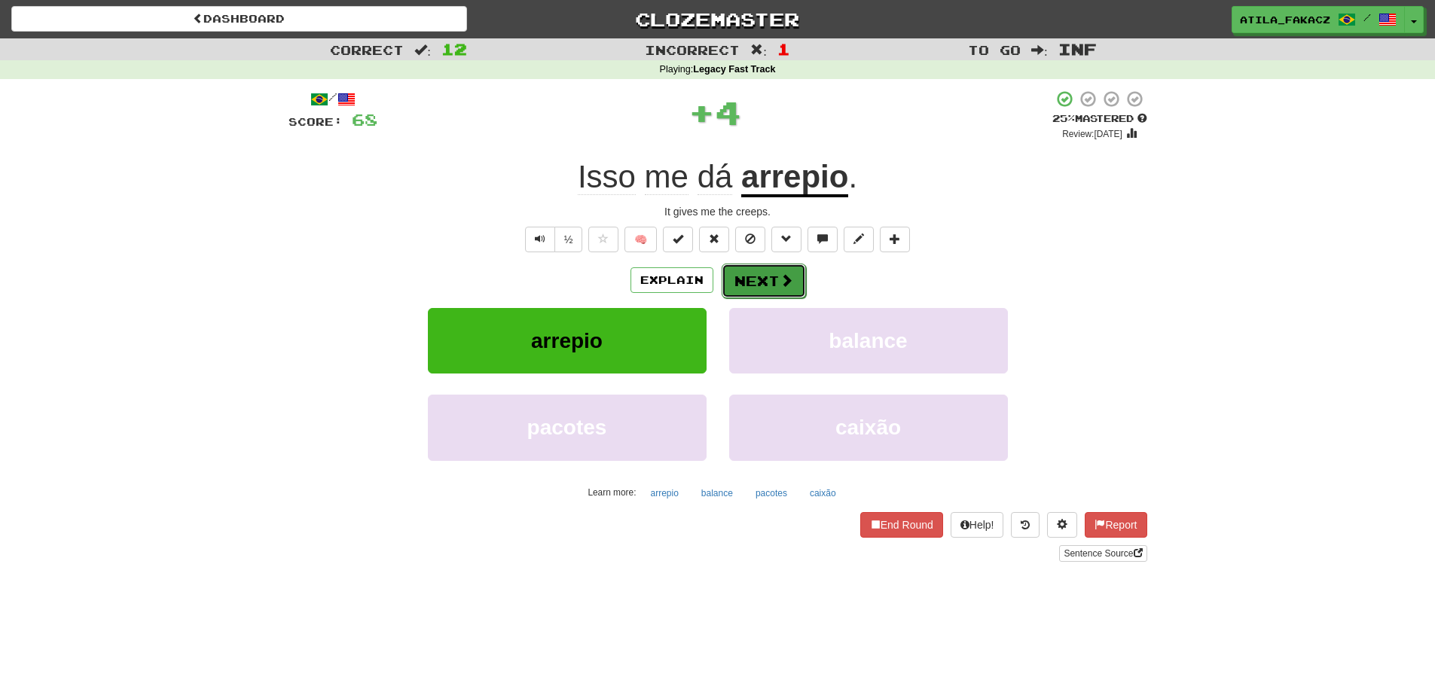
click at [760, 267] on button "Next" at bounding box center [764, 281] width 84 height 35
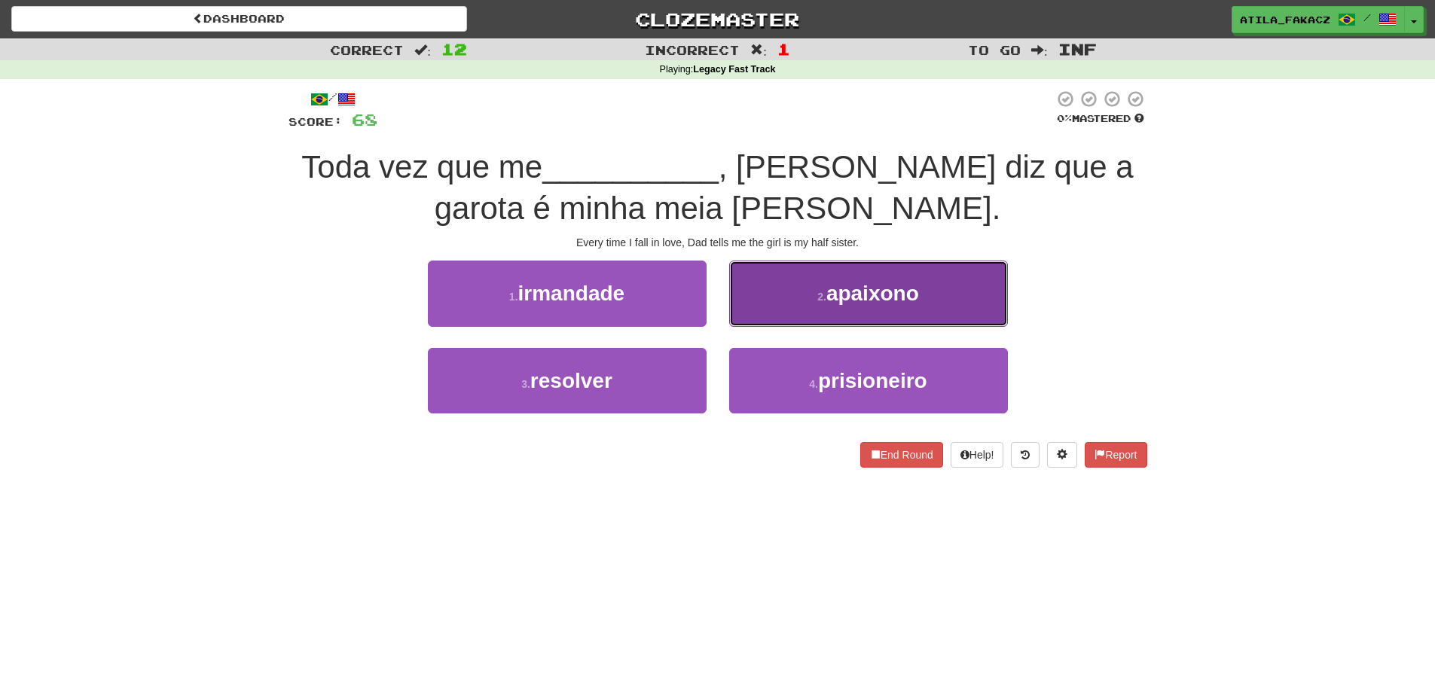
click at [897, 309] on button "2 . apaixono" at bounding box center [868, 294] width 279 height 66
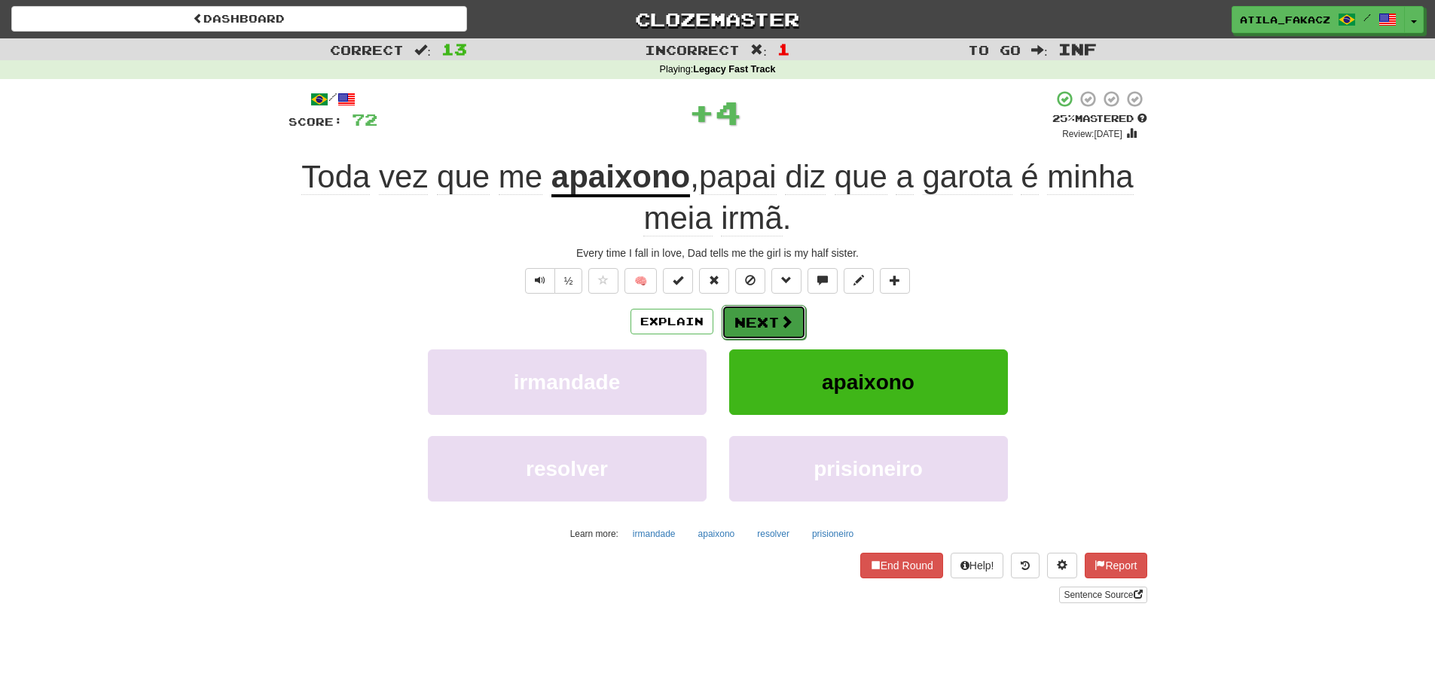
click at [791, 318] on span at bounding box center [787, 322] width 14 height 14
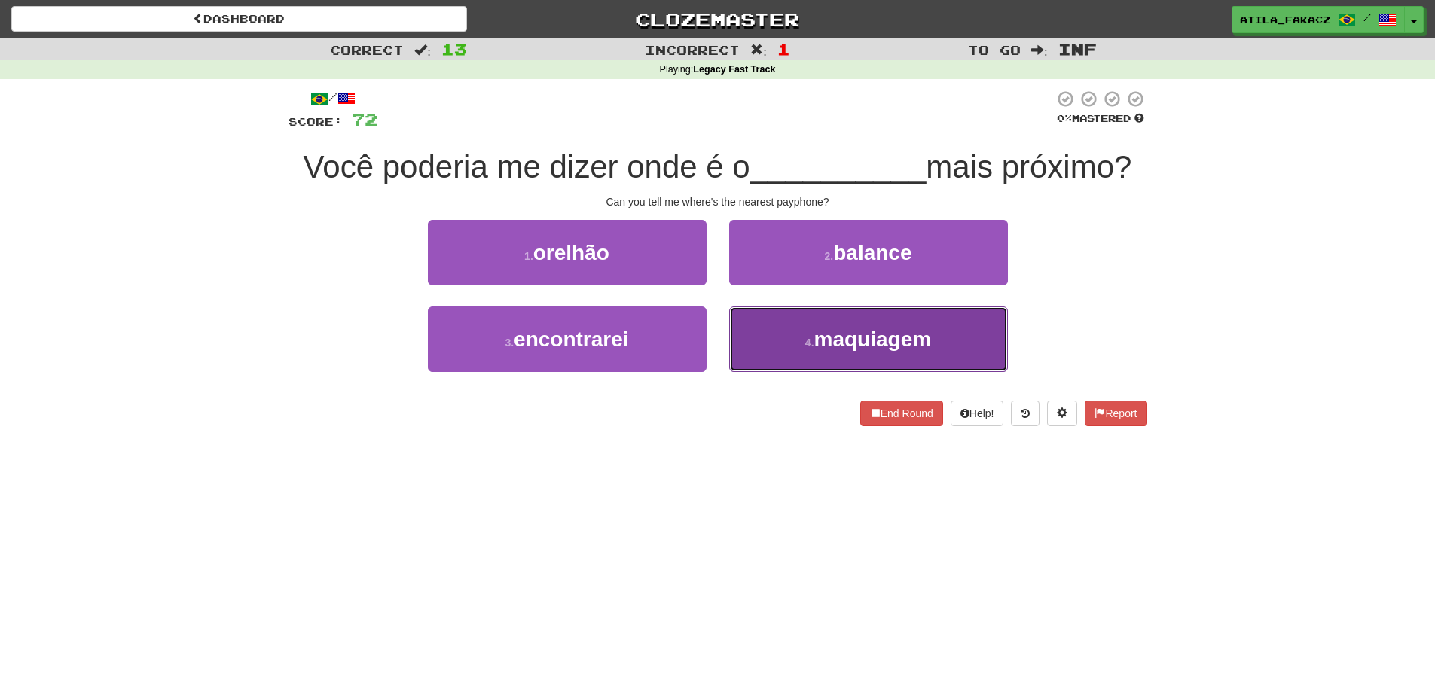
click at [809, 344] on small "4 ." at bounding box center [809, 343] width 9 height 12
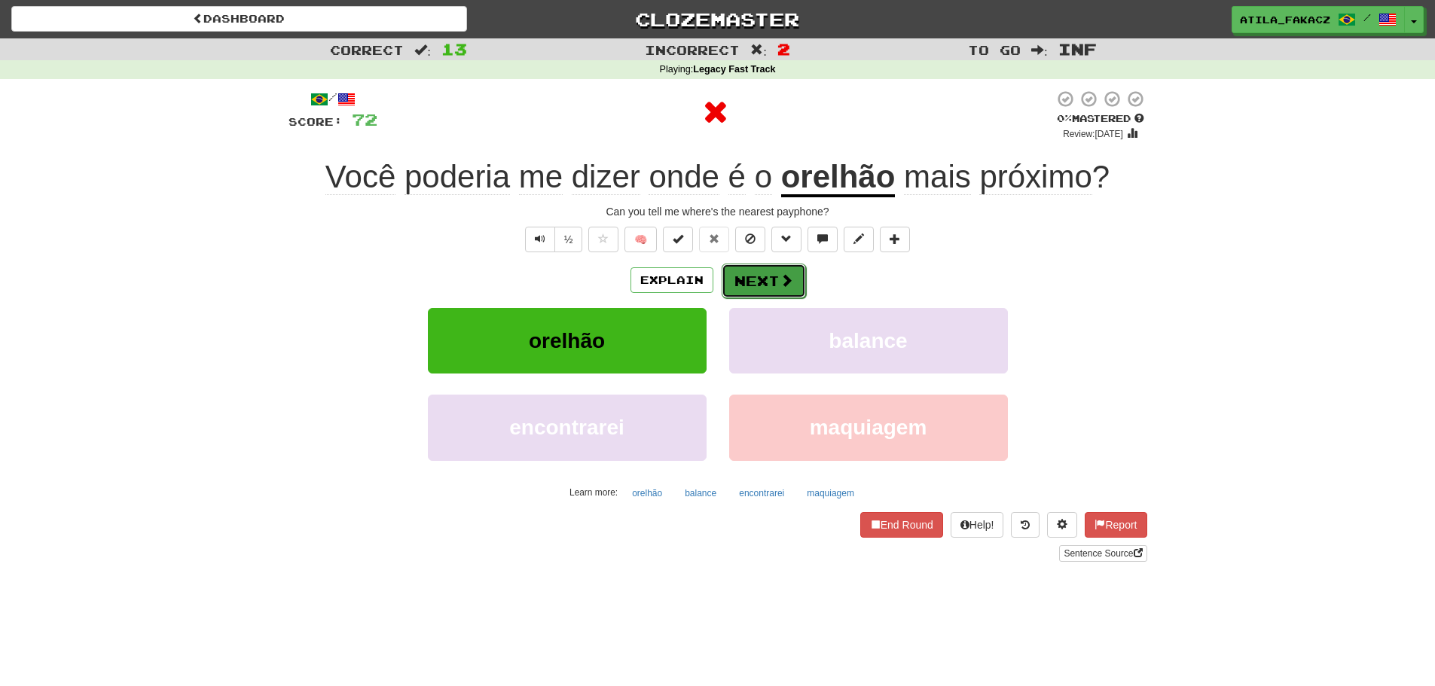
click at [761, 275] on button "Next" at bounding box center [764, 281] width 84 height 35
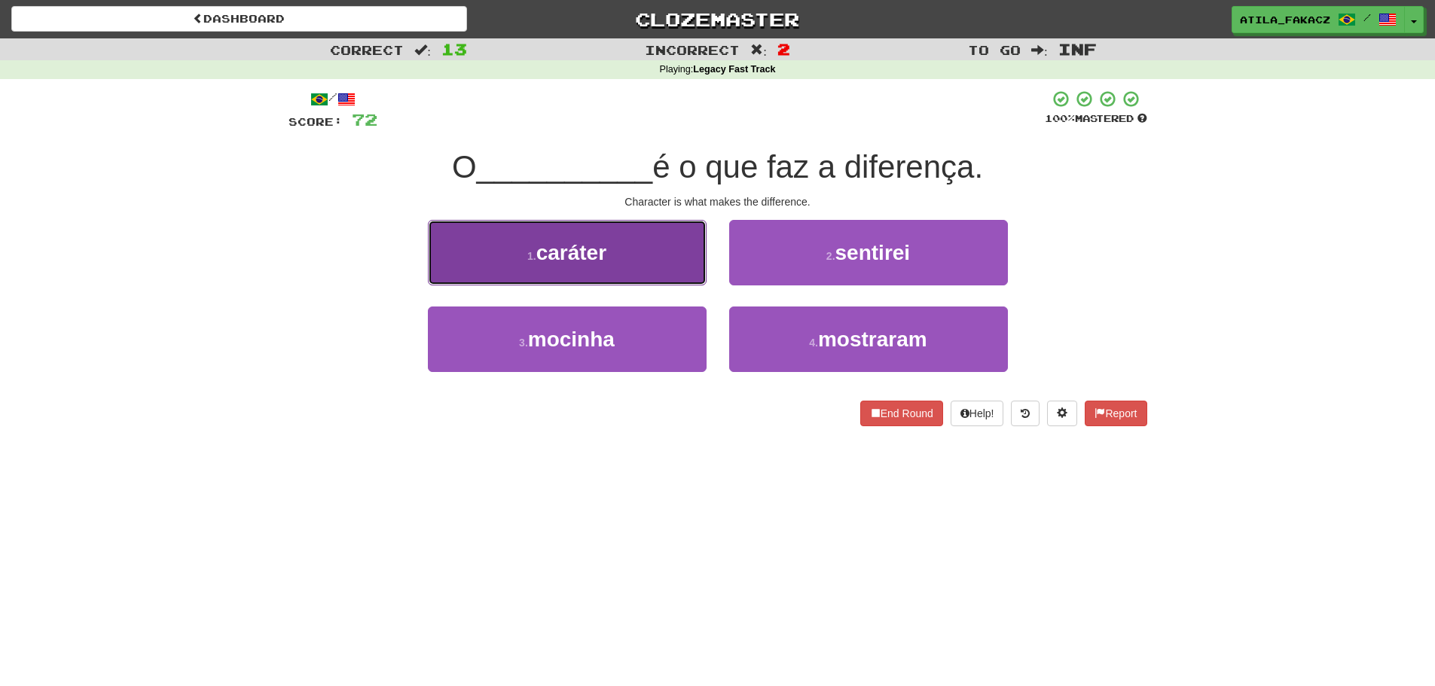
click at [660, 257] on button "1 . caráter" at bounding box center [567, 253] width 279 height 66
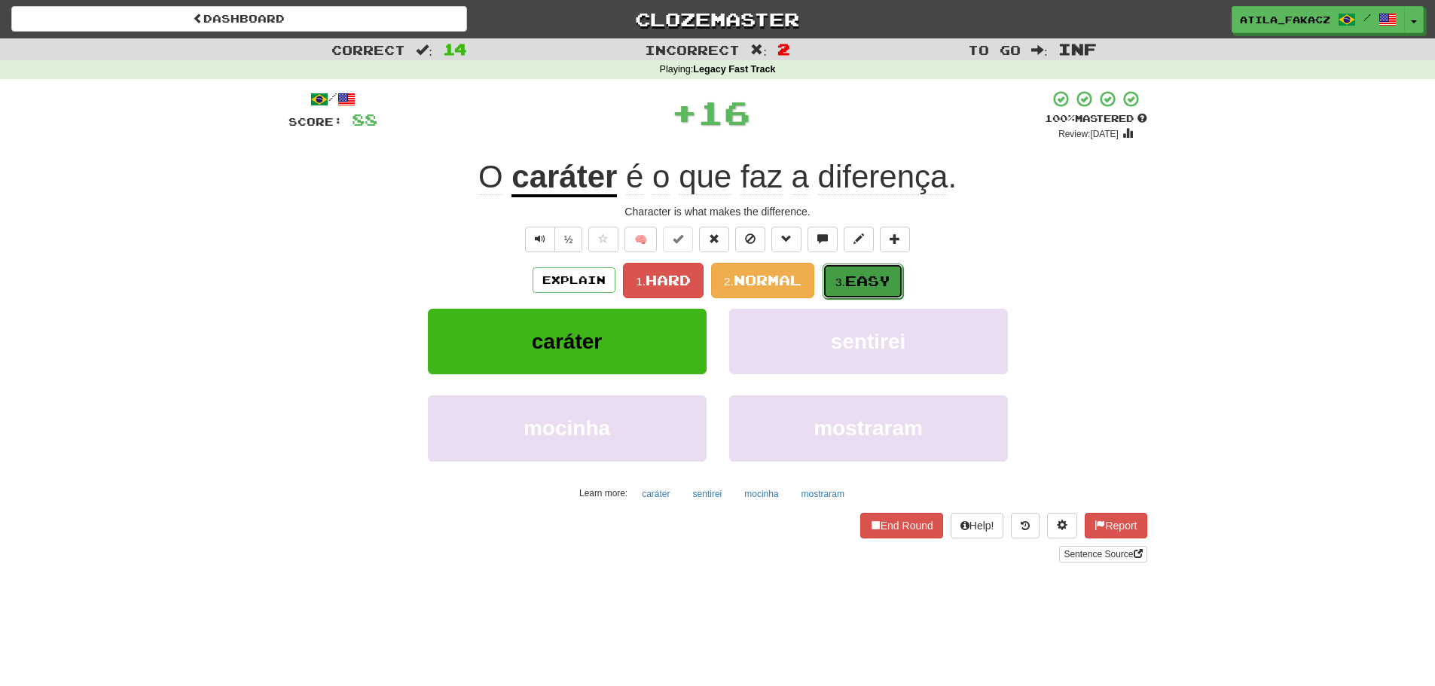
click at [854, 276] on span "Easy" at bounding box center [867, 281] width 45 height 17
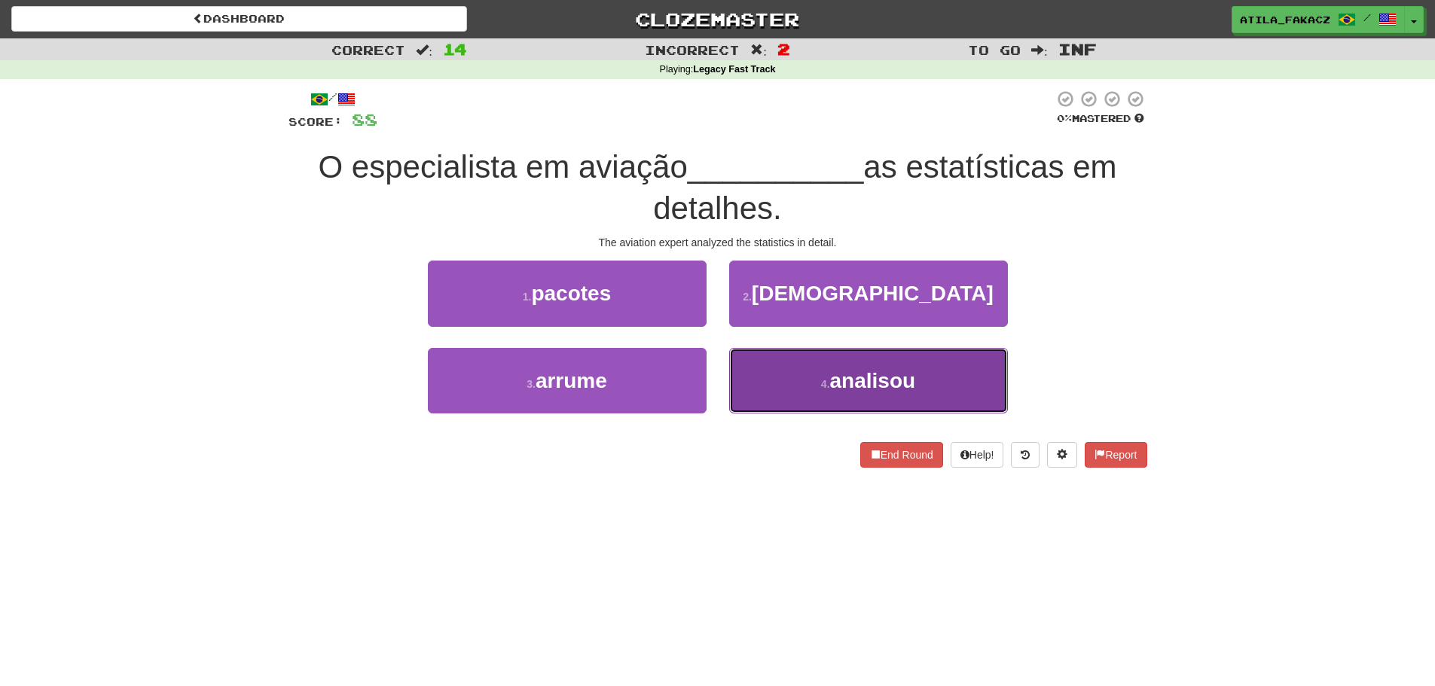
click at [768, 371] on button "4 . analisou" at bounding box center [868, 381] width 279 height 66
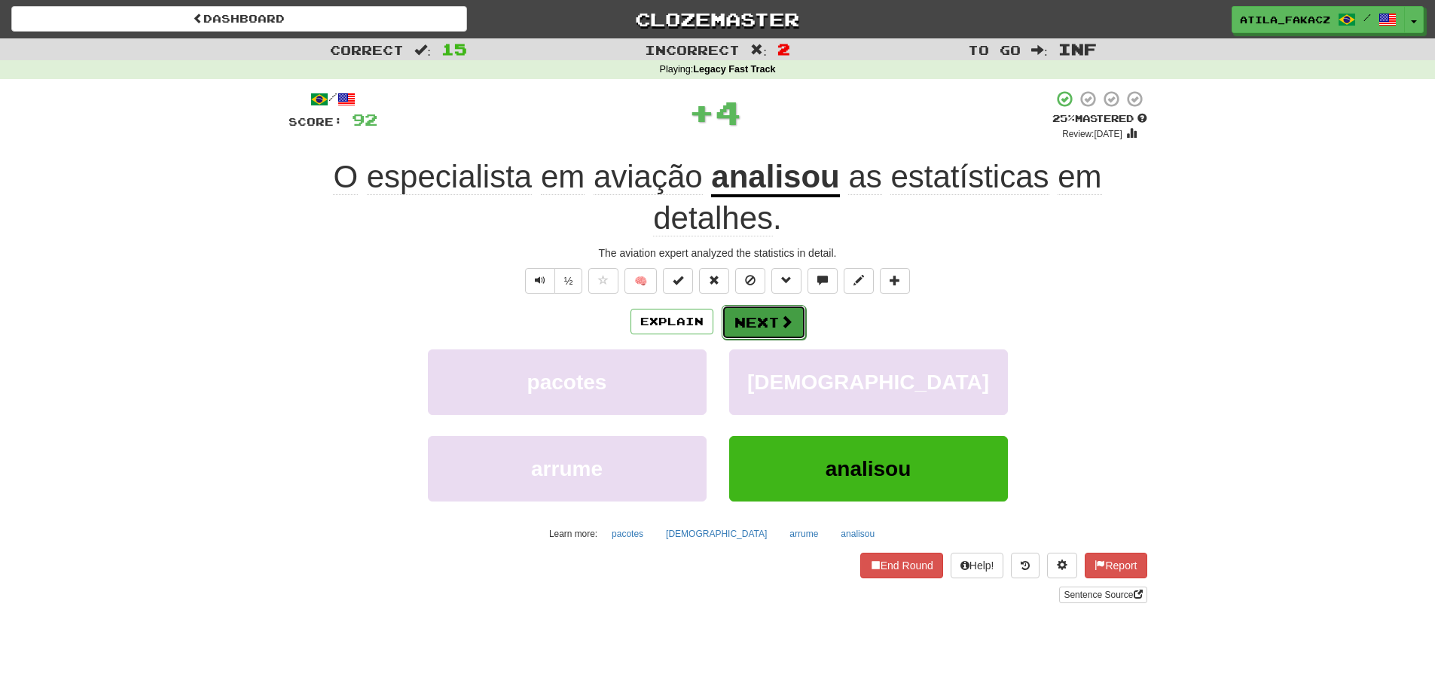
click at [780, 315] on span at bounding box center [787, 322] width 14 height 14
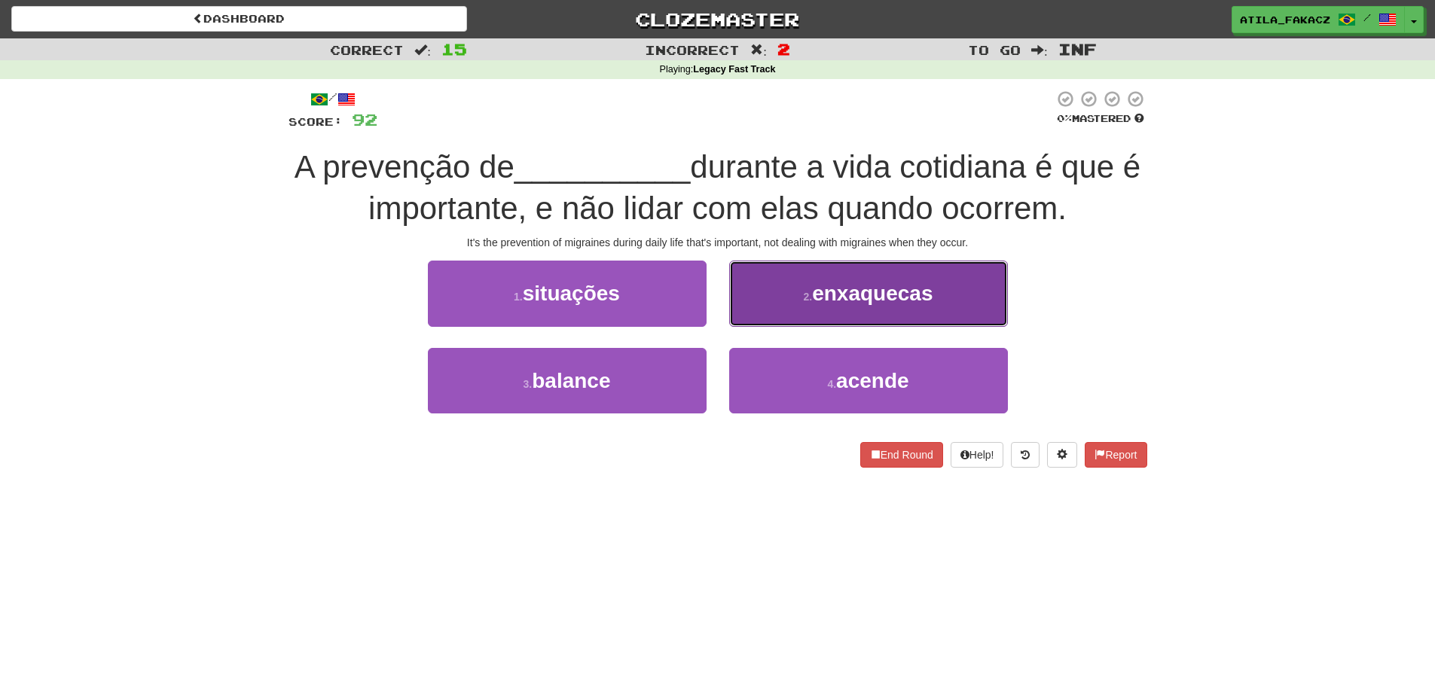
click at [793, 302] on button "2 . enxaquecas" at bounding box center [868, 294] width 279 height 66
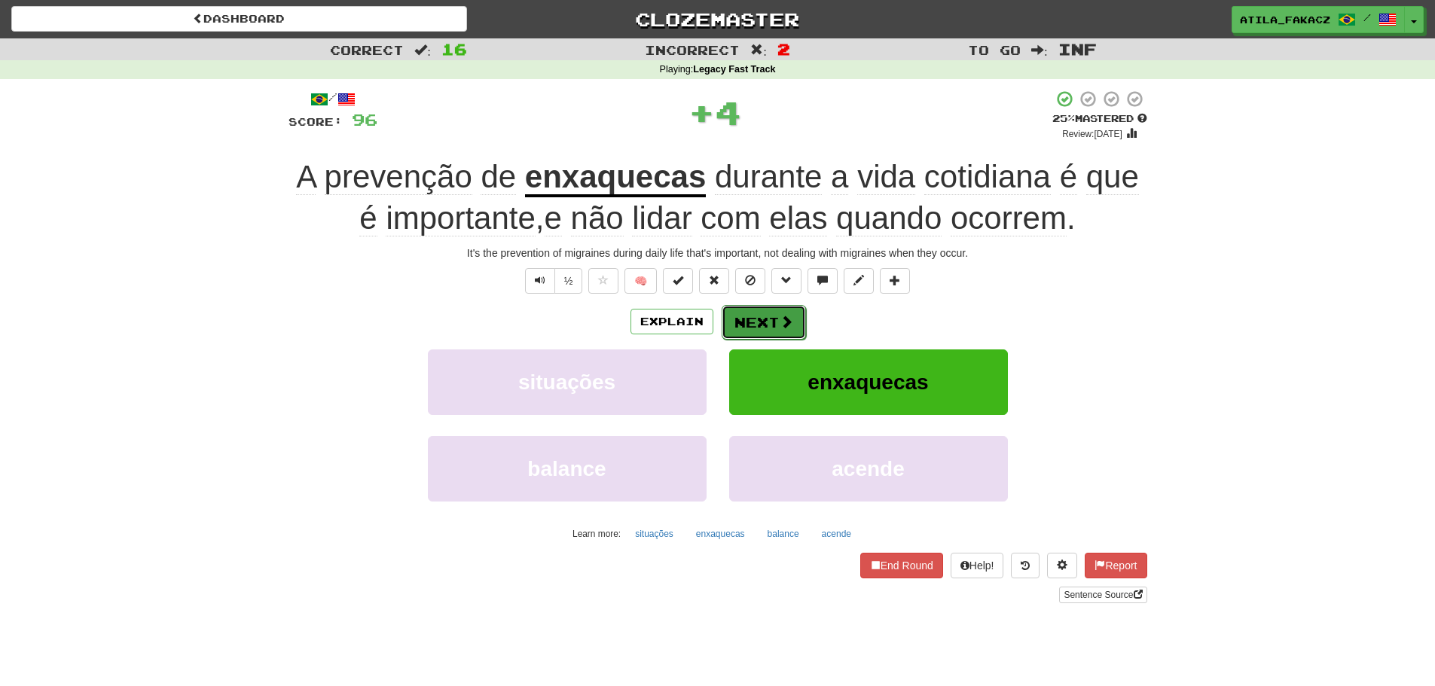
click at [769, 322] on button "Next" at bounding box center [764, 322] width 84 height 35
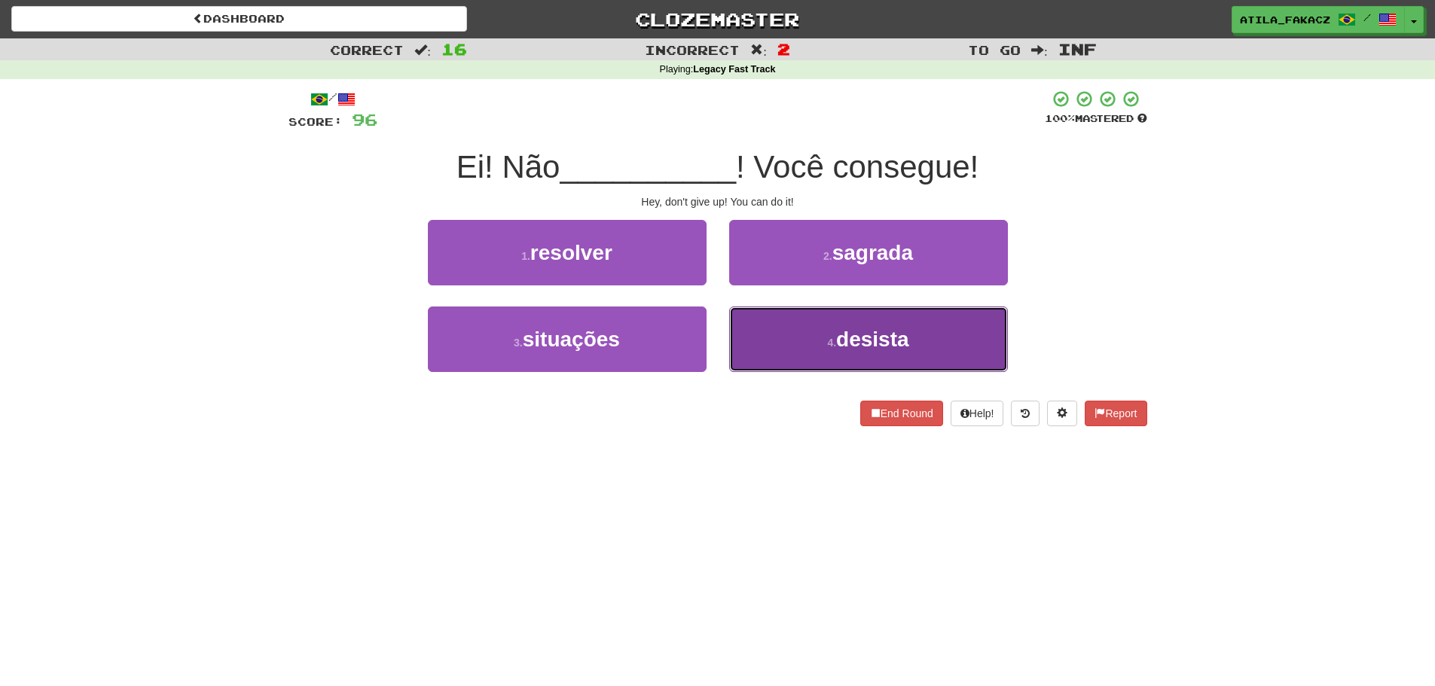
click at [758, 348] on button "4 . desista" at bounding box center [868, 340] width 279 height 66
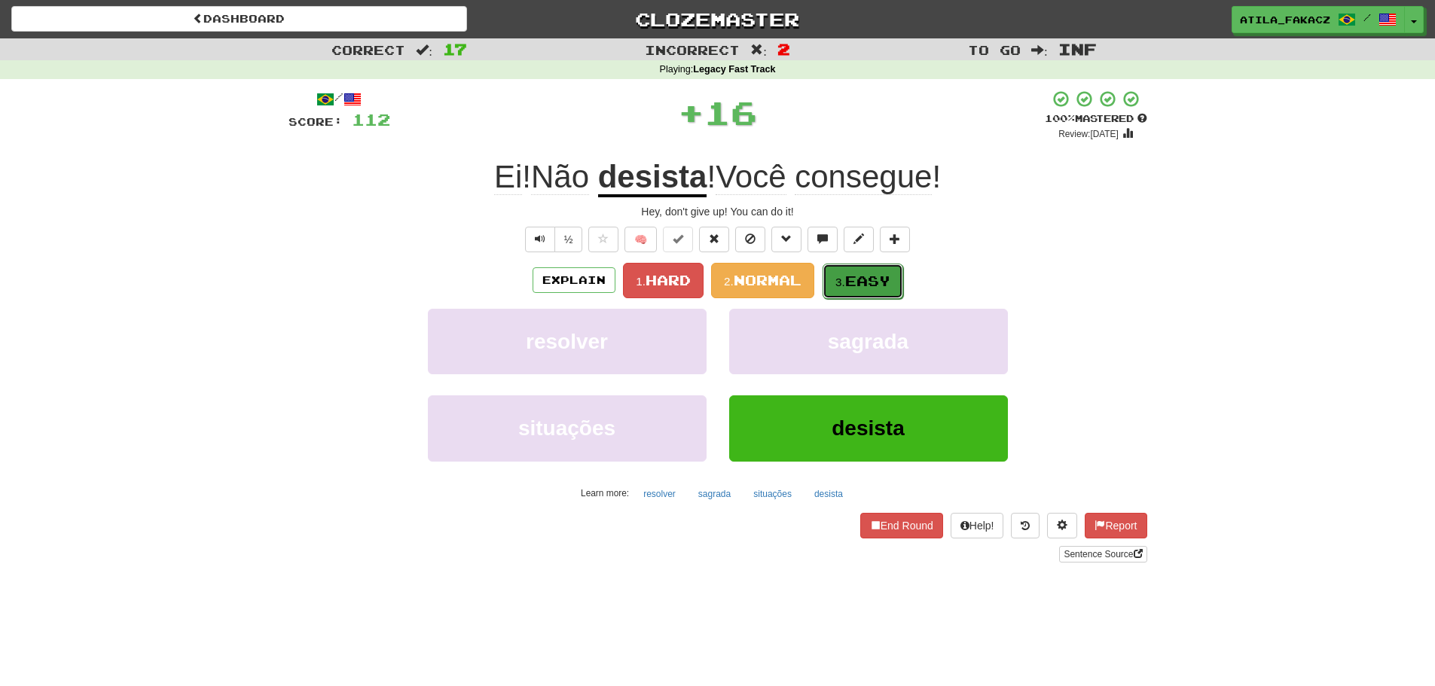
click at [842, 271] on button "3. Easy" at bounding box center [863, 281] width 81 height 35
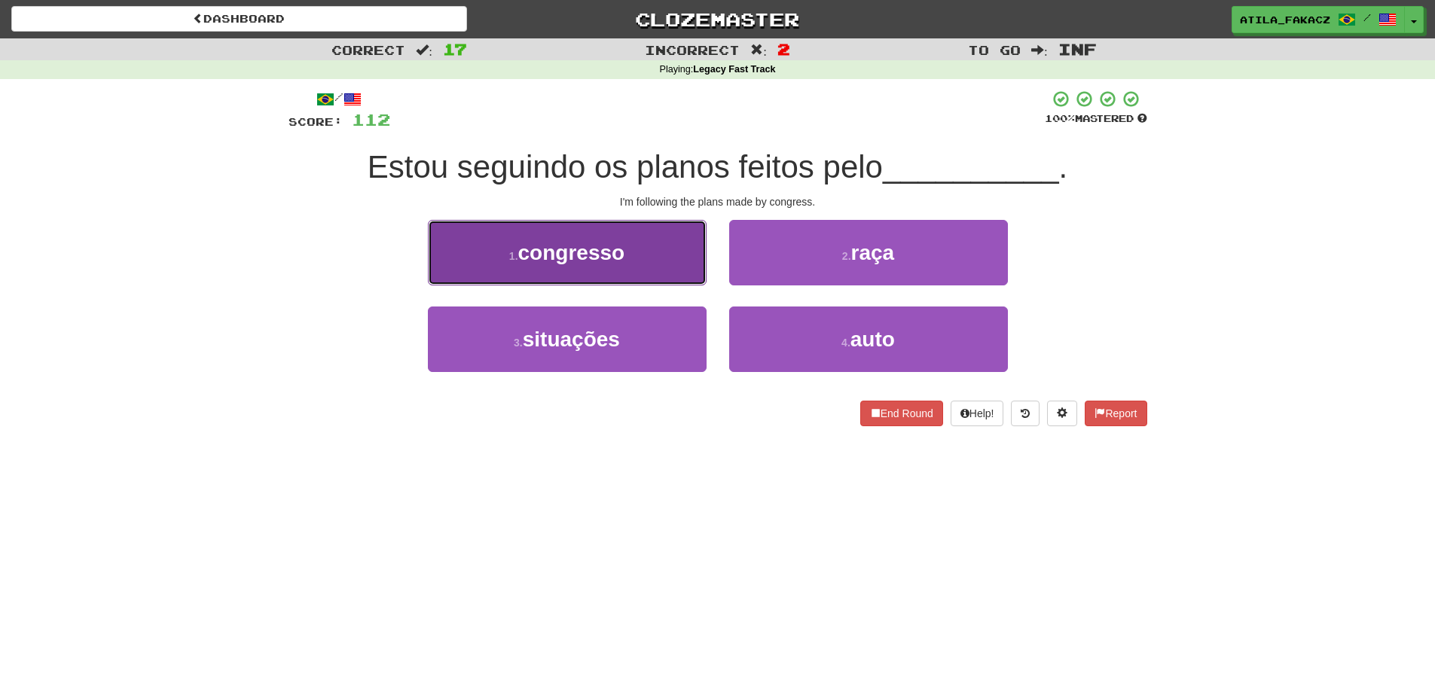
click at [674, 279] on button "1 . congresso" at bounding box center [567, 253] width 279 height 66
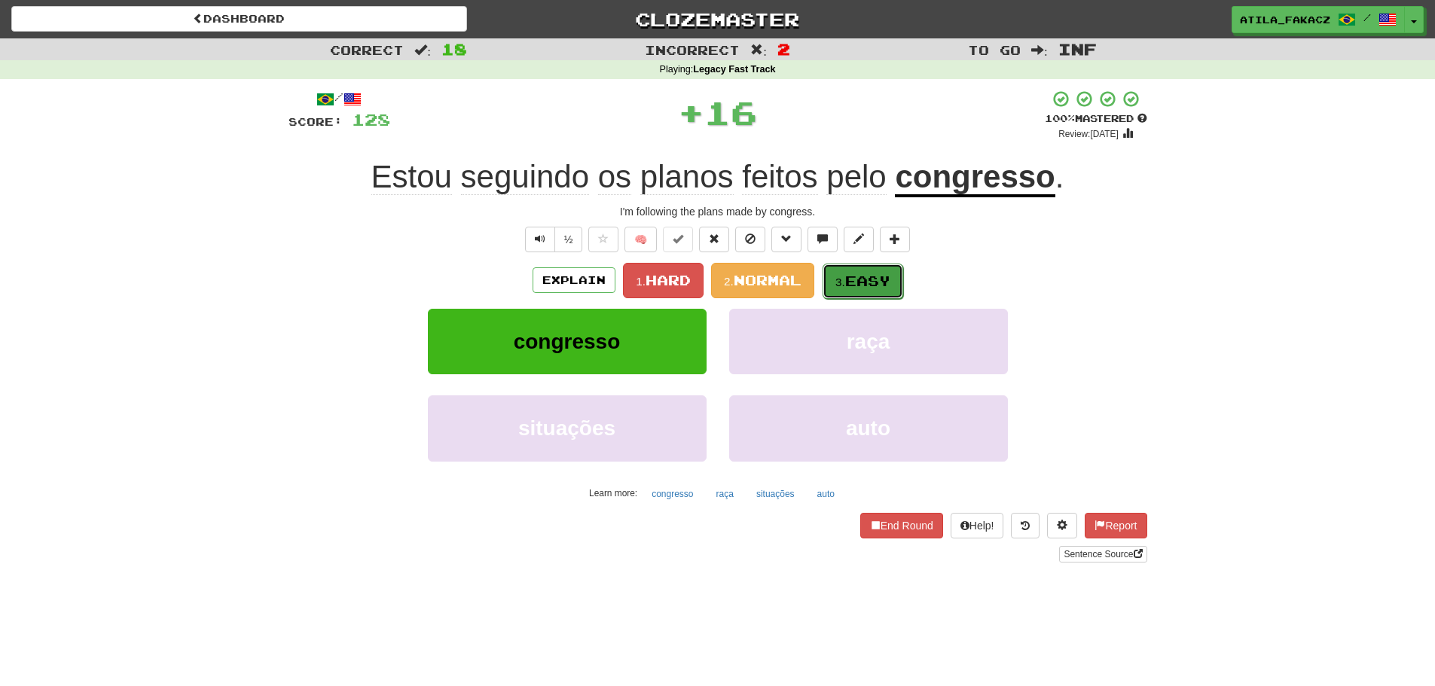
click at [857, 278] on span "Easy" at bounding box center [867, 281] width 45 height 17
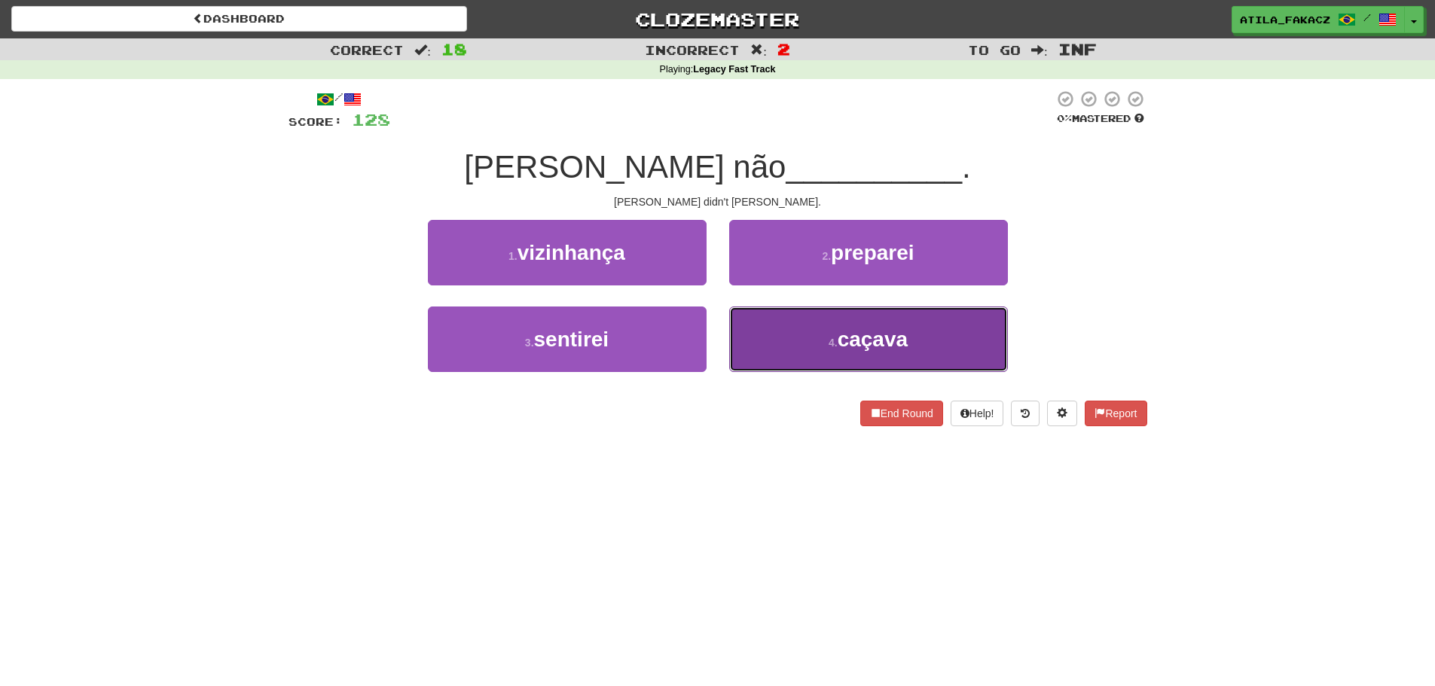
click at [798, 338] on button "4 . caçava" at bounding box center [868, 340] width 279 height 66
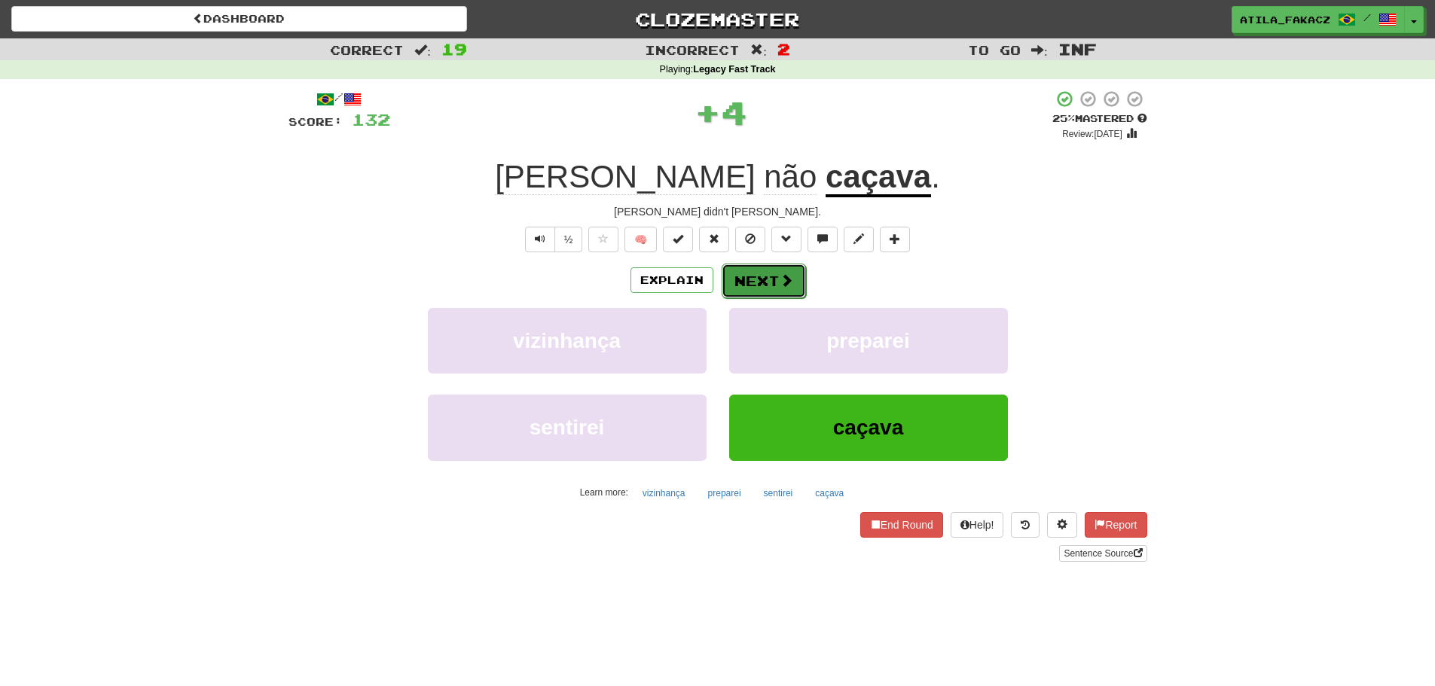
click at [800, 290] on button "Next" at bounding box center [764, 281] width 84 height 35
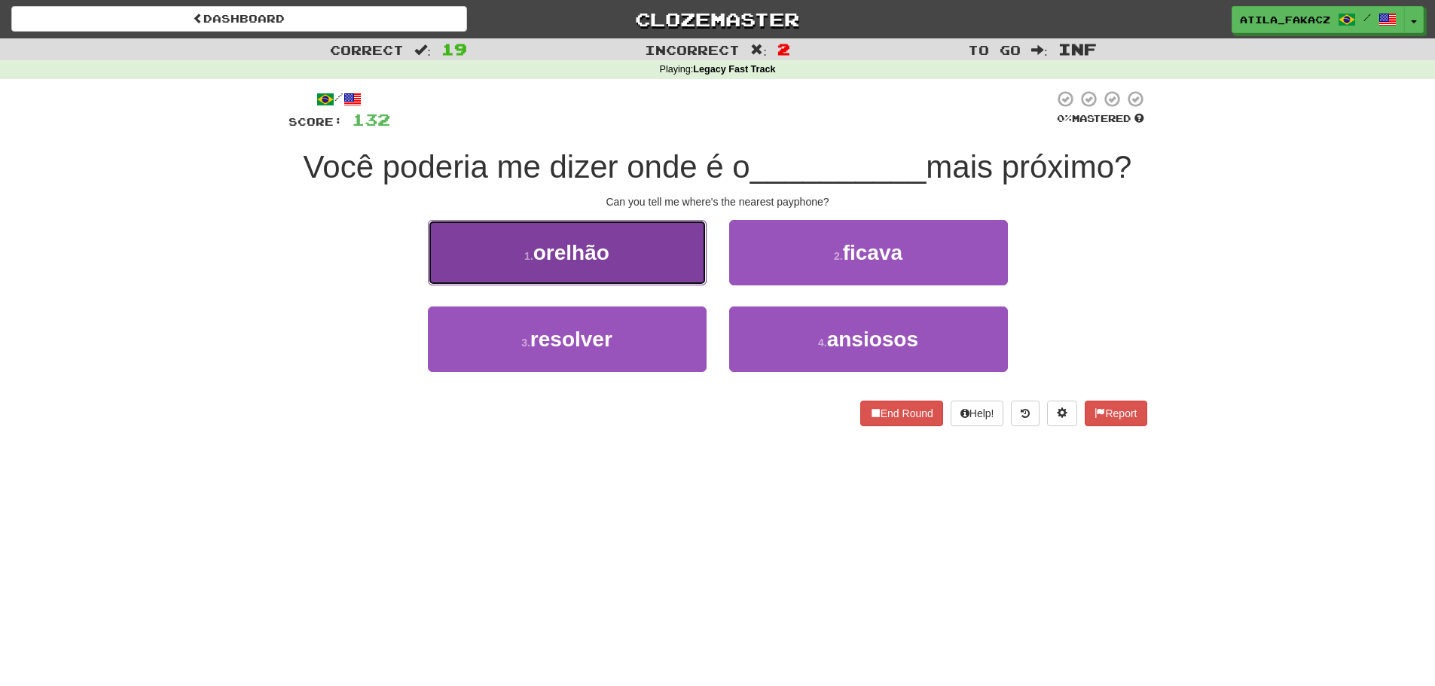
click at [645, 267] on button "1 . orelhão" at bounding box center [567, 253] width 279 height 66
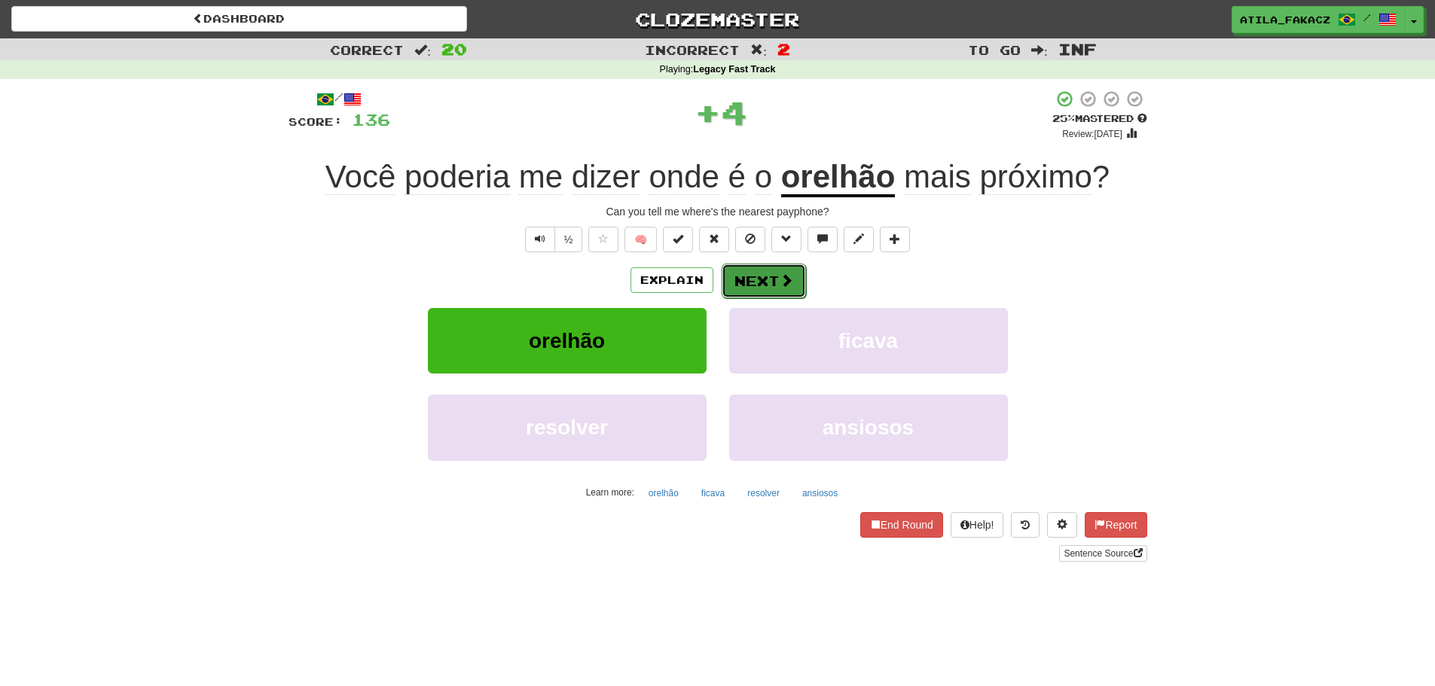
click at [761, 289] on button "Next" at bounding box center [764, 281] width 84 height 35
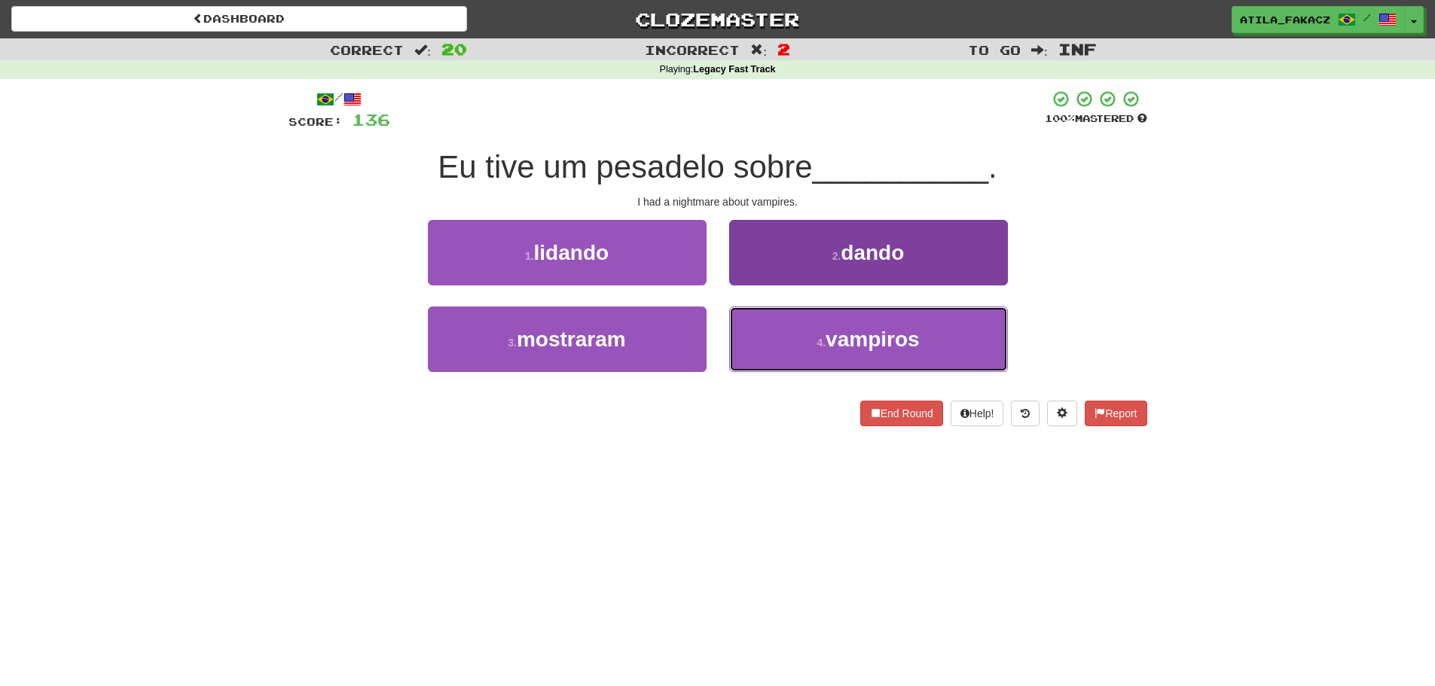
drag, startPoint x: 792, startPoint y: 341, endPoint x: 800, endPoint y: 341, distance: 8.3
click at [795, 342] on button "4 . vampiros" at bounding box center [868, 340] width 279 height 66
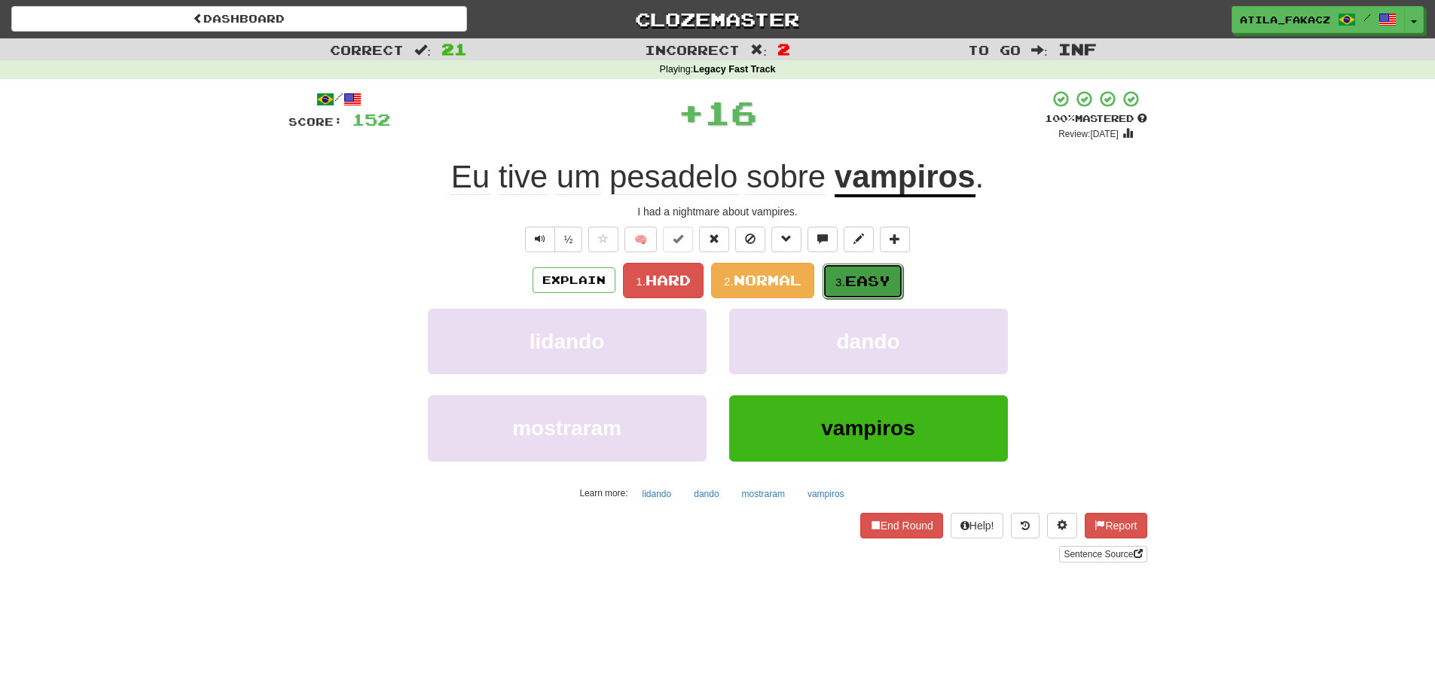
click at [841, 276] on small "3." at bounding box center [841, 282] width 10 height 13
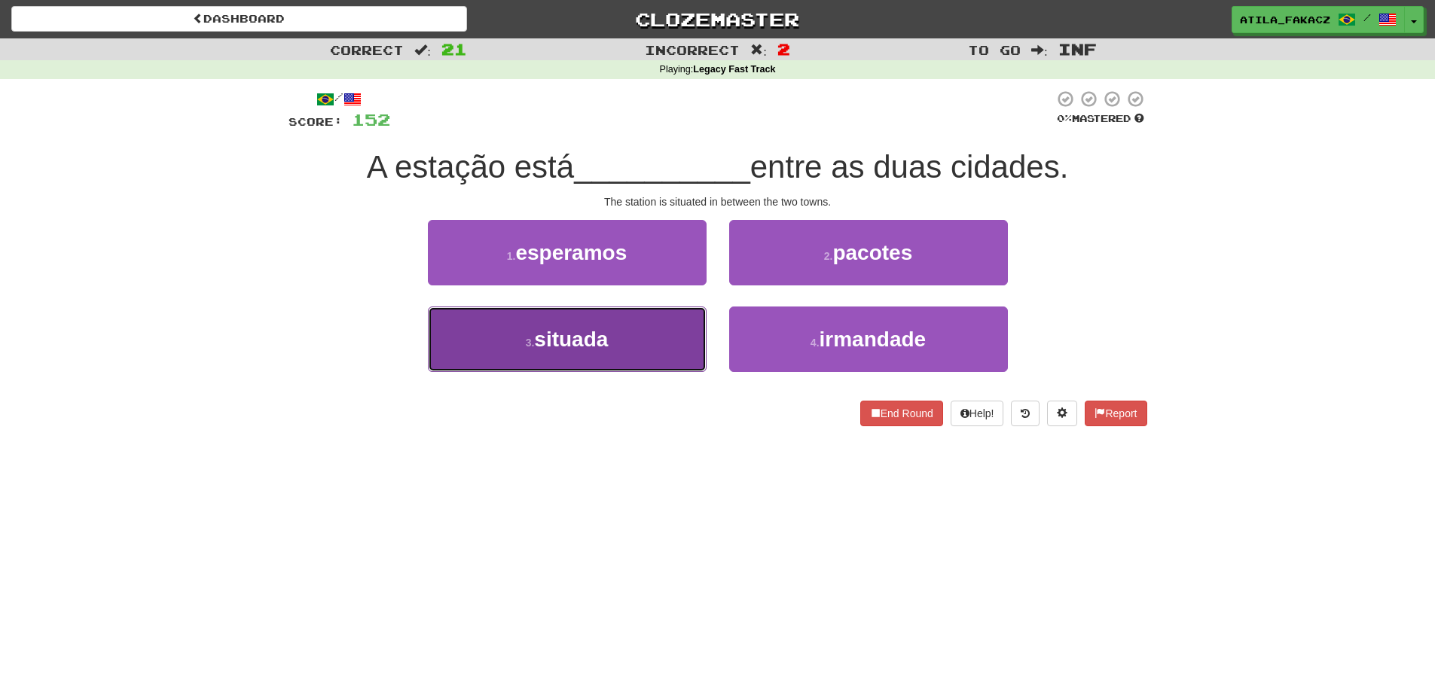
click at [639, 344] on button "3 . situada" at bounding box center [567, 340] width 279 height 66
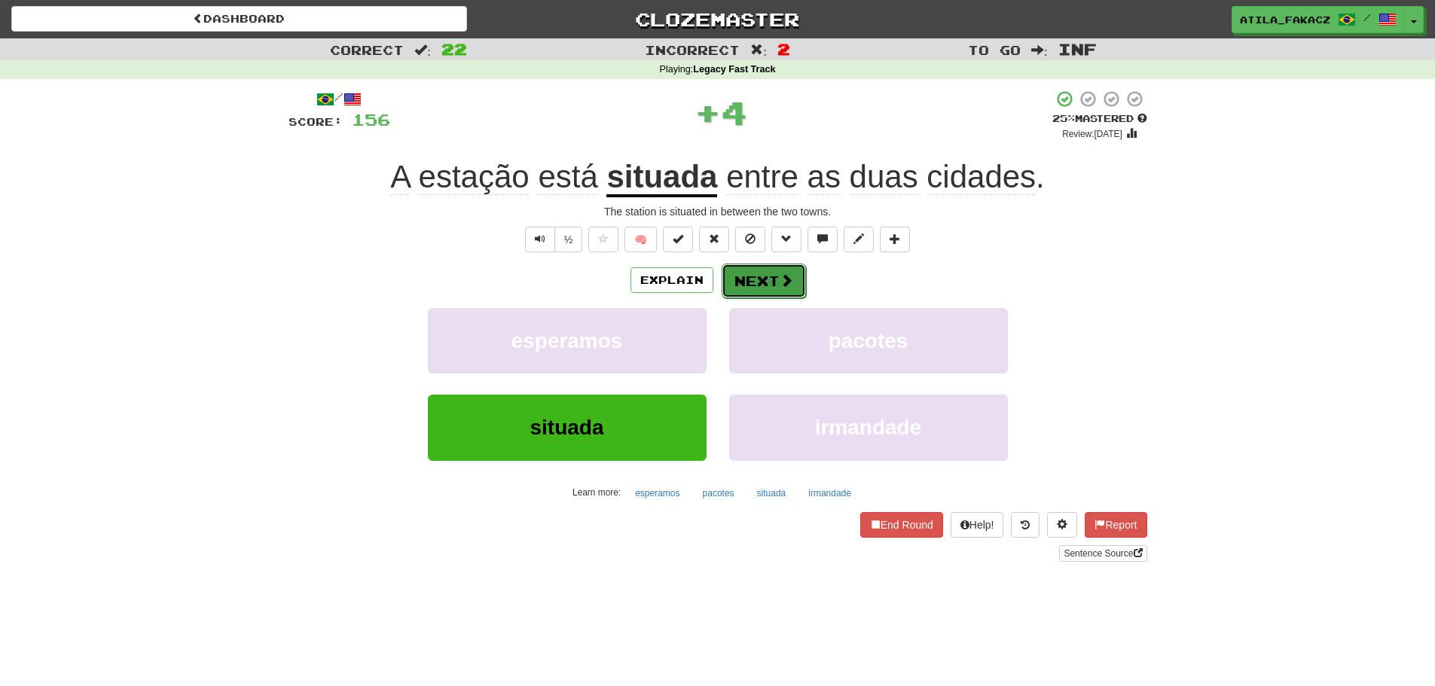
click at [766, 283] on button "Next" at bounding box center [764, 281] width 84 height 35
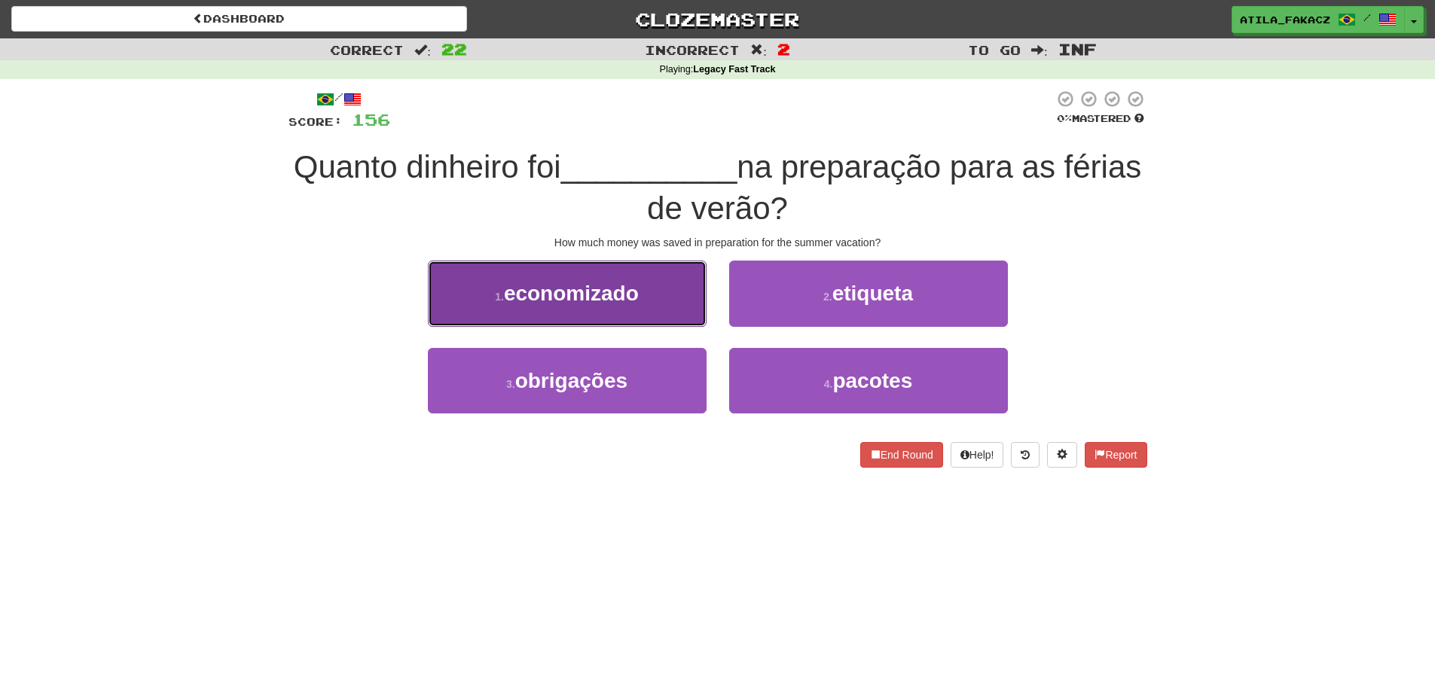
click at [653, 299] on button "1 . economizado" at bounding box center [567, 294] width 279 height 66
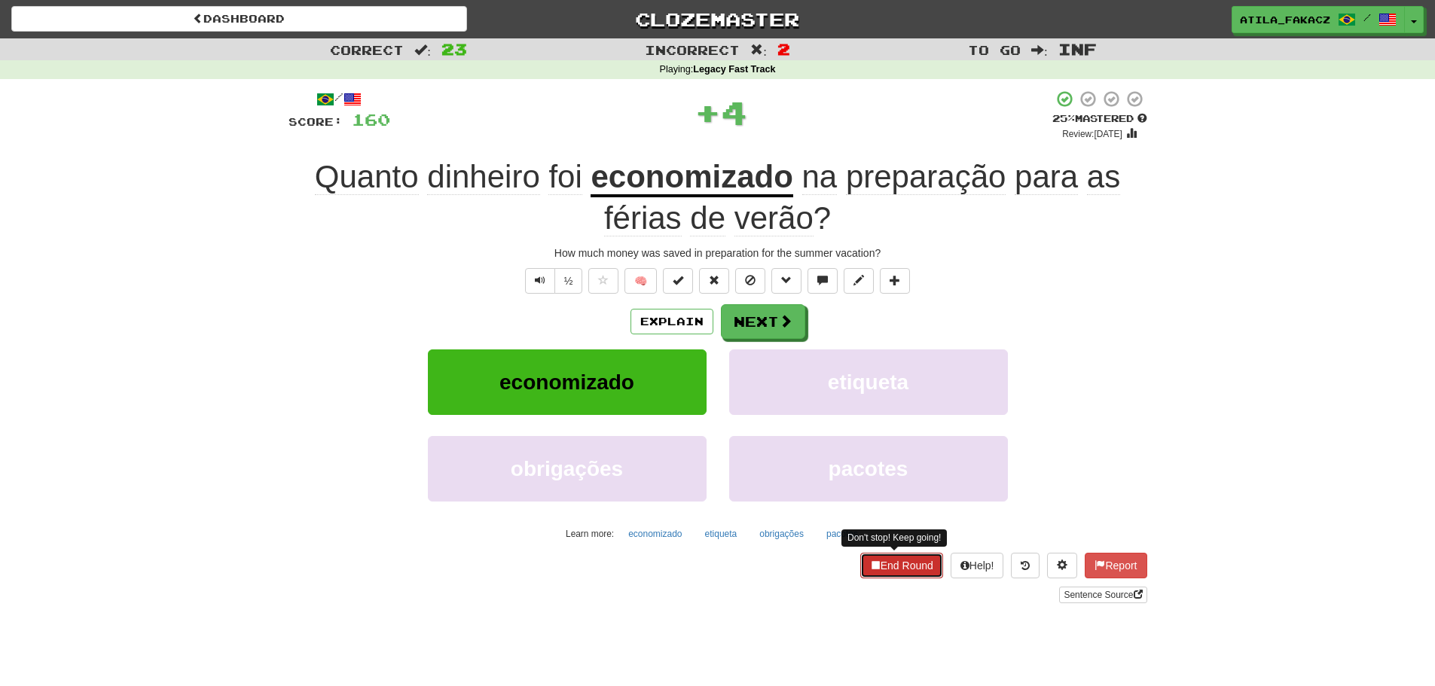
click at [918, 576] on button "End Round" at bounding box center [901, 566] width 83 height 26
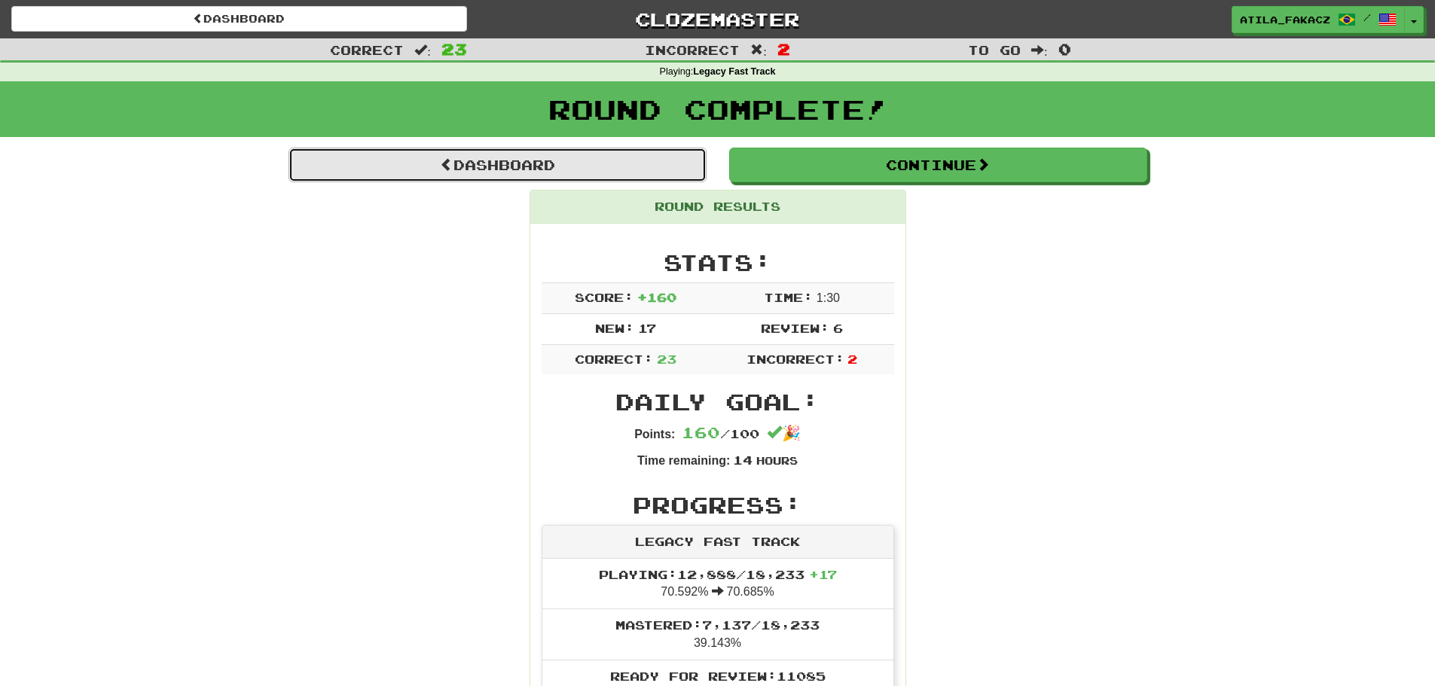
click at [469, 161] on link "Dashboard" at bounding box center [498, 165] width 418 height 35
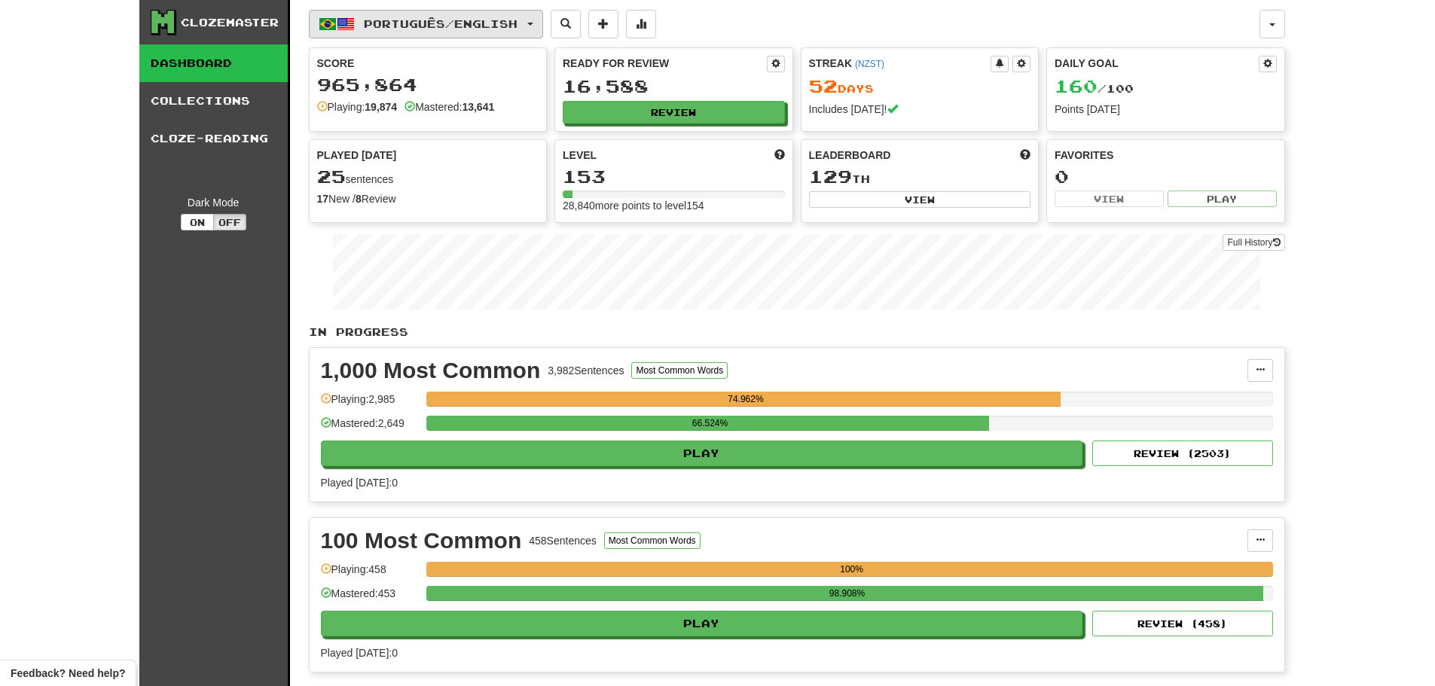
click at [478, 31] on button "Português / English" at bounding box center [426, 24] width 234 height 29
